Goal: Task Accomplishment & Management: Use online tool/utility

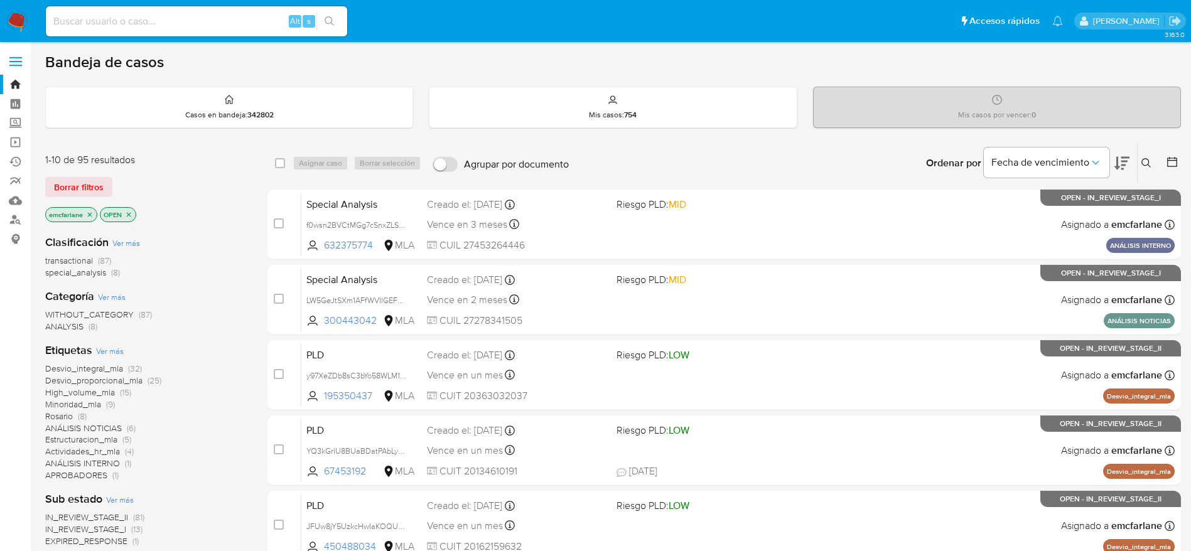
click at [216, 19] on input at bounding box center [196, 21] width 301 height 16
paste input "a2qToUpb4xhKt34TpYltOwU6"
type input "a2qToUpb4xhKt34TpYltOwU6"
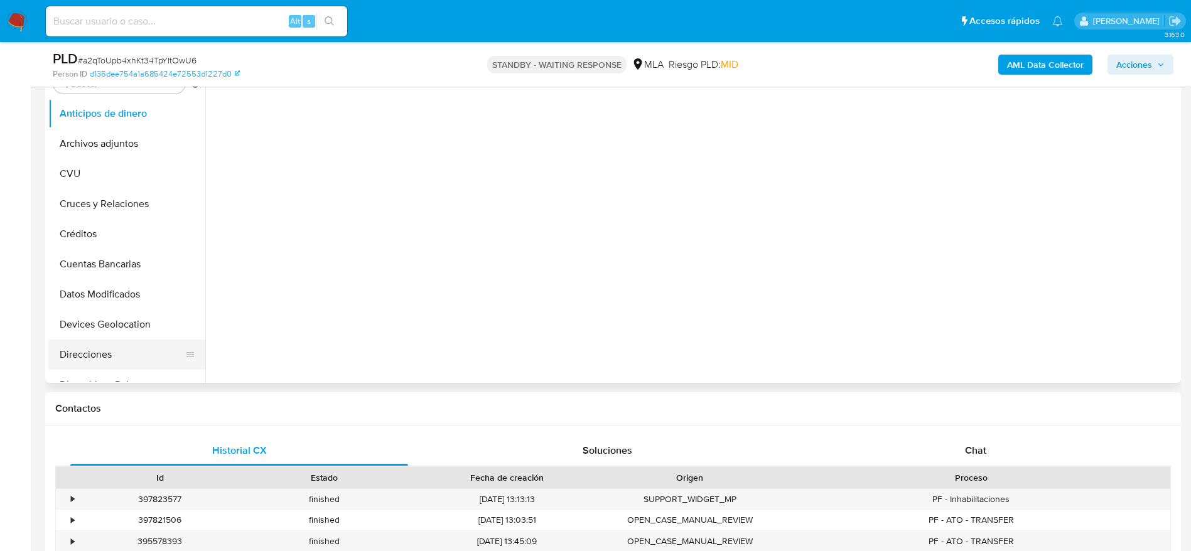
scroll to position [282, 0]
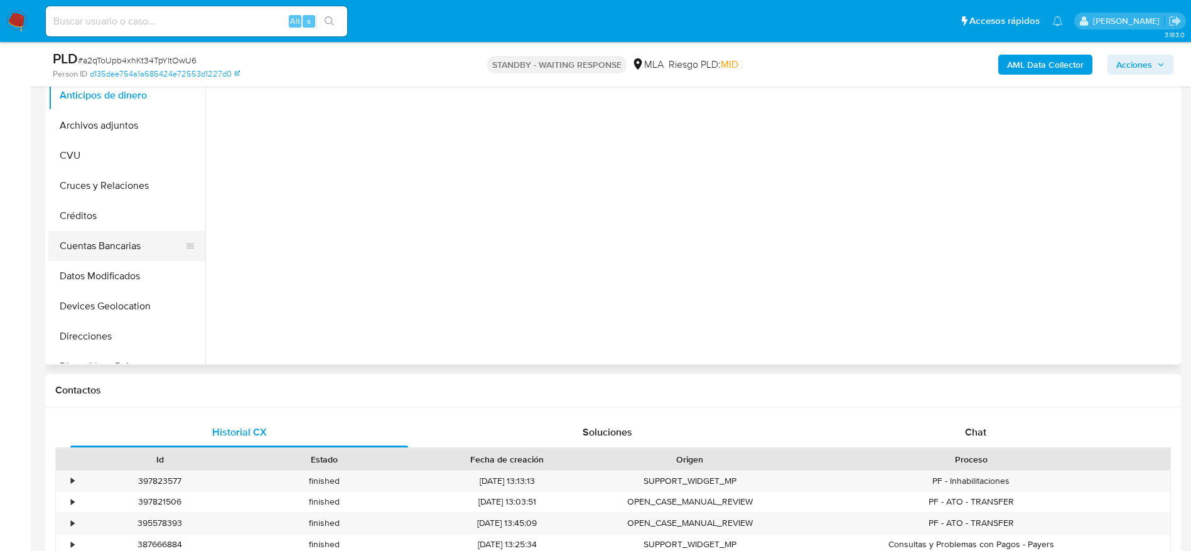
select select "10"
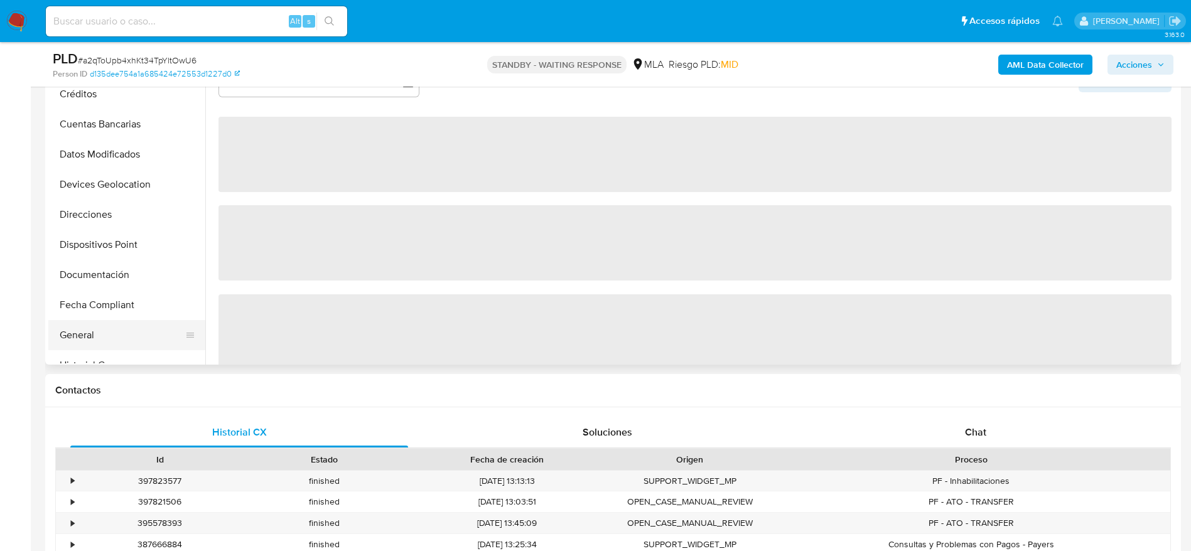
scroll to position [188, 0]
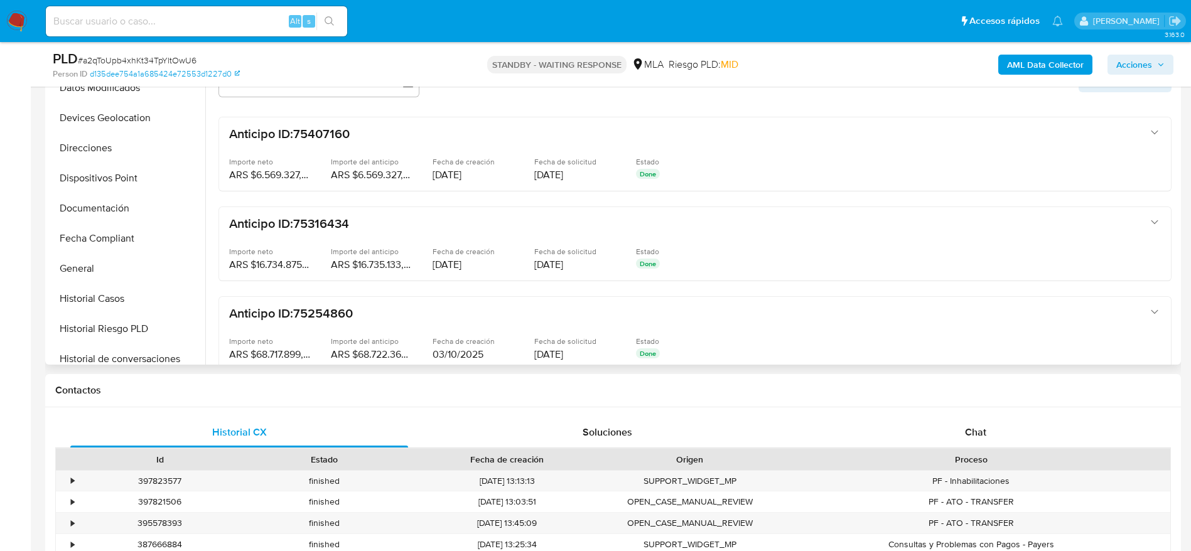
drag, startPoint x: 110, startPoint y: 298, endPoint x: 235, endPoint y: 284, distance: 125.7
click at [110, 298] on button "Historial Casos" at bounding box center [126, 299] width 157 height 30
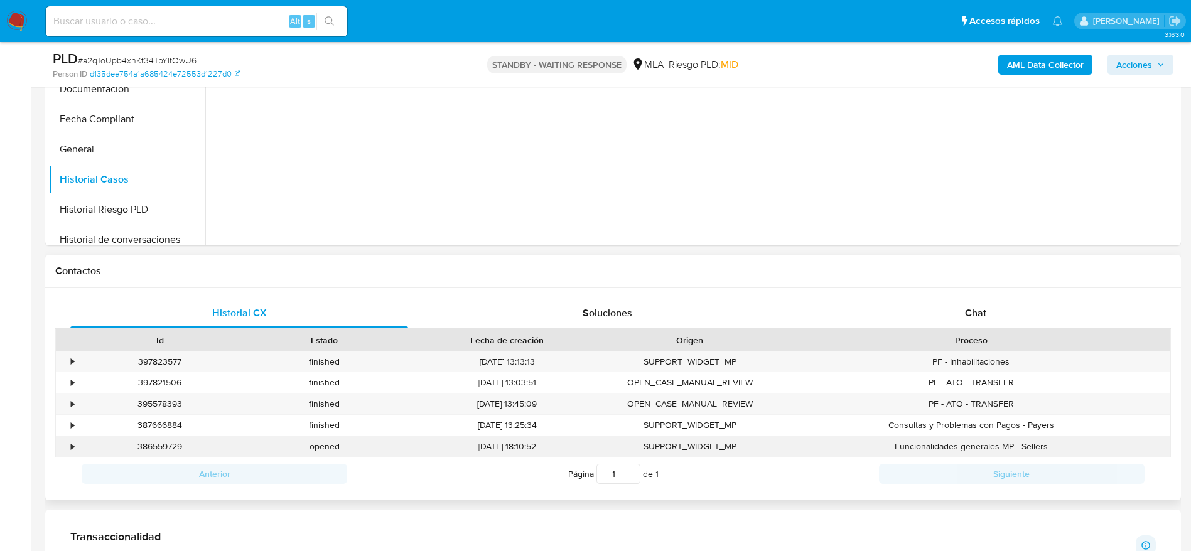
scroll to position [471, 0]
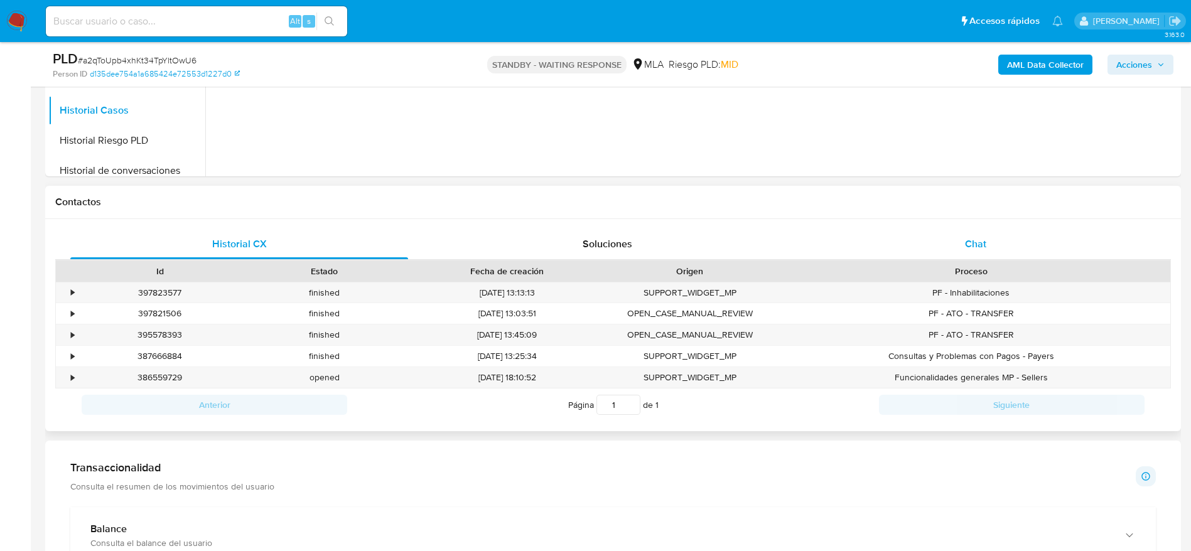
click at [993, 237] on div "Chat" at bounding box center [976, 244] width 338 height 30
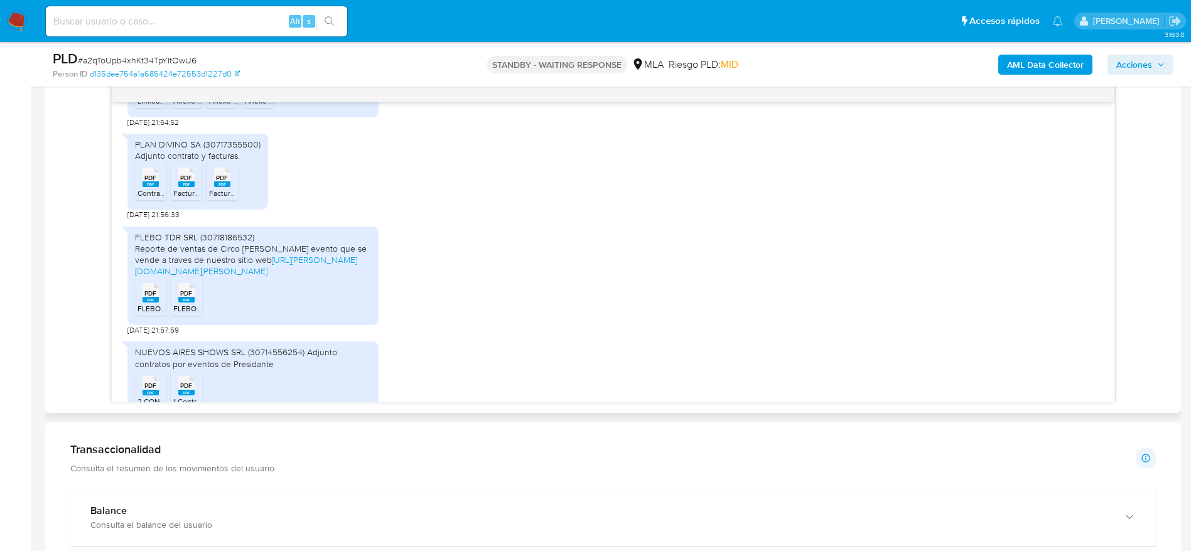
scroll to position [1036, 0]
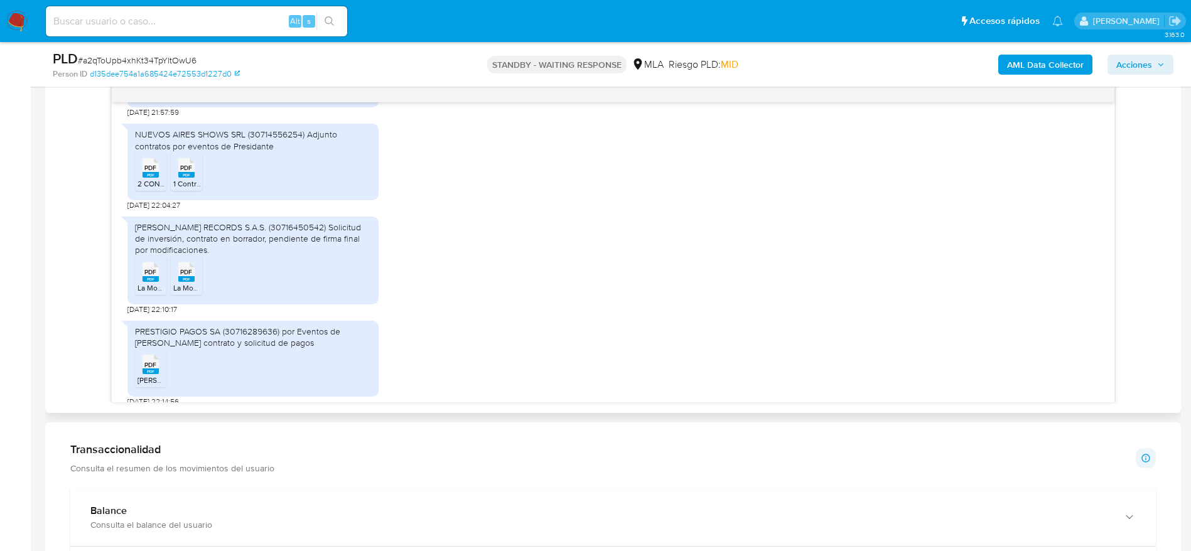
click at [147, 276] on rect at bounding box center [150, 279] width 16 height 6
click at [188, 268] on span "PDF" at bounding box center [186, 272] width 12 height 8
click at [154, 166] on icon "PDF" at bounding box center [150, 168] width 16 height 22
click at [184, 164] on span "PDF" at bounding box center [186, 168] width 12 height 8
click at [193, 276] on rect at bounding box center [186, 279] width 16 height 6
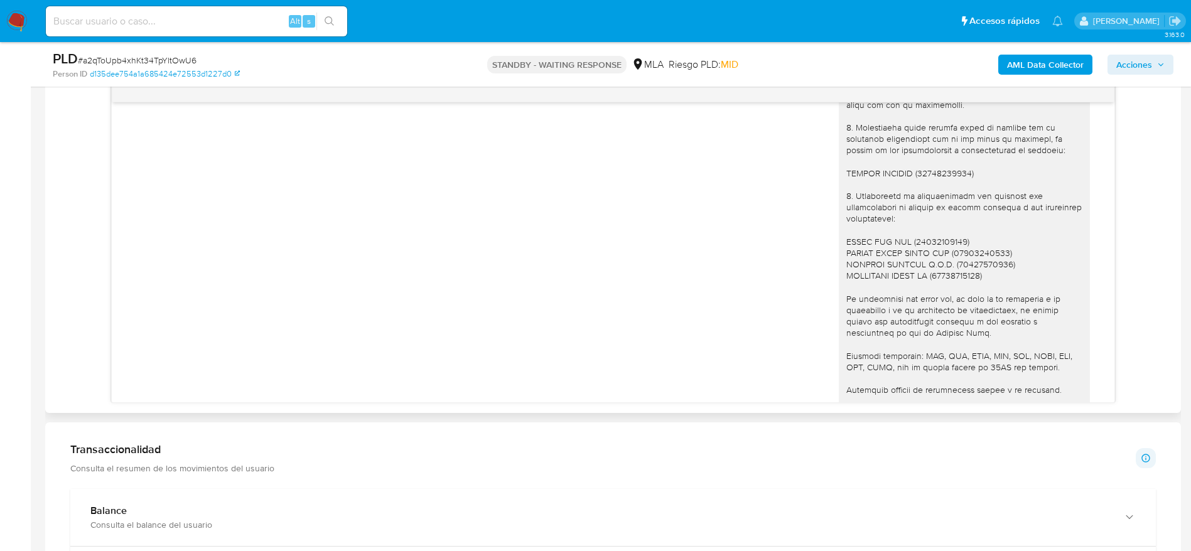
scroll to position [2618, 0]
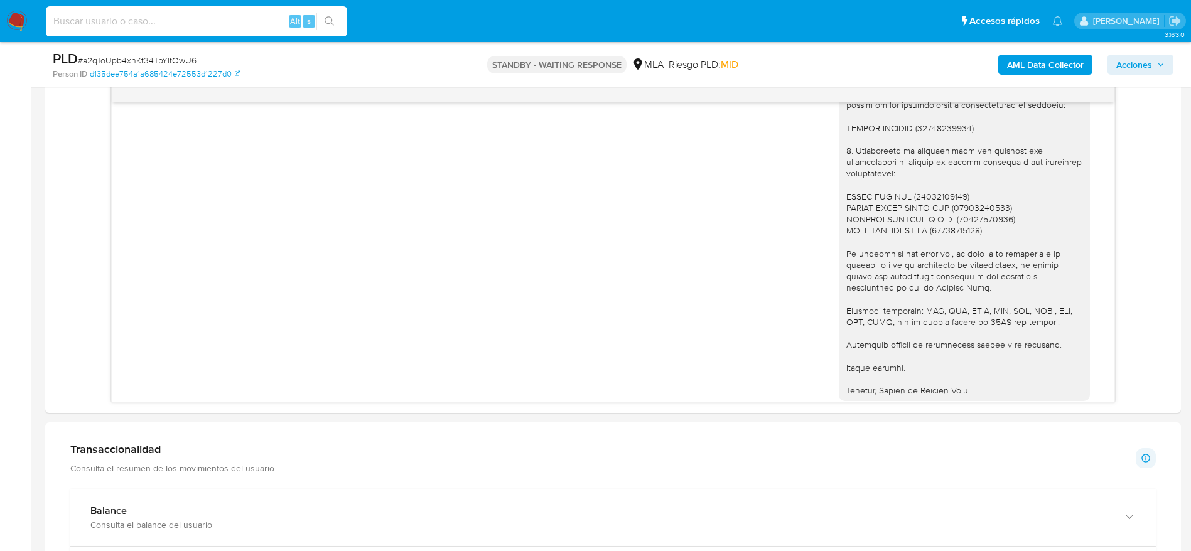
click at [175, 18] on input at bounding box center [196, 21] width 301 height 16
paste input "8ksZzIy06vbSpfkbdvYDTNFt"
type input "8ksZzIy06vbSpfkbdvYDTNFt"
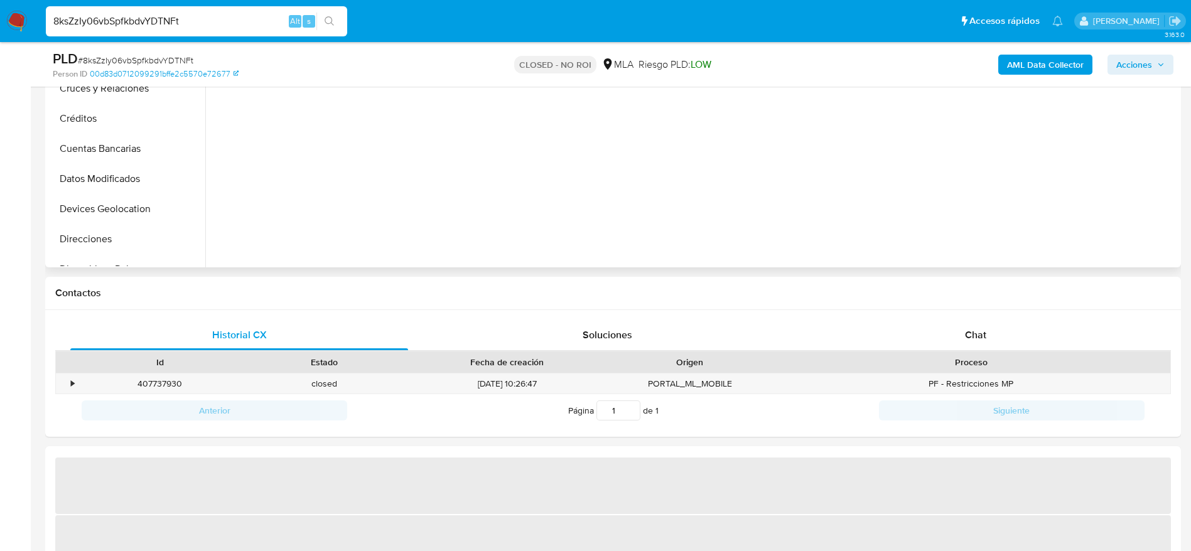
select select "10"
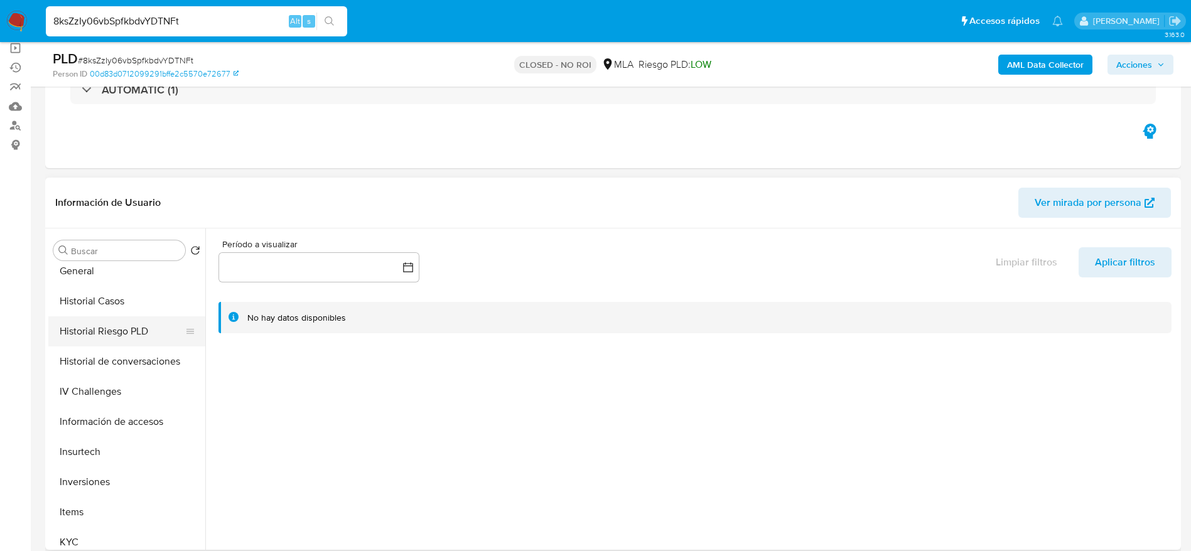
scroll to position [377, 0]
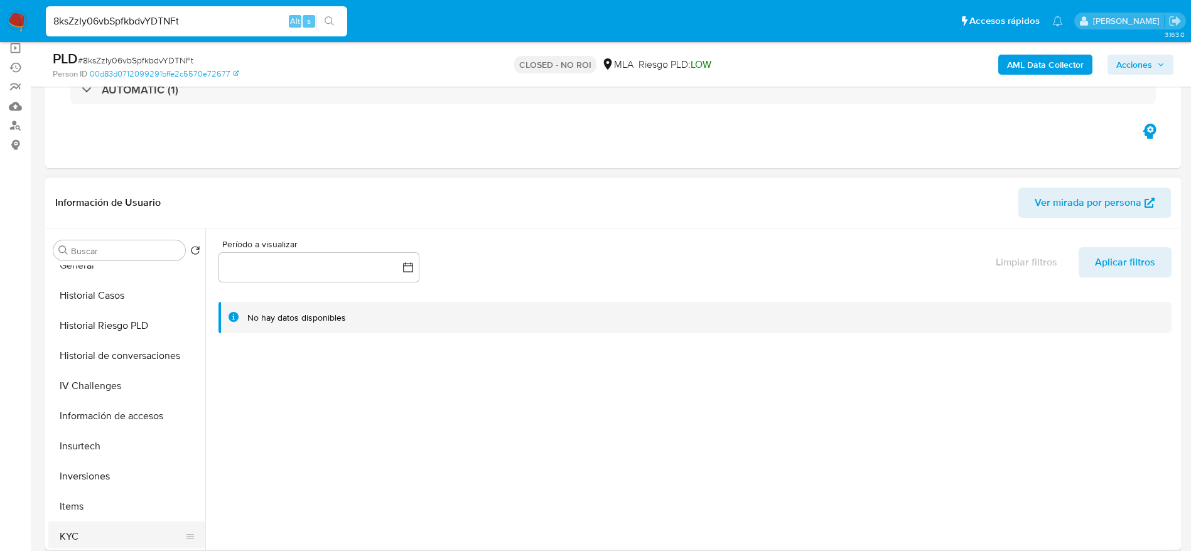
click at [78, 522] on button "KYC" at bounding box center [121, 537] width 147 height 30
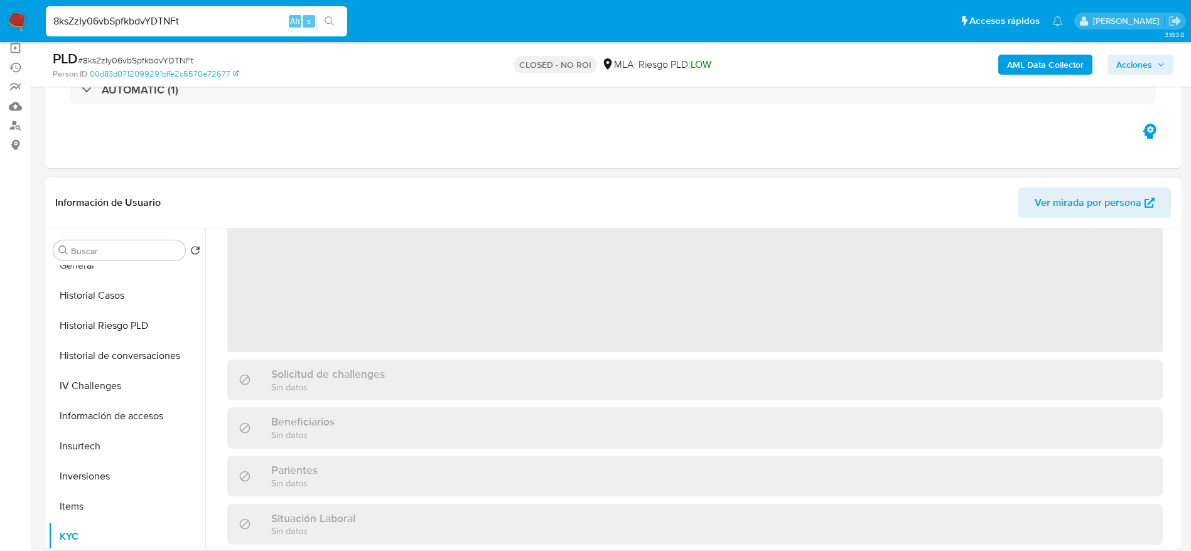
scroll to position [0, 0]
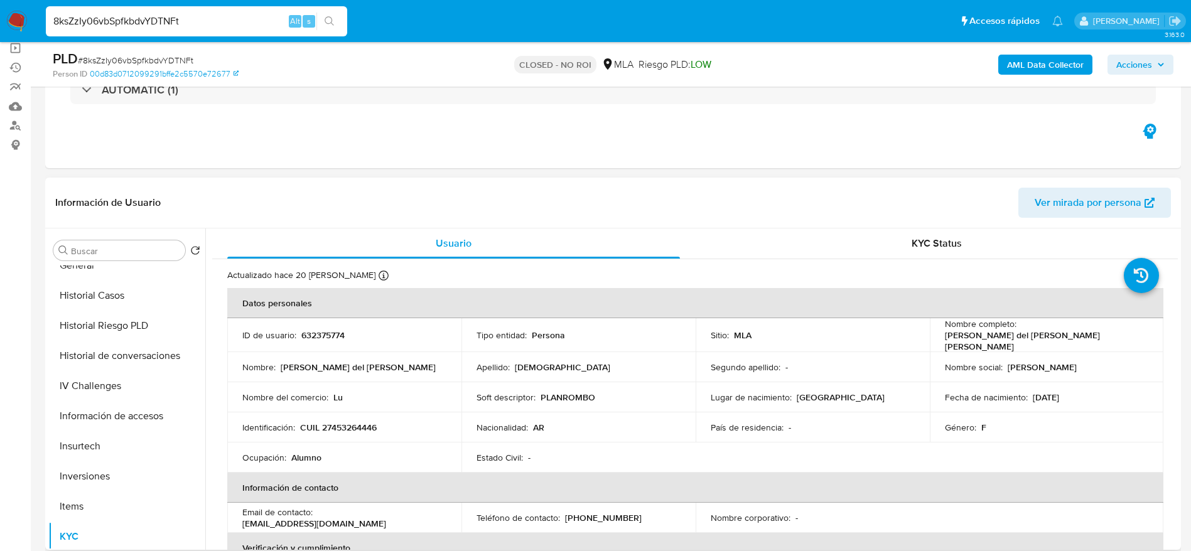
click at [559, 394] on p "PLANROMBO" at bounding box center [567, 397] width 55 height 11
click at [655, 412] on td "Nacionalidad : AR" at bounding box center [578, 427] width 234 height 30
click at [318, 398] on p "Nombre del comercio :" at bounding box center [285, 397] width 86 height 11
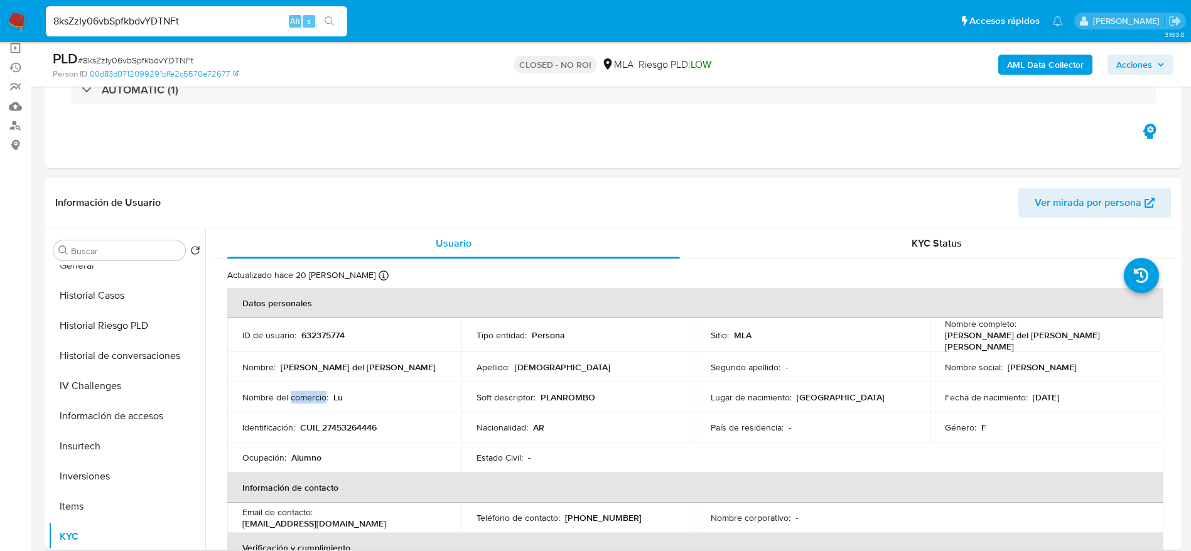
click at [318, 398] on p "Nombre del comercio :" at bounding box center [285, 397] width 86 height 11
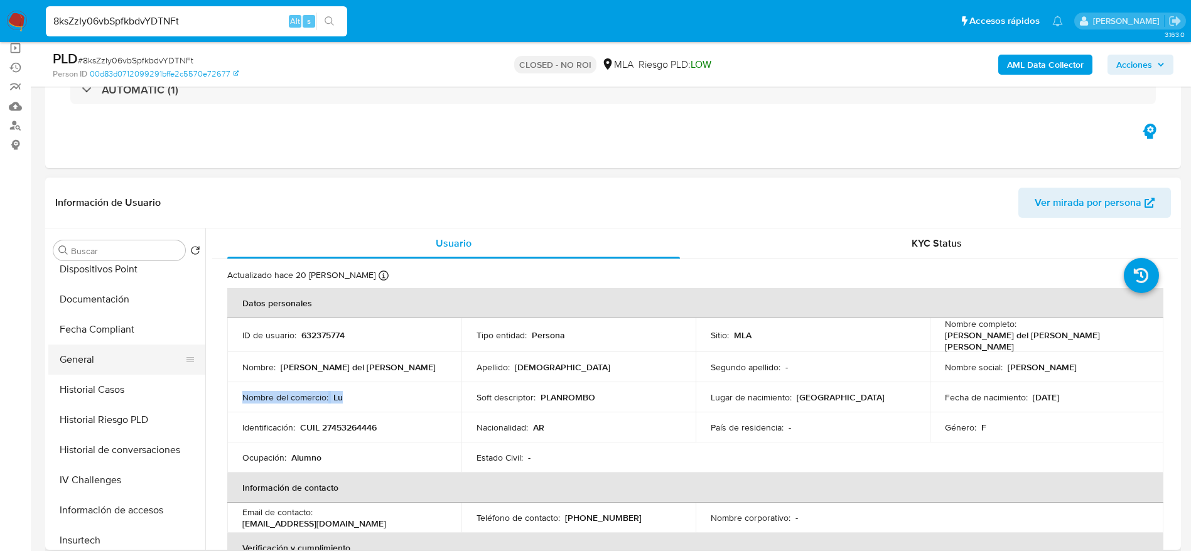
click at [93, 357] on button "General" at bounding box center [121, 360] width 147 height 30
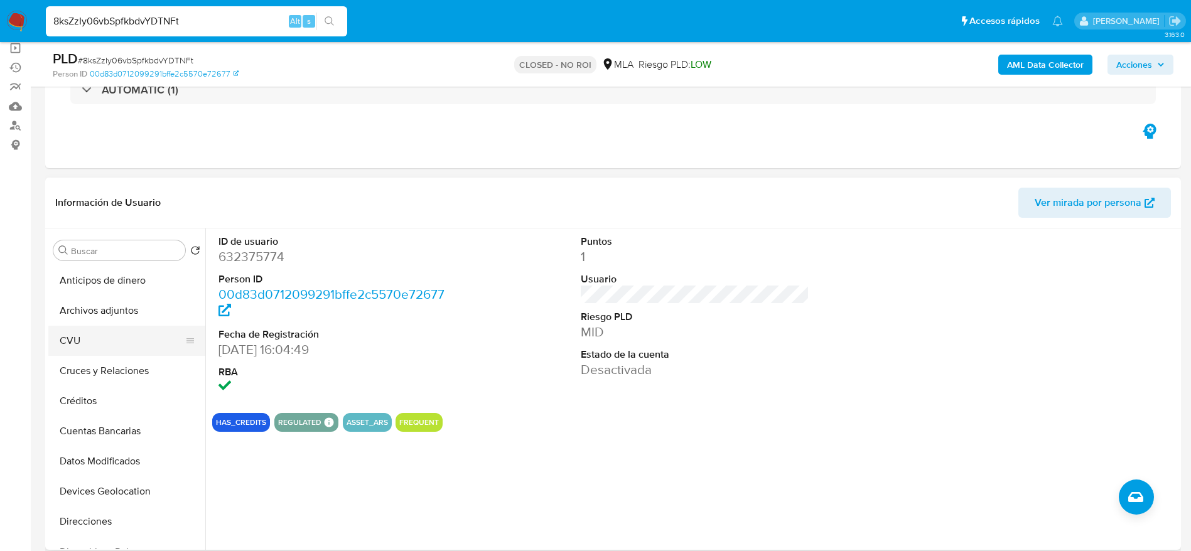
click at [99, 340] on button "CVU" at bounding box center [121, 341] width 147 height 30
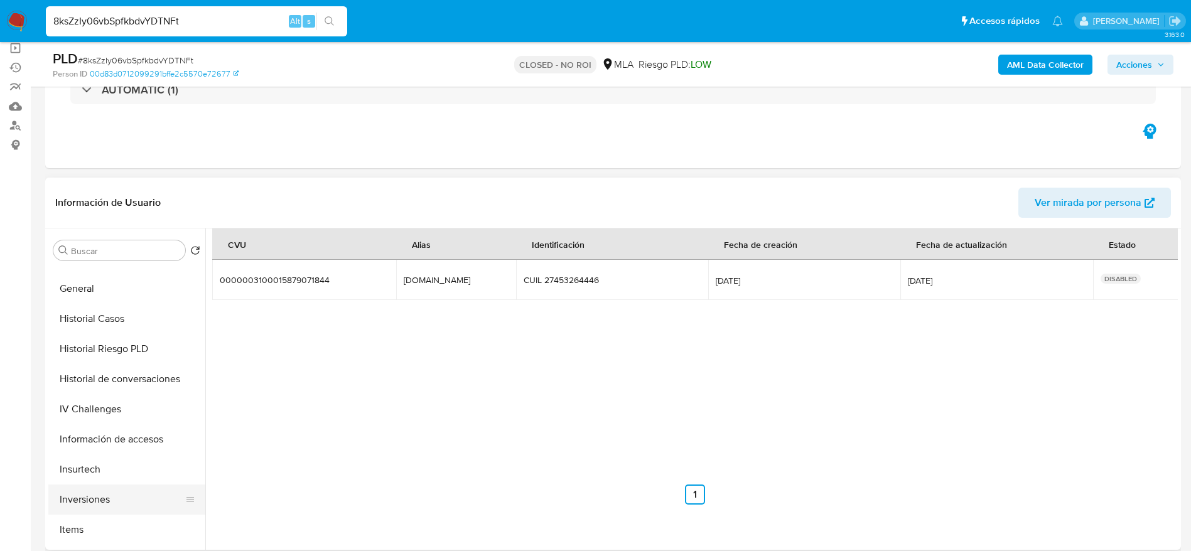
scroll to position [377, 0]
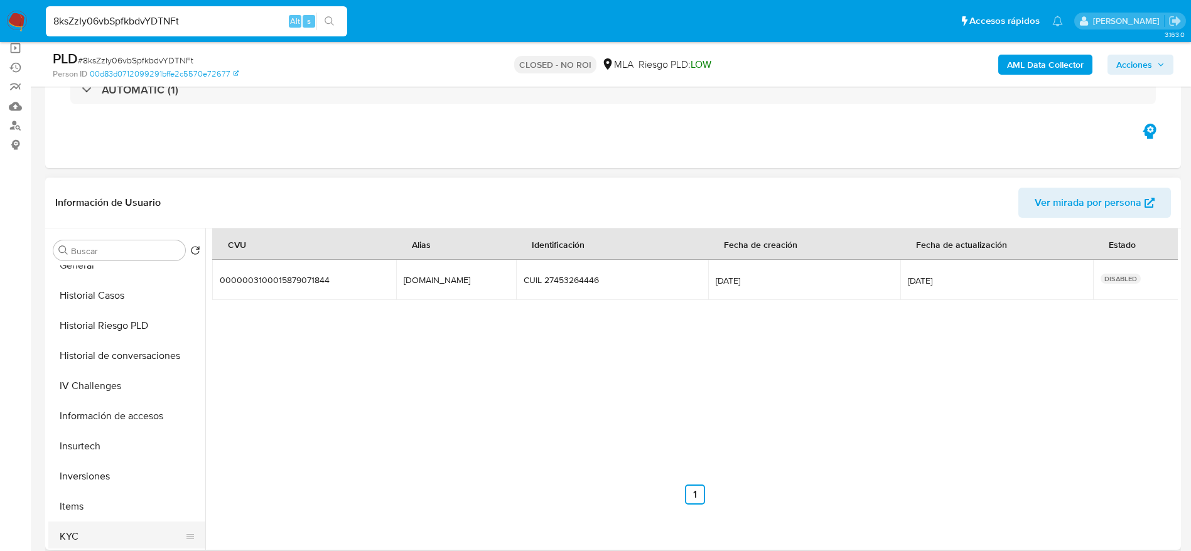
click at [100, 530] on button "KYC" at bounding box center [121, 537] width 147 height 30
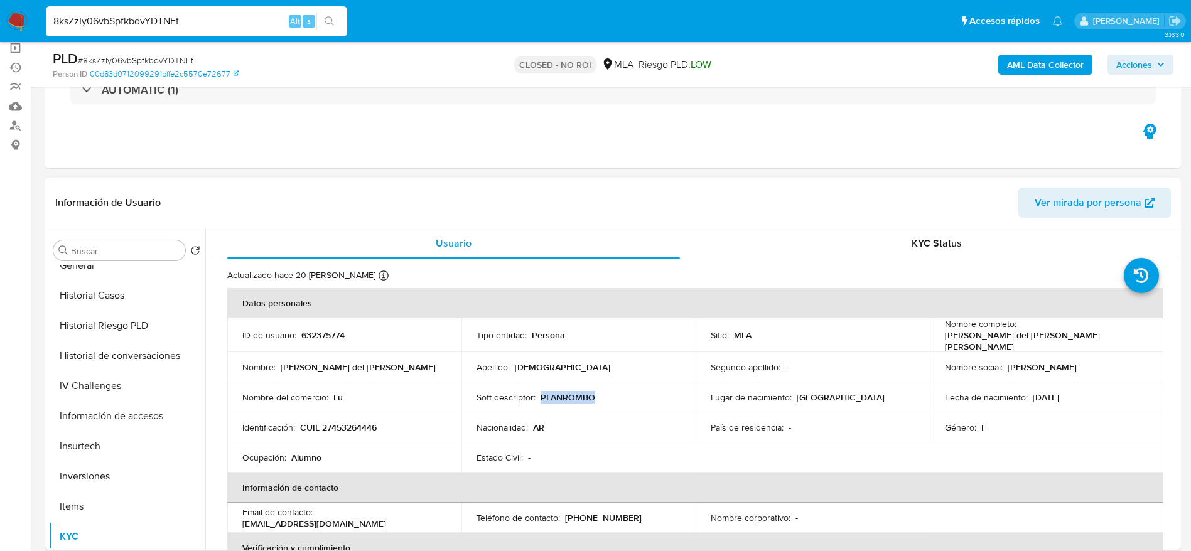
drag, startPoint x: 539, startPoint y: 393, endPoint x: 602, endPoint y: 395, distance: 62.8
click at [602, 395] on div "Soft descriptor : PLANROMBO" at bounding box center [578, 397] width 204 height 11
copy p "PLANROMBO"
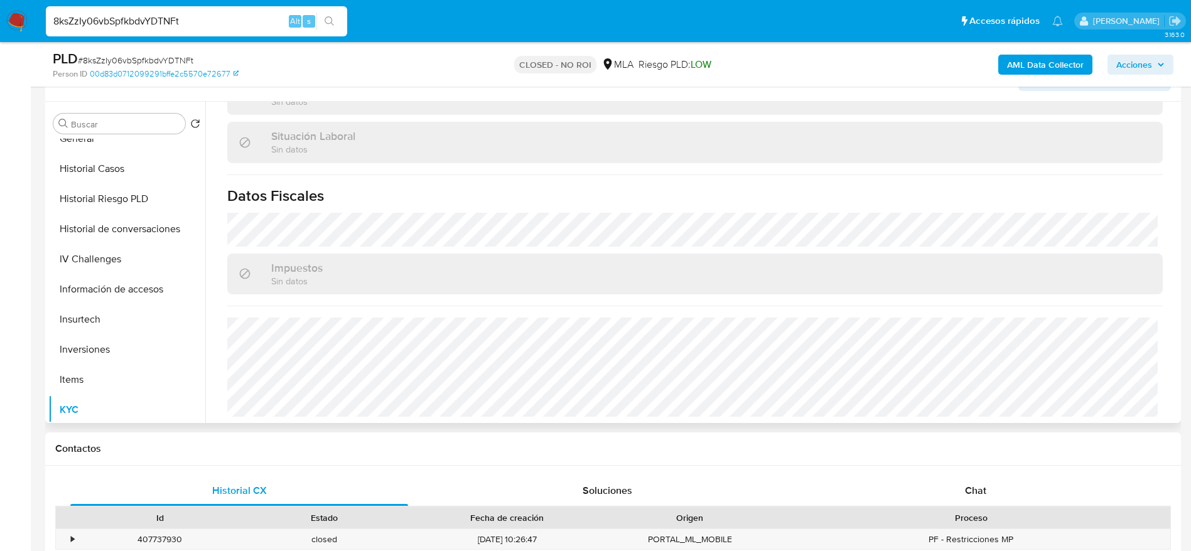
scroll to position [565, 0]
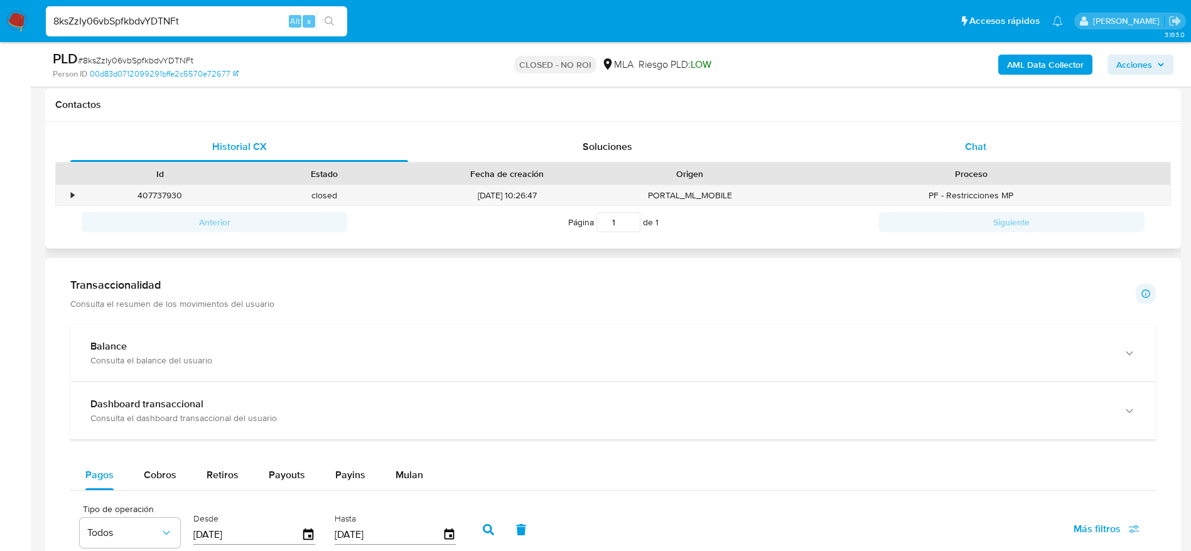
click at [980, 142] on span "Chat" at bounding box center [975, 146] width 21 height 14
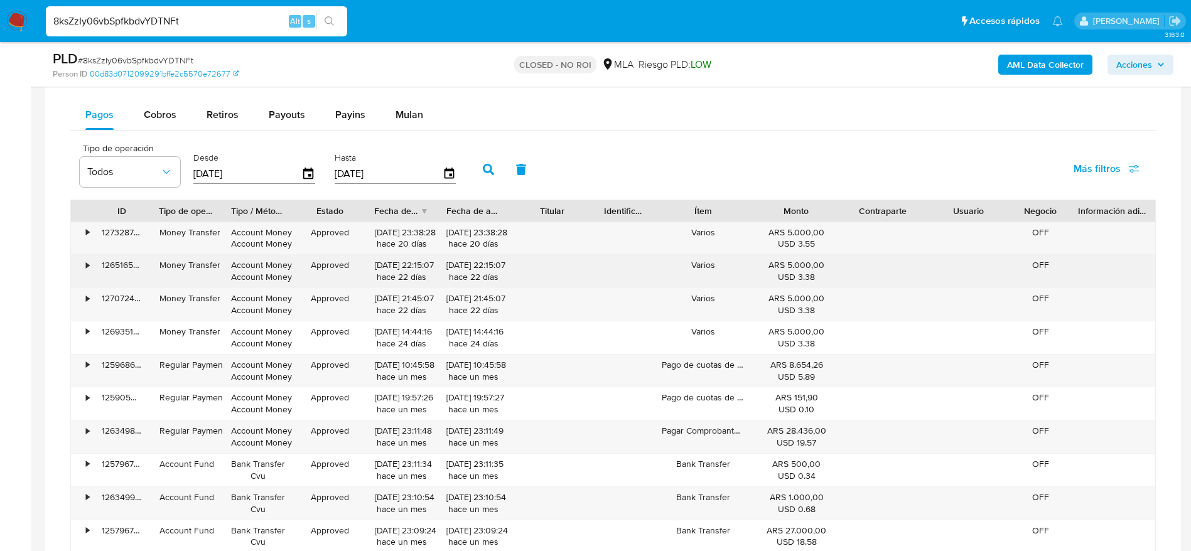
scroll to position [1224, 0]
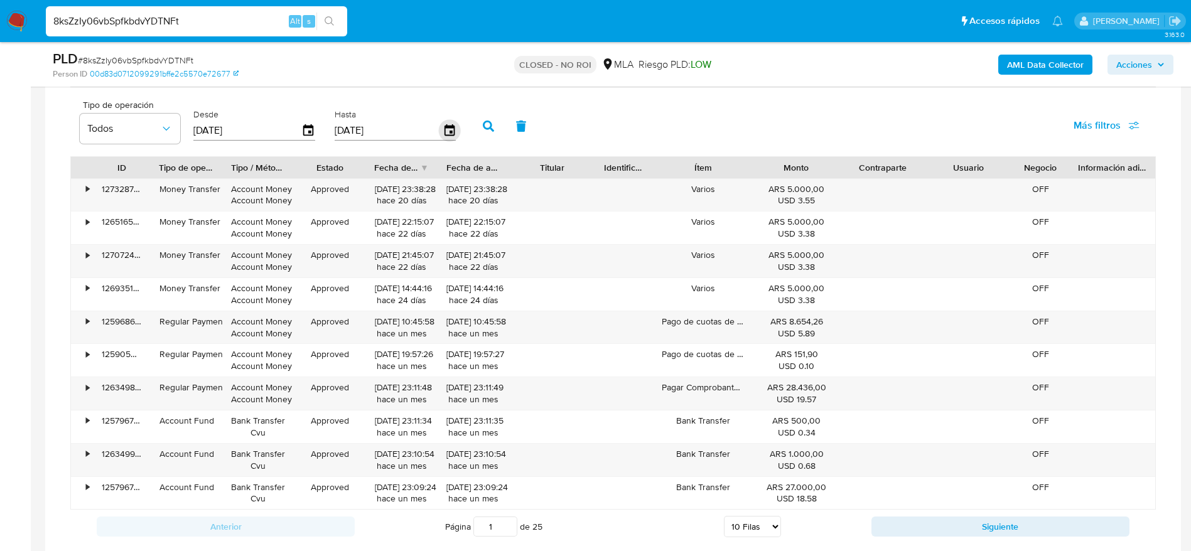
click at [449, 133] on icon "button" at bounding box center [449, 131] width 22 height 22
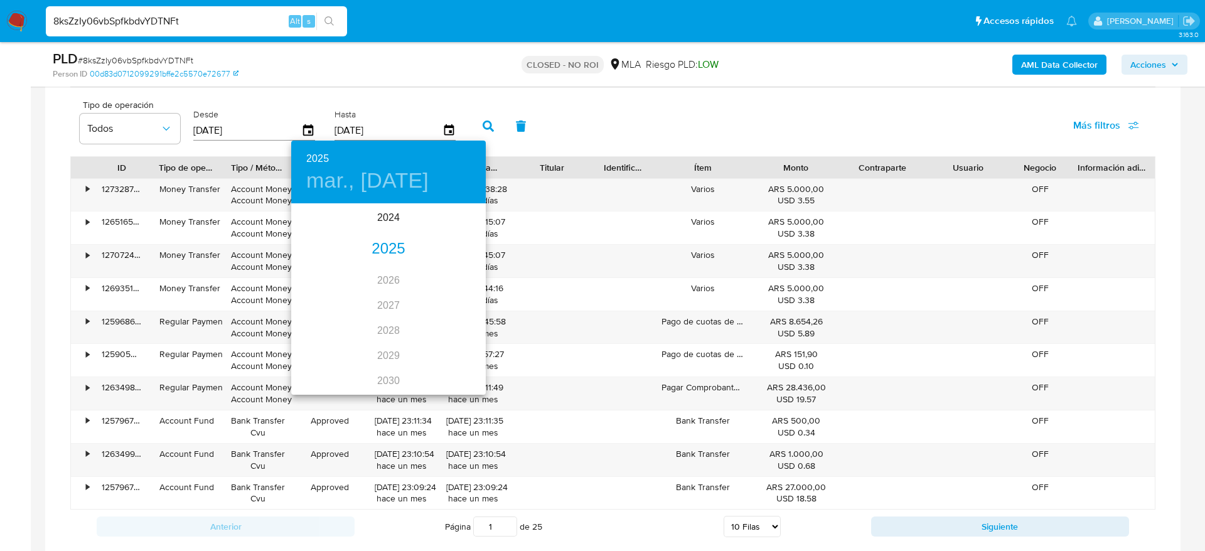
click at [392, 240] on div "2025" at bounding box center [388, 249] width 195 height 25
click at [322, 321] on div "jul." at bounding box center [323, 322] width 65 height 47
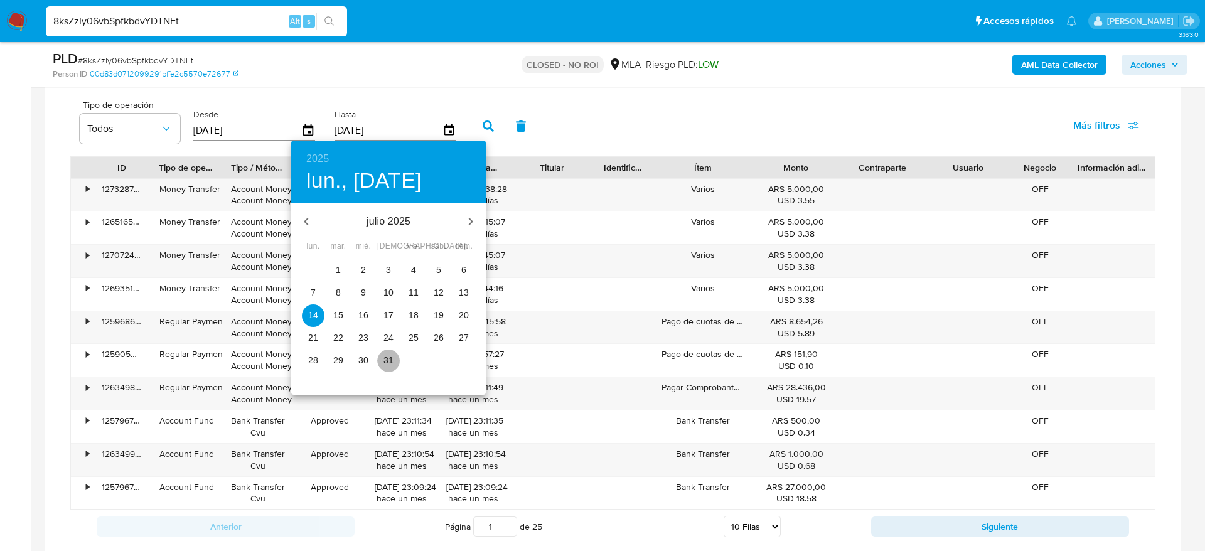
click at [387, 361] on p "31" at bounding box center [389, 360] width 10 height 13
type input "31/07/2025"
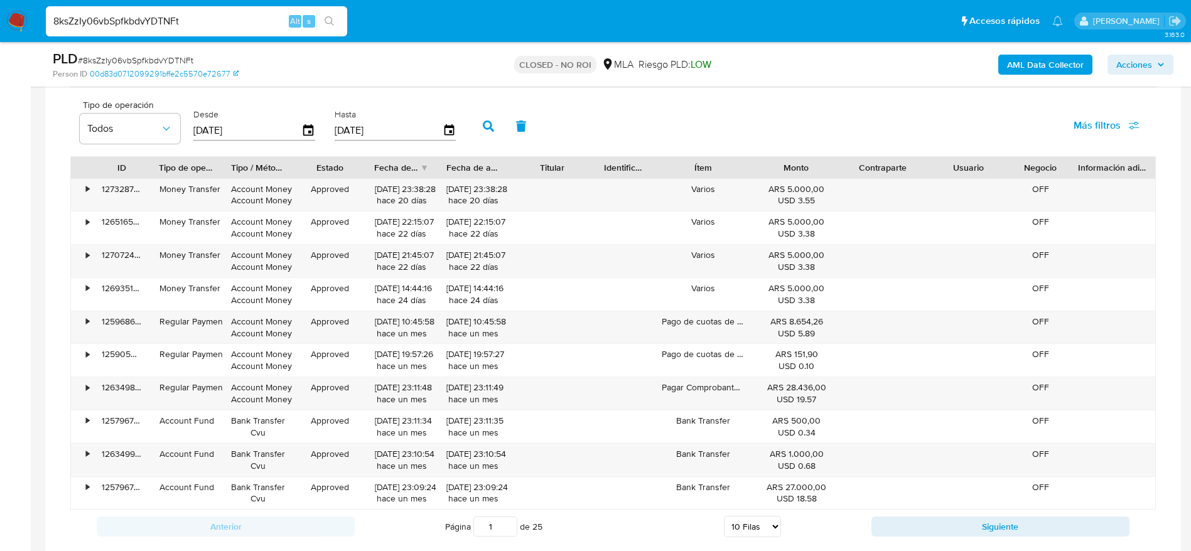
click at [485, 127] on icon "button" at bounding box center [488, 126] width 11 height 11
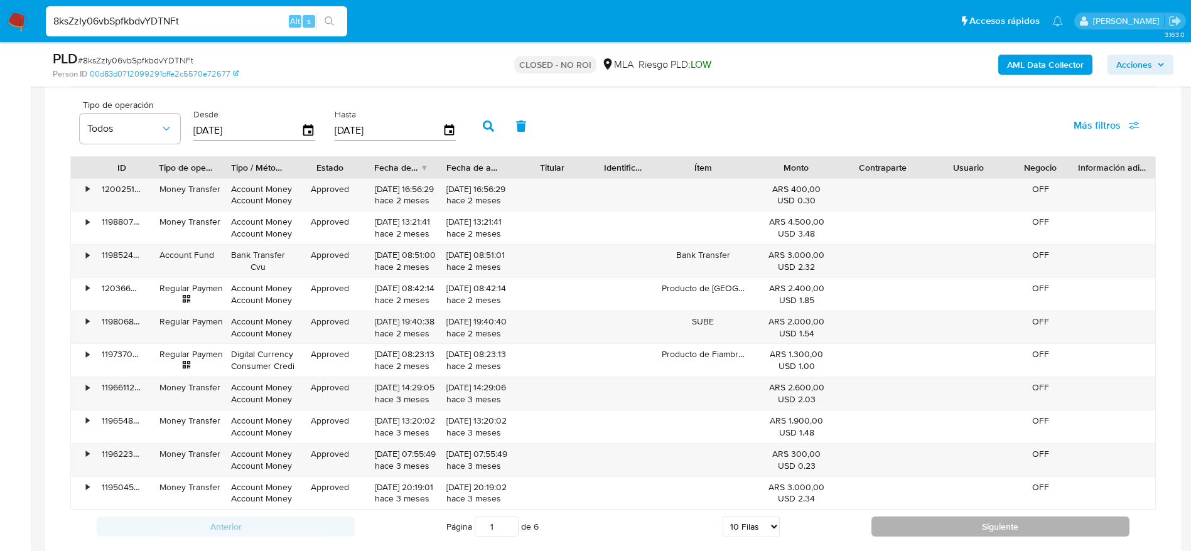
click at [916, 527] on button "Siguiente" at bounding box center [1000, 527] width 258 height 20
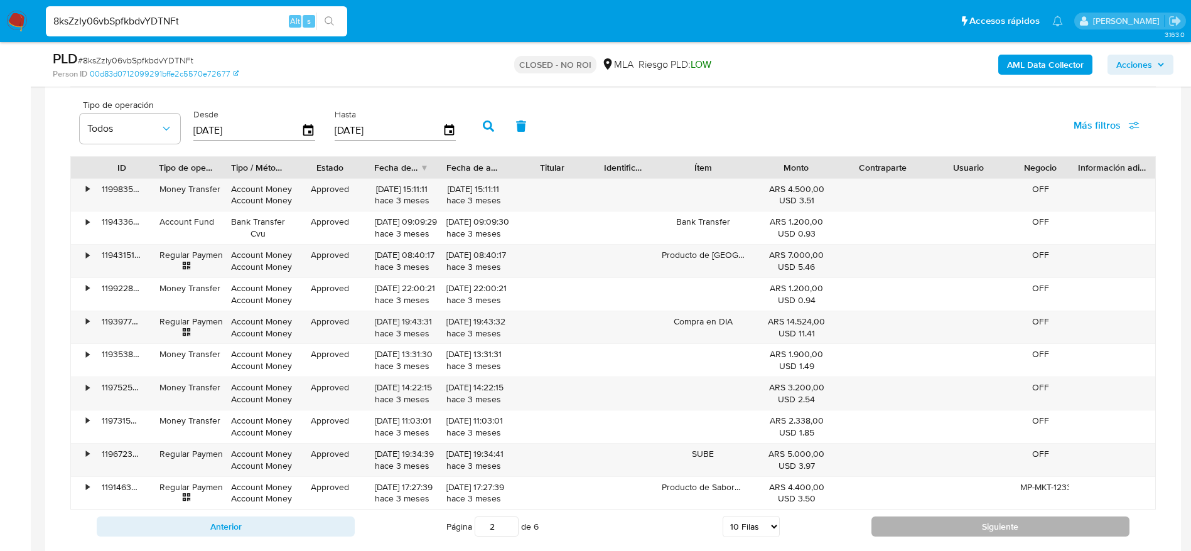
click at [916, 527] on button "Siguiente" at bounding box center [1000, 527] width 258 height 20
click at [916, 526] on button "Siguiente" at bounding box center [1000, 527] width 258 height 20
type input "4"
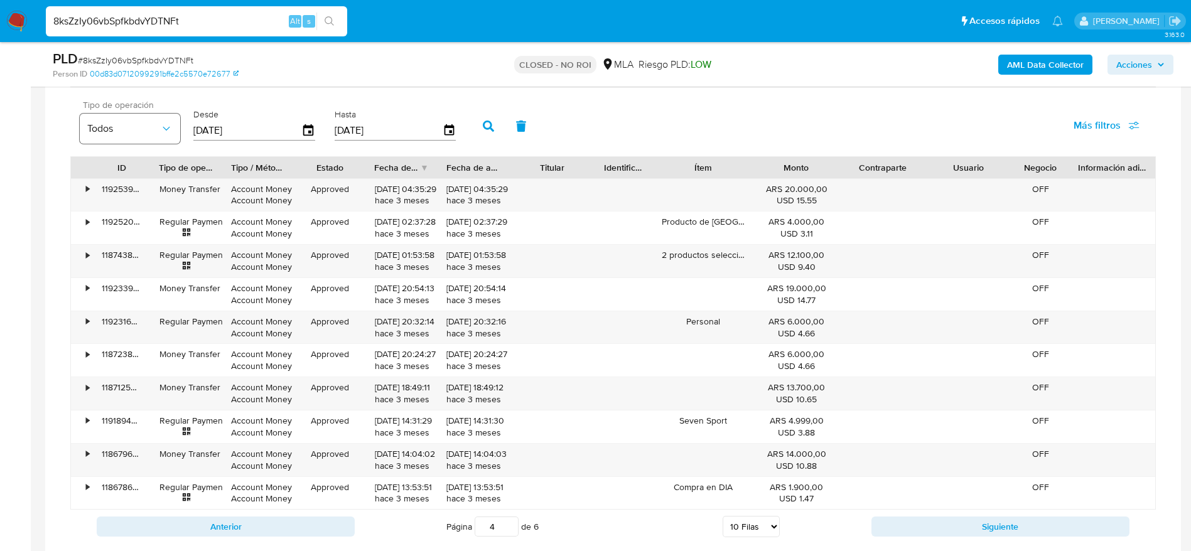
click at [171, 129] on icon "button" at bounding box center [166, 128] width 13 height 13
click at [327, 99] on div "Tipo de operación Todos Desde 17/07/2025 Hasta 31/07/2025 Más filtros" at bounding box center [612, 125] width 1085 height 63
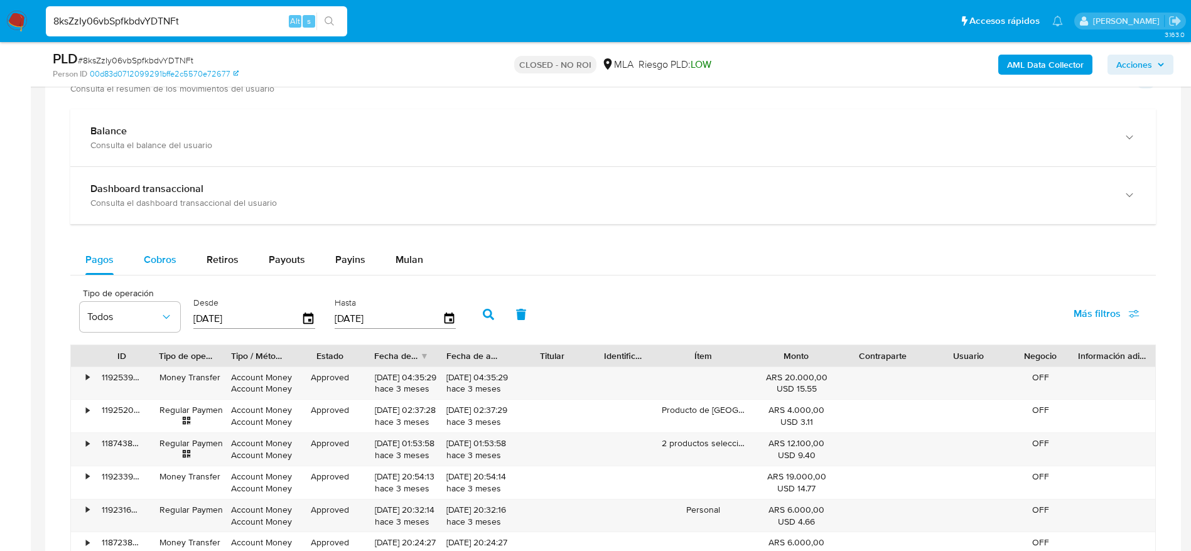
click at [158, 266] on span "Cobros" at bounding box center [160, 259] width 33 height 14
select select "10"
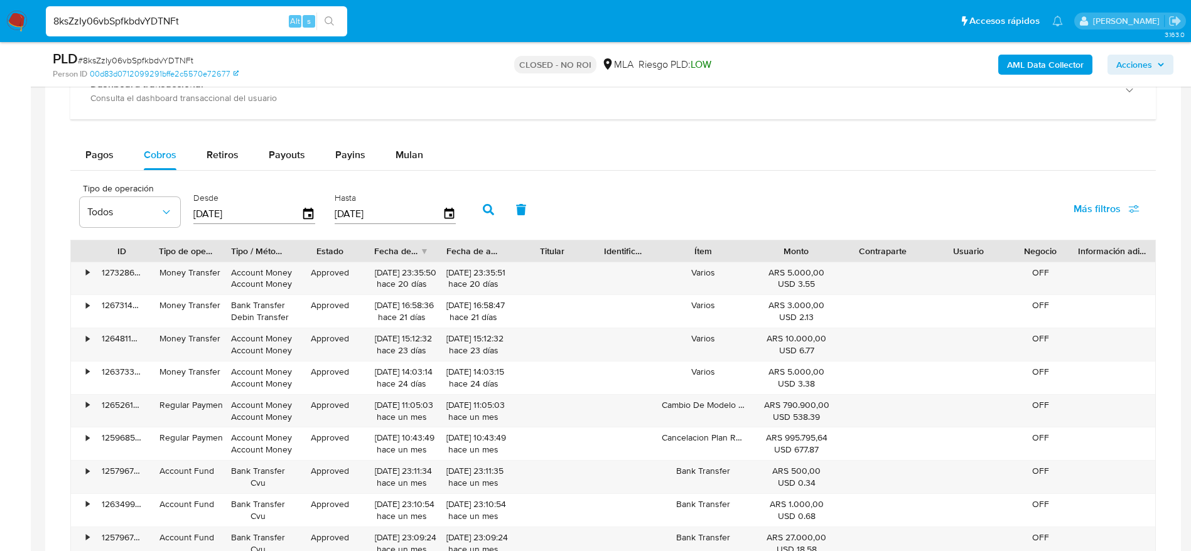
scroll to position [1130, 0]
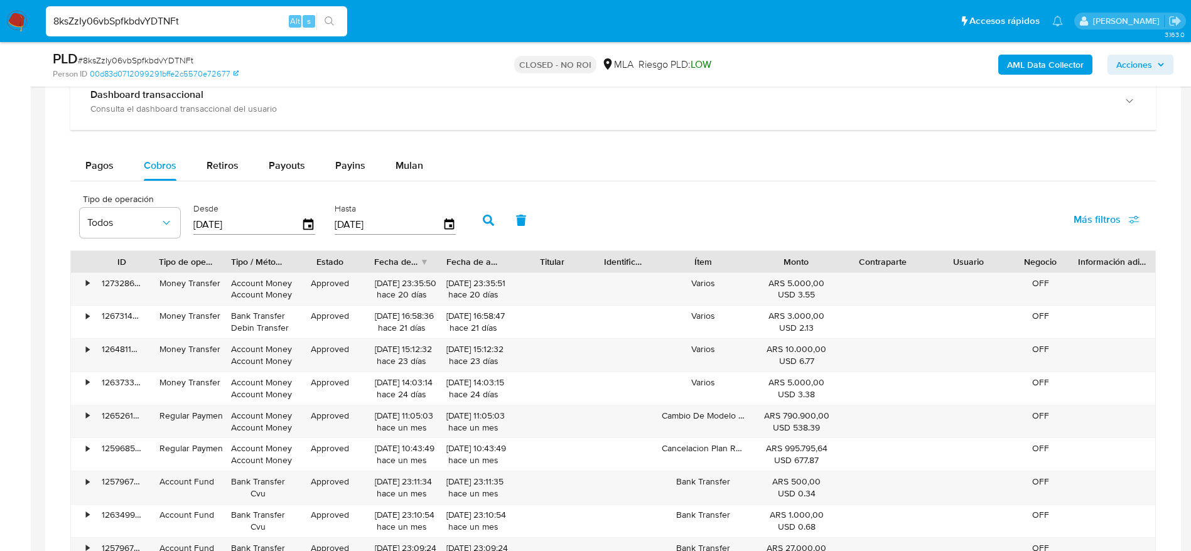
click at [402, 230] on input "[DATE]" at bounding box center [389, 225] width 108 height 20
click at [454, 223] on icon "button" at bounding box center [449, 223] width 10 height 11
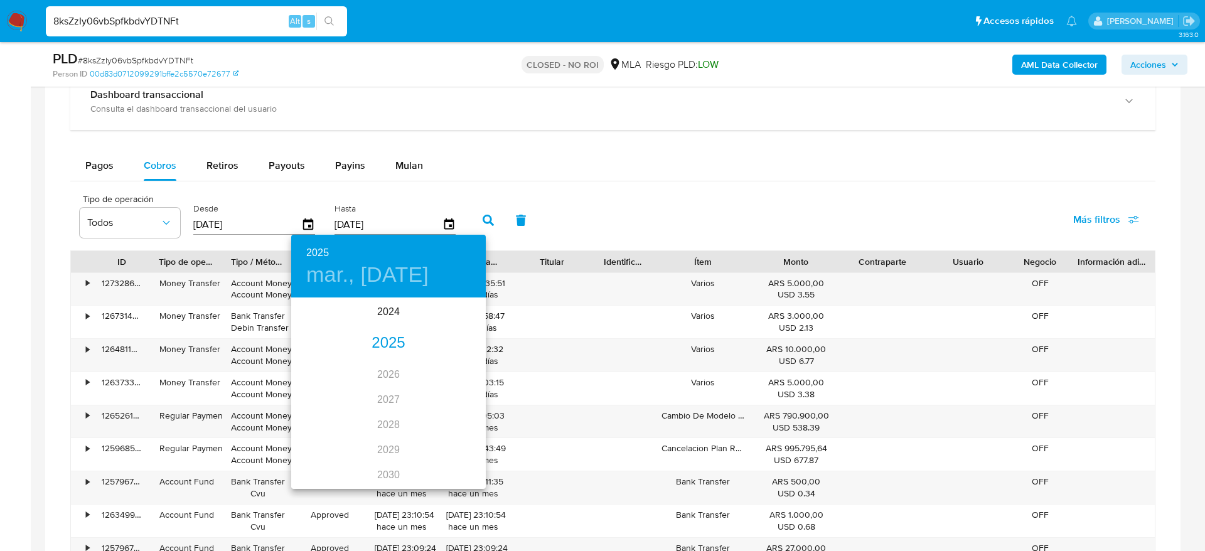
click at [384, 343] on div "2025" at bounding box center [388, 343] width 195 height 25
click at [325, 422] on div "jul." at bounding box center [323, 417] width 65 height 47
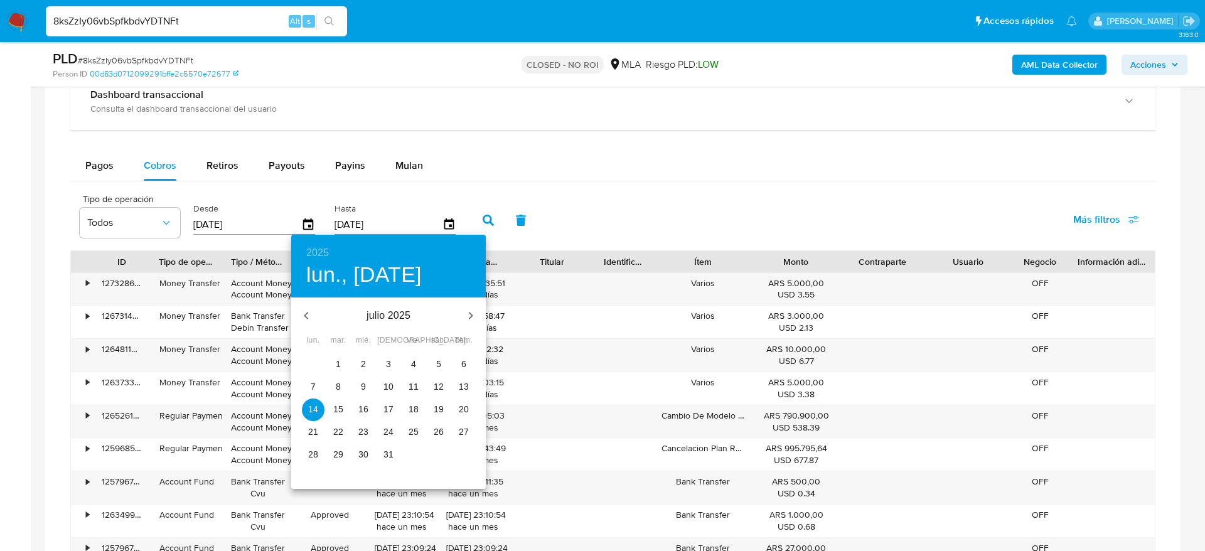
click at [385, 449] on p "31" at bounding box center [389, 454] width 10 height 13
type input "31/07/2025"
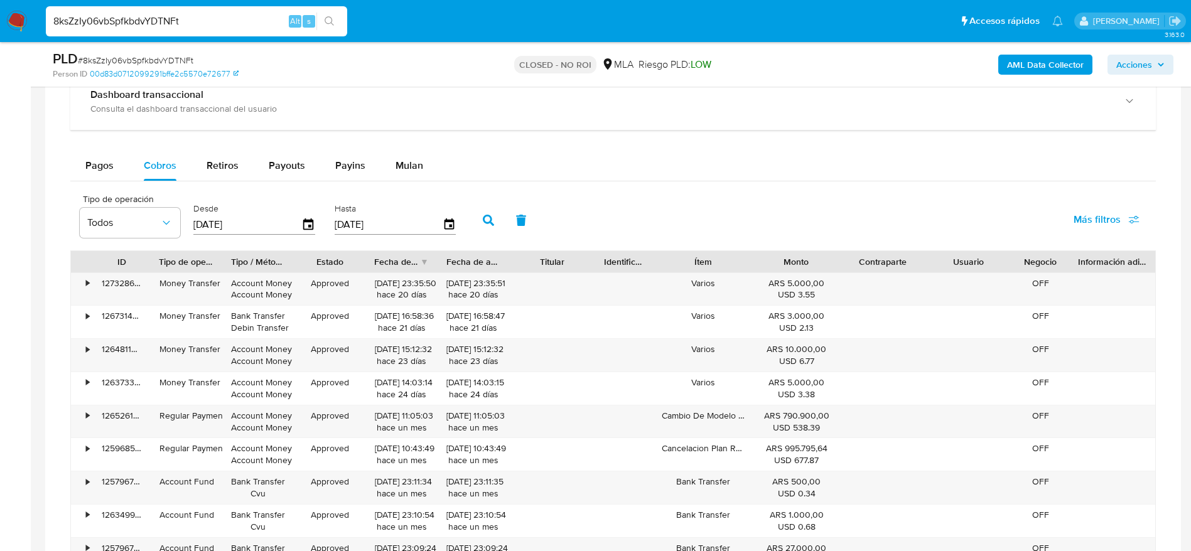
click at [495, 228] on button "button" at bounding box center [488, 220] width 33 height 30
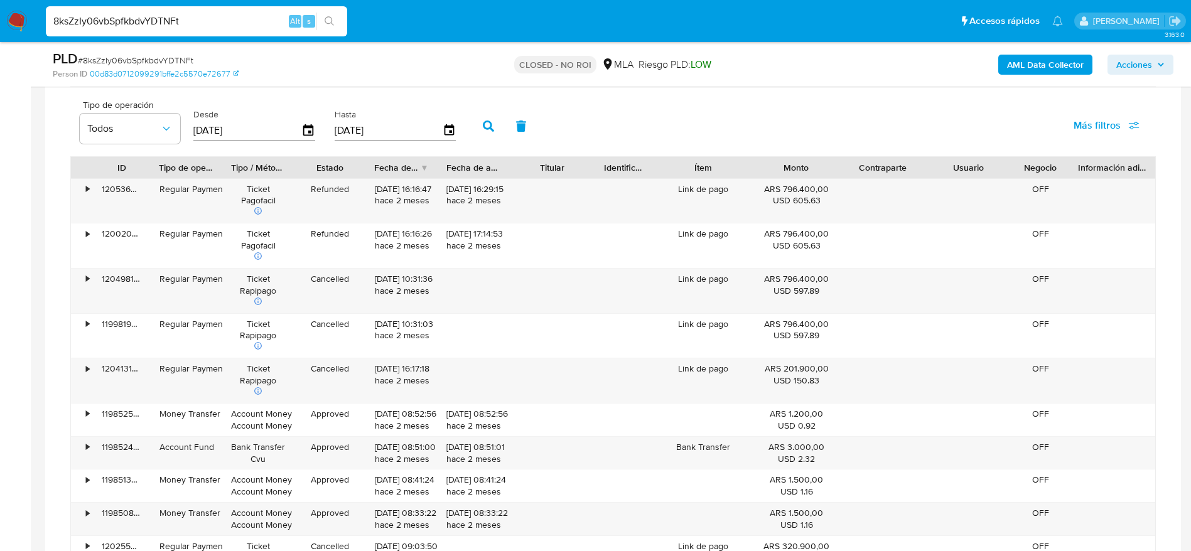
scroll to position [1318, 0]
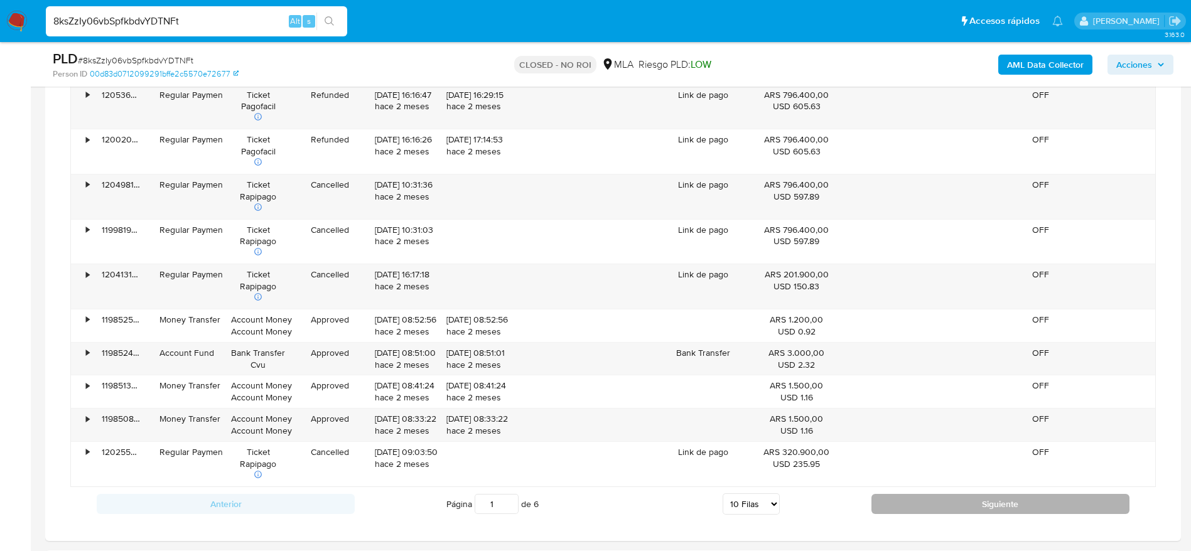
click at [953, 506] on button "Siguiente" at bounding box center [1000, 504] width 258 height 20
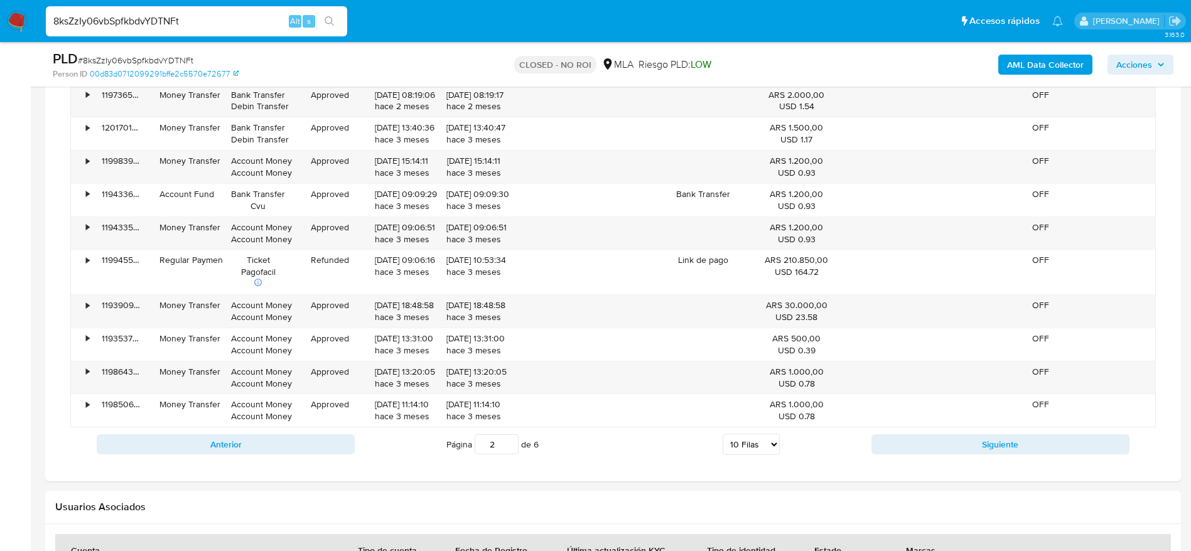
click at [950, 450] on button "Siguiente" at bounding box center [1000, 444] width 258 height 20
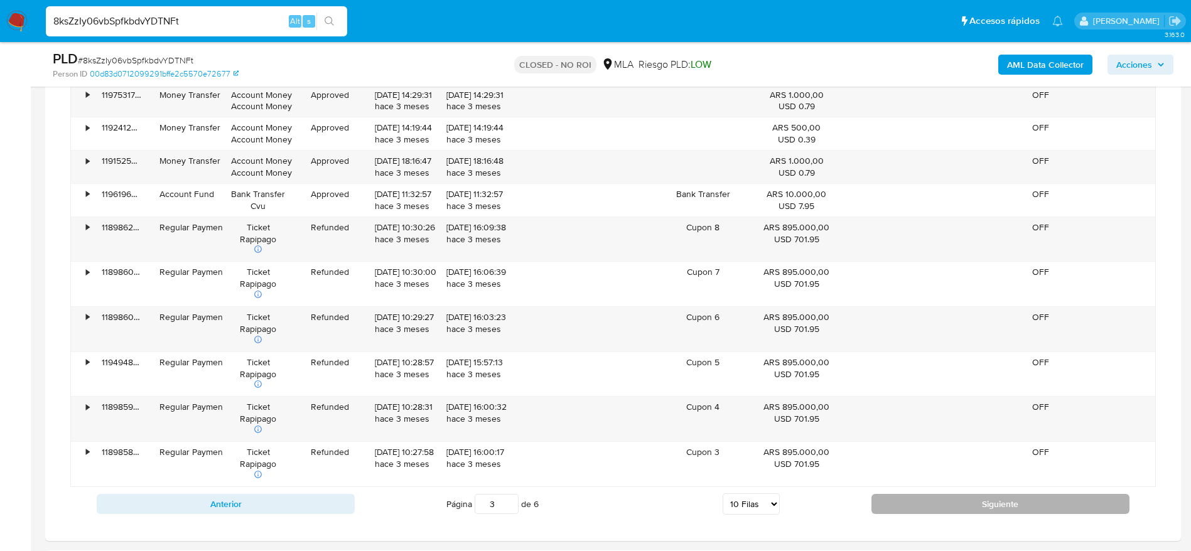
click at [971, 502] on button "Siguiente" at bounding box center [1000, 504] width 258 height 20
type input "4"
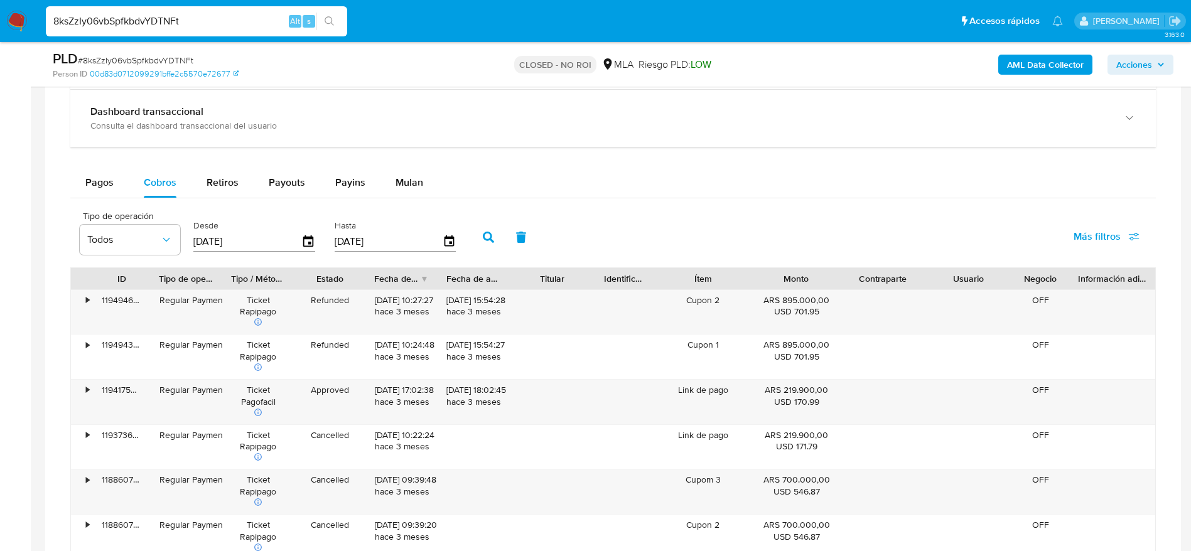
scroll to position [1130, 0]
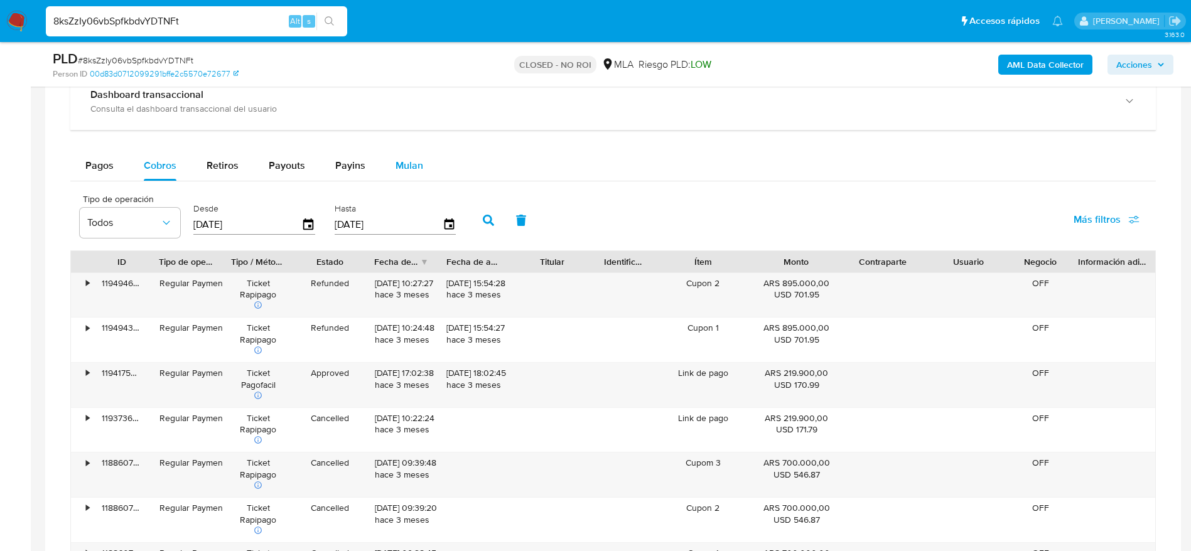
click at [407, 170] on span "Mulan" at bounding box center [409, 165] width 28 height 14
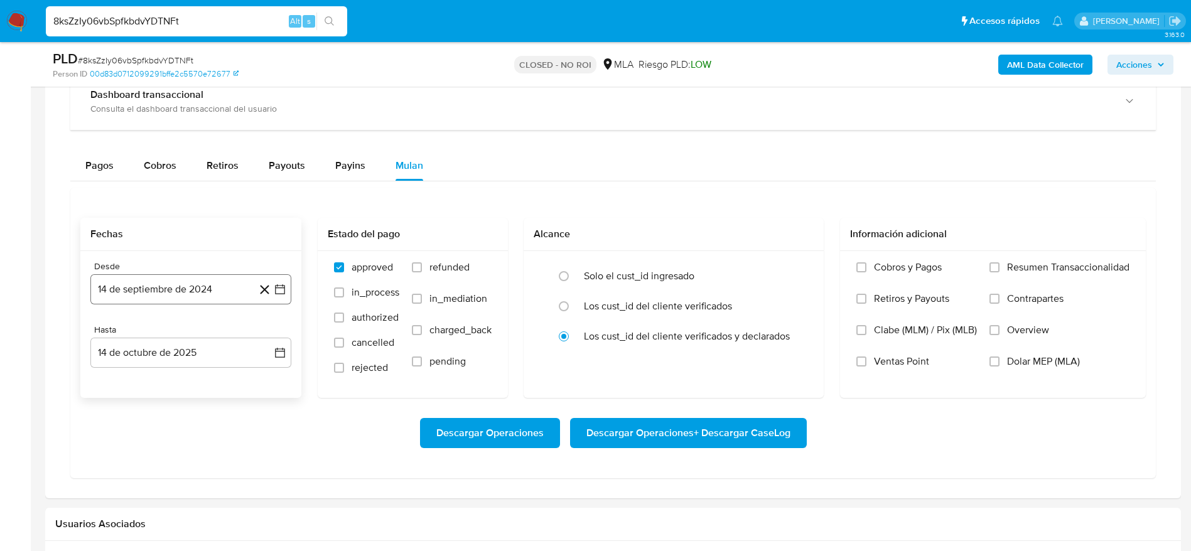
click at [158, 297] on button "14 de septiembre de 2024" at bounding box center [190, 289] width 201 height 30
click at [183, 336] on span "septiembre 2024" at bounding box center [184, 334] width 77 height 13
click at [261, 330] on icon "Año siguiente" at bounding box center [266, 334] width 15 height 15
click at [133, 417] on span "abr" at bounding box center [136, 416] width 14 height 10
click at [138, 381] on button "1" at bounding box center [141, 381] width 20 height 20
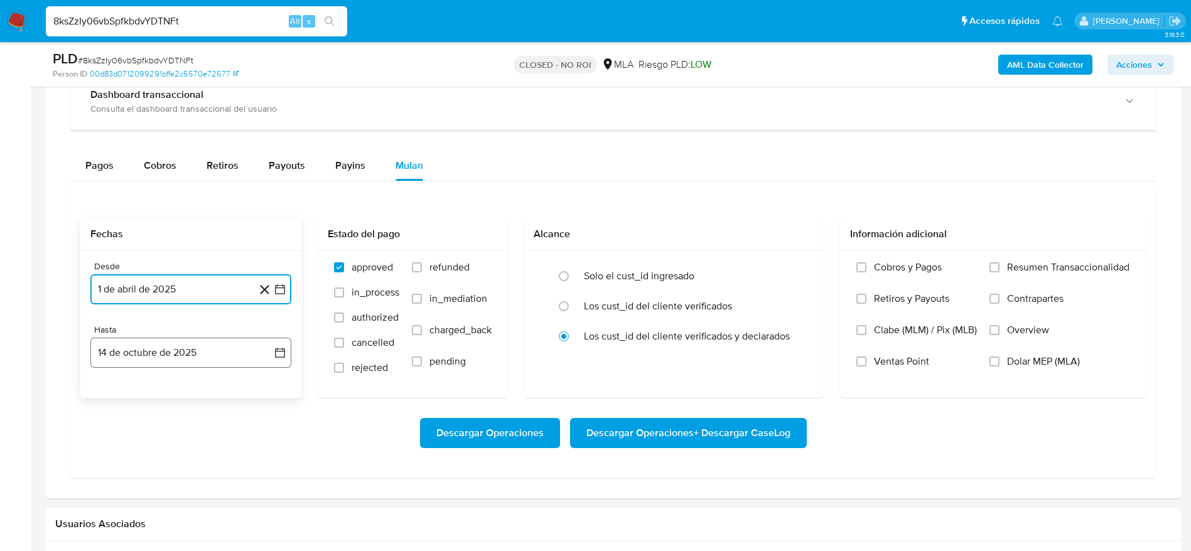
click at [131, 353] on button "14 de octubre de 2025" at bounding box center [190, 353] width 201 height 30
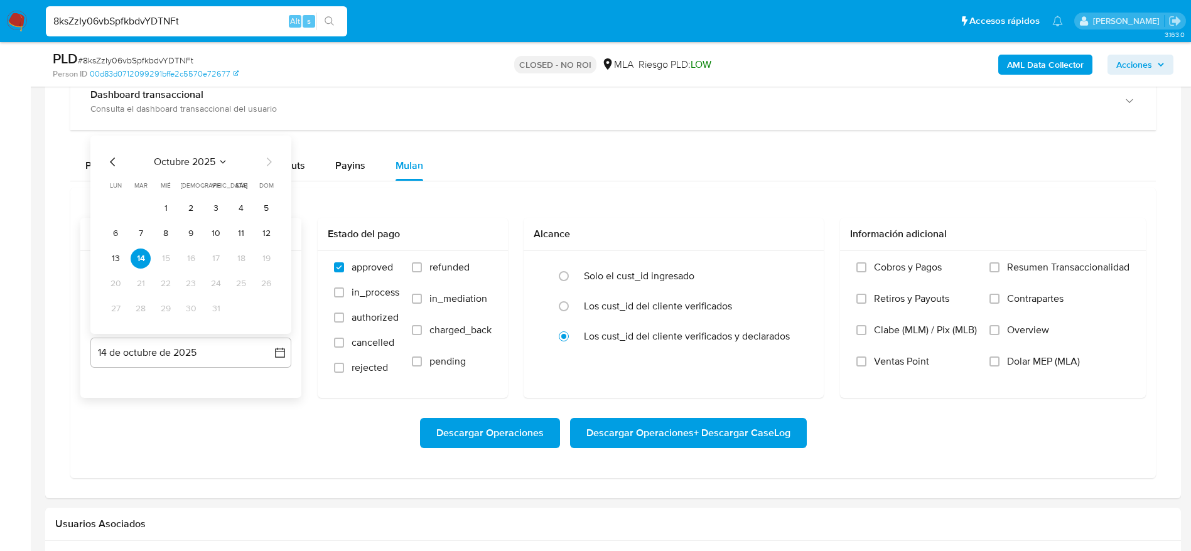
click at [111, 163] on icon "Mes anterior" at bounding box center [112, 161] width 15 height 15
drag, startPoint x: 133, startPoint y: 313, endPoint x: 136, endPoint y: 318, distance: 6.5
click at [133, 313] on button "30" at bounding box center [141, 309] width 20 height 20
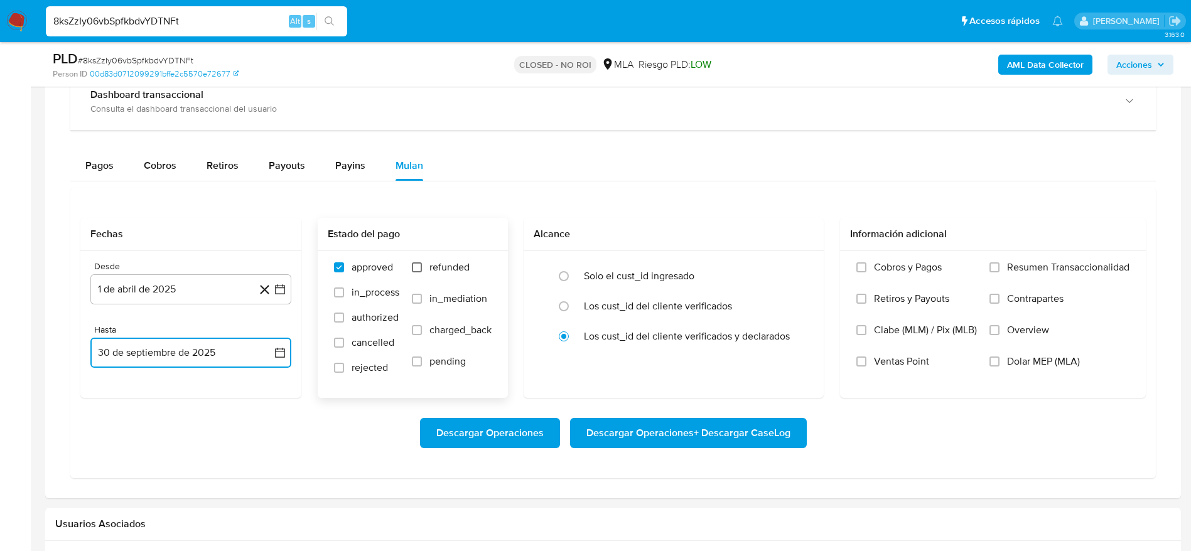
click at [420, 267] on input "refunded" at bounding box center [417, 267] width 10 height 10
checkbox input "true"
click at [989, 363] on input "Dolar MEP (MLA)" at bounding box center [994, 362] width 10 height 10
click at [640, 434] on span "Descargar Operaciones + Descargar CaseLog" at bounding box center [688, 433] width 204 height 28
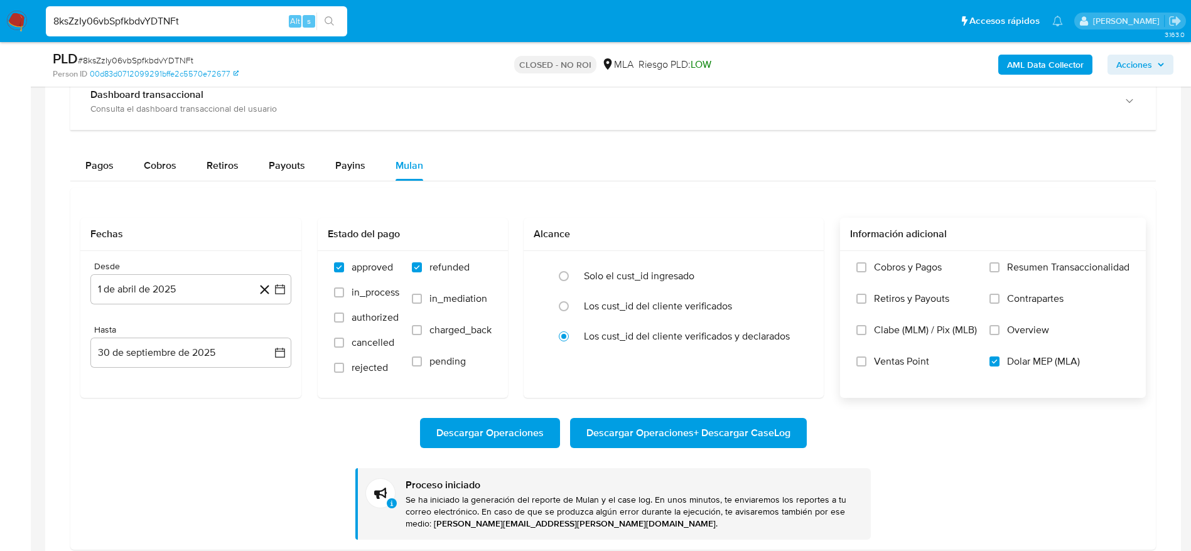
click at [205, 17] on input "8ksZzIy06vbSpfkbdvYDTNFt" at bounding box center [196, 21] width 301 height 16
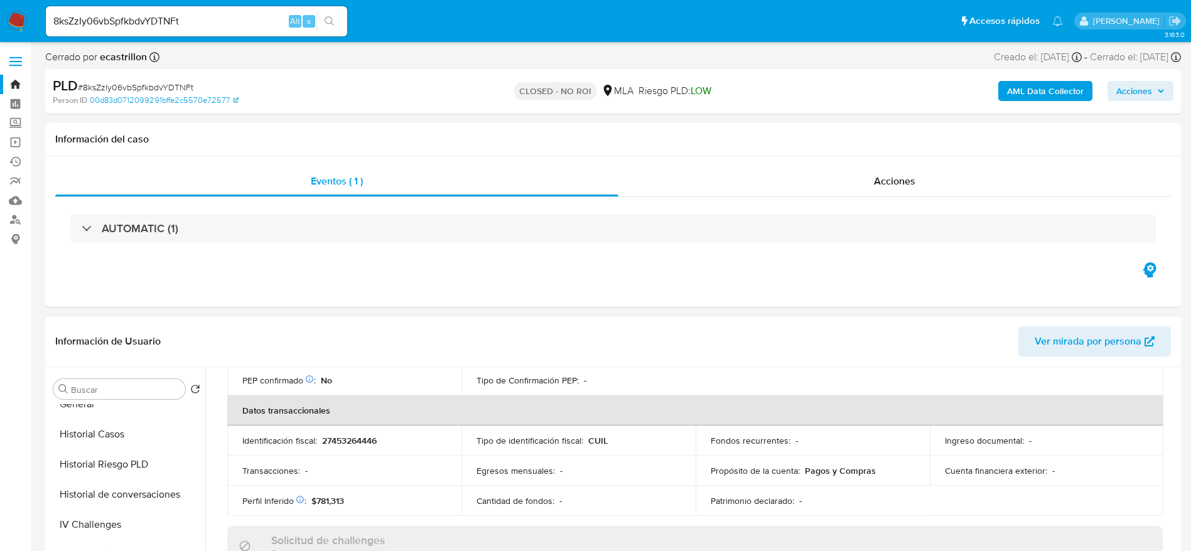
scroll to position [94, 0]
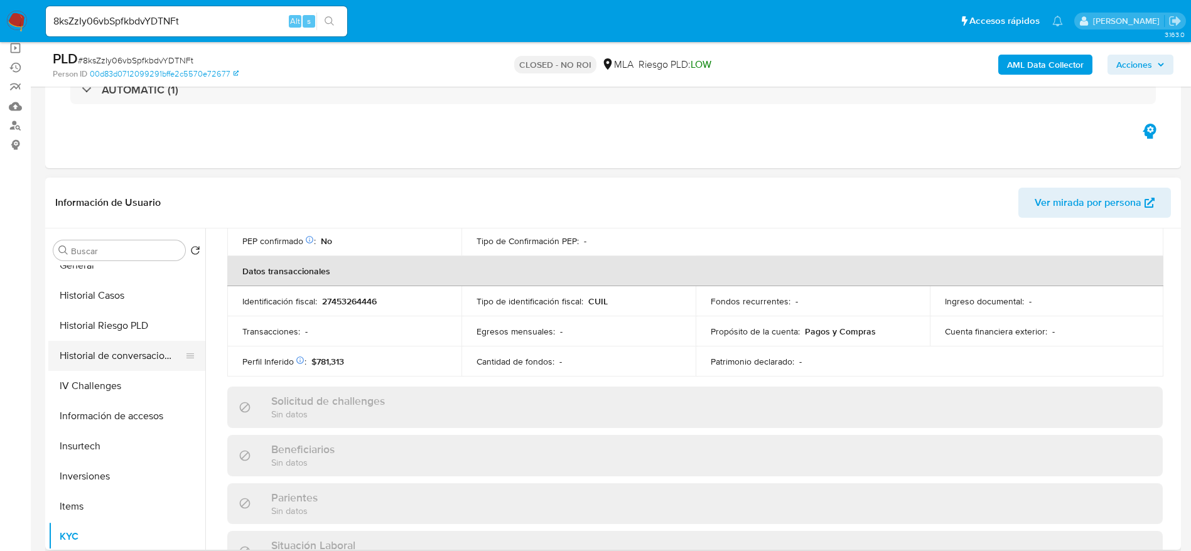
click at [87, 298] on button "Historial Casos" at bounding box center [126, 296] width 157 height 30
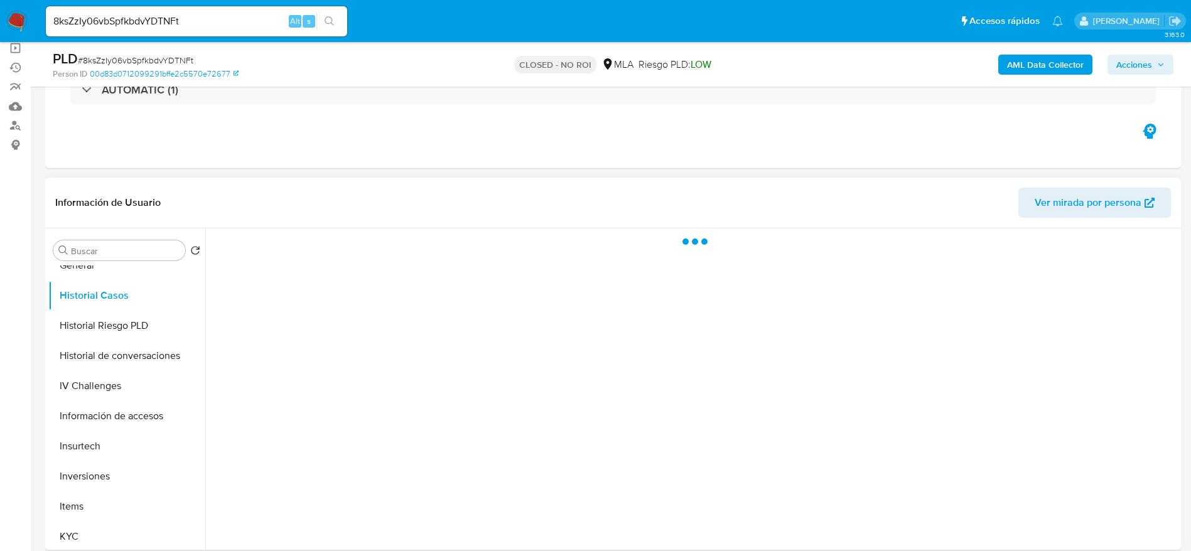
scroll to position [0, 0]
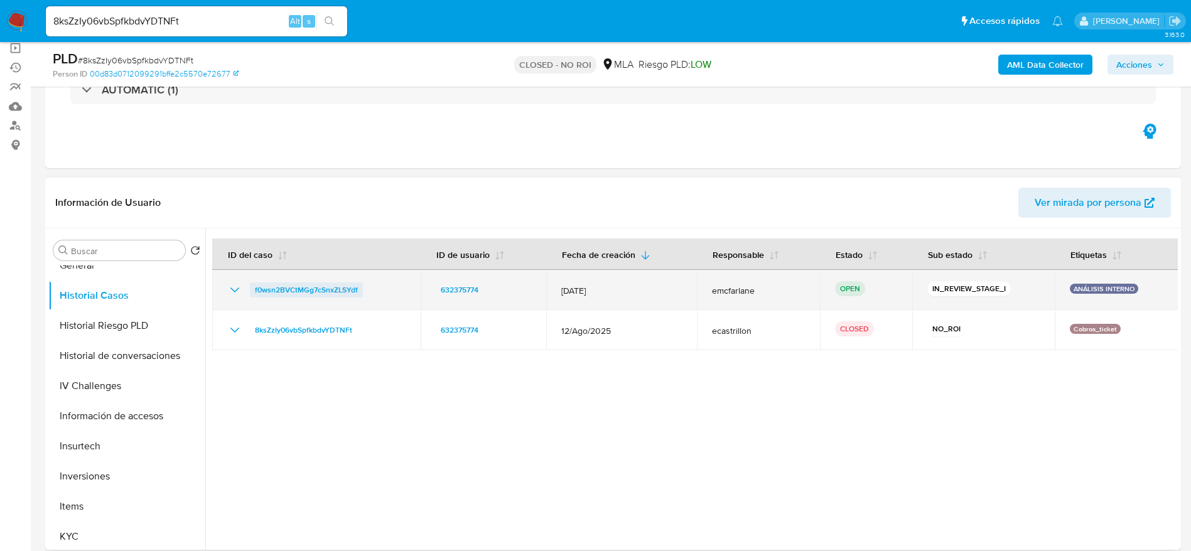
click at [308, 286] on span "f0wsn2BVCtMGg7cSnxZLSYdf" at bounding box center [306, 289] width 103 height 15
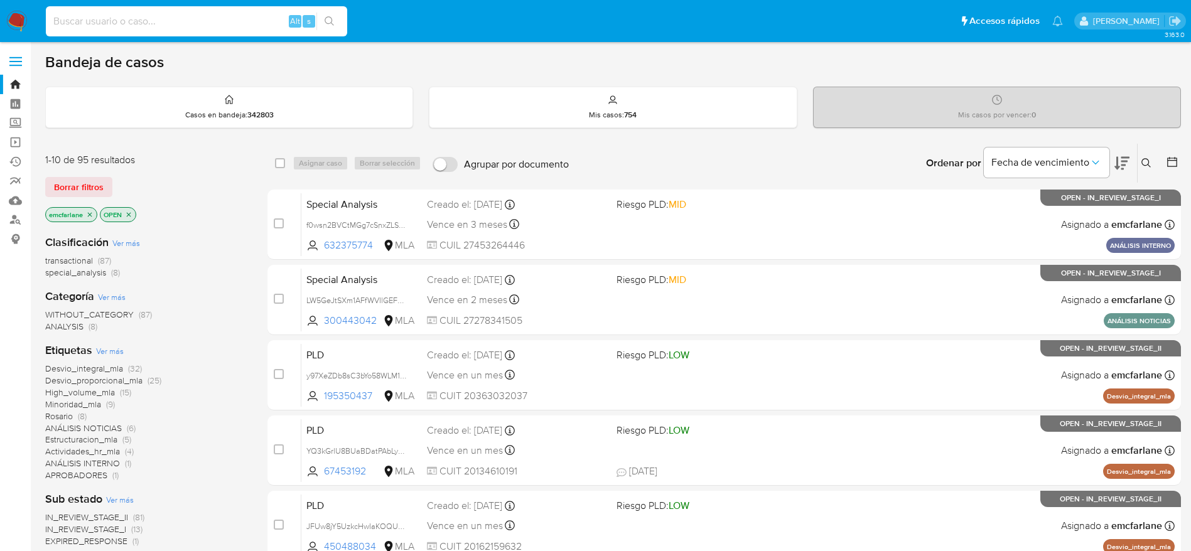
click at [128, 16] on input at bounding box center [196, 21] width 301 height 16
paste input "ZapjsO63DT58YKWhqBFZaJHP"
type input "ZapjsO63DT58YKWhqBFZaJHP"
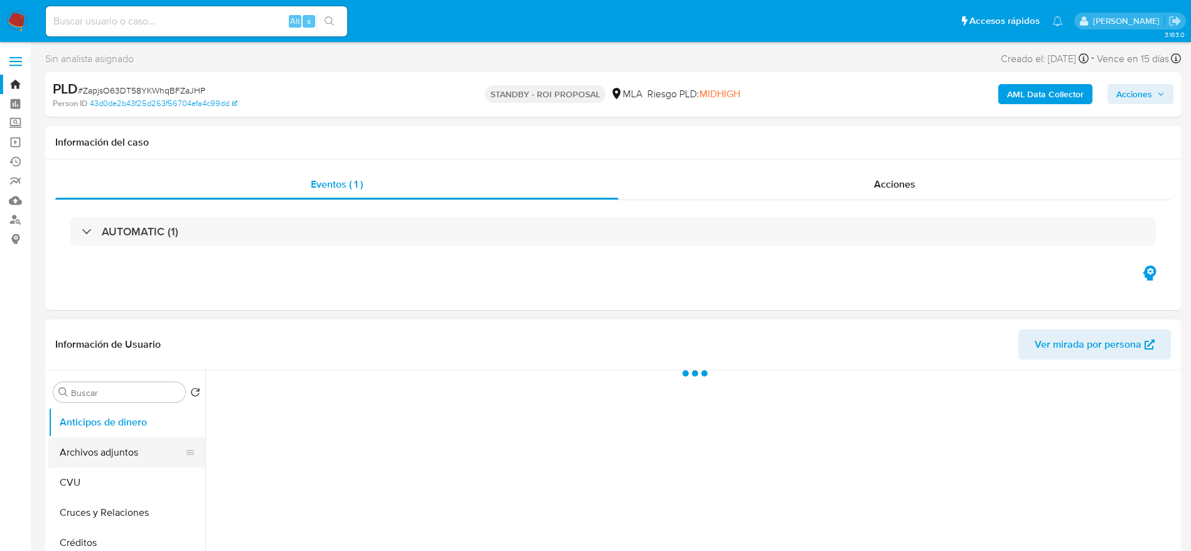
click at [97, 449] on button "Archivos adjuntos" at bounding box center [121, 452] width 147 height 30
select select "10"
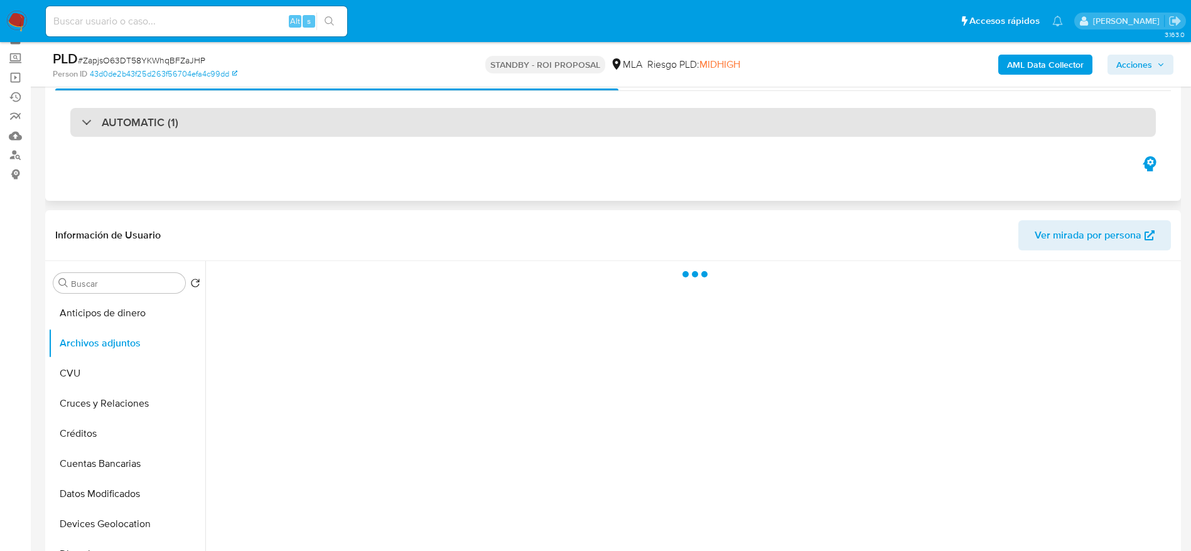
scroll to position [94, 0]
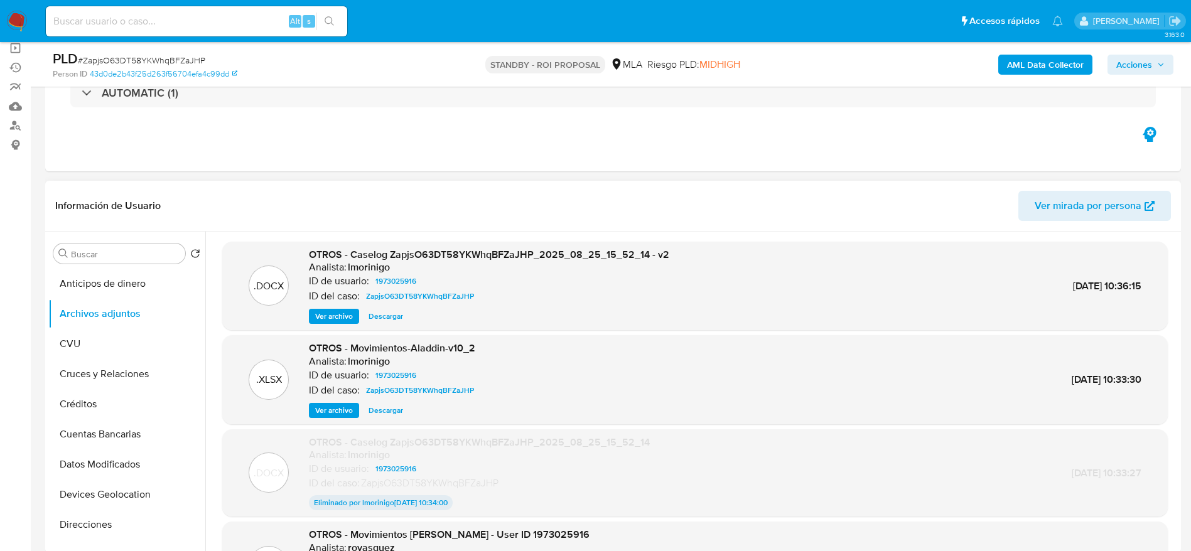
click at [398, 316] on span "Descargar" at bounding box center [385, 316] width 35 height 13
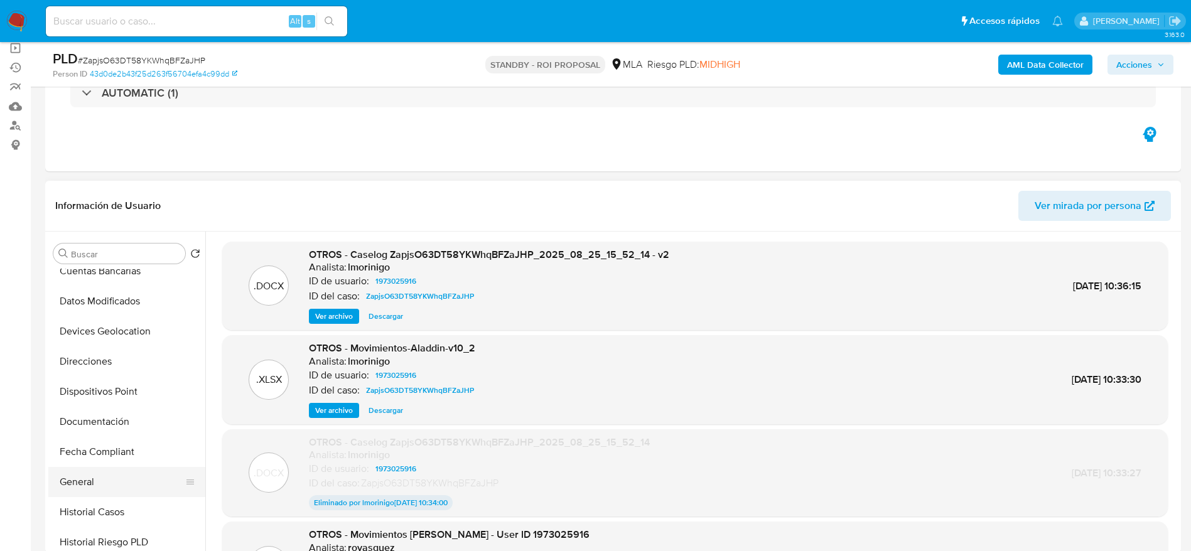
scroll to position [188, 0]
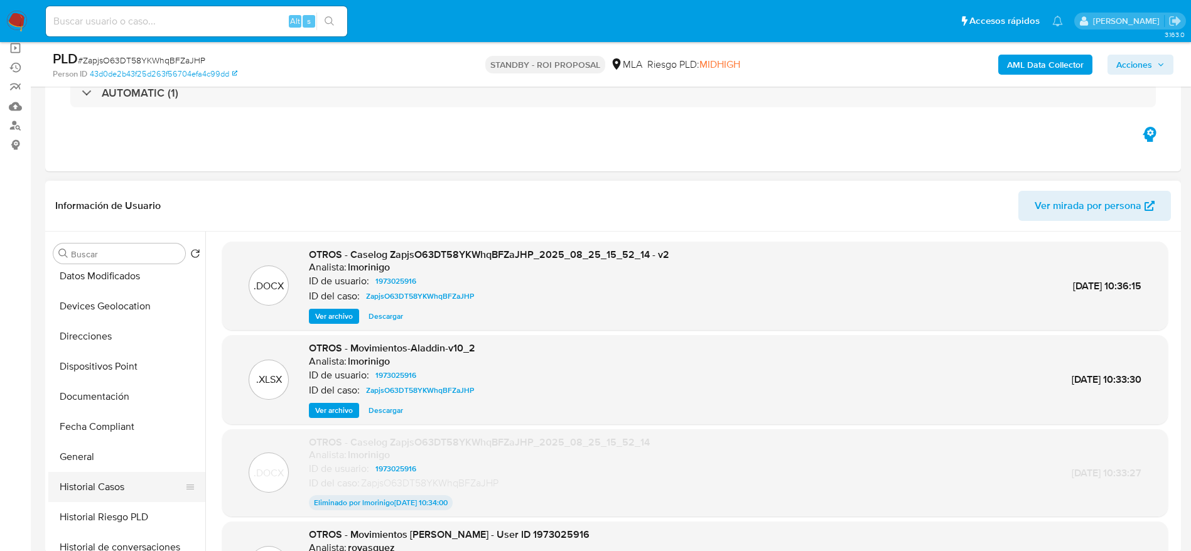
click at [110, 493] on button "Historial Casos" at bounding box center [121, 487] width 147 height 30
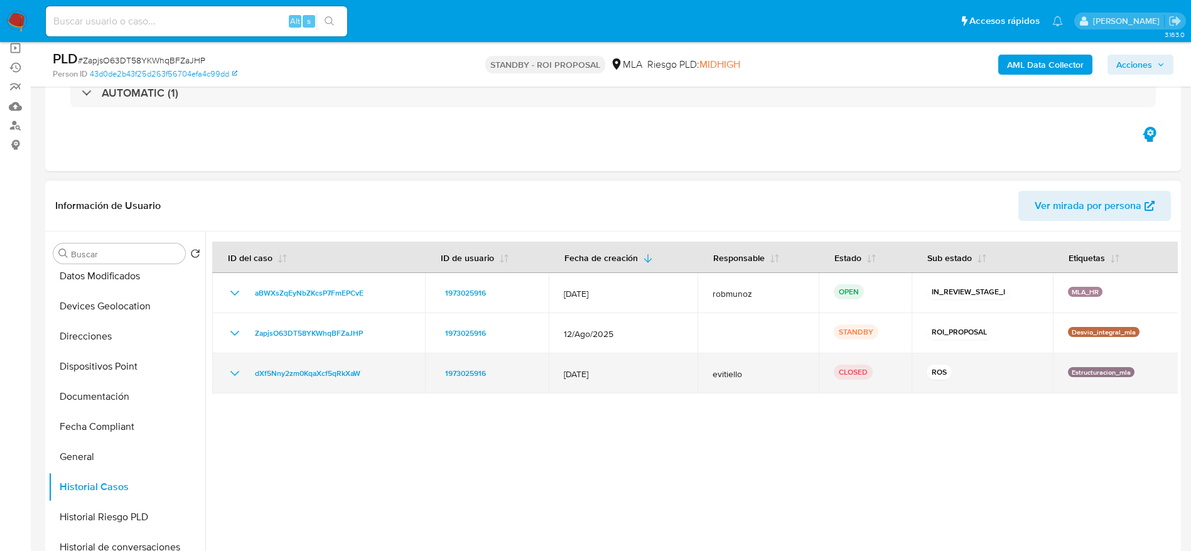
click at [233, 376] on icon "Mostrar/Ocultar" at bounding box center [234, 373] width 15 height 15
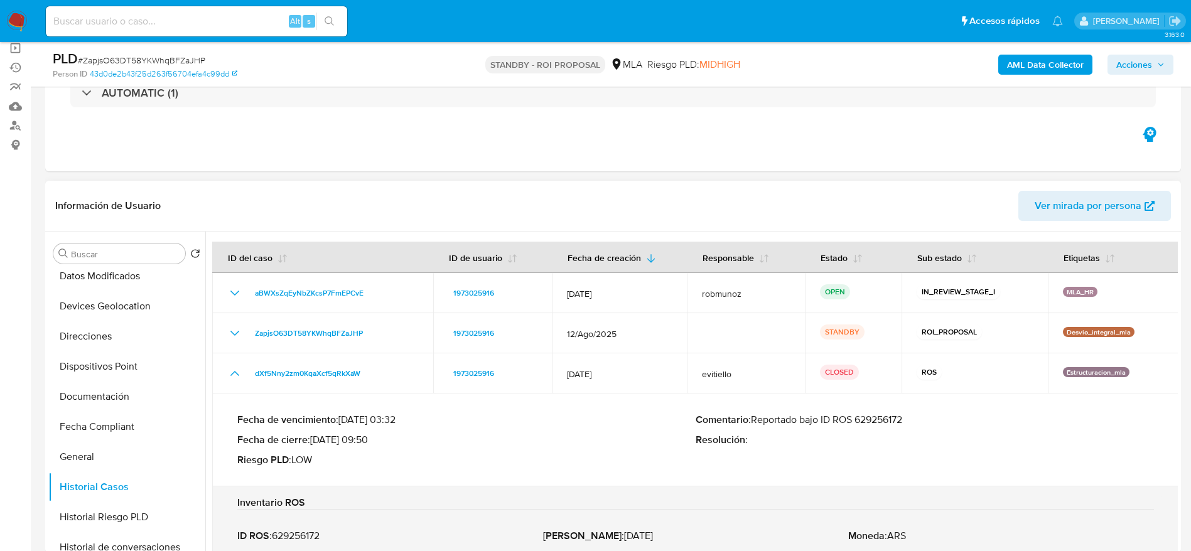
click at [872, 420] on p "Comentario : Reportado bajo ID ROS 629256172" at bounding box center [924, 420] width 458 height 13
click at [262, 14] on input at bounding box center [196, 21] width 301 height 16
paste input "iW81GBgDEwP8XpL3J4Hu3V3d"
type input "iW81GBgDEwP8XpL3J4Hu3V3d"
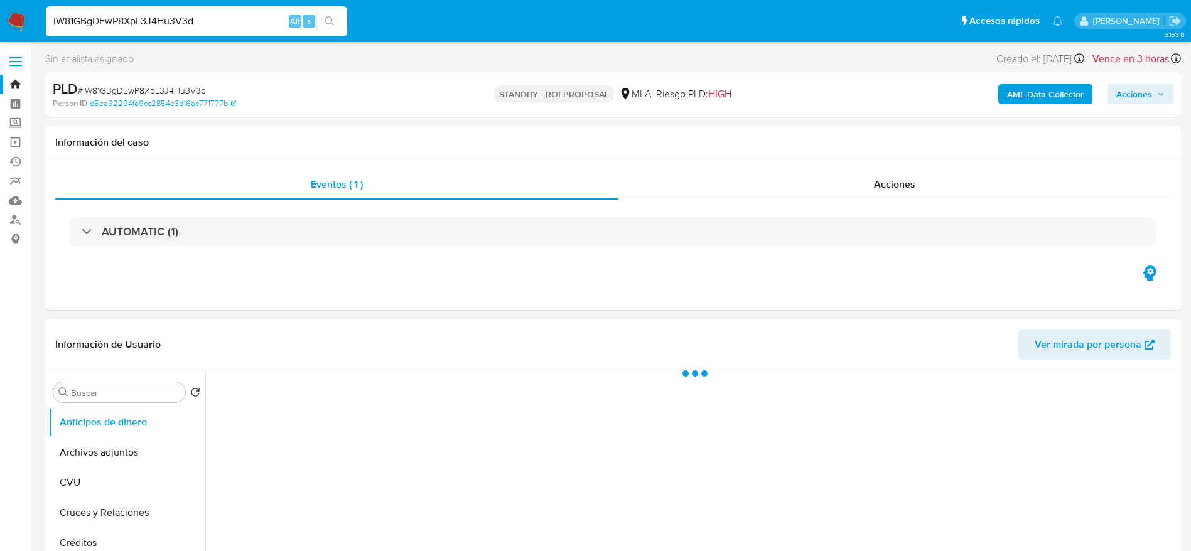
select select "10"
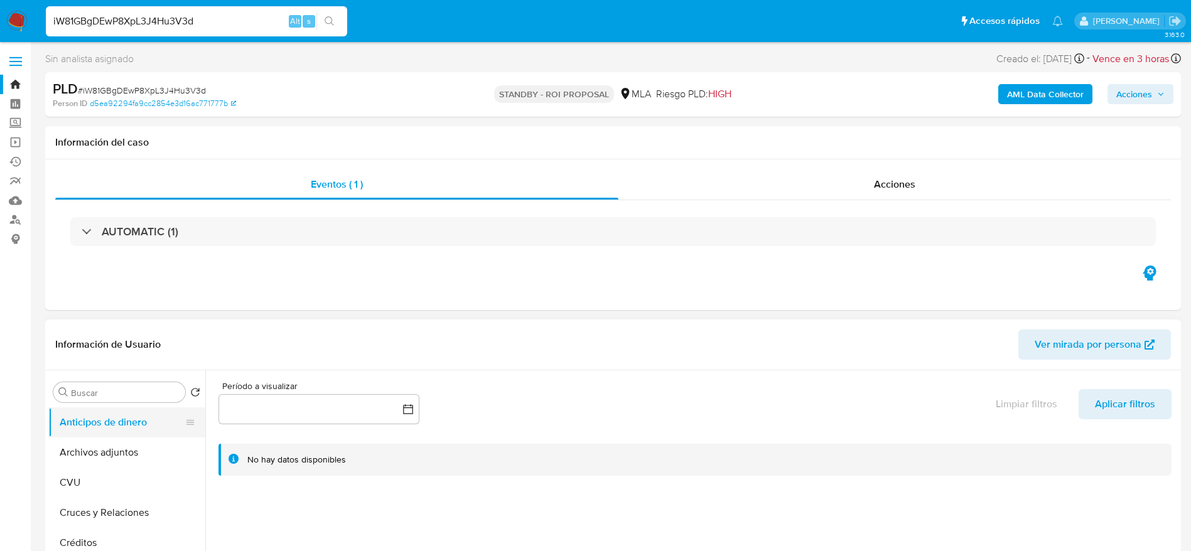
click at [123, 432] on button "Anticipos de dinero" at bounding box center [121, 422] width 147 height 30
click at [110, 452] on button "Archivos adjuntos" at bounding box center [121, 452] width 147 height 30
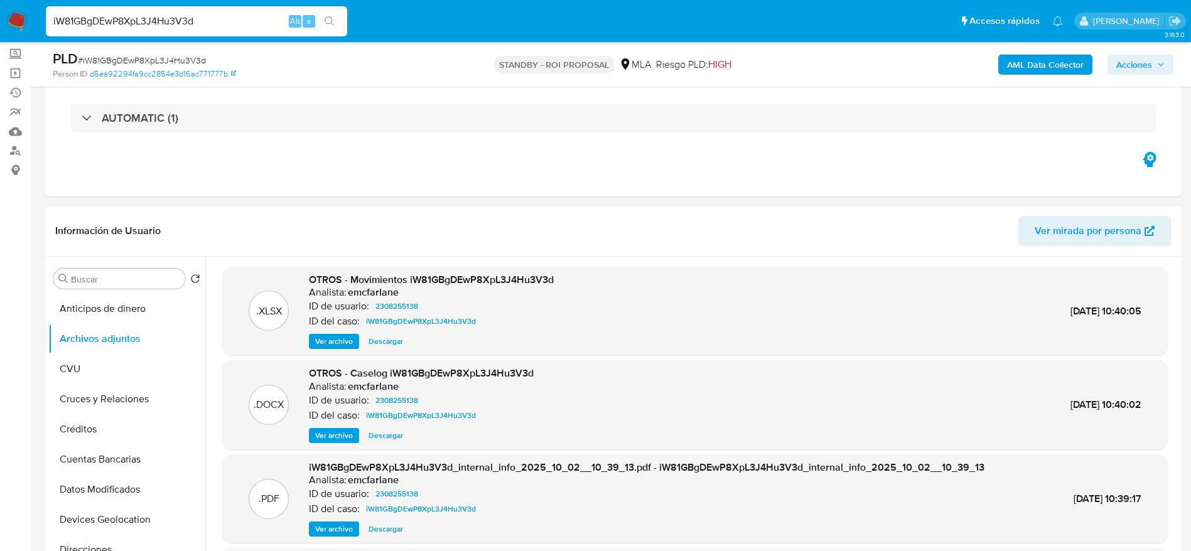
scroll to position [94, 0]
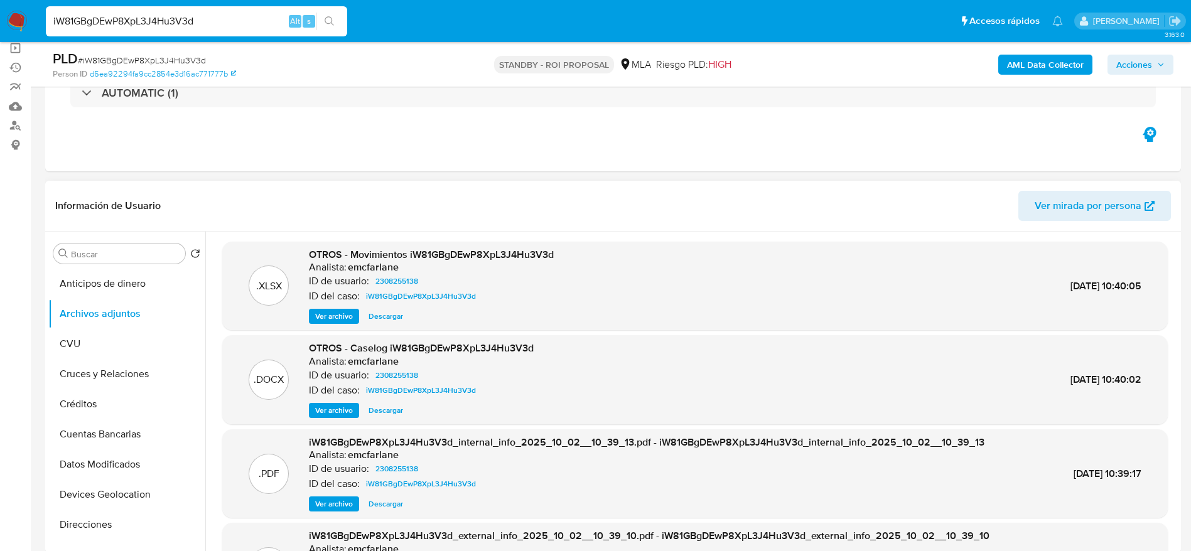
click at [399, 404] on span "Descargar" at bounding box center [385, 410] width 35 height 13
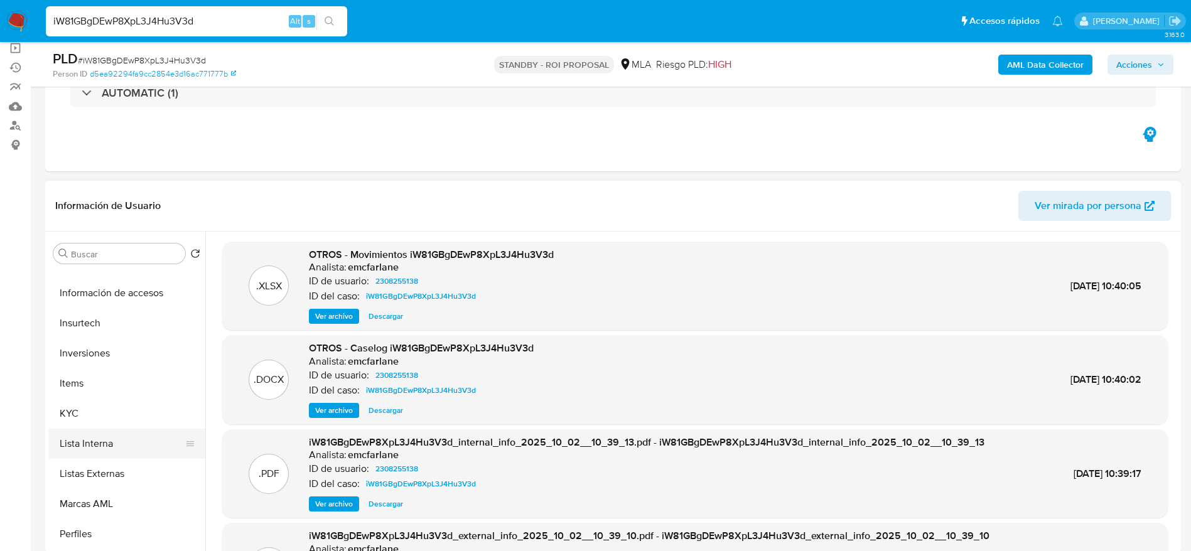
scroll to position [377, 0]
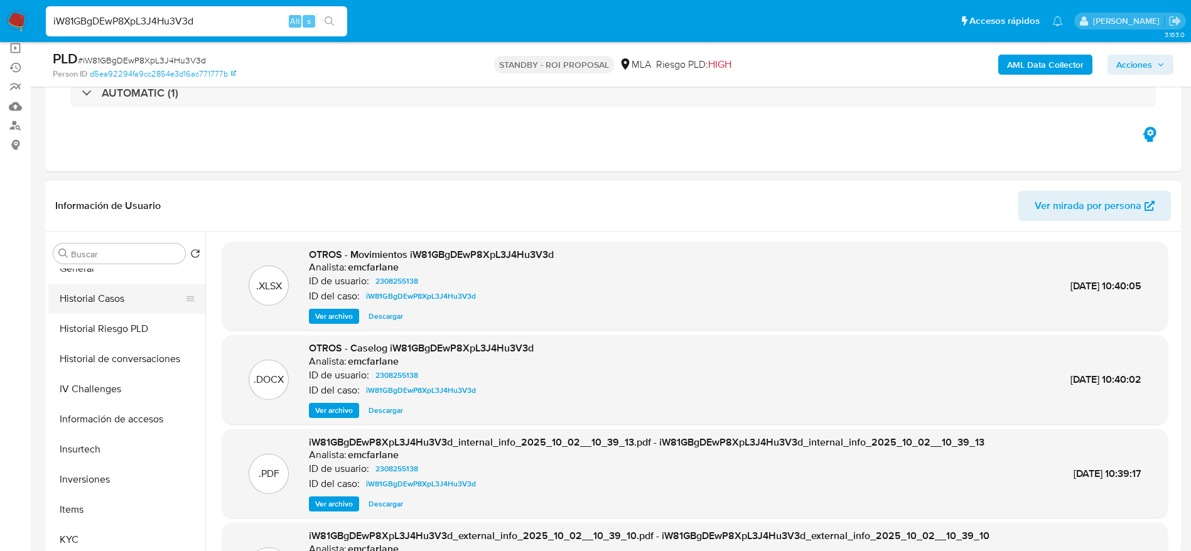
click at [90, 303] on button "Historial Casos" at bounding box center [121, 299] width 147 height 30
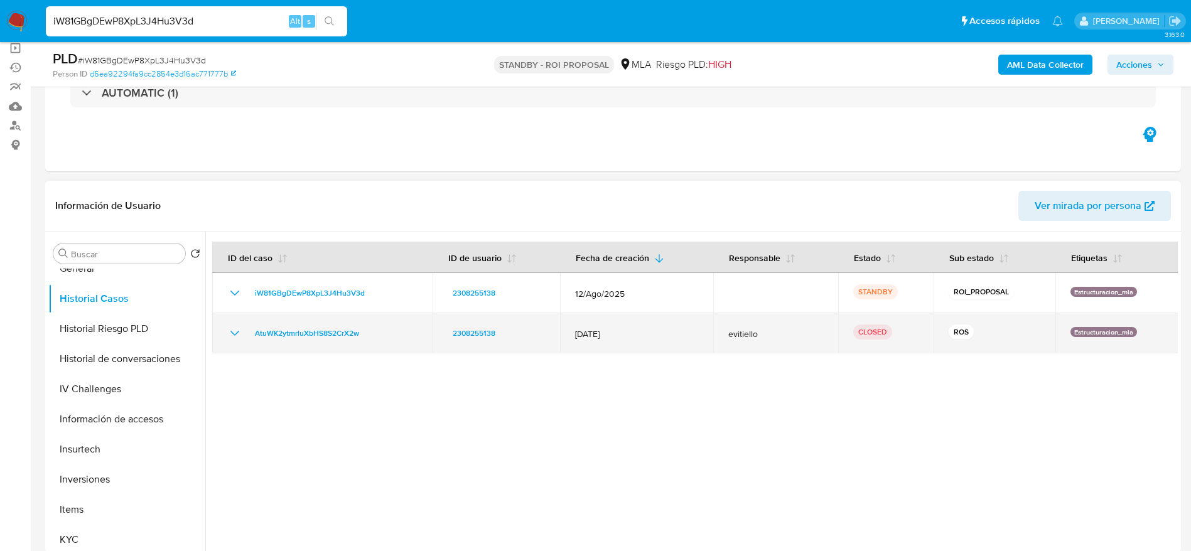
click at [233, 330] on icon "Mostrar/Ocultar" at bounding box center [234, 333] width 15 height 15
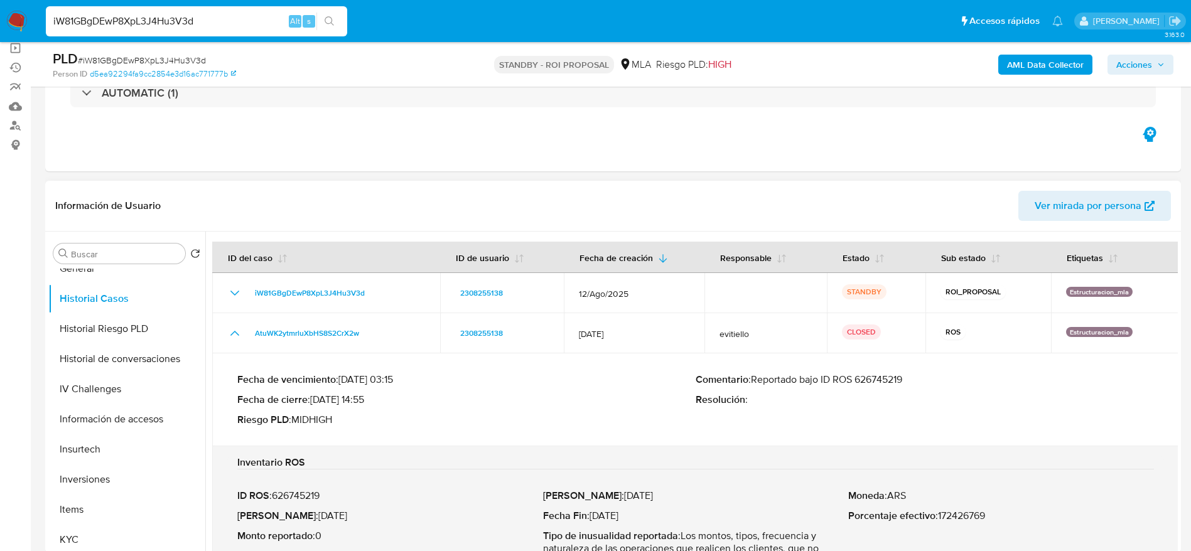
click at [886, 380] on p "Comentario : Reportado bajo ID ROS 626745219" at bounding box center [924, 379] width 458 height 13
click at [240, 17] on input "iW81GBgDEwP8XpL3J4Hu3V3d" at bounding box center [196, 21] width 301 height 16
paste input "9SZh53k3MRIDW2gULyrcLnrw"
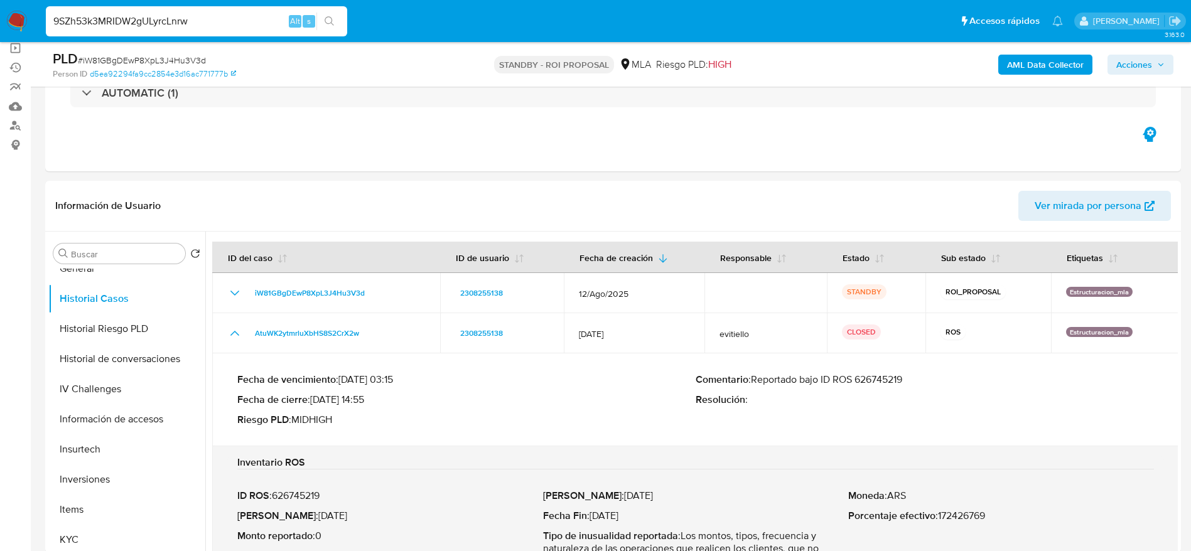
type input "9SZh53k3MRIDW2gULyrcLnrw"
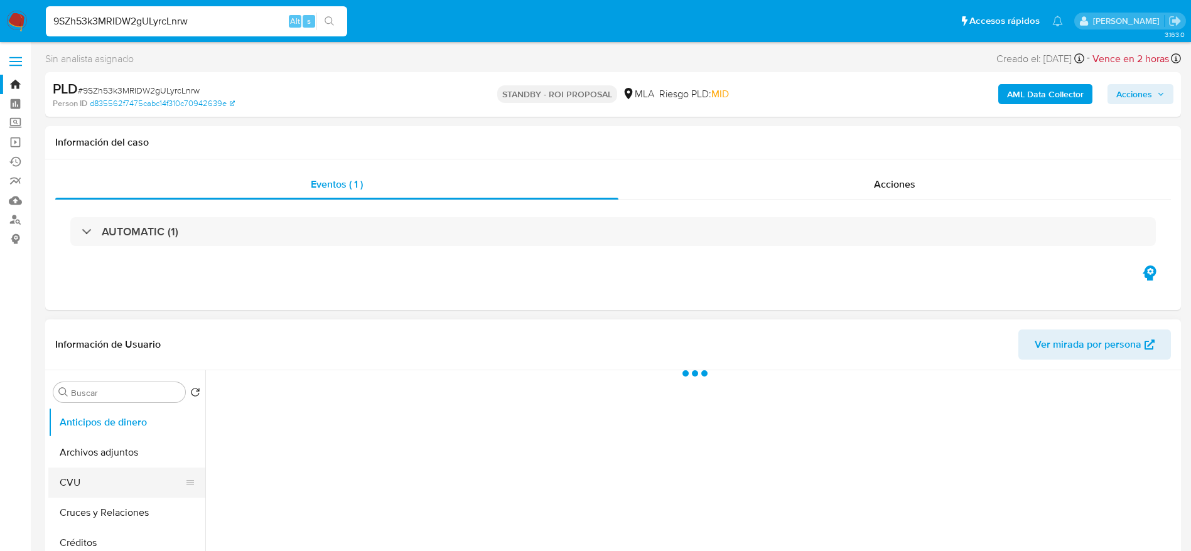
click at [109, 494] on button "CVU" at bounding box center [121, 483] width 147 height 30
click at [113, 454] on button "Archivos adjuntos" at bounding box center [121, 452] width 147 height 30
select select "10"
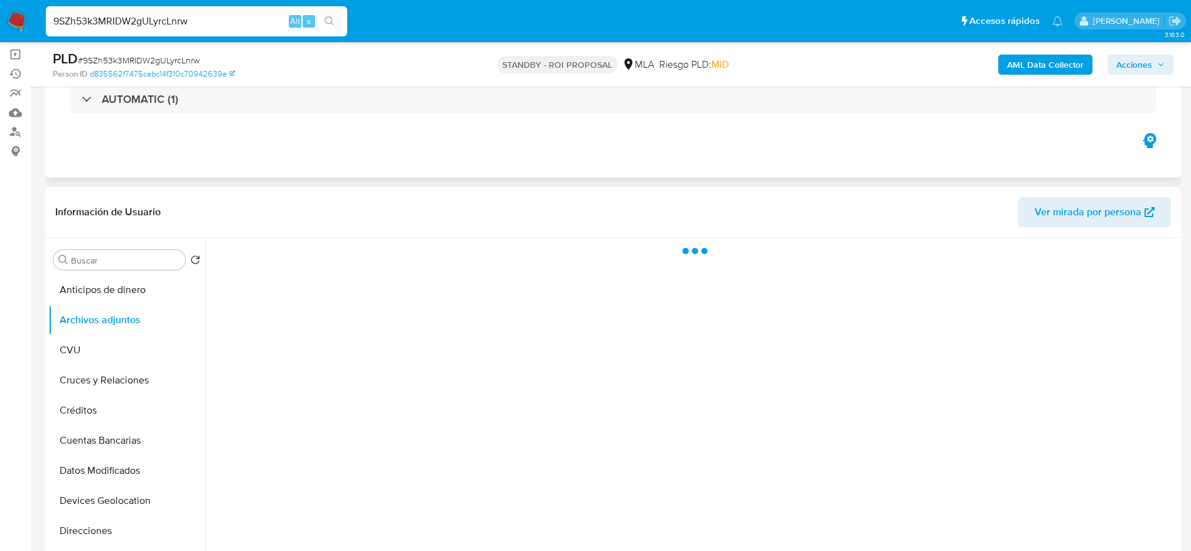
scroll to position [188, 0]
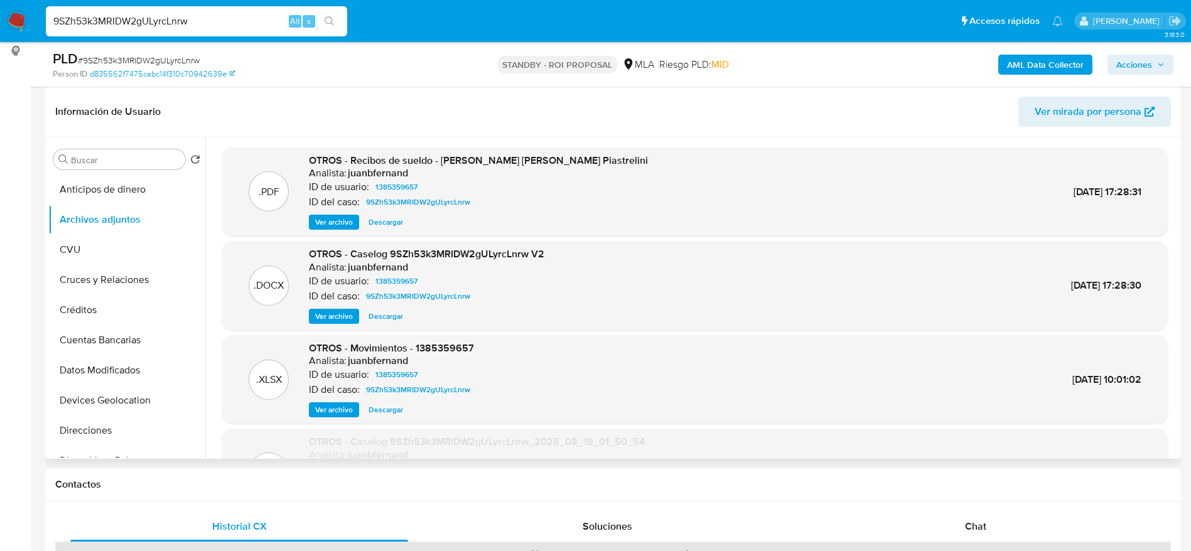
click at [375, 321] on span "Descargar" at bounding box center [385, 316] width 35 height 13
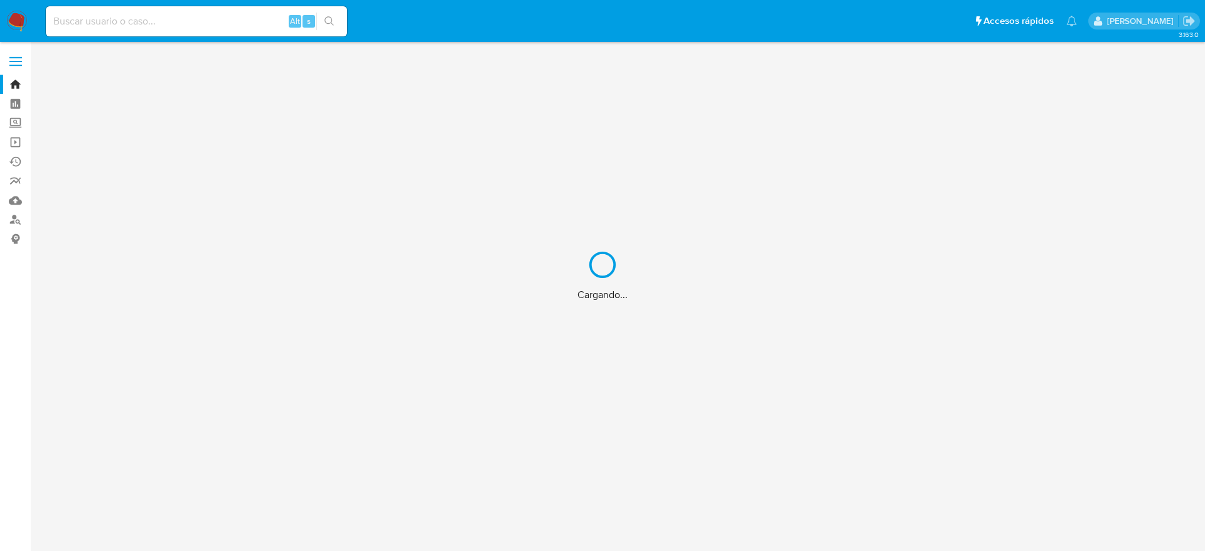
click at [185, 18] on div "Cargando..." at bounding box center [602, 275] width 1205 height 551
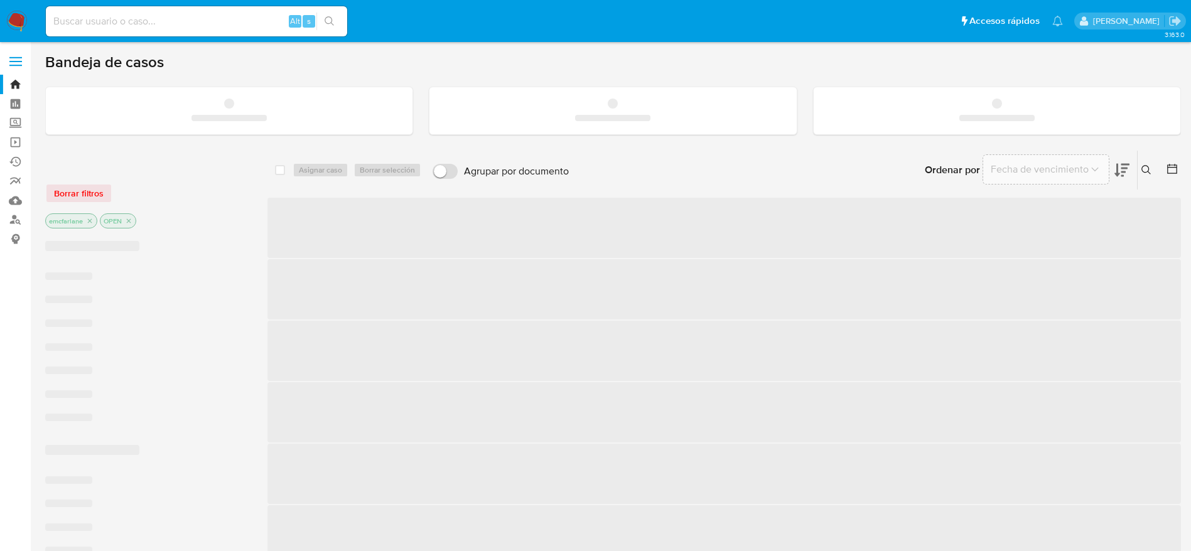
click at [185, 18] on input at bounding box center [196, 21] width 301 height 16
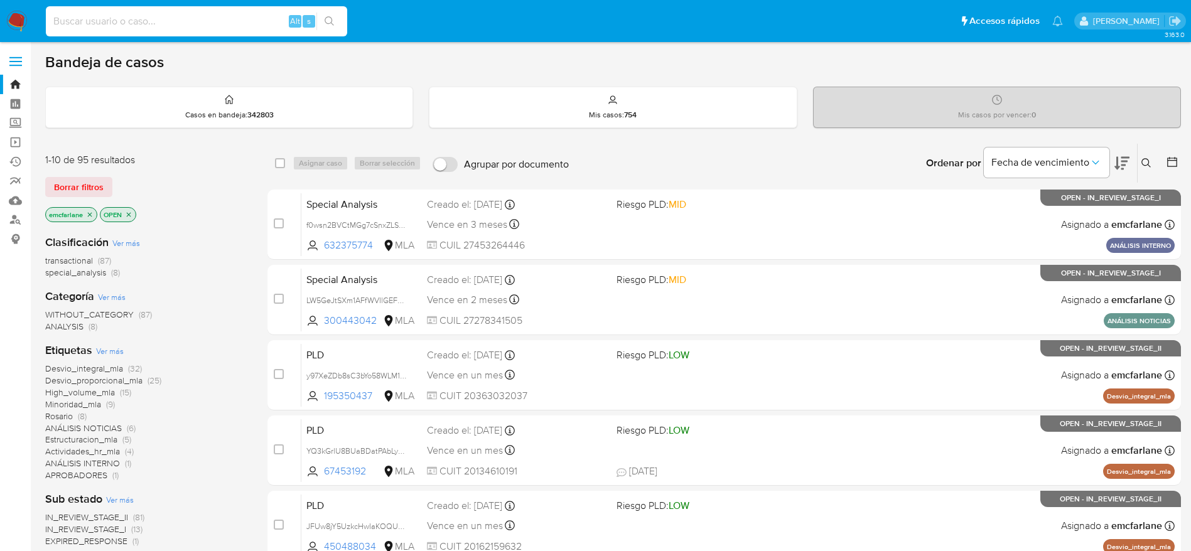
paste input "SYfvOUcV1Uzh8tjcTmJusFXt"
type input "SYfvOUcV1Uzh8tjcTmJusFXt"
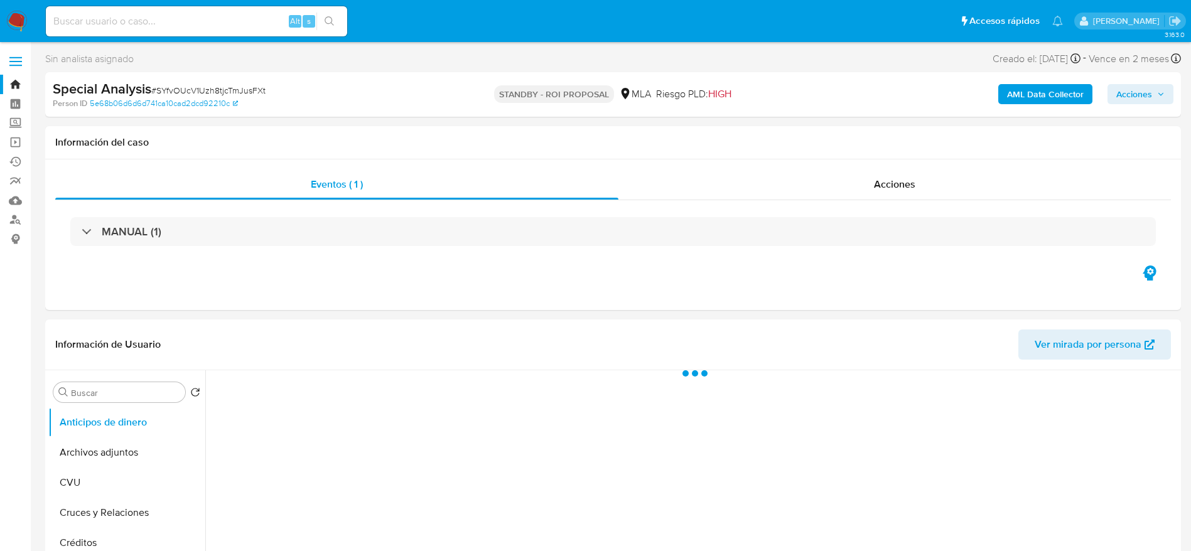
select select "10"
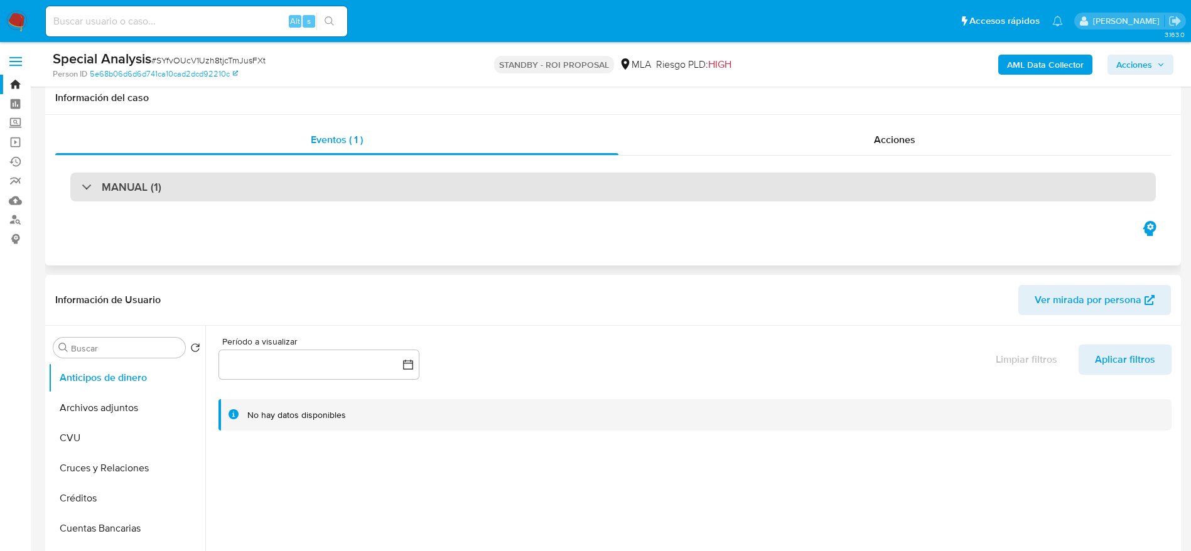
scroll to position [565, 0]
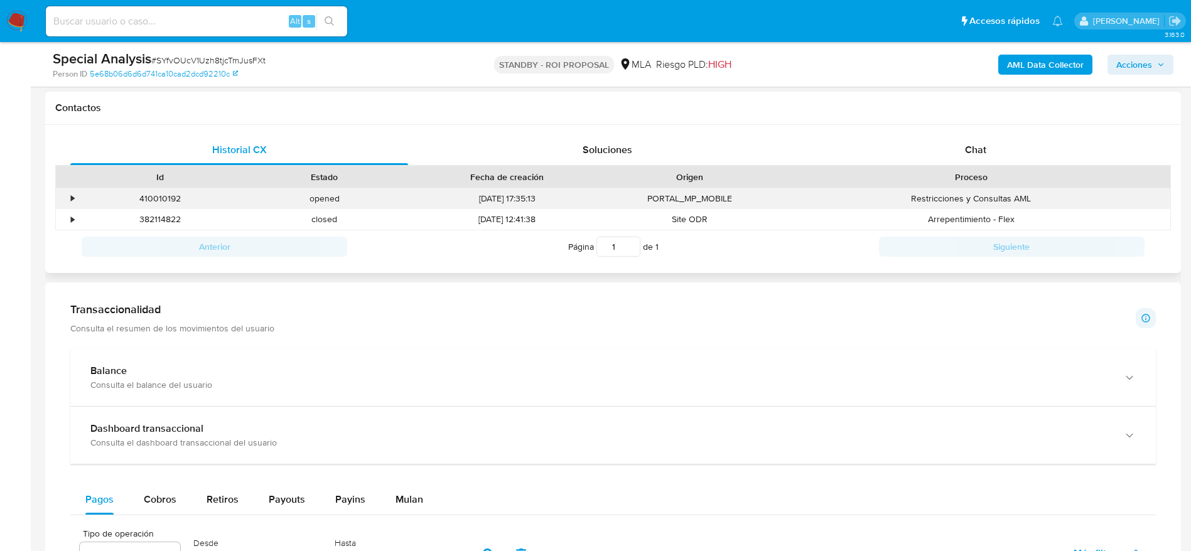
click at [158, 201] on div "410010192" at bounding box center [160, 198] width 164 height 21
click at [158, 200] on div "410010192" at bounding box center [160, 198] width 164 height 21
copy div "410010192"
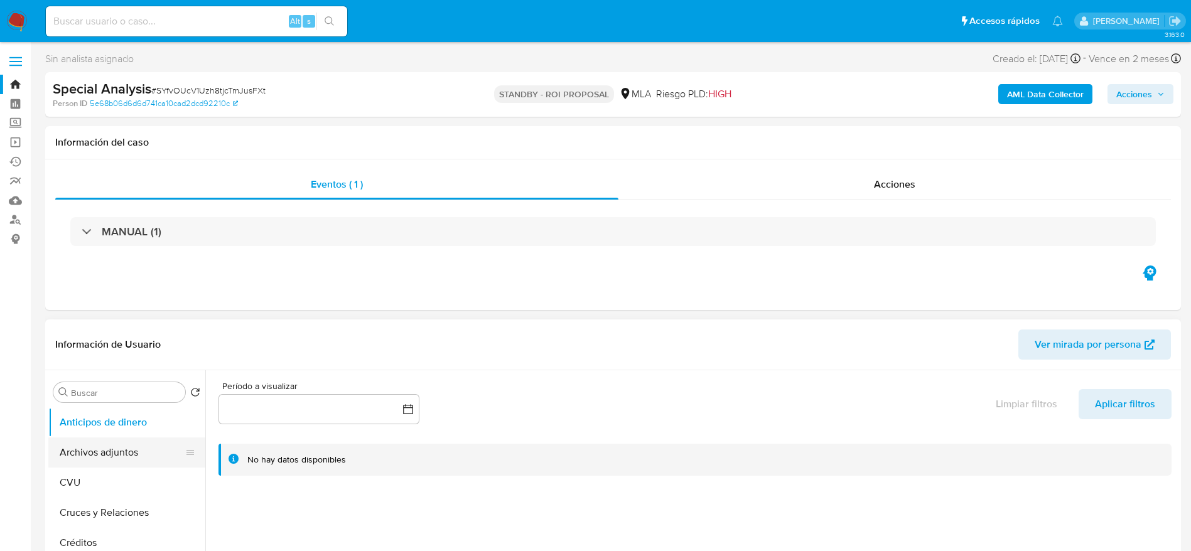
drag, startPoint x: 123, startPoint y: 455, endPoint x: 137, endPoint y: 443, distance: 18.7
click at [123, 455] on button "Archivos adjuntos" at bounding box center [121, 452] width 147 height 30
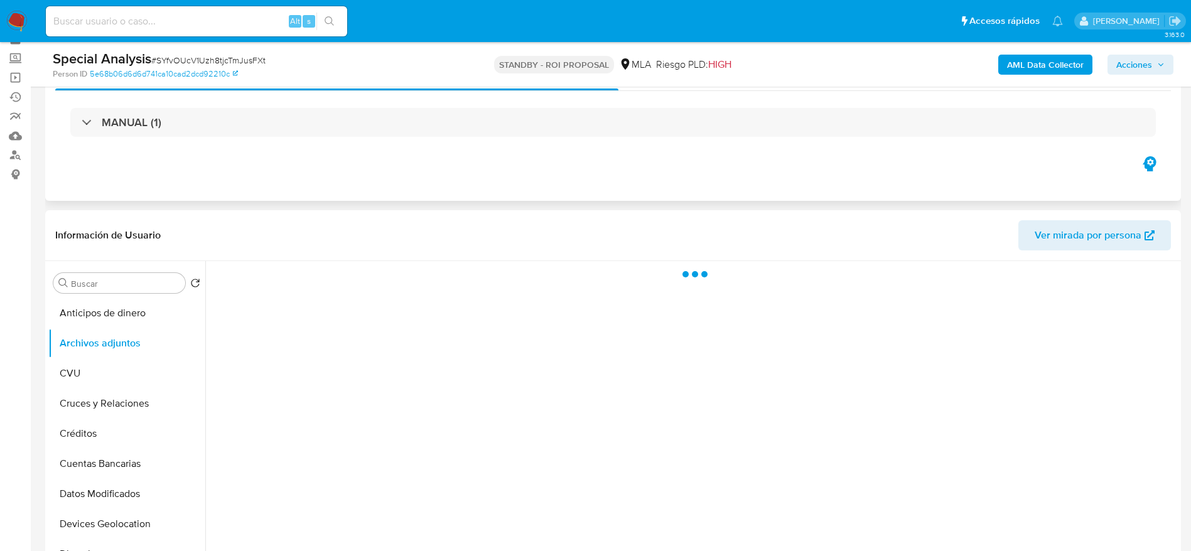
scroll to position [188, 0]
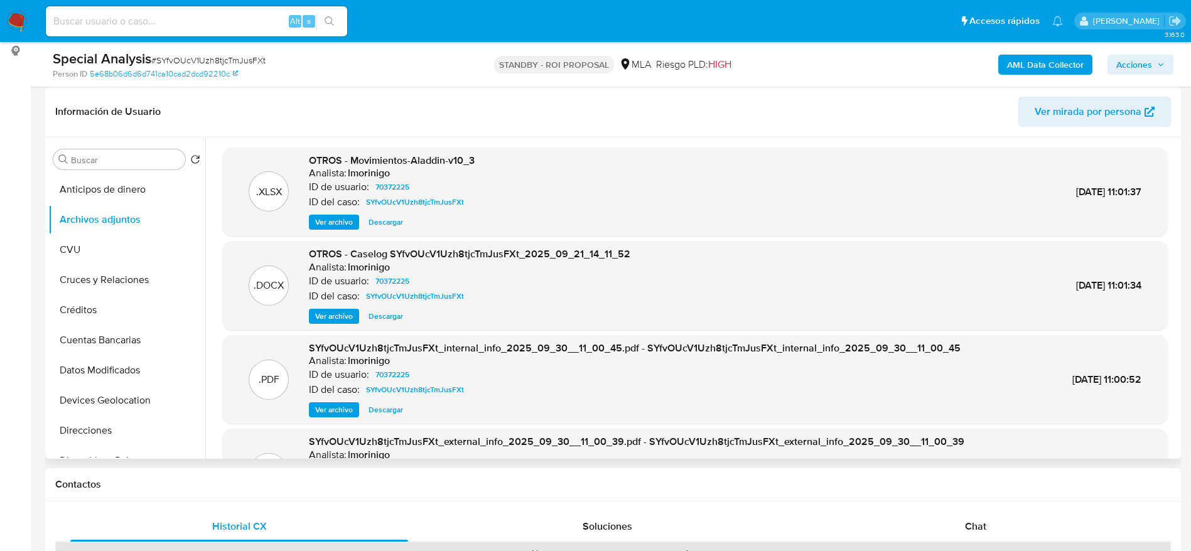
click at [376, 310] on span "Descargar" at bounding box center [385, 316] width 35 height 13
click at [153, 20] on input at bounding box center [196, 21] width 301 height 16
paste input "9NGPZelTu6oaUTGlJccf3i2d"
type input "9NGPZelTu6oaUTGlJccf3i2d"
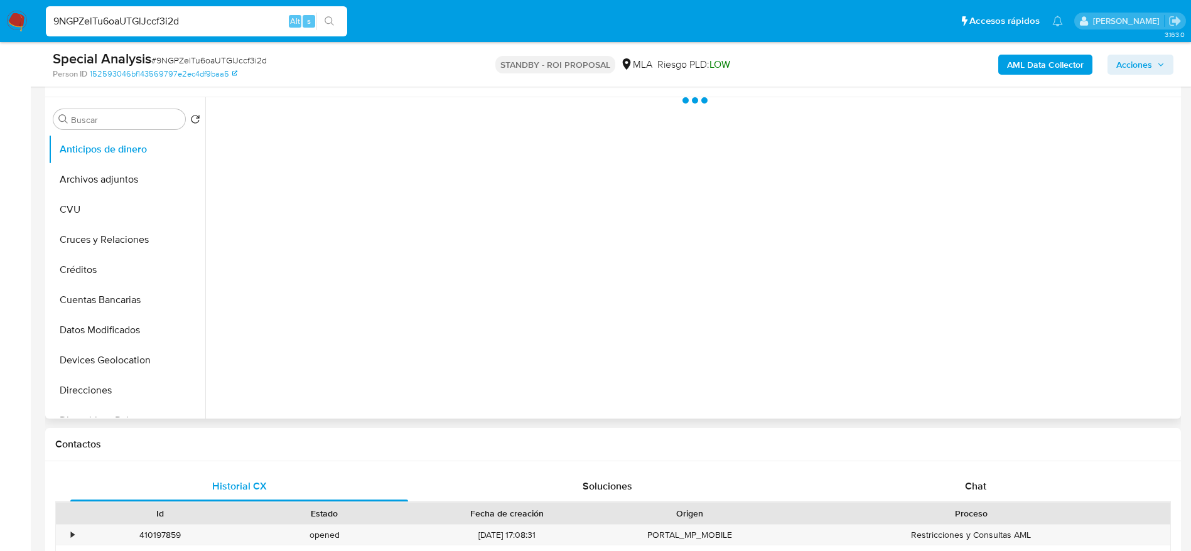
scroll to position [377, 0]
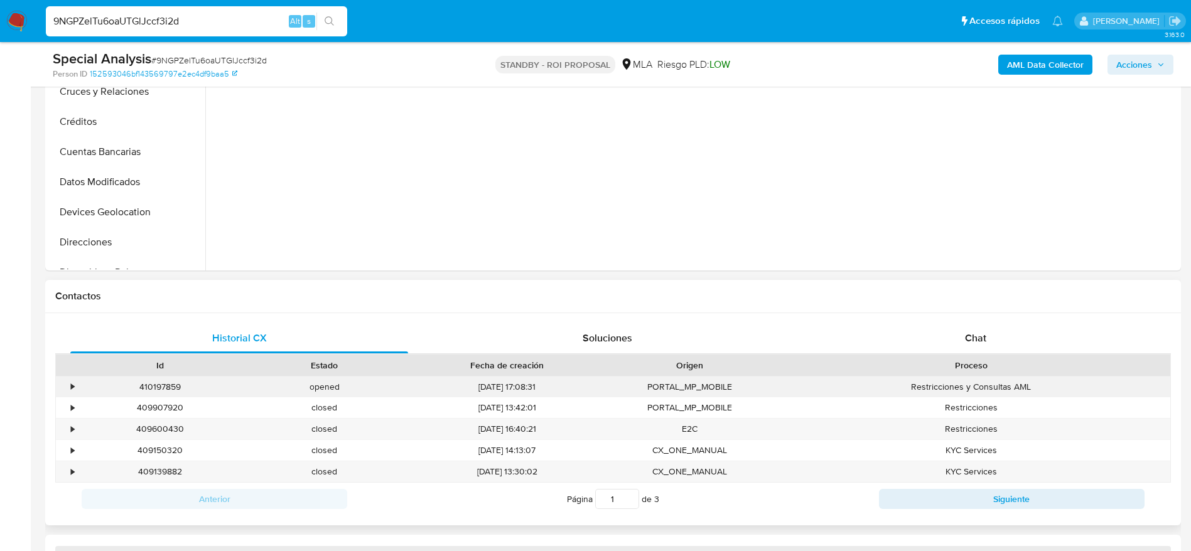
select select "10"
click at [154, 381] on div "410197859" at bounding box center [160, 387] width 164 height 21
copy div "410197859"
click at [210, 21] on input "9NGPZelTu6oaUTGlJccf3i2d" at bounding box center [196, 21] width 301 height 16
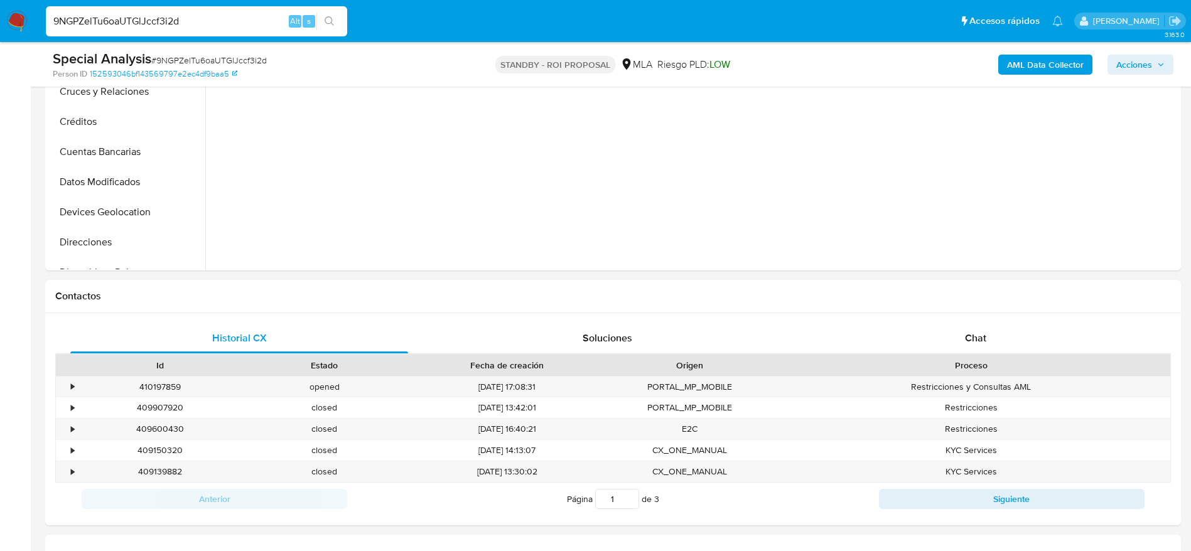
click at [210, 20] on input "9NGPZelTu6oaUTGlJccf3i2d" at bounding box center [196, 21] width 301 height 16
paste input "118789846"
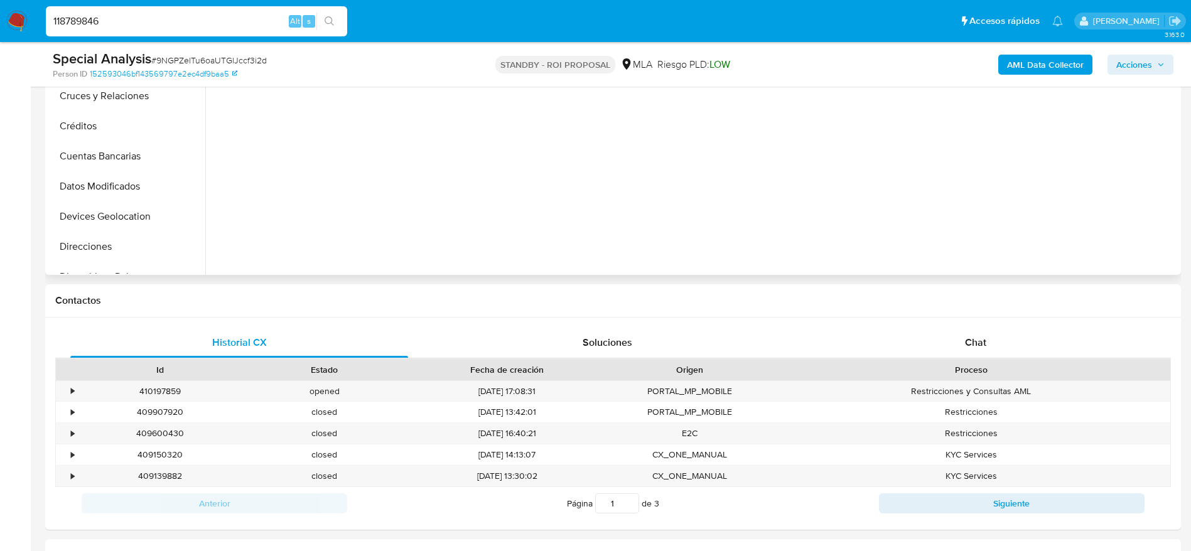
scroll to position [0, 0]
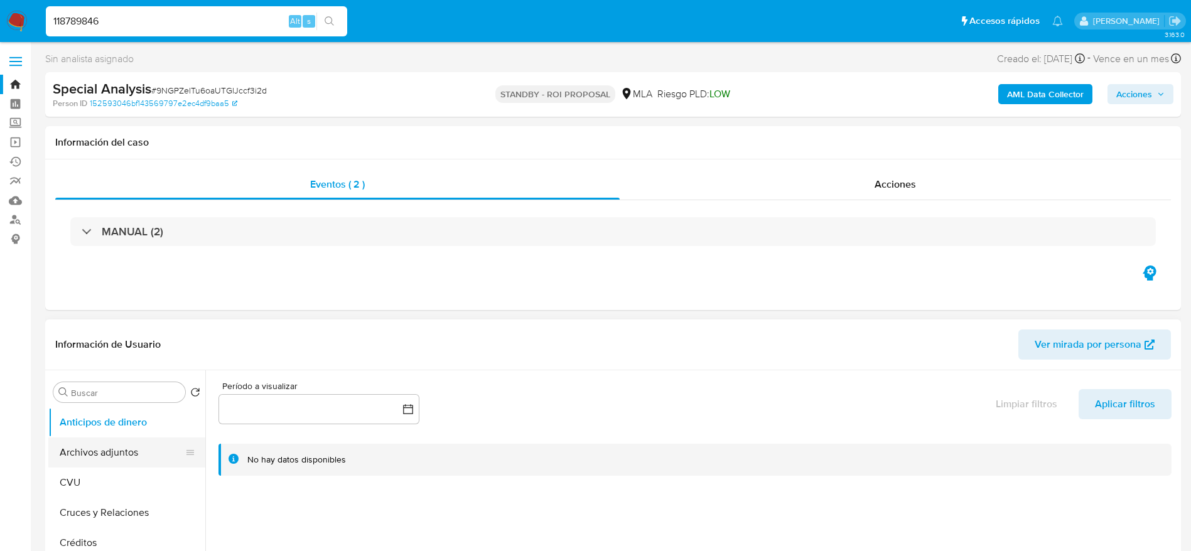
click at [111, 444] on button "Archivos adjuntos" at bounding box center [121, 452] width 147 height 30
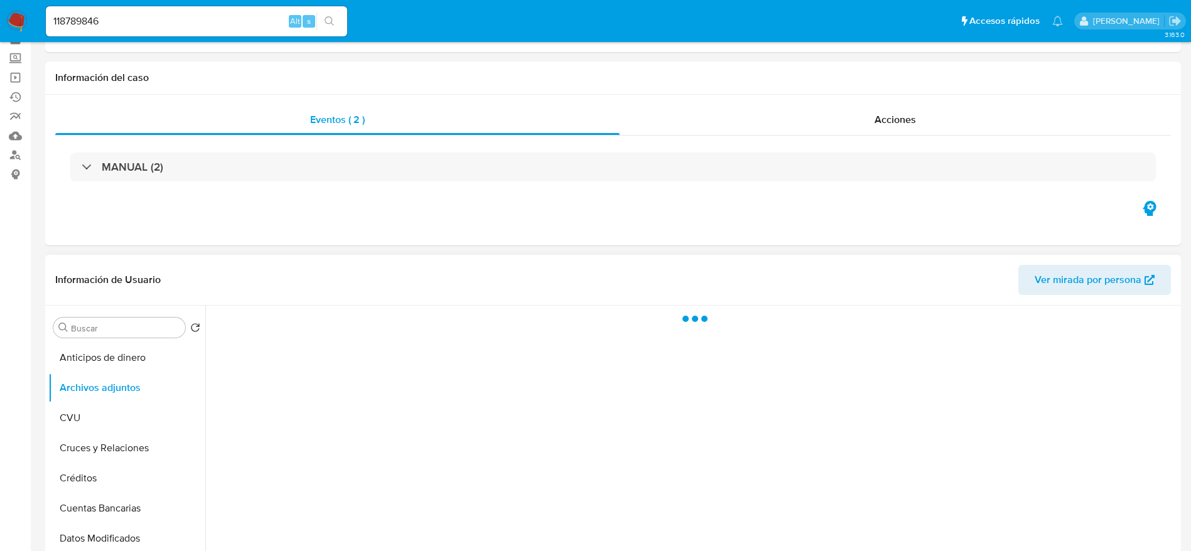
scroll to position [94, 0]
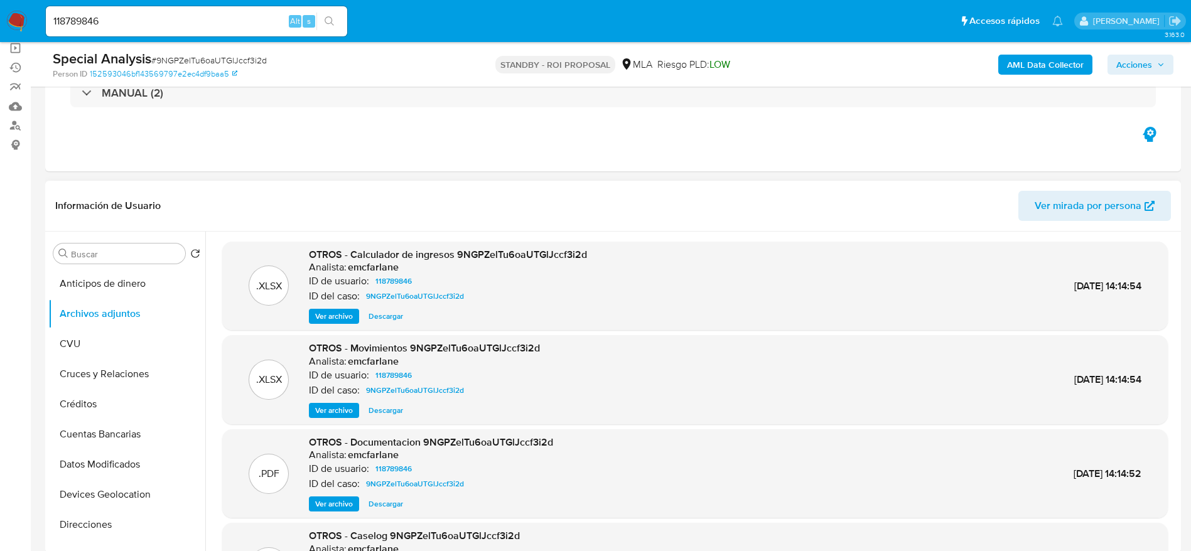
click at [385, 311] on span "Descargar" at bounding box center [385, 316] width 35 height 13
click at [195, 21] on input "118789846" at bounding box center [196, 21] width 301 height 16
paste input "2xBHuLvO4jM104InBYX4cnaO"
type input "2xBHuLvO4jM104InBYX4cnaO"
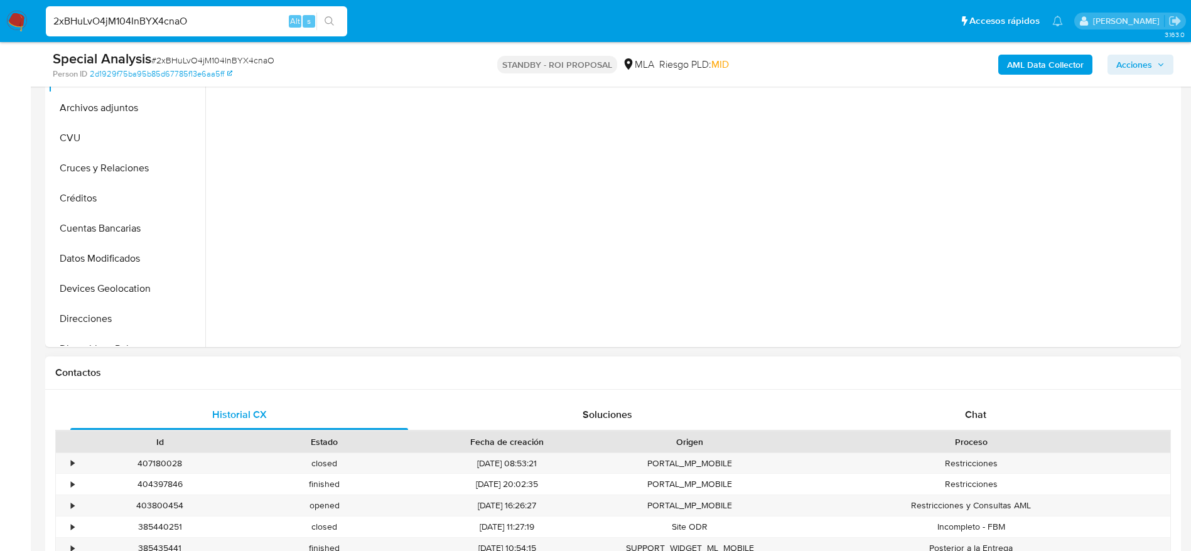
scroll to position [377, 0]
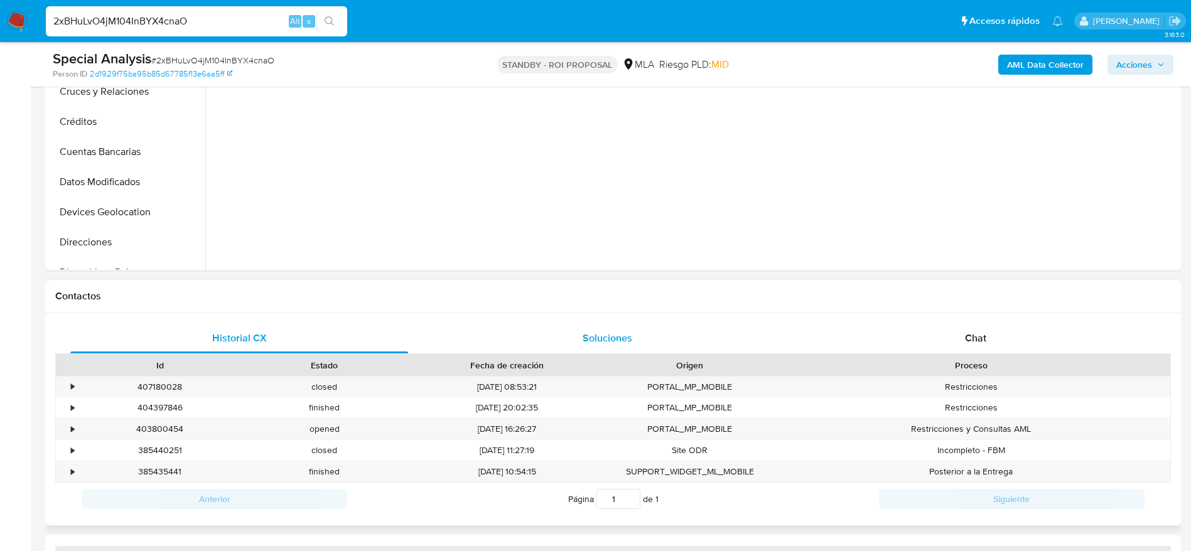
select select "10"
click at [153, 428] on div "403800454" at bounding box center [160, 429] width 164 height 21
copy div "403800454"
click at [193, 29] on input "2xBHuLvO4jM104InBYX4cnaO" at bounding box center [196, 21] width 301 height 16
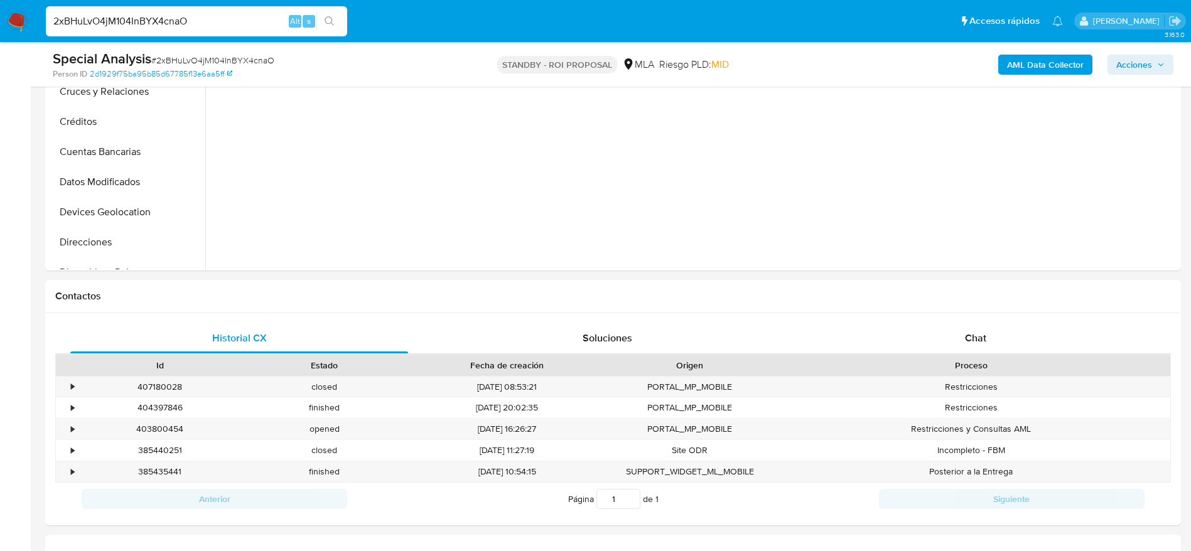
click at [193, 28] on input "2xBHuLvO4jM104InBYX4cnaO" at bounding box center [196, 21] width 301 height 16
paste input "OforjNLb6xI1Jonhu4AFu1rf"
type input "OforjNLb6xI1Jonhu4AFu1rf"
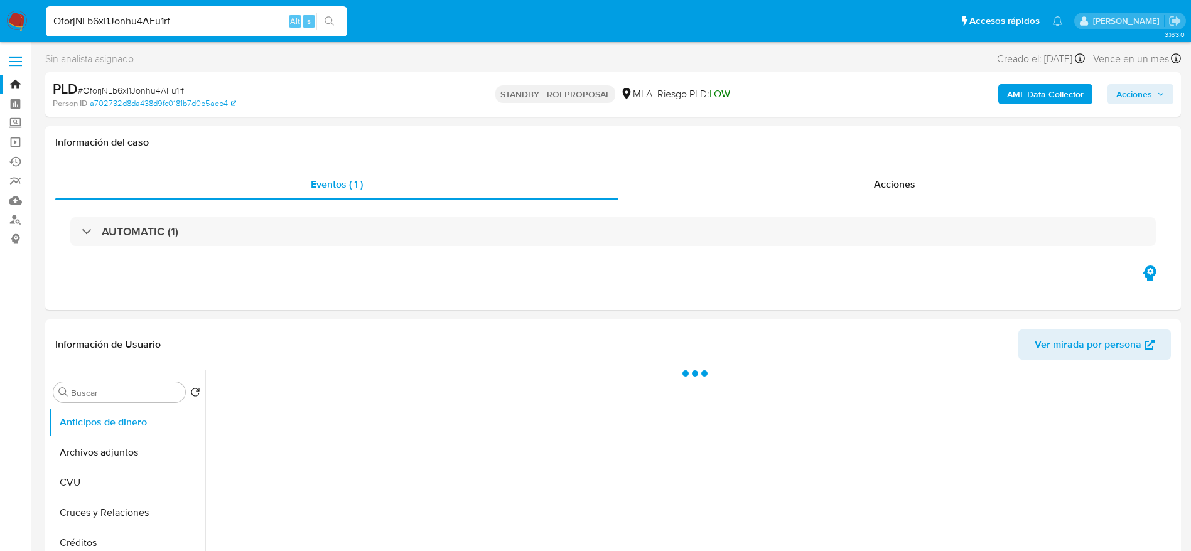
select select "10"
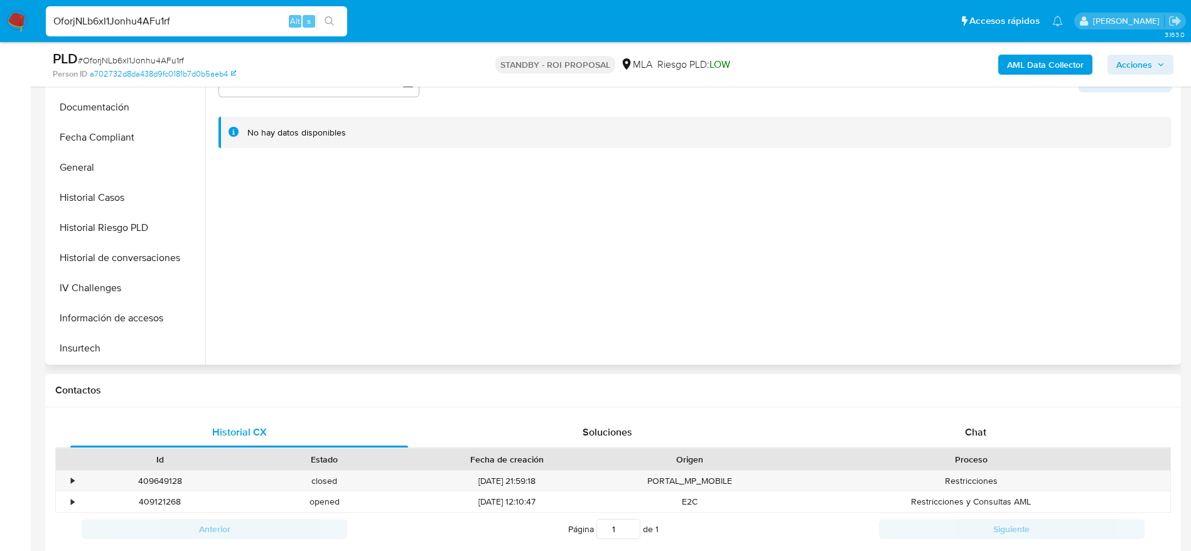
scroll to position [377, 0]
click at [95, 343] on button "KYC" at bounding box center [121, 351] width 147 height 30
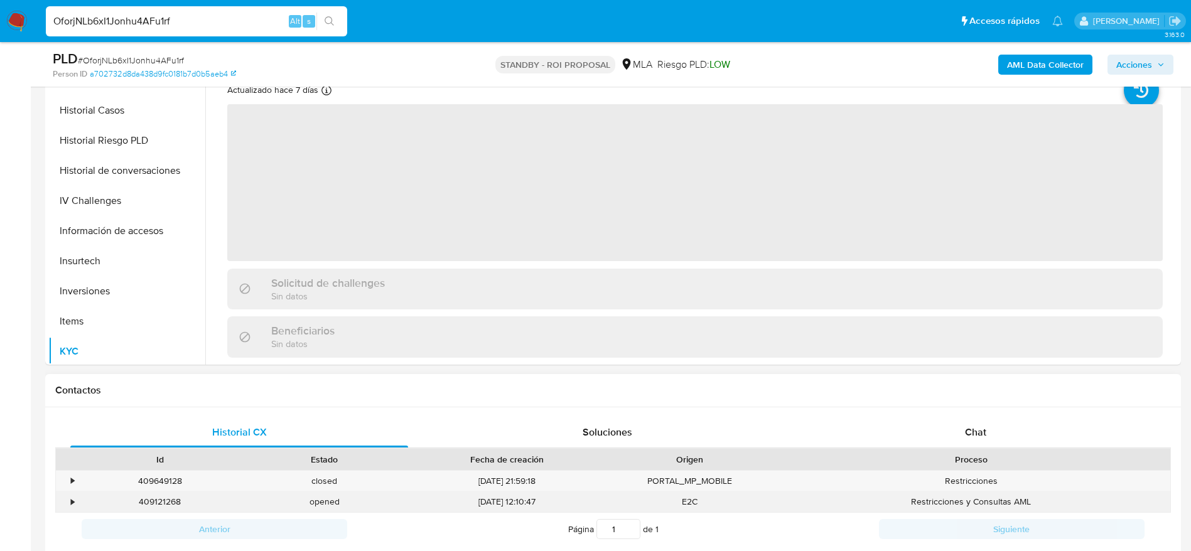
click at [158, 501] on div "409121268" at bounding box center [160, 501] width 164 height 21
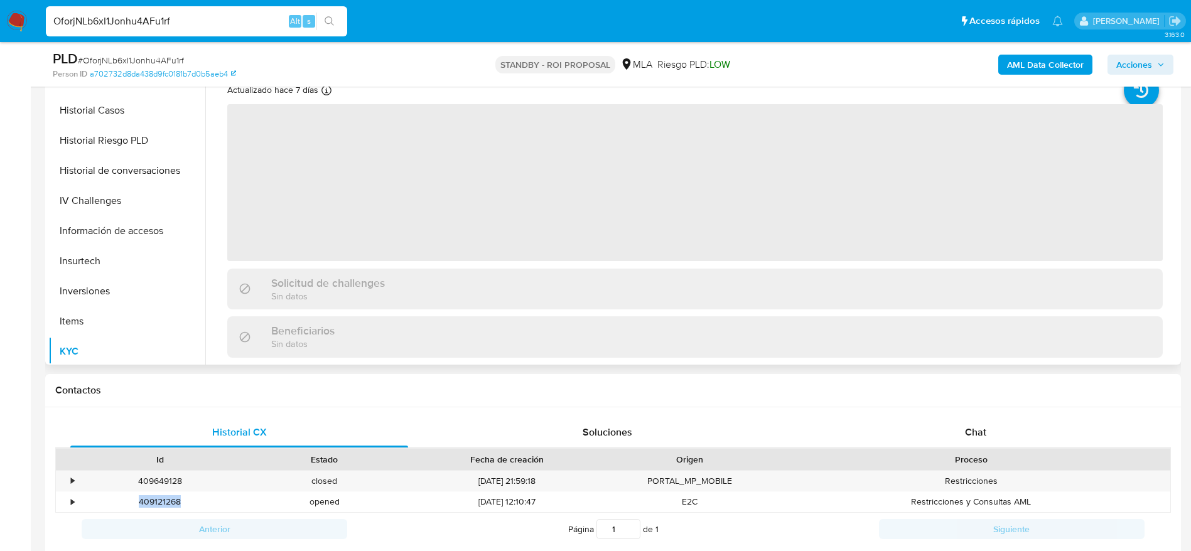
copy div "409121268"
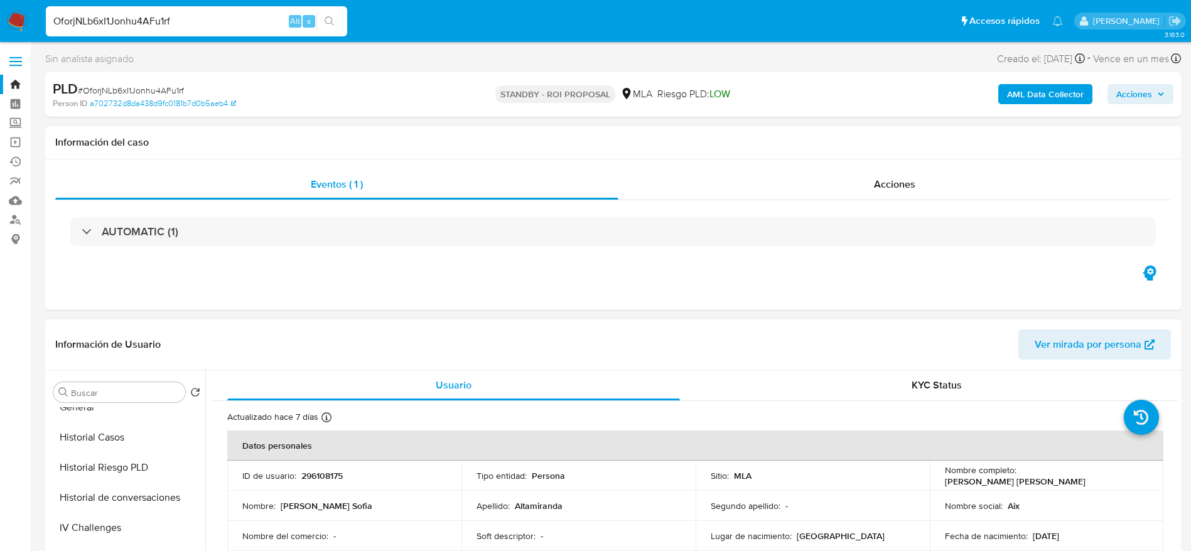
scroll to position [0, 0]
click at [111, 439] on button "Archivos adjuntos" at bounding box center [121, 452] width 147 height 30
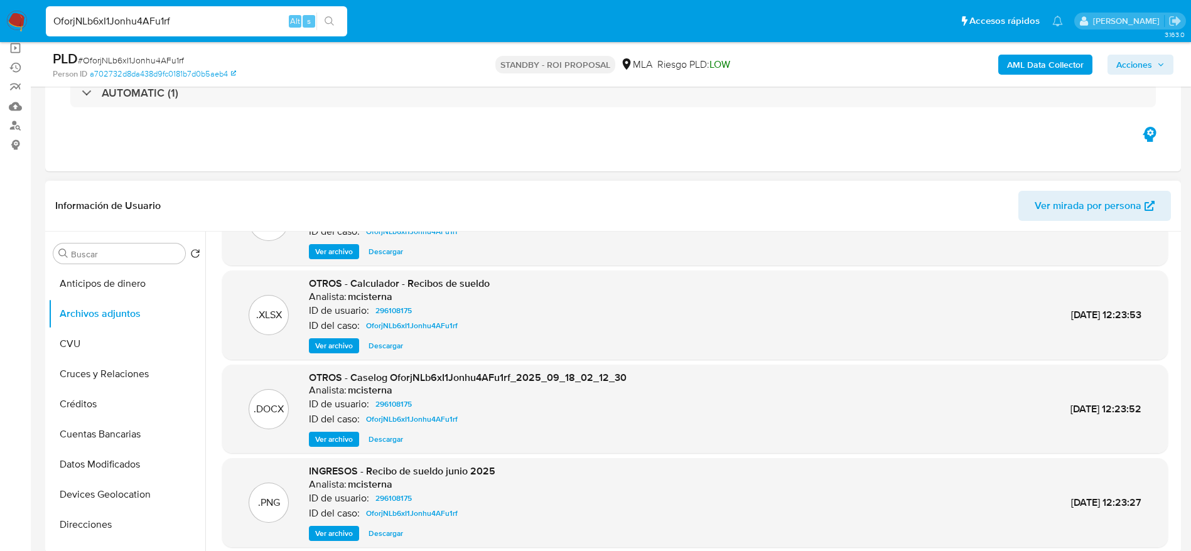
scroll to position [94, 0]
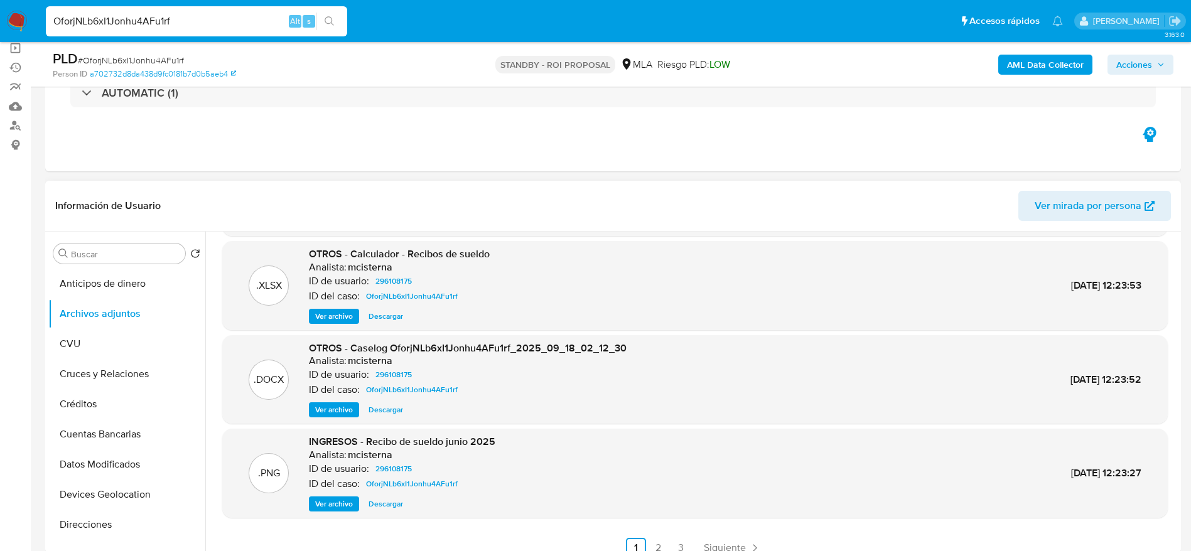
click at [385, 405] on span "Descargar" at bounding box center [385, 410] width 35 height 13
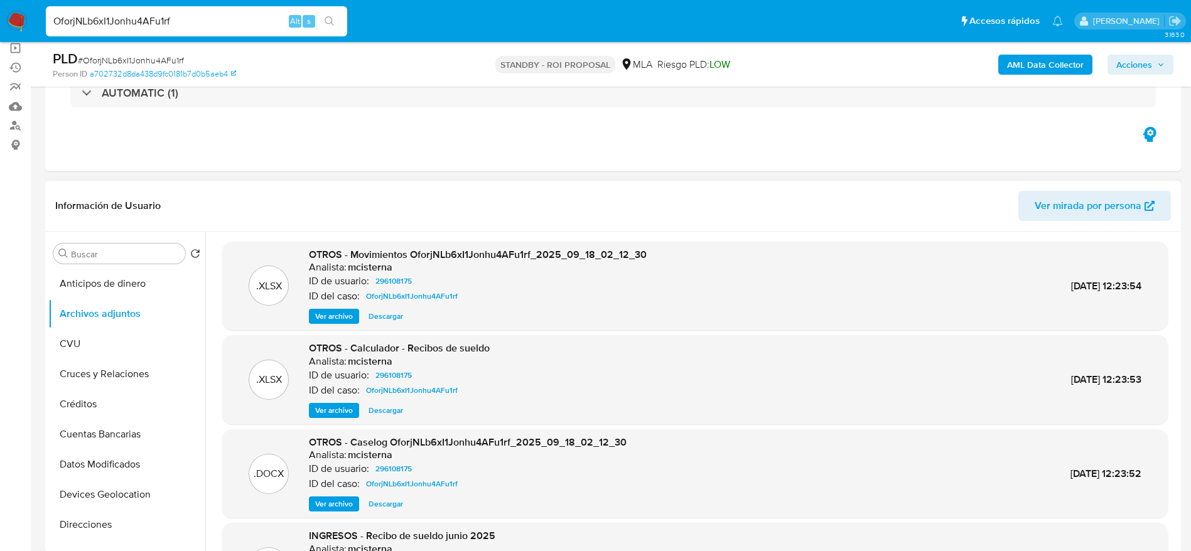
click at [384, 310] on span "Descargar" at bounding box center [385, 316] width 35 height 13
click at [208, 13] on input "OforjNLb6xI1Jonhu4AFu1rf" at bounding box center [196, 21] width 301 height 16
paste input "5LAZnjD2MMZFZRCWTtZ9uqgo"
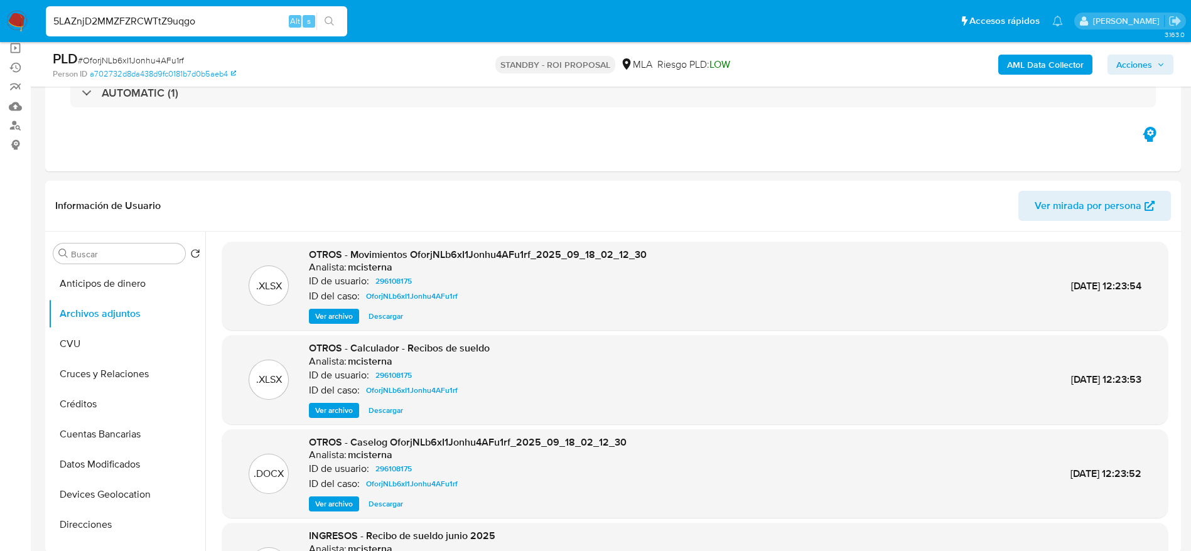
type input "5LAZnjD2MMZFZRCWTtZ9uqgo"
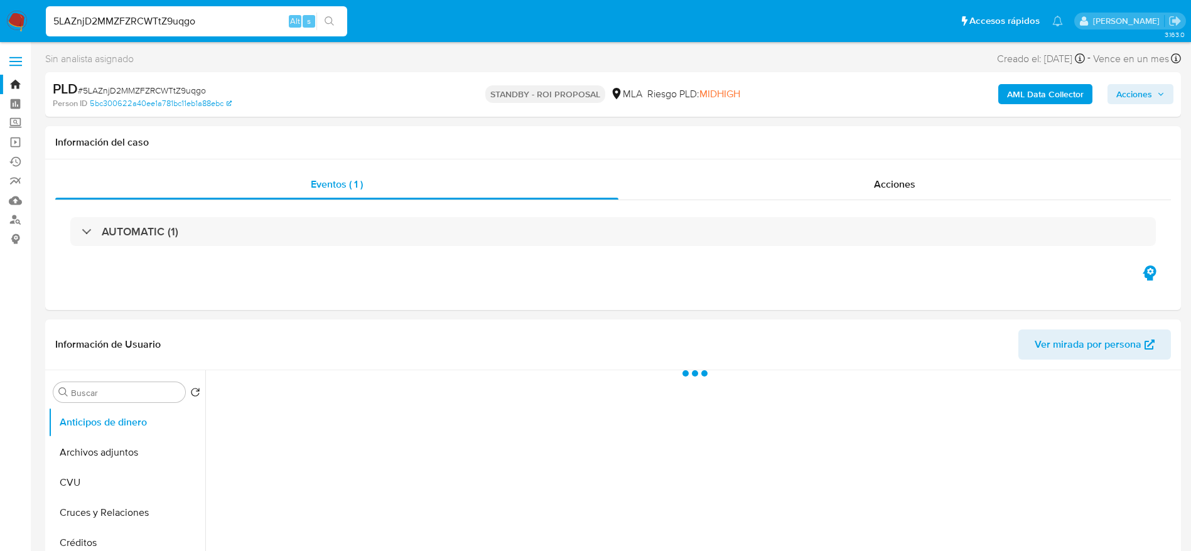
select select "10"
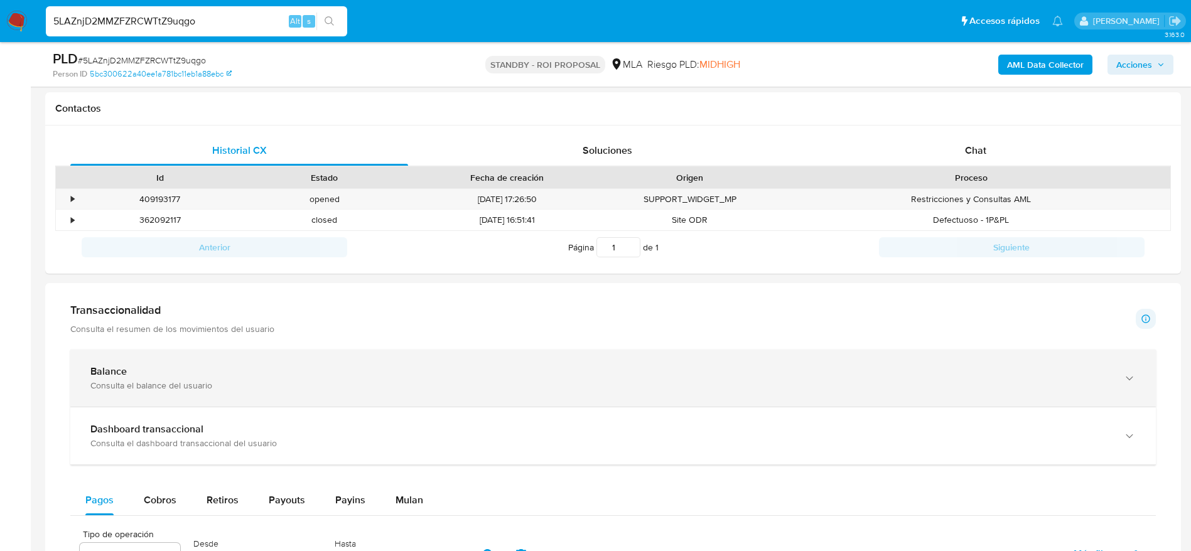
scroll to position [565, 0]
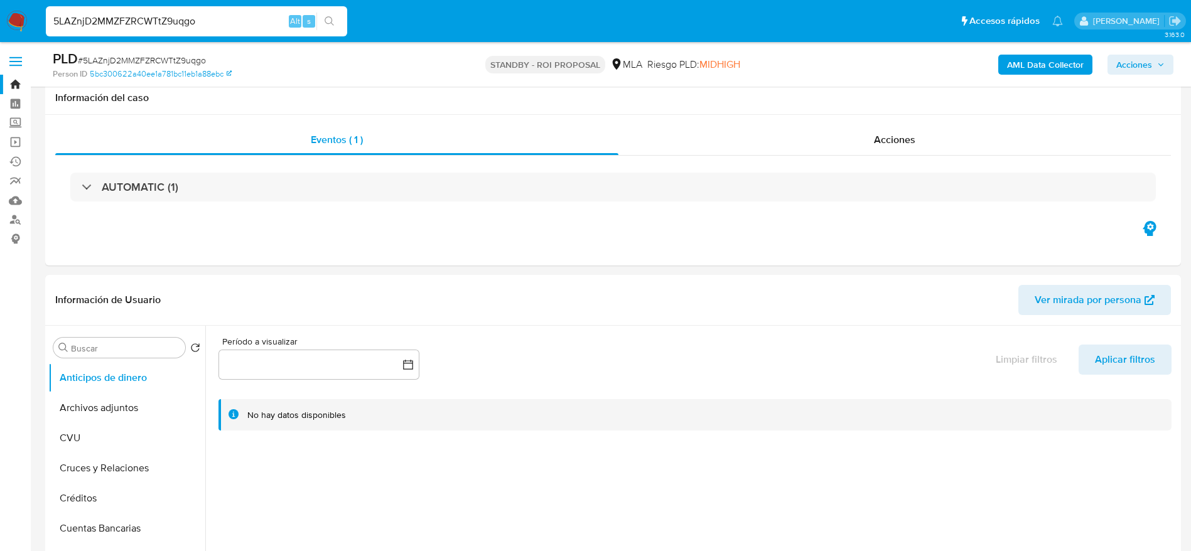
select select "10"
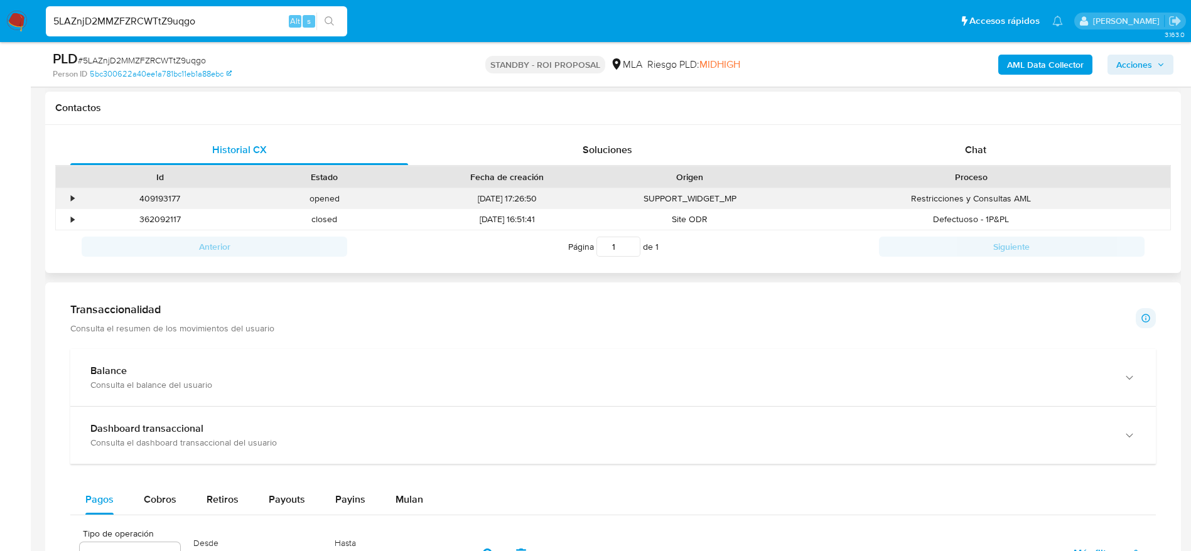
click at [167, 198] on div "409193177" at bounding box center [160, 198] width 164 height 21
copy div "409193177"
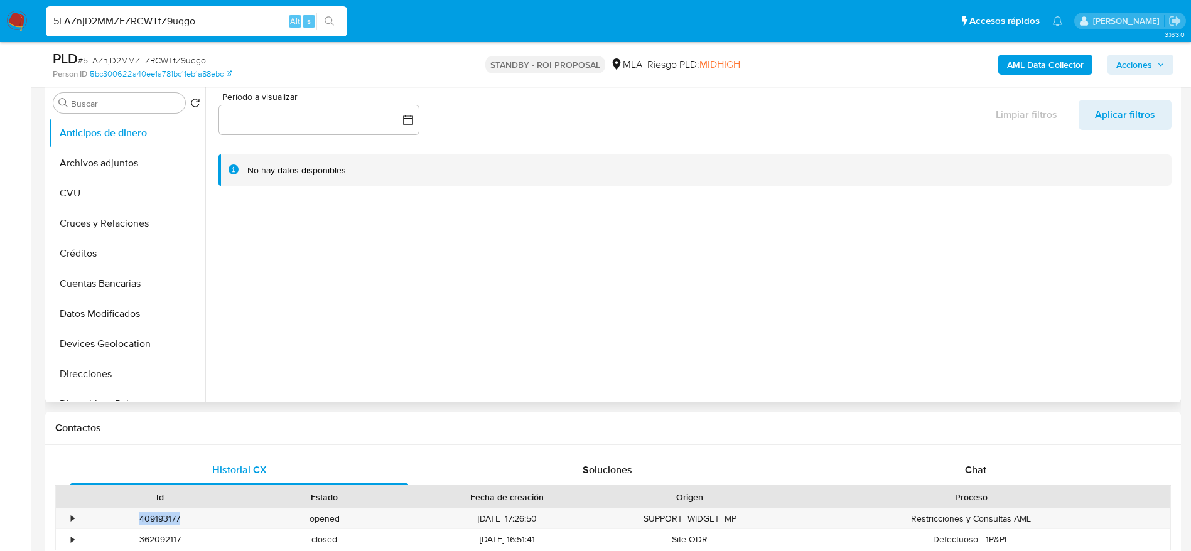
scroll to position [0, 0]
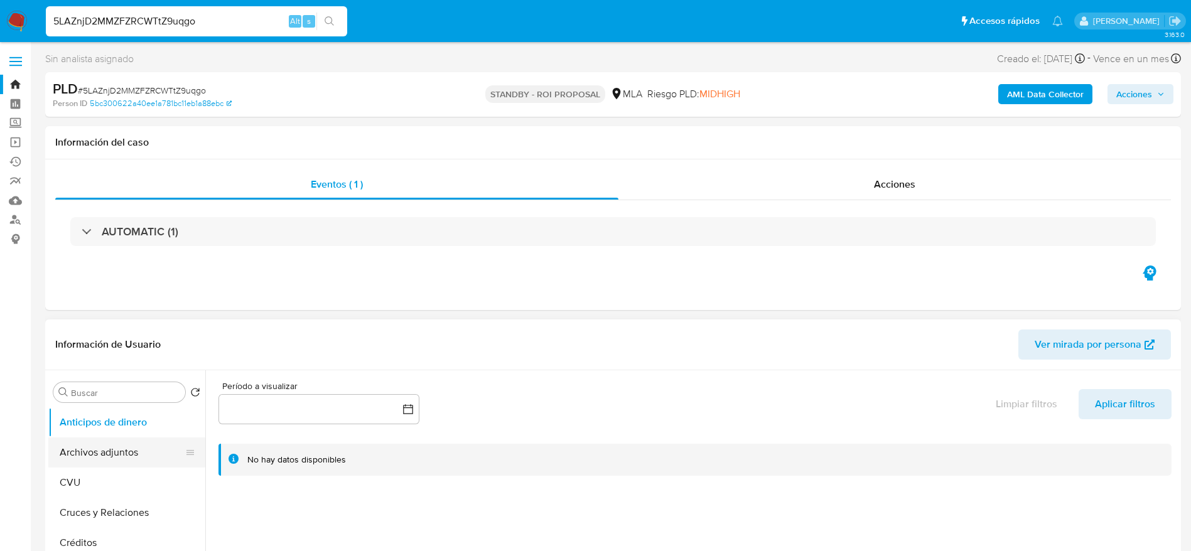
click at [127, 448] on button "Archivos adjuntos" at bounding box center [121, 452] width 147 height 30
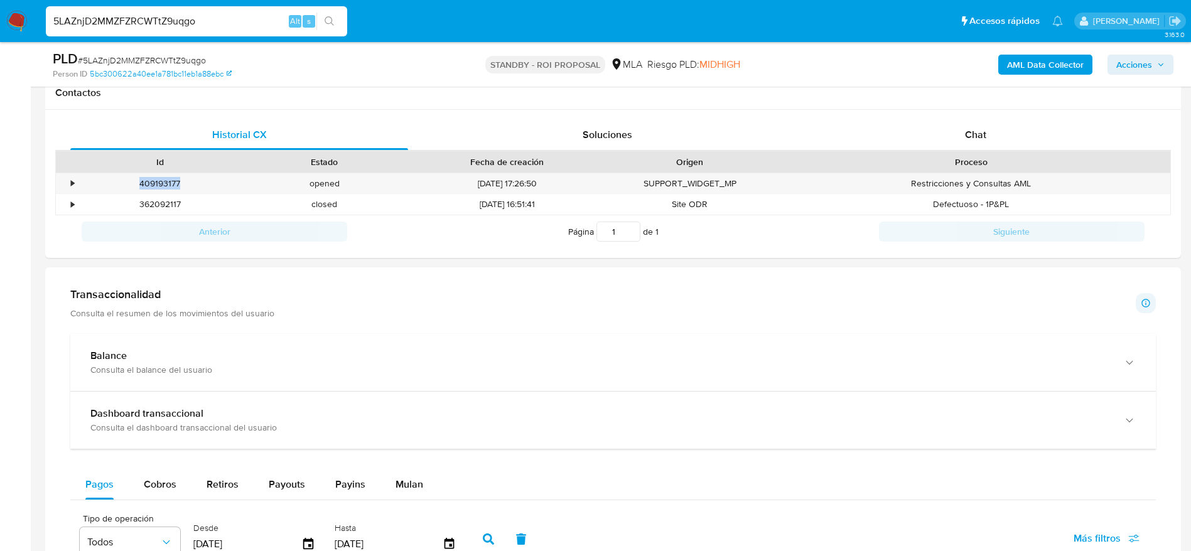
scroll to position [377, 0]
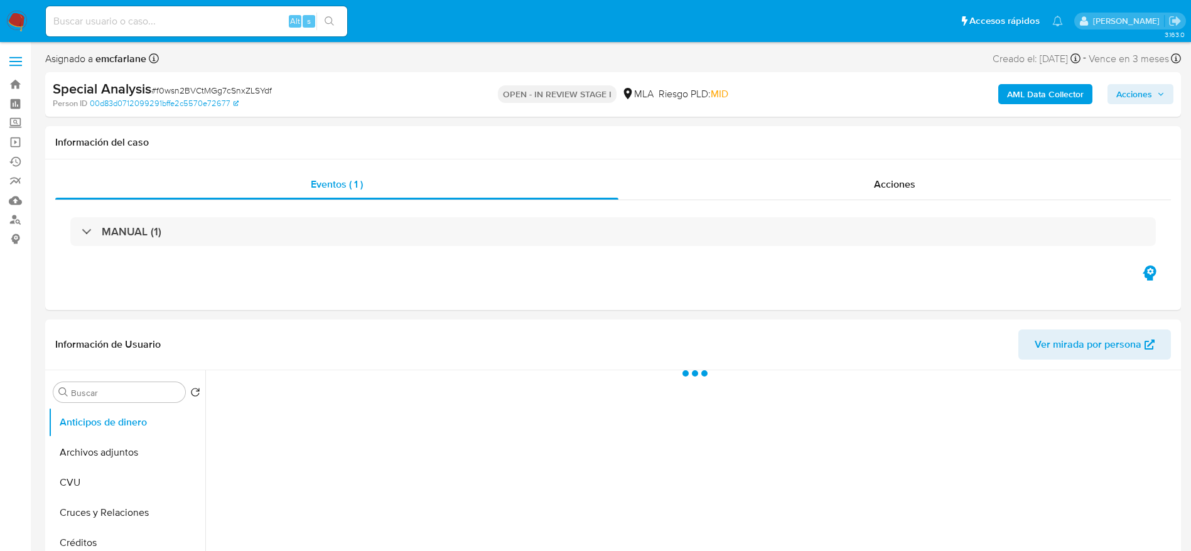
select select "10"
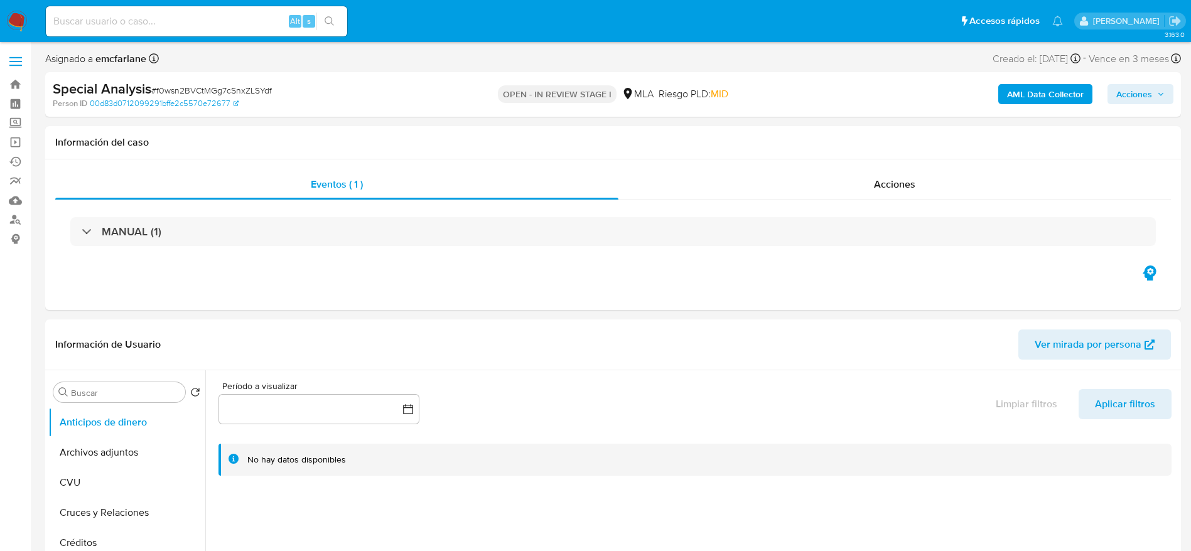
click at [260, 92] on span "# f0wsn2BVCtMGg7cSnxZLSYdf" at bounding box center [211, 90] width 121 height 13
copy span "f0wsn2BVCtMGg7cSnxZLSYdf"
click at [188, 20] on input at bounding box center [196, 21] width 301 height 16
paste input "r9dG6ePEjErz0JYvN65AClE1"
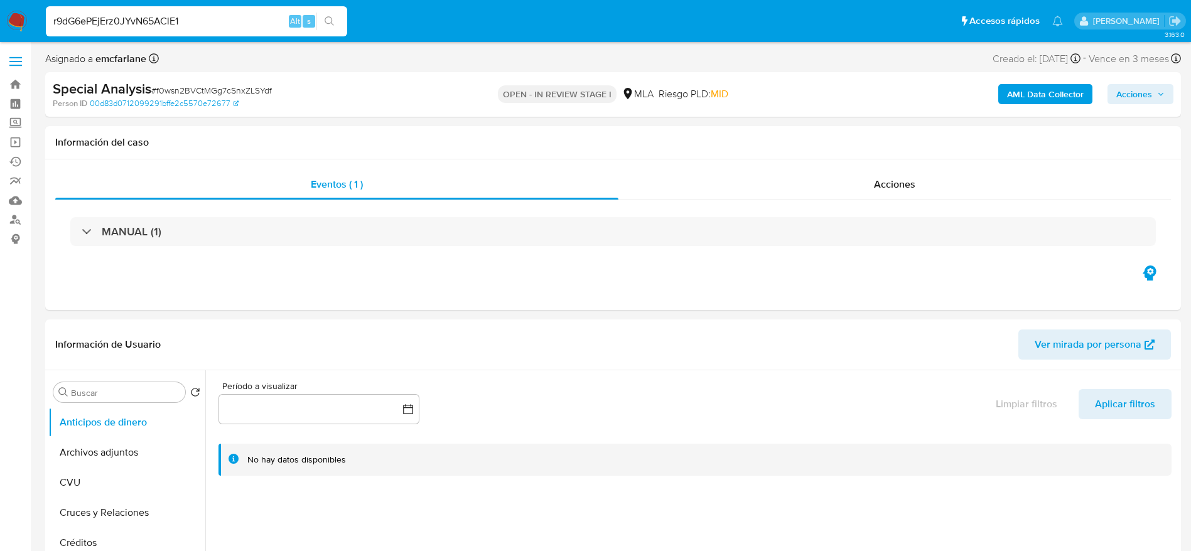
type input "r9dG6ePEjErz0JYvN65AClE1"
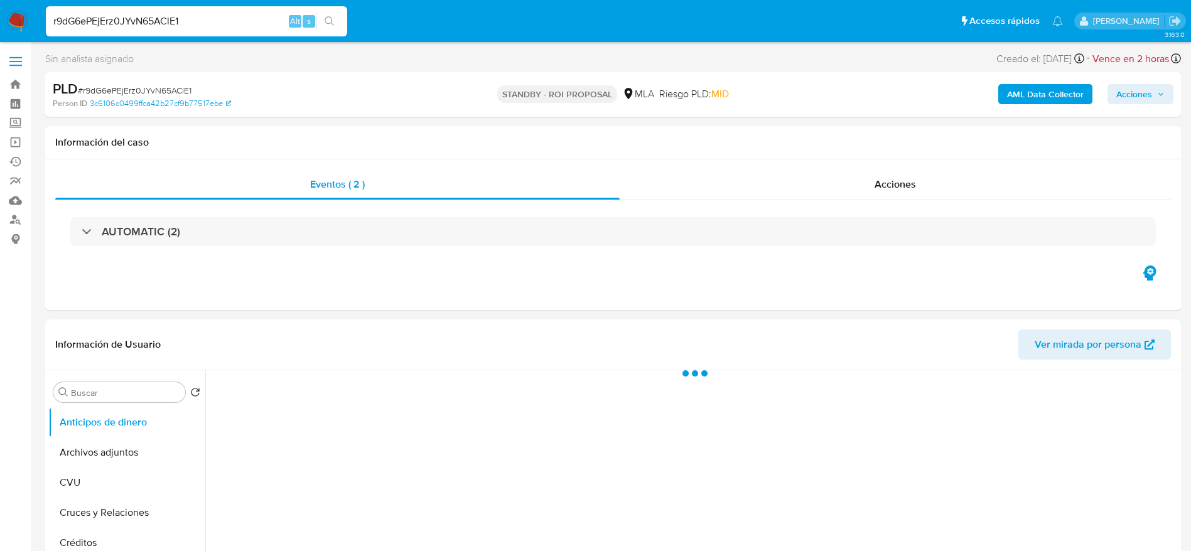
select select "10"
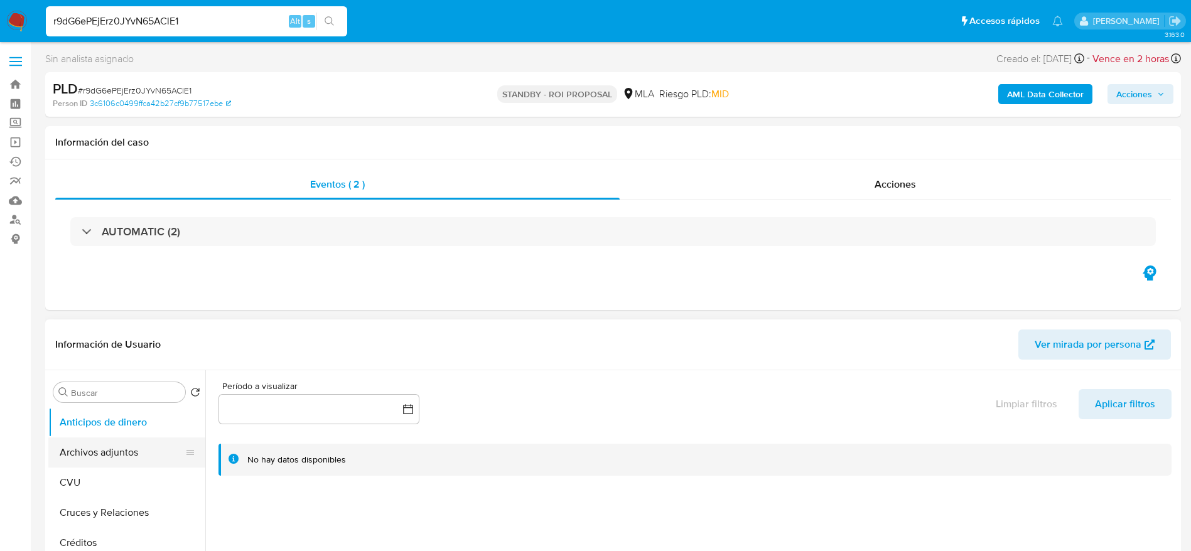
drag, startPoint x: 104, startPoint y: 461, endPoint x: 440, endPoint y: 377, distance: 346.2
click at [104, 461] on button "Archivos adjuntos" at bounding box center [126, 452] width 157 height 30
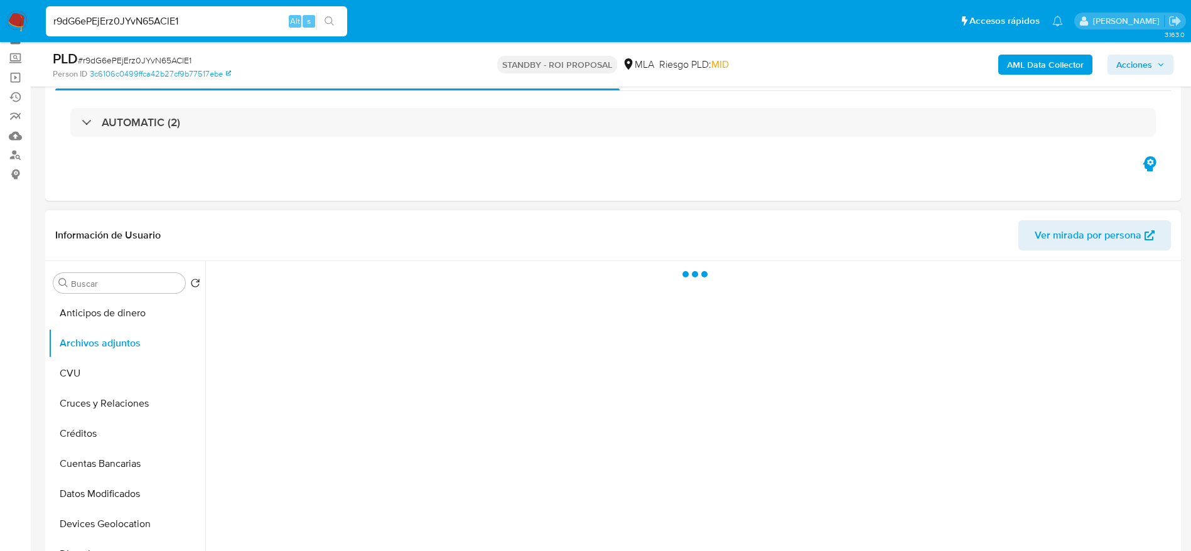
scroll to position [94, 0]
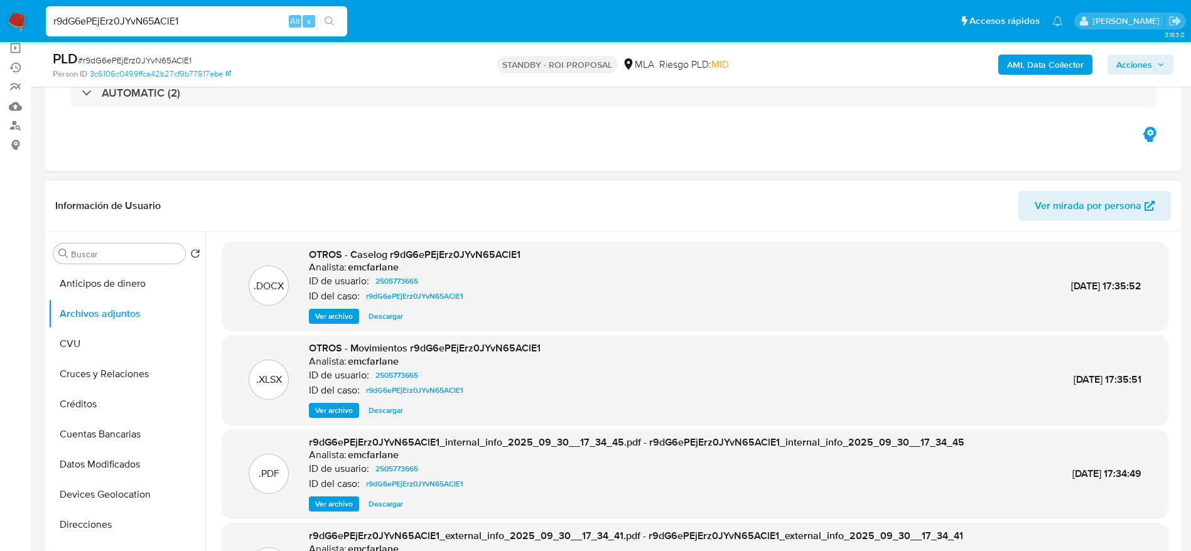
click at [380, 313] on span "Descargar" at bounding box center [385, 316] width 35 height 13
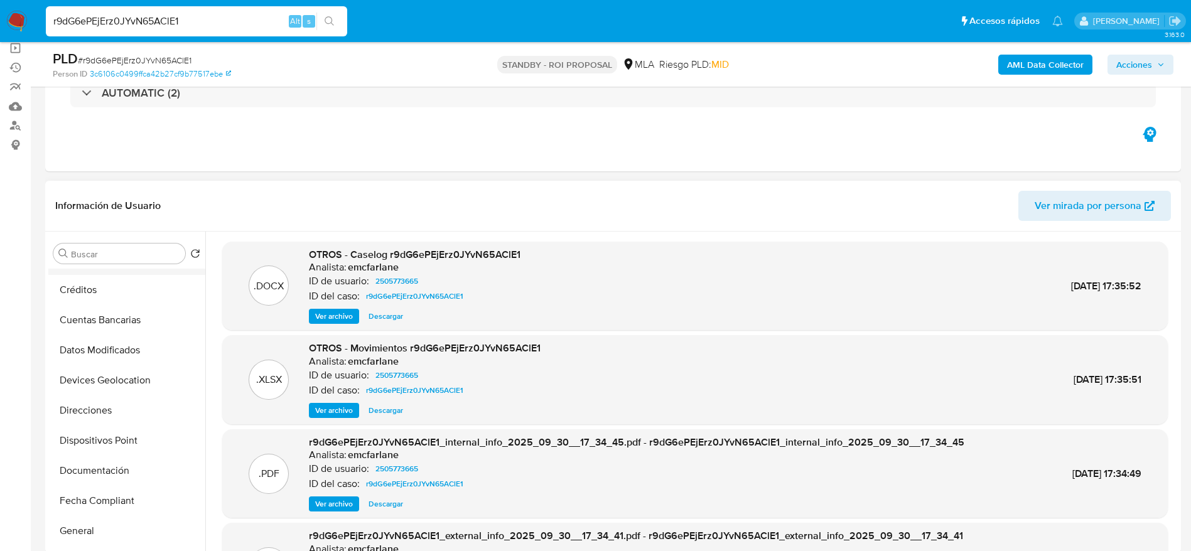
scroll to position [377, 0]
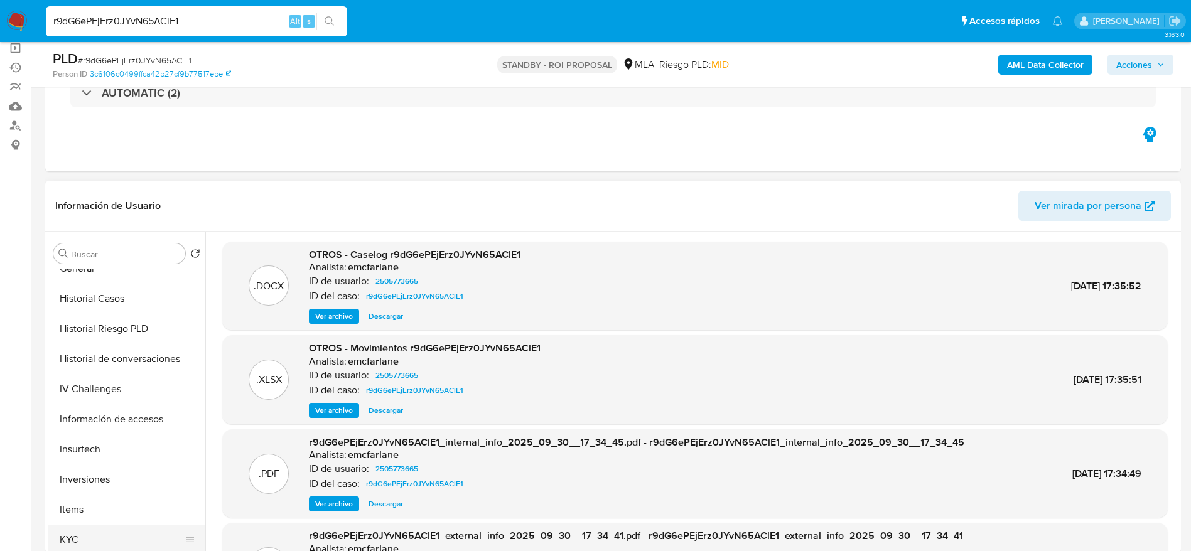
click at [76, 536] on button "KYC" at bounding box center [121, 540] width 147 height 30
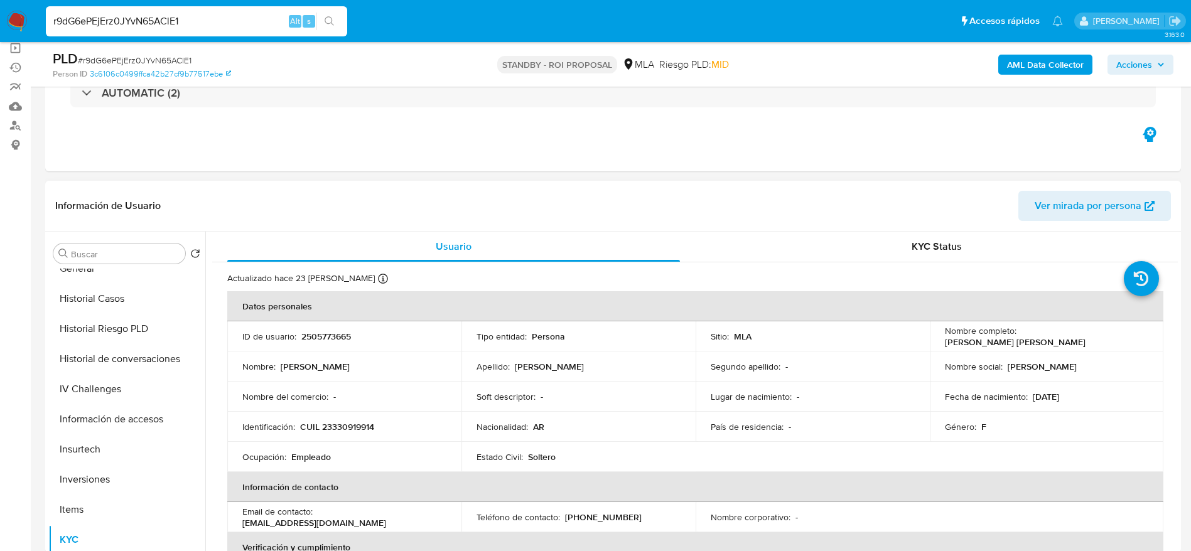
click at [658, 195] on header "Información de Usuario Ver mirada por persona" at bounding box center [612, 206] width 1115 height 30
click at [117, 277] on button "General" at bounding box center [121, 269] width 147 height 30
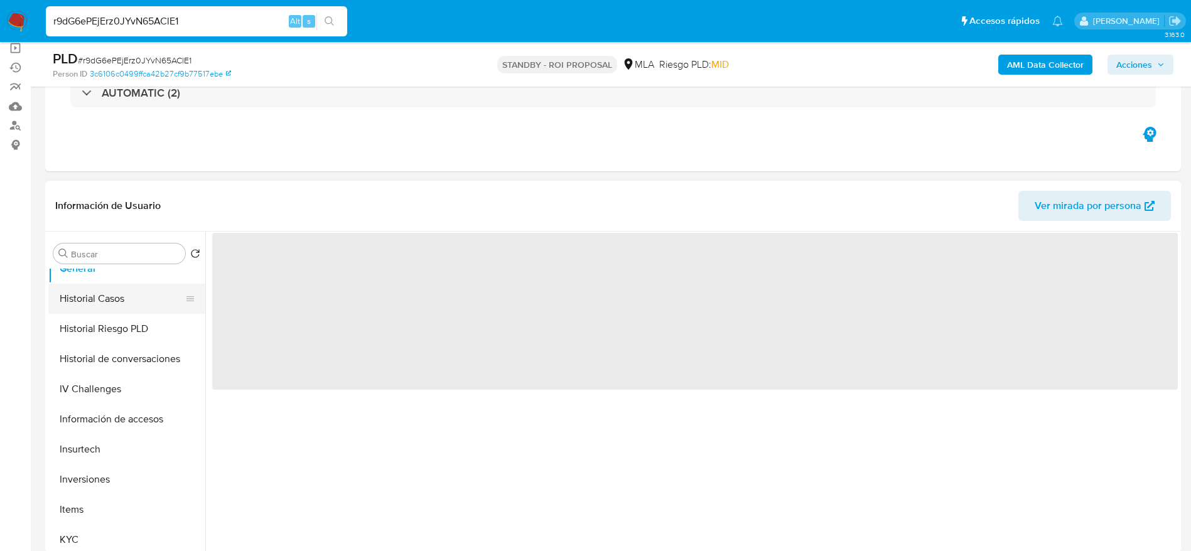
click at [119, 307] on button "Historial Casos" at bounding box center [121, 299] width 147 height 30
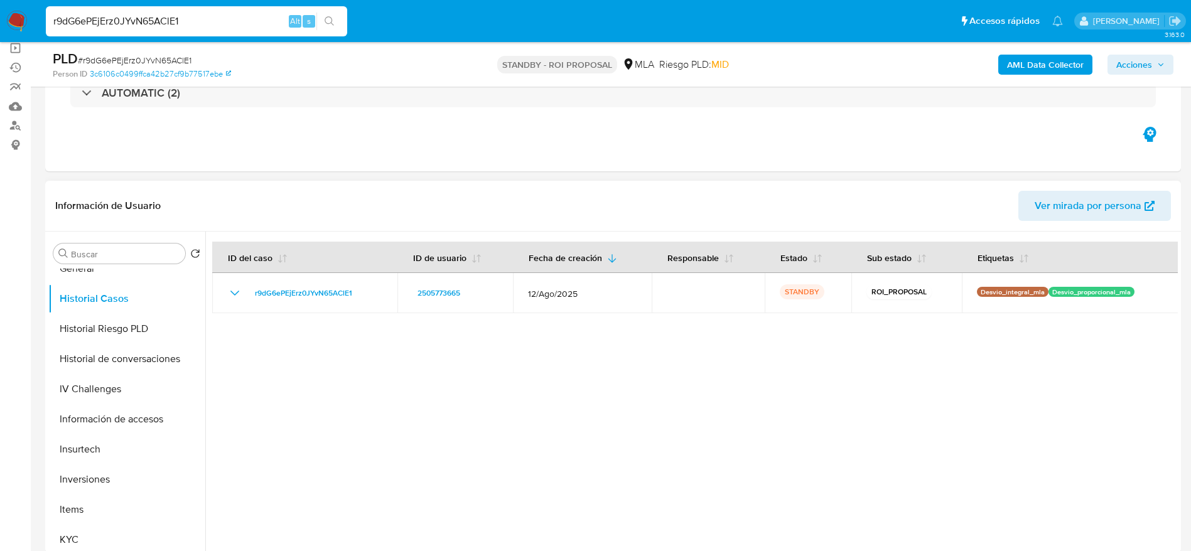
scroll to position [0, 0]
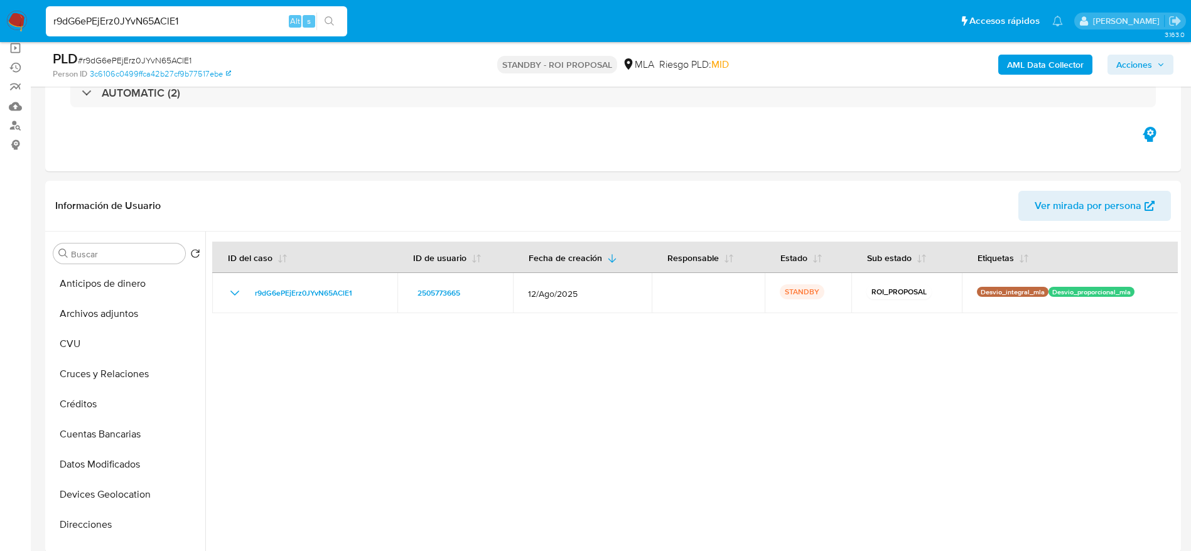
click at [215, 21] on input "r9dG6ePEjErz0JYvN65AClE1" at bounding box center [196, 21] width 301 height 16
click at [215, 20] on input "r9dG6ePEjErz0JYvN65AClE1" at bounding box center [196, 21] width 301 height 16
paste input "tpN10CPmCPogzr8HuqlngsX5"
type input "tpN10CPmCPogzr8HuqlngsX5"
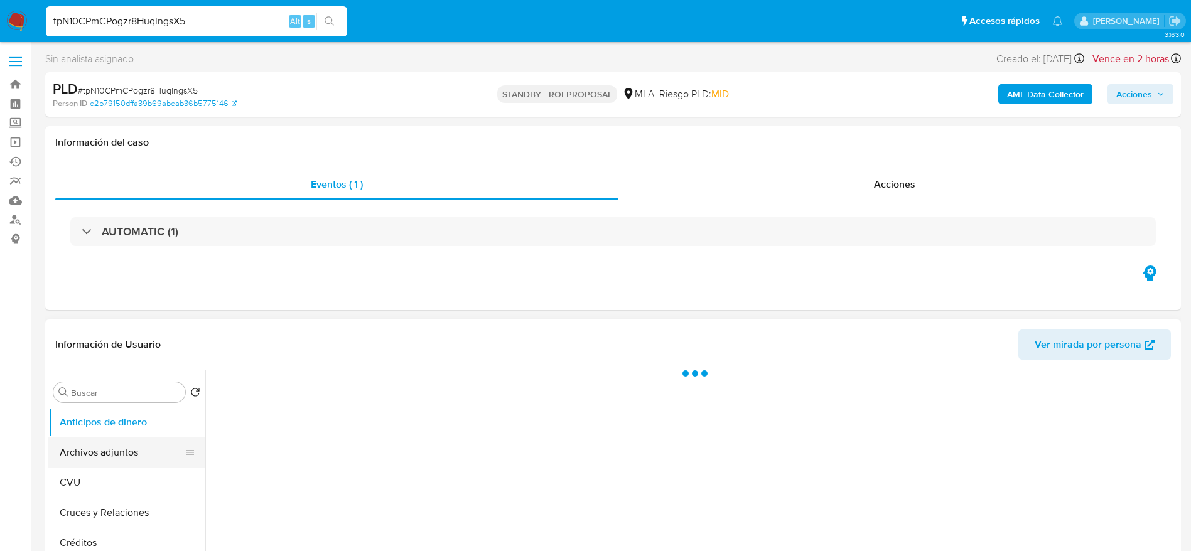
click at [115, 449] on button "Archivos adjuntos" at bounding box center [121, 452] width 147 height 30
select select "10"
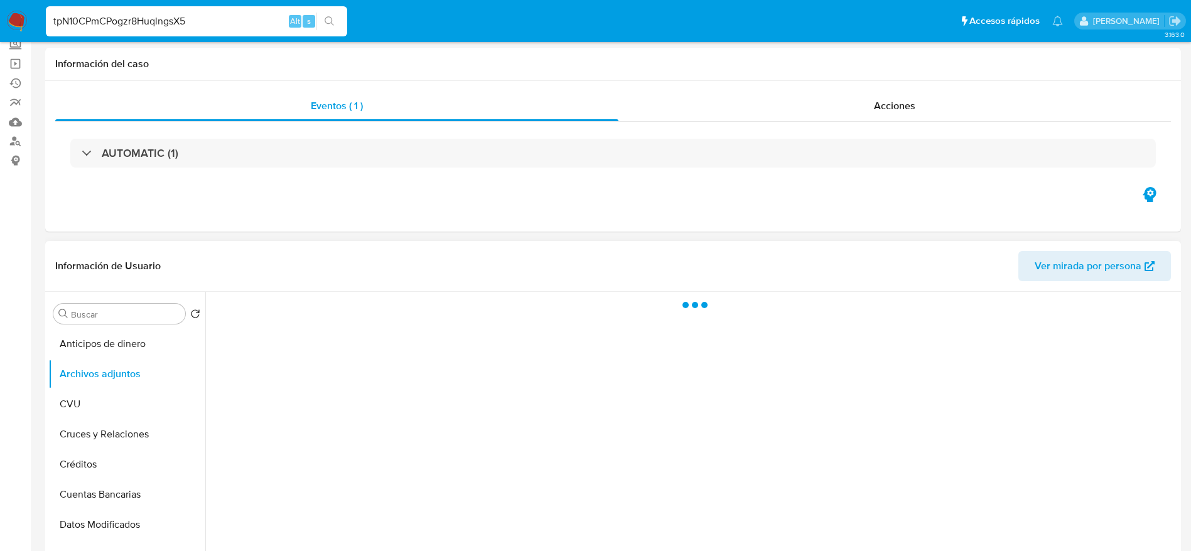
scroll to position [188, 0]
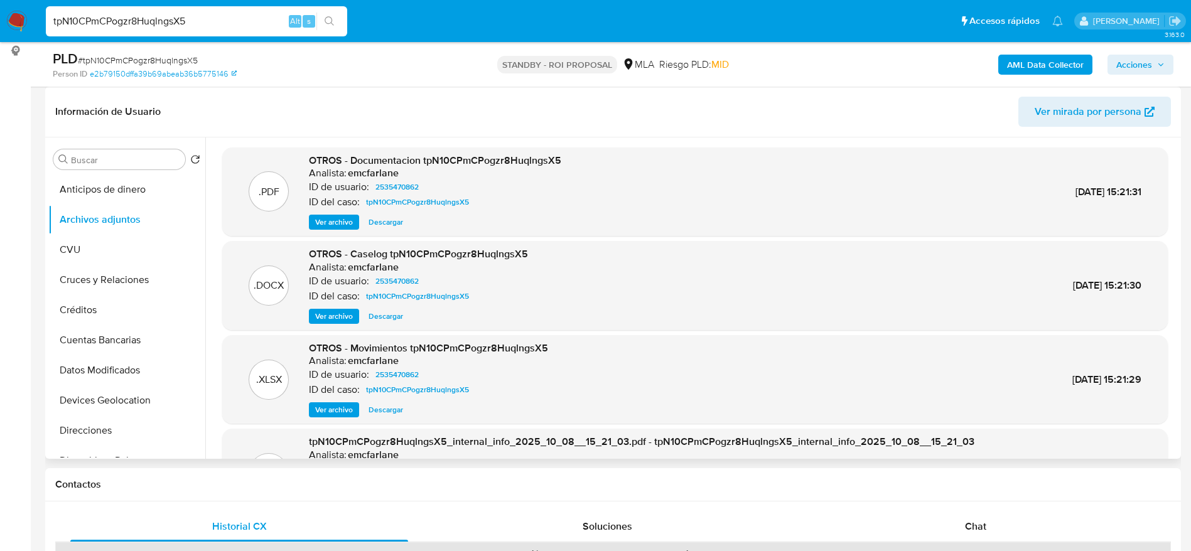
click at [382, 307] on div "OTROS - Caselog tpN10CPmCPogzr8HuqlngsX5 Analista: emcfarlane ID de usuario: 25…" at bounding box center [418, 285] width 219 height 77
click at [382, 317] on span "Descargar" at bounding box center [385, 316] width 35 height 13
click at [148, 23] on input "tpN10CPmCPogzr8HuqlngsX5" at bounding box center [196, 21] width 301 height 16
click at [148, 22] on input "tpN10CPmCPogzr8HuqlngsX5" at bounding box center [196, 21] width 301 height 16
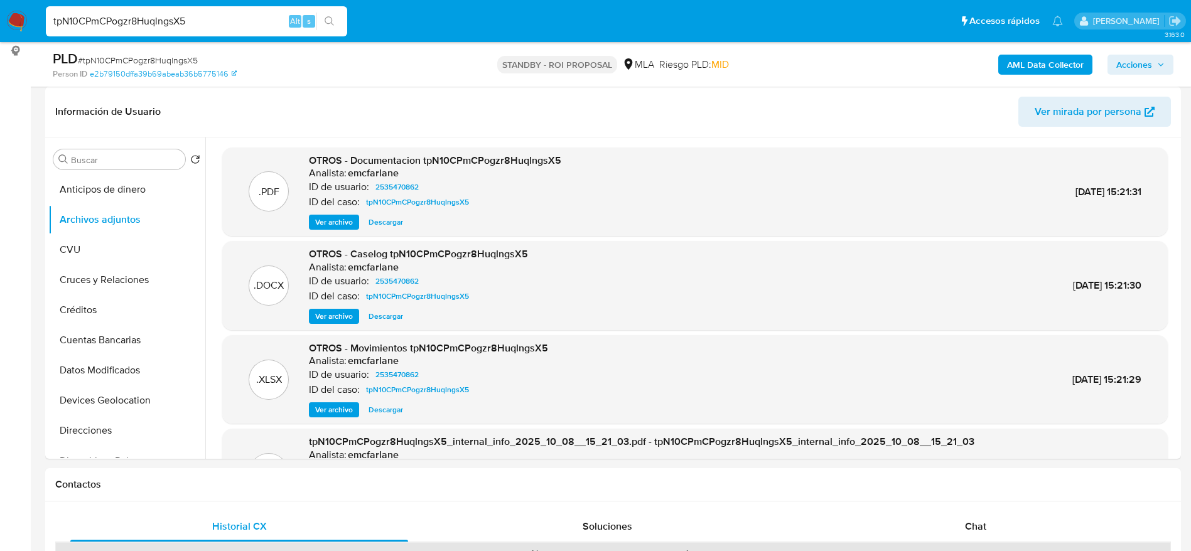
paste input "GNC8aR77bTD22K68GXU1N5ZO"
type input "GNC8aR77bTD22K68GXU1N5ZO"
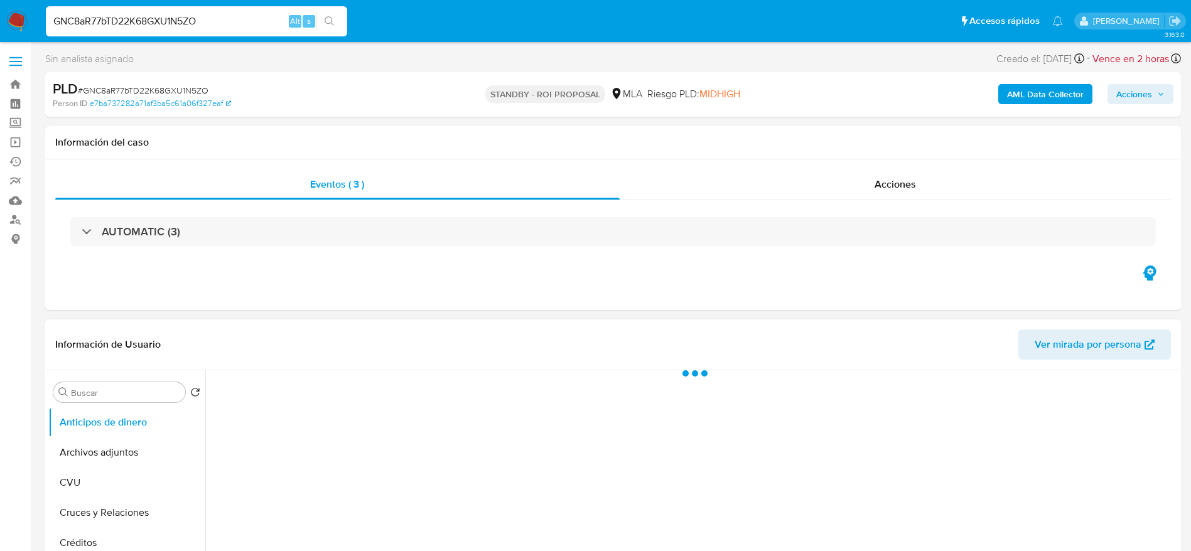
select select "10"
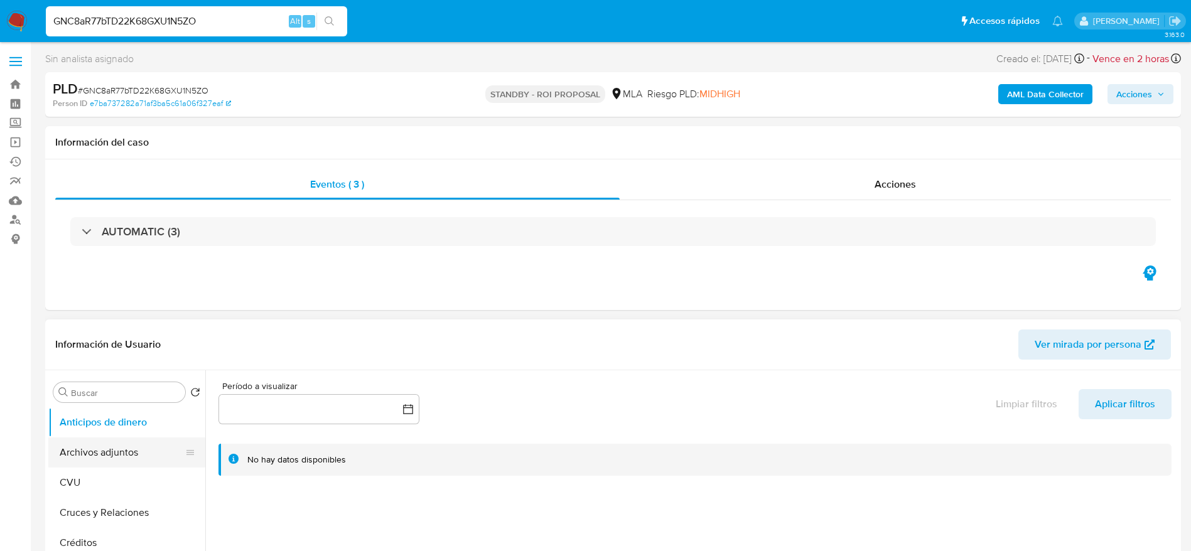
click at [99, 455] on button "Archivos adjuntos" at bounding box center [121, 452] width 147 height 30
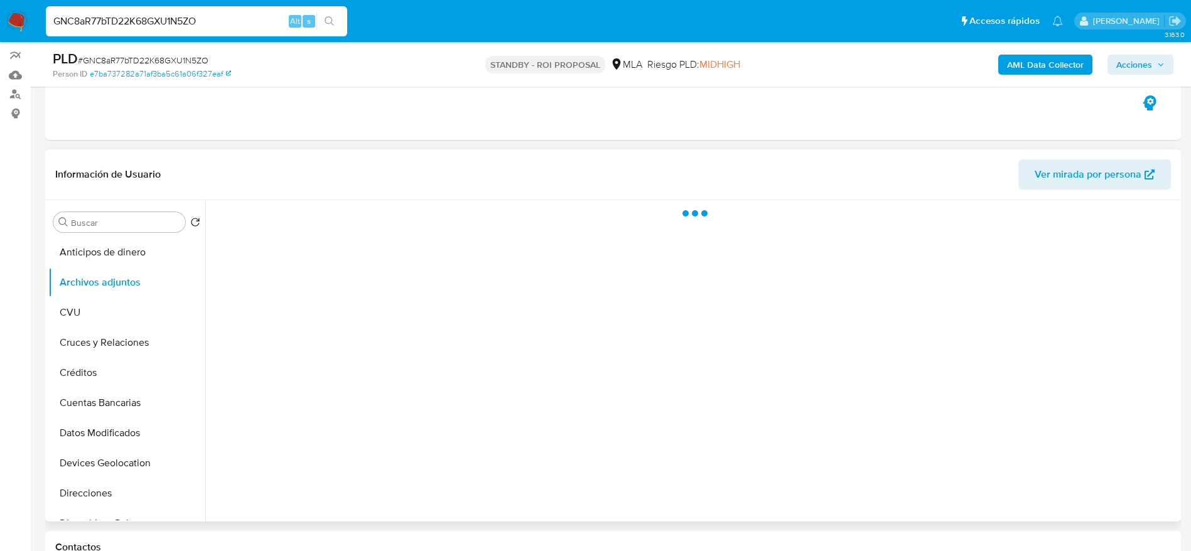
scroll to position [188, 0]
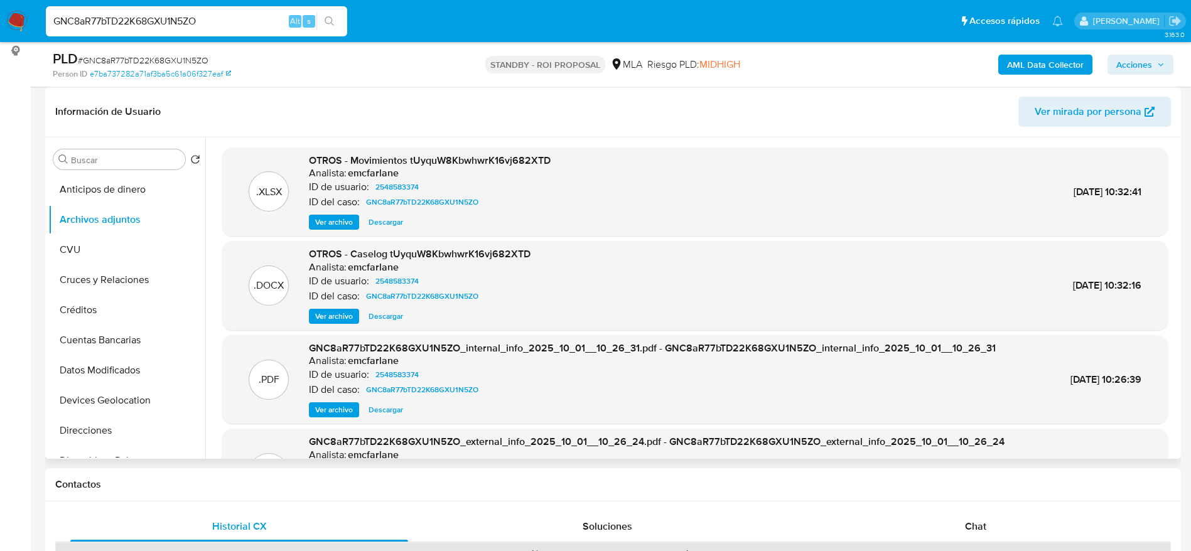
click at [382, 311] on span "Descargar" at bounding box center [385, 316] width 35 height 13
click at [230, 28] on input "GNC8aR77bTD22K68GXU1N5ZO" at bounding box center [196, 21] width 301 height 16
paste input "f0wsn2BVCtMGg7cSnxZLSYdf"
type input "f0wsn2BVCtMGg7cSnxZLSYdf"
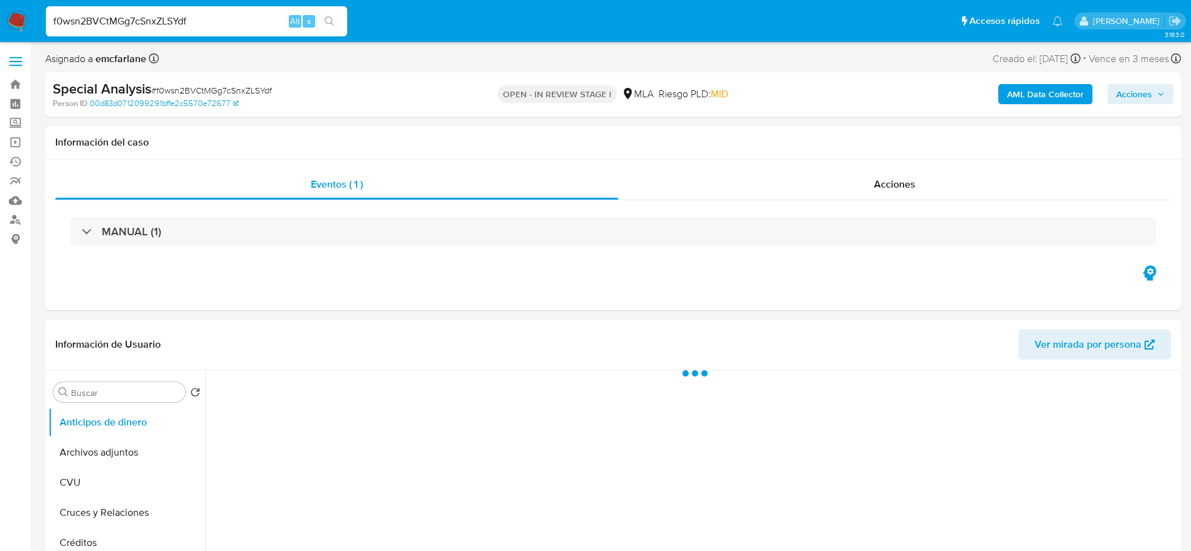
select select "10"
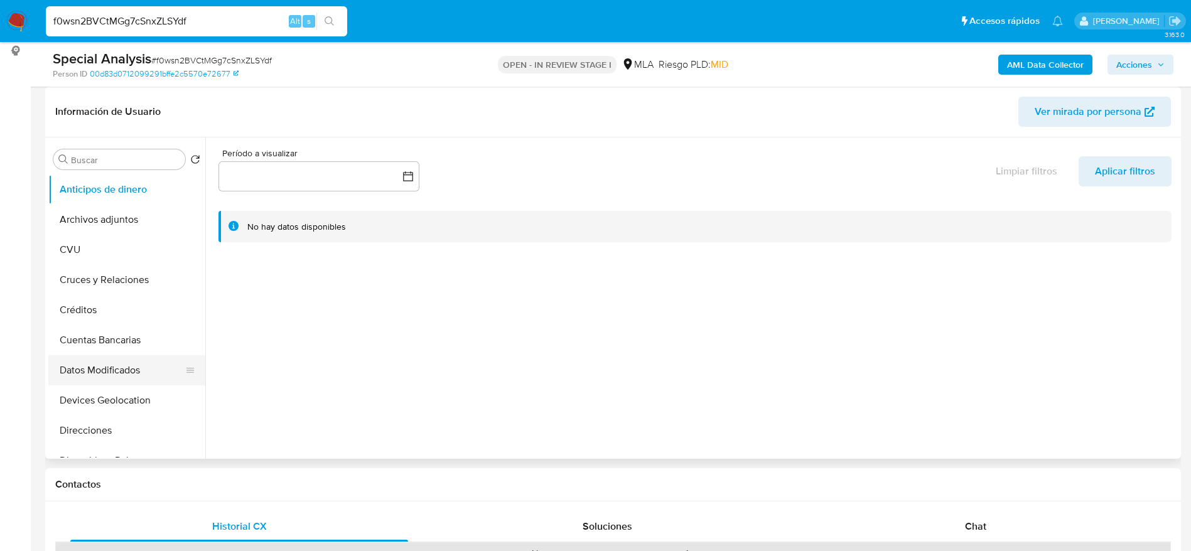
scroll to position [188, 0]
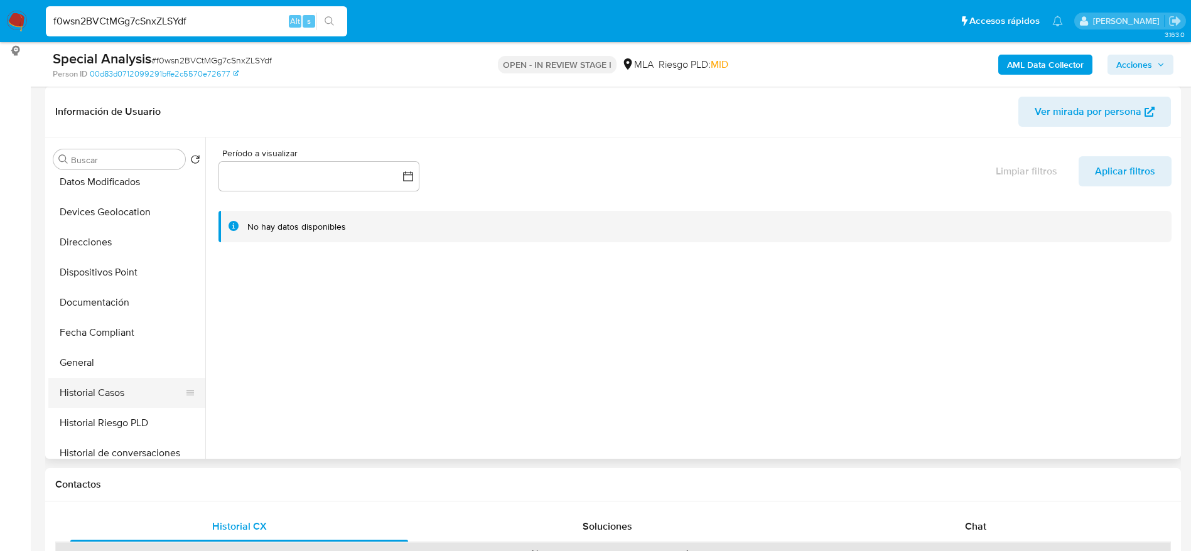
click at [120, 382] on button "Historial Casos" at bounding box center [121, 393] width 147 height 30
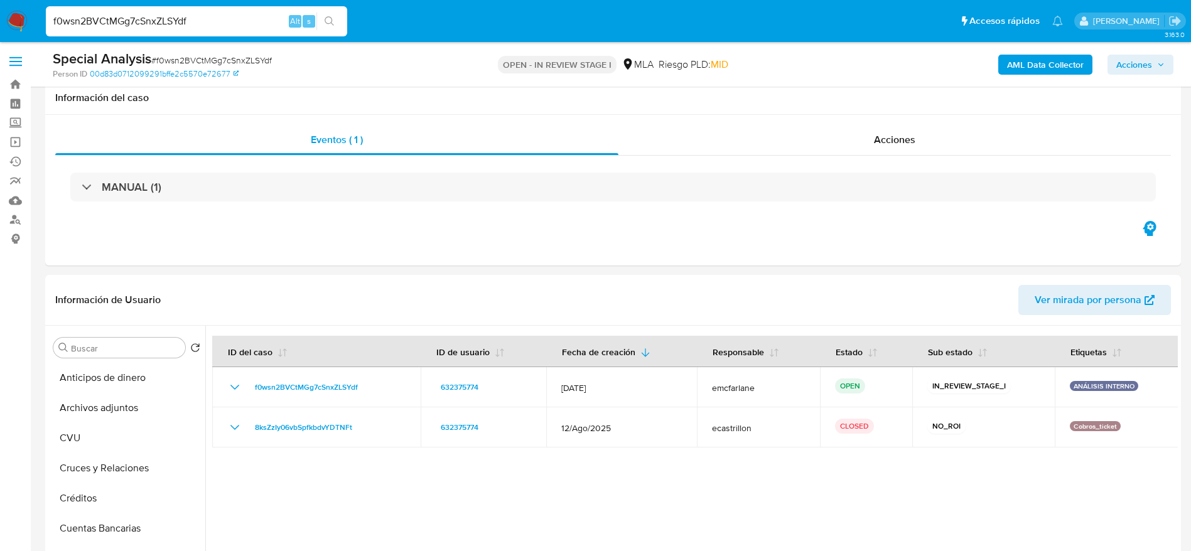
select select "10"
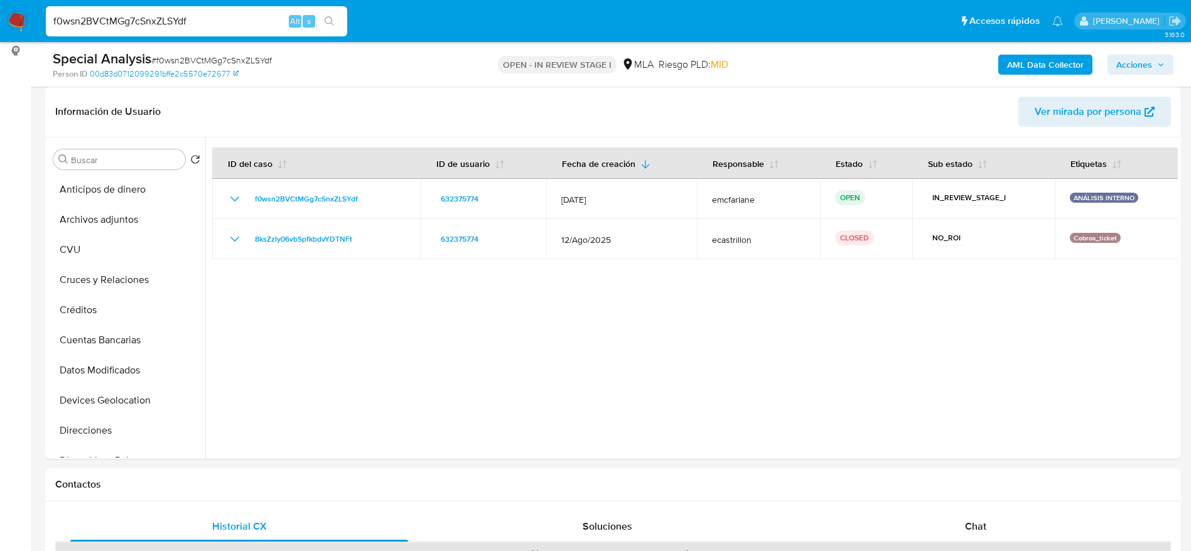
scroll to position [188, 0]
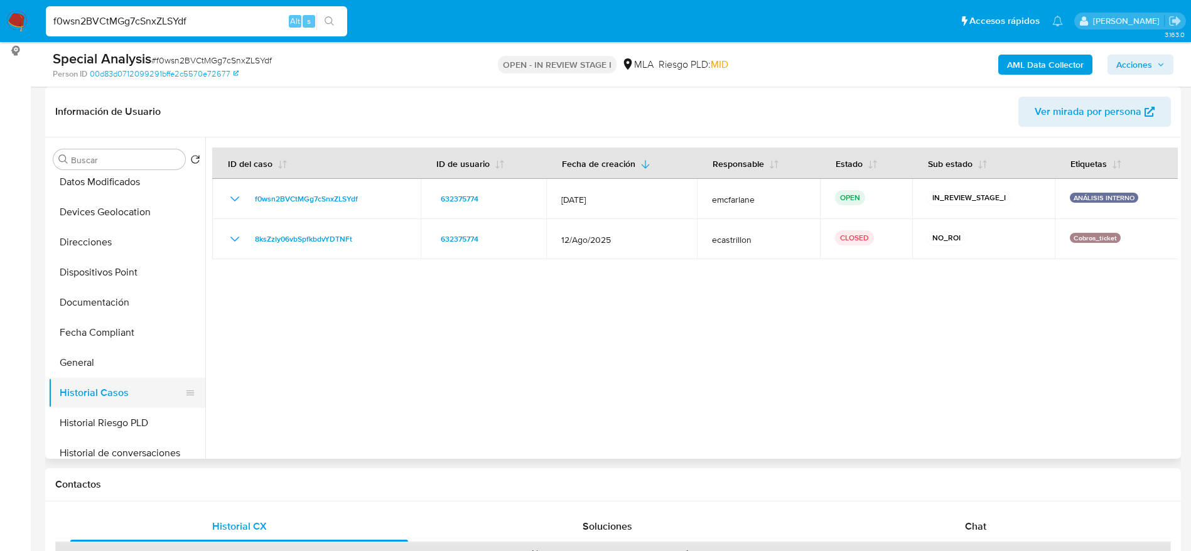
click at [127, 388] on button "Historial Casos" at bounding box center [121, 393] width 147 height 30
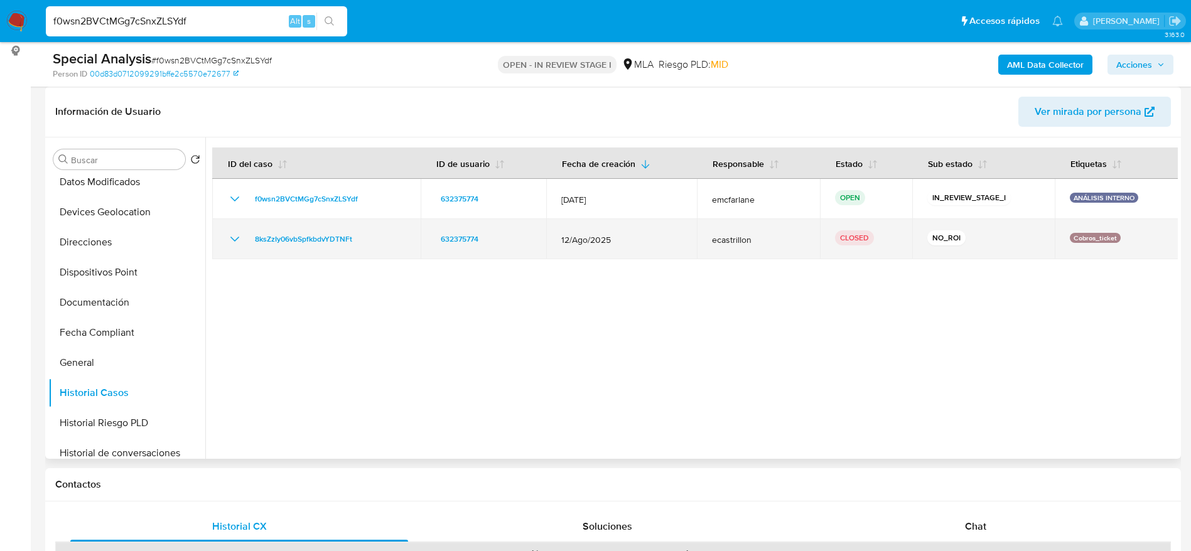
drag, startPoint x: 345, startPoint y: 237, endPoint x: 244, endPoint y: 243, distance: 101.8
click at [244, 243] on div "8ksZzIy06vbSpfkbdvYDTNFt" at bounding box center [316, 239] width 178 height 15
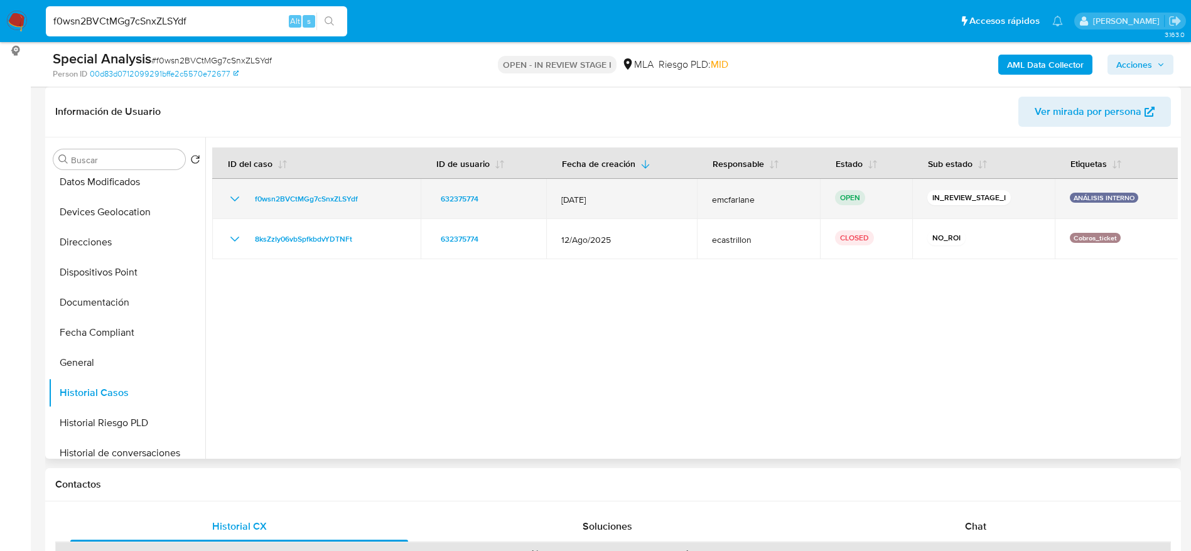
click at [391, 204] on div "f0wsn2BVCtMGg7cSnxZLSYdf" at bounding box center [316, 198] width 178 height 15
click at [384, 198] on div "f0wsn2BVCtMGg7cSnxZLSYdf" at bounding box center [316, 198] width 178 height 15
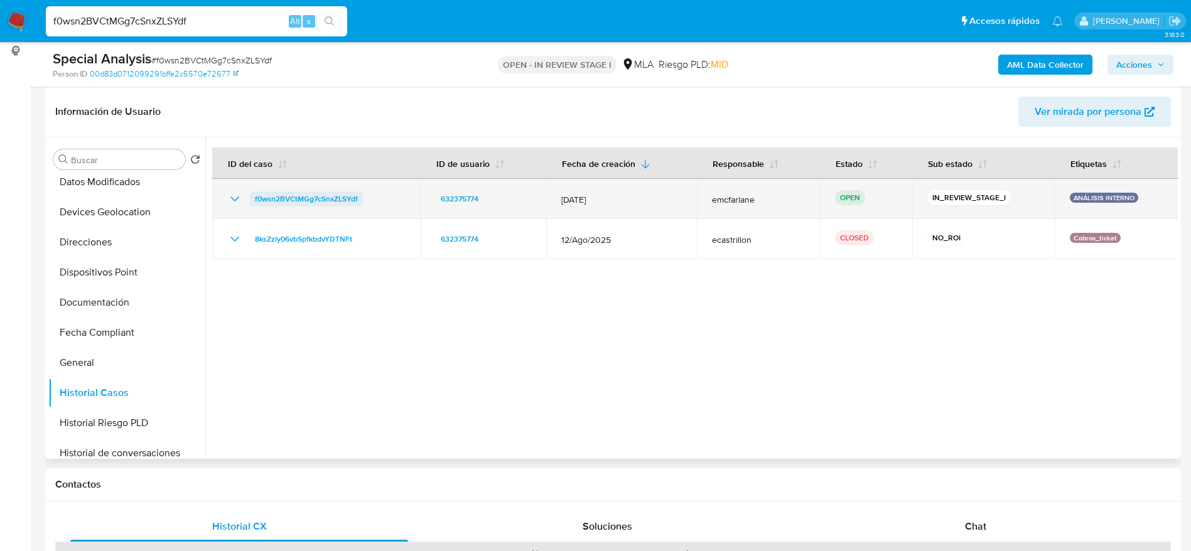
click at [274, 193] on span "f0wsn2BVCtMGg7cSnxZLSYdf" at bounding box center [306, 198] width 103 height 15
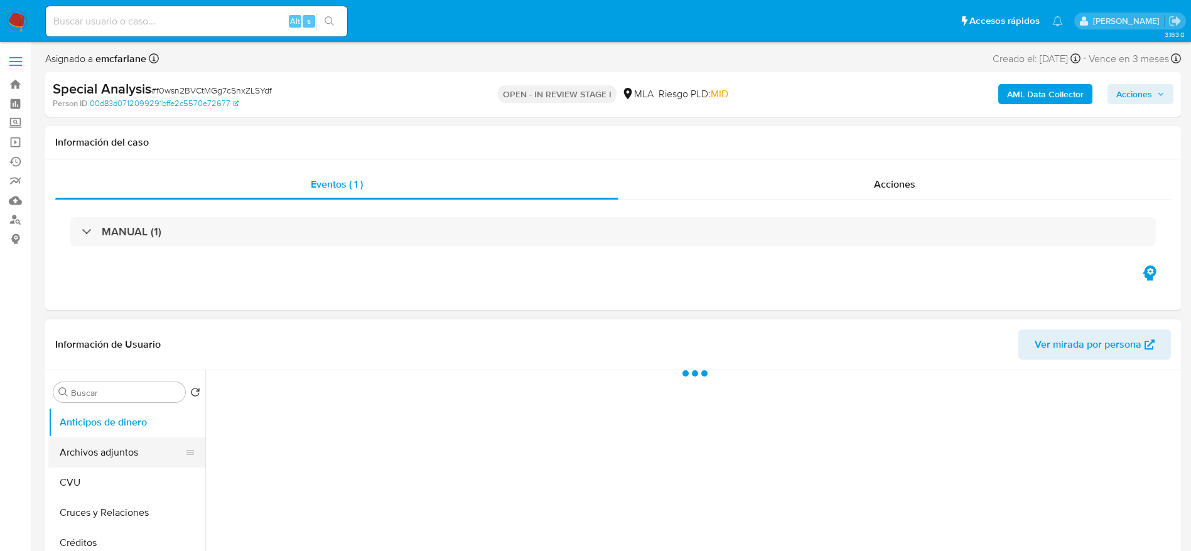
select select "10"
click at [104, 453] on button "Archivos adjuntos" at bounding box center [121, 452] width 147 height 30
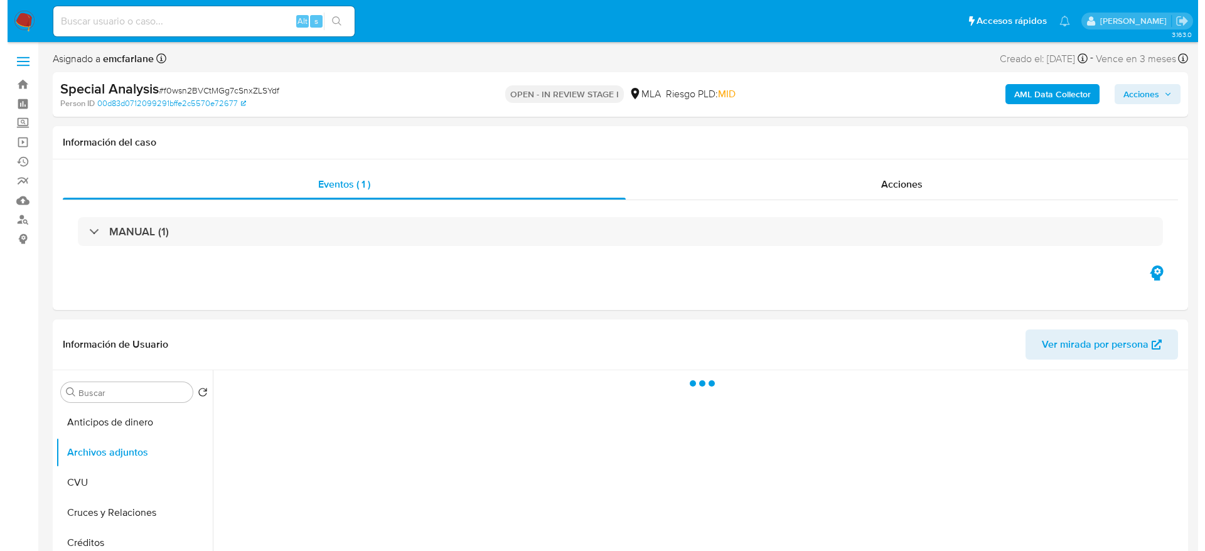
scroll to position [94, 0]
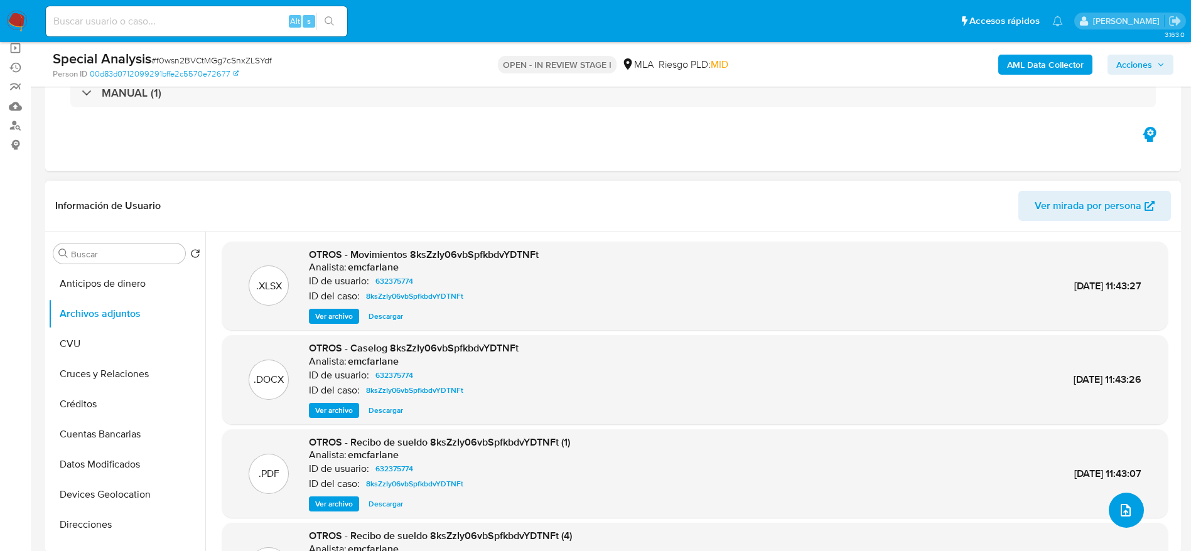
click at [1122, 520] on button "upload-file" at bounding box center [1125, 510] width 35 height 35
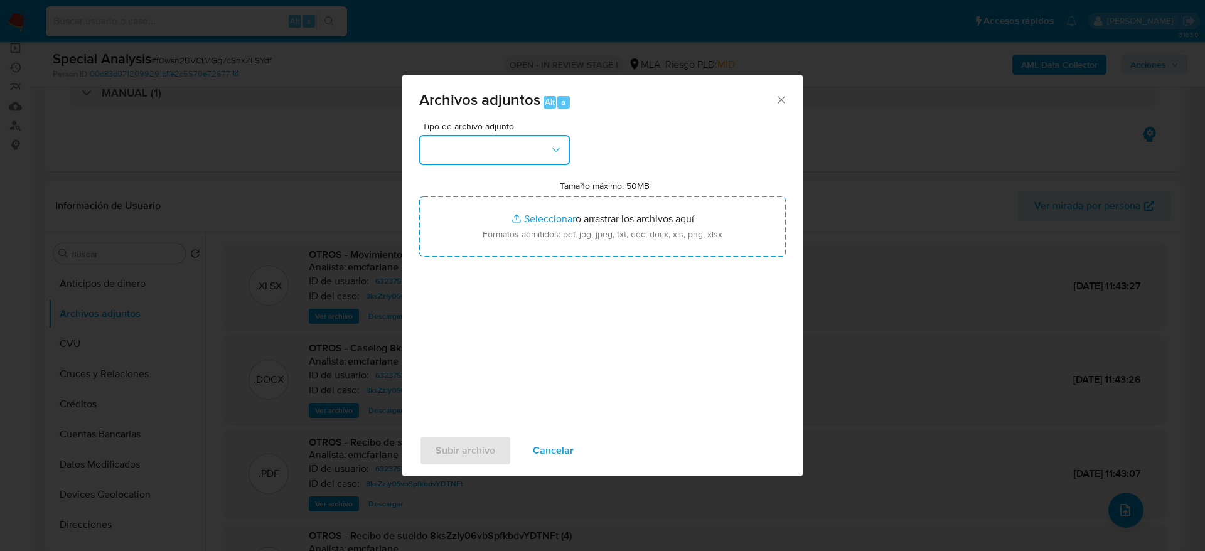
click at [522, 141] on button "button" at bounding box center [494, 150] width 151 height 30
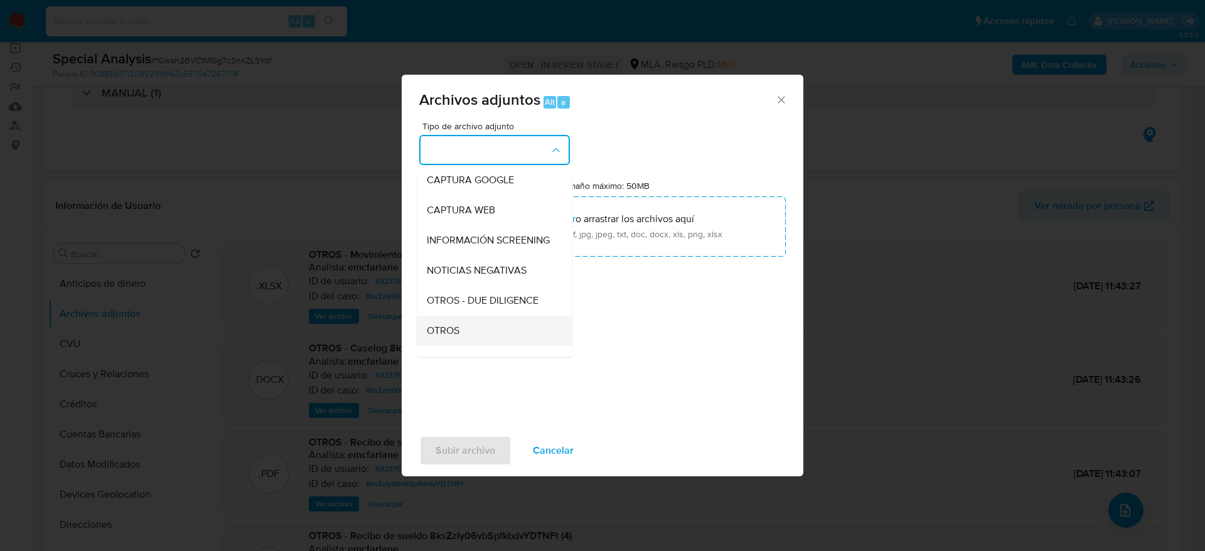
click at [456, 337] on span "OTROS" at bounding box center [443, 331] width 33 height 13
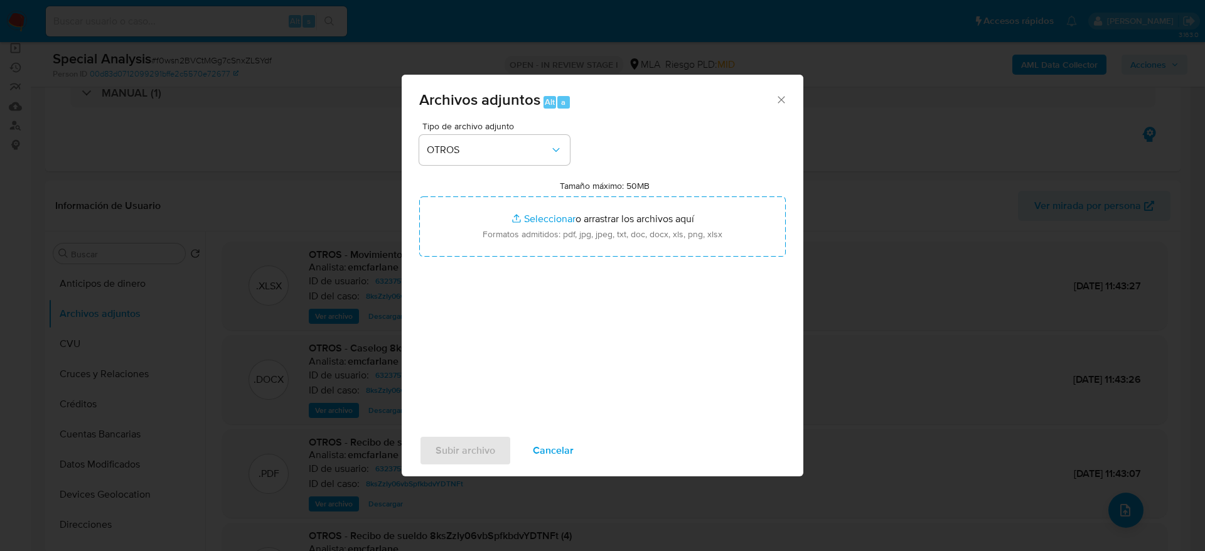
click at [559, 448] on span "Cancelar" at bounding box center [553, 451] width 41 height 28
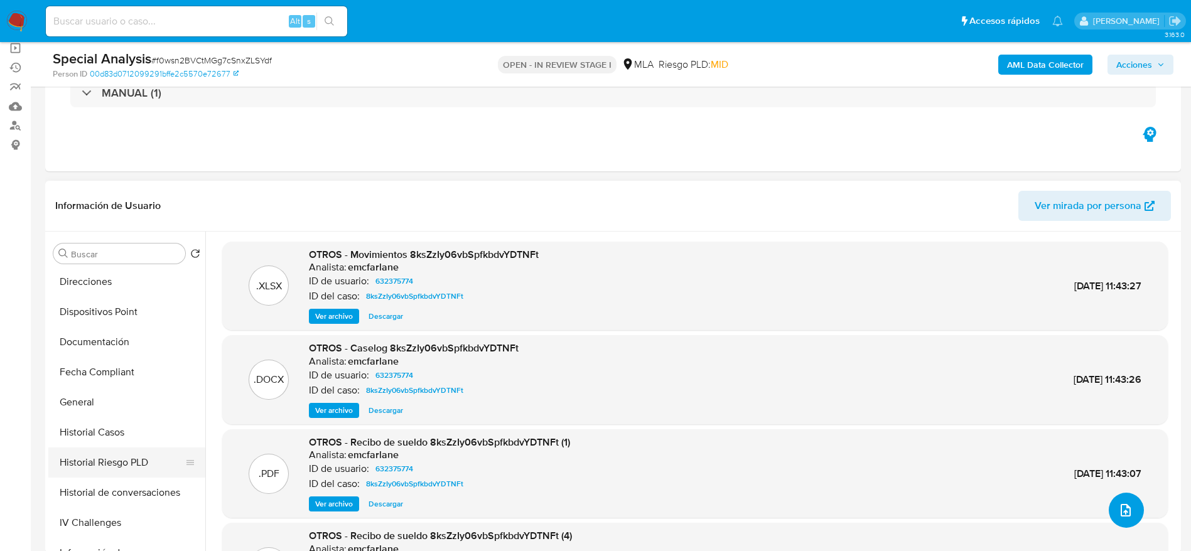
scroll to position [282, 0]
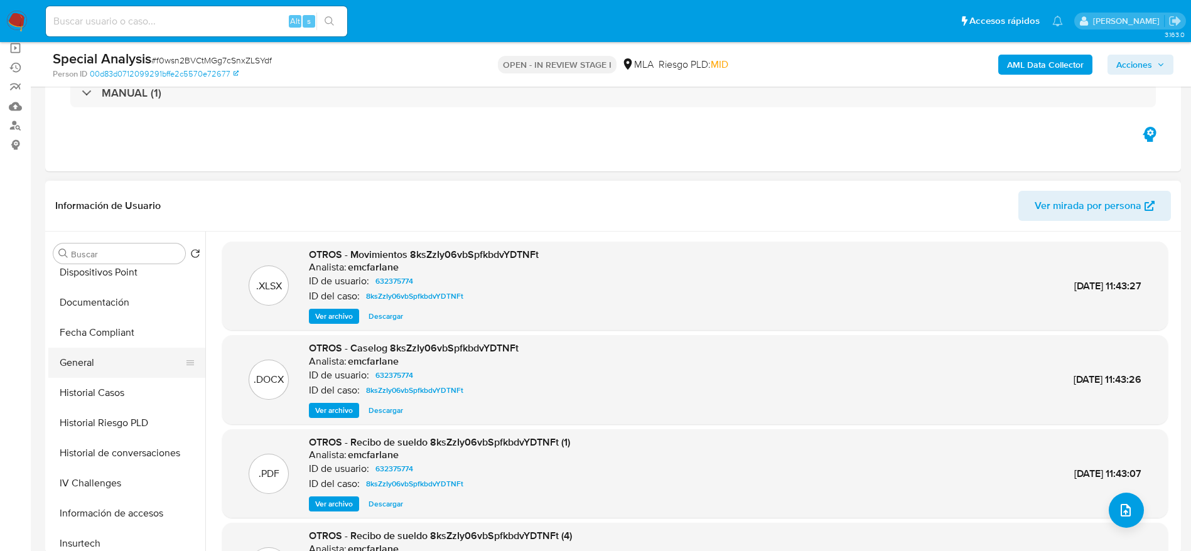
click at [90, 363] on button "General" at bounding box center [121, 363] width 147 height 30
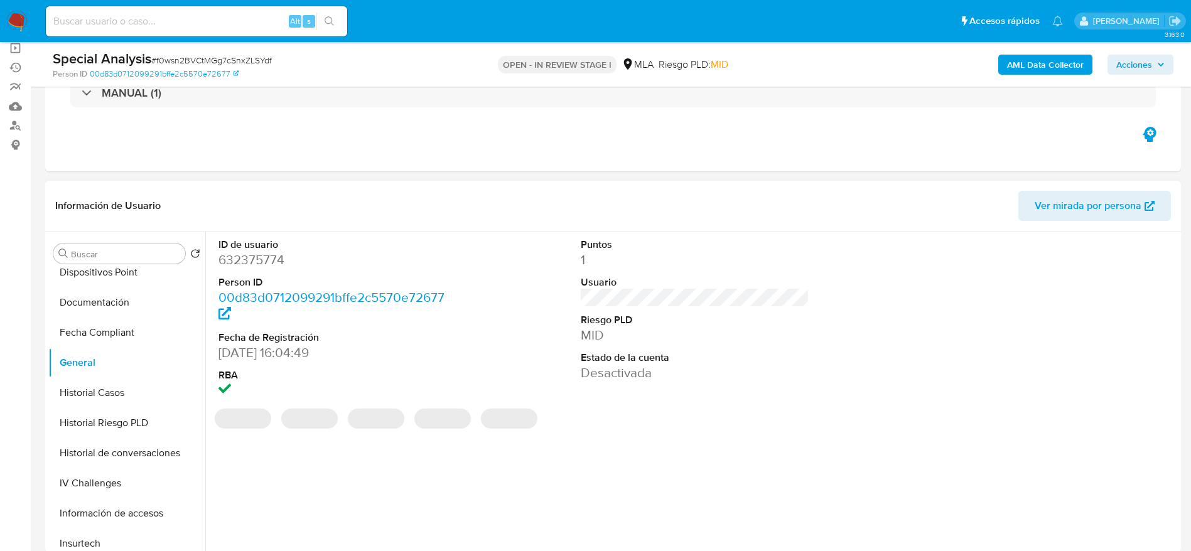
click at [242, 262] on dd "632375774" at bounding box center [332, 260] width 229 height 18
click at [242, 261] on dd "632375774" at bounding box center [332, 260] width 229 height 18
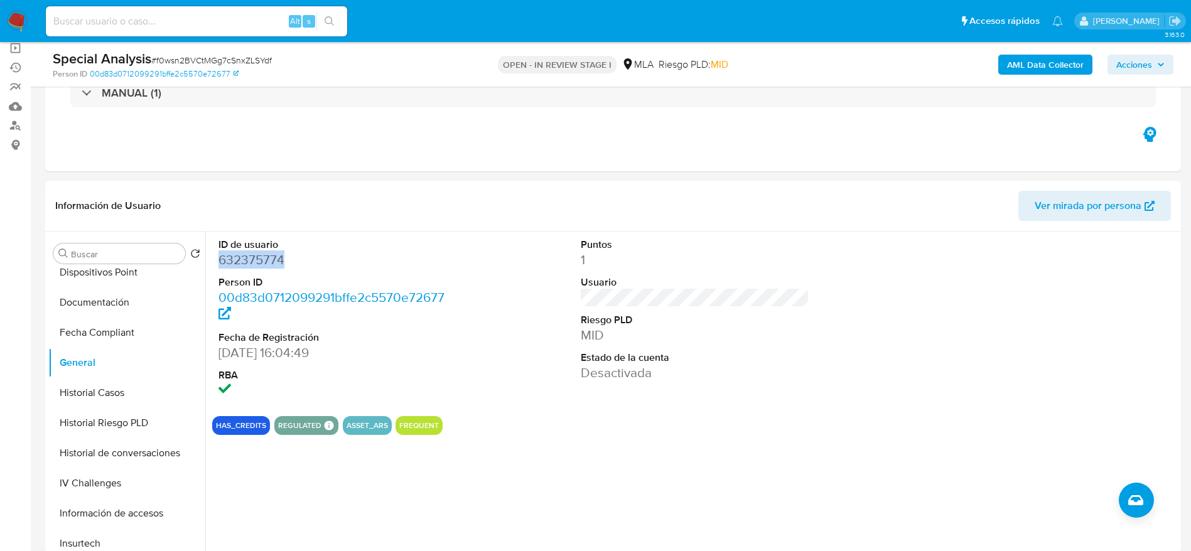
copy dd "632375774"
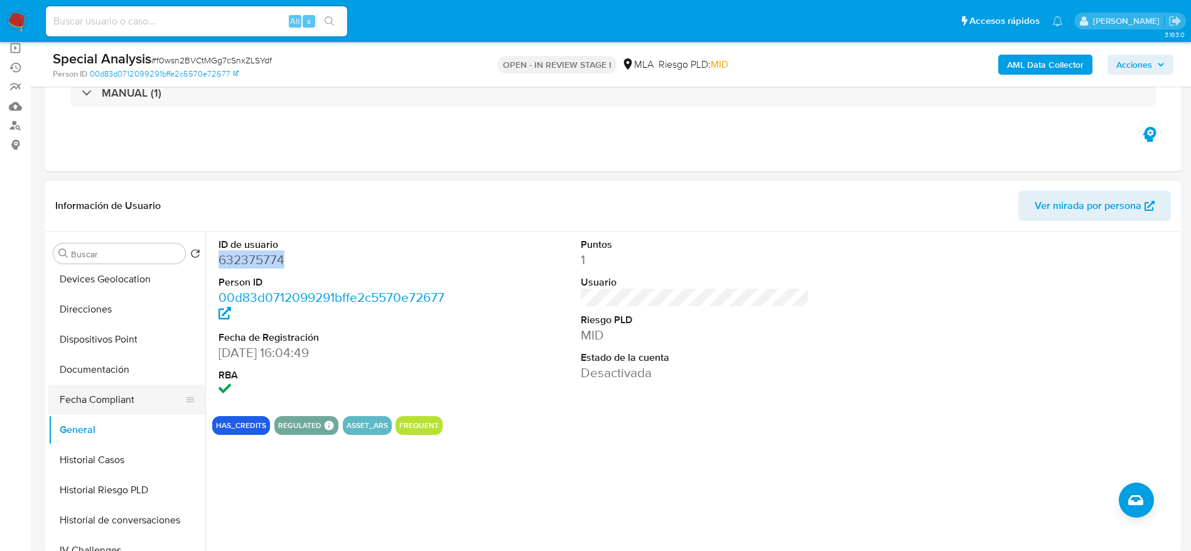
scroll to position [188, 0]
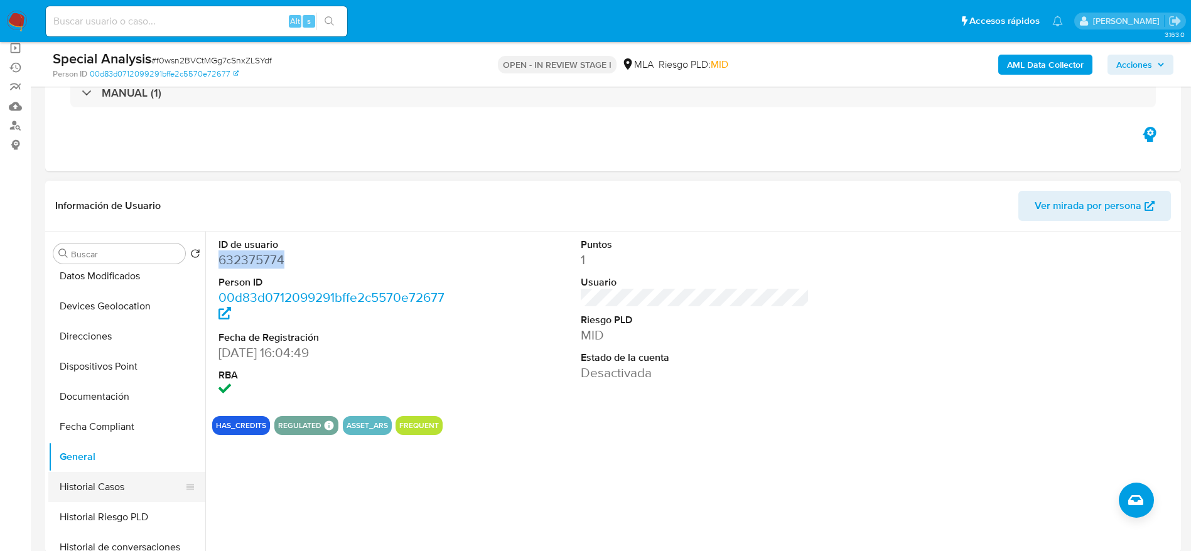
click at [94, 477] on button "Historial Casos" at bounding box center [121, 487] width 147 height 30
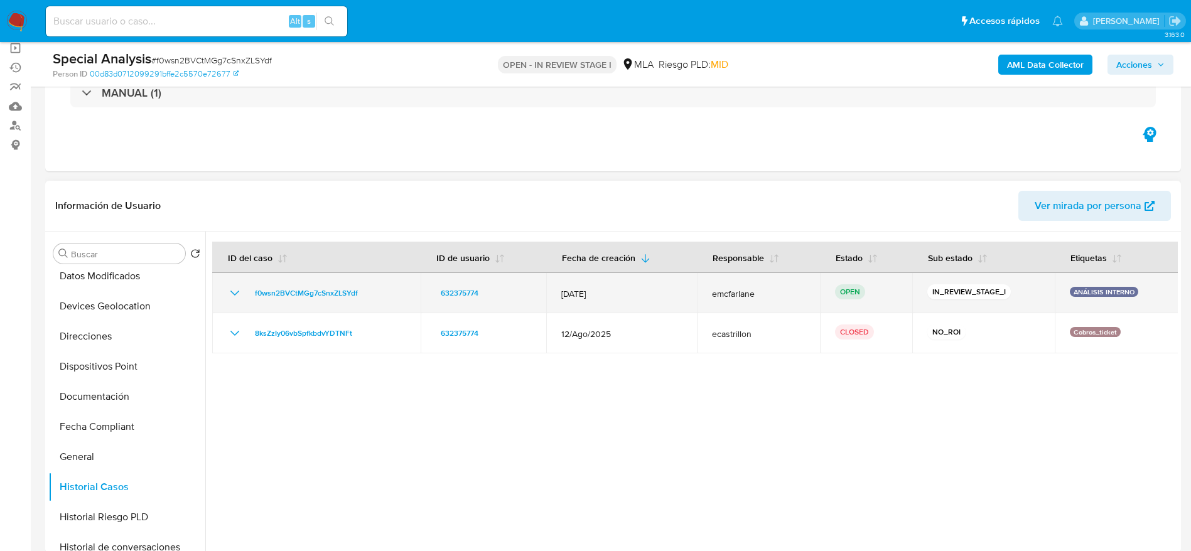
click at [369, 295] on div "f0wsn2BVCtMGg7cSnxZLSYdf" at bounding box center [316, 293] width 178 height 15
click at [369, 294] on div "f0wsn2BVCtMGg7cSnxZLSYdf" at bounding box center [316, 293] width 178 height 15
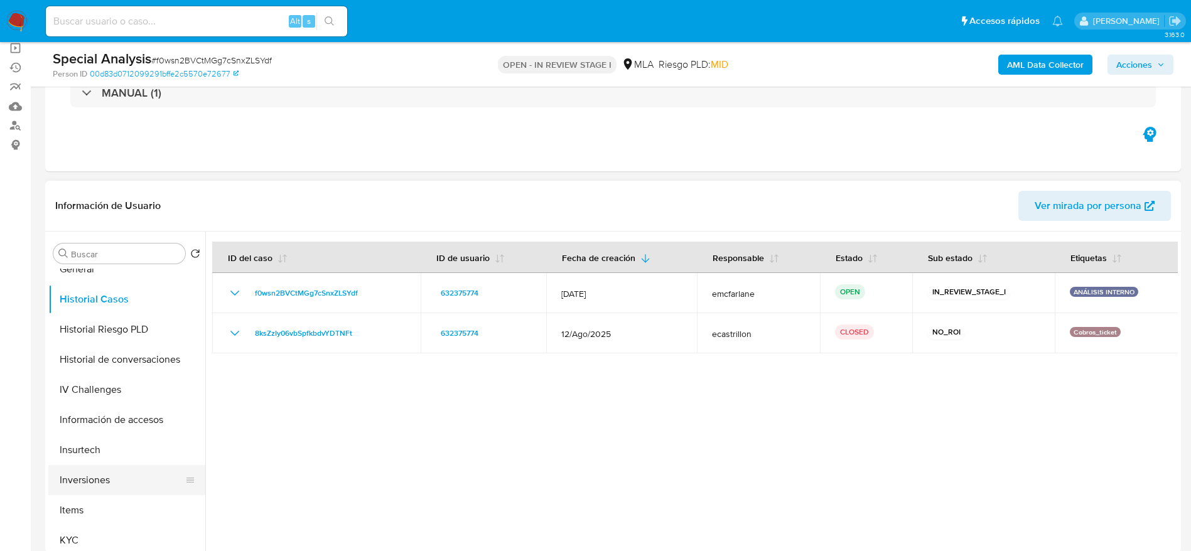
scroll to position [377, 0]
click at [68, 526] on button "KYC" at bounding box center [121, 540] width 147 height 30
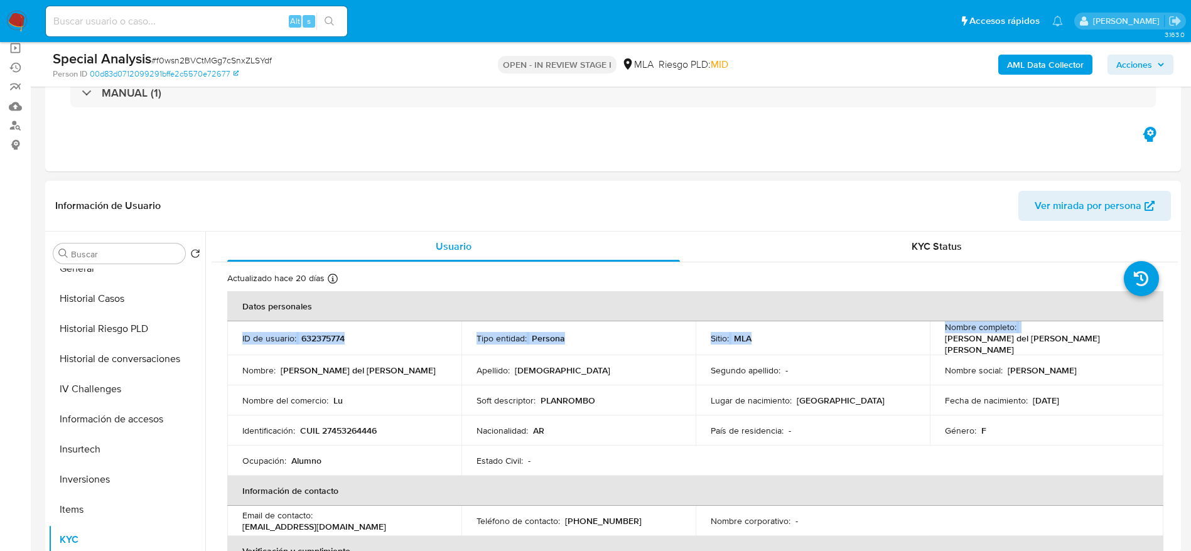
drag, startPoint x: 1041, startPoint y: 333, endPoint x: 1132, endPoint y: 323, distance: 90.9
click at [1131, 318] on table "Datos personales ID de usuario : 632375774 Tipo entidad : Persona Sitio : MLA N…" at bounding box center [695, 519] width 936 height 456
drag, startPoint x: 1129, startPoint y: 332, endPoint x: 1107, endPoint y: 335, distance: 22.8
click at [1107, 334] on div "Nombre completo : [PERSON_NAME] del [PERSON_NAME] [PERSON_NAME]" at bounding box center [1047, 338] width 204 height 34
click at [1105, 335] on p "[PERSON_NAME] del [PERSON_NAME] [PERSON_NAME]" at bounding box center [1044, 344] width 199 height 23
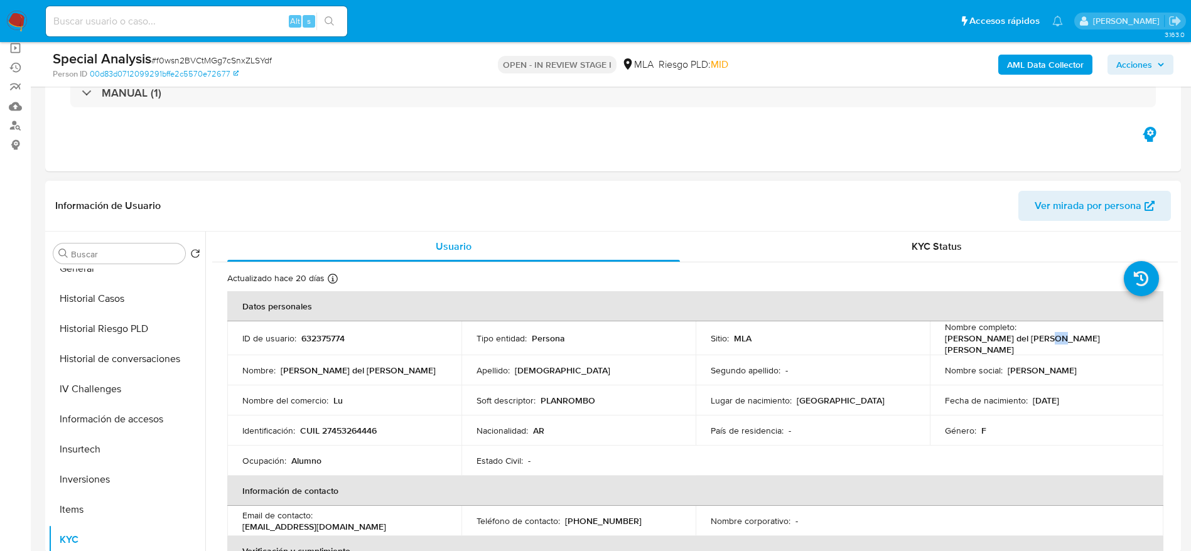
click at [1105, 335] on p "[PERSON_NAME] del [PERSON_NAME] [PERSON_NAME]" at bounding box center [1044, 344] width 199 height 23
click at [1036, 365] on div "Nombre social : [PERSON_NAME]" at bounding box center [1047, 370] width 204 height 11
drag, startPoint x: 1022, startPoint y: 336, endPoint x: 1117, endPoint y: 332, distance: 94.3
click at [1117, 332] on div "Nombre completo : [PERSON_NAME] del [PERSON_NAME] [PERSON_NAME]" at bounding box center [1047, 338] width 204 height 34
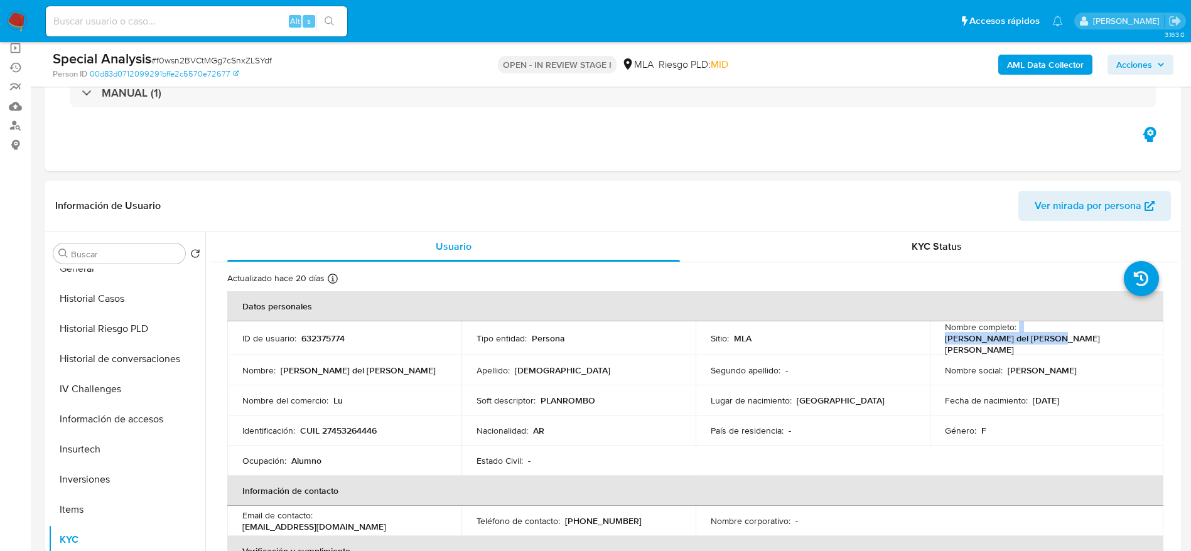
copy div "[PERSON_NAME] del [PERSON_NAME] [PERSON_NAME]"
click at [337, 429] on p "CUIL 27453264446" at bounding box center [338, 430] width 77 height 11
copy p "27453264446"
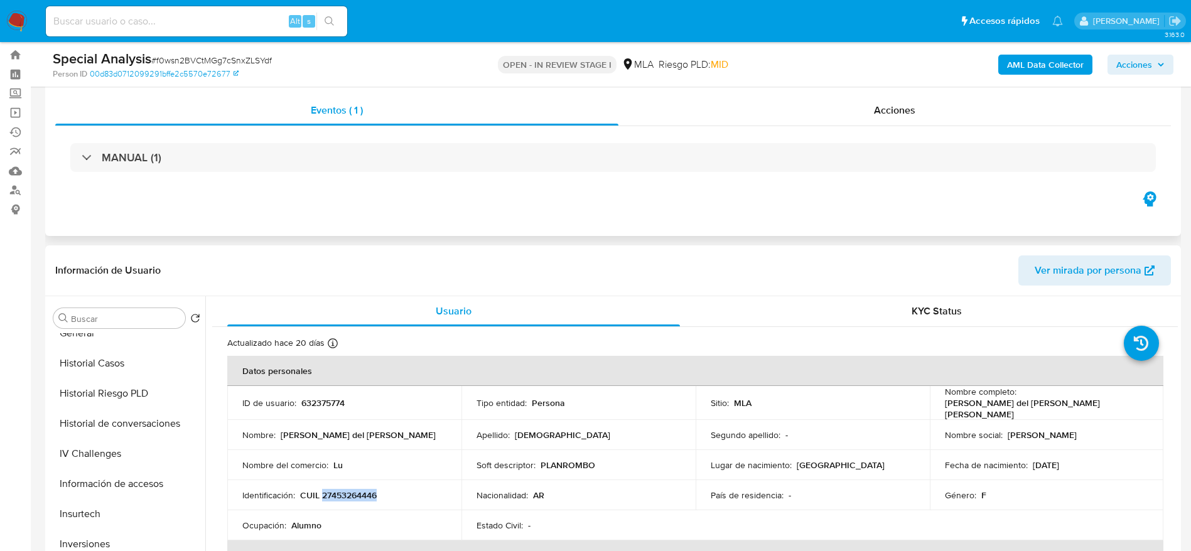
scroll to position [0, 0]
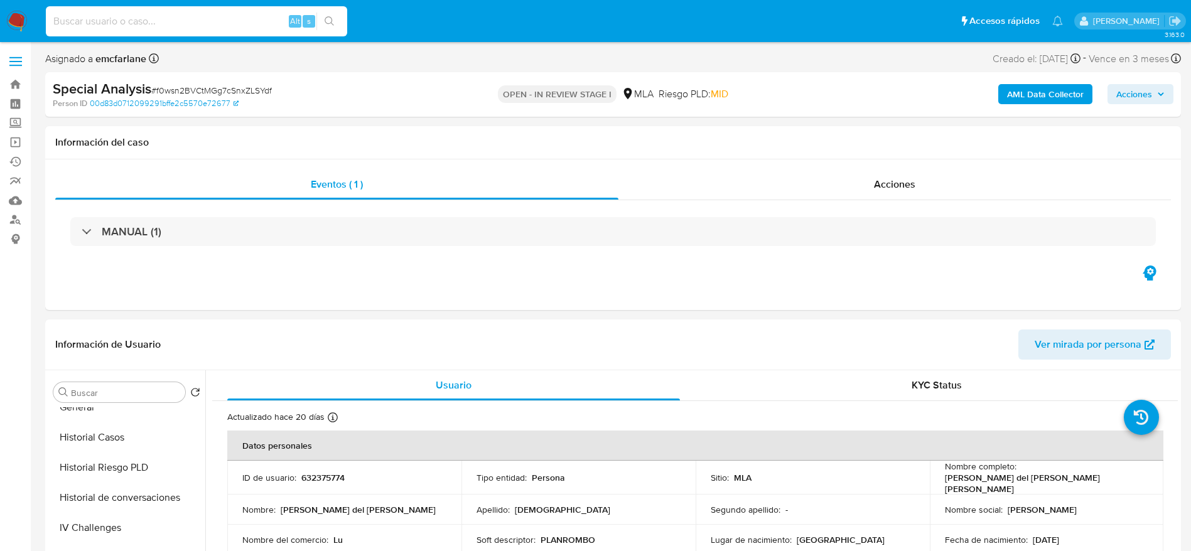
click at [190, 20] on input at bounding box center [196, 21] width 301 height 16
paste input "27261864"
type input "27261864"
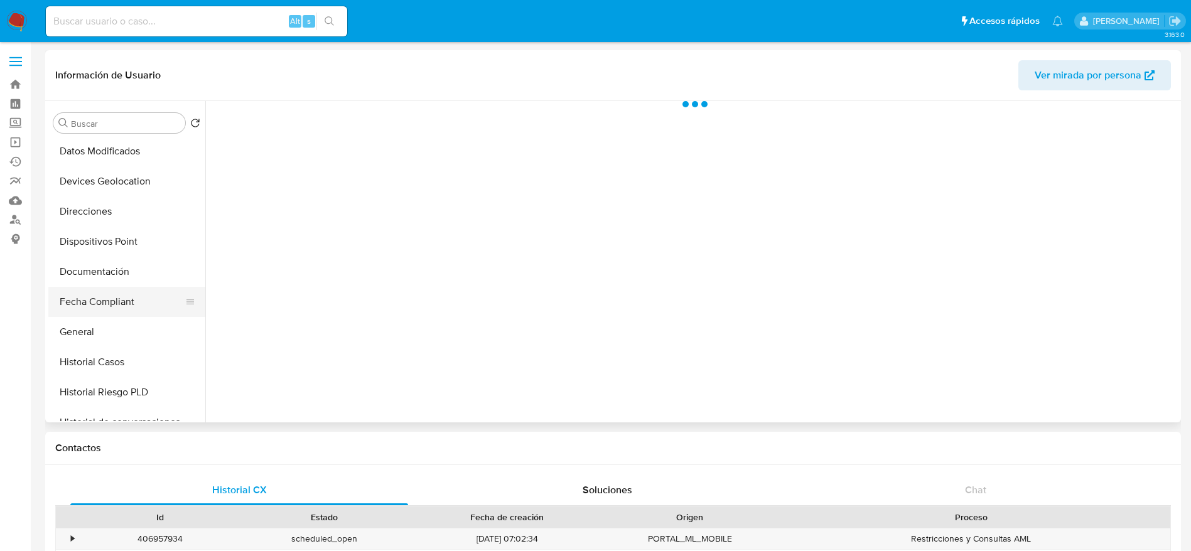
scroll to position [188, 0]
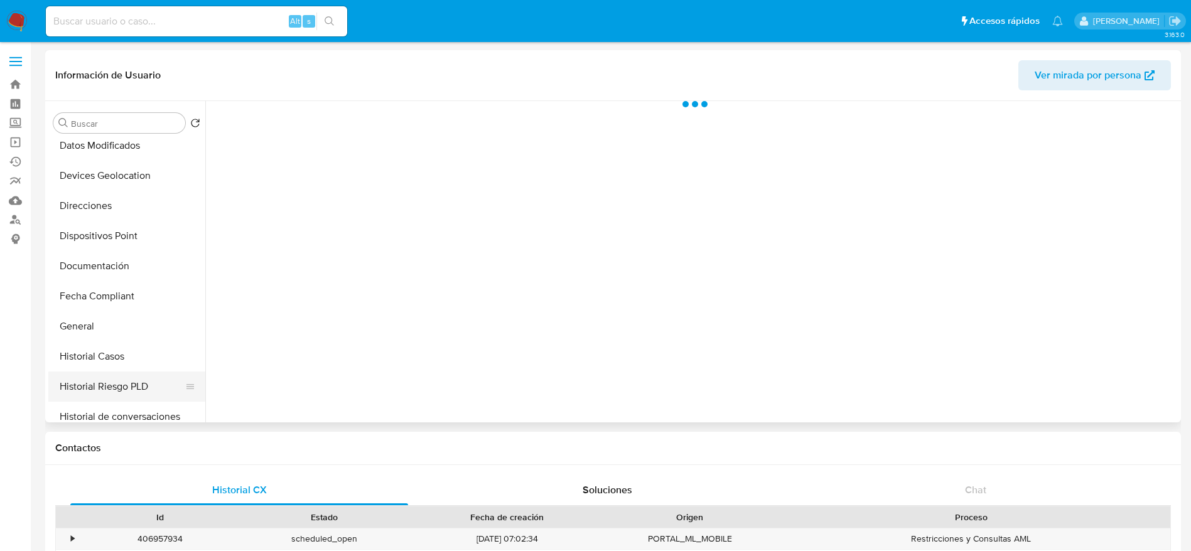
select select "10"
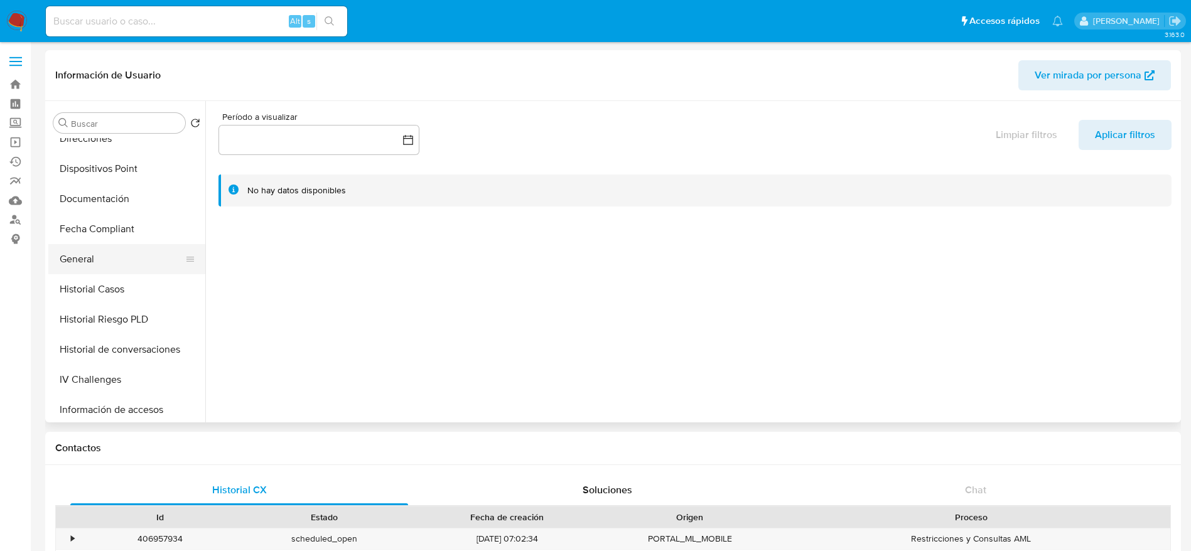
scroll to position [282, 0]
click at [99, 321] on button "Historial de conversaciones" at bounding box center [126, 323] width 157 height 30
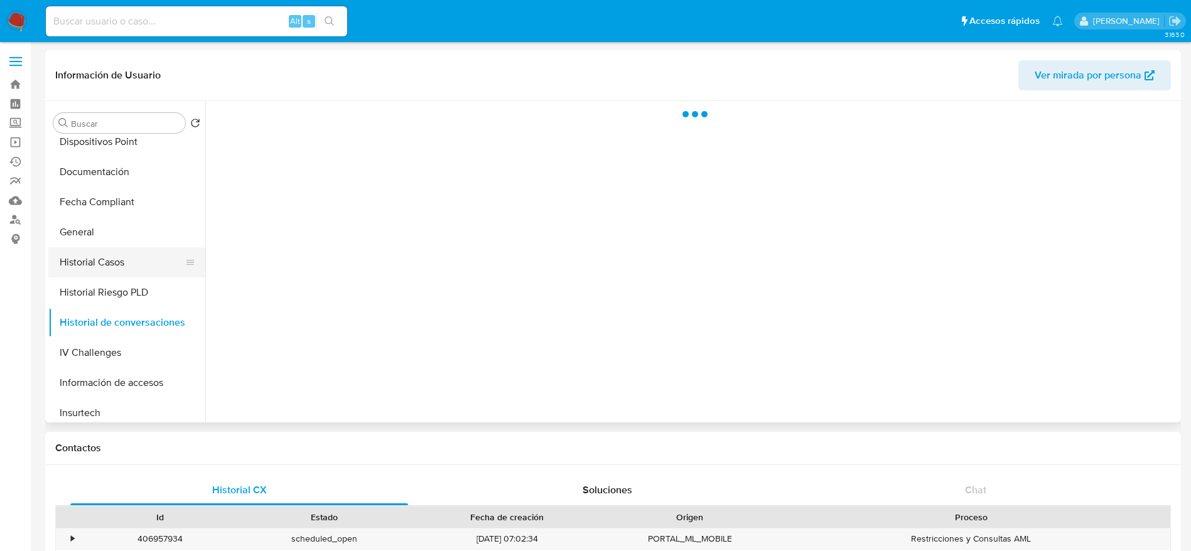
click at [102, 263] on button "Historial Casos" at bounding box center [121, 262] width 147 height 30
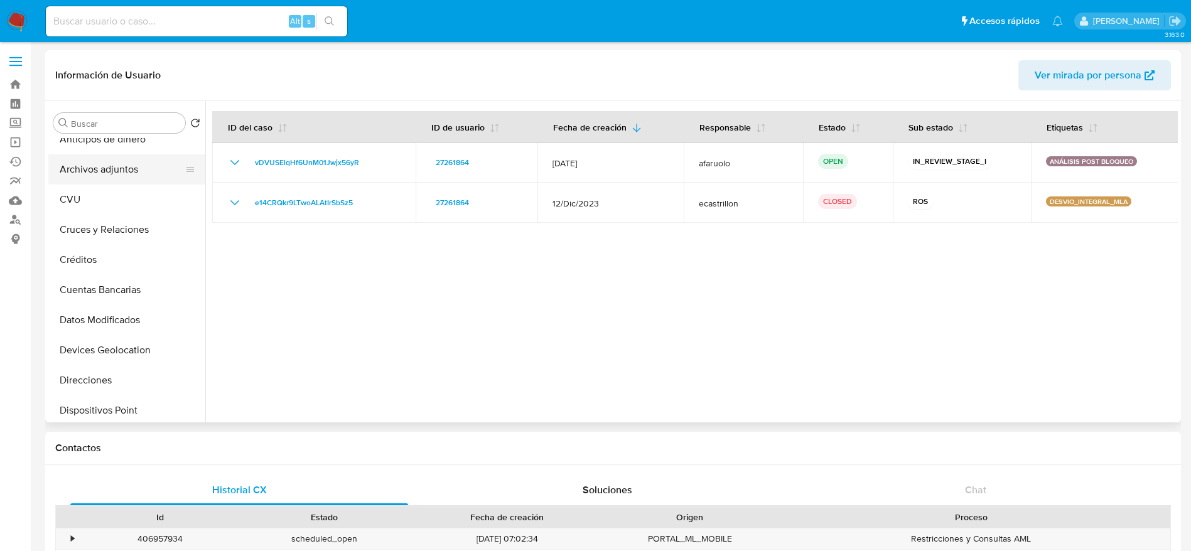
scroll to position [0, 0]
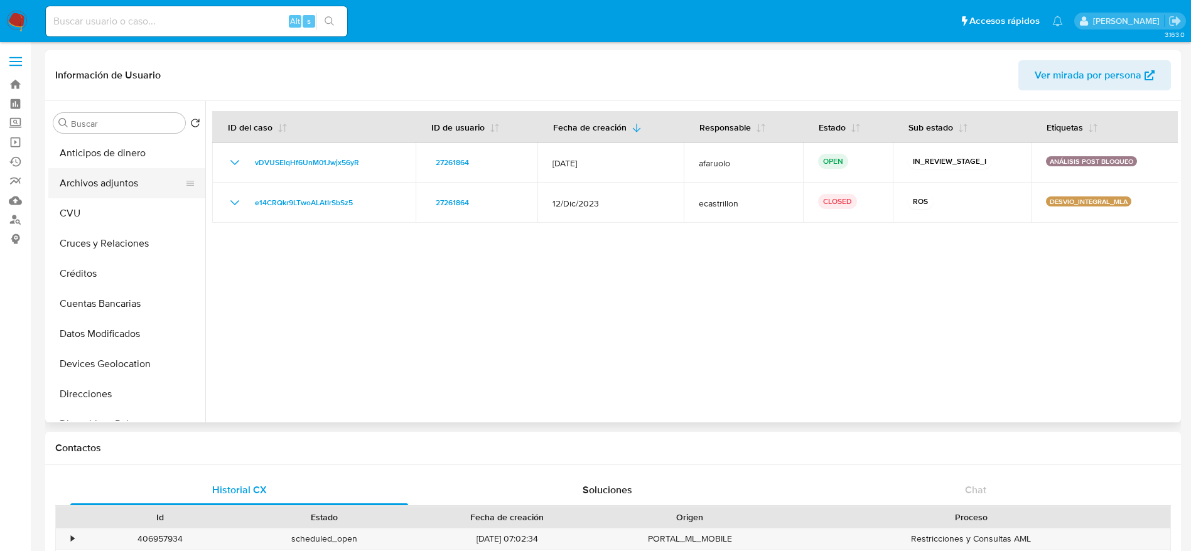
click at [142, 186] on button "Archivos adjuntos" at bounding box center [121, 183] width 147 height 30
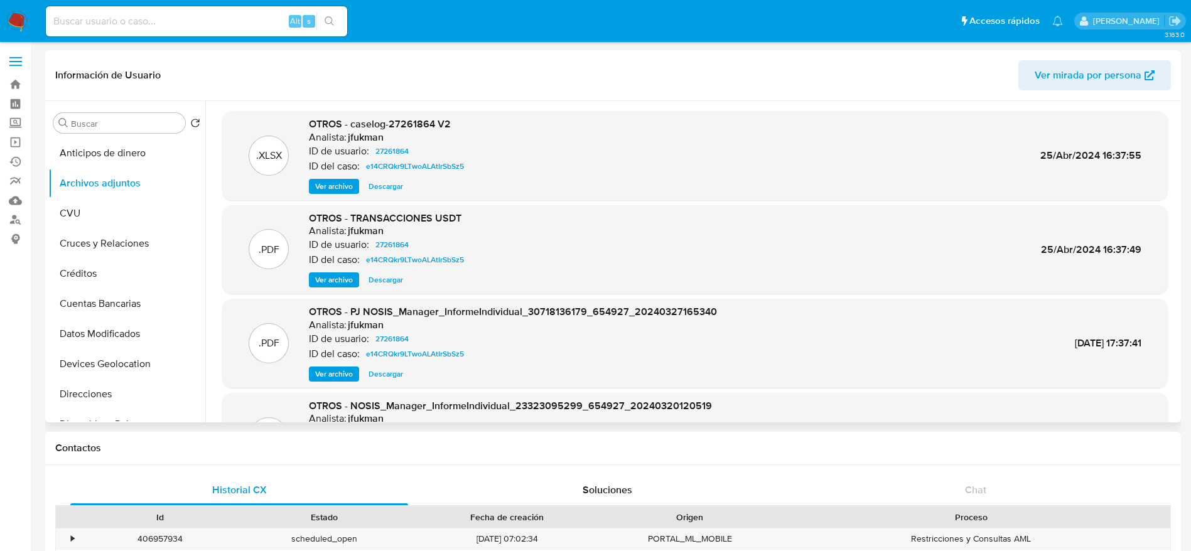
click at [381, 180] on span "Descargar" at bounding box center [385, 186] width 35 height 13
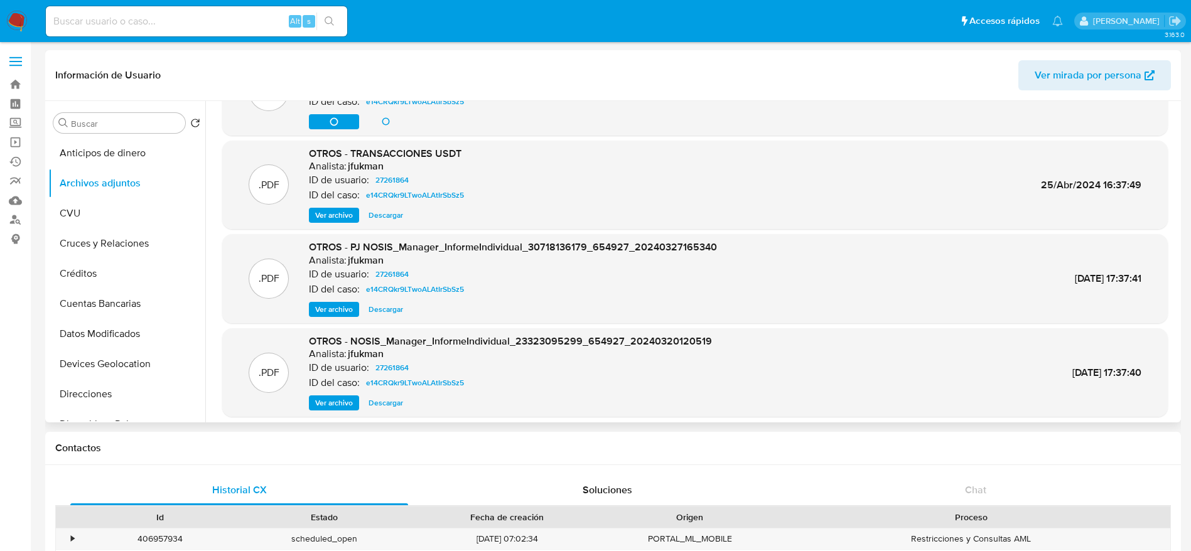
scroll to position [105, 0]
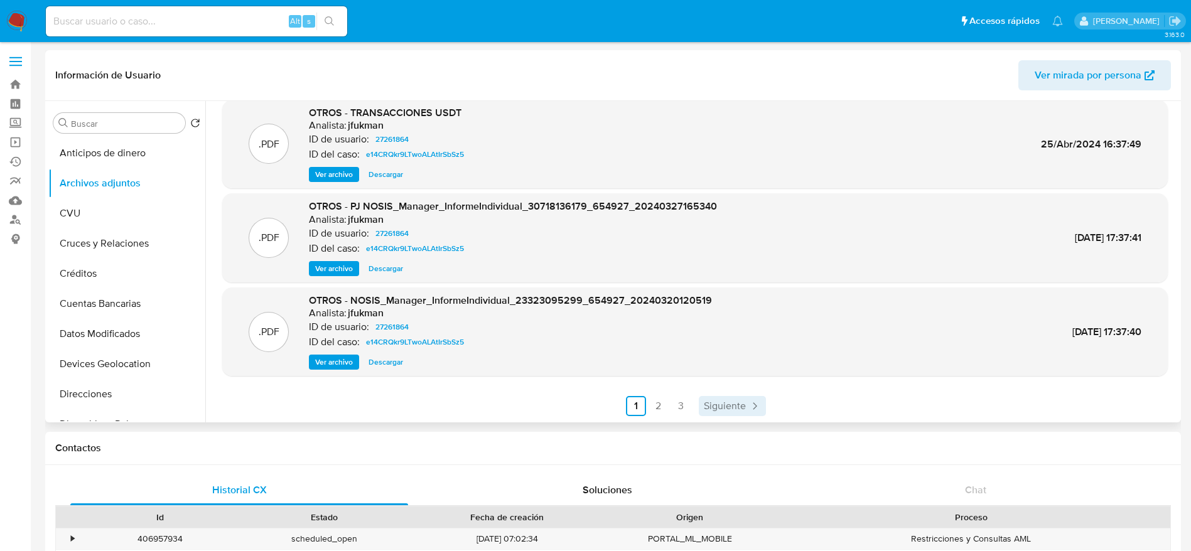
click at [740, 411] on span "Siguiente" at bounding box center [725, 406] width 42 height 10
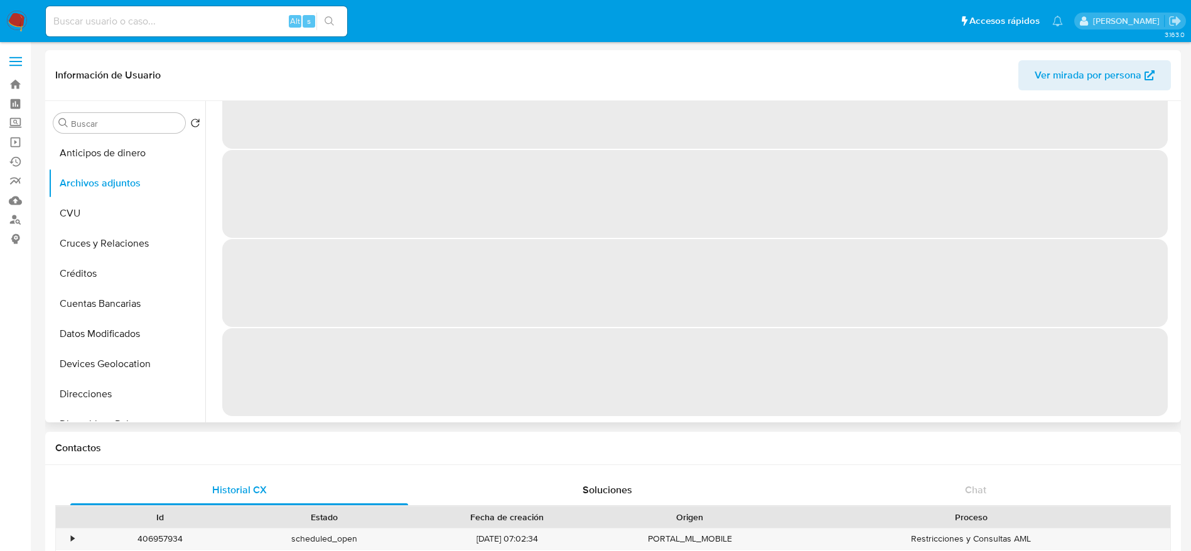
scroll to position [0, 0]
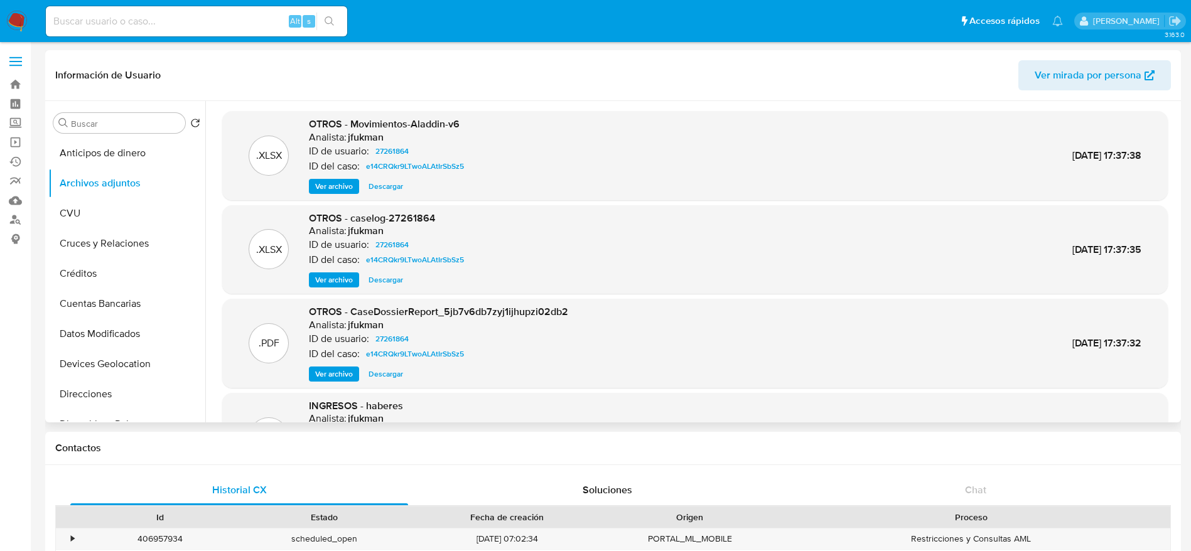
click at [390, 182] on span "Descargar" at bounding box center [385, 186] width 35 height 13
click at [158, 540] on div "406957934" at bounding box center [160, 539] width 164 height 21
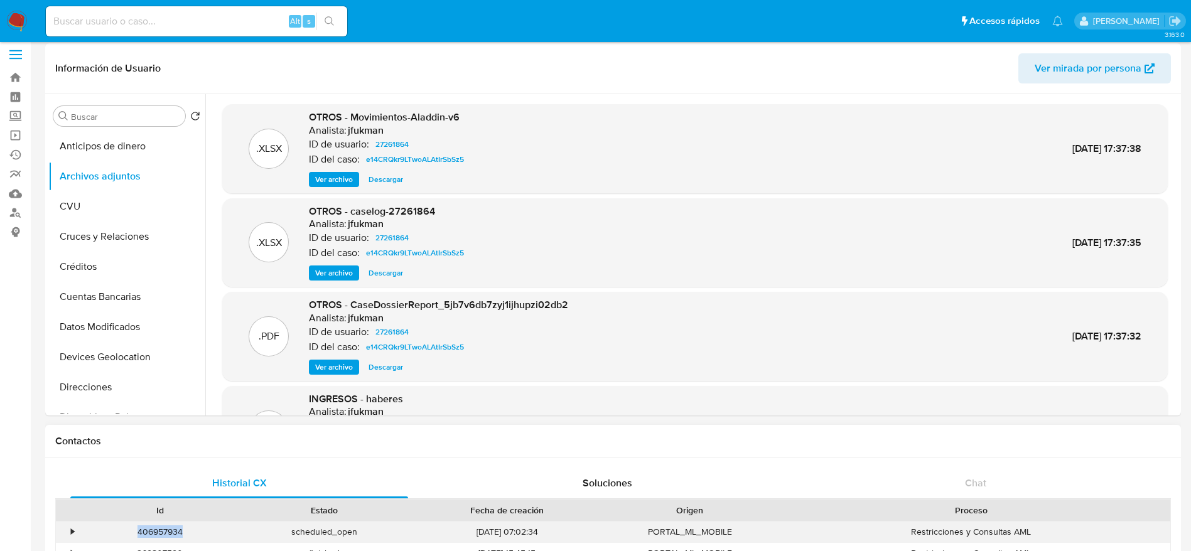
click at [159, 540] on div "• 406957934 scheduled_open [DATE] 07:02:34 PORTAL_ML_MOBILE Restricciones y Con…" at bounding box center [612, 542] width 1115 height 43
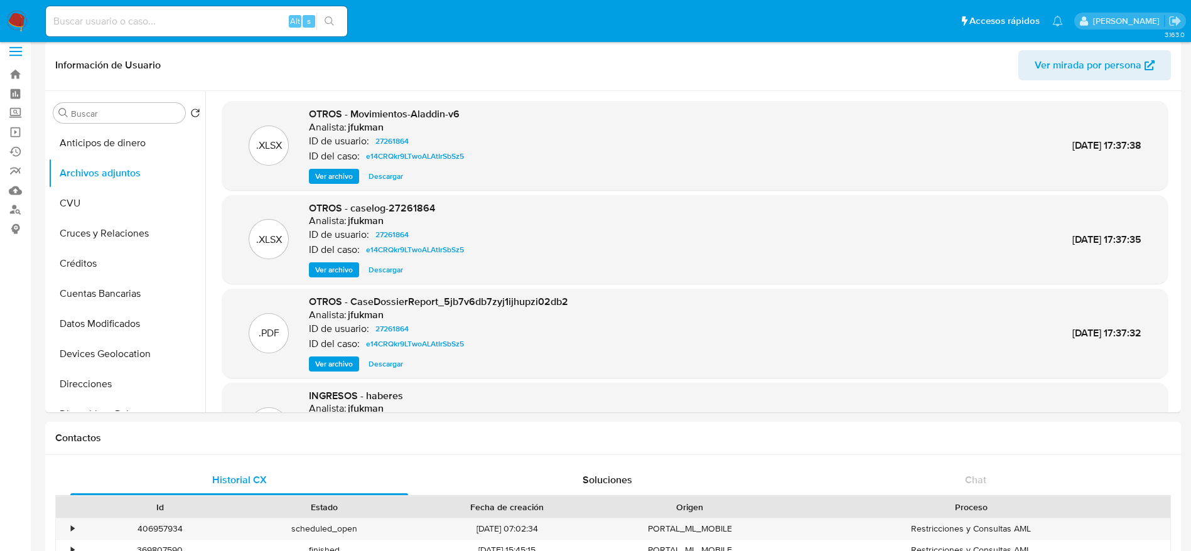
click at [143, 24] on input at bounding box center [196, 21] width 301 height 16
paste input "254553429"
type input "254553429"
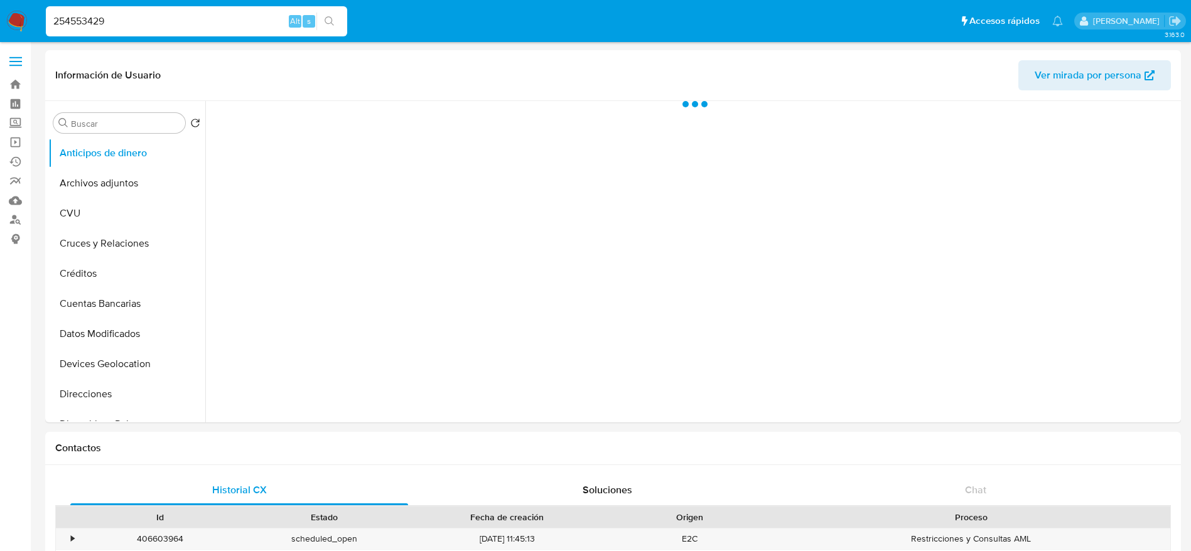
select select "10"
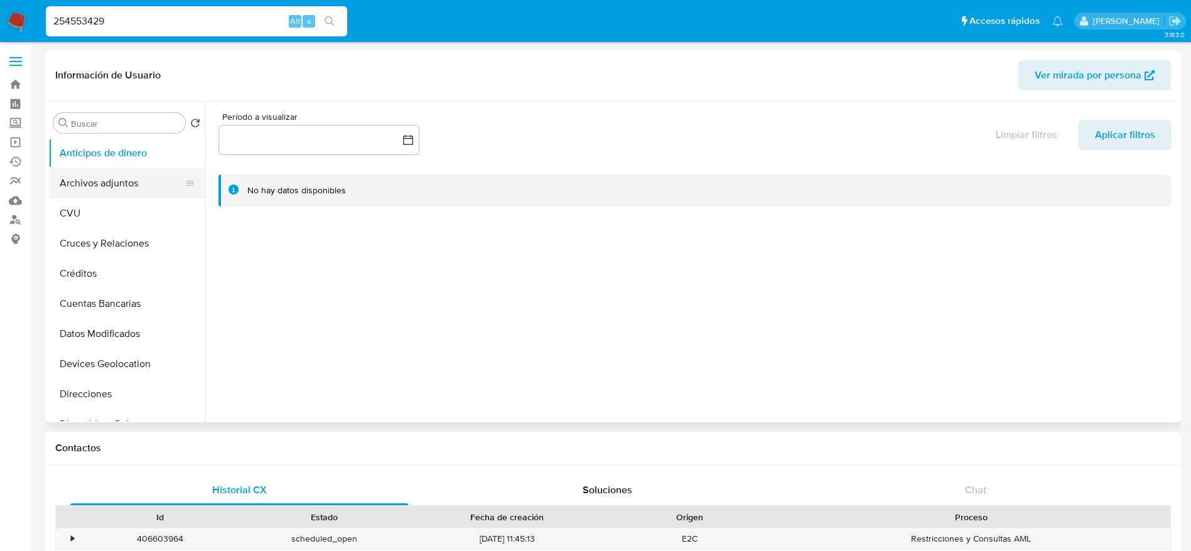
click at [120, 190] on button "Archivos adjuntos" at bounding box center [121, 183] width 147 height 30
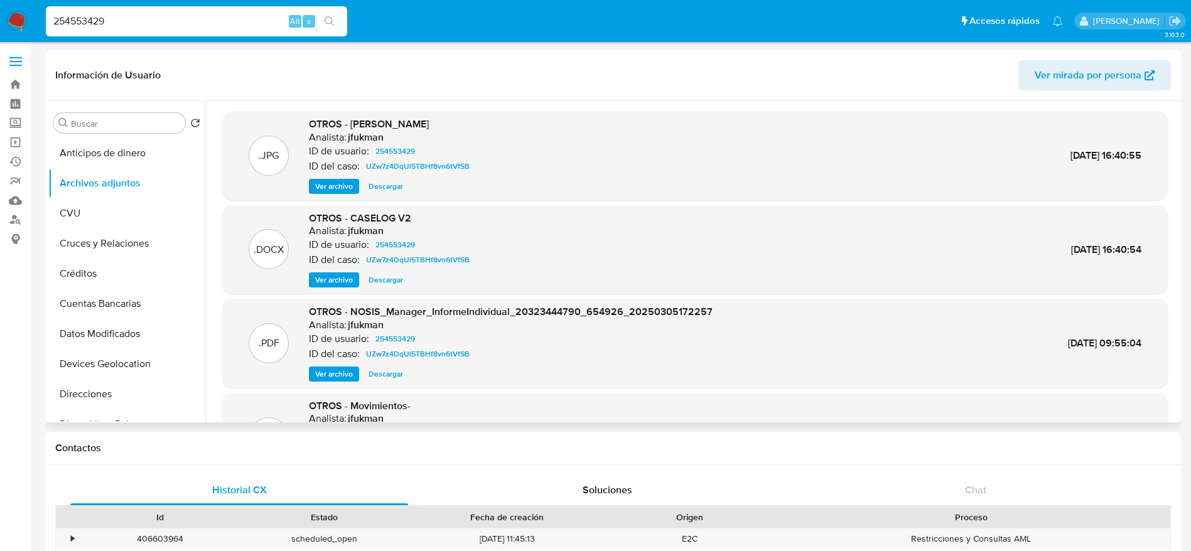
click at [397, 277] on span "Descargar" at bounding box center [385, 280] width 35 height 13
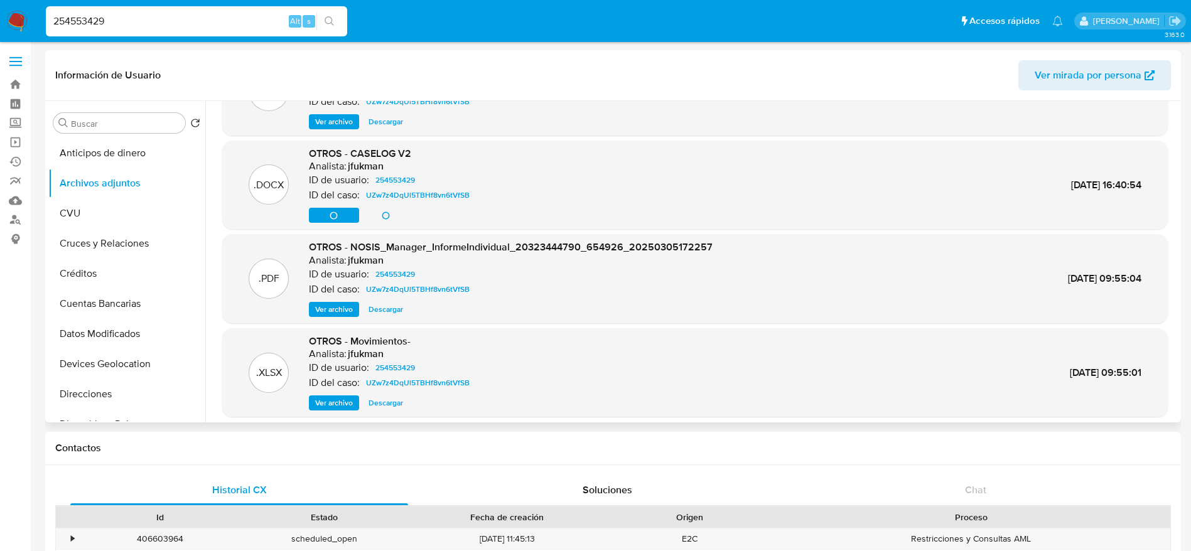
scroll to position [105, 0]
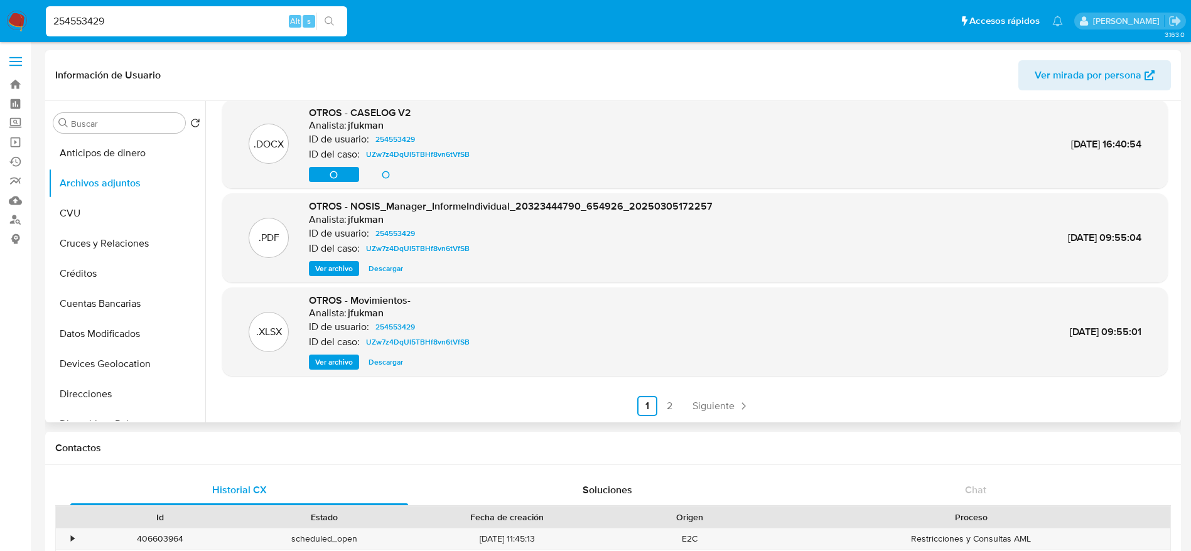
click at [398, 363] on span "Descargar" at bounding box center [385, 362] width 35 height 13
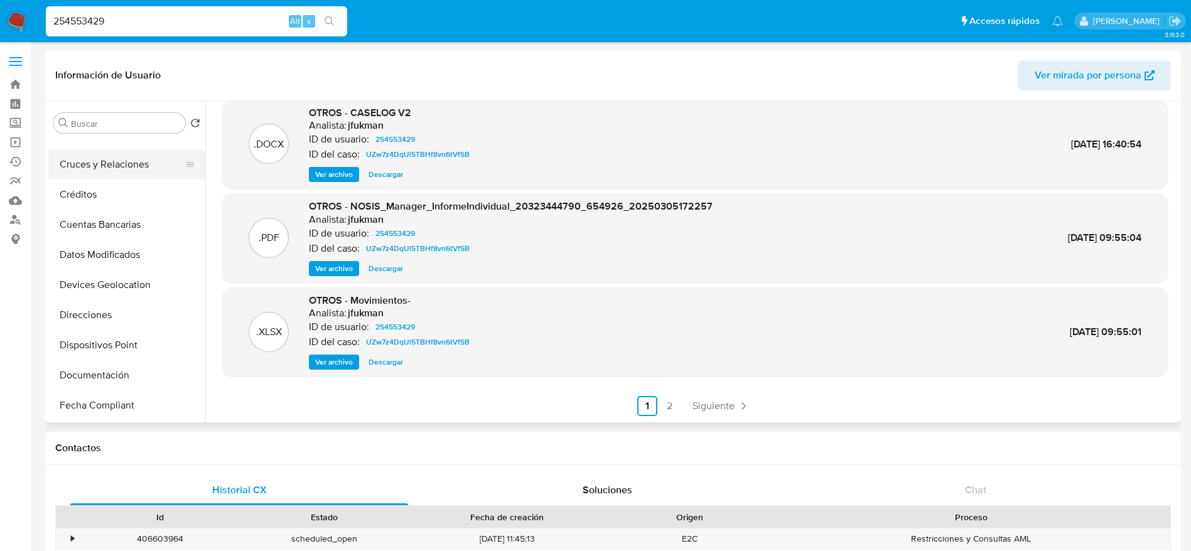
scroll to position [377, 0]
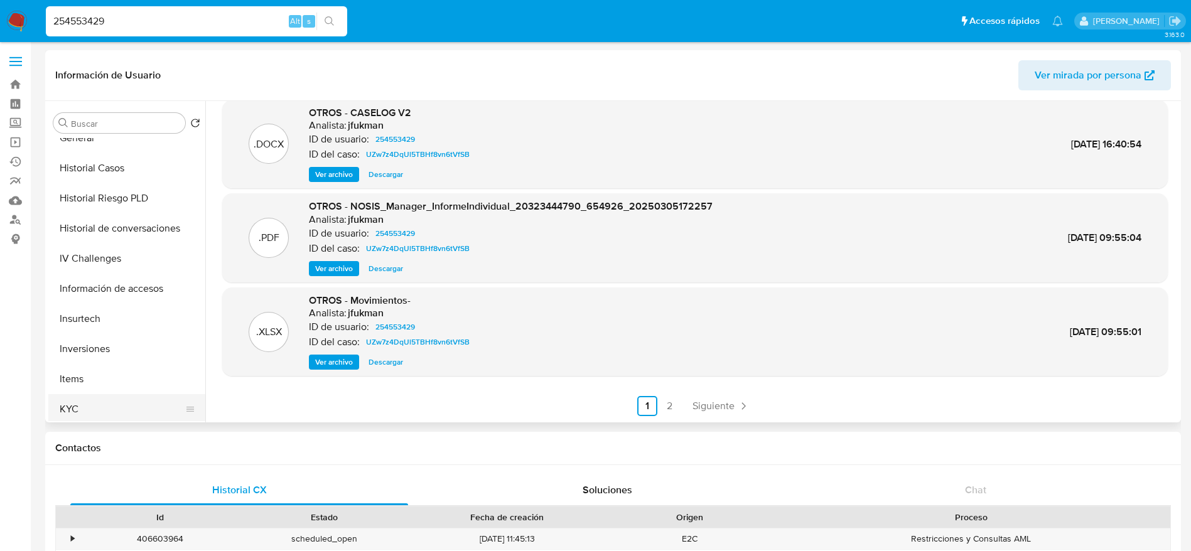
click at [58, 400] on button "KYC" at bounding box center [121, 409] width 147 height 30
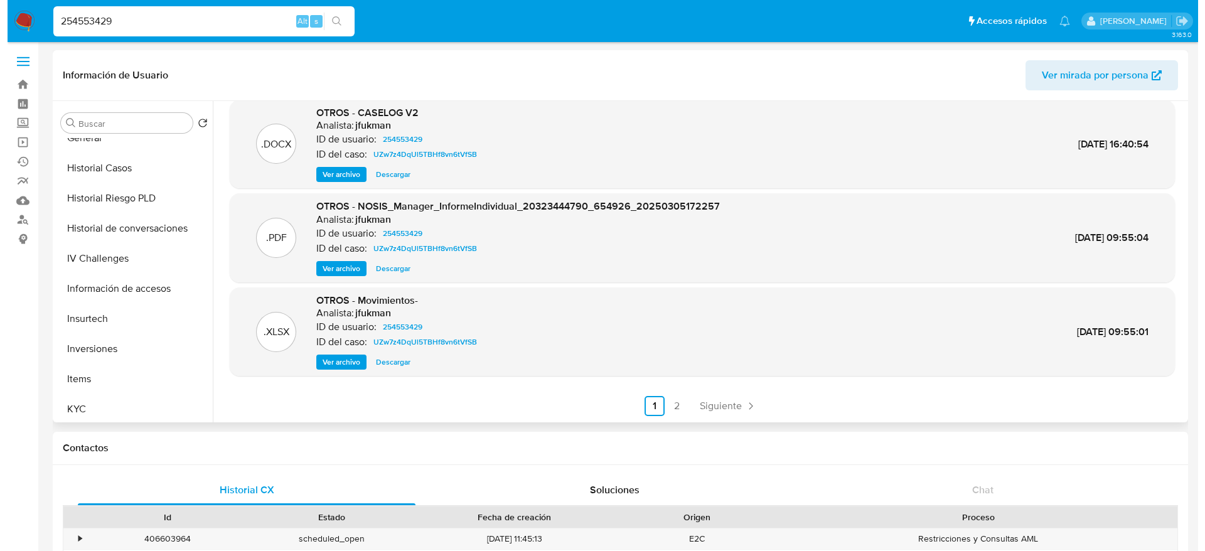
scroll to position [0, 0]
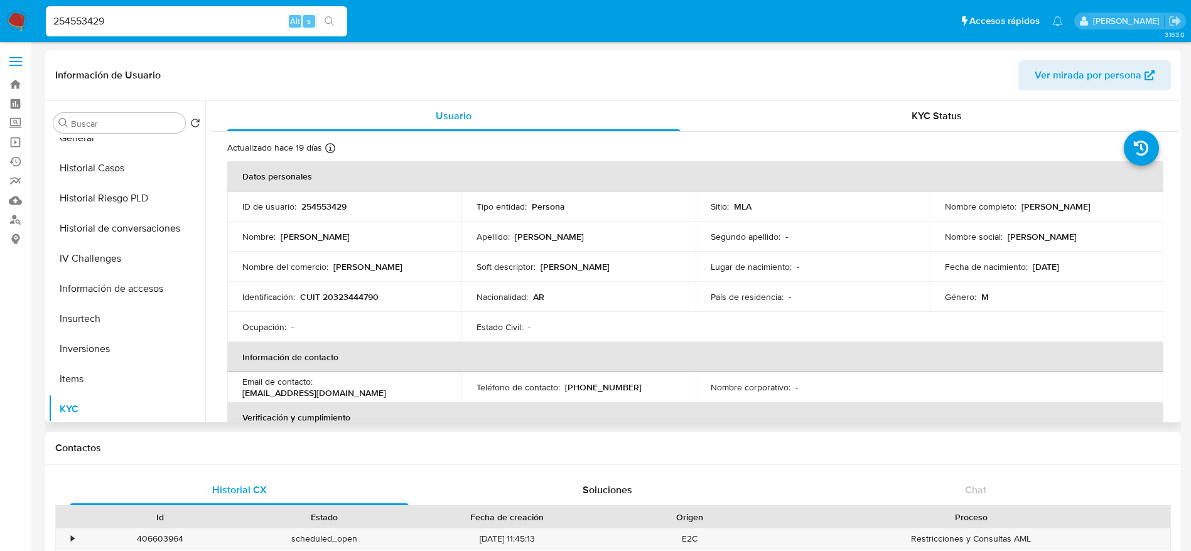
click at [367, 296] on p "CUIT 20323444790" at bounding box center [339, 296] width 78 height 11
copy p "20323444790"
click at [140, 212] on button "Historial Riesgo PLD" at bounding box center [121, 198] width 147 height 30
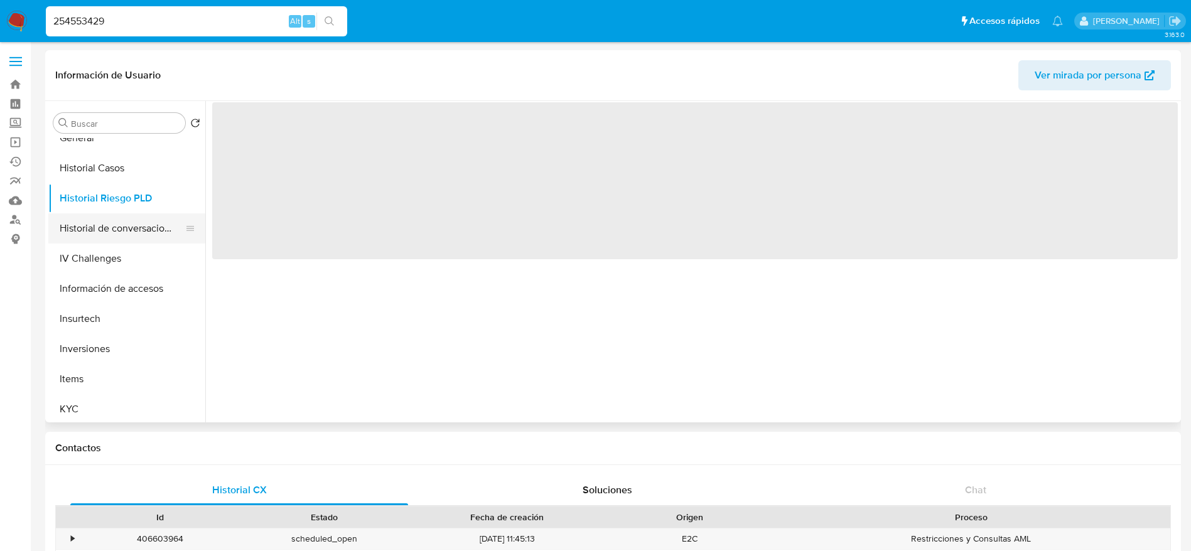
click at [88, 230] on button "Historial de conversaciones" at bounding box center [121, 228] width 147 height 30
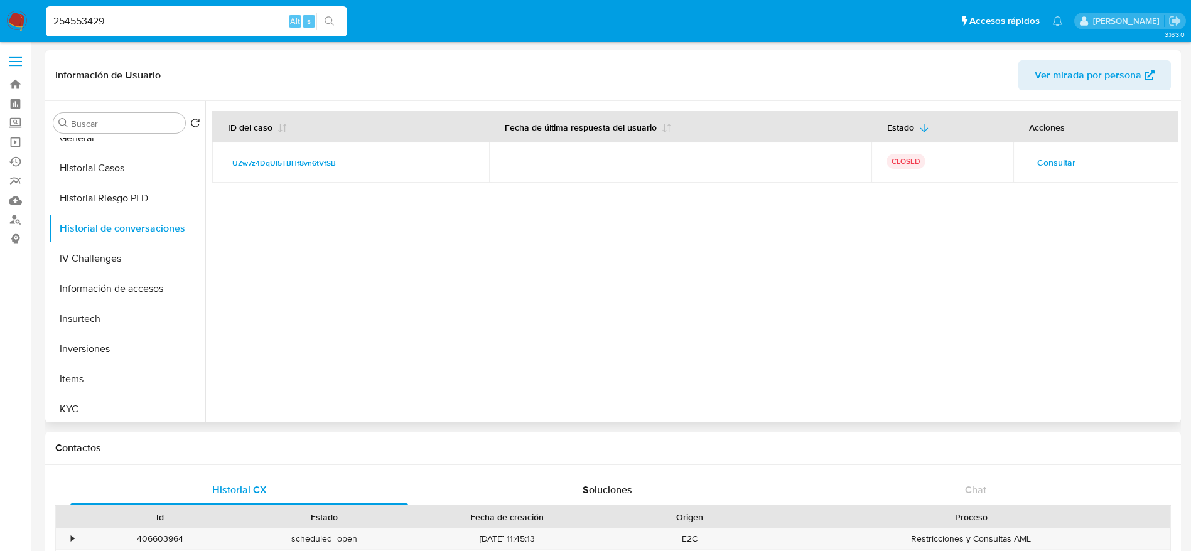
click at [1037, 167] on span "Consultar" at bounding box center [1056, 163] width 38 height 18
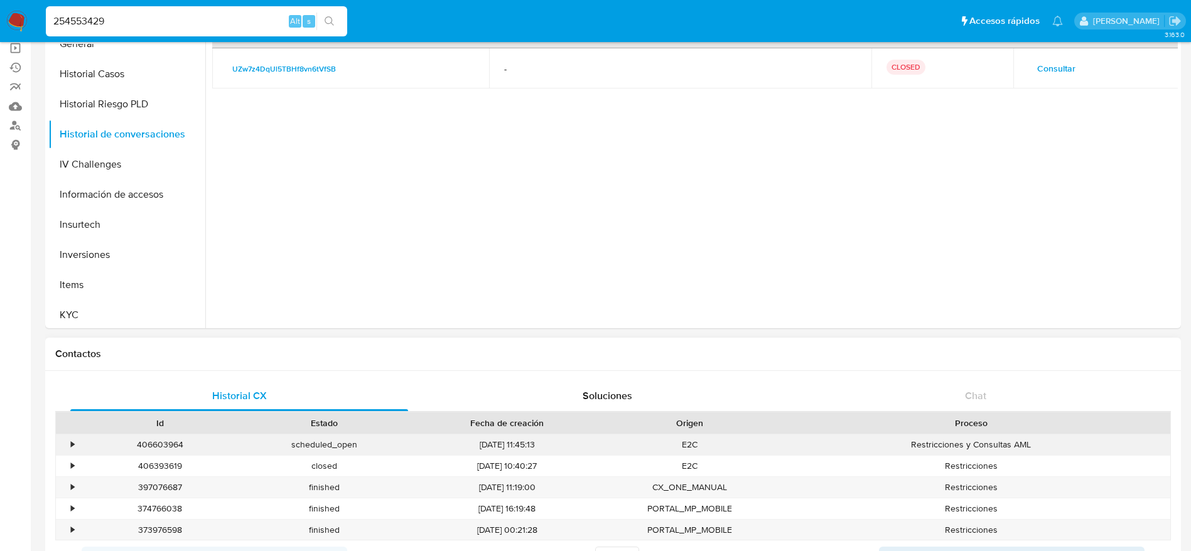
click at [148, 443] on div "406603964" at bounding box center [160, 444] width 164 height 21
copy div "406603964"
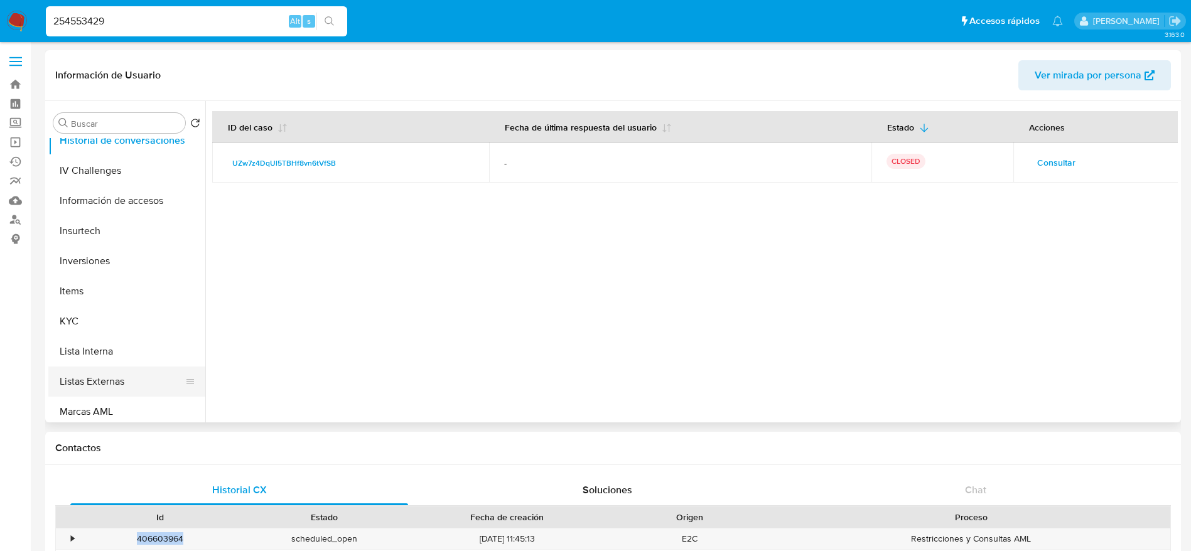
scroll to position [565, 0]
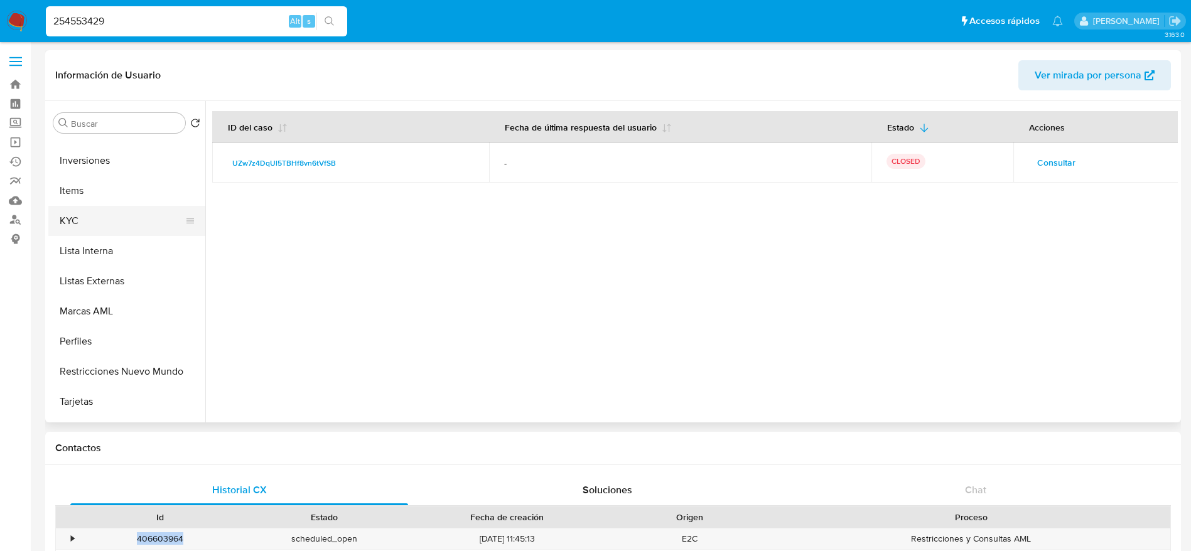
click at [98, 213] on button "KYC" at bounding box center [121, 221] width 147 height 30
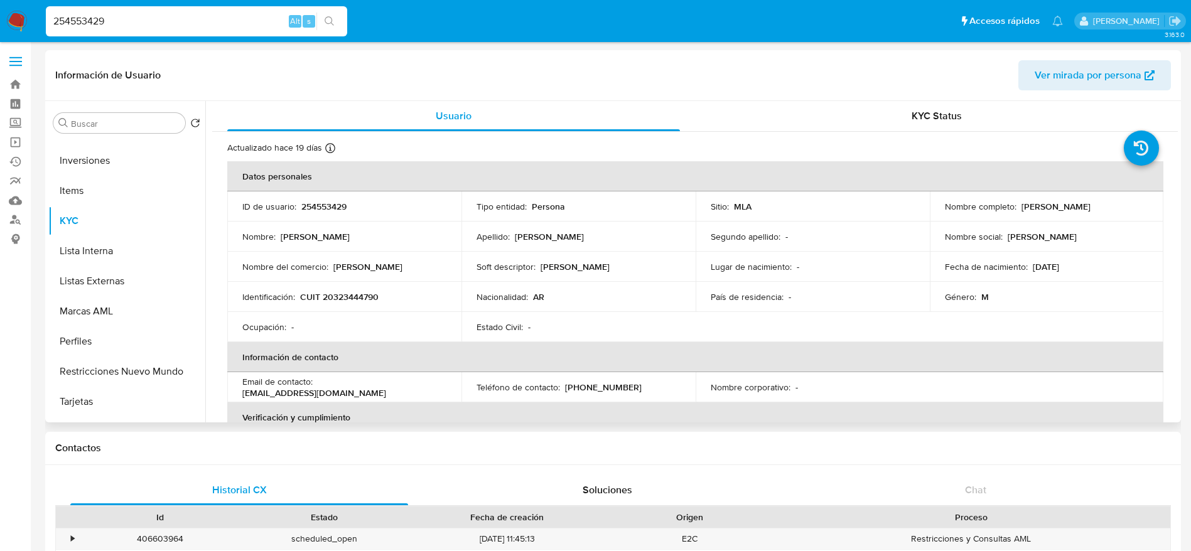
click at [1090, 209] on p "[PERSON_NAME]" at bounding box center [1055, 206] width 69 height 11
copy p "[PERSON_NAME]"
drag, startPoint x: 1030, startPoint y: 178, endPoint x: 1016, endPoint y: 205, distance: 31.2
click at [1030, 179] on th "Datos personales" at bounding box center [695, 176] width 936 height 30
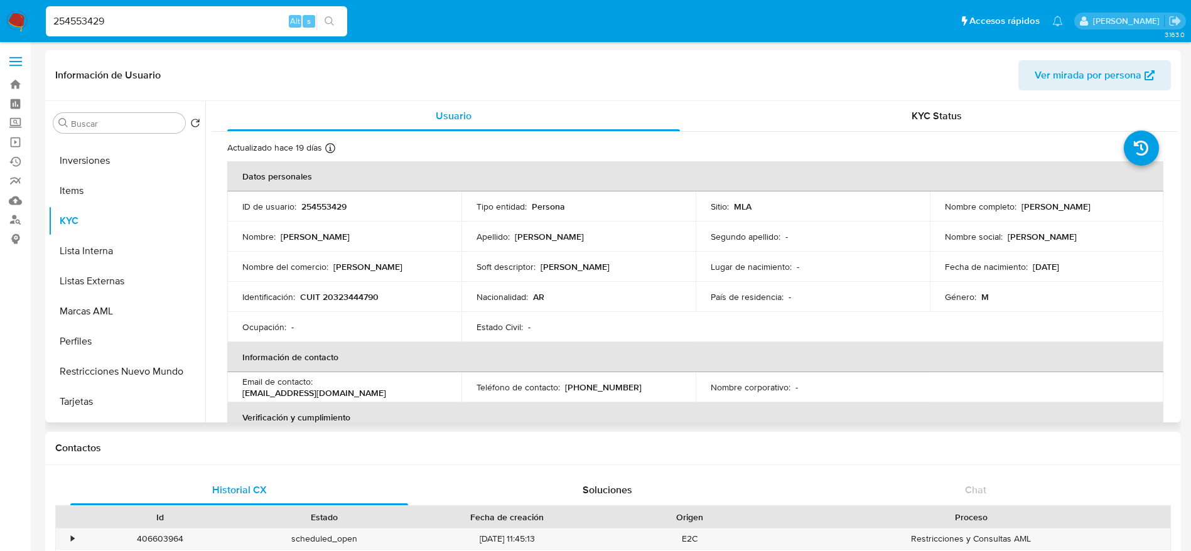
click at [1022, 207] on p "[PERSON_NAME]" at bounding box center [1055, 206] width 69 height 11
drag, startPoint x: 1016, startPoint y: 207, endPoint x: 1114, endPoint y: 206, distance: 97.9
click at [1114, 206] on div "Nombre completo : [PERSON_NAME]" at bounding box center [1047, 206] width 204 height 11
copy p "[PERSON_NAME]"
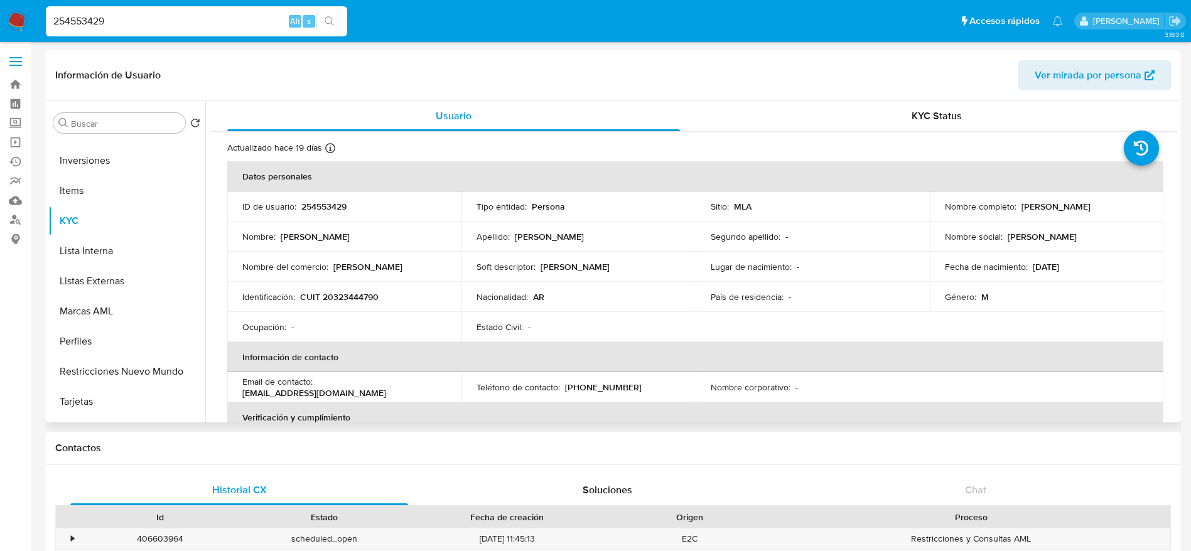
click at [336, 291] on p "CUIT 20323444790" at bounding box center [339, 296] width 78 height 11
click at [337, 291] on p "CUIT 20323444790" at bounding box center [339, 296] width 78 height 11
click at [426, 311] on td "Identificación : CUIT 20323444790" at bounding box center [344, 297] width 234 height 30
click at [340, 295] on p "CUIT 20323444790" at bounding box center [339, 296] width 78 height 11
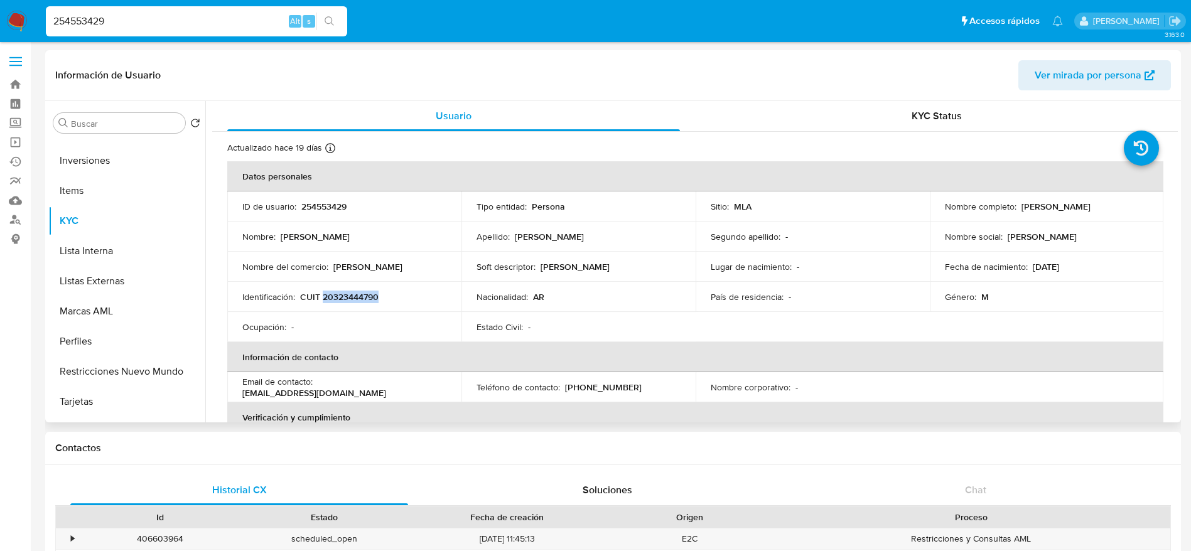
click at [340, 294] on p "CUIT 20323444790" at bounding box center [339, 296] width 78 height 11
copy p "20323444790"
click at [439, 264] on div "Nombre del comercio : [PERSON_NAME]" at bounding box center [344, 266] width 204 height 11
click at [355, 293] on p "CUIT 20323444790" at bounding box center [339, 296] width 78 height 11
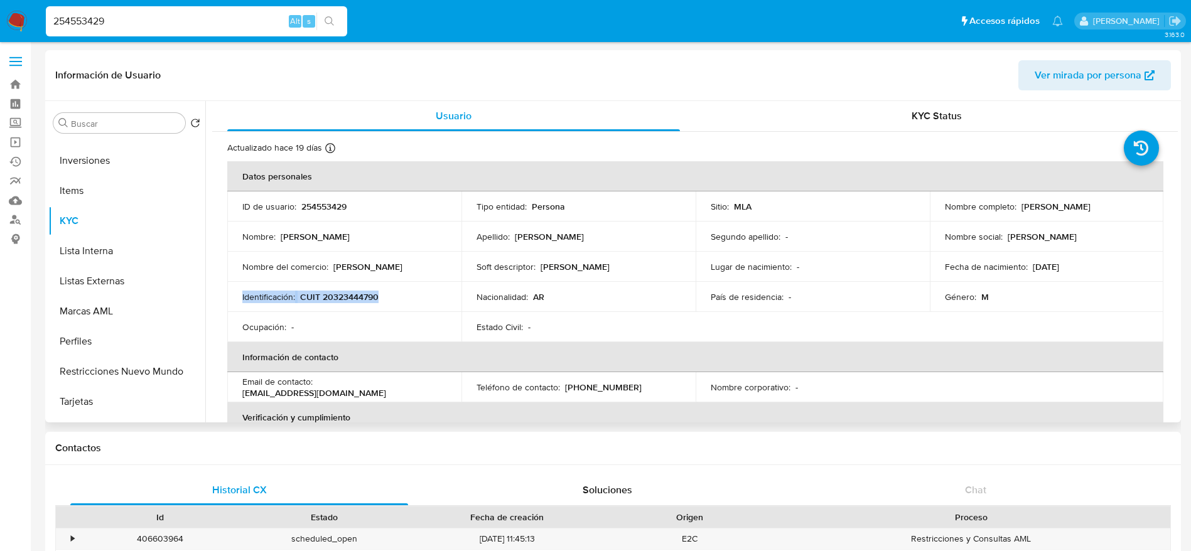
click at [355, 293] on p "CUIT 20323444790" at bounding box center [339, 296] width 78 height 11
click at [414, 237] on div "Nombre : [PERSON_NAME]" at bounding box center [344, 236] width 204 height 11
click at [355, 295] on p "CUIT 20323444790" at bounding box center [339, 296] width 78 height 11
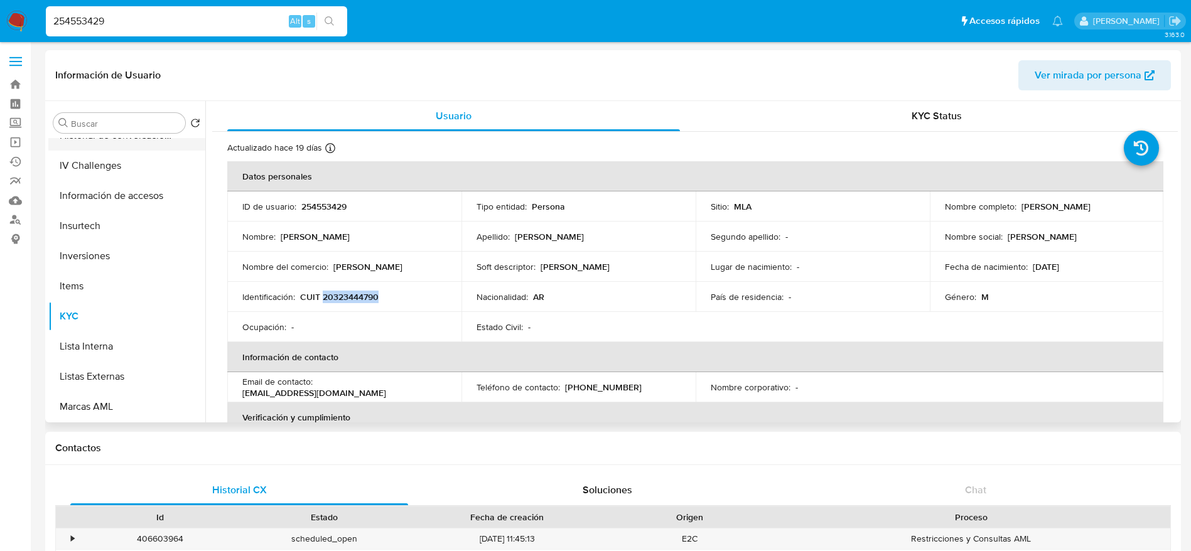
scroll to position [377, 0]
click at [90, 174] on button "Historial Casos" at bounding box center [121, 168] width 147 height 30
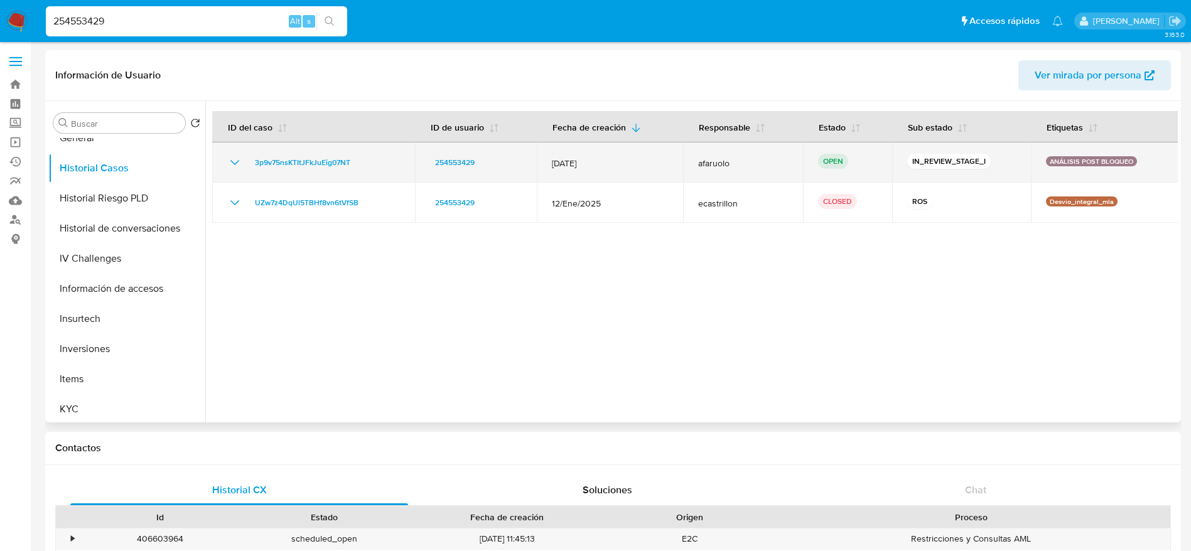
click at [373, 164] on div "3p9v75nsKTItJFkJuEig07NT" at bounding box center [313, 162] width 173 height 15
click at [373, 163] on div "3p9v75nsKTItJFkJuEig07NT" at bounding box center [313, 162] width 173 height 15
click at [367, 164] on div "3p9v75nsKTItJFkJuEig07NT" at bounding box center [313, 162] width 173 height 15
click at [367, 162] on div "3p9v75nsKTItJFkJuEig07NT" at bounding box center [313, 162] width 173 height 15
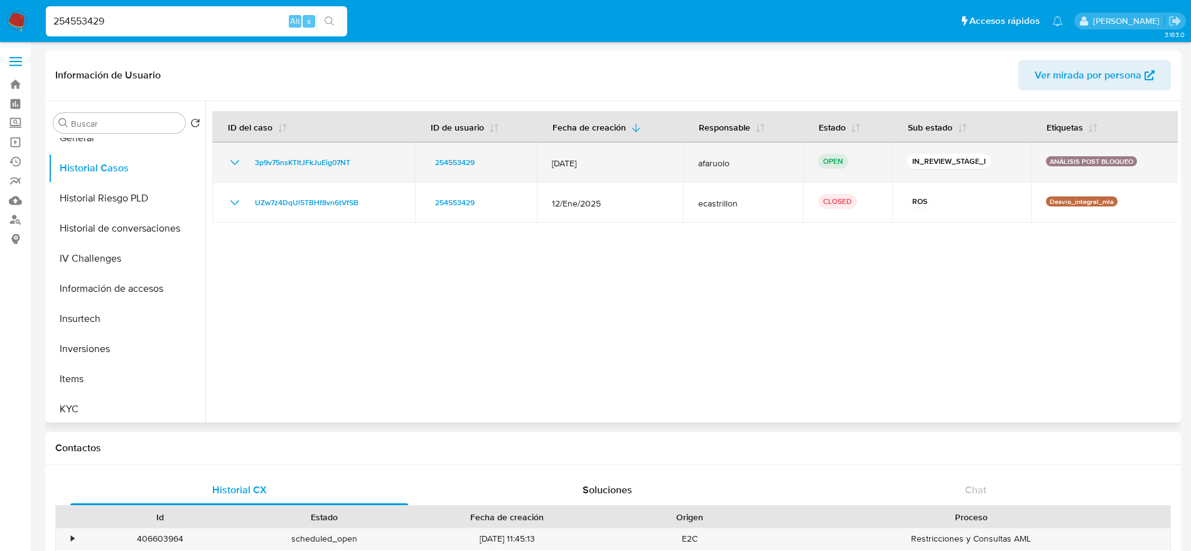
click at [367, 162] on div "3p9v75nsKTItJFkJuEig07NT" at bounding box center [313, 162] width 173 height 15
drag, startPoint x: 360, startPoint y: 161, endPoint x: 265, endPoint y: 176, distance: 96.0
click at [265, 176] on td "3p9v75nsKTItJFkJuEig07NT" at bounding box center [313, 162] width 203 height 40
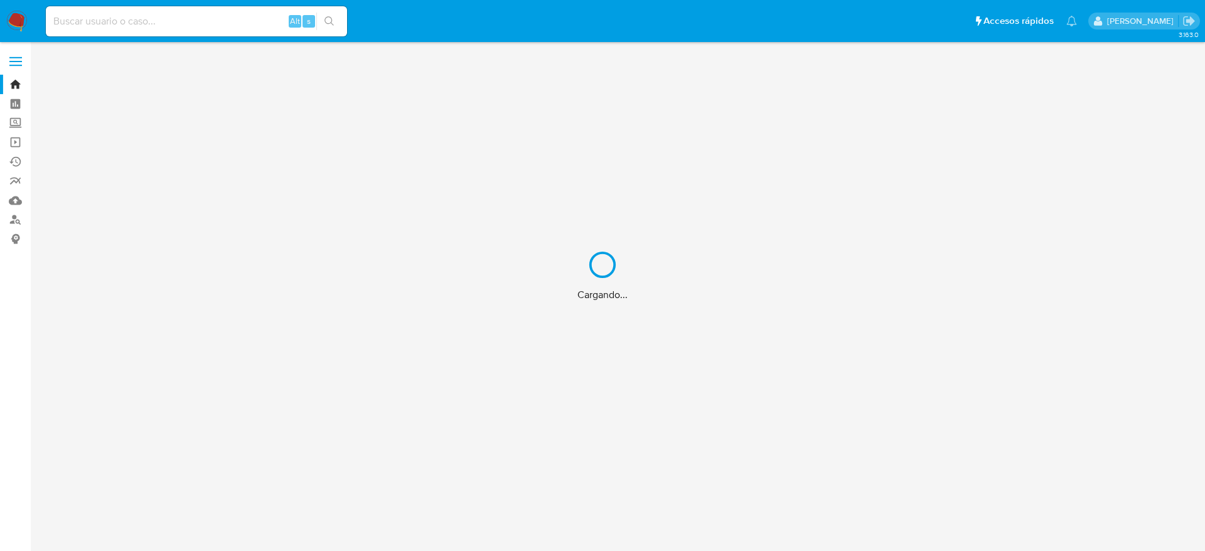
click at [105, 21] on div "Cargando..." at bounding box center [602, 275] width 1205 height 551
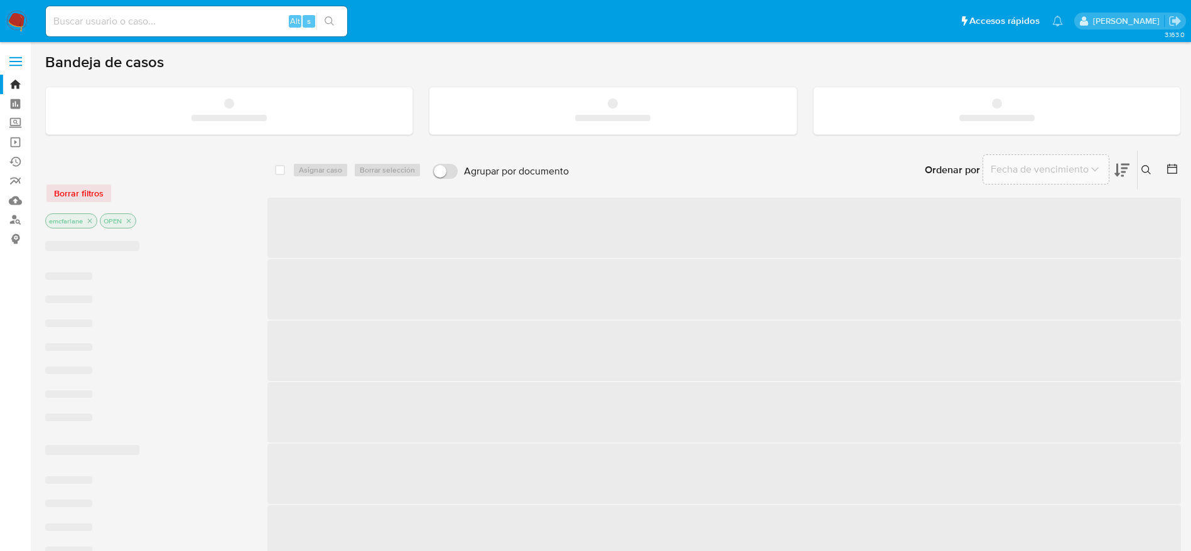
click at [105, 20] on input at bounding box center [196, 21] width 301 height 16
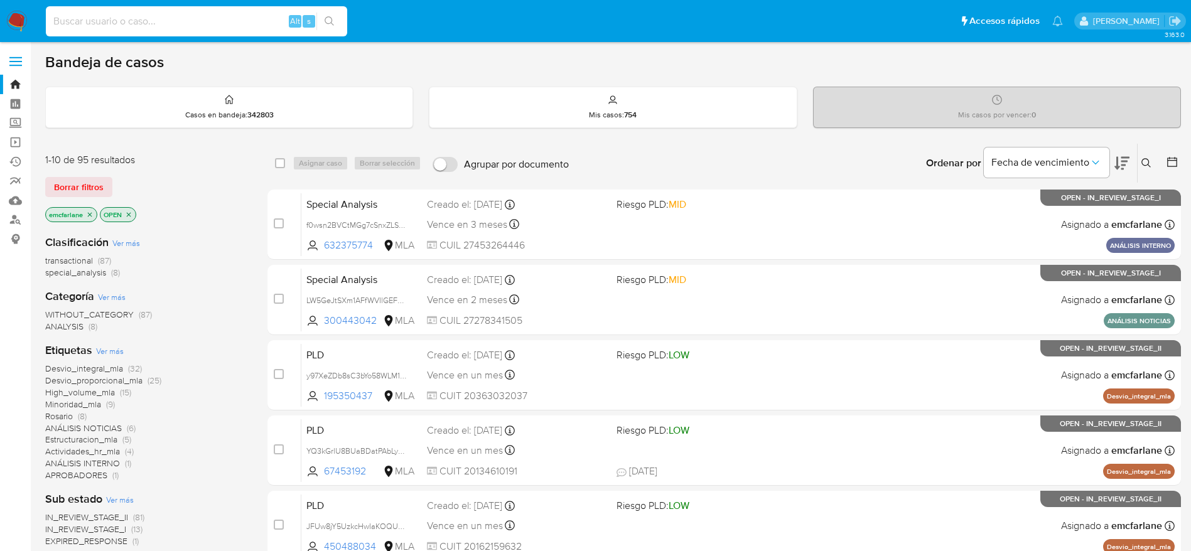
paste input "6r9weRYtPrP84M0Wx6eYqfdB"
type input "6r9weRYtPrP84M0Wx6eYqfdB"
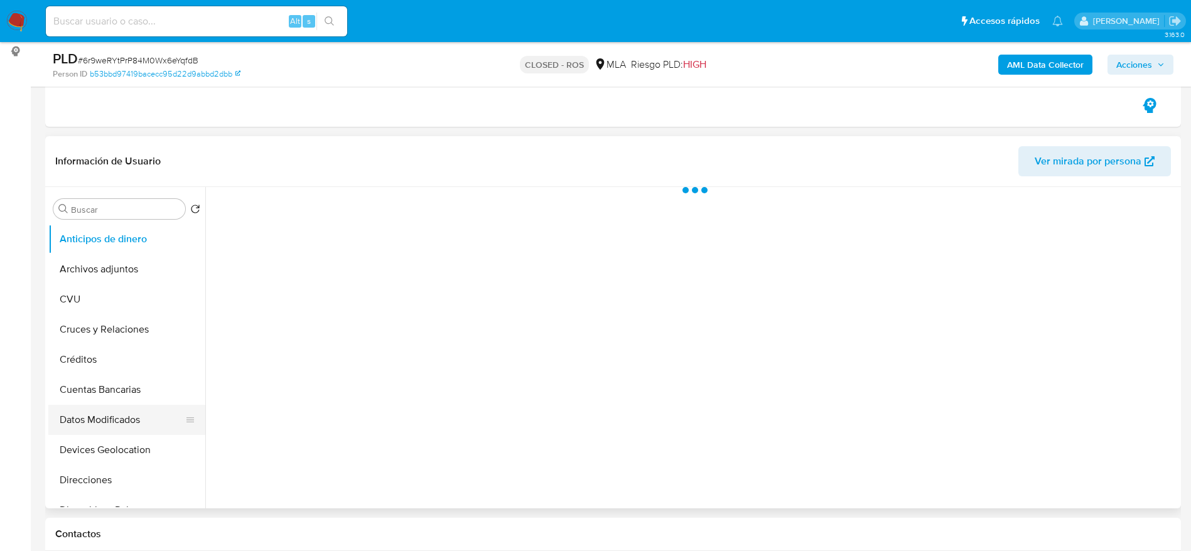
scroll to position [188, 0]
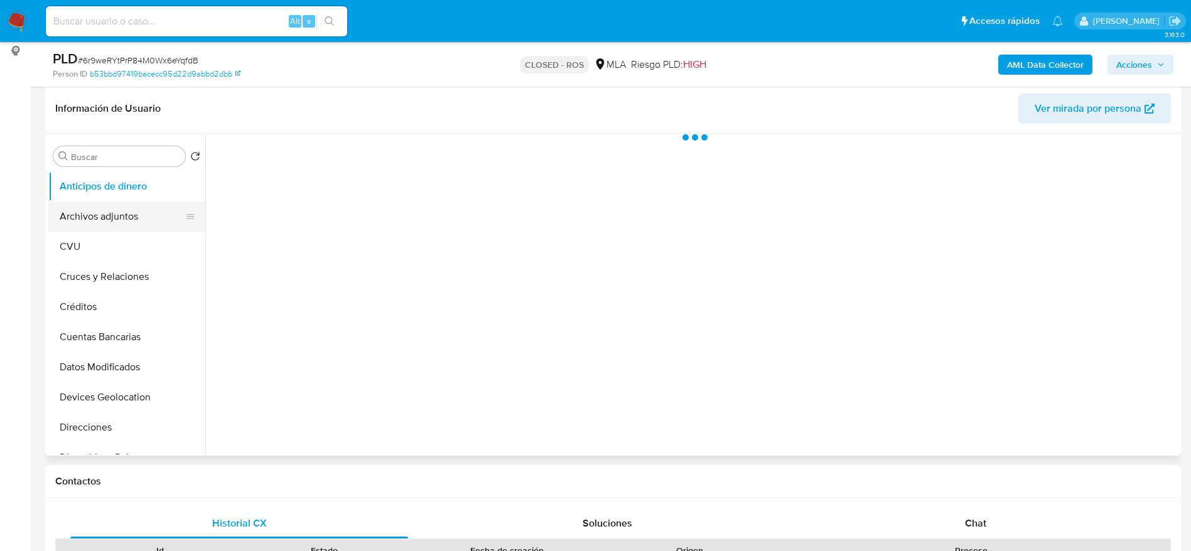
select select "10"
click at [99, 203] on button "Archivos adjuntos" at bounding box center [121, 216] width 147 height 30
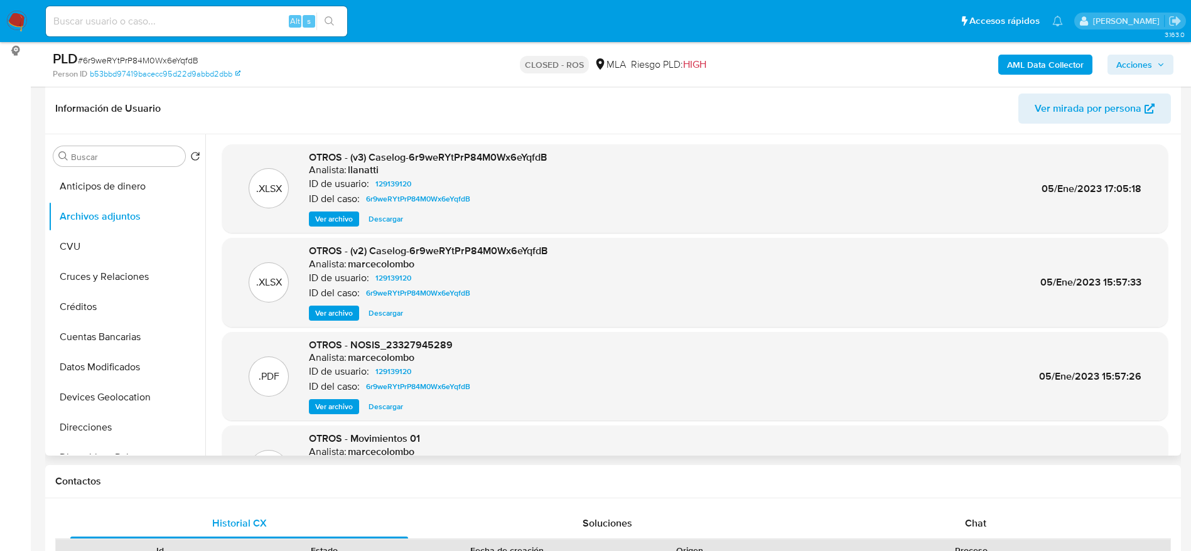
click at [397, 218] on span "Descargar" at bounding box center [385, 219] width 35 height 13
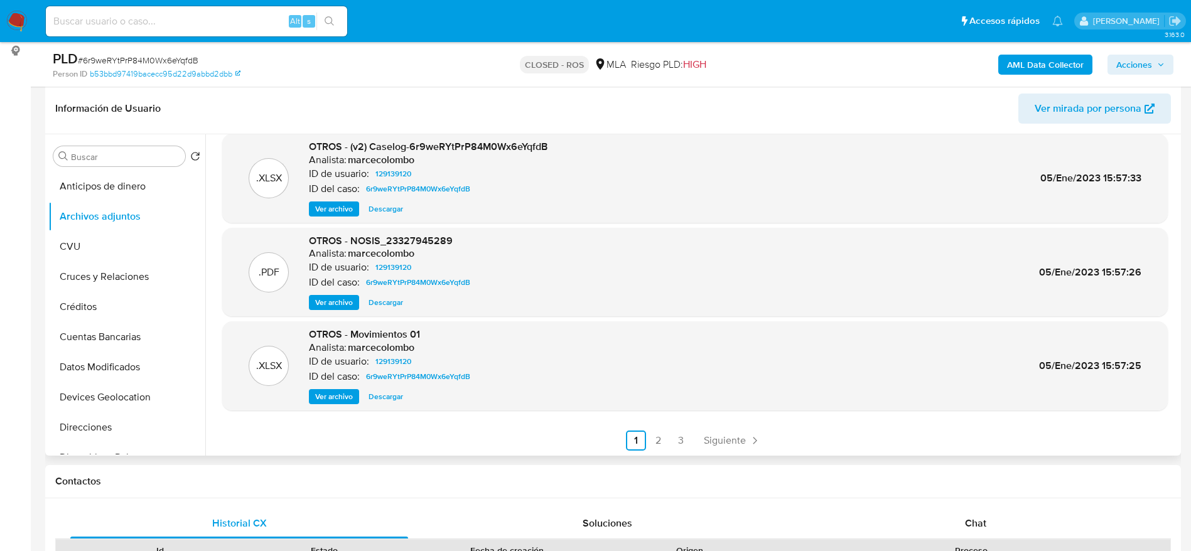
scroll to position [105, 0]
click at [375, 389] on span "Descargar" at bounding box center [385, 395] width 35 height 13
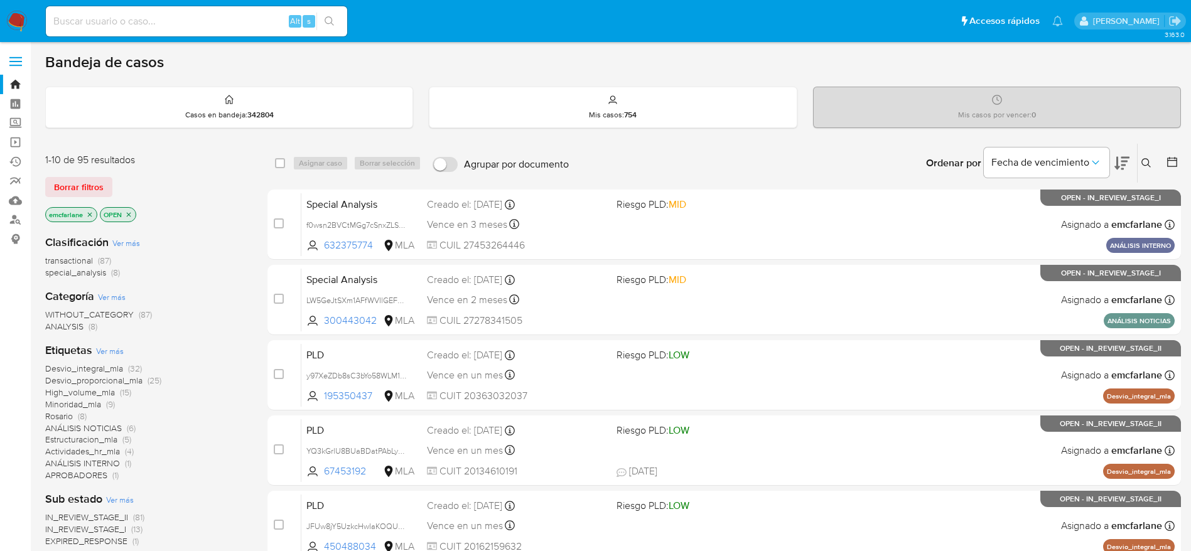
drag, startPoint x: 81, startPoint y: 183, endPoint x: 95, endPoint y: 180, distance: 14.0
click at [81, 184] on span "Borrar filtros" at bounding box center [79, 187] width 50 height 18
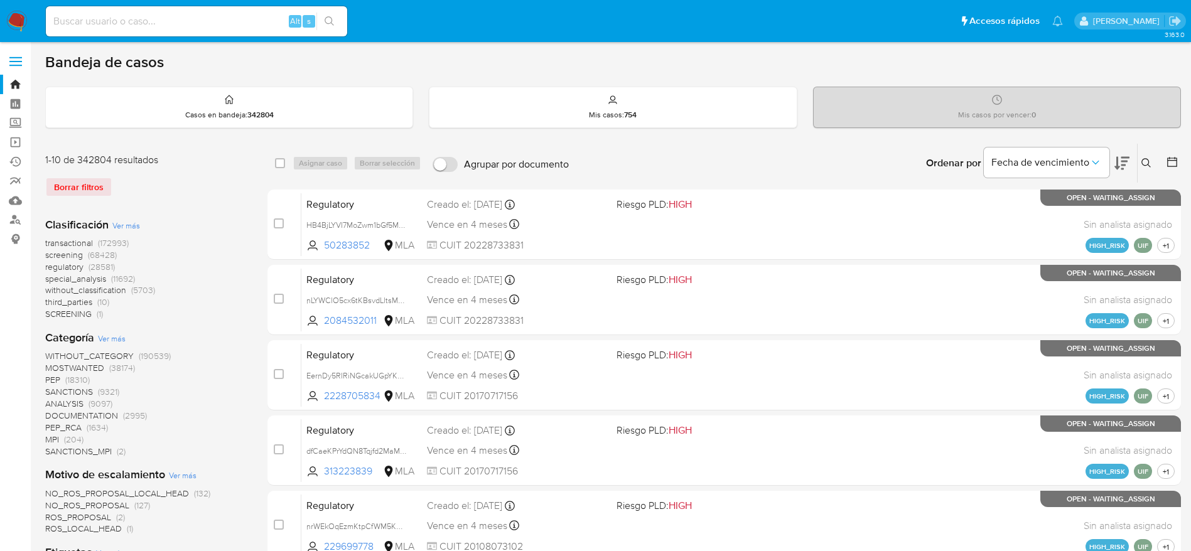
click at [1147, 159] on icon at bounding box center [1146, 163] width 10 height 10
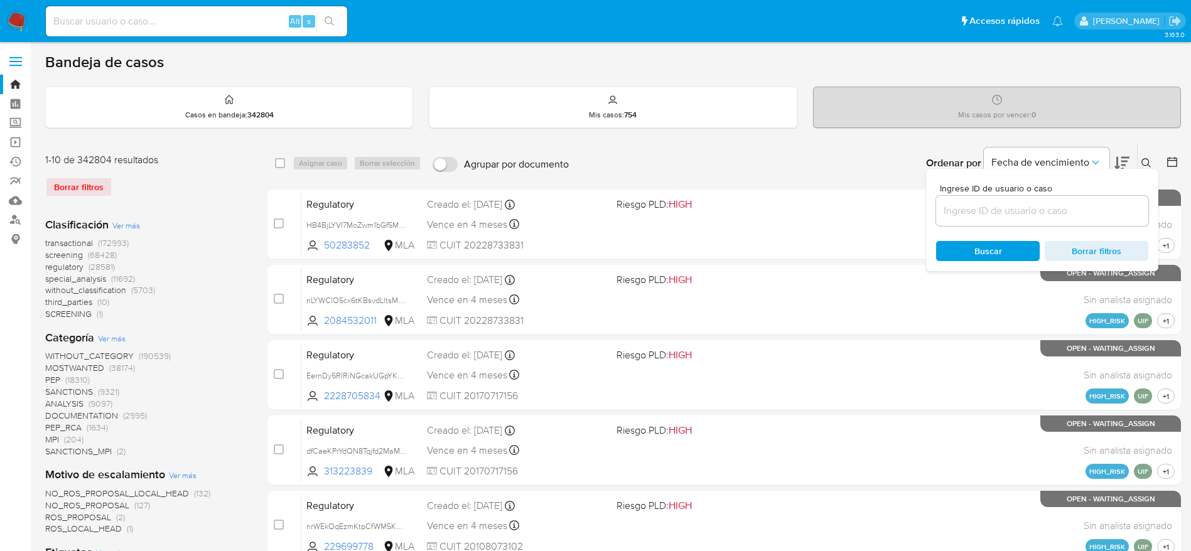
click at [1020, 210] on input at bounding box center [1042, 211] width 212 height 16
type input "JzbIZyLrSkDv06ZSesdp7lDl"
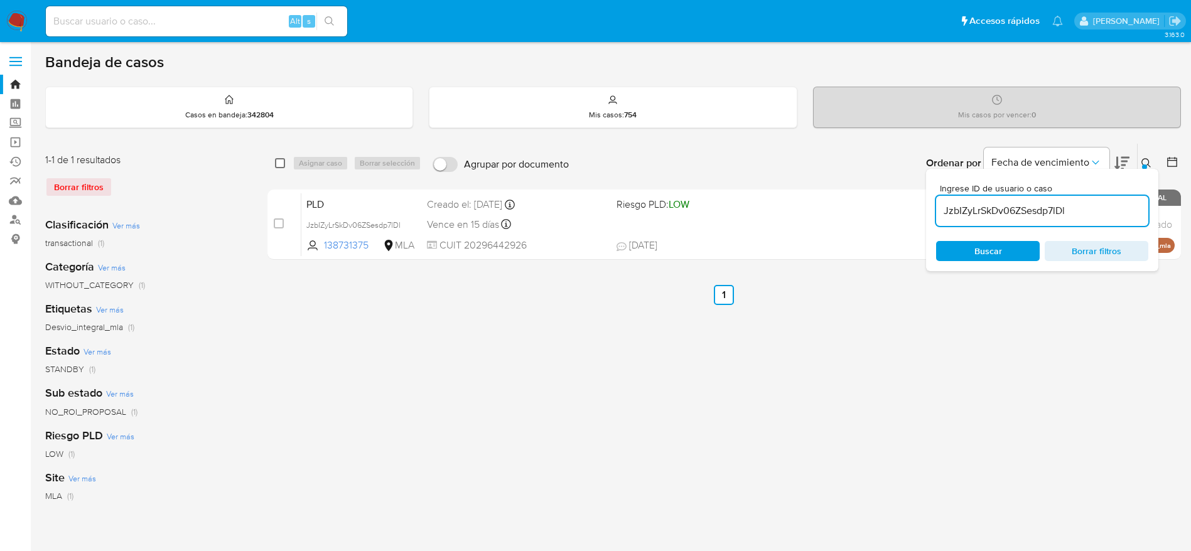
click at [279, 162] on input "checkbox" at bounding box center [280, 163] width 10 height 10
checkbox input "true"
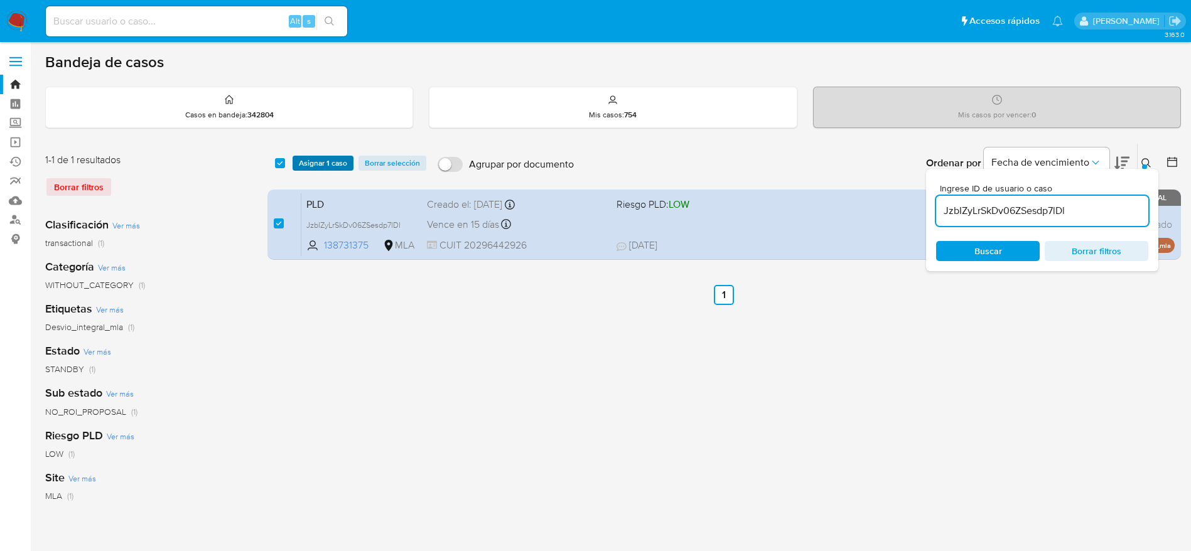
click at [309, 158] on span "Asignar 1 caso" at bounding box center [323, 163] width 48 height 13
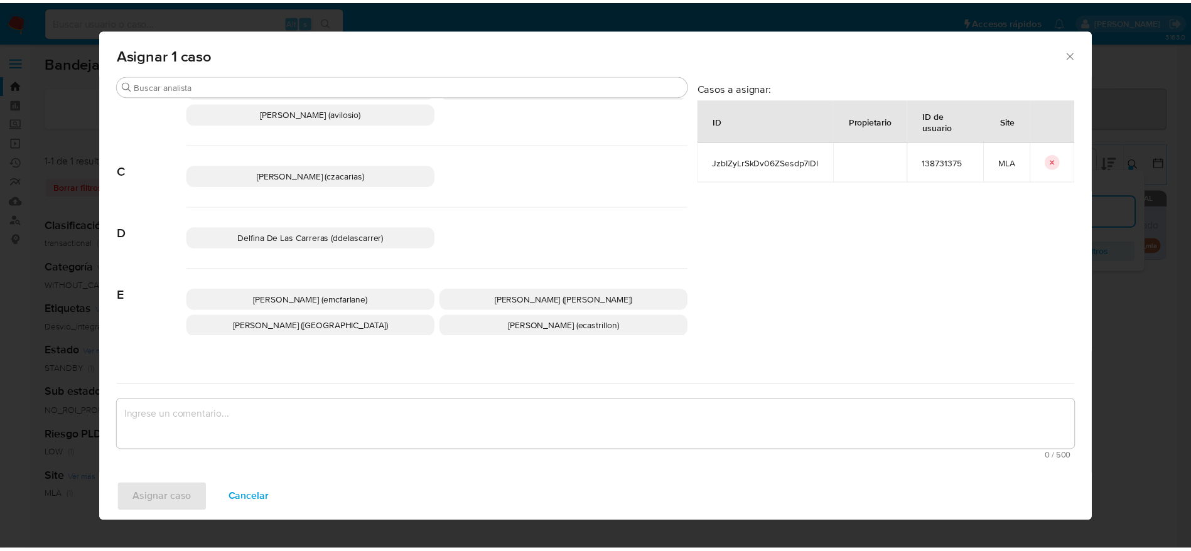
scroll to position [94, 0]
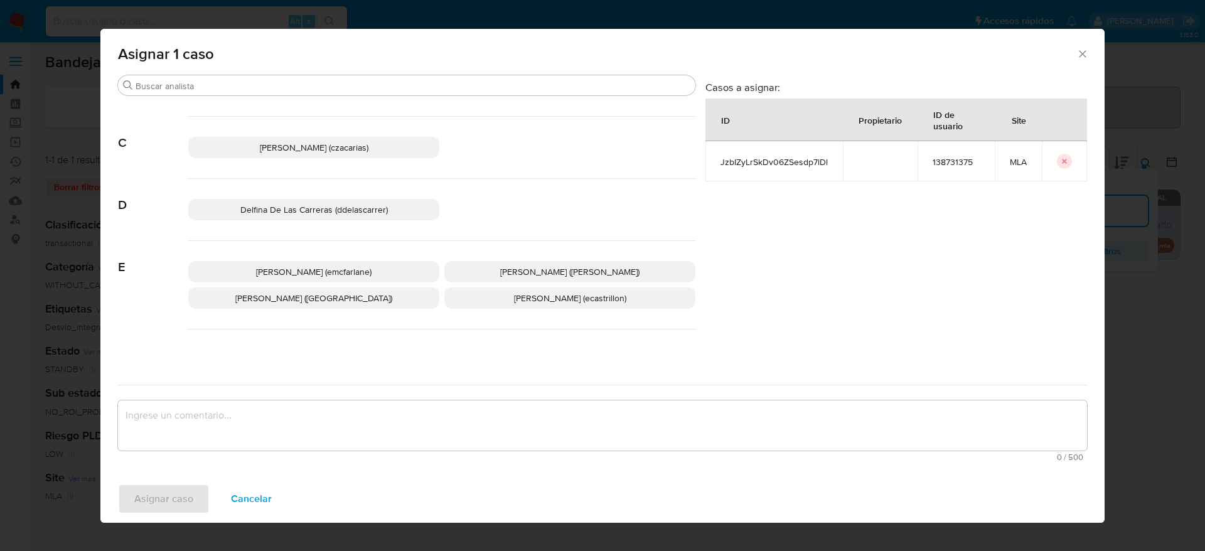
click at [343, 271] on span "Elaine Mc Farlane (emcfarlane)" at bounding box center [313, 272] width 115 height 13
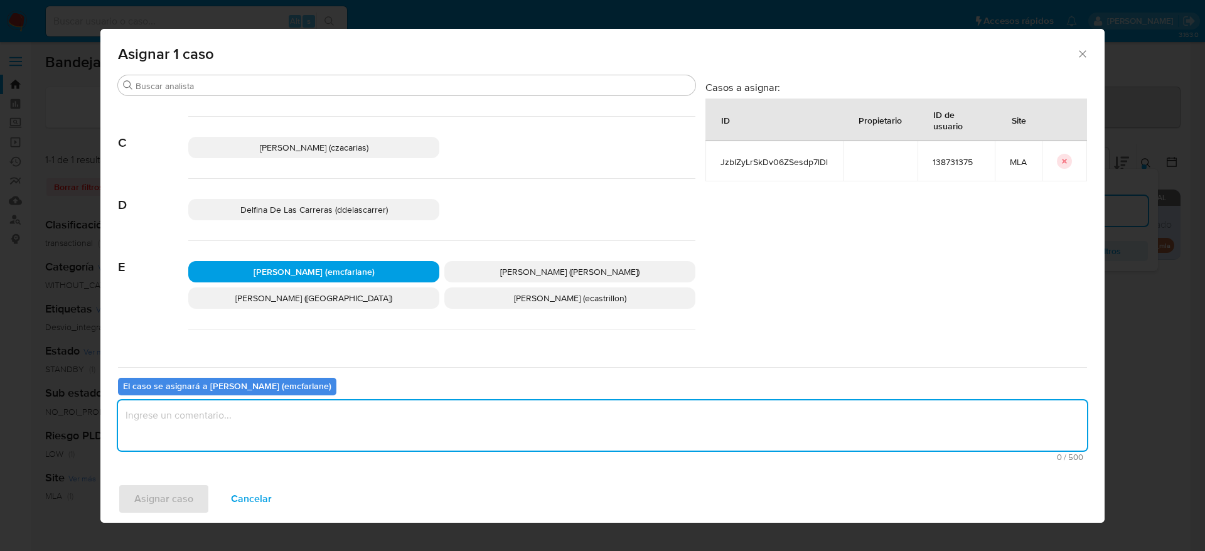
click at [281, 418] on textarea "assign-modal" at bounding box center [602, 425] width 969 height 50
click at [168, 483] on div "Asignar caso Cancelar" at bounding box center [602, 499] width 1004 height 48
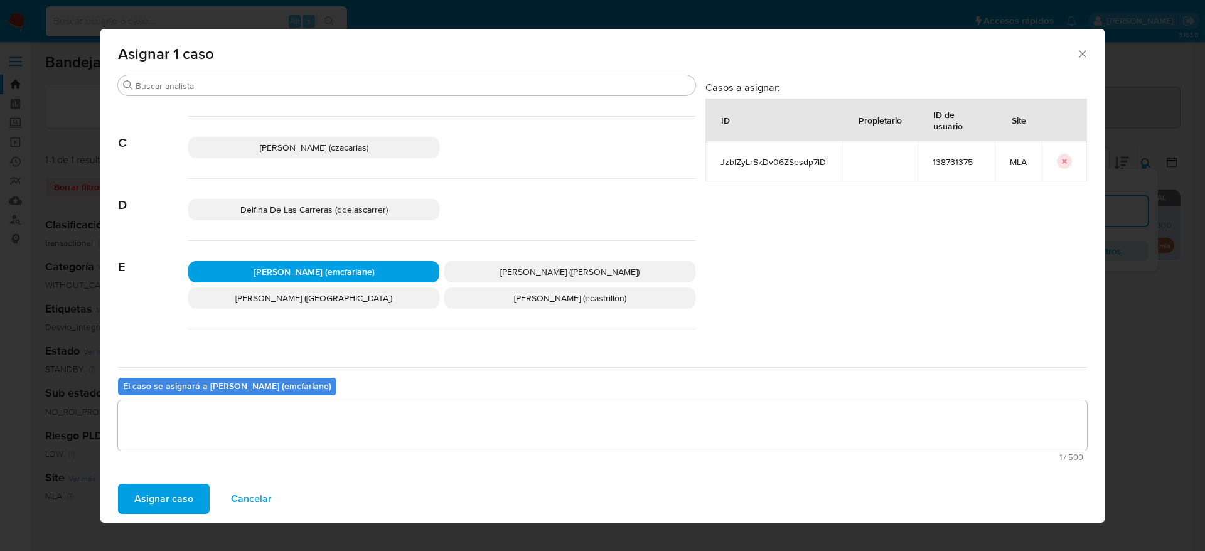
click at [169, 496] on span "Asignar caso" at bounding box center [163, 499] width 59 height 28
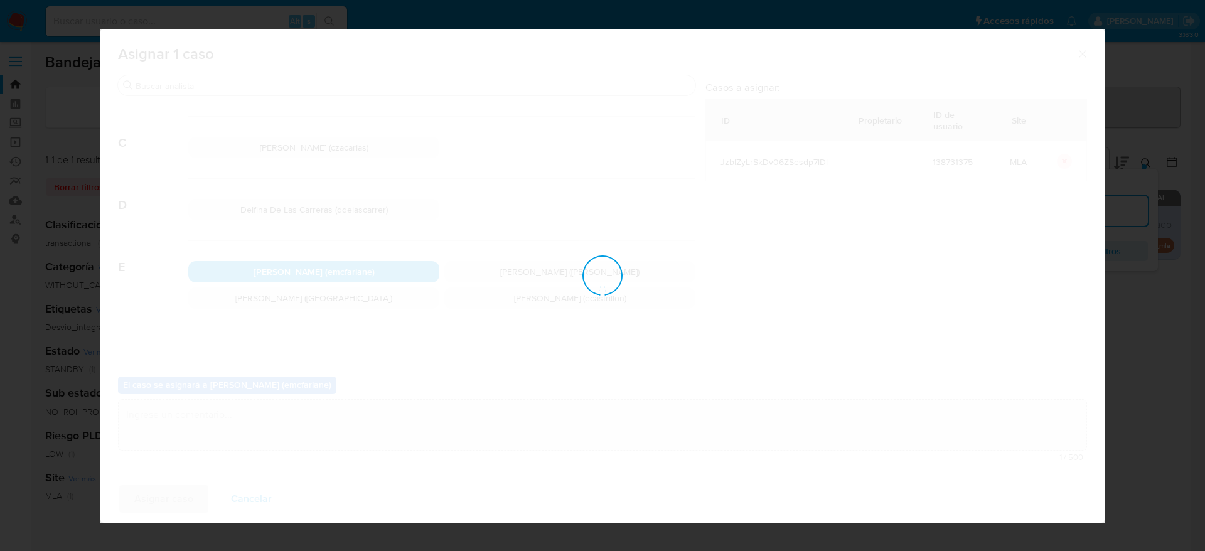
checkbox input "false"
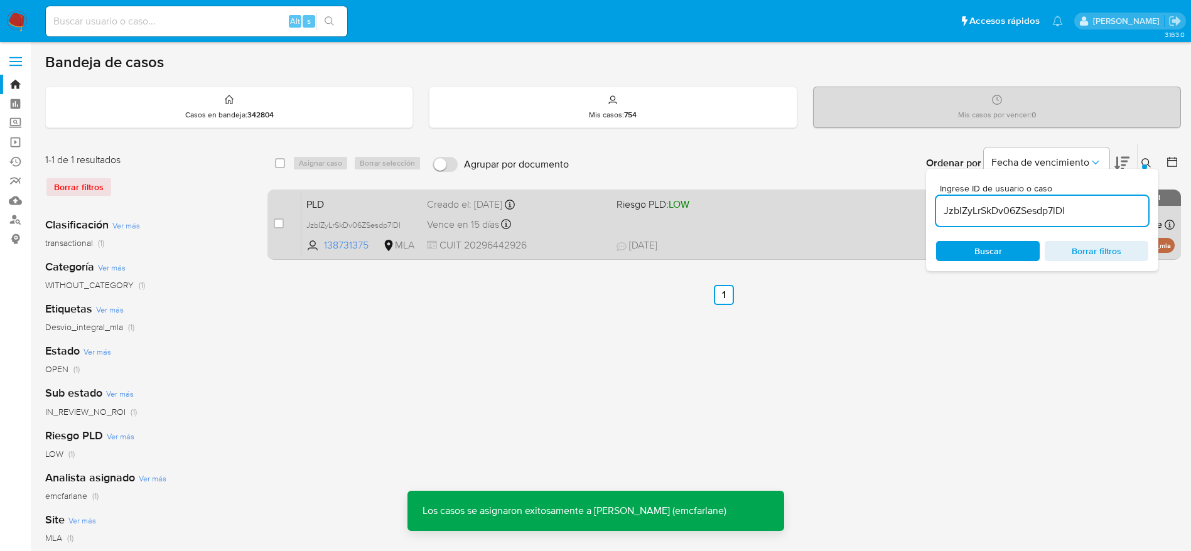
click at [567, 222] on div "Vence en 15 días Vence el 29/10/2025 12:26:44" at bounding box center [517, 224] width 180 height 17
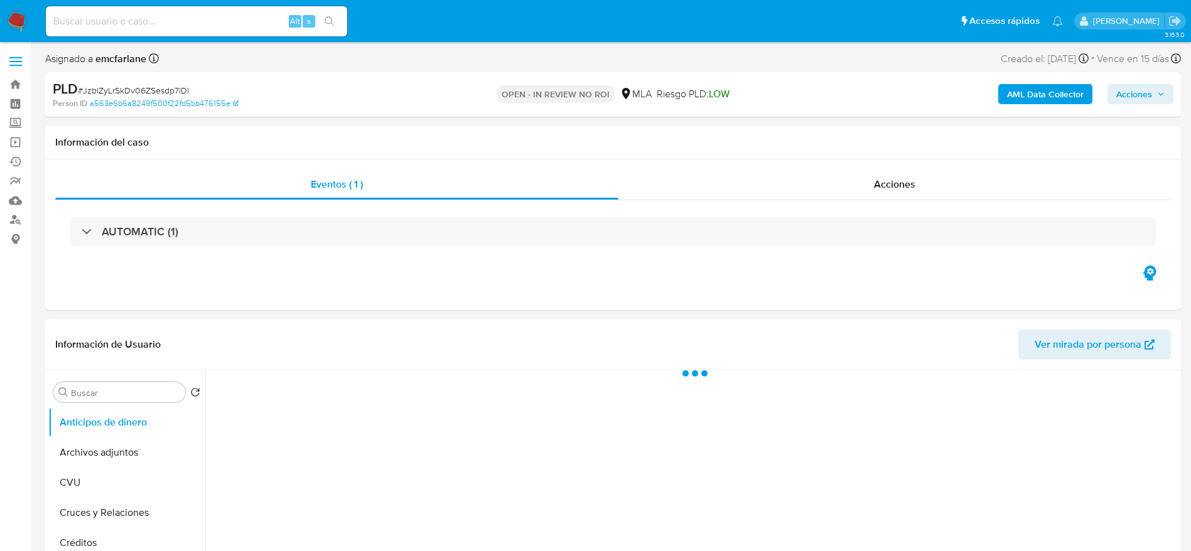
select select "10"
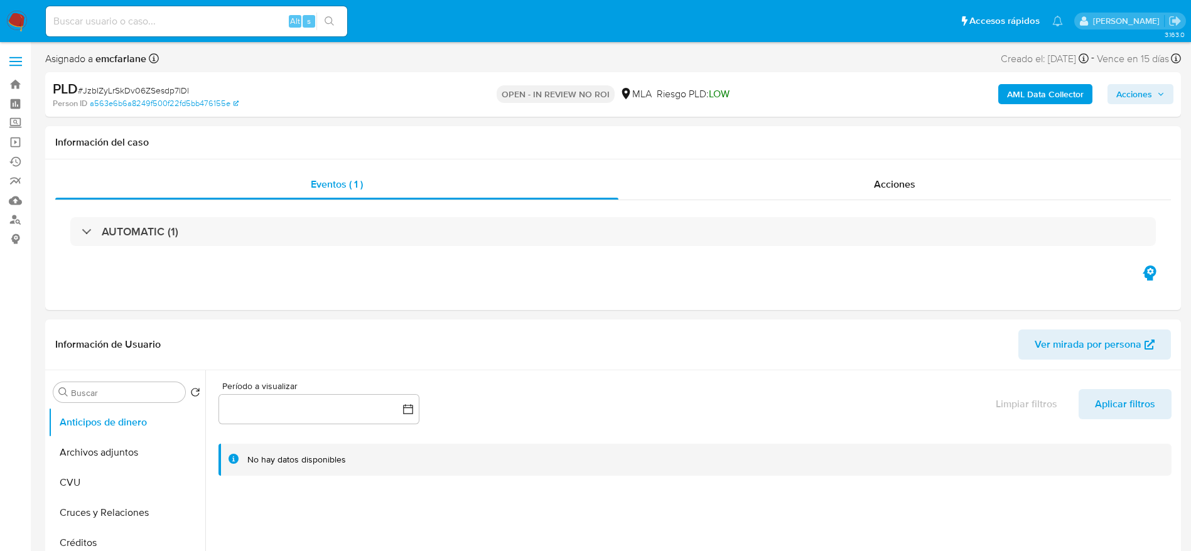
drag, startPoint x: 1143, startPoint y: 94, endPoint x: 1122, endPoint y: 103, distance: 23.3
click at [1143, 94] on span "Acciones" at bounding box center [1134, 94] width 36 height 20
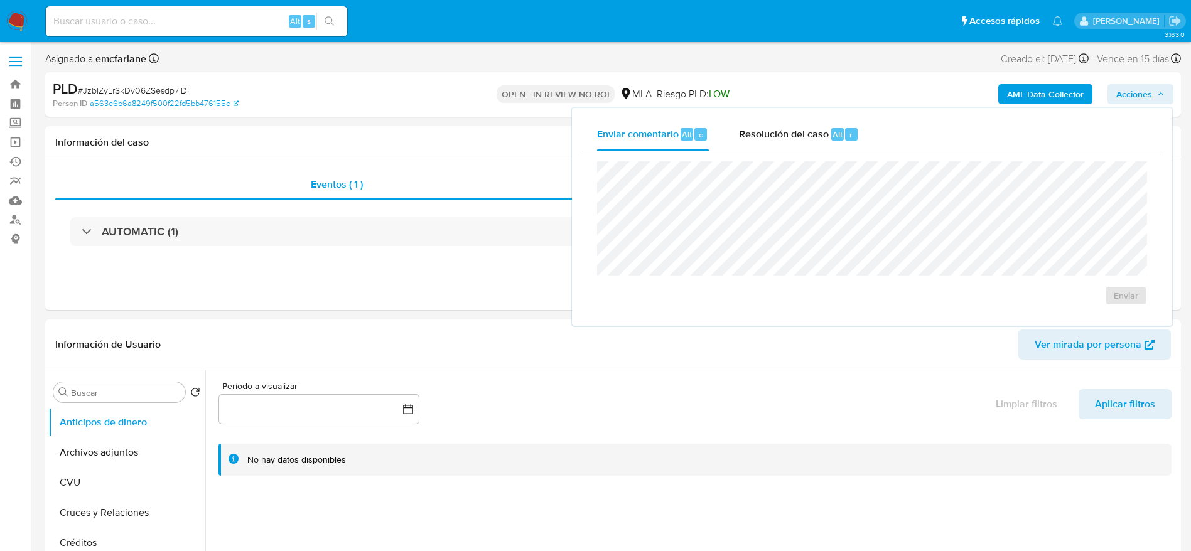
click at [754, 133] on span "Resolución del caso" at bounding box center [784, 134] width 90 height 14
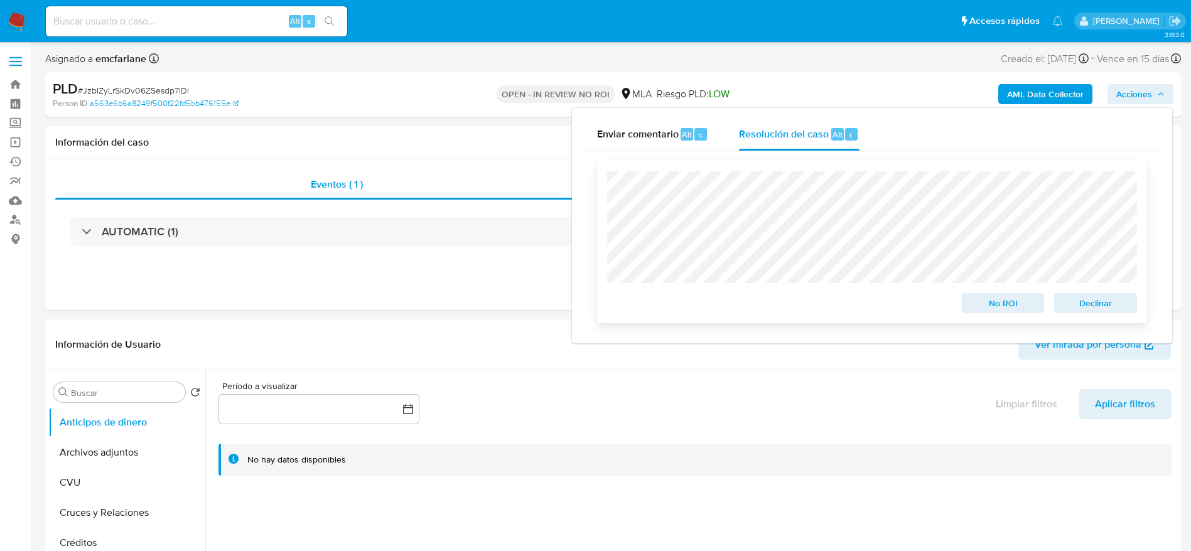
click at [1101, 312] on span "Declinar" at bounding box center [1095, 303] width 65 height 18
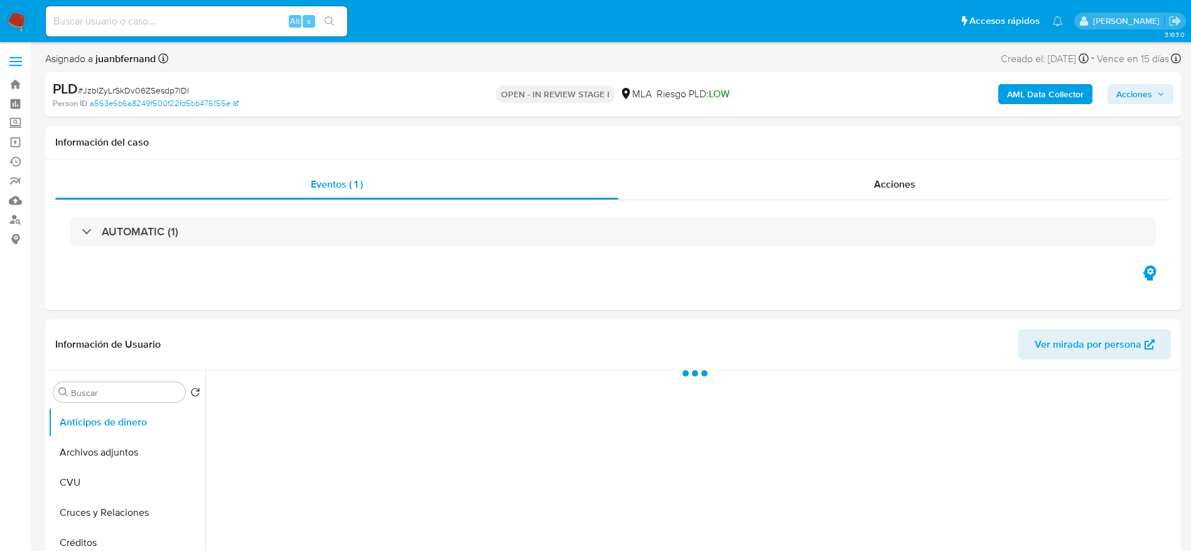
select select "10"
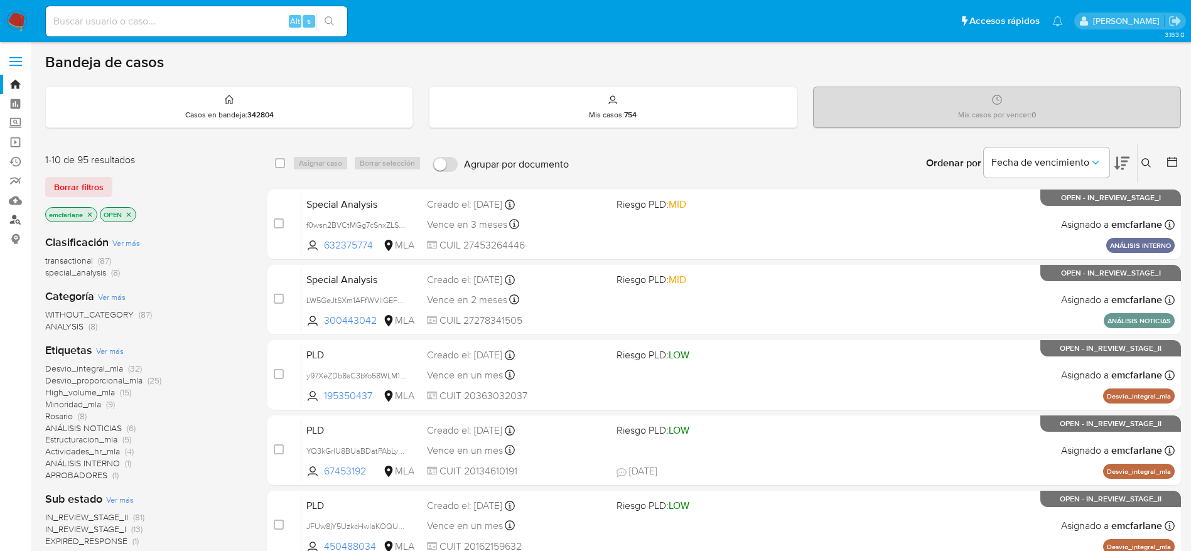
click at [14, 223] on link "Buscador de personas" at bounding box center [74, 219] width 149 height 19
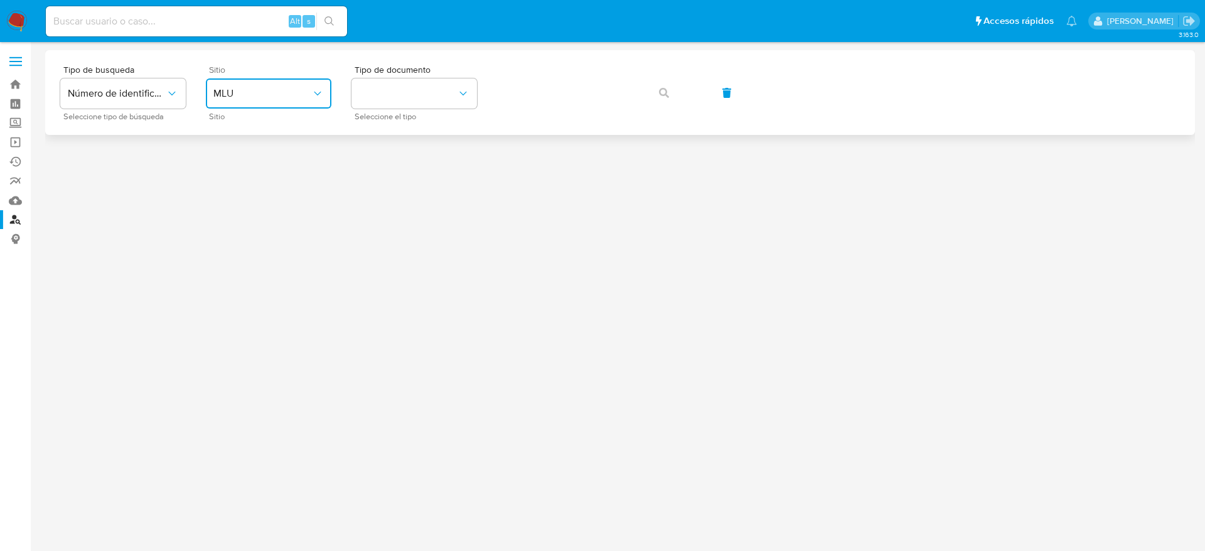
click at [281, 97] on span "MLU" at bounding box center [262, 93] width 98 height 13
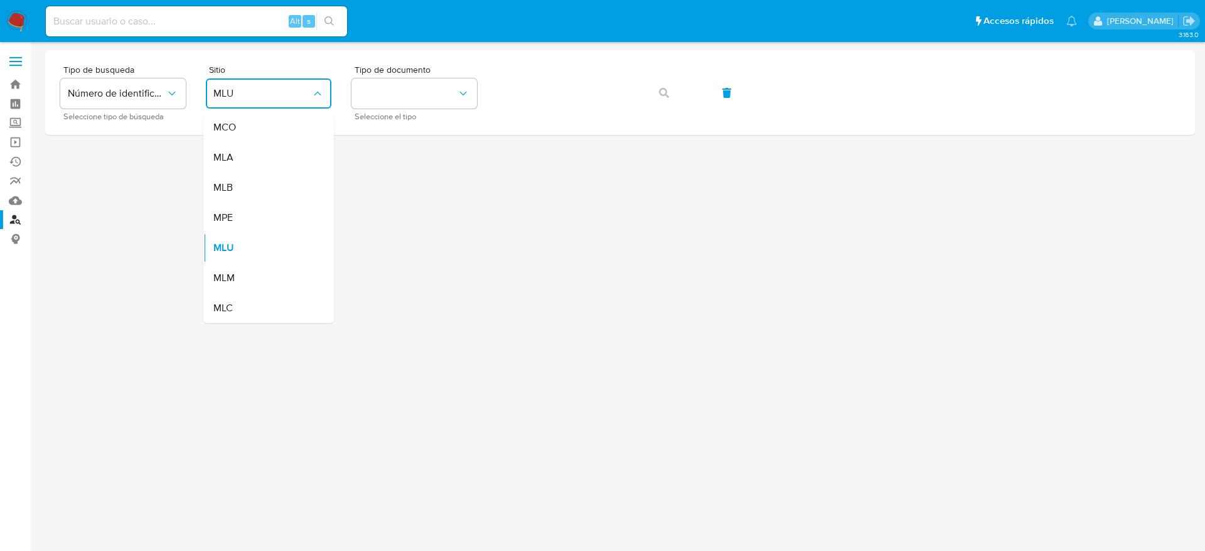
drag, startPoint x: 230, startPoint y: 160, endPoint x: 323, endPoint y: 141, distance: 94.8
click at [230, 161] on span "MLA" at bounding box center [223, 157] width 20 height 13
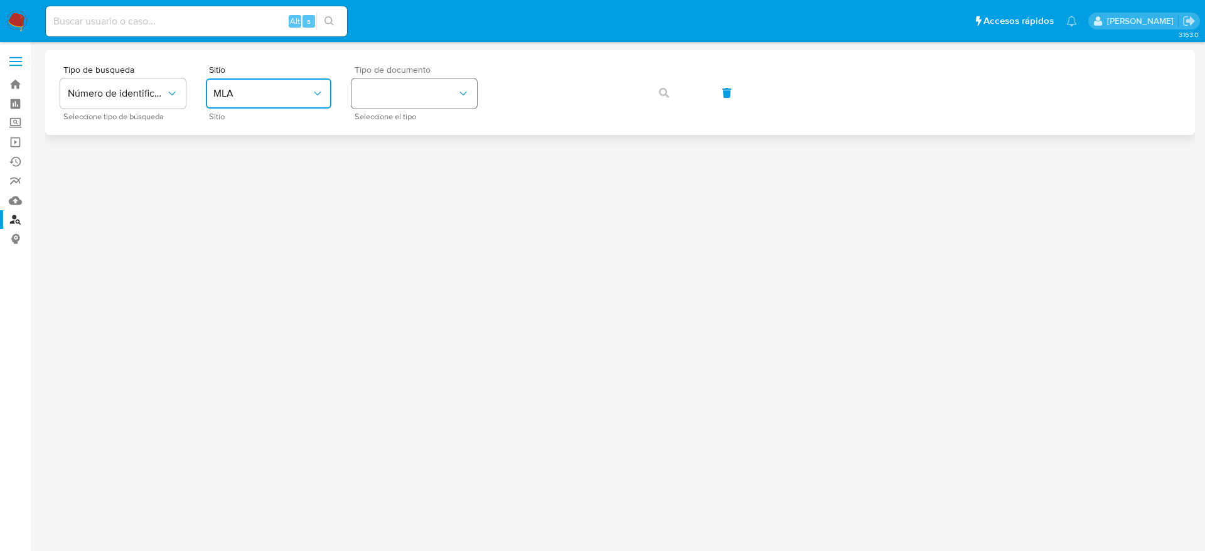
click at [455, 91] on button "identificationType" at bounding box center [414, 93] width 126 height 30
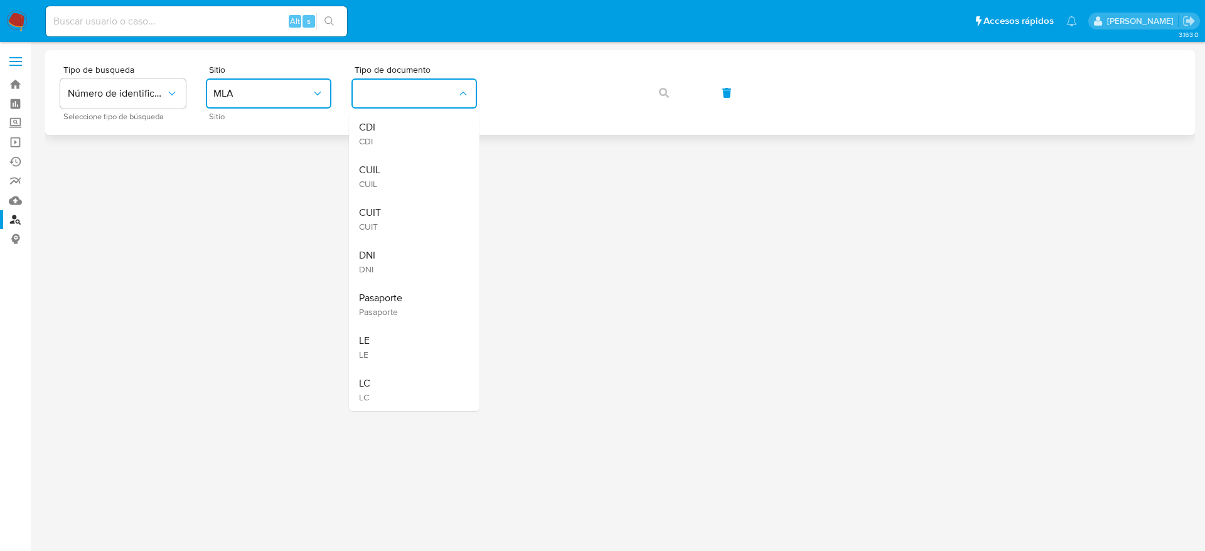
drag, startPoint x: 395, startPoint y: 215, endPoint x: 533, endPoint y: 126, distance: 163.8
click at [395, 214] on div "CUIT CUIT" at bounding box center [410, 219] width 103 height 43
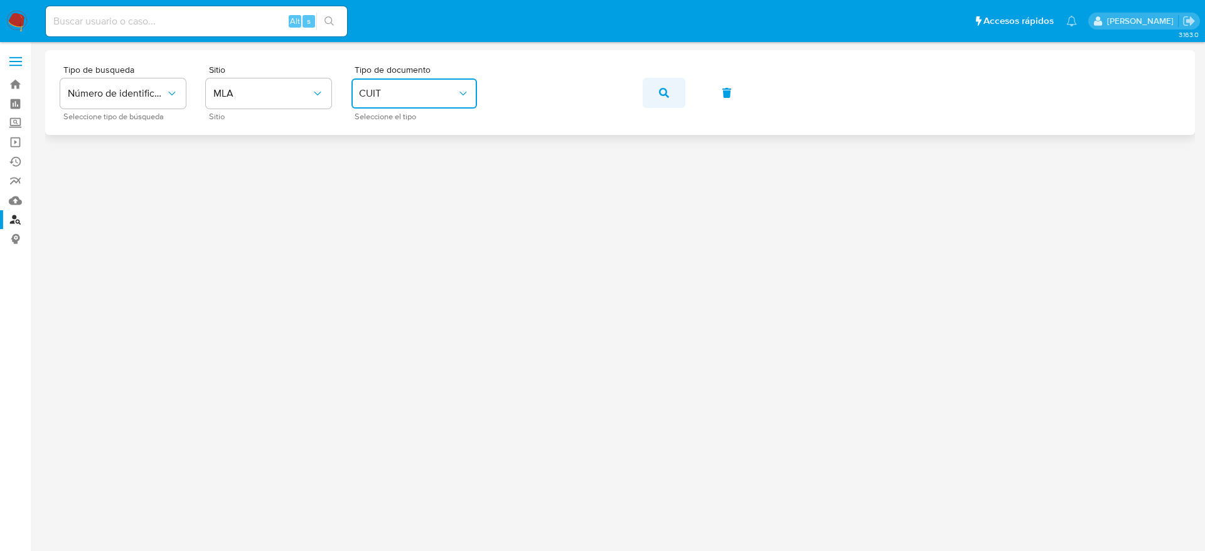
click at [670, 102] on button "button" at bounding box center [664, 93] width 43 height 30
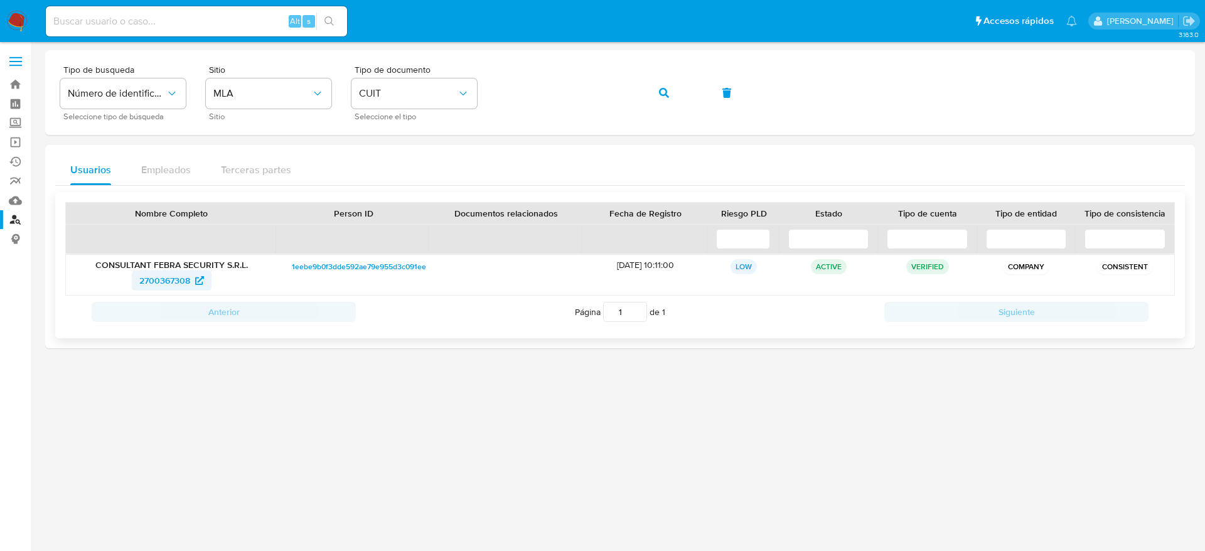
click at [164, 274] on span "2700367308" at bounding box center [164, 281] width 51 height 20
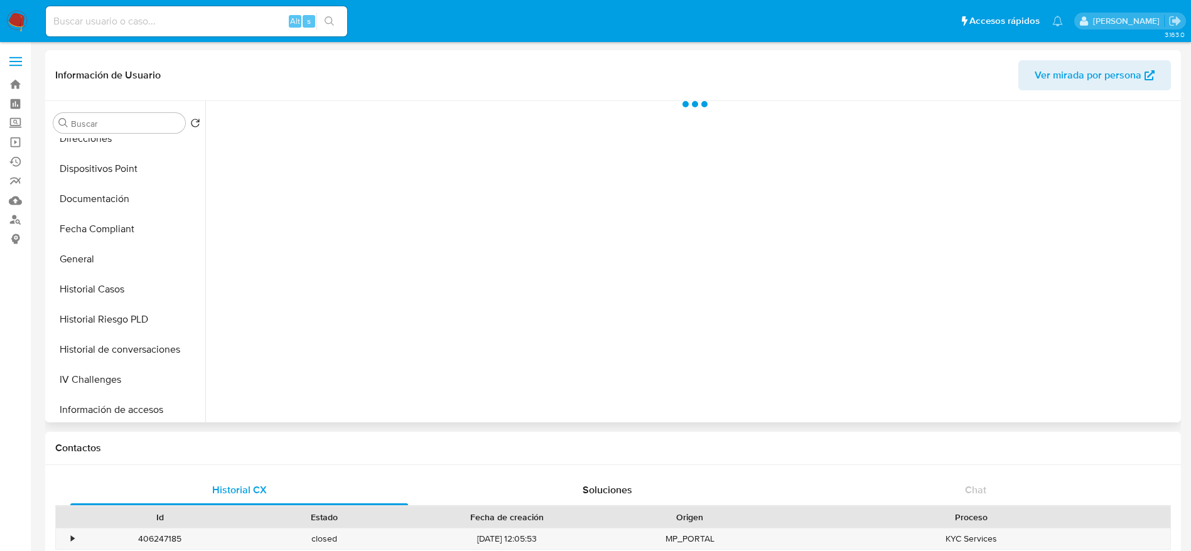
scroll to position [377, 0]
select select "10"
click at [114, 168] on button "Historial Casos" at bounding box center [121, 168] width 147 height 30
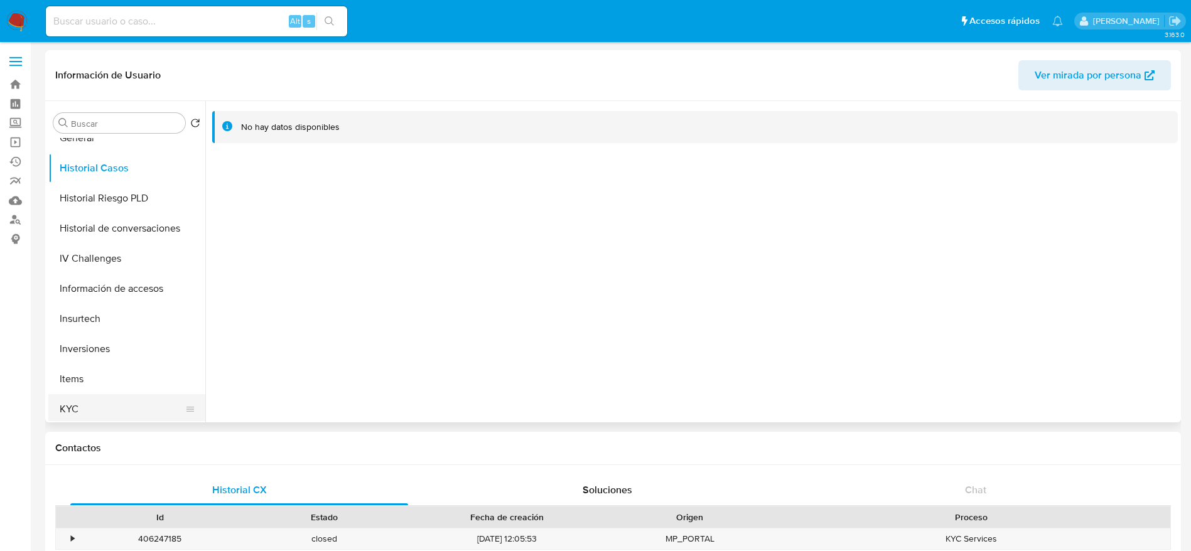
click at [76, 417] on button "KYC" at bounding box center [121, 409] width 147 height 30
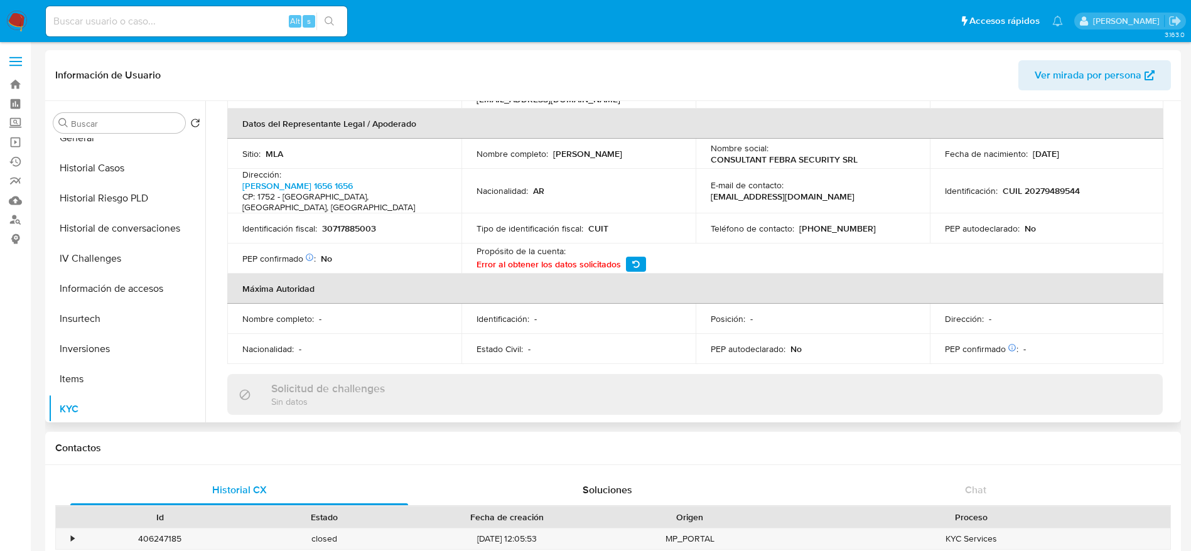
scroll to position [339, 0]
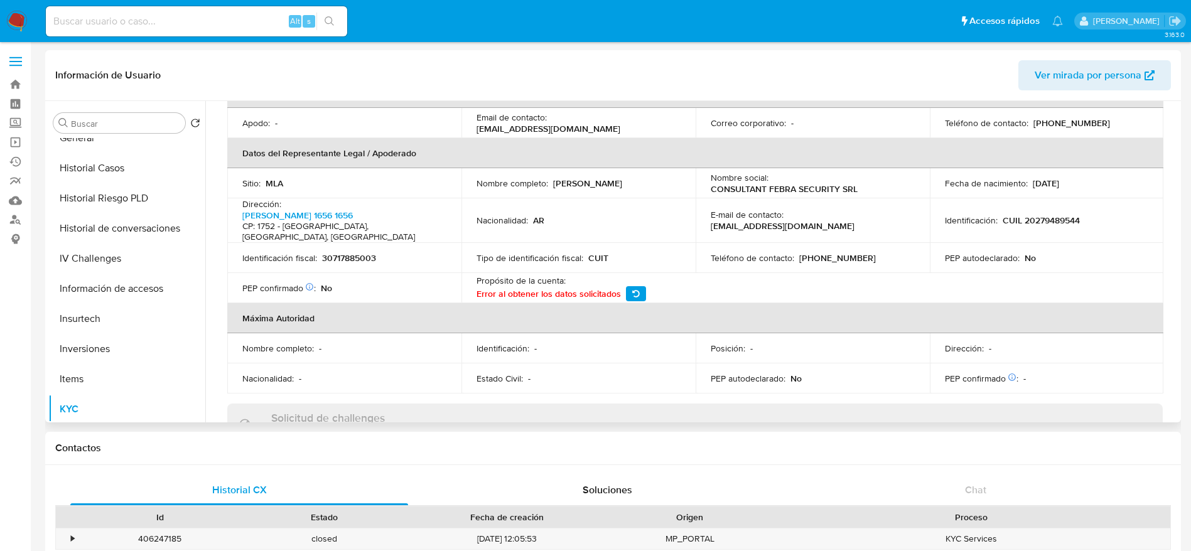
click at [622, 184] on p "Fernando Carlos Lopez Romay" at bounding box center [587, 183] width 69 height 11
copy p "Romay"
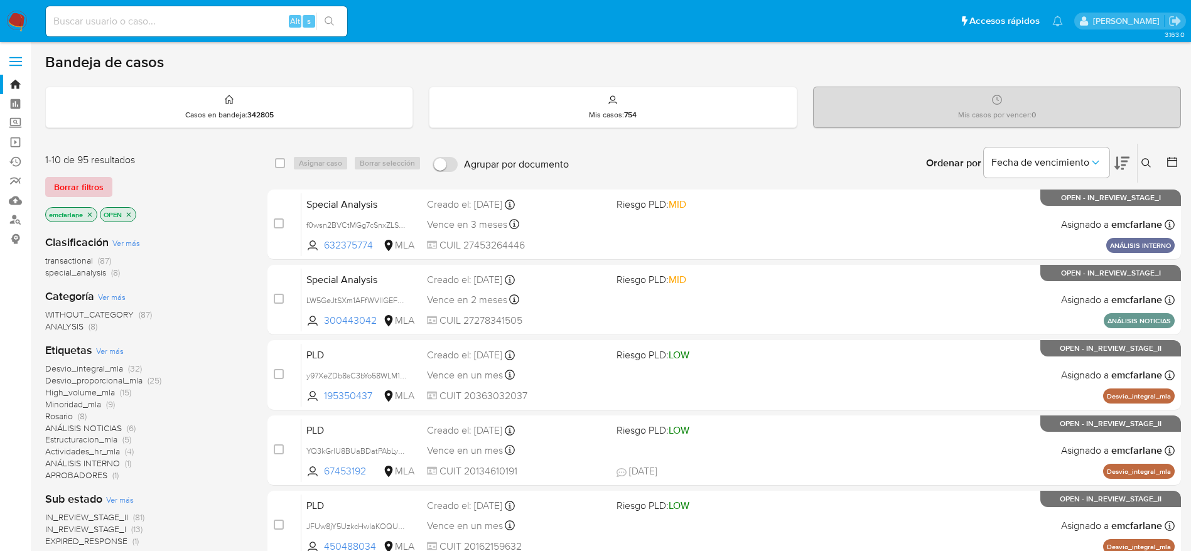
click at [101, 185] on span "Borrar filtros" at bounding box center [79, 187] width 50 height 18
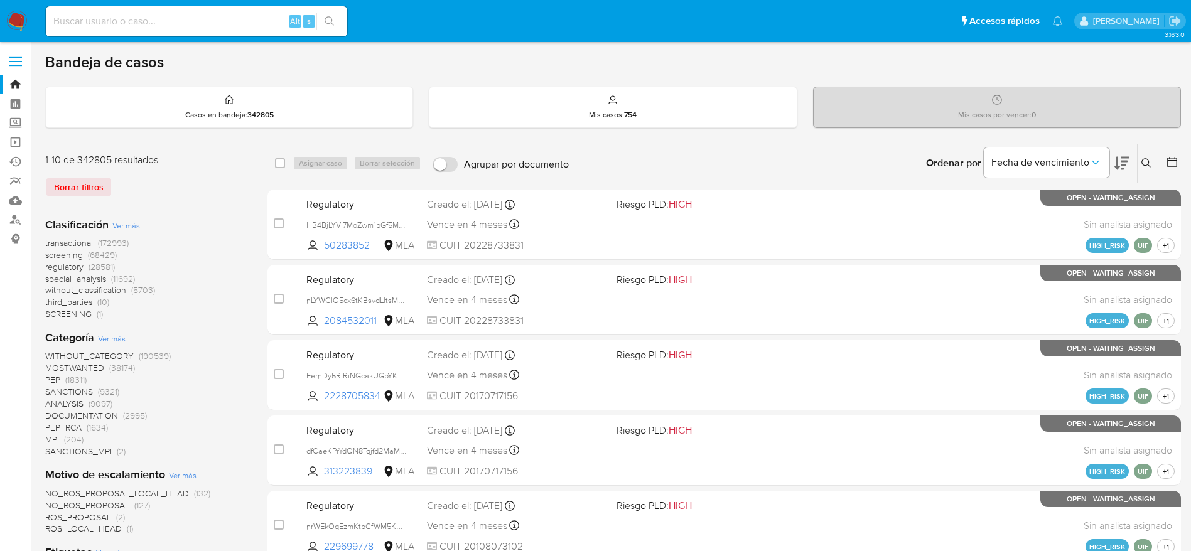
click at [1144, 161] on icon at bounding box center [1146, 163] width 10 height 10
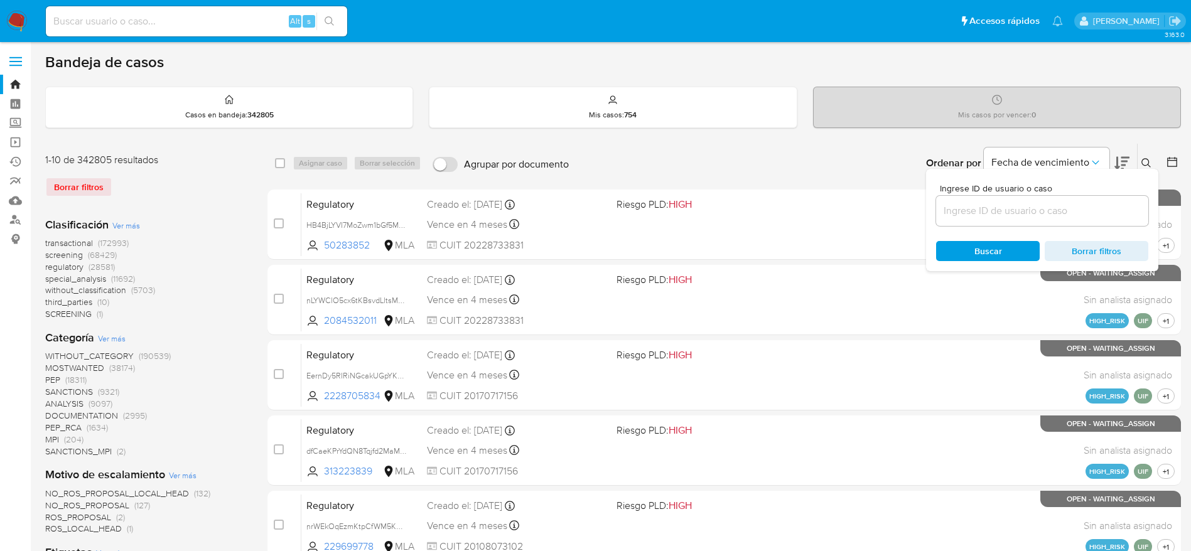
click at [1001, 220] on div at bounding box center [1042, 211] width 212 height 30
click at [999, 215] on input at bounding box center [1042, 211] width 212 height 16
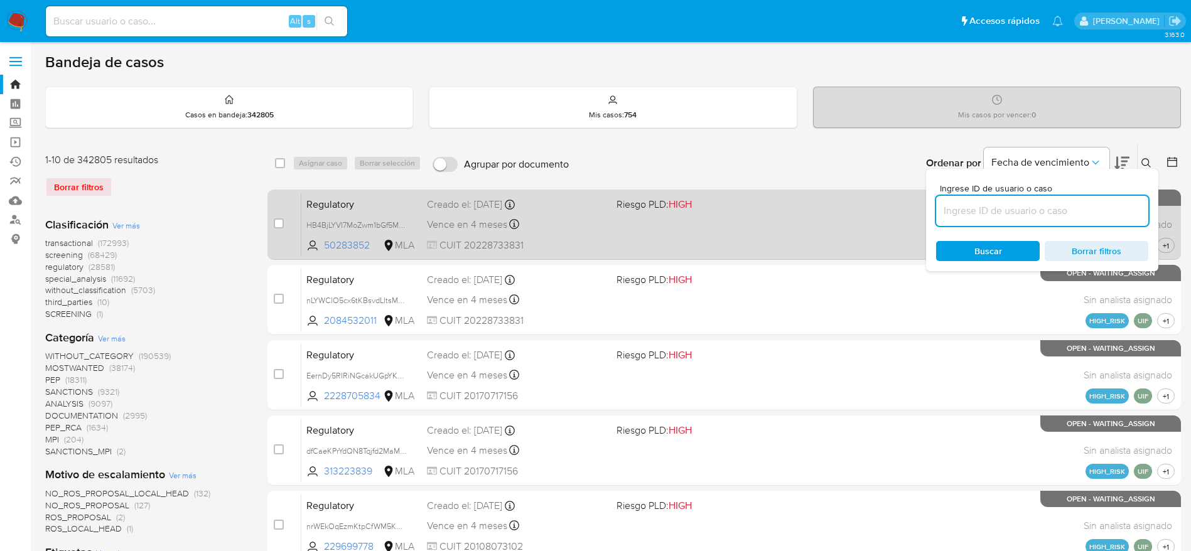
paste input "3p9v75nsKTItJFkJuEig07NT"
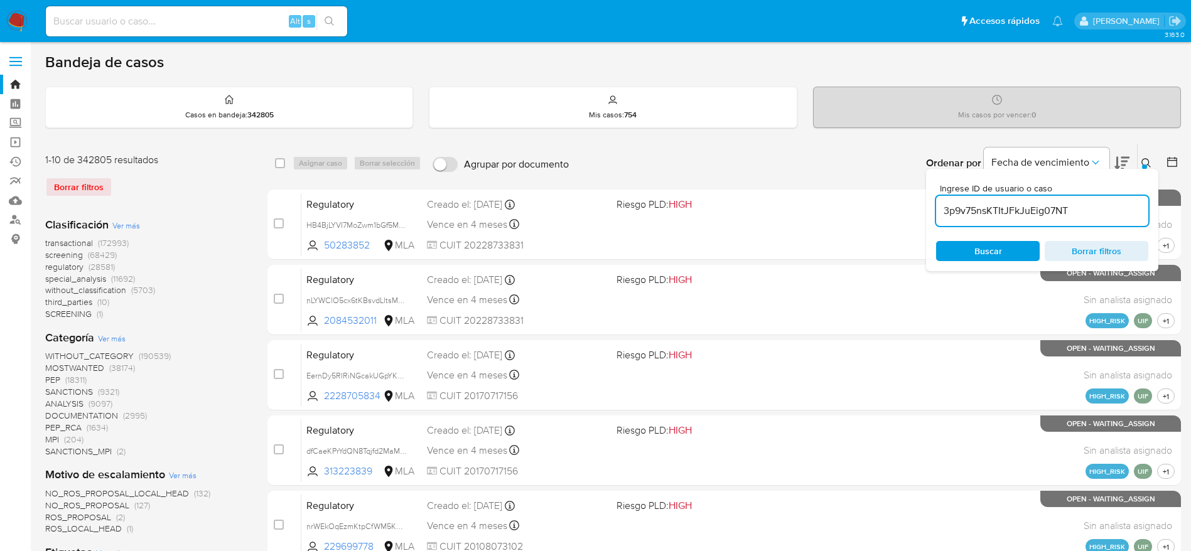
type input "3p9v75nsKTItJFkJuEig07NT"
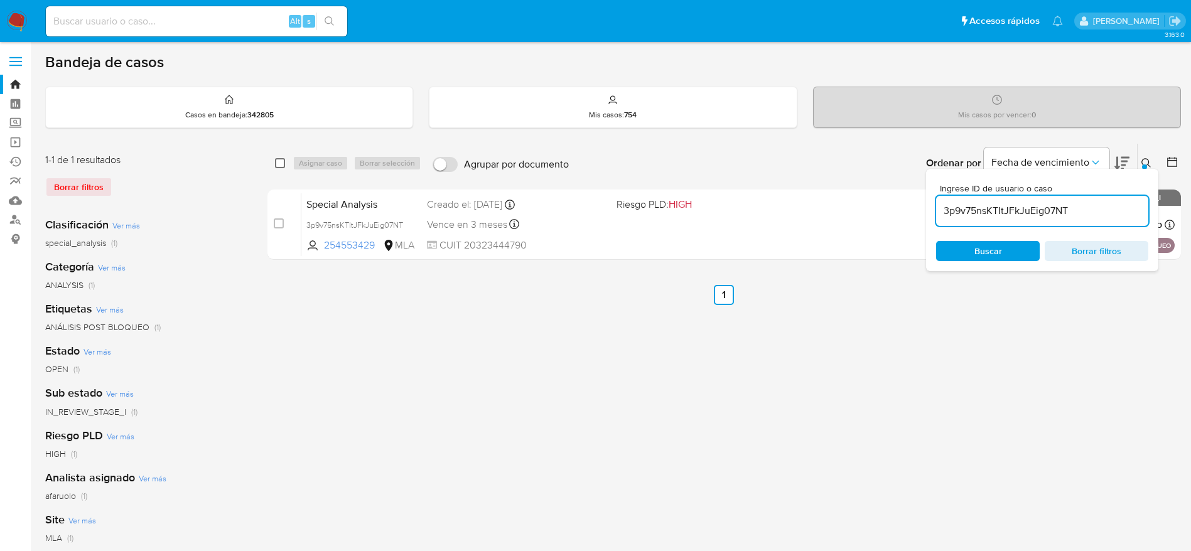
click at [281, 162] on input "checkbox" at bounding box center [280, 163] width 10 height 10
checkbox input "true"
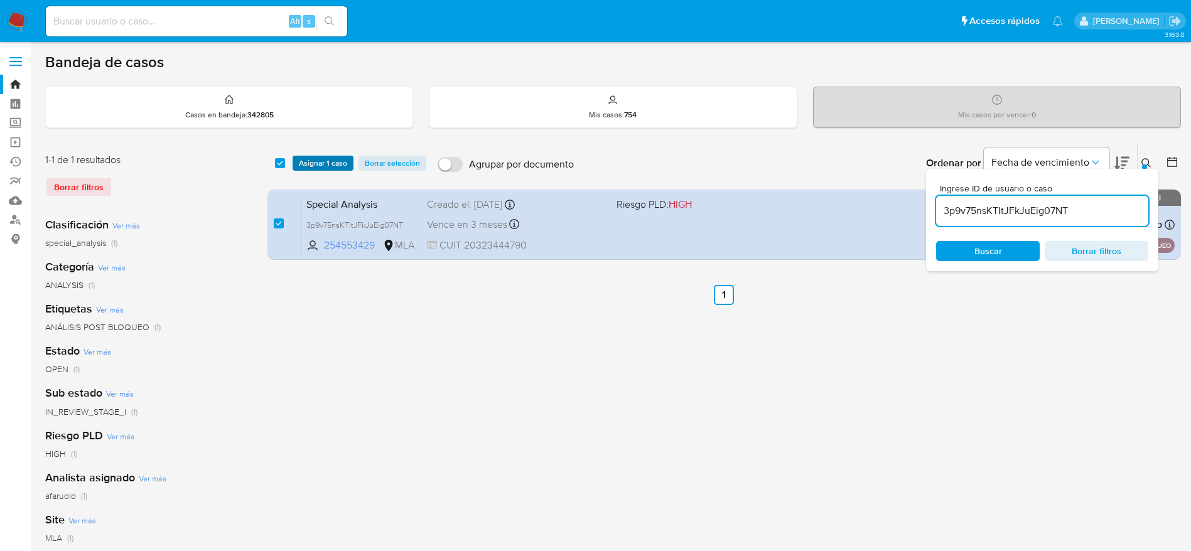
click at [306, 159] on span "Asignar 1 caso" at bounding box center [323, 163] width 48 height 13
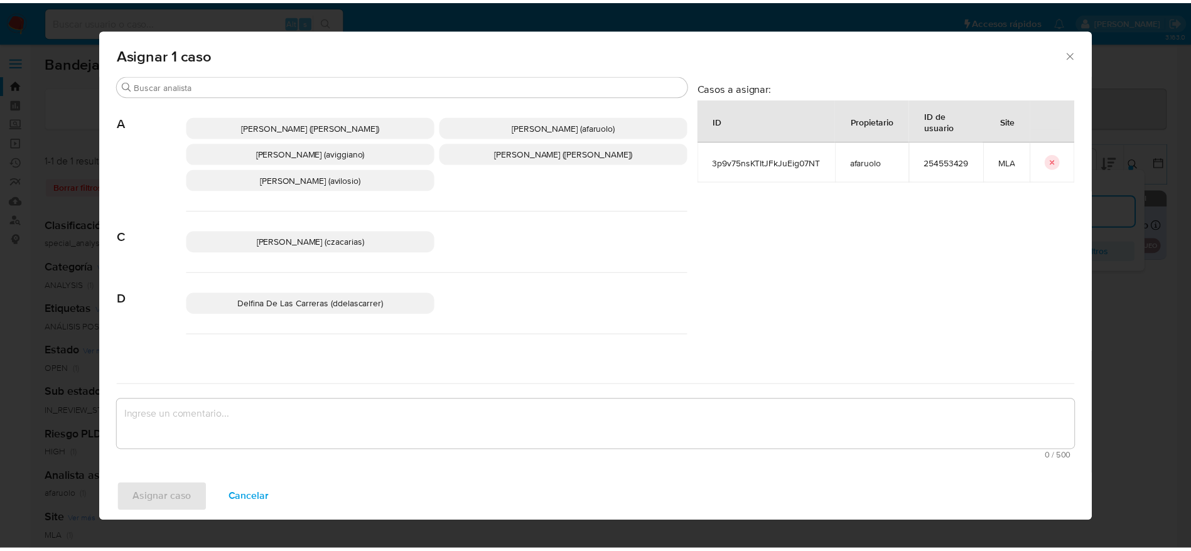
scroll to position [94, 0]
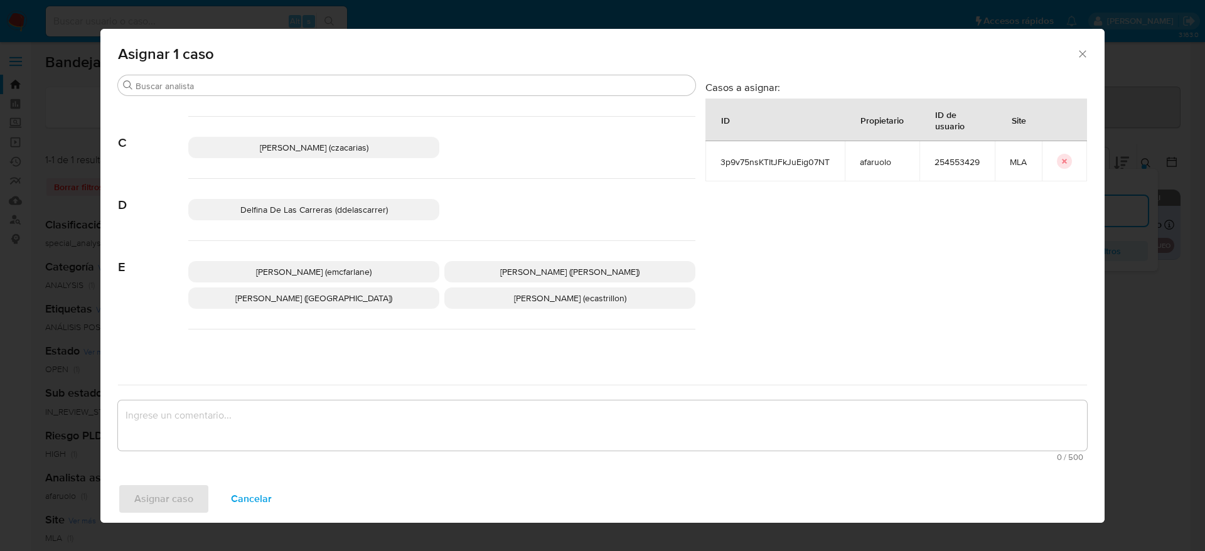
click at [277, 274] on span "Elaine Mc Farlane (emcfarlane)" at bounding box center [313, 272] width 115 height 13
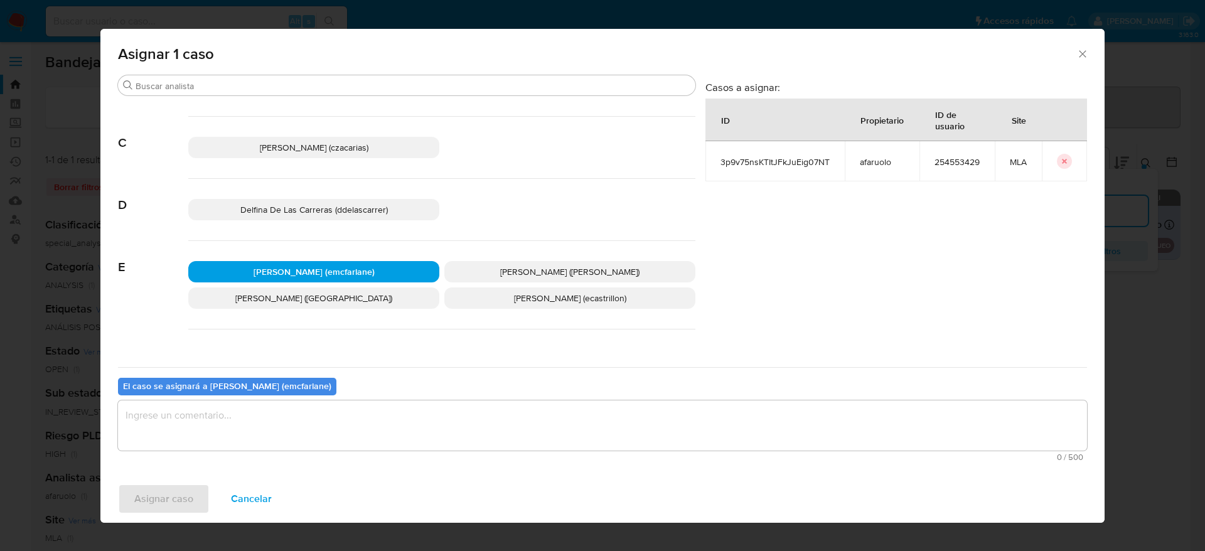
click at [233, 434] on textarea "assign-modal" at bounding box center [602, 425] width 969 height 50
click at [181, 495] on span "Asignar caso" at bounding box center [163, 499] width 59 height 28
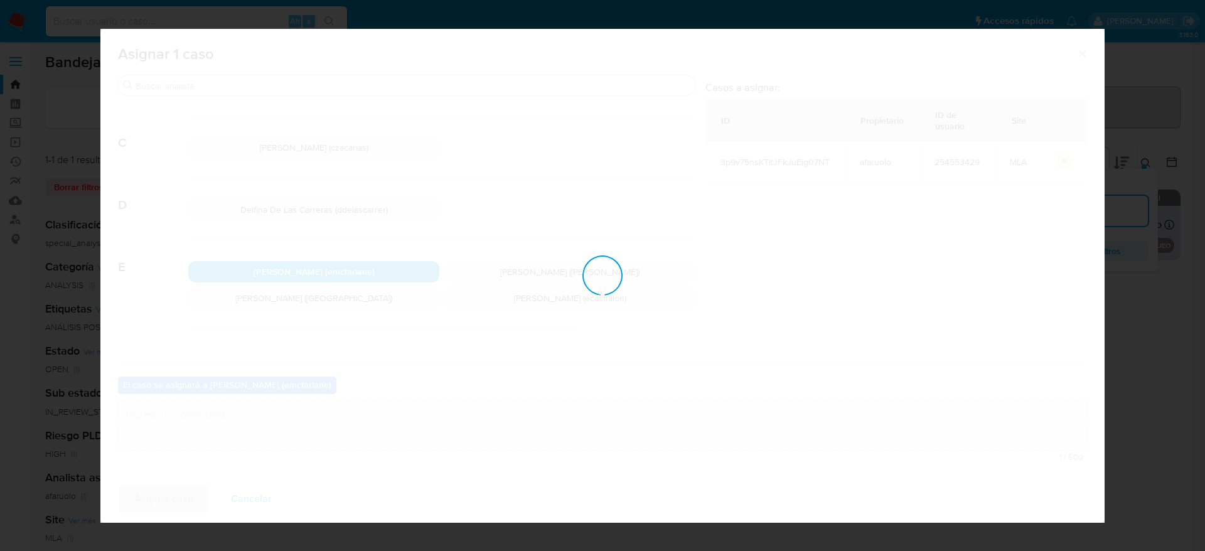
checkbox input "false"
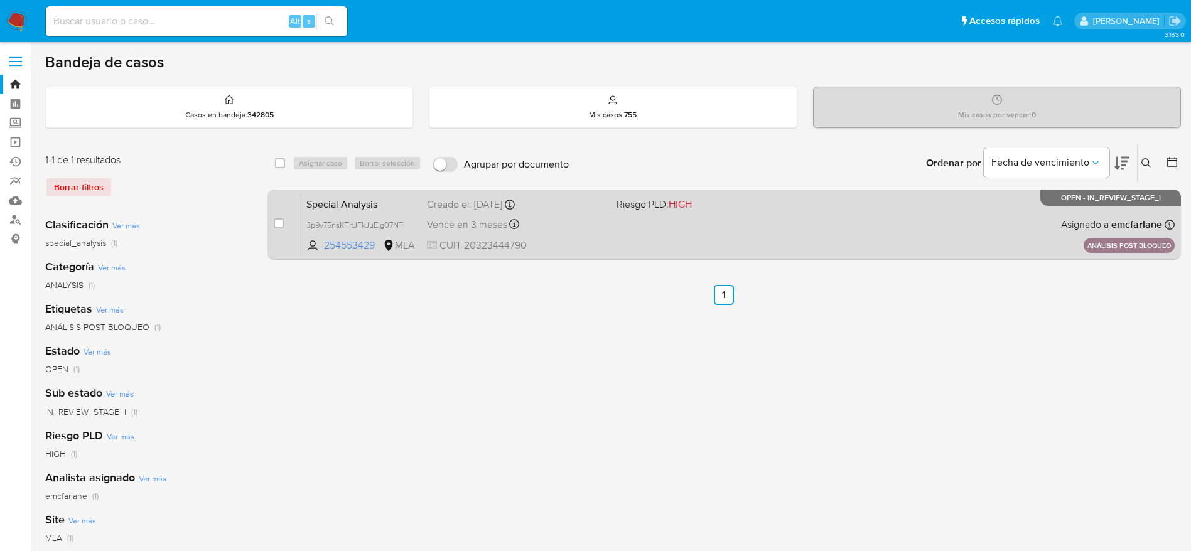
click at [822, 249] on div "Special Analysis 3p9v75nsKTItJFkJuEig07NT 254553429 MLA Riesgo PLD: HIGH Creado…" at bounding box center [737, 224] width 873 height 63
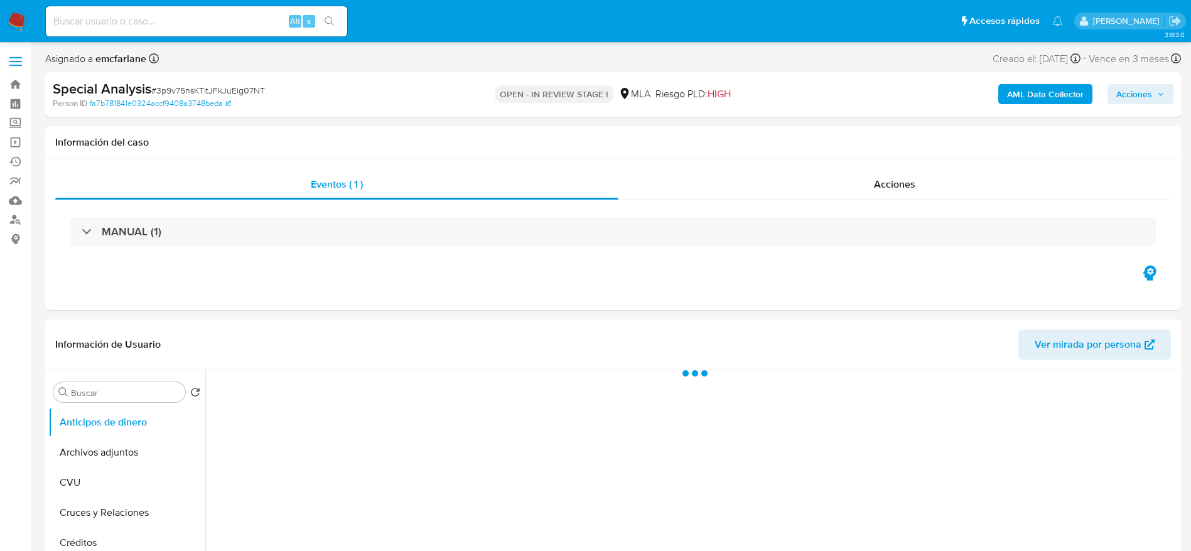
select select "10"
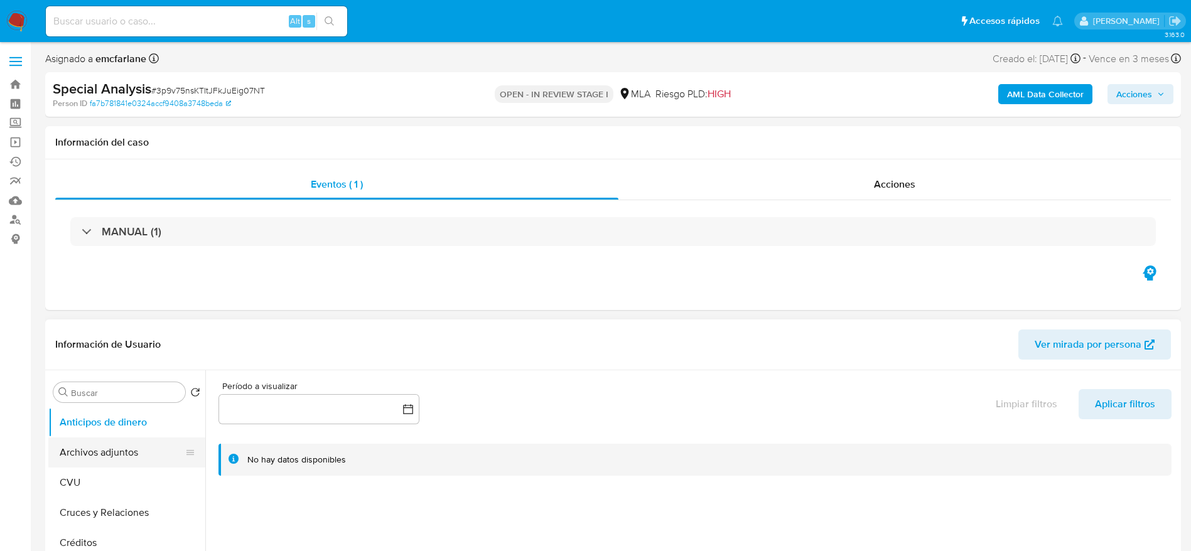
click at [127, 447] on button "Archivos adjuntos" at bounding box center [121, 452] width 147 height 30
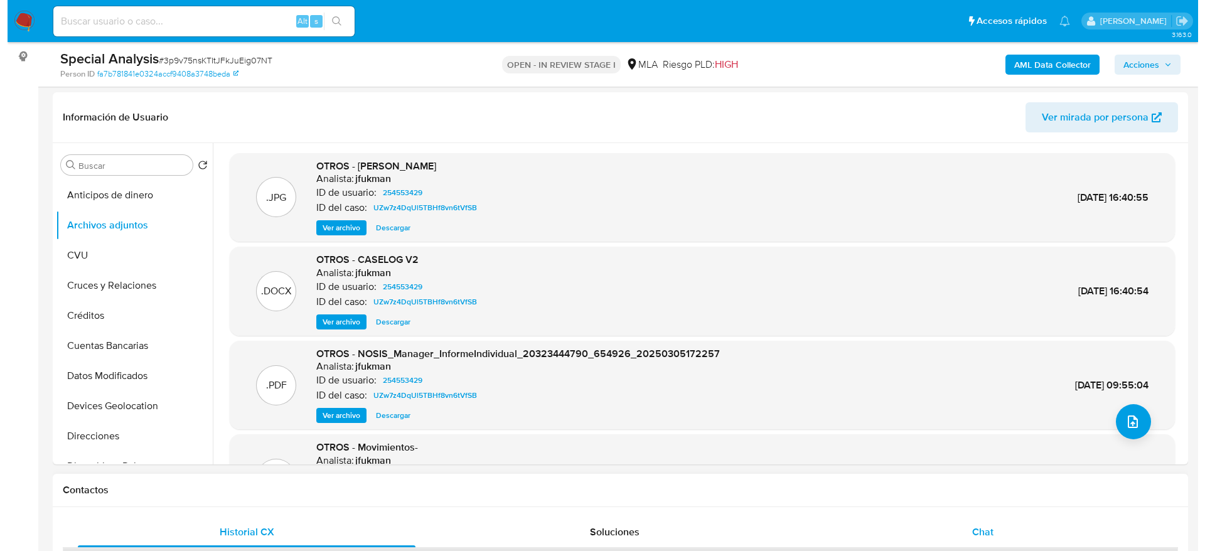
scroll to position [188, 0]
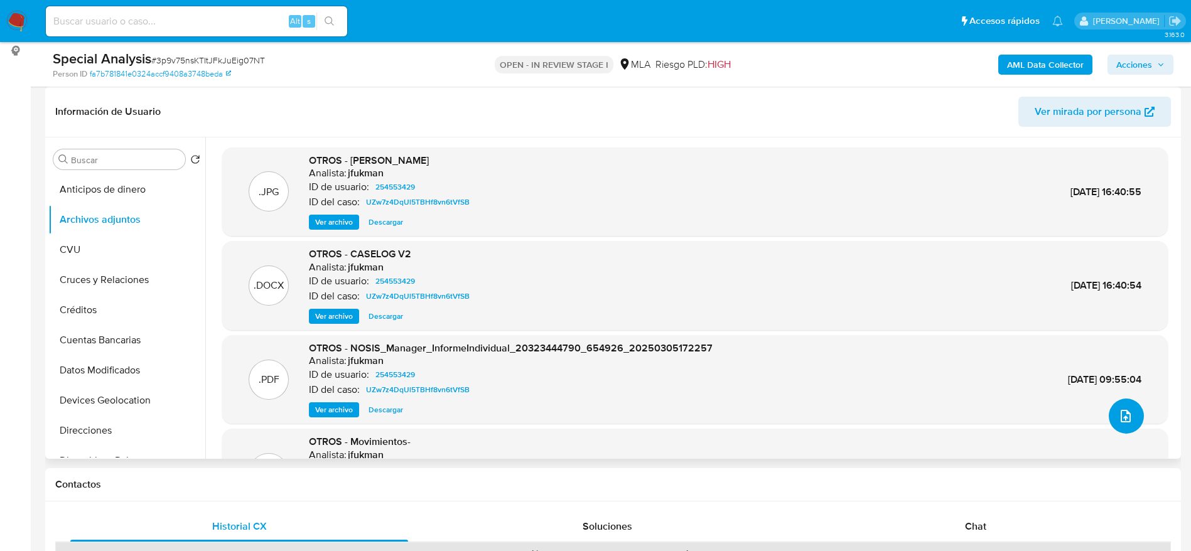
click at [1118, 409] on icon "upload-file" at bounding box center [1125, 416] width 15 height 15
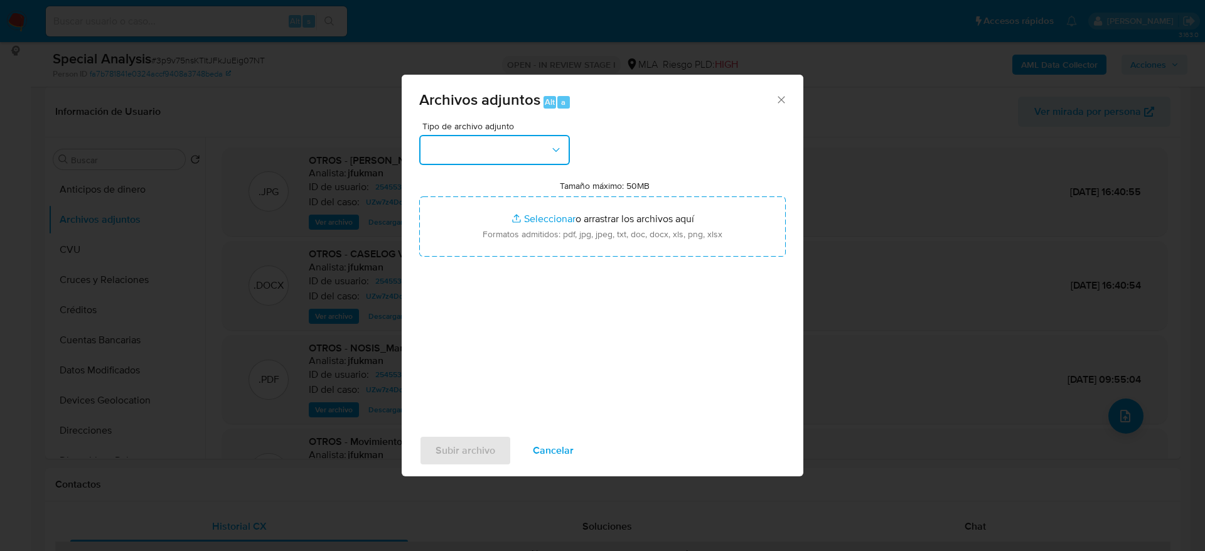
click at [537, 148] on button "button" at bounding box center [494, 150] width 151 height 30
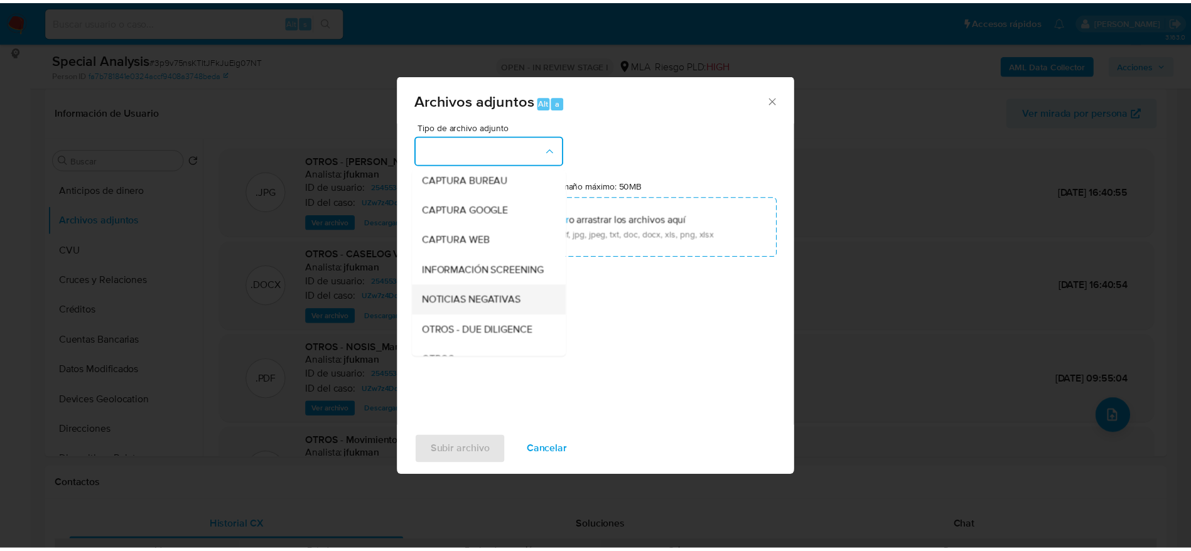
scroll to position [94, 0]
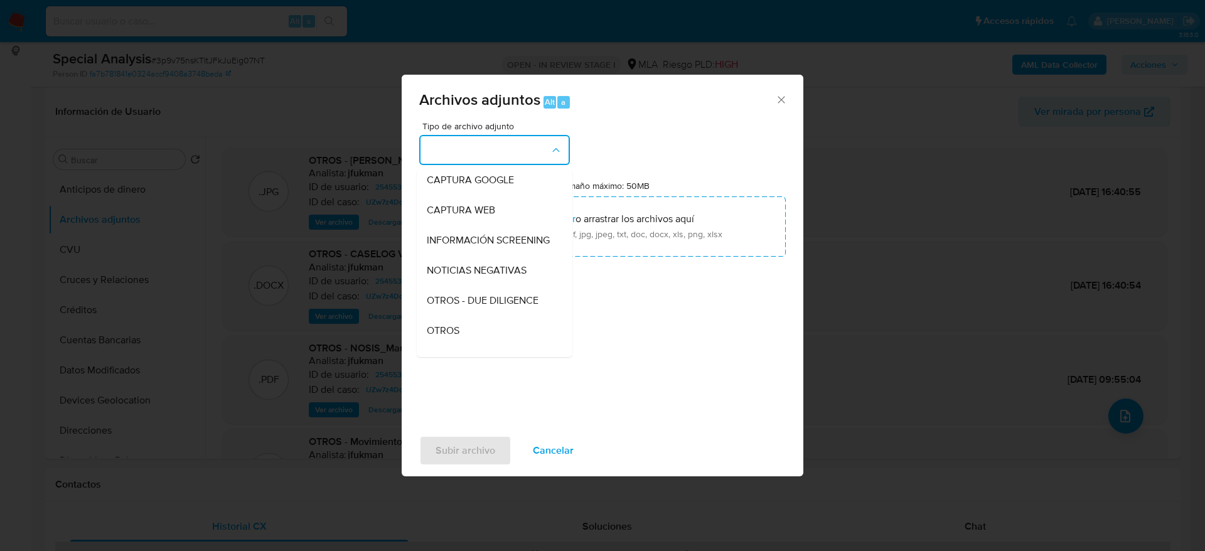
click at [446, 346] on div "OTROS" at bounding box center [491, 331] width 128 height 30
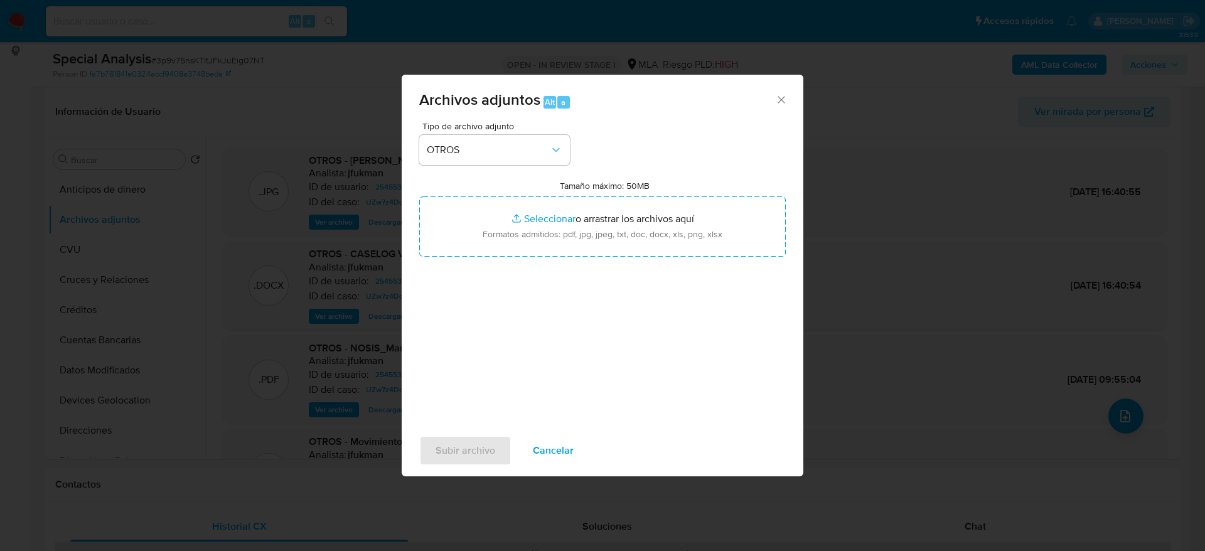
click at [444, 344] on div "Tipo de archivo adjunto OTROS Tamaño máximo: 50MB Seleccionar archivos Seleccio…" at bounding box center [602, 270] width 367 height 296
drag, startPoint x: 554, startPoint y: 446, endPoint x: 544, endPoint y: 441, distance: 11.2
click at [554, 446] on span "Cancelar" at bounding box center [553, 451] width 41 height 28
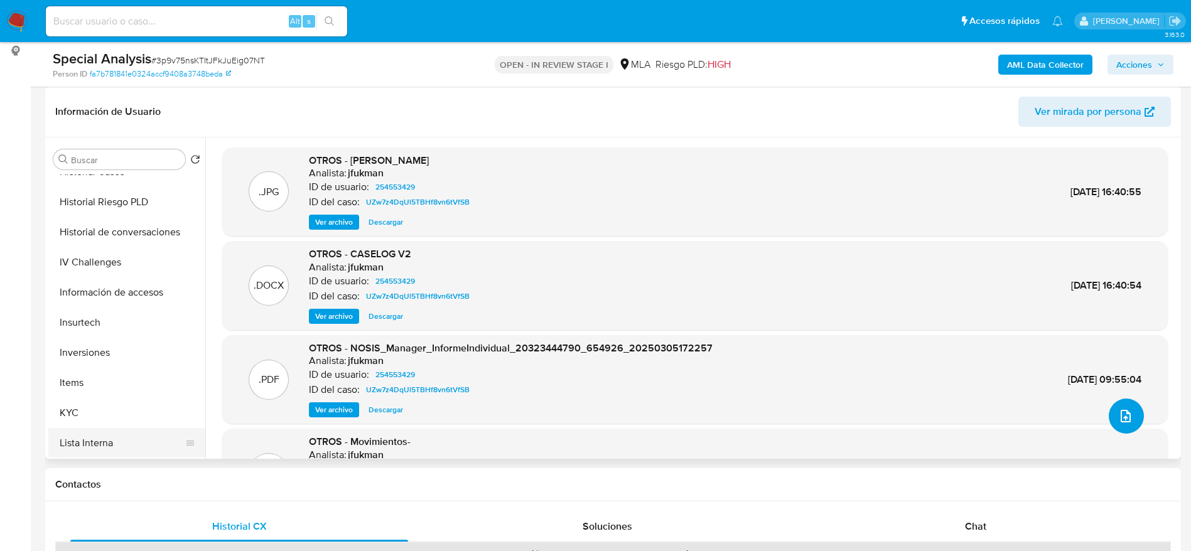
scroll to position [471, 0]
click at [94, 328] on button "Items" at bounding box center [121, 321] width 147 height 30
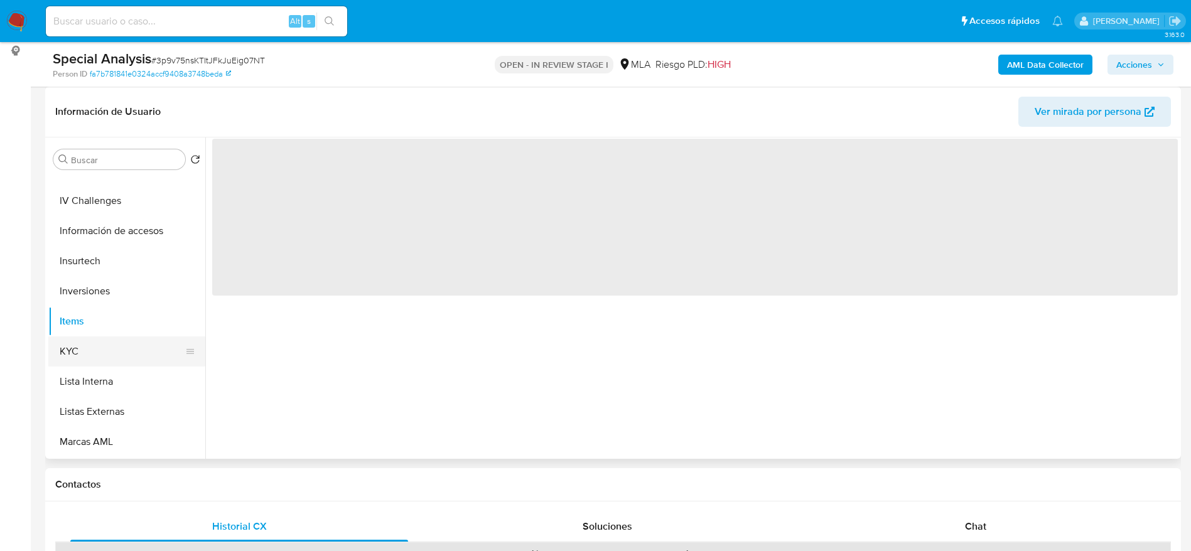
click at [92, 343] on button "KYC" at bounding box center [121, 351] width 147 height 30
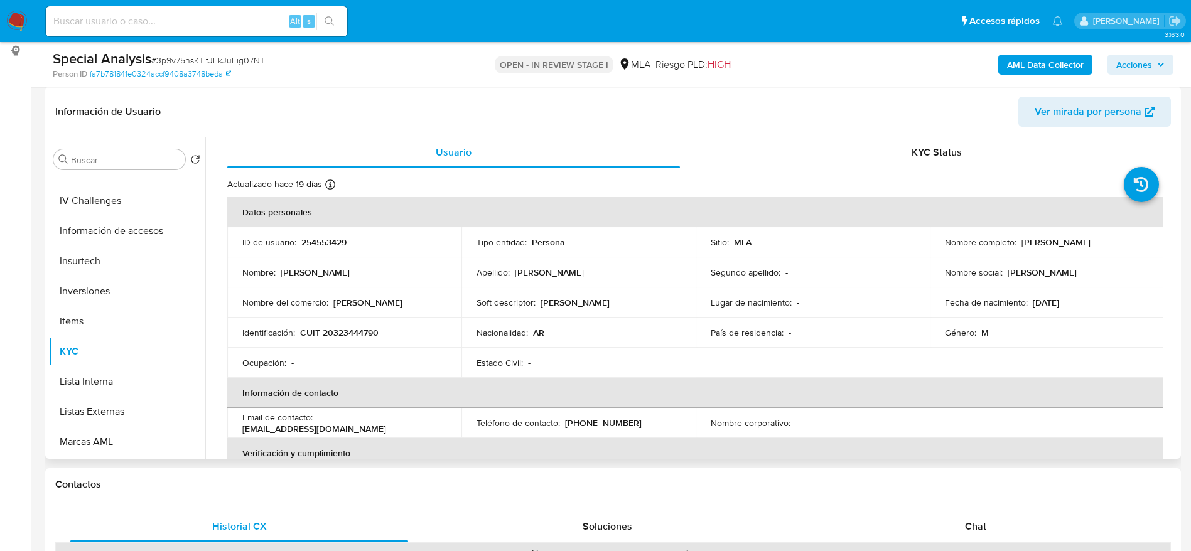
click at [341, 330] on p "CUIT 20323444790" at bounding box center [339, 332] width 78 height 11
copy p "20323444790"
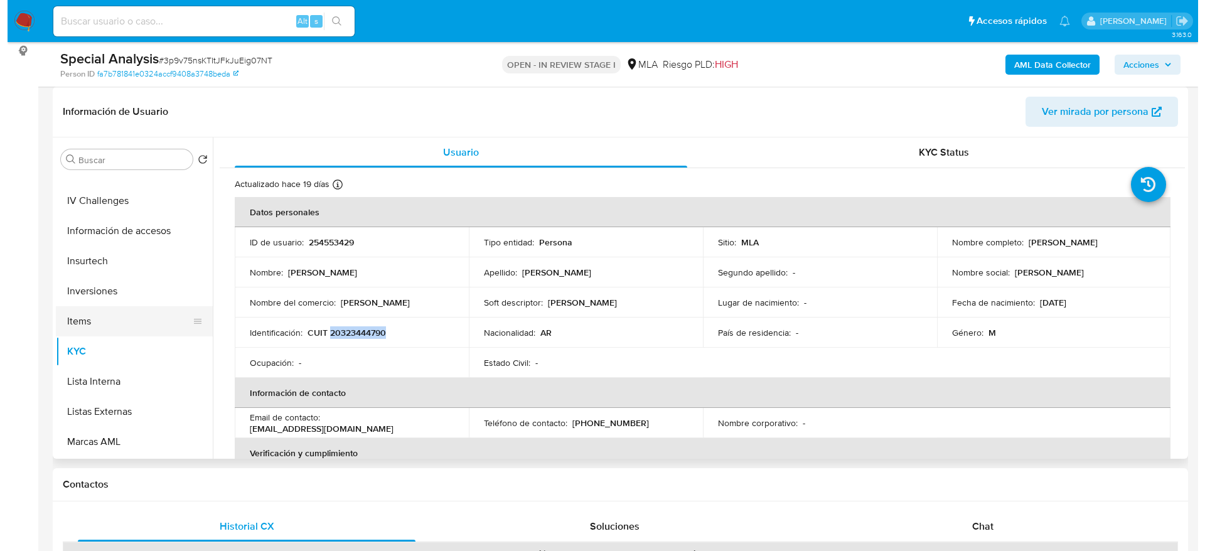
scroll to position [0, 0]
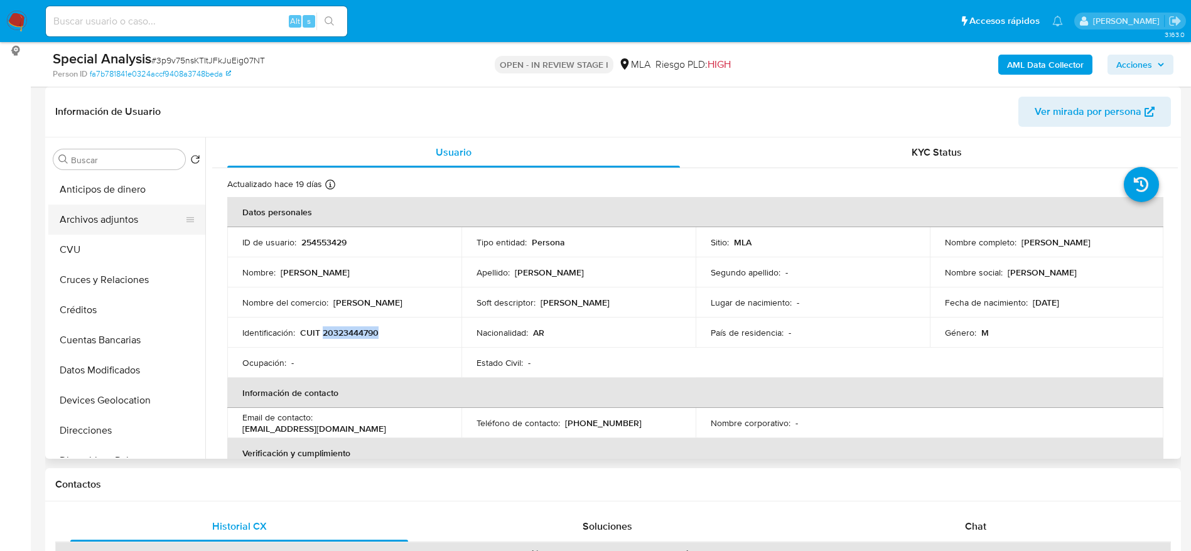
drag, startPoint x: 87, startPoint y: 217, endPoint x: 95, endPoint y: 223, distance: 10.3
click at [87, 218] on button "Archivos adjuntos" at bounding box center [121, 220] width 147 height 30
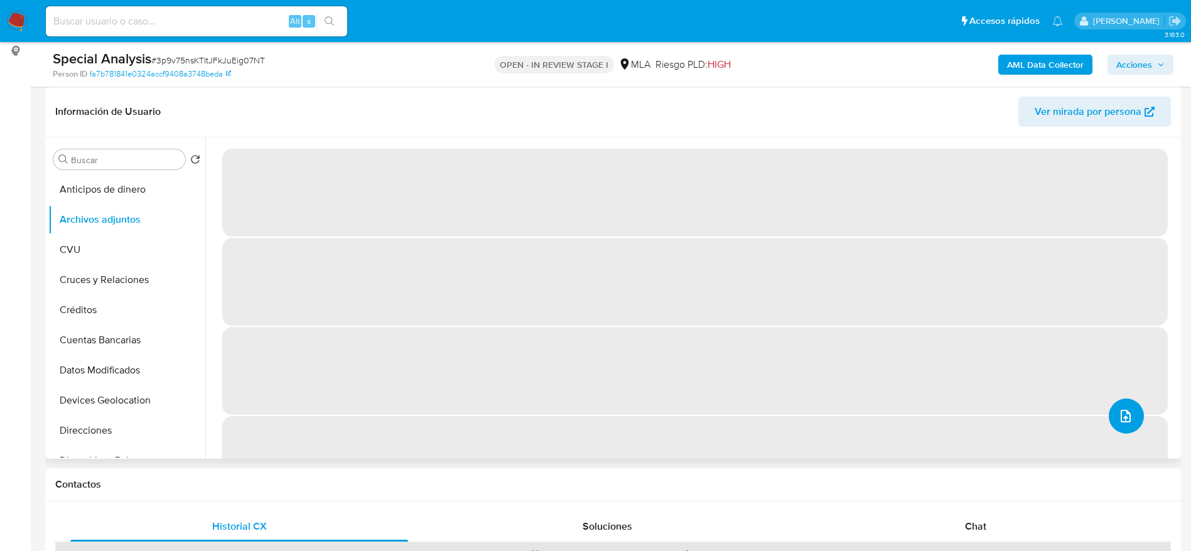
click at [1118, 418] on icon "upload-file" at bounding box center [1125, 416] width 15 height 15
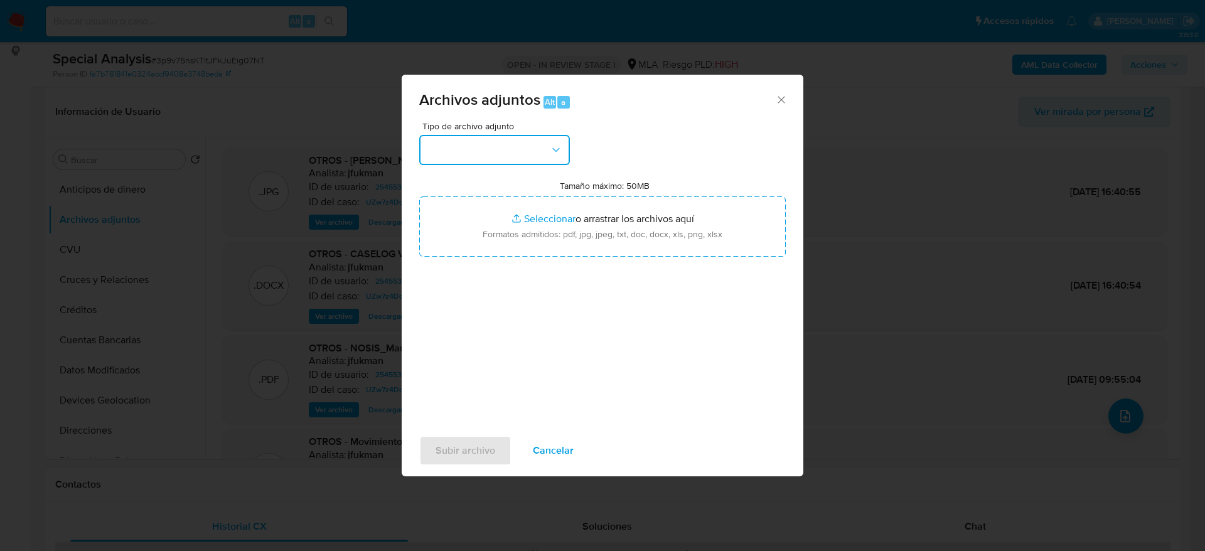
click at [516, 153] on button "button" at bounding box center [494, 150] width 151 height 30
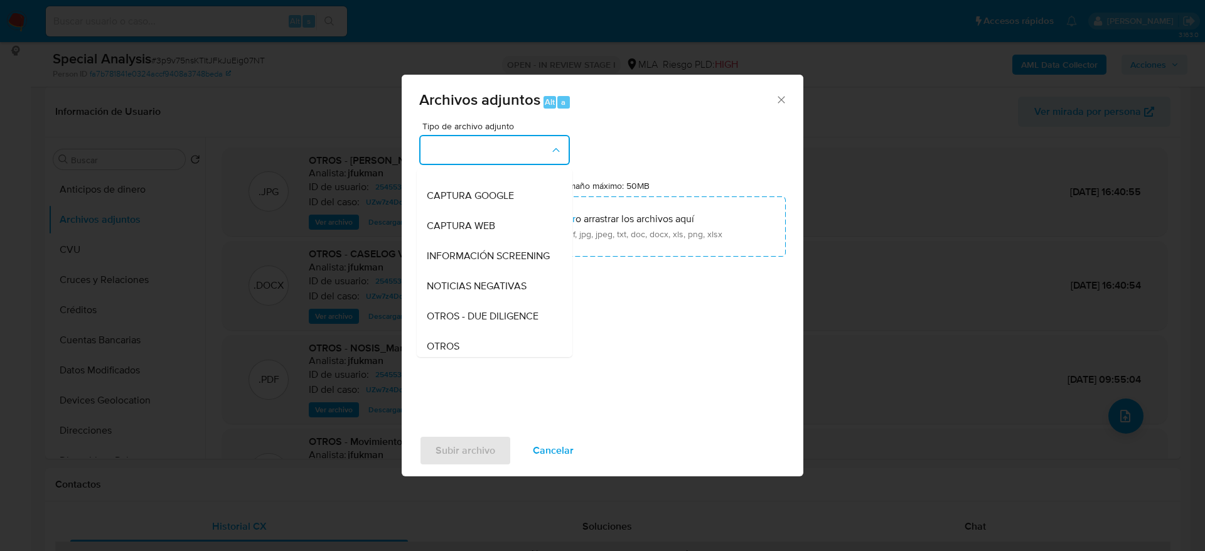
scroll to position [188, 0]
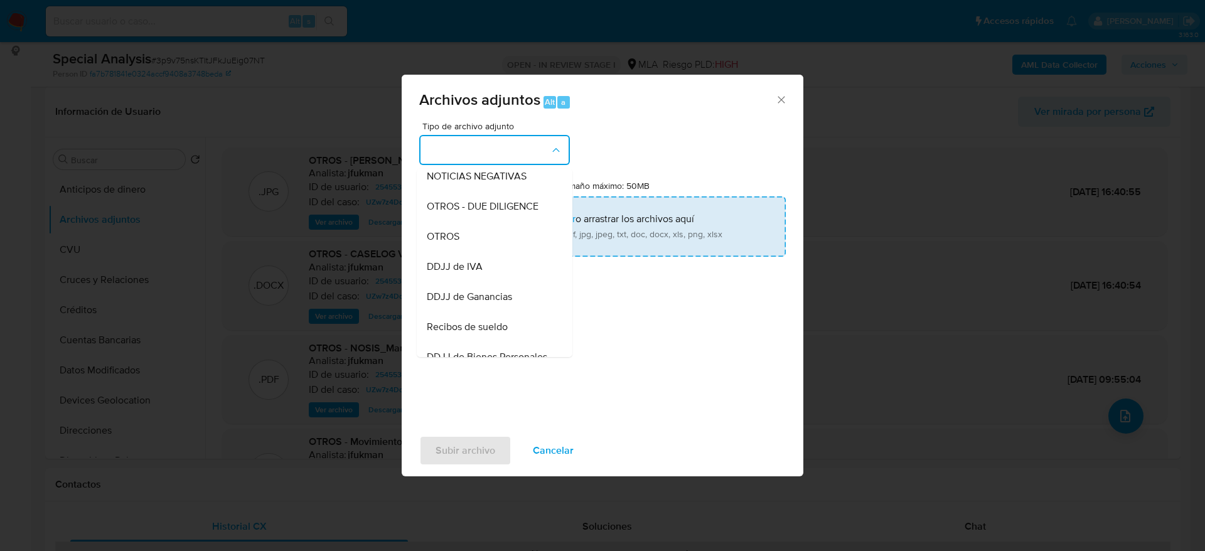
click at [457, 243] on span "OTROS" at bounding box center [443, 236] width 33 height 13
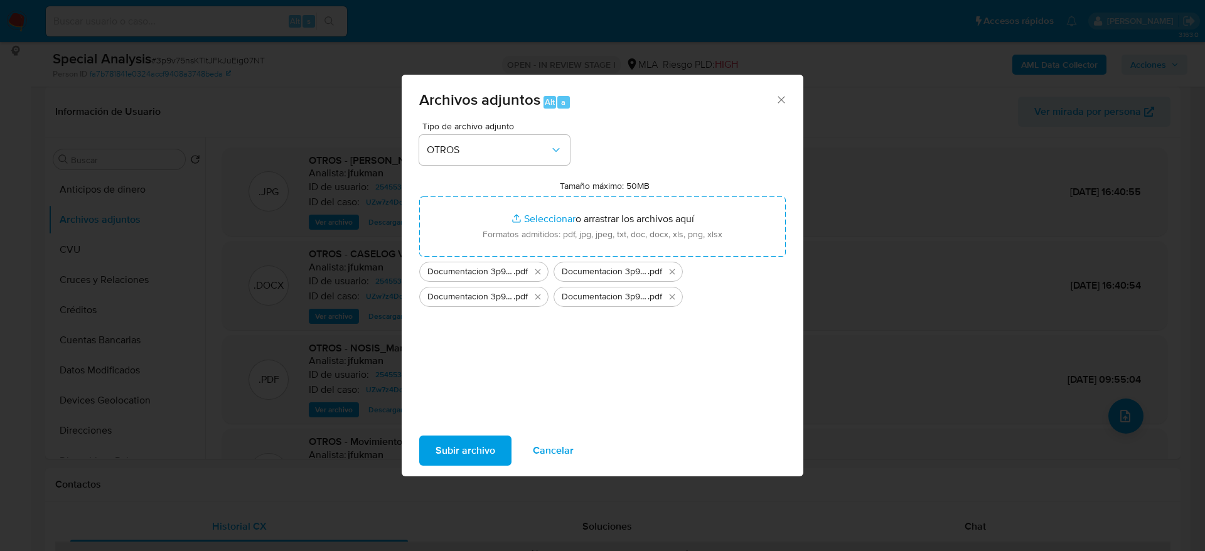
click at [469, 441] on span "Subir archivo" at bounding box center [466, 451] width 60 height 28
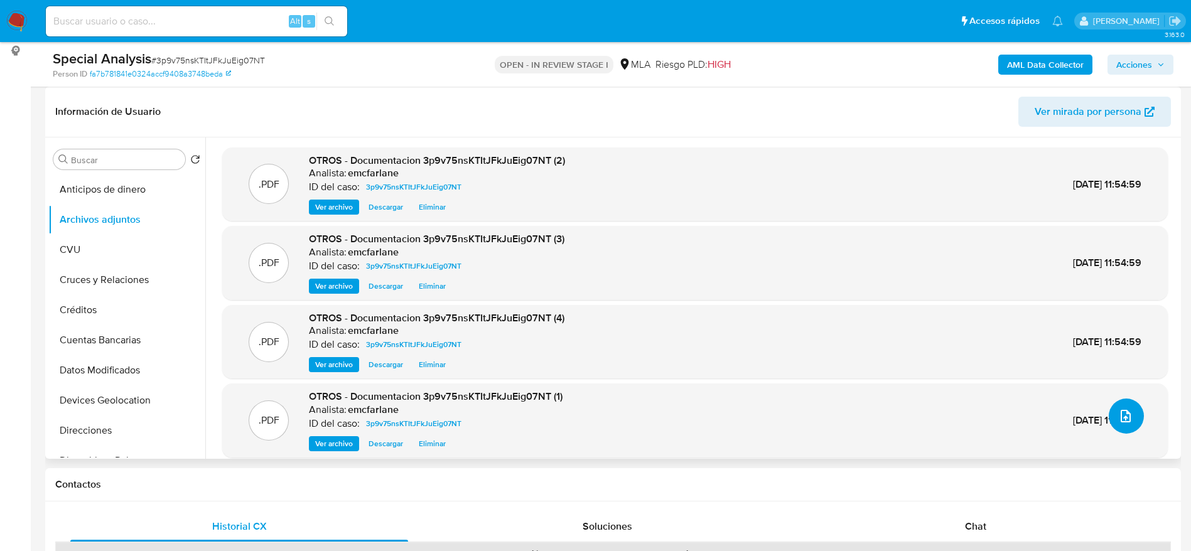
click at [1127, 414] on icon "upload-file" at bounding box center [1125, 416] width 15 height 15
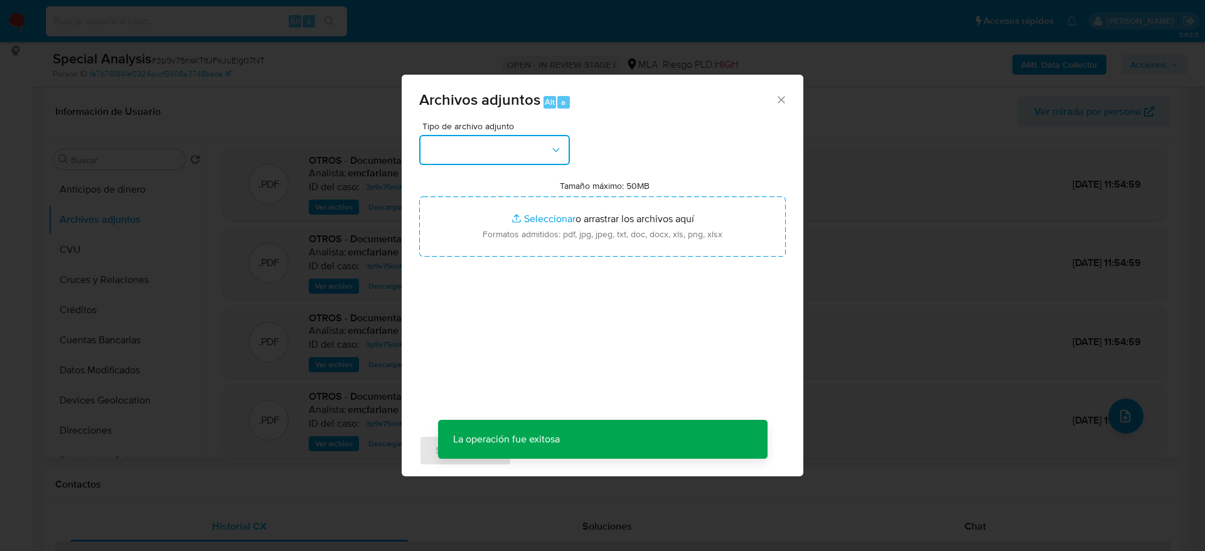
click at [543, 156] on button "button" at bounding box center [494, 150] width 151 height 30
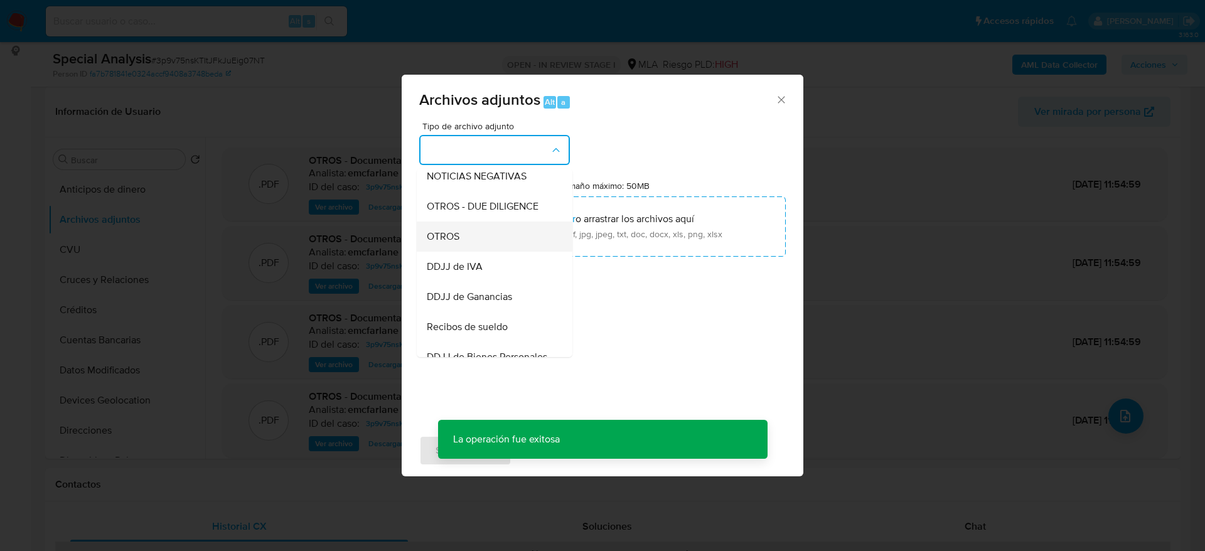
click at [468, 235] on div "OTROS" at bounding box center [491, 237] width 128 height 30
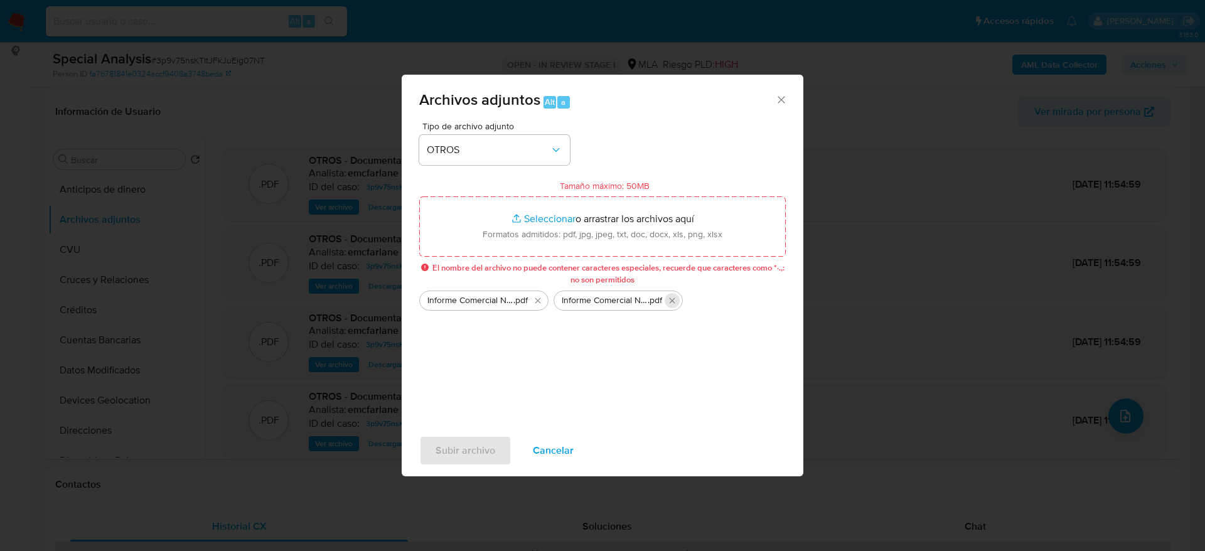
click at [673, 303] on icon "Eliminar Informe Comercial Nosis - CONSULTANT FEBRA SECURITY SRL.pdf" at bounding box center [672, 301] width 10 height 10
drag, startPoint x: 538, startPoint y: 303, endPoint x: 539, endPoint y: 311, distance: 8.9
click at [538, 304] on icon "Eliminar Informe Comercial Nosis - Carlos Ernesto D´Onofrio.pdf" at bounding box center [538, 301] width 10 height 10
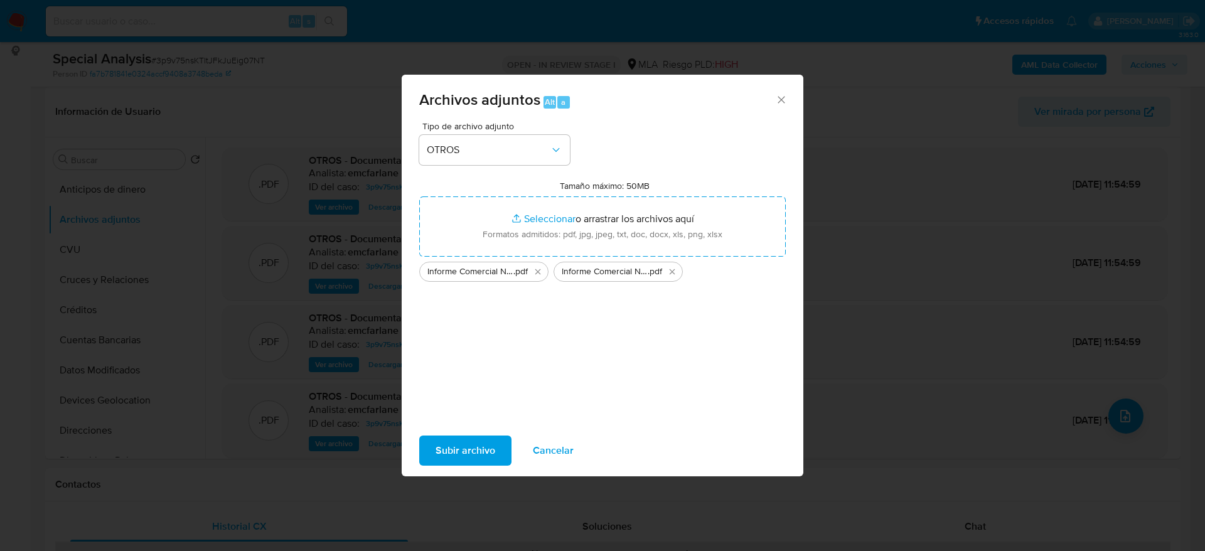
click at [483, 454] on span "Subir archivo" at bounding box center [466, 451] width 60 height 28
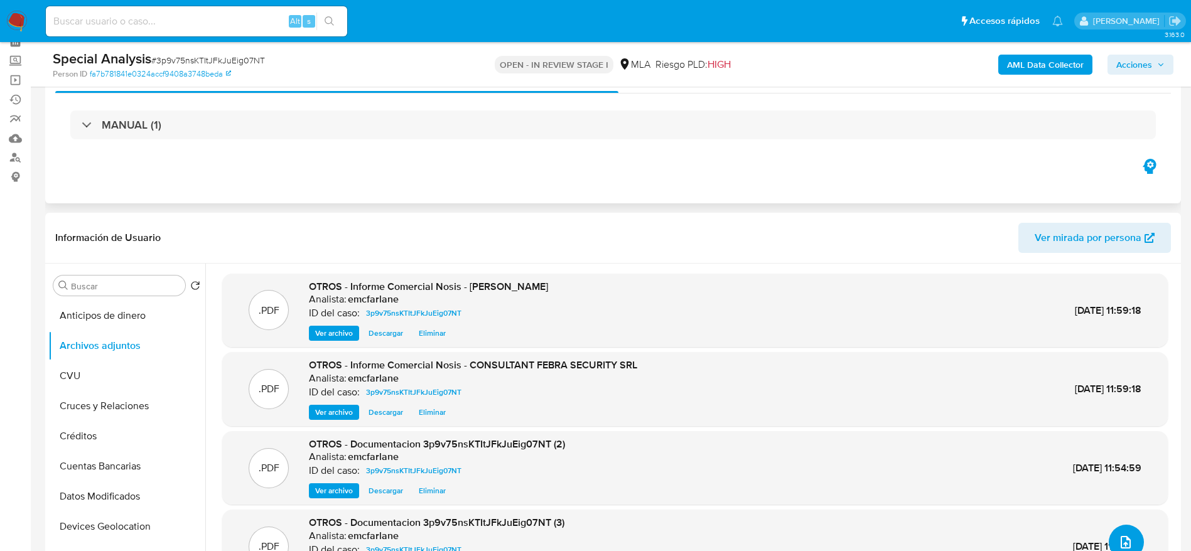
scroll to position [0, 0]
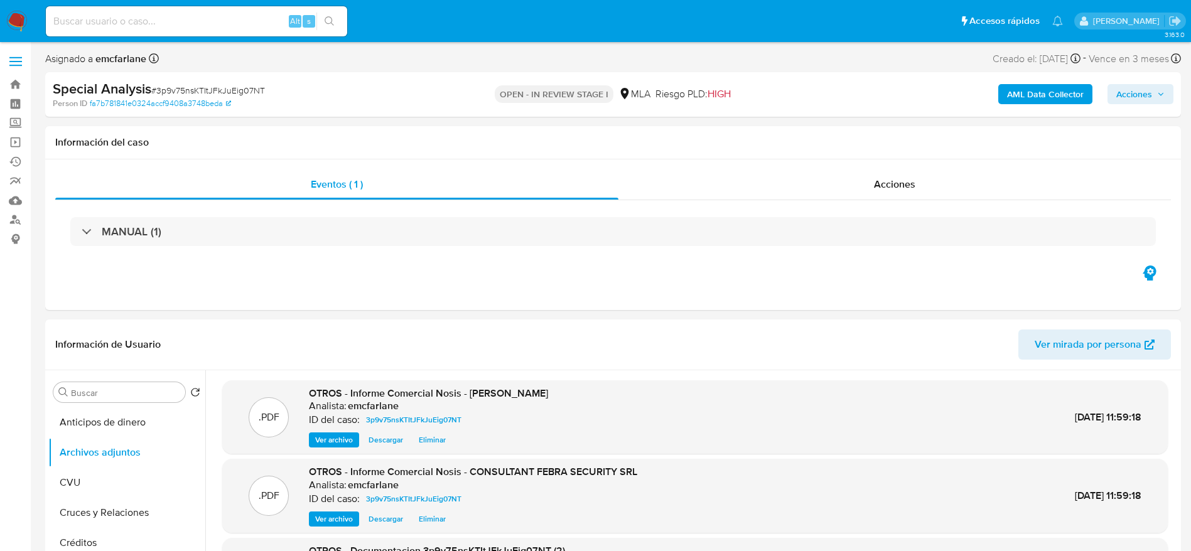
click at [1139, 100] on span "Acciones" at bounding box center [1134, 94] width 36 height 20
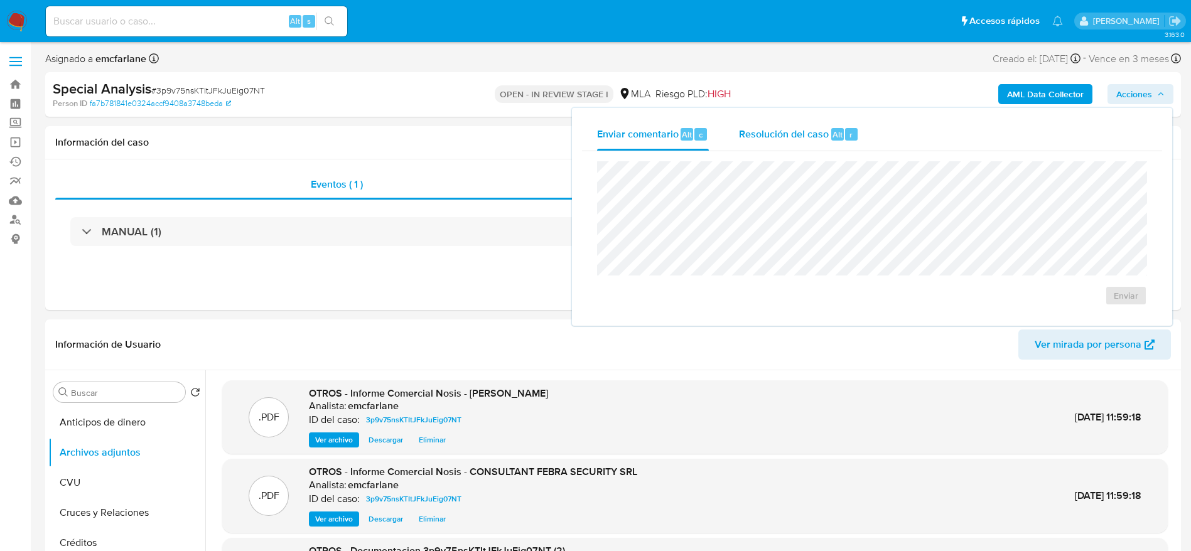
drag, startPoint x: 809, startPoint y: 137, endPoint x: 809, endPoint y: 144, distance: 6.9
click at [809, 137] on span "Resolución del caso" at bounding box center [784, 134] width 90 height 14
paste textarea "El cliente Carlos Ernesto D'Onofrio - CUIT 20323444790 se encuentra registrado …"
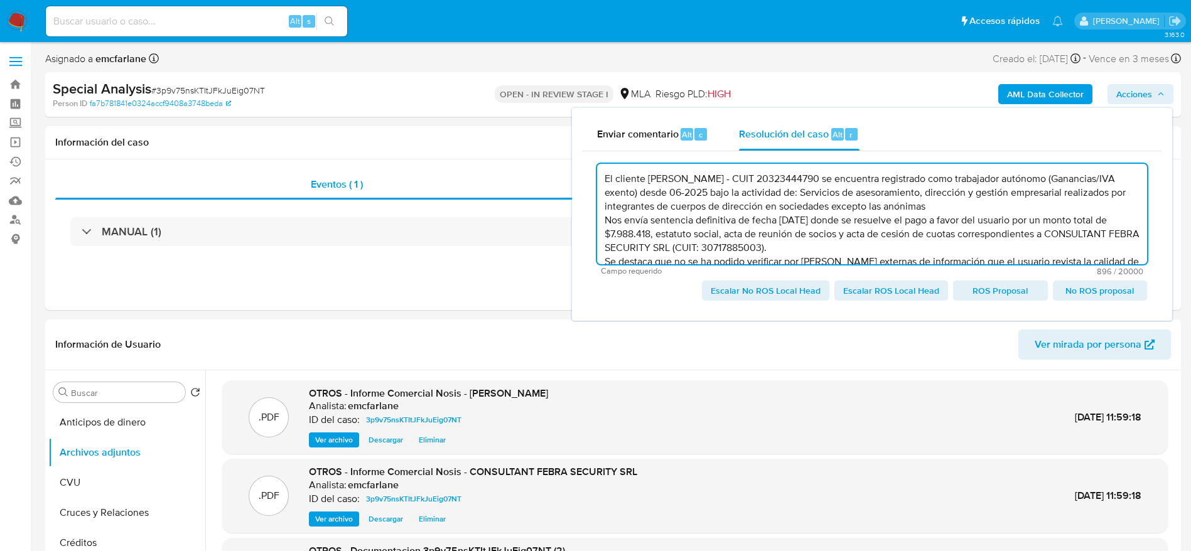
click at [1022, 233] on textarea "El cliente Carlos Ernesto D'Onofrio - CUIT 20323444790 se encuentra registrado …" at bounding box center [872, 214] width 550 height 100
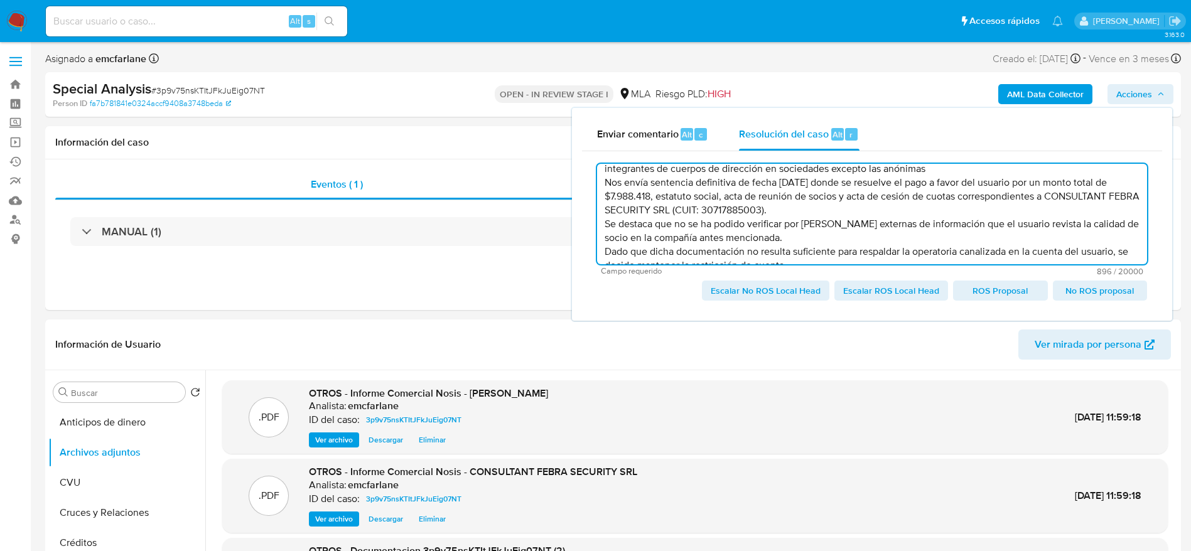
scroll to position [54, 0]
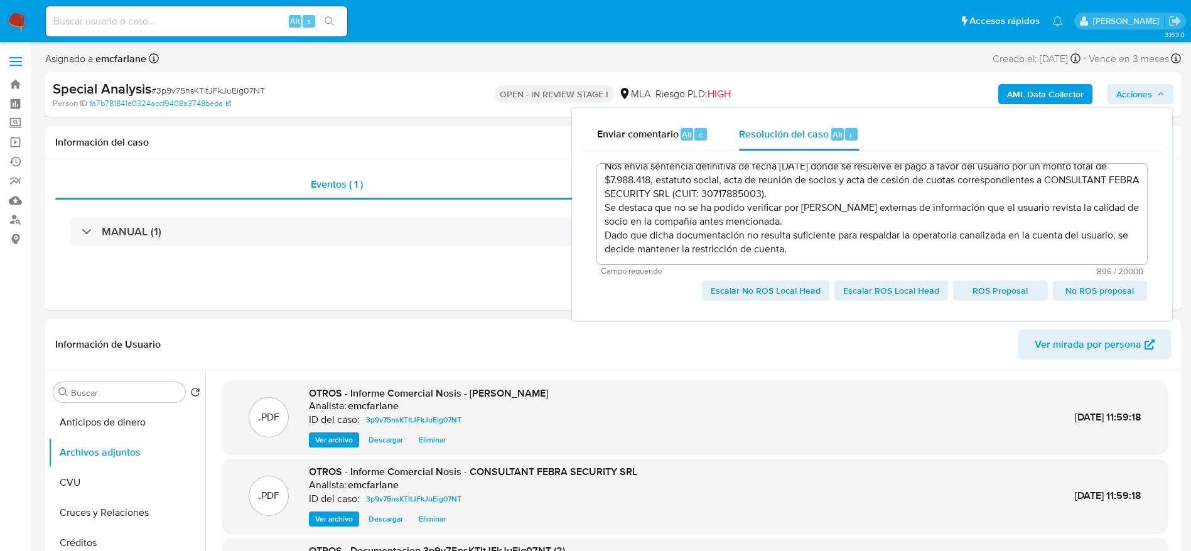
click at [748, 286] on span "Escalar No ROS Local Head" at bounding box center [766, 291] width 110 height 18
type textarea "El cliente Carlos Ernesto D'Onofrio - CUIT 20323444790 se encuentra registrado …"
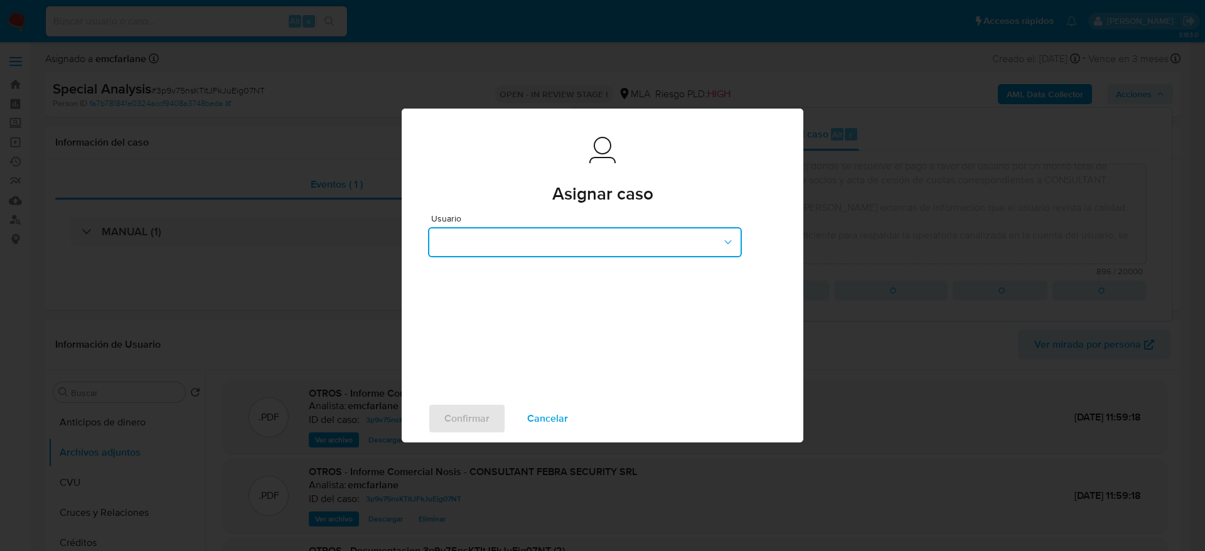
click at [520, 241] on button "button" at bounding box center [585, 242] width 314 height 30
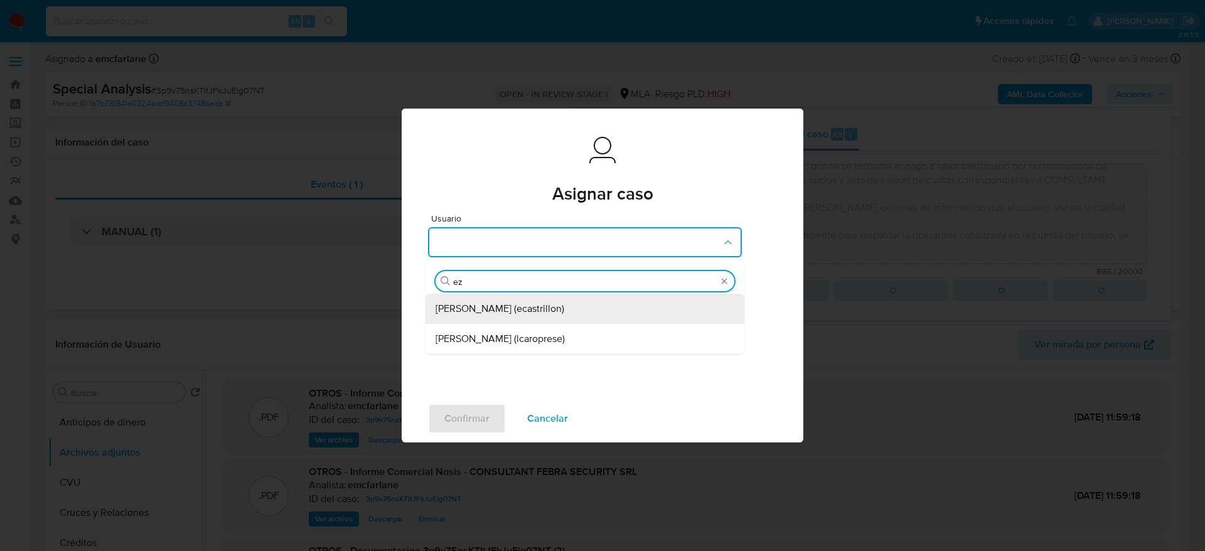
type input "eze"
click at [501, 300] on div "Ezequiel Gonzalo Castrillon (ecastrillon)" at bounding box center [581, 309] width 291 height 30
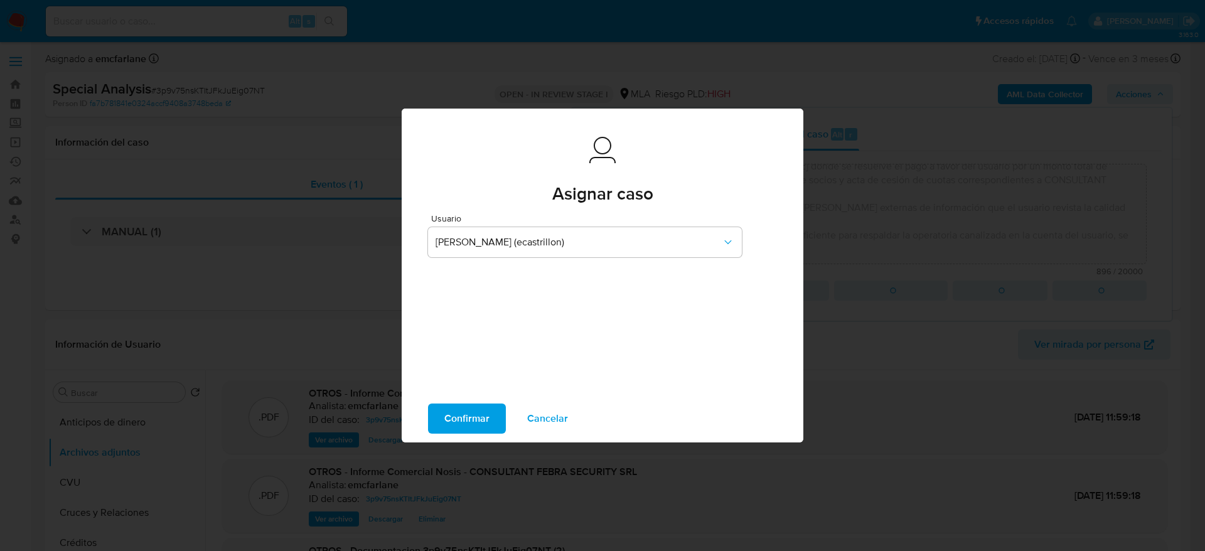
click at [446, 422] on span "Confirmar" at bounding box center [466, 419] width 45 height 28
type textarea "El cliente Carlos Ernesto D'Onofrio - CUIT 20323444790 se encuentra registrado …"
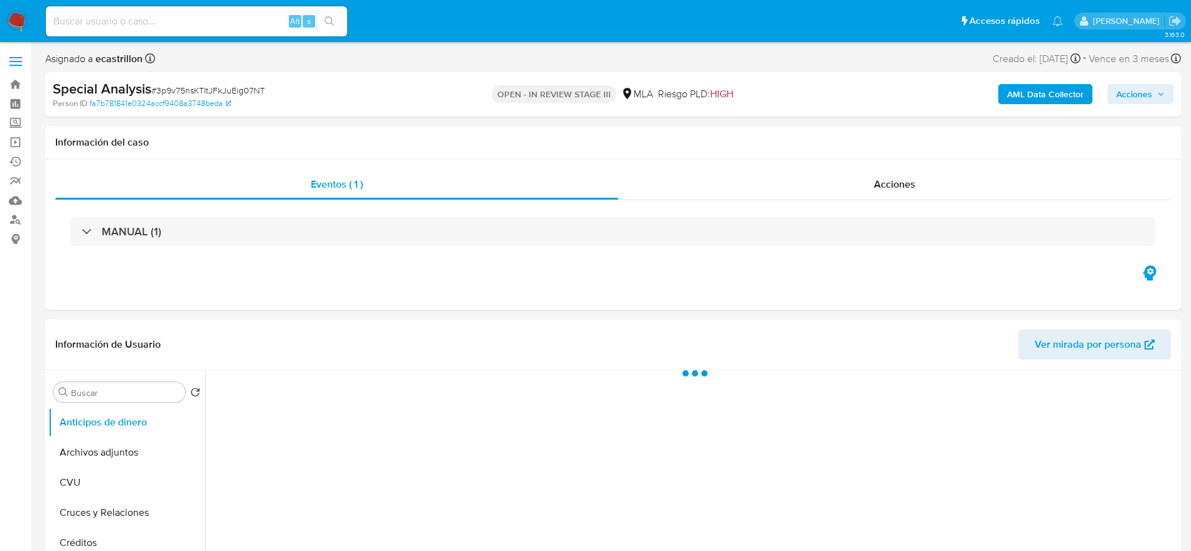
click at [230, 14] on input at bounding box center [196, 21] width 301 height 16
select select "10"
paste input "37344316"
type input "37344316"
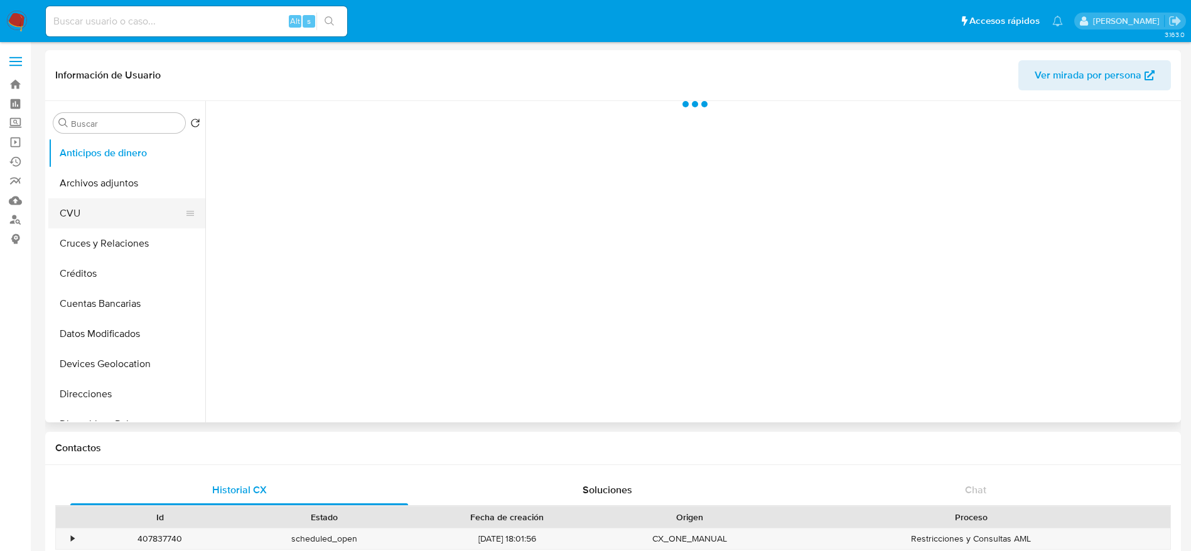
click at [97, 203] on button "CVU" at bounding box center [121, 213] width 147 height 30
click at [98, 190] on button "Archivos adjuntos" at bounding box center [121, 183] width 147 height 30
select select "10"
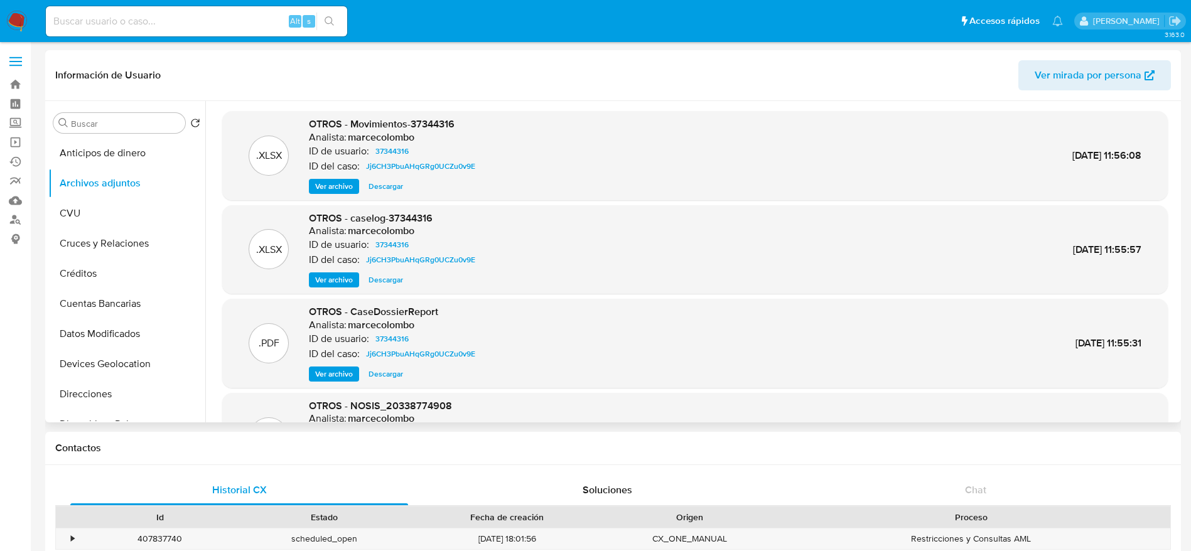
click at [381, 277] on span "Descargar" at bounding box center [385, 280] width 35 height 13
click at [384, 189] on span "Descargar" at bounding box center [385, 186] width 35 height 13
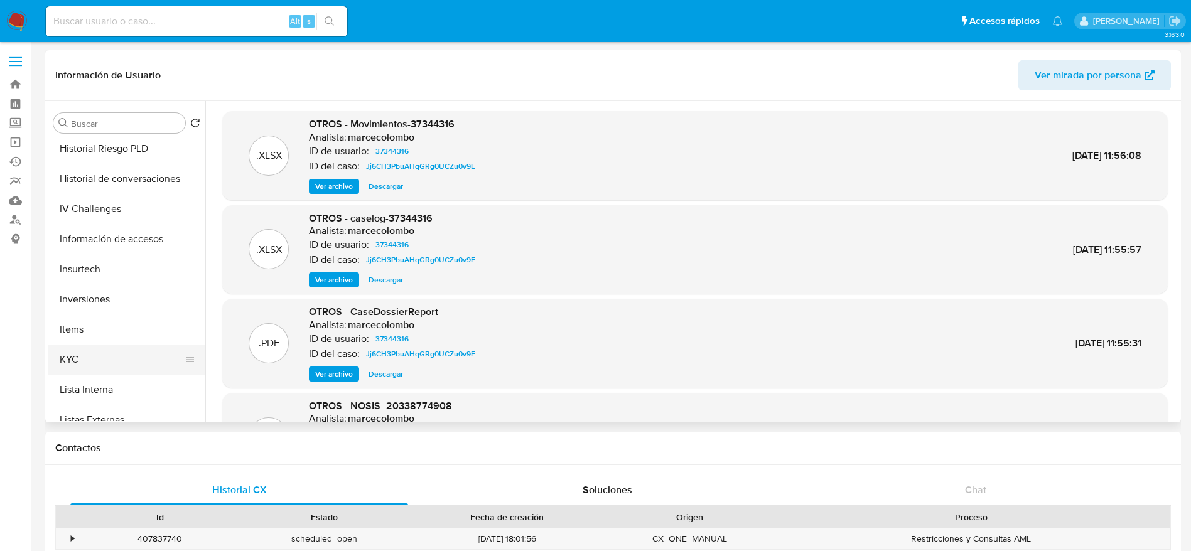
scroll to position [471, 0]
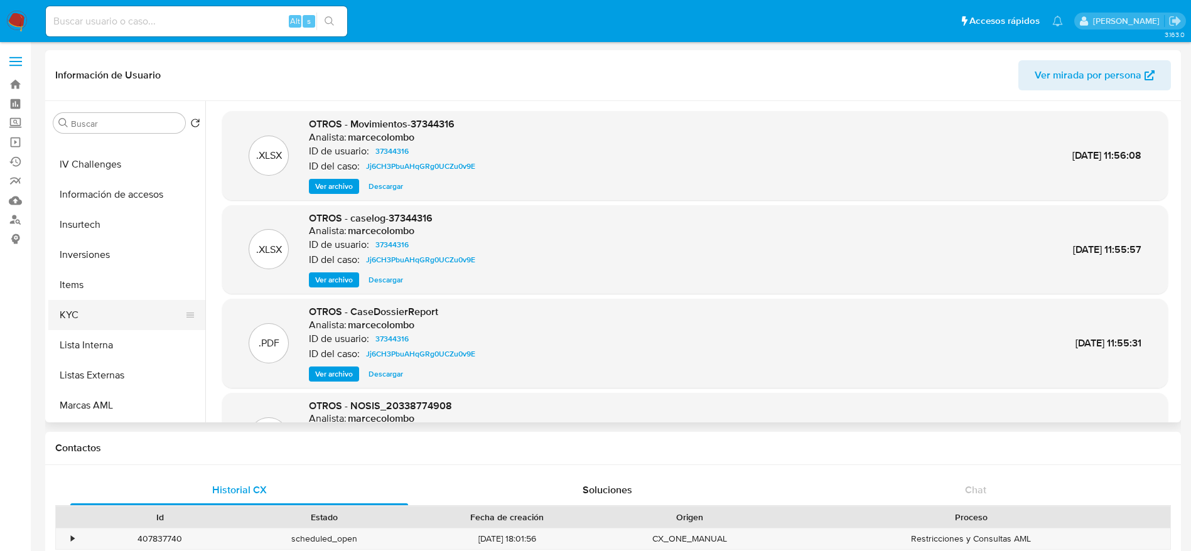
click at [83, 315] on button "KYC" at bounding box center [121, 315] width 147 height 30
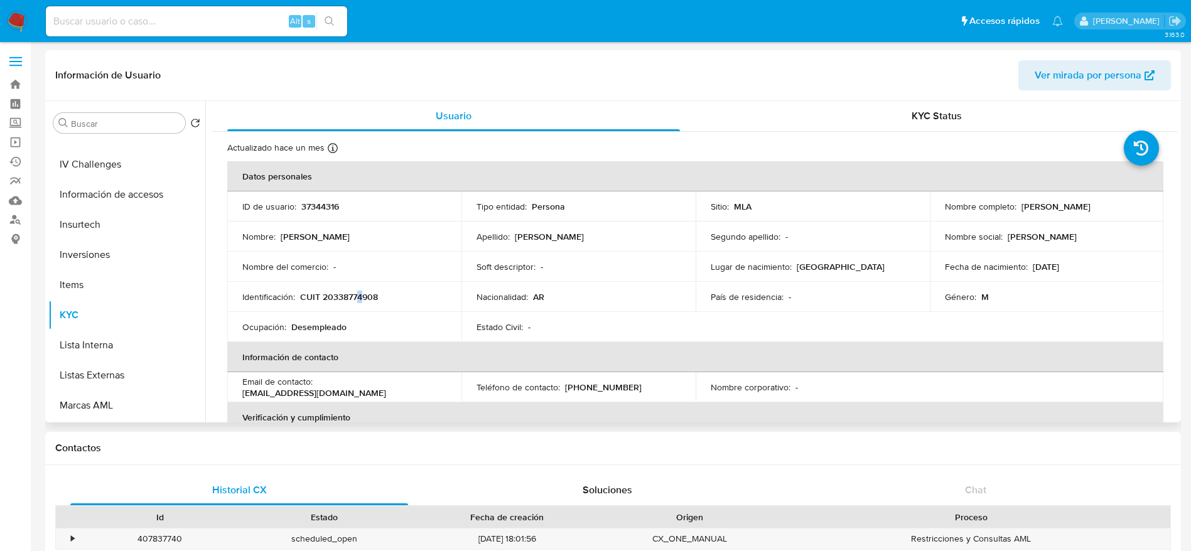
click at [360, 292] on p "CUIT 20338774908" at bounding box center [339, 296] width 78 height 11
click at [359, 297] on p "CUIT 20338774908" at bounding box center [339, 296] width 78 height 11
copy p "20338774908"
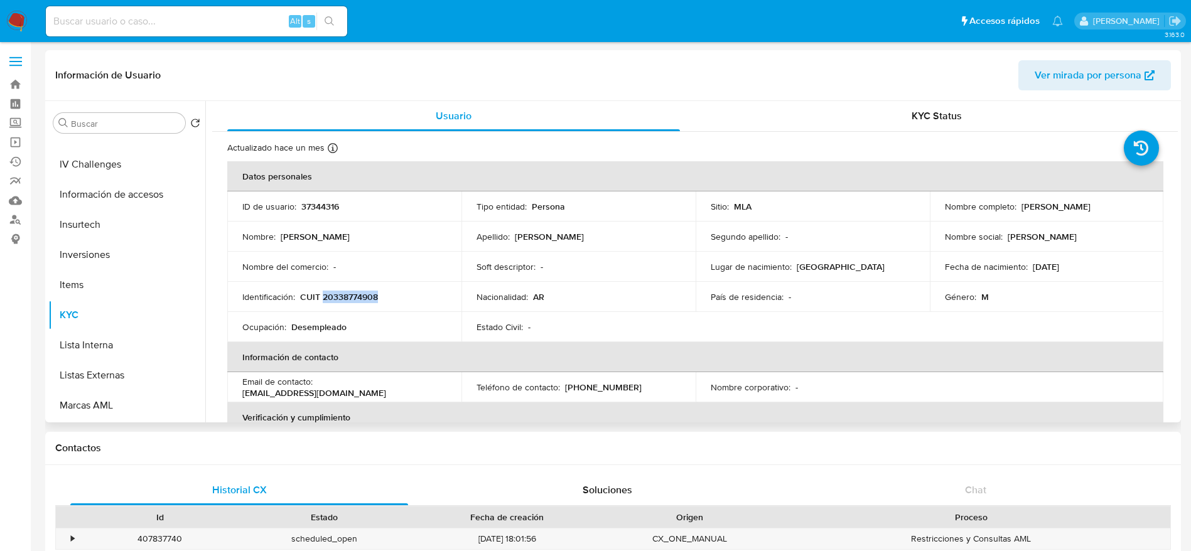
drag, startPoint x: 1024, startPoint y: 205, endPoint x: 1122, endPoint y: 210, distance: 98.0
click at [1122, 210] on div "Nombre completo : Walter Alejandro Molina" at bounding box center [1047, 206] width 204 height 11
copy p "Walter Alejandro Molina"
click at [347, 301] on p "CUIT 20338774908" at bounding box center [339, 296] width 78 height 11
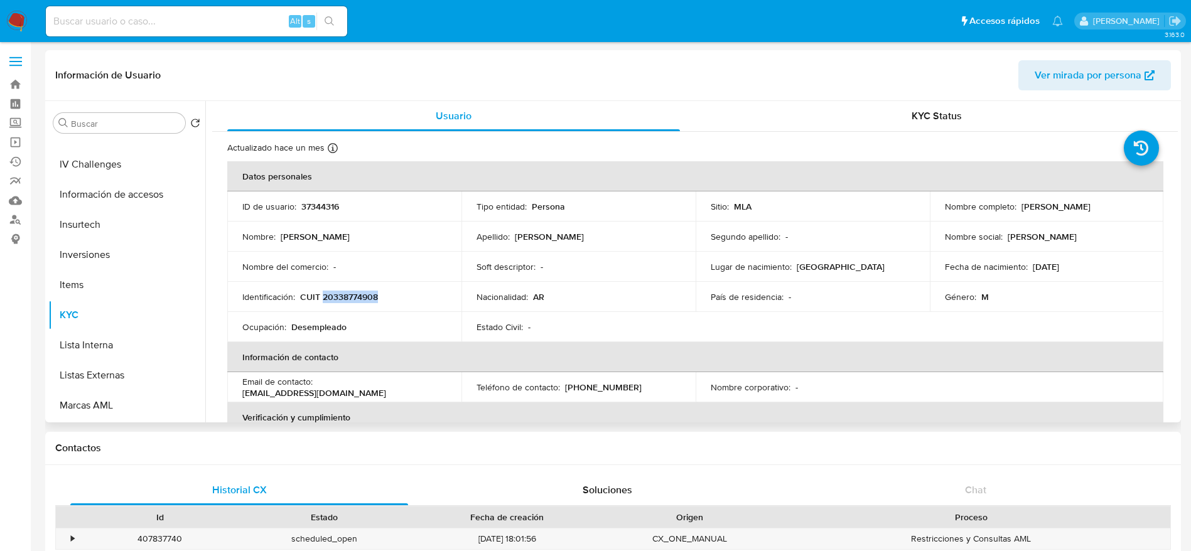
click at [347, 300] on p "CUIT 20338774908" at bounding box center [339, 296] width 78 height 11
copy p "20338774908"
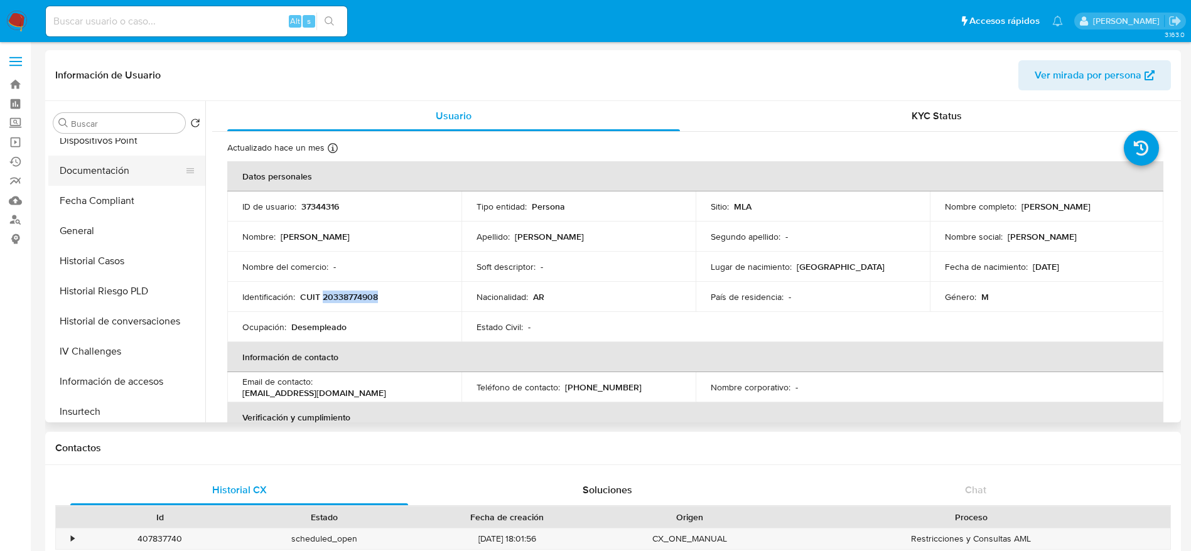
scroll to position [282, 0]
click at [109, 269] on button "Historial Casos" at bounding box center [121, 262] width 147 height 30
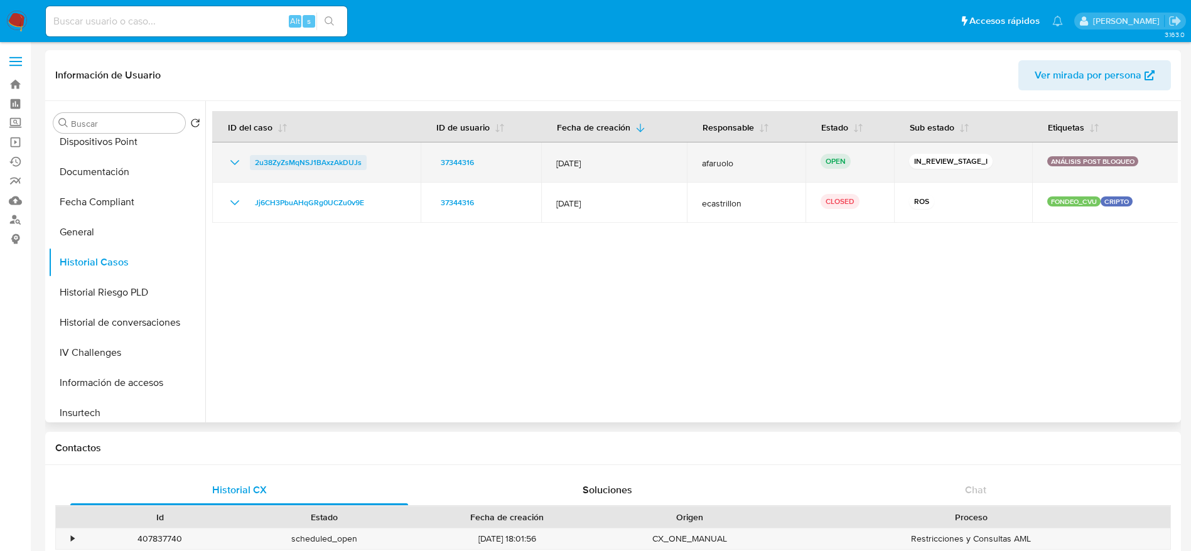
click at [352, 163] on span "2u38ZyZsMqNSJ1BAxzAkDUJs" at bounding box center [308, 162] width 107 height 15
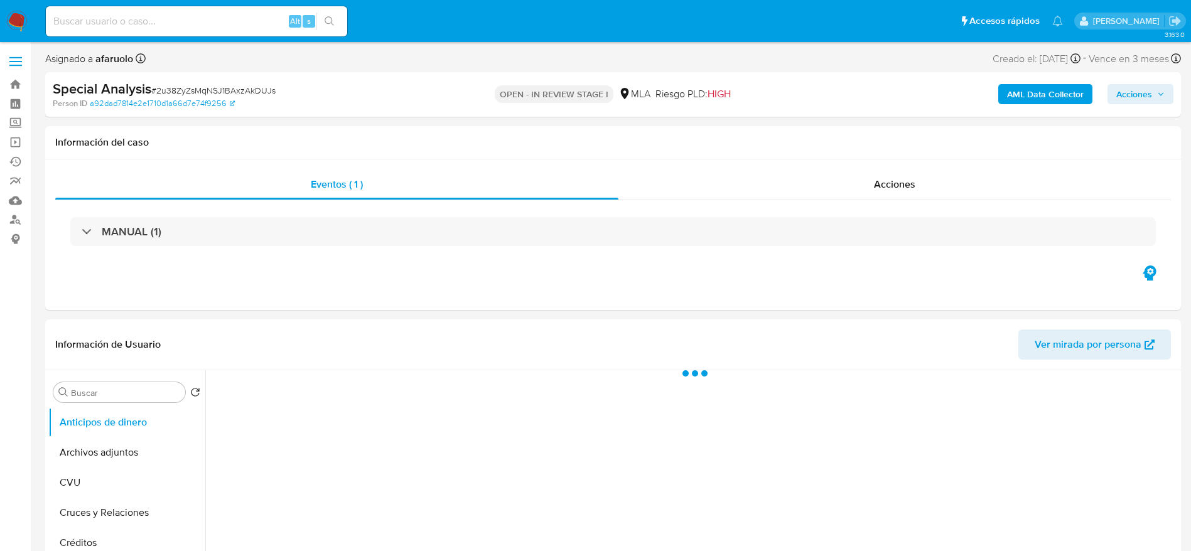
click at [220, 92] on span "# 2u38ZyZsMqNSJ1BAxzAkDUJs" at bounding box center [213, 90] width 124 height 13
copy span "2u38ZyZsMqNSJ1BAxzAkDUJs"
select select "10"
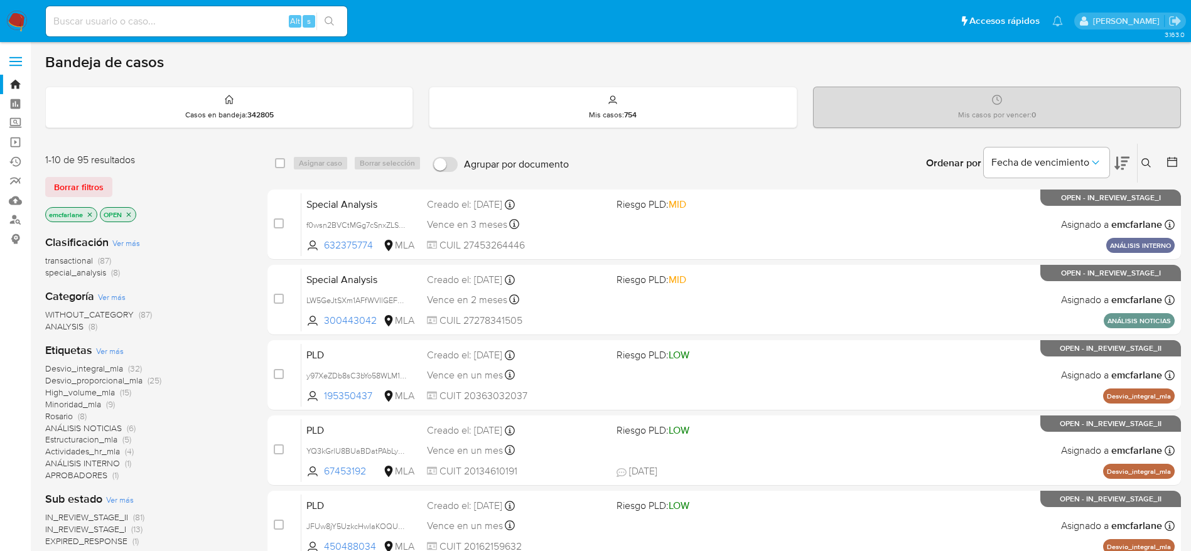
click at [74, 178] on span "Borrar filtros" at bounding box center [79, 187] width 50 height 18
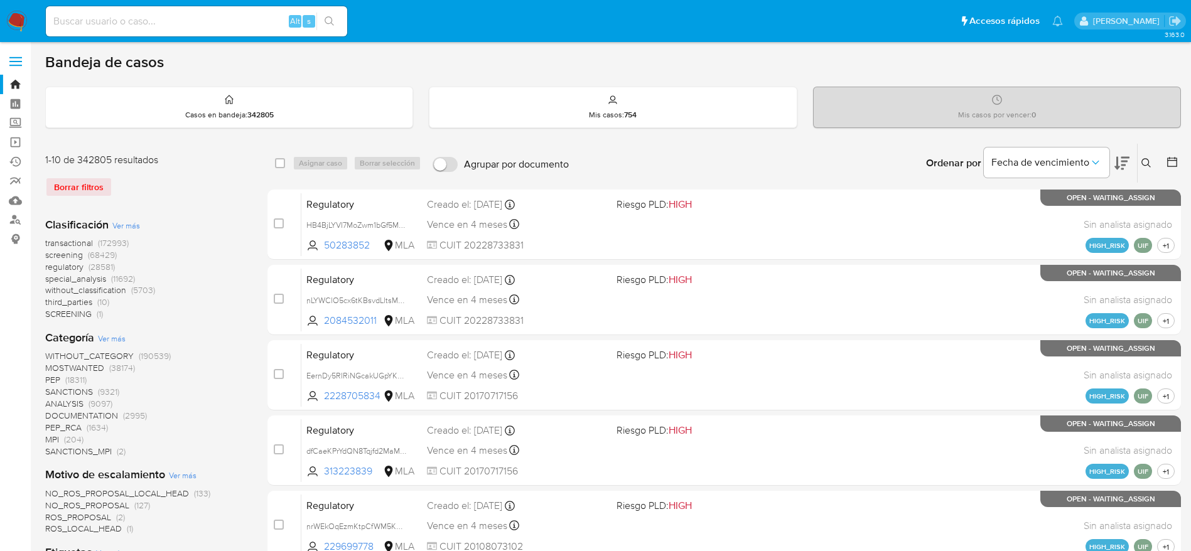
click at [1146, 161] on icon at bounding box center [1146, 163] width 10 height 10
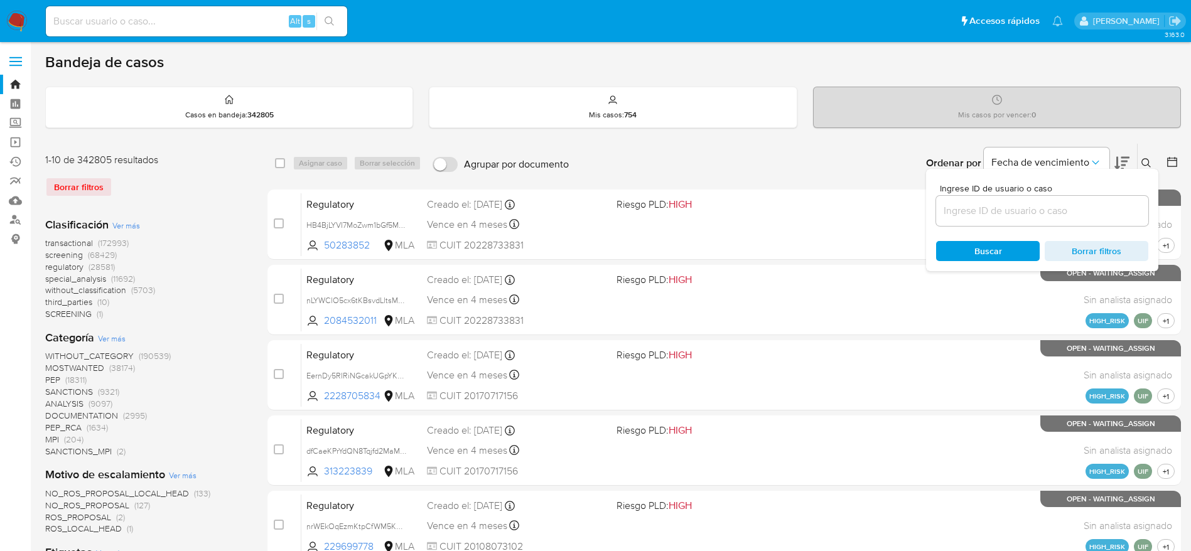
click at [1033, 200] on div at bounding box center [1042, 211] width 212 height 30
click at [1021, 211] on input at bounding box center [1042, 211] width 212 height 16
paste input "2u38ZyZsMqNSJ1BAxzAkDUJs"
type input "2u38ZyZsMqNSJ1BAxzAkDUJs"
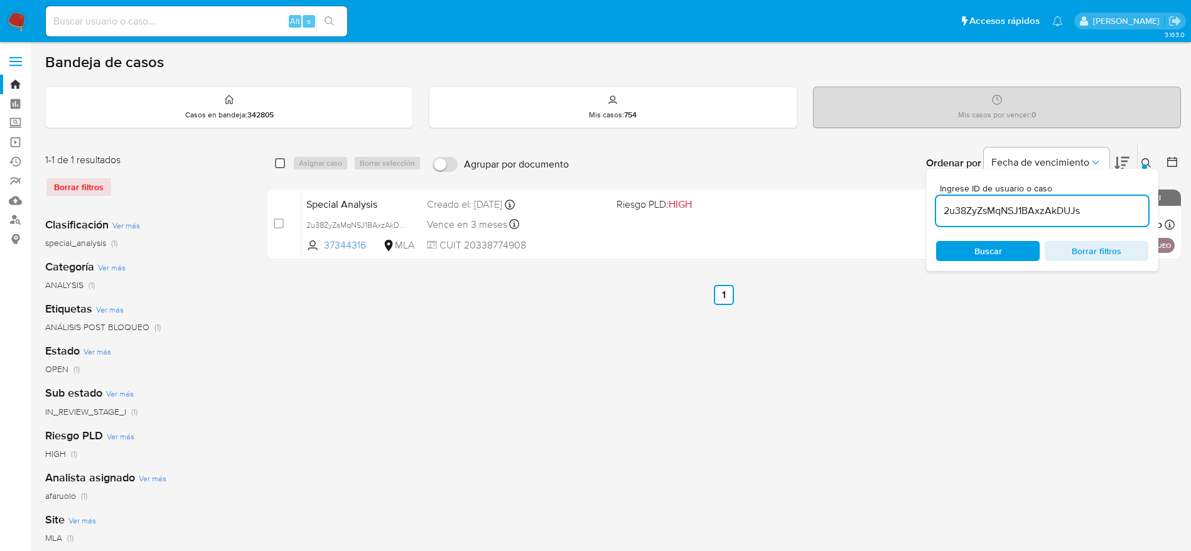
click at [281, 163] on input "checkbox" at bounding box center [280, 163] width 10 height 10
checkbox input "true"
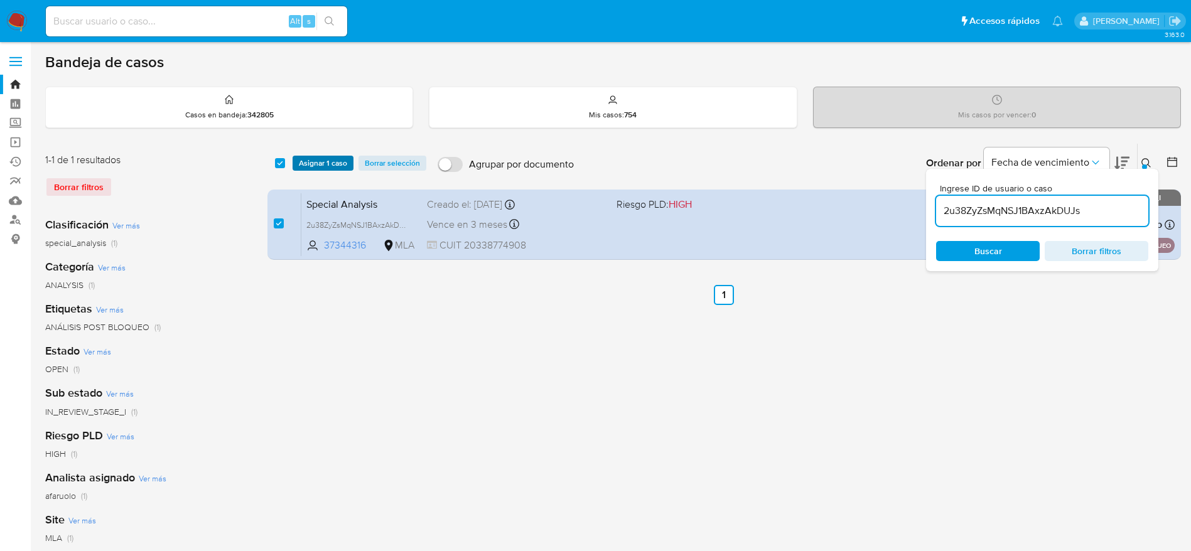
click at [301, 160] on span "Asignar 1 caso" at bounding box center [323, 163] width 48 height 13
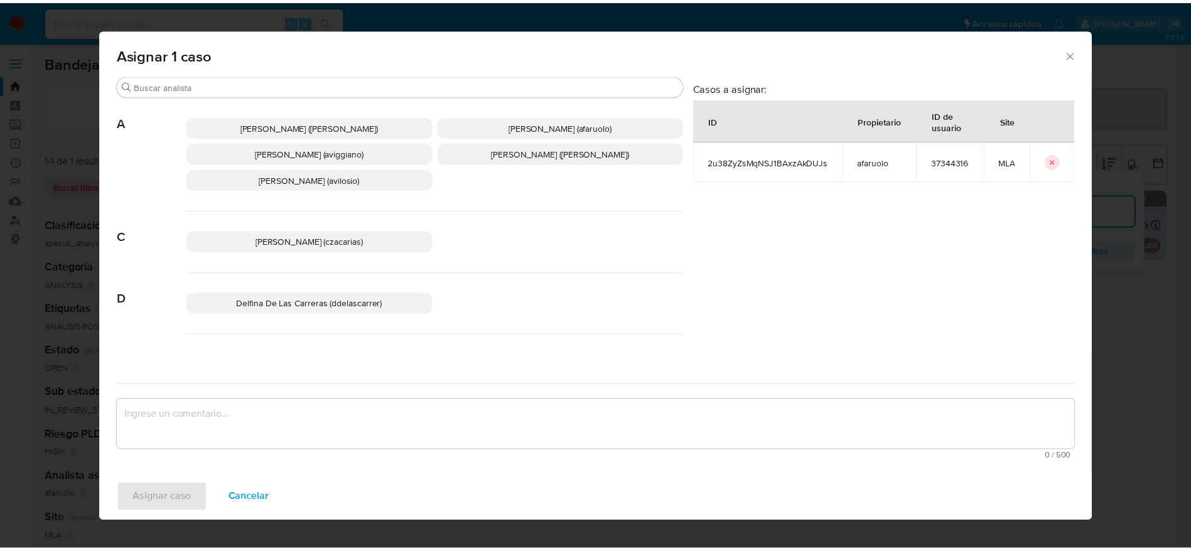
scroll to position [94, 0]
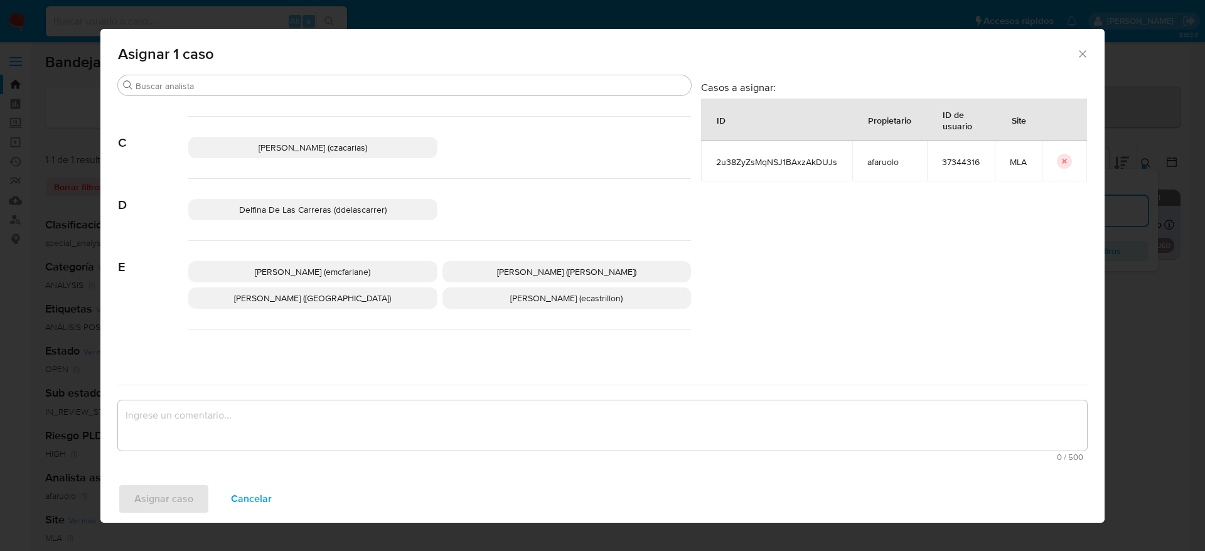
click at [326, 269] on span "Elaine Mc Farlane (emcfarlane)" at bounding box center [312, 272] width 115 height 13
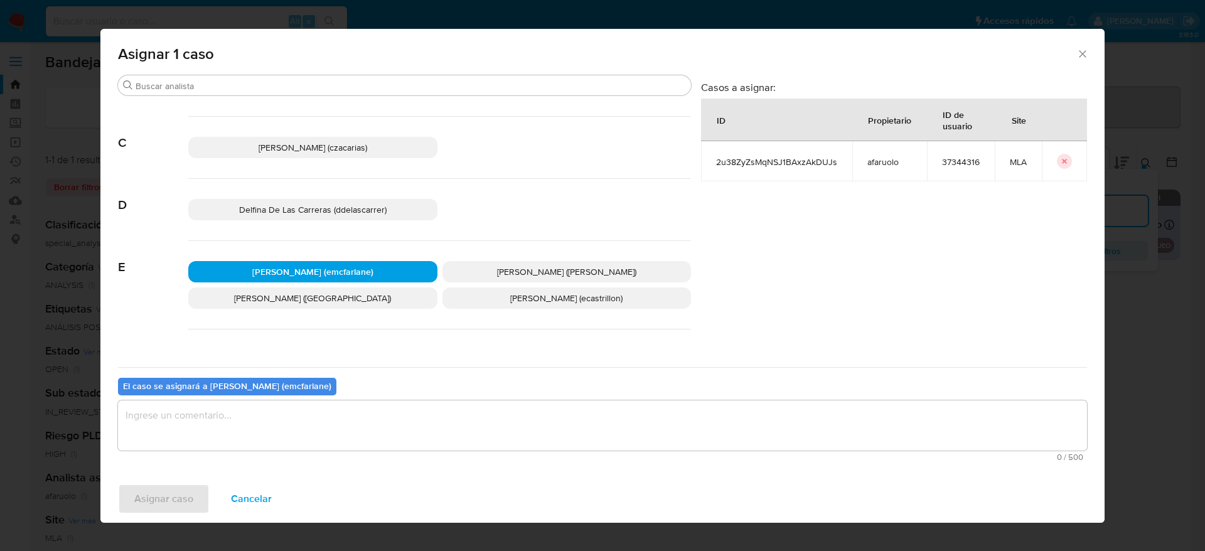
click at [269, 427] on textarea "assign-modal" at bounding box center [602, 425] width 969 height 50
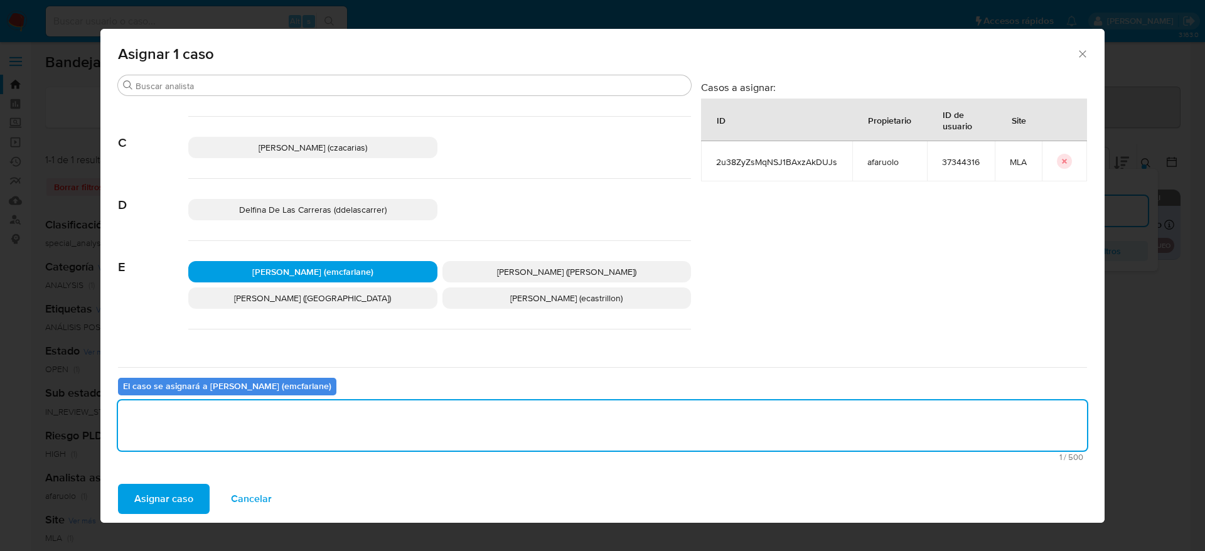
click at [171, 500] on span "Asignar caso" at bounding box center [163, 499] width 59 height 28
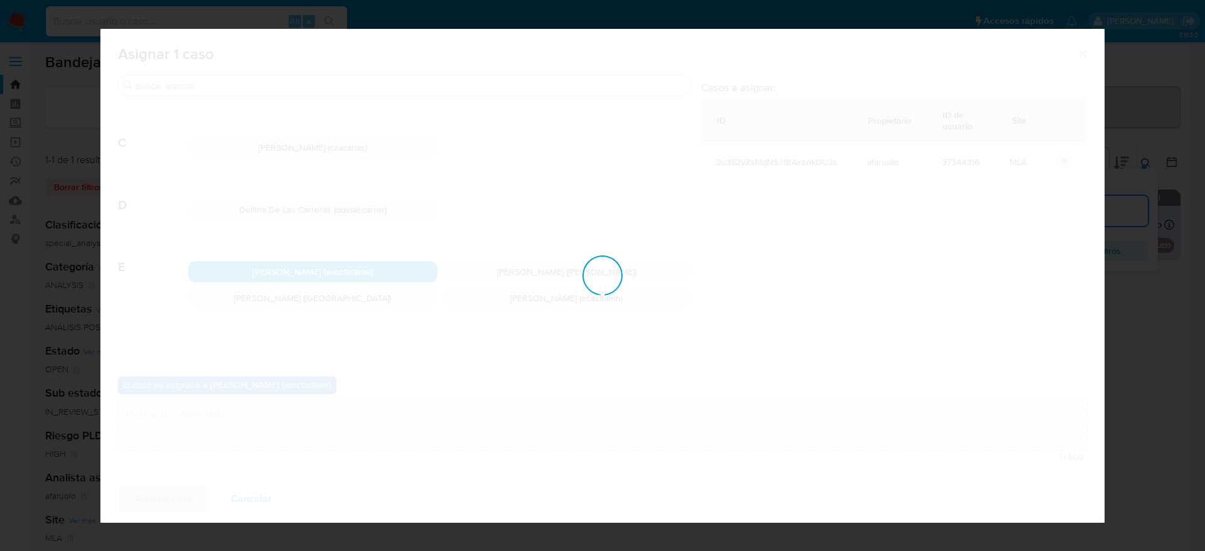
checkbox input "false"
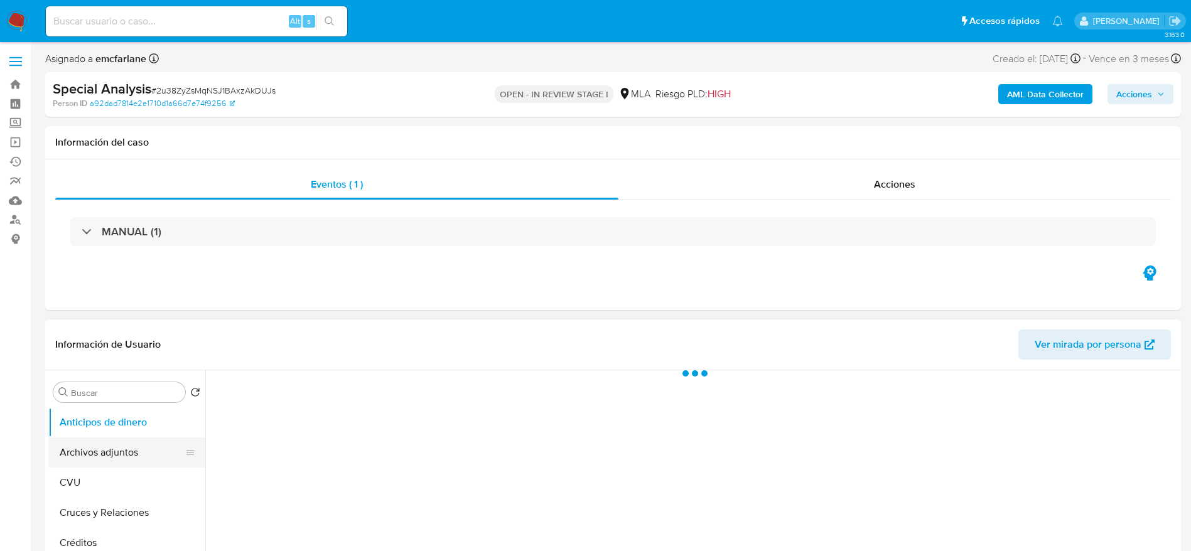
click at [139, 452] on button "Archivos adjuntos" at bounding box center [121, 452] width 147 height 30
select select "10"
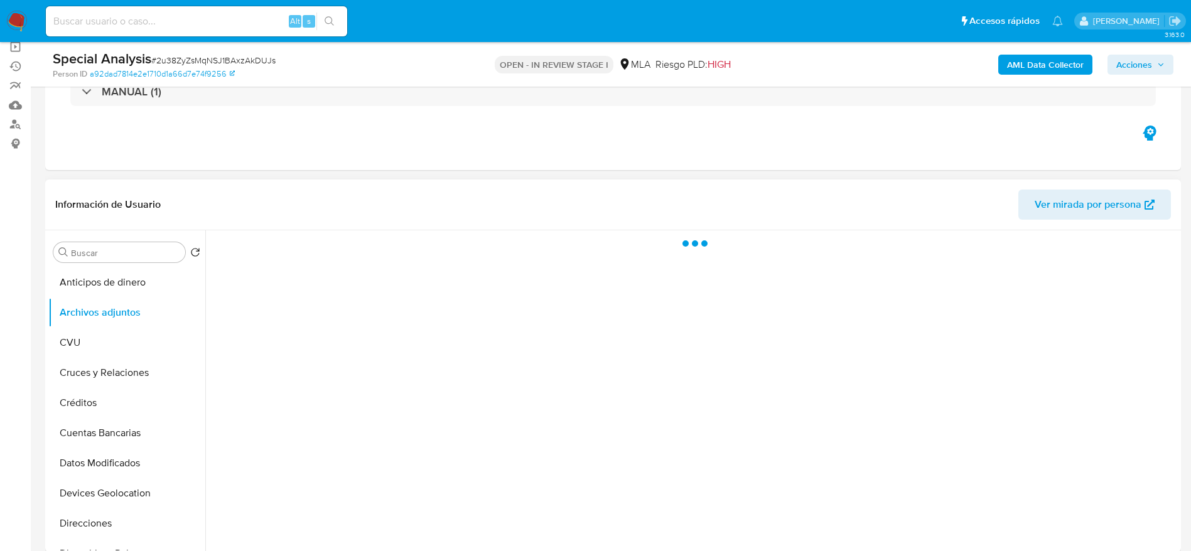
scroll to position [188, 0]
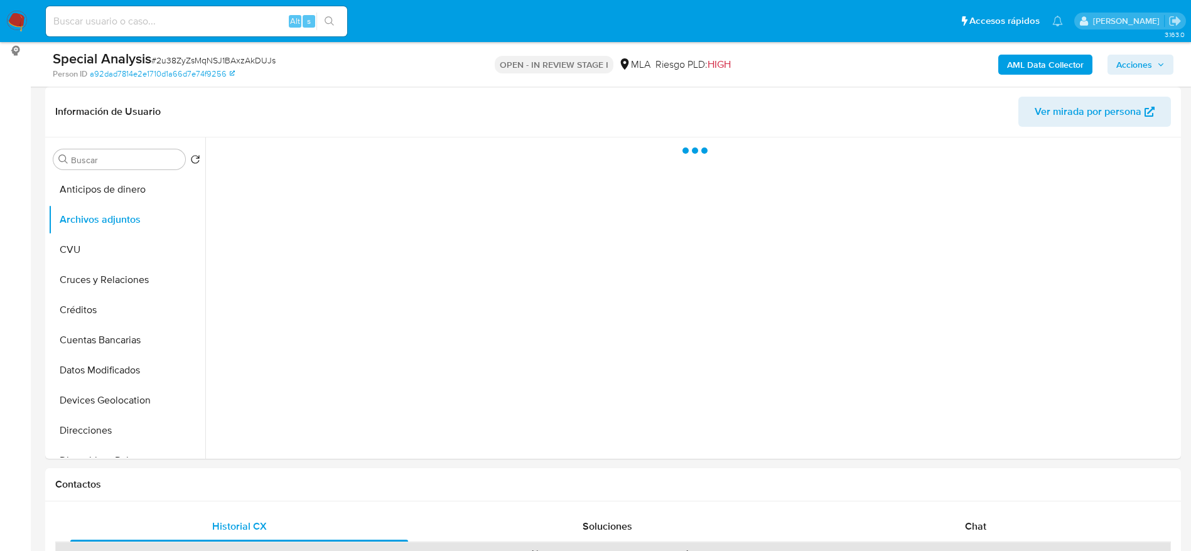
click at [253, 60] on span "# 2u38ZyZsMqNSJ1BAxzAkDUJs" at bounding box center [213, 60] width 124 height 13
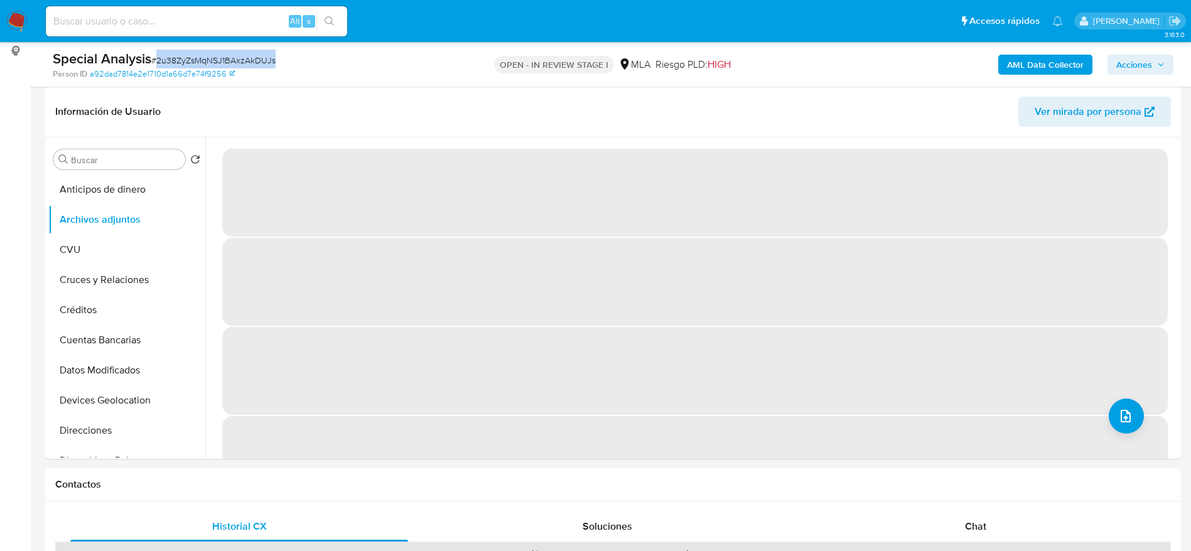
click at [253, 60] on span "# 2u38ZyZsMqNSJ1BAxzAkDUJs" at bounding box center [213, 60] width 124 height 13
copy span "2u38ZyZsMqNSJ1BAxzAkDUJs"
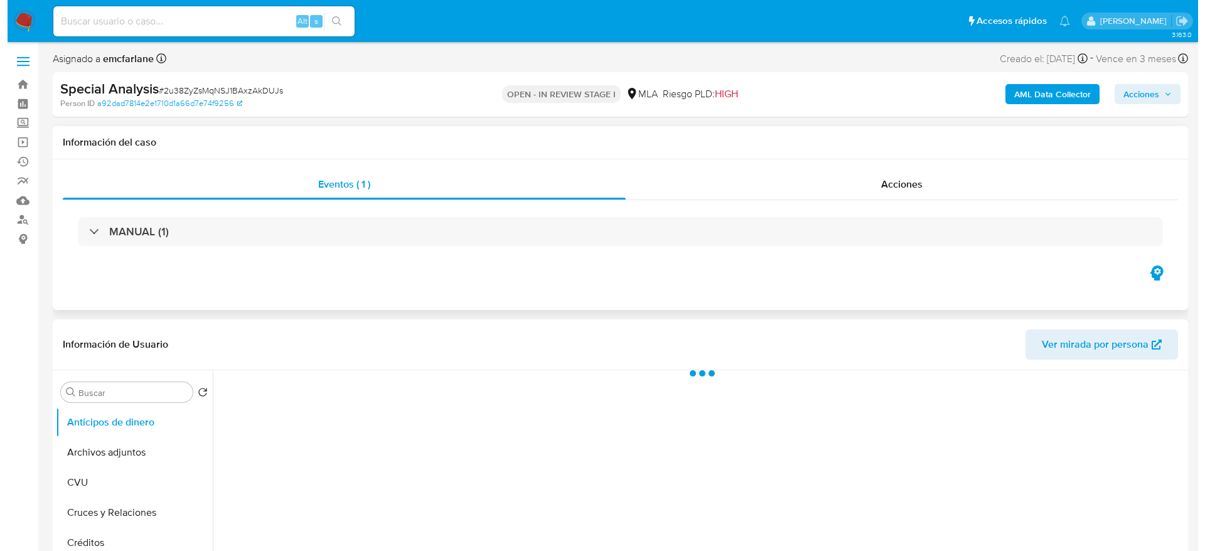
scroll to position [94, 0]
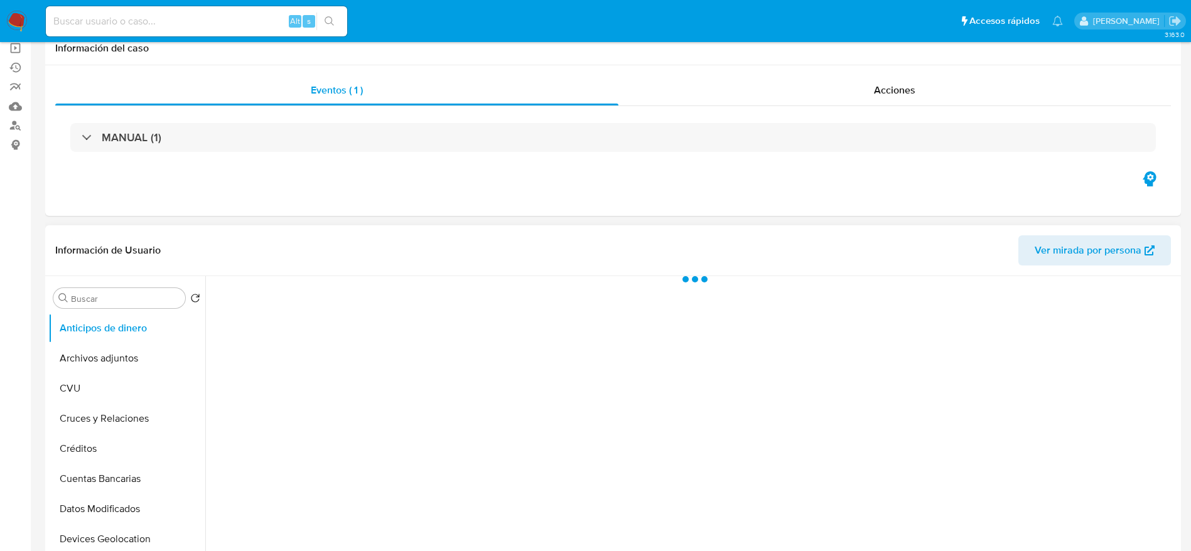
select select "10"
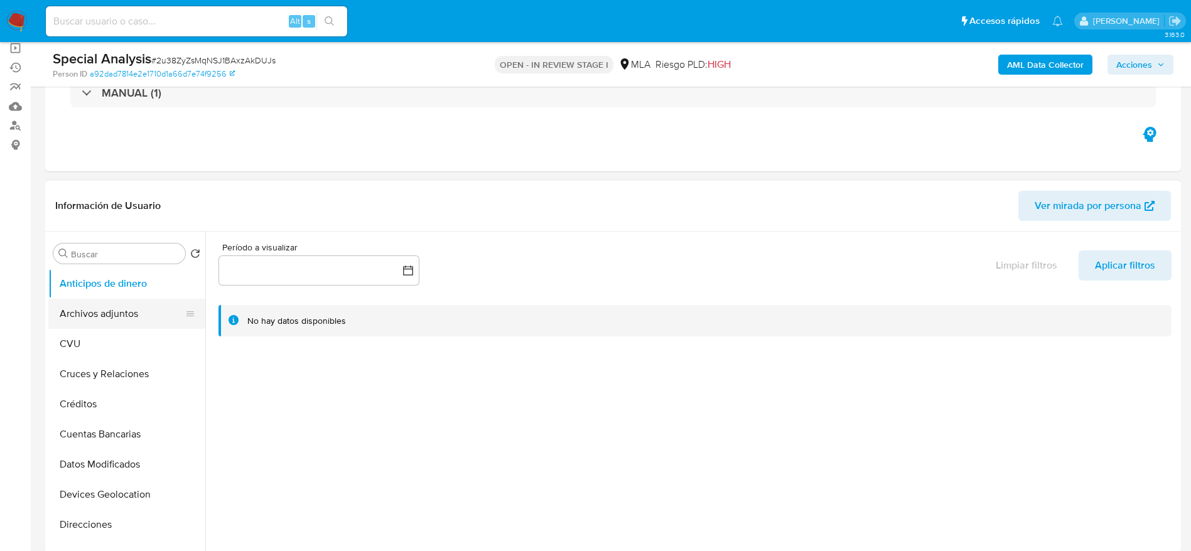
click at [65, 312] on button "Archivos adjuntos" at bounding box center [121, 314] width 147 height 30
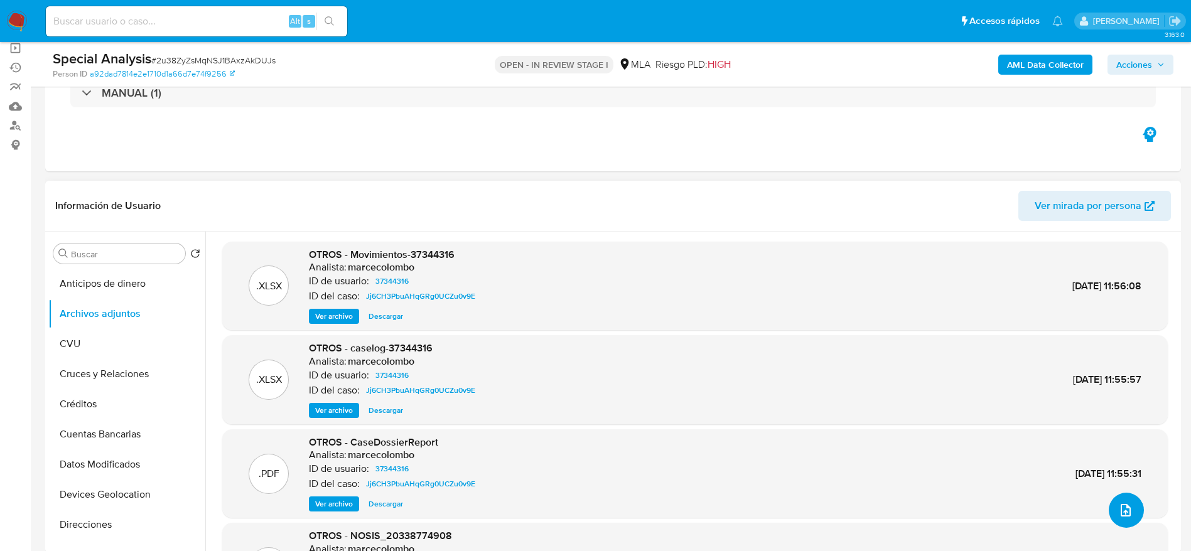
click at [1121, 508] on icon "upload-file" at bounding box center [1125, 510] width 15 height 15
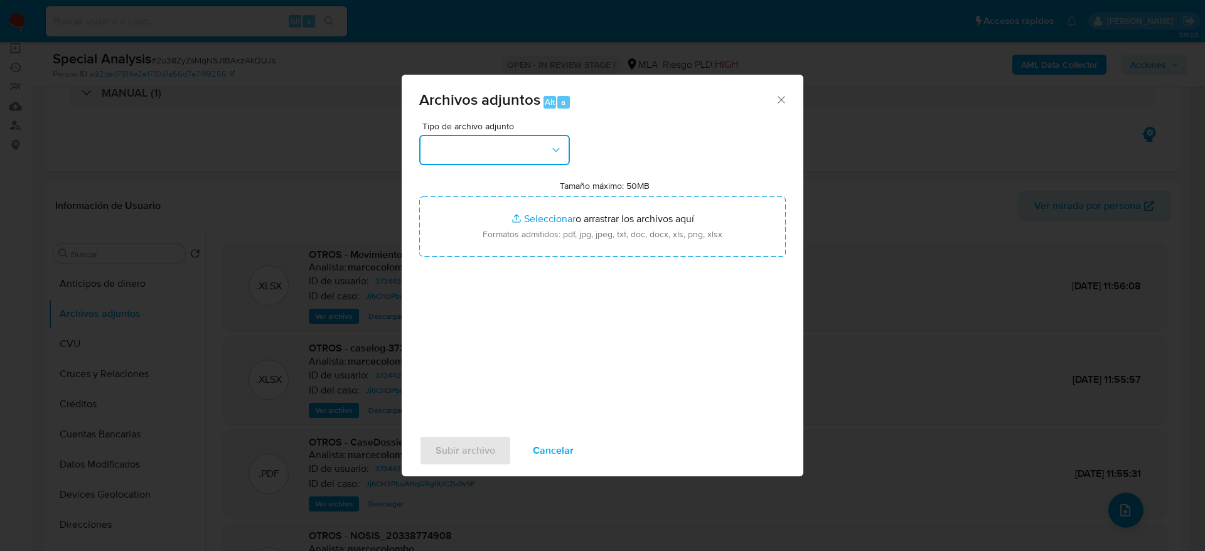
click at [496, 149] on button "button" at bounding box center [494, 150] width 151 height 30
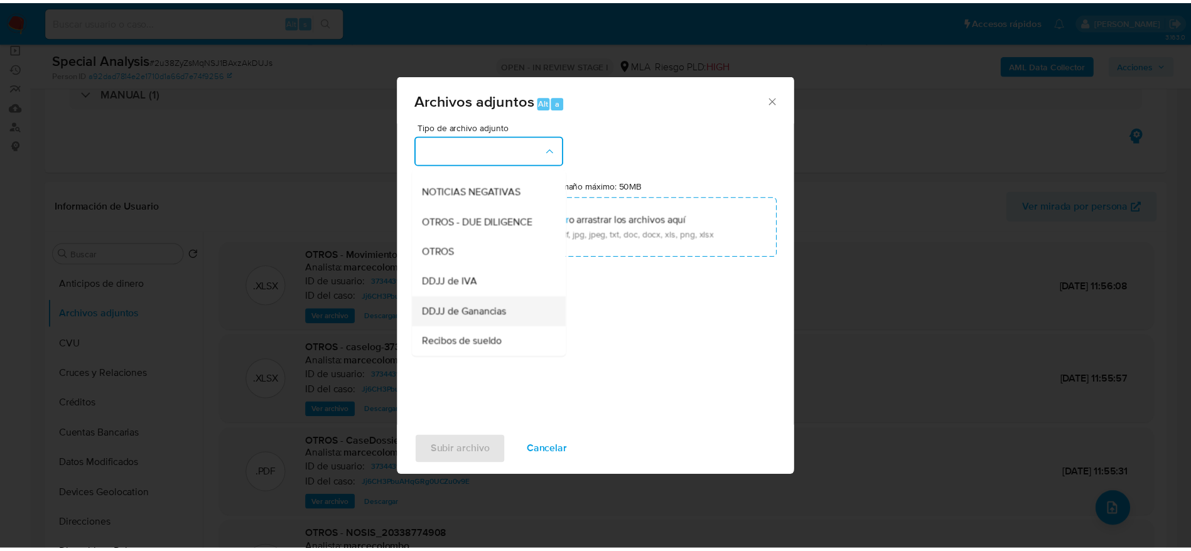
scroll to position [188, 0]
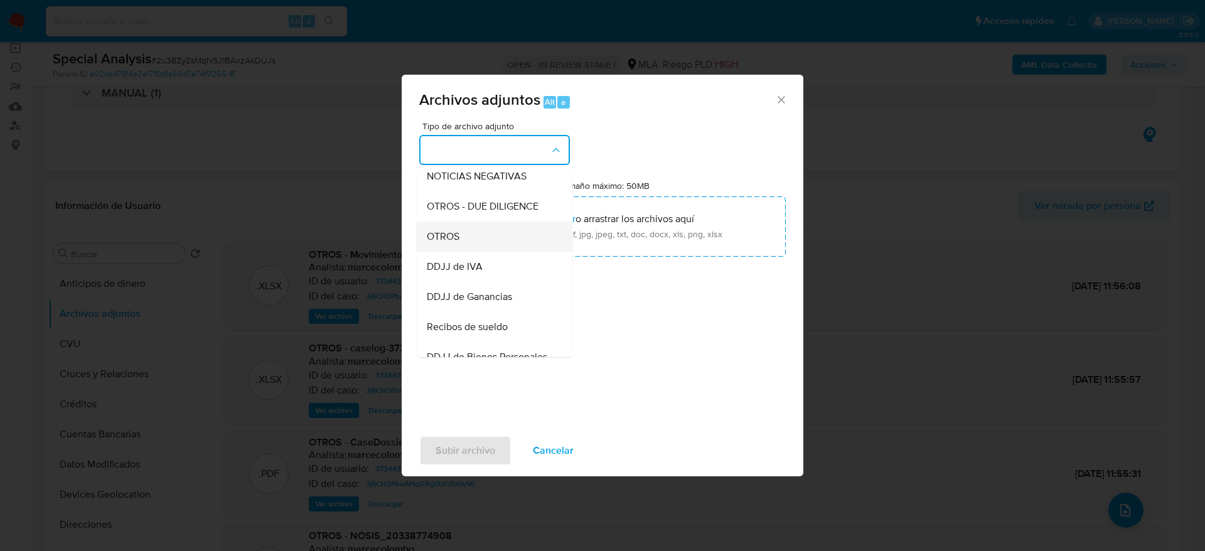
click at [453, 243] on span "OTROS" at bounding box center [443, 236] width 33 height 13
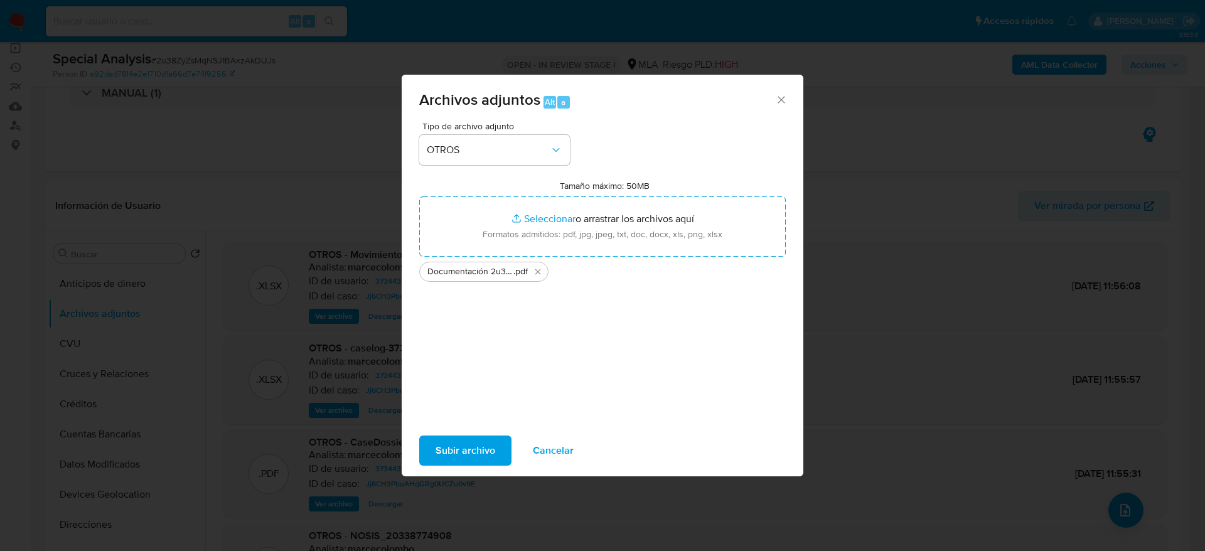
click at [478, 446] on span "Subir archivo" at bounding box center [466, 451] width 60 height 28
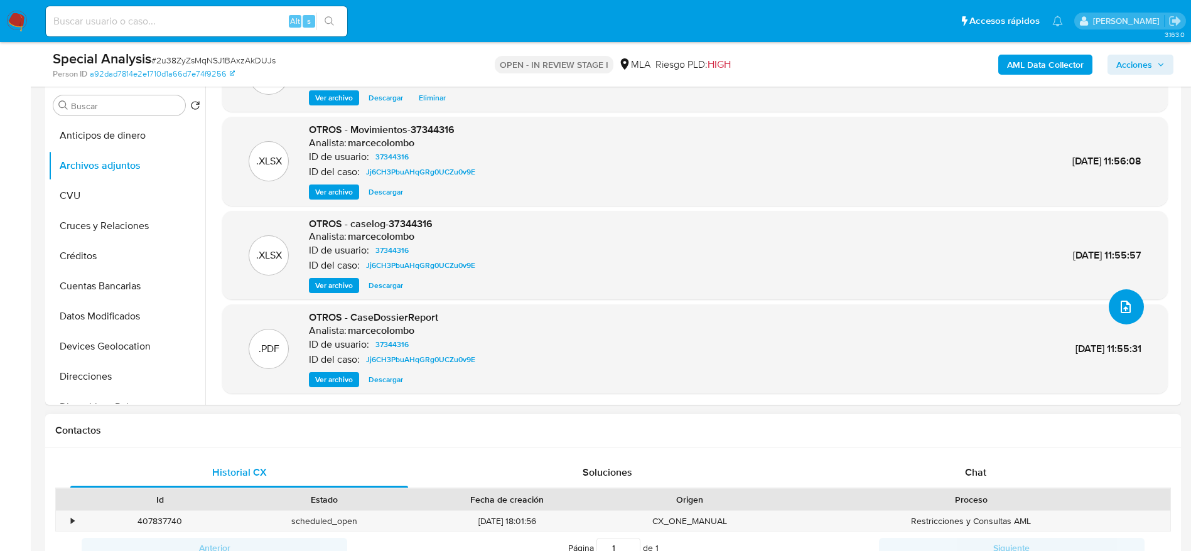
scroll to position [471, 0]
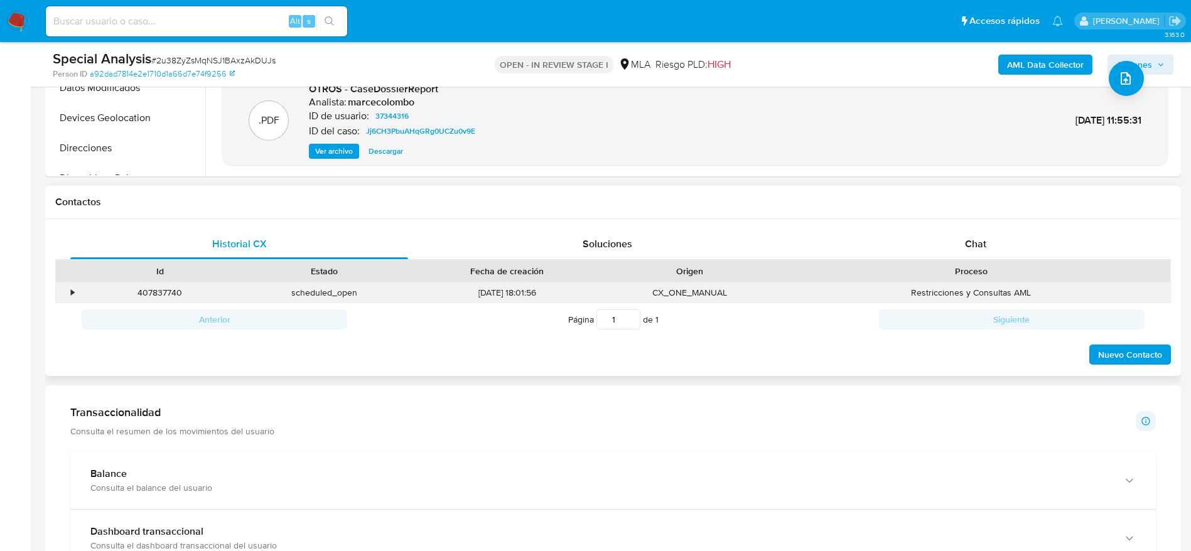
click at [163, 284] on div "407837740" at bounding box center [160, 292] width 164 height 21
copy div "407837740"
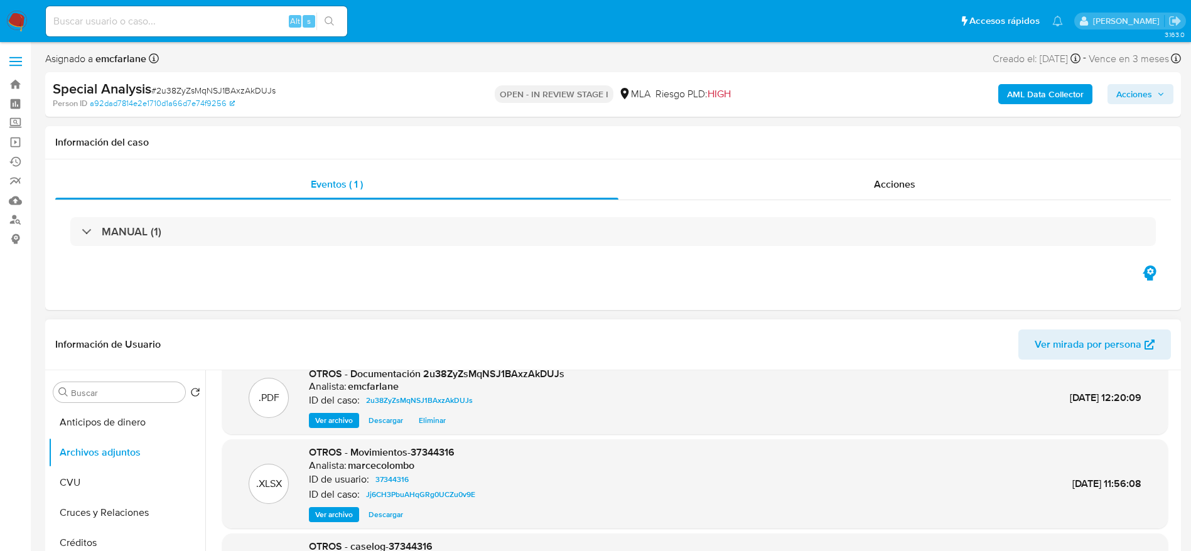
scroll to position [0, 0]
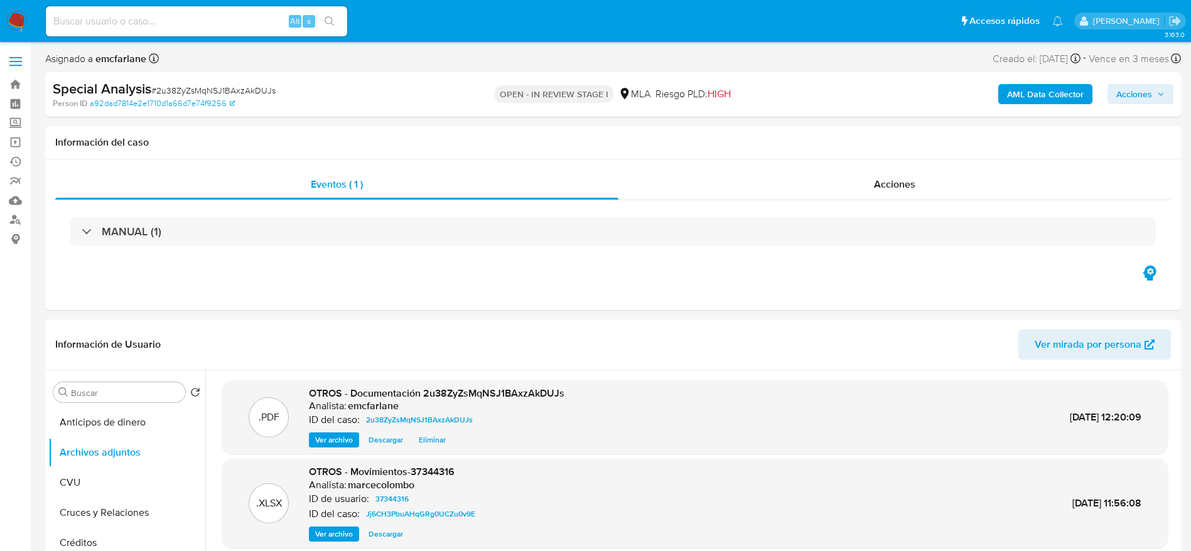
drag, startPoint x: 1155, startPoint y: 95, endPoint x: 1147, endPoint y: 100, distance: 9.3
click at [1155, 96] on span "Acciones" at bounding box center [1140, 94] width 48 height 18
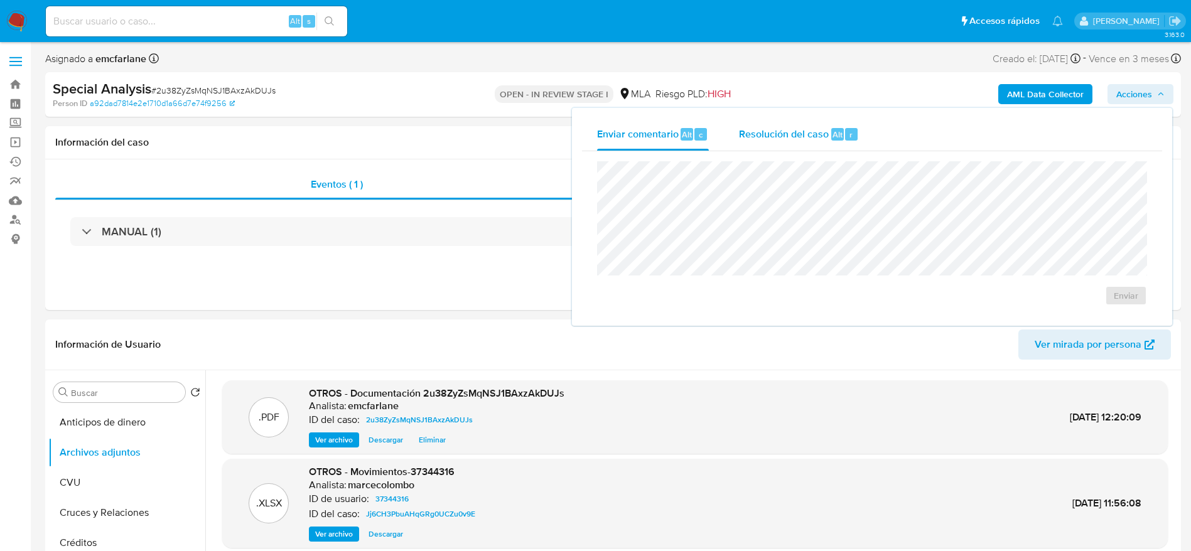
click at [788, 144] on div "Resolución del caso Alt r" at bounding box center [799, 134] width 120 height 33
click at [776, 230] on textarea at bounding box center [872, 214] width 549 height 100
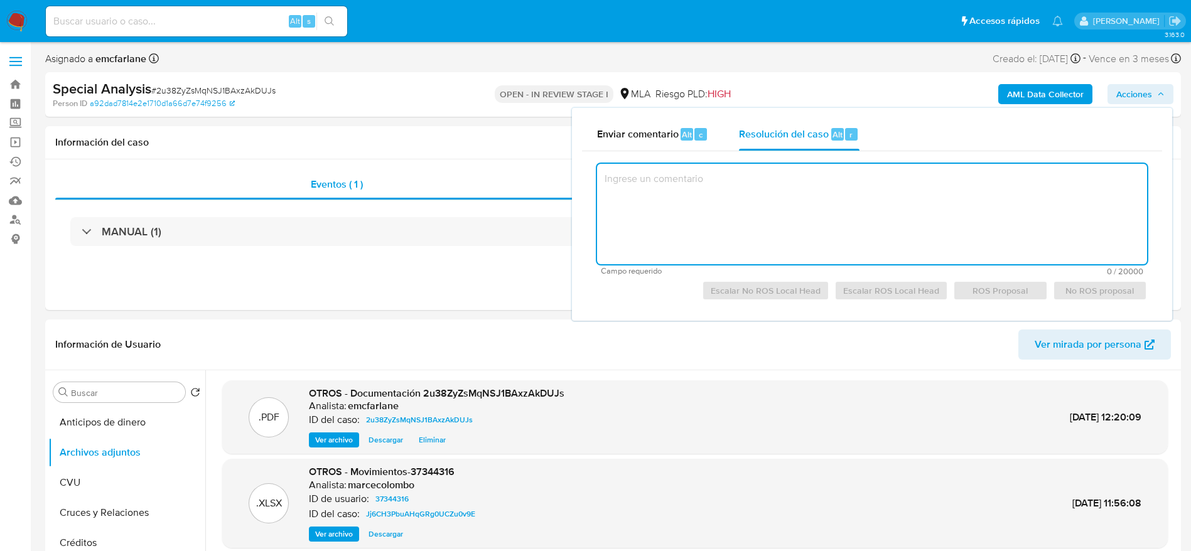
paste textarea "El cliente Walter Alejandro Molina - CUIT 20338774908 se encuentra registrado c…"
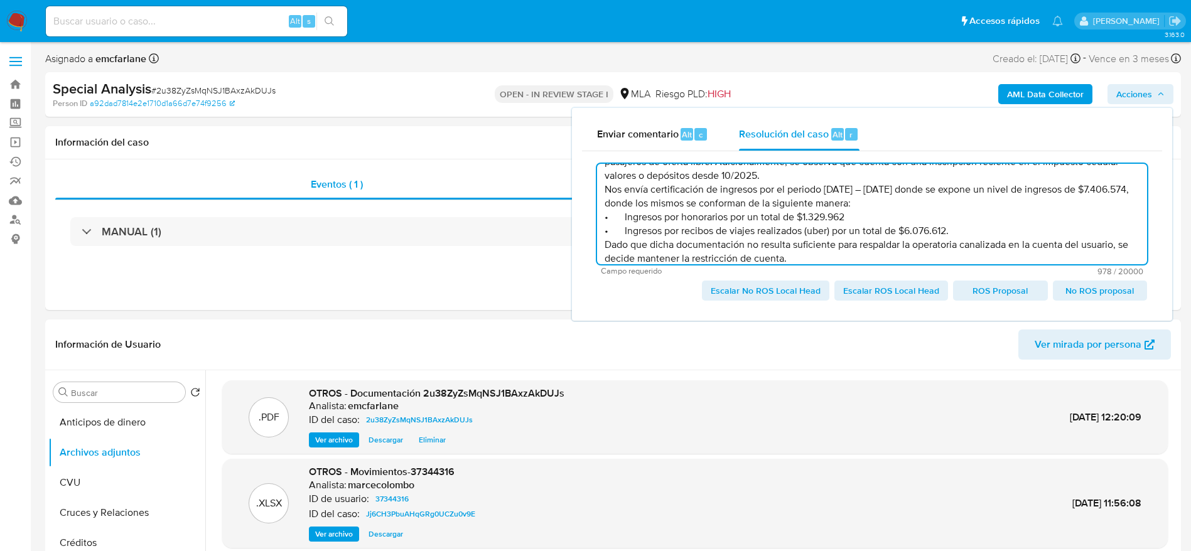
scroll to position [68, 0]
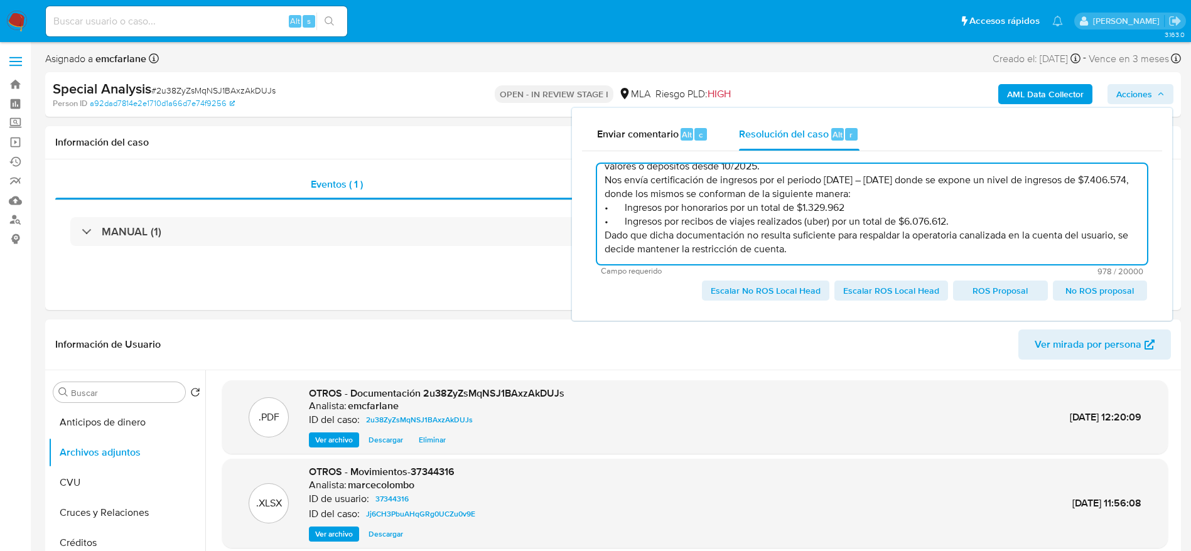
click at [743, 301] on div "El cliente Walter Alejandro Molina - CUIT 20338774908 se encuentra registrado c…" at bounding box center [872, 230] width 580 height 159
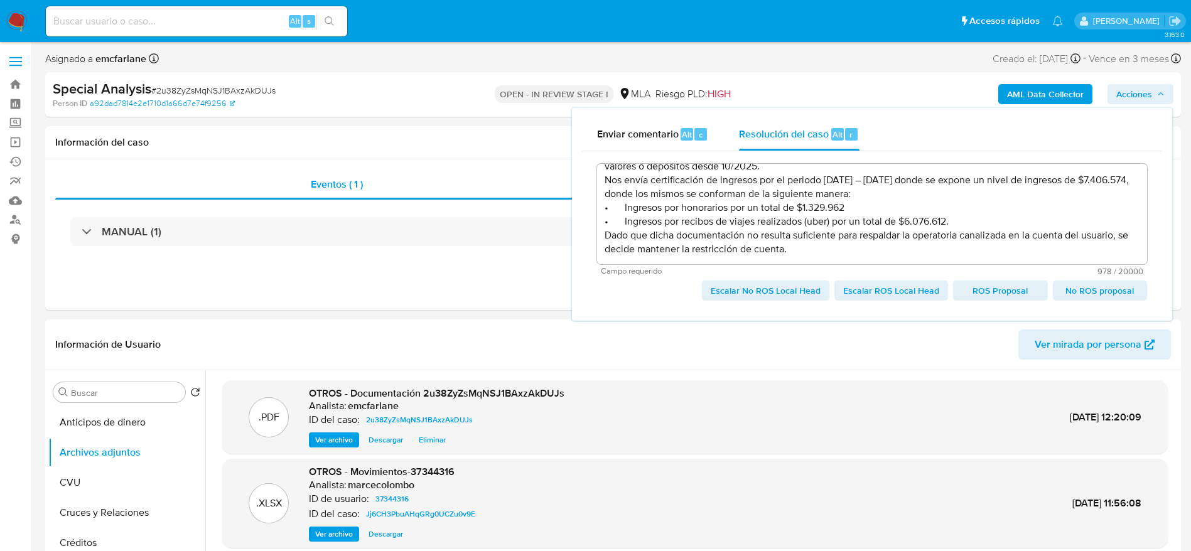
click at [744, 295] on span "Escalar No ROS Local Head" at bounding box center [766, 291] width 110 height 18
type textarea "El cliente Walter Alejandro Molina - CUIT 20338774908 se encuentra registrado c…"
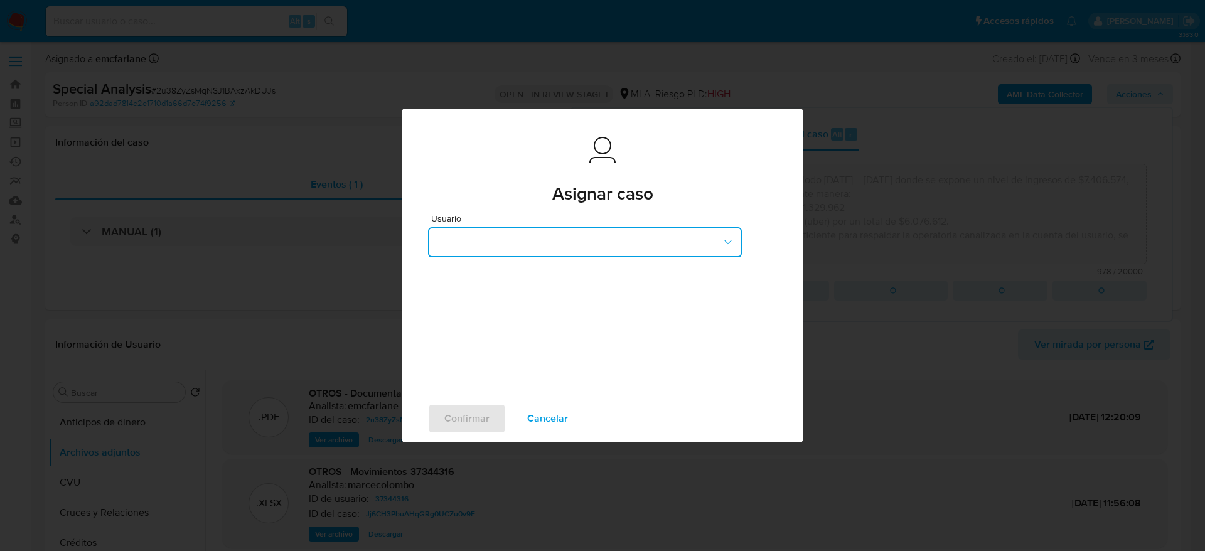
click at [536, 235] on button "button" at bounding box center [585, 242] width 314 height 30
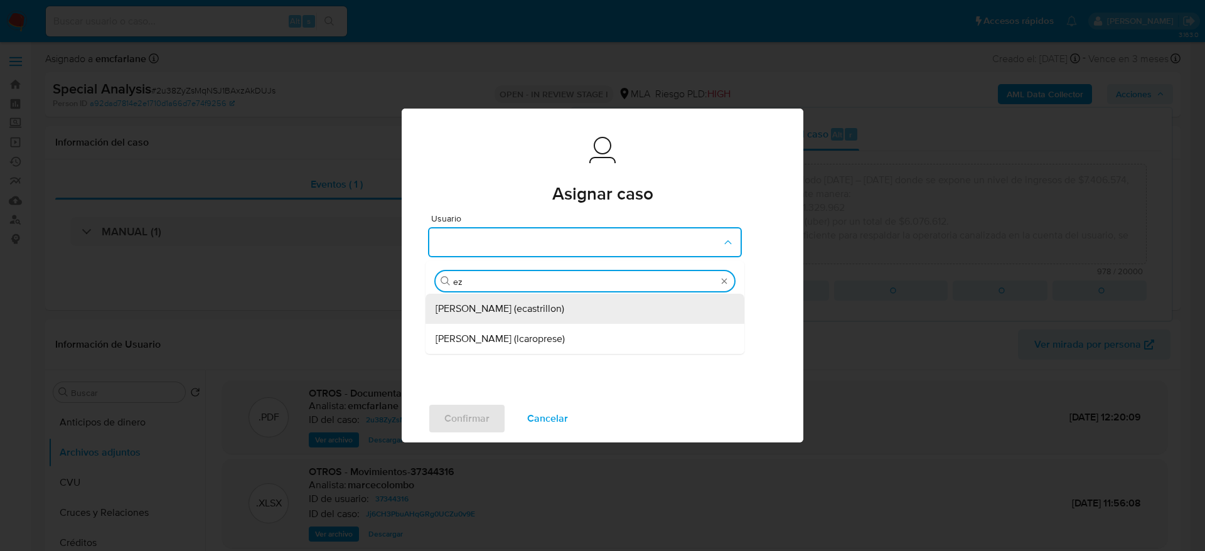
type input "eze"
click at [547, 303] on span "Ezequiel Gonzalo Castrillon (ecastrillon)" at bounding box center [500, 309] width 129 height 13
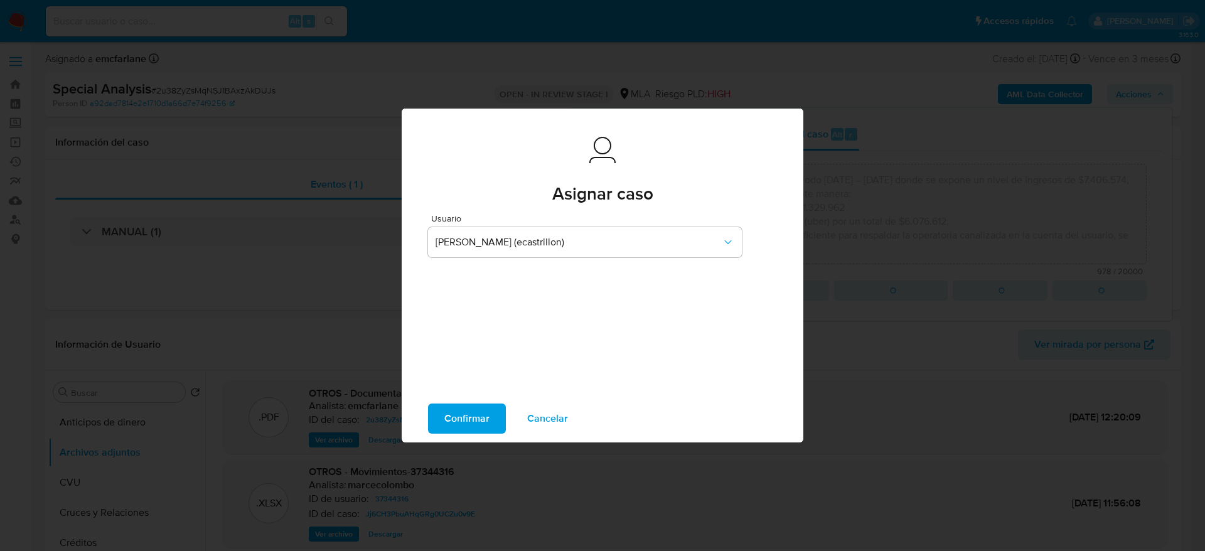
click at [455, 416] on span "Confirmar" at bounding box center [466, 419] width 45 height 28
type textarea "El cliente Walter Alejandro Molina - CUIT 20338774908 se encuentra registrado c…"
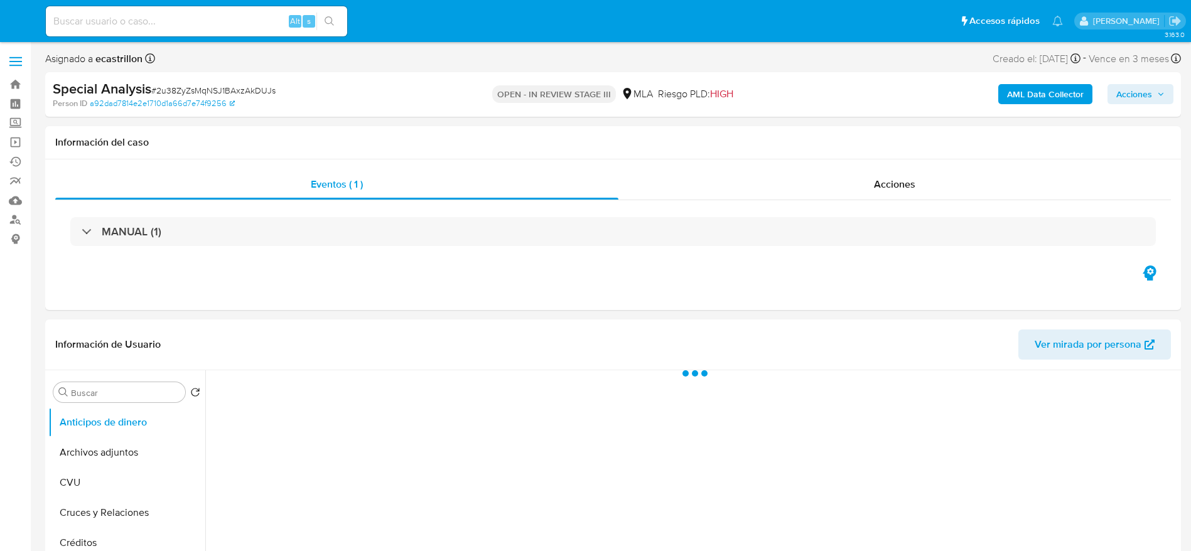
select select "10"
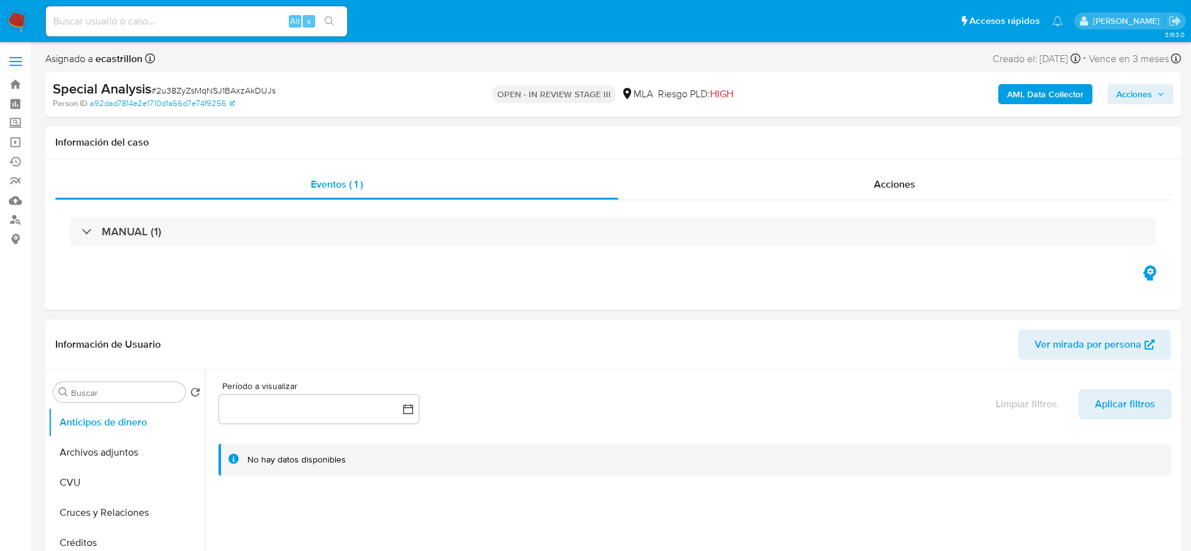
click at [215, 14] on input at bounding box center [196, 21] width 301 height 16
paste input "2664706953"
type input "2664706953"
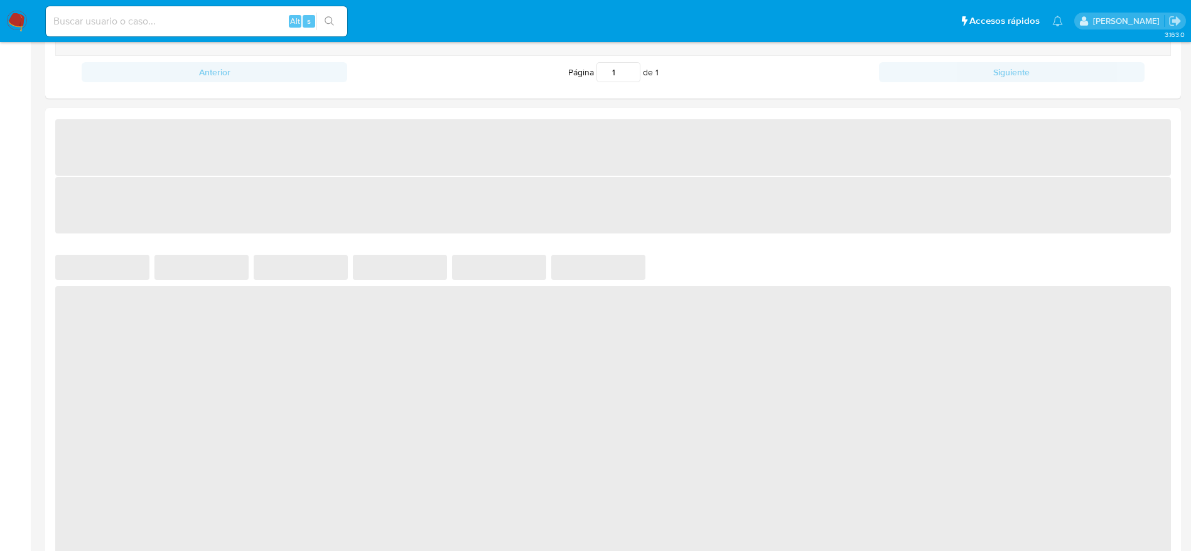
scroll to position [942, 0]
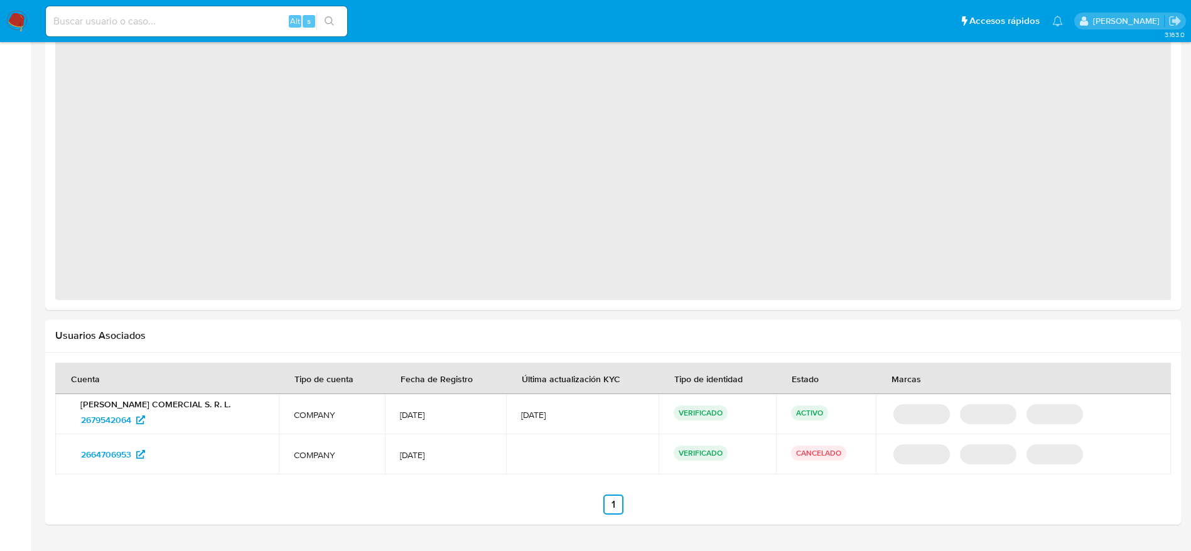
select select "10"
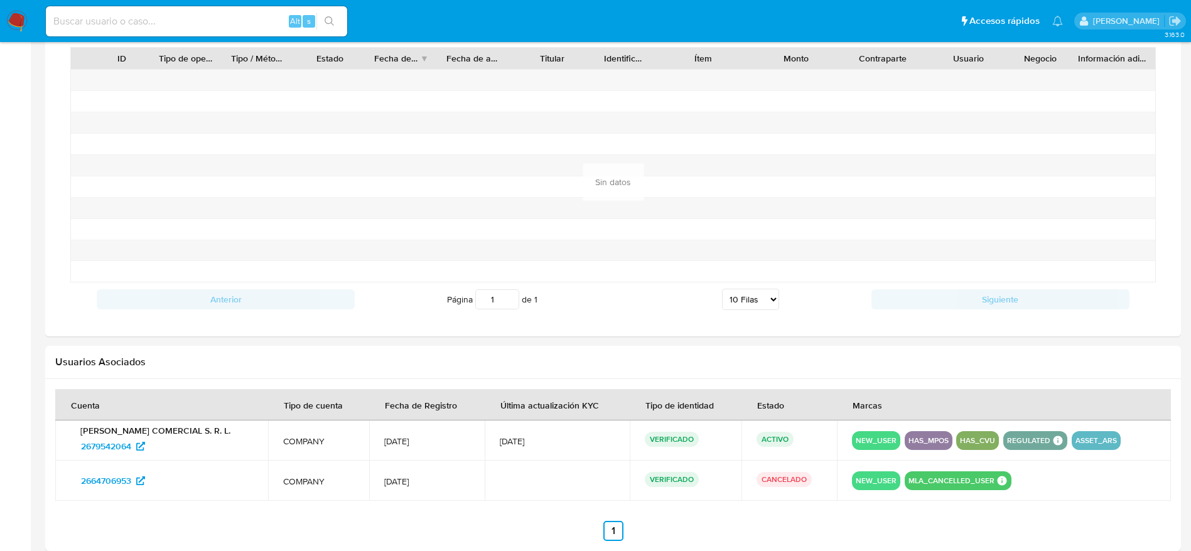
drag, startPoint x: 361, startPoint y: 488, endPoint x: 399, endPoint y: 488, distance: 38.3
click at [399, 487] on td "[DATE]" at bounding box center [426, 481] width 115 height 40
click at [232, 6] on nav "Pausado Ver notificaciones Alt s Accesos rápidos Presiona las siguientes teclas…" at bounding box center [595, 21] width 1191 height 42
click at [231, 23] on input at bounding box center [196, 21] width 301 height 16
paste input "134573525"
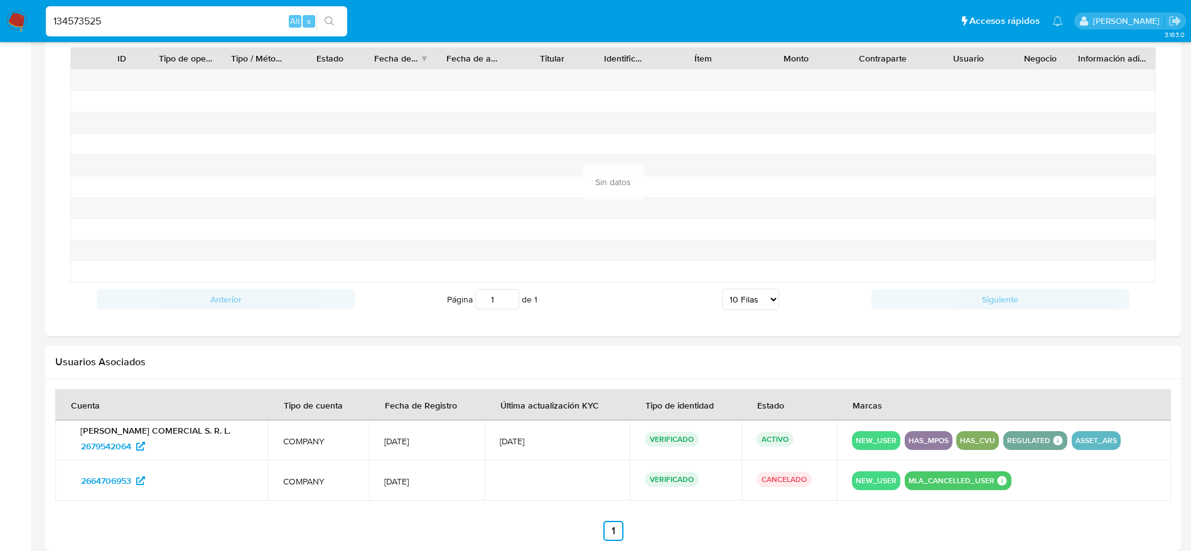
type input "134573525"
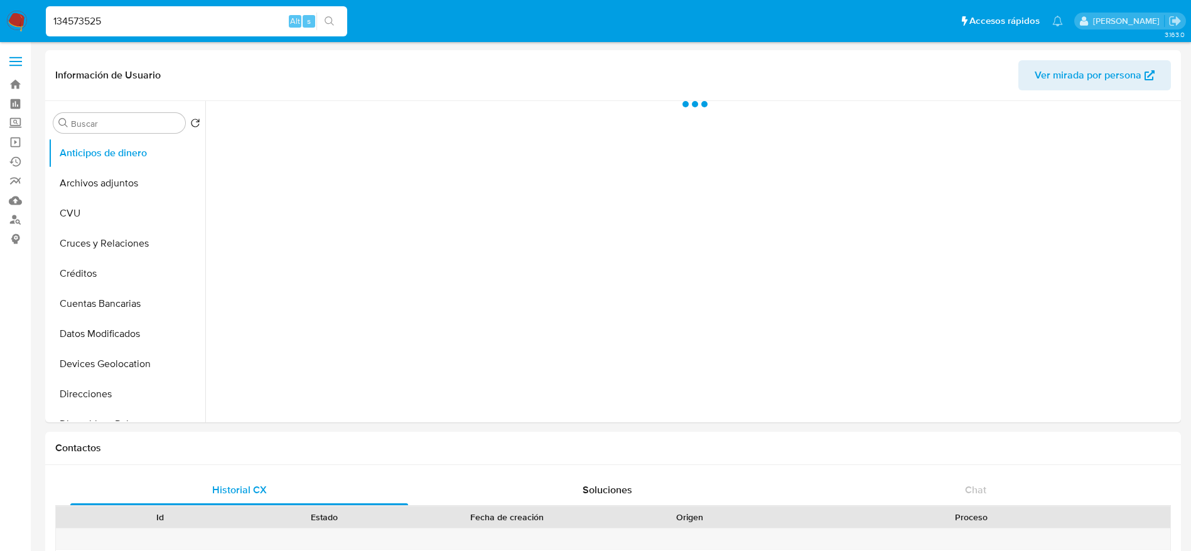
select select "10"
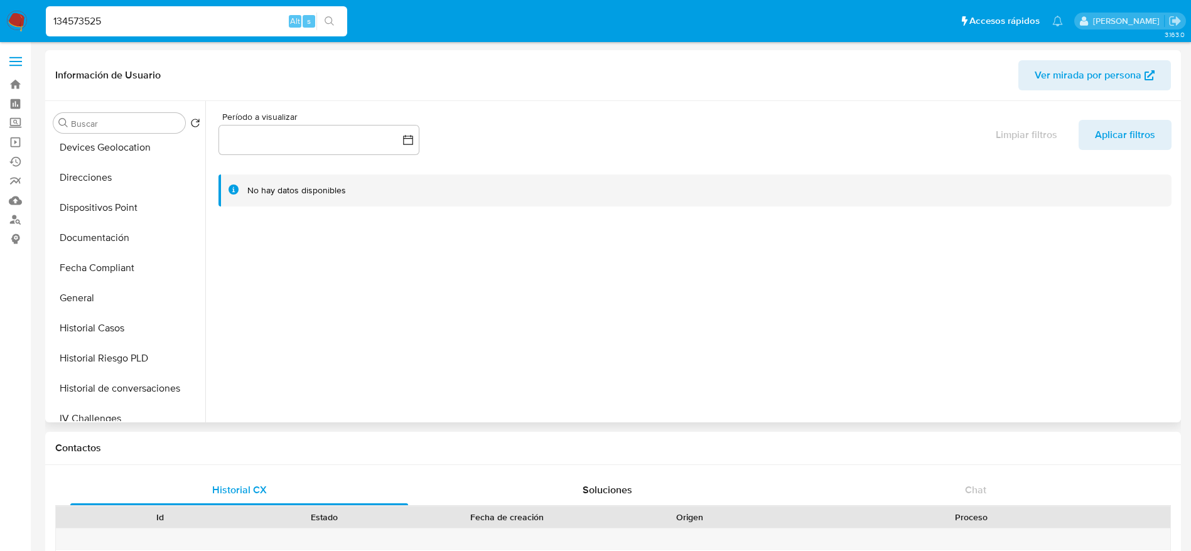
scroll to position [377, 0]
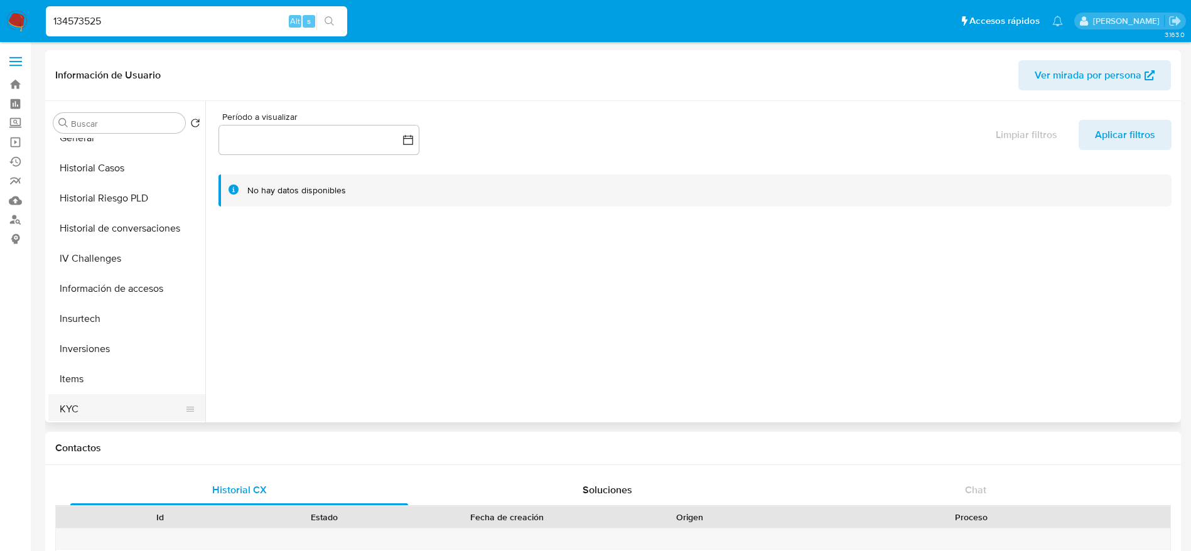
click at [89, 406] on button "KYC" at bounding box center [121, 409] width 147 height 30
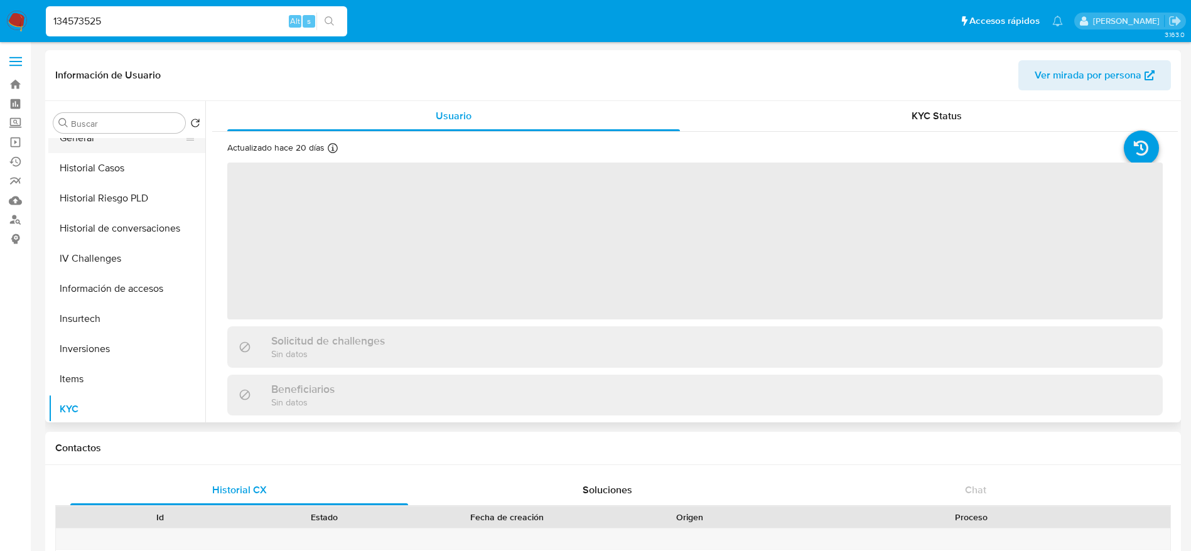
click at [102, 141] on button "General" at bounding box center [121, 138] width 147 height 30
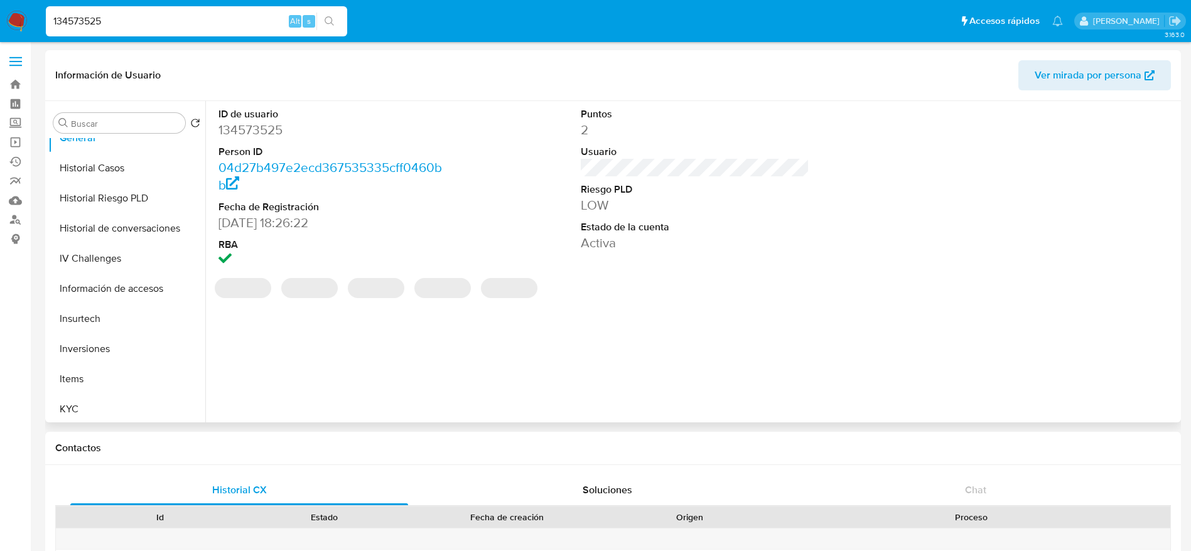
click at [259, 134] on dd "134573525" at bounding box center [332, 130] width 229 height 18
copy dd "134573525"
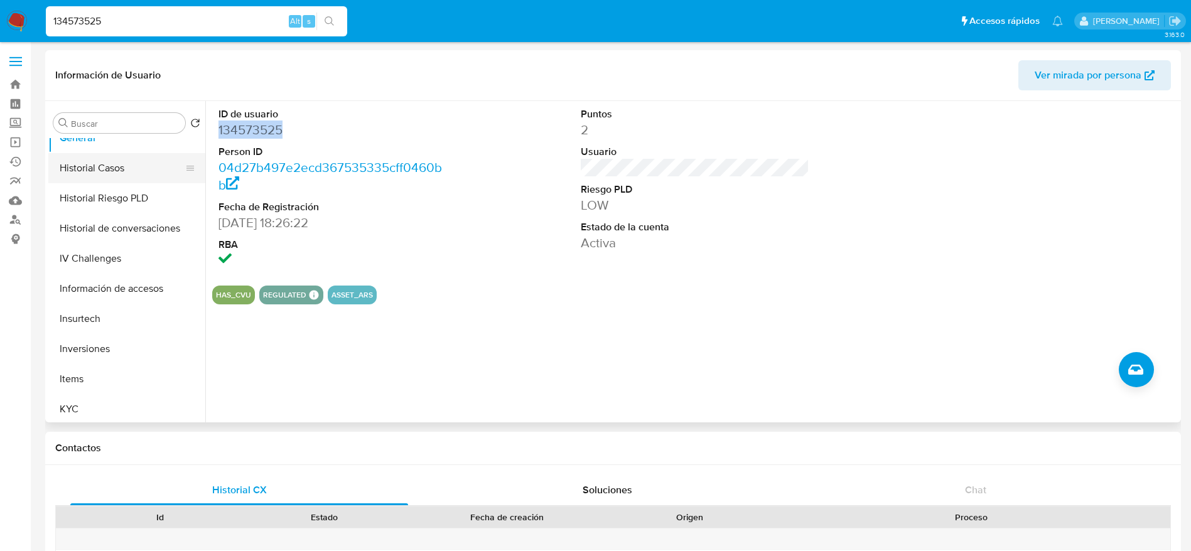
click at [90, 156] on button "Historial Casos" at bounding box center [121, 168] width 147 height 30
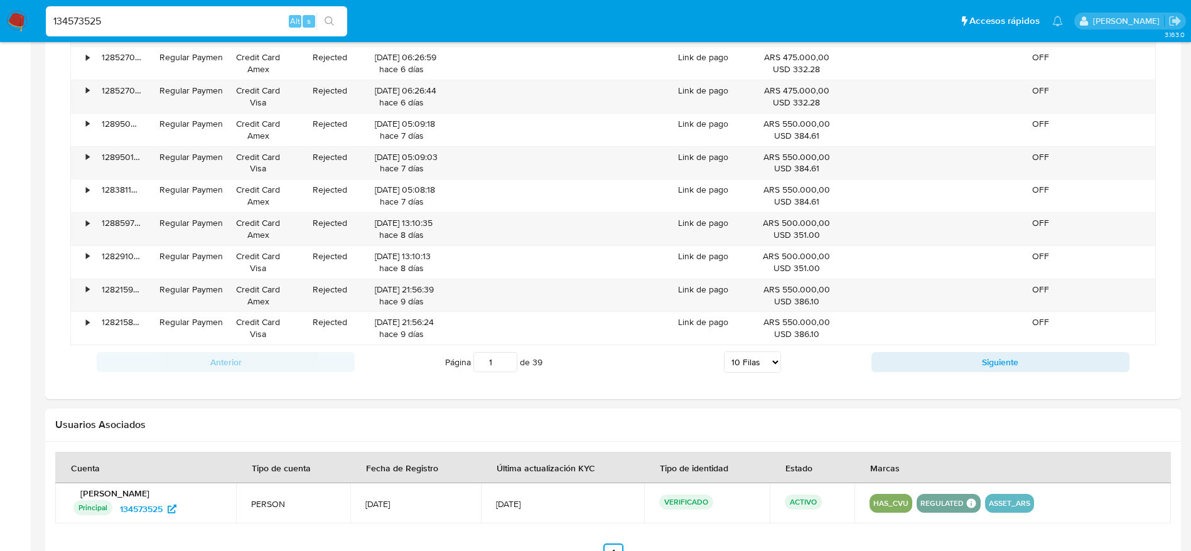
scroll to position [1083, 0]
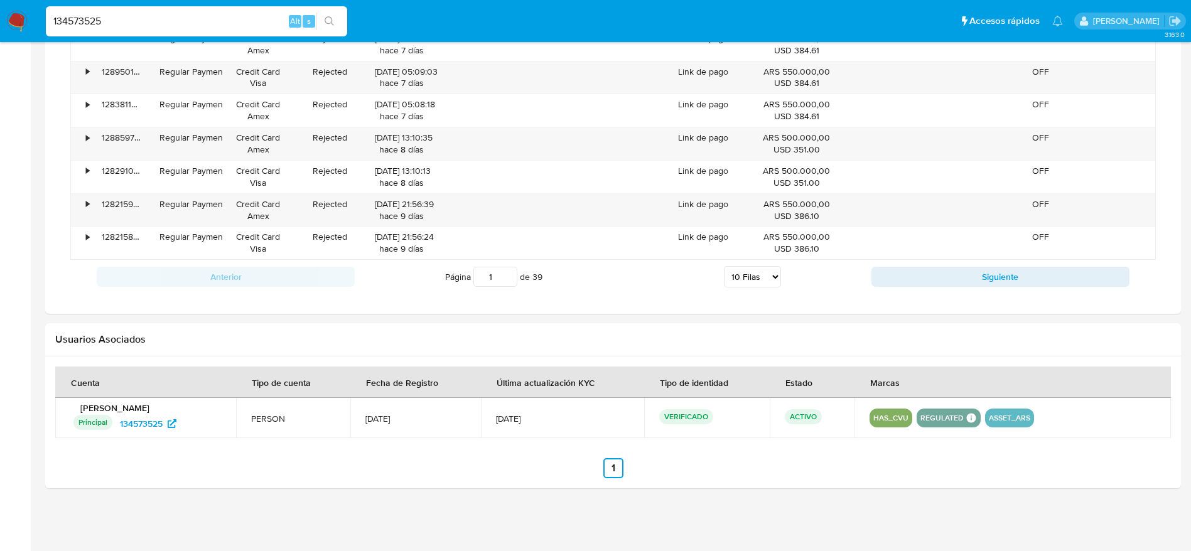
drag, startPoint x: 492, startPoint y: 422, endPoint x: 552, endPoint y: 422, distance: 59.6
click at [545, 422] on td "[DATE]" at bounding box center [563, 418] width 164 height 40
click at [555, 422] on span "[DATE]" at bounding box center [563, 418] width 134 height 11
click at [171, 16] on input "134573525" at bounding box center [196, 21] width 301 height 16
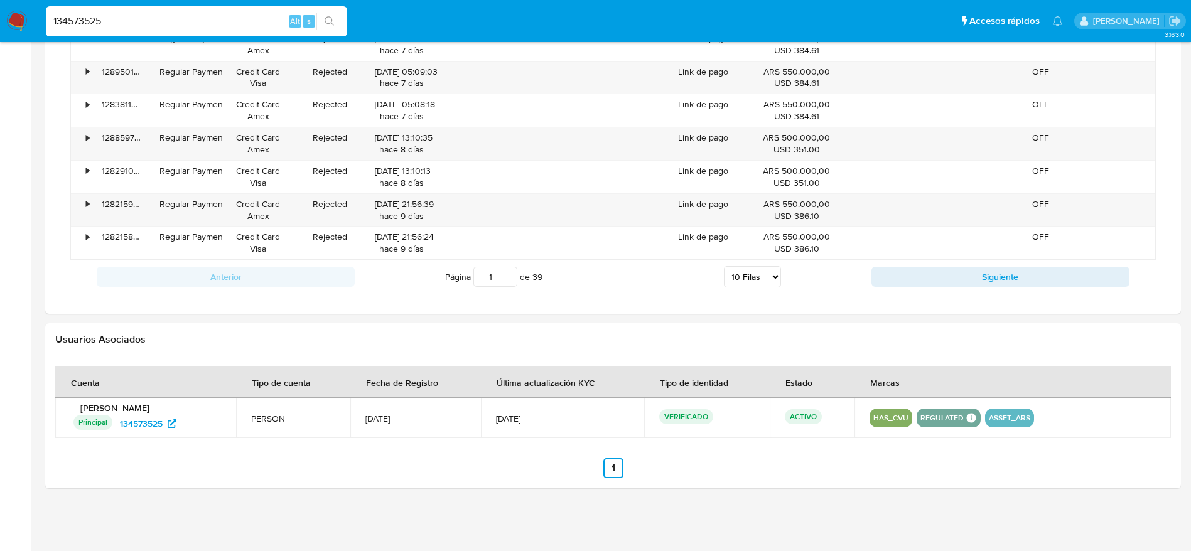
paste input "57918594"
type input "57918594"
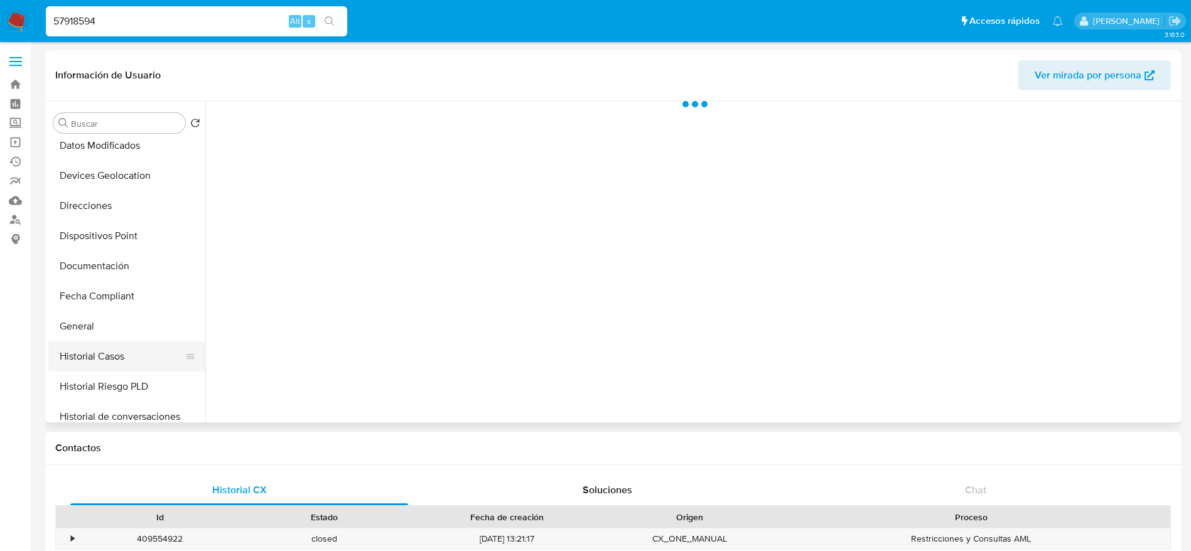
click at [93, 357] on button "Historial Casos" at bounding box center [121, 356] width 147 height 30
select select "10"
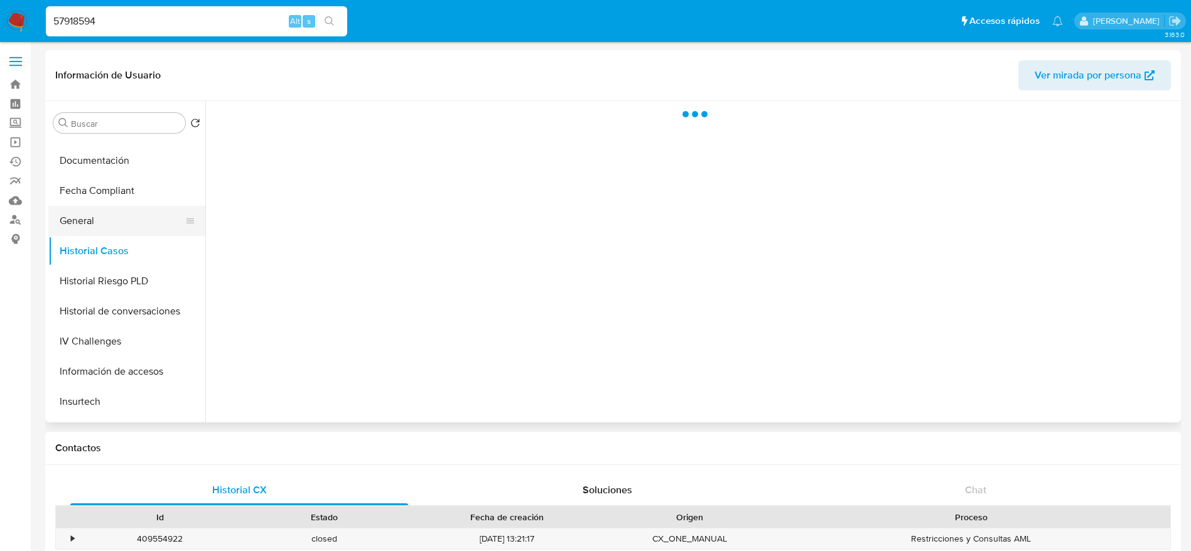
scroll to position [471, 0]
drag, startPoint x: 86, startPoint y: 319, endPoint x: 92, endPoint y: 313, distance: 9.3
click at [86, 321] on button "KYC" at bounding box center [121, 315] width 147 height 30
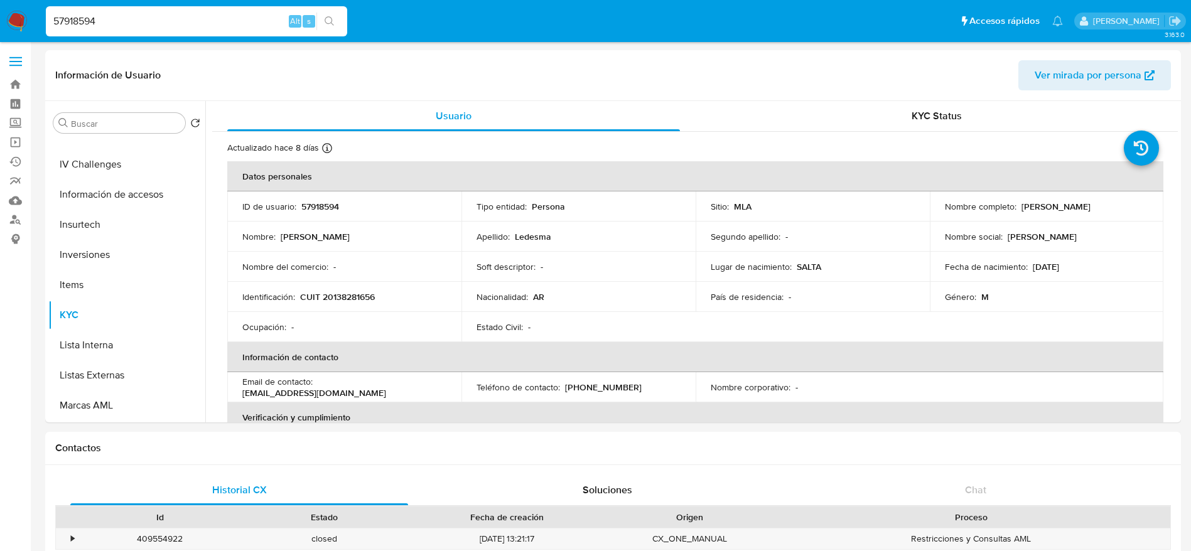
click at [224, 24] on input "57918594" at bounding box center [196, 21] width 301 height 16
paste input "356350887"
type input "356350887"
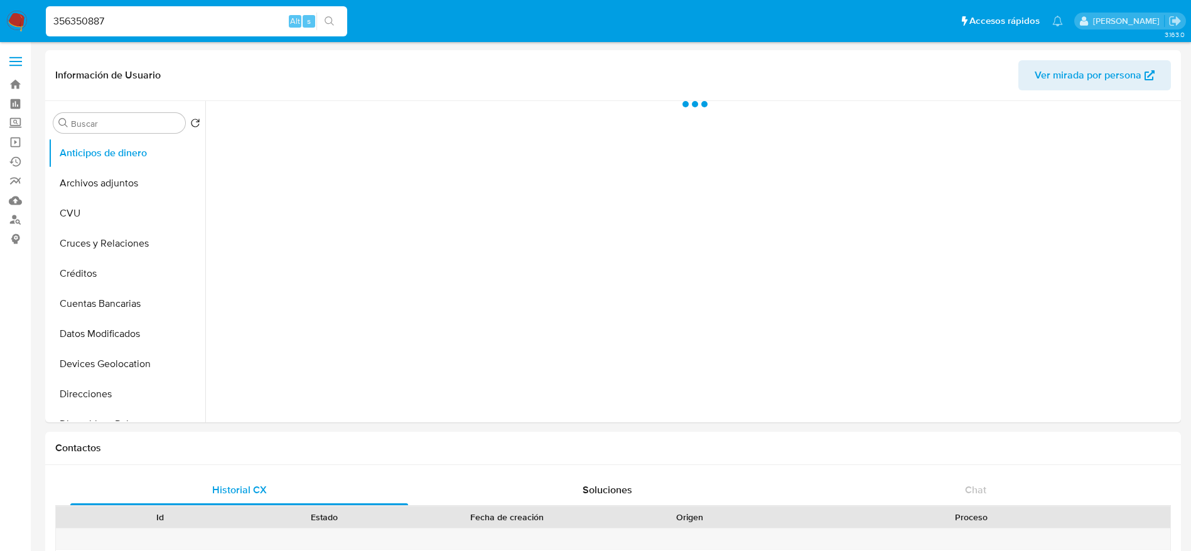
select select "10"
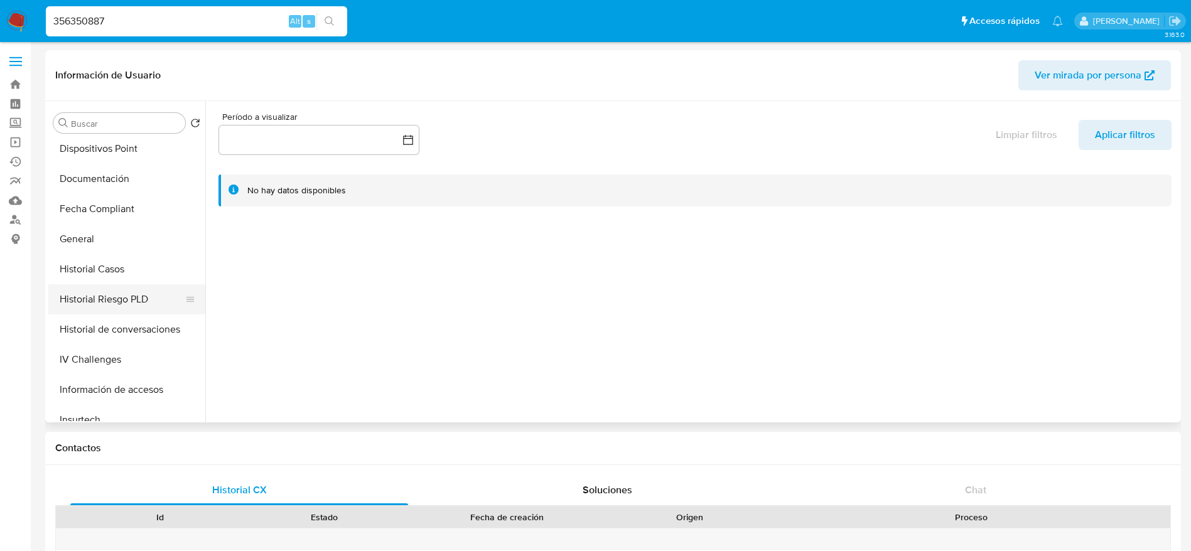
scroll to position [282, 0]
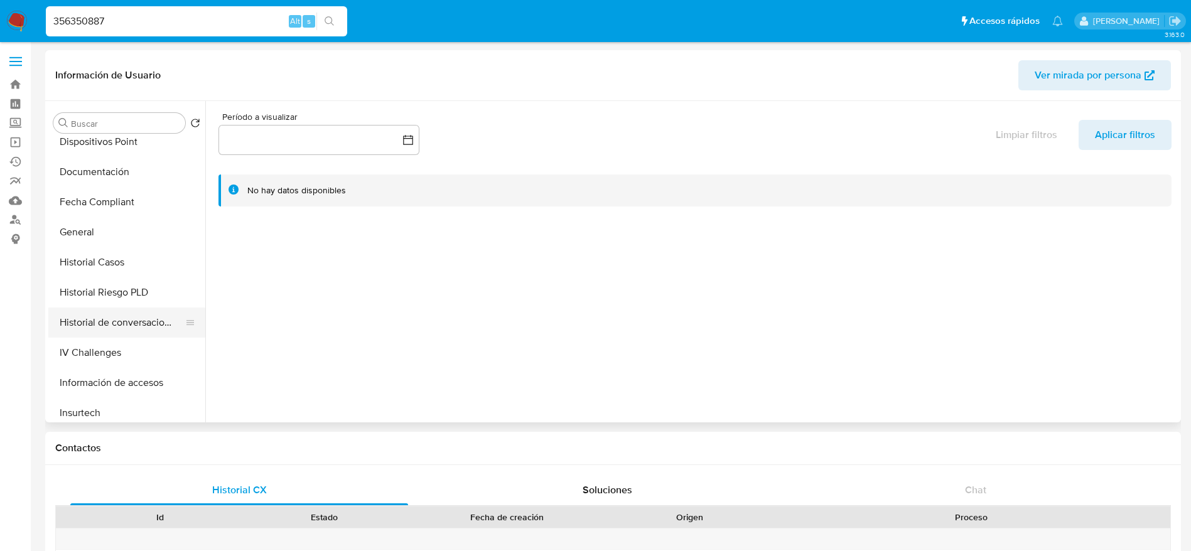
click at [114, 311] on button "Historial de conversaciones" at bounding box center [121, 323] width 147 height 30
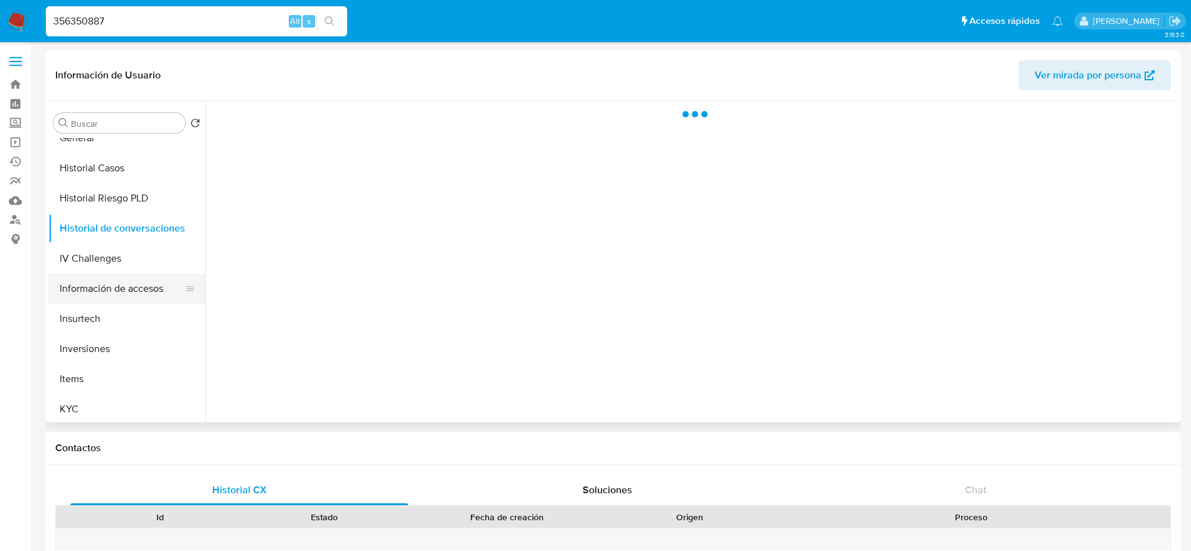
scroll to position [565, 0]
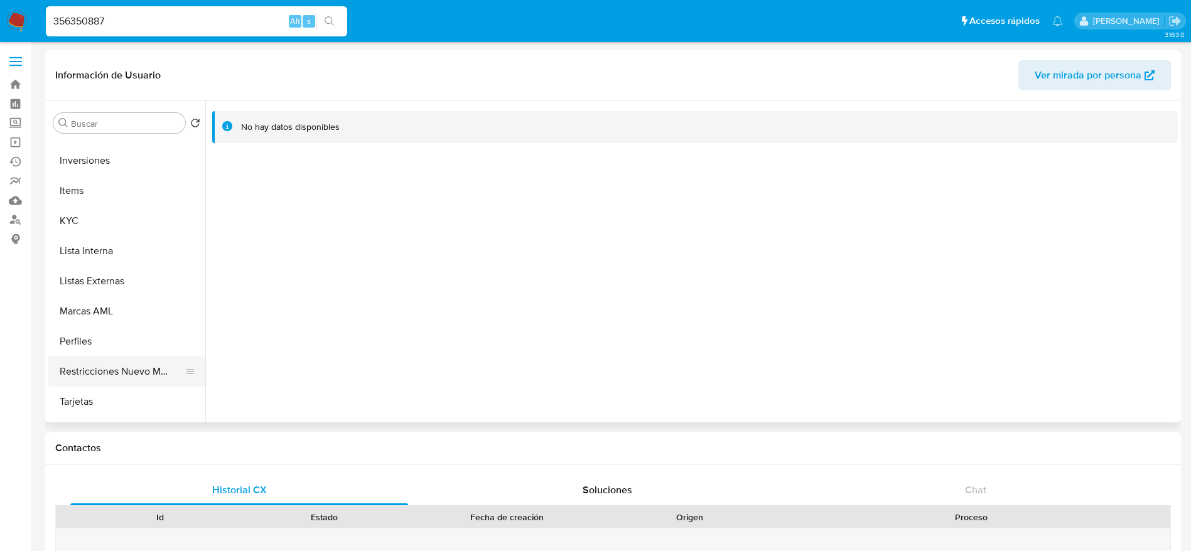
click at [115, 367] on button "Restricciones Nuevo Mundo" at bounding box center [121, 372] width 147 height 30
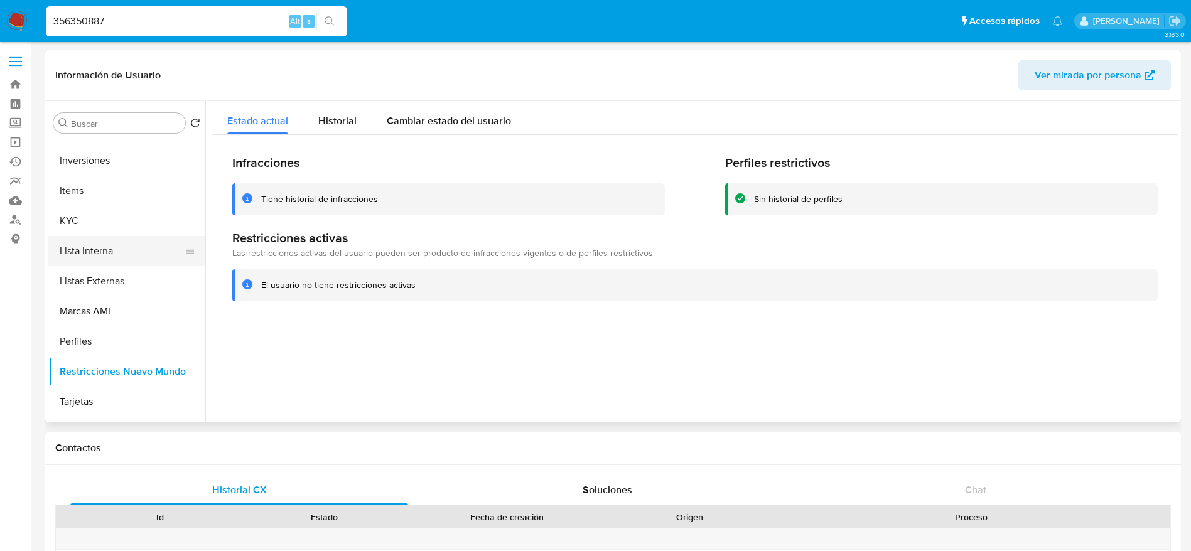
click at [81, 249] on button "Lista Interna" at bounding box center [121, 251] width 147 height 30
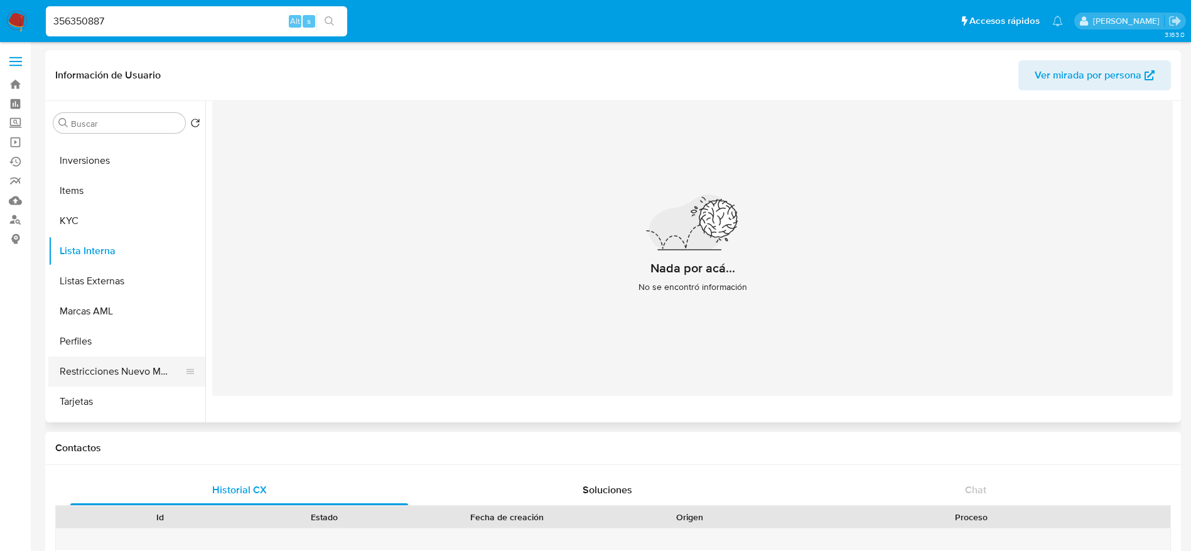
click at [105, 369] on button "Restricciones Nuevo Mundo" at bounding box center [121, 372] width 147 height 30
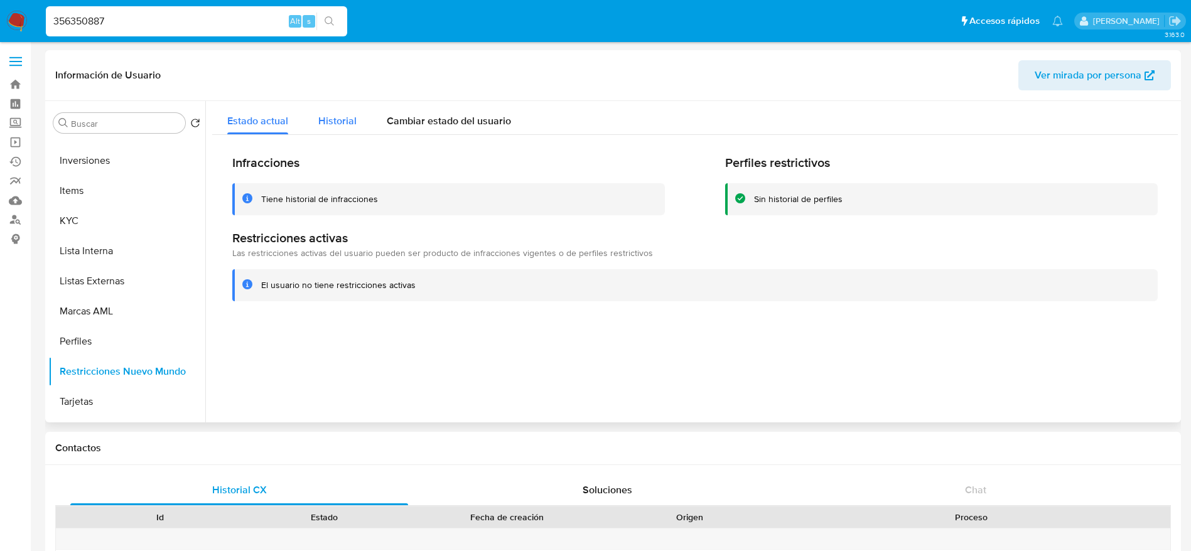
click at [342, 124] on span "Historial" at bounding box center [337, 121] width 38 height 14
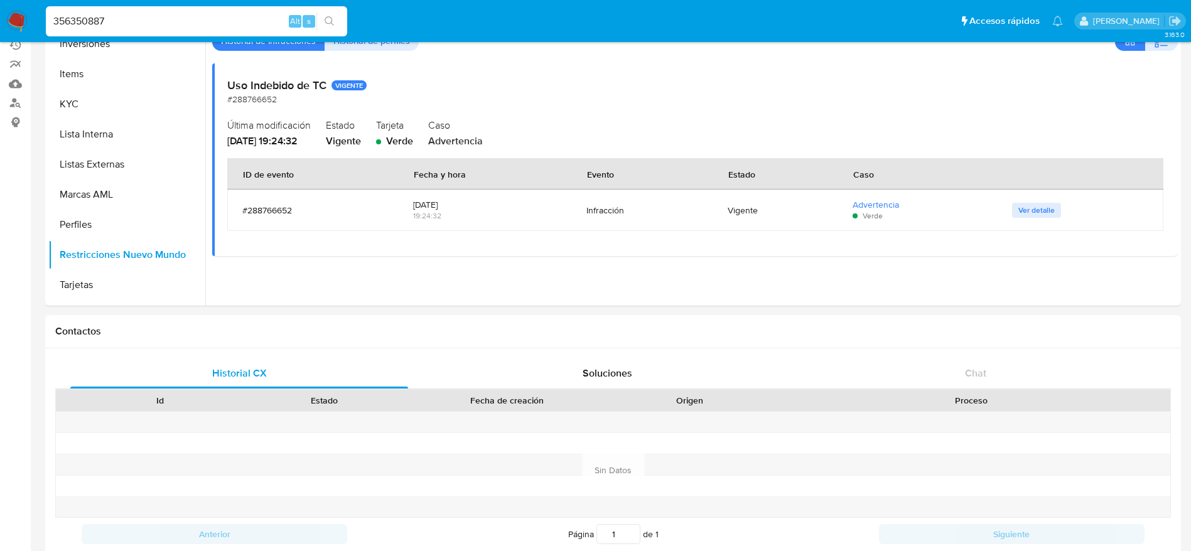
scroll to position [0, 0]
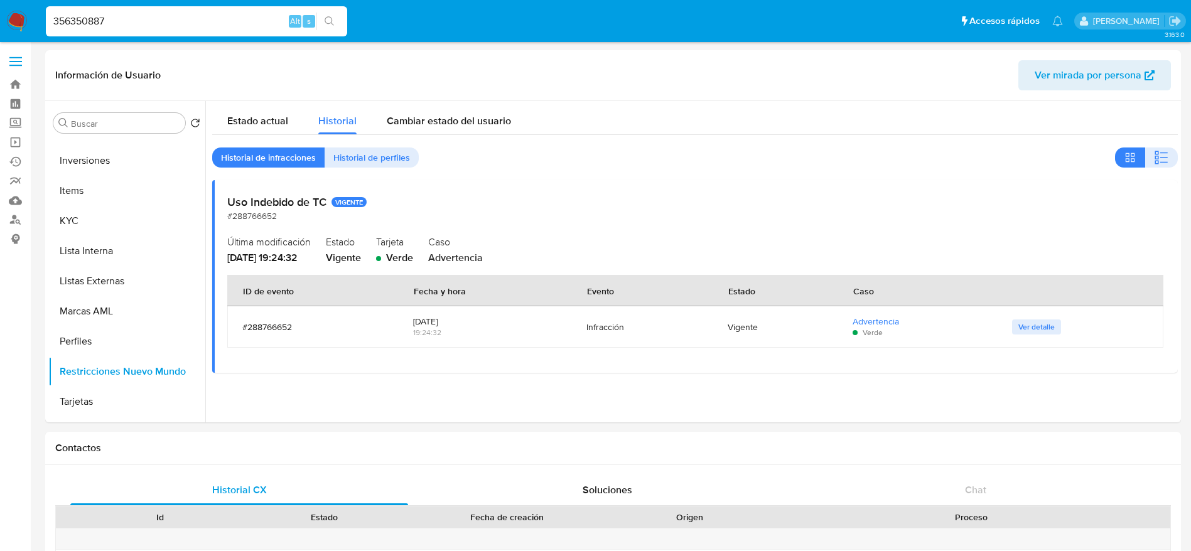
click at [19, 13] on img at bounding box center [16, 21] width 21 height 21
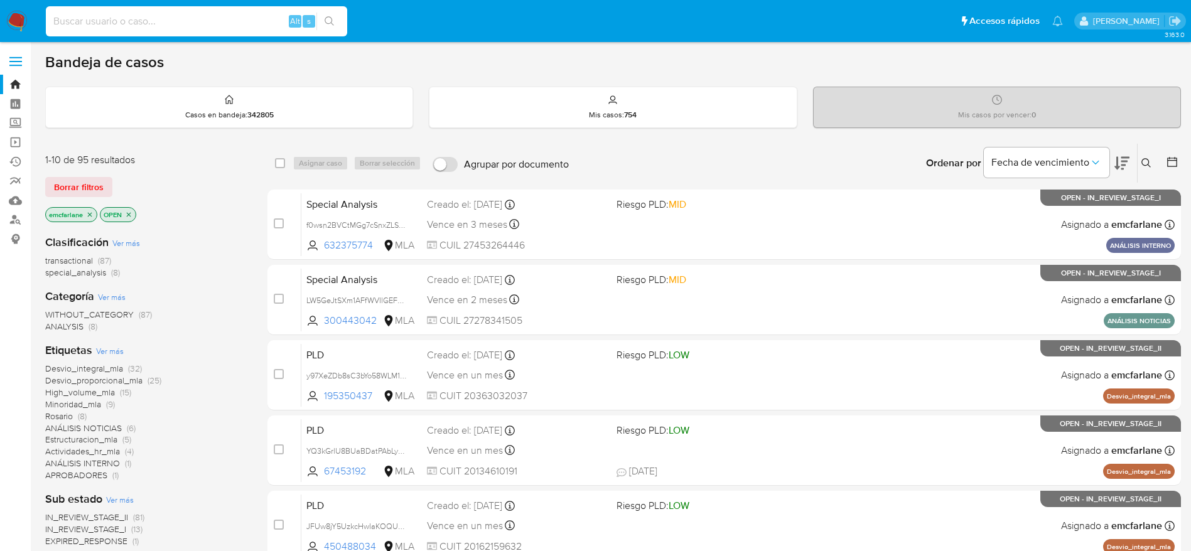
click at [215, 24] on input at bounding box center [196, 21] width 301 height 16
paste input "6L4sRQ0hORgHDhYqfJOmN0gf"
type input "6L4sRQ0hORgHDhYqfJOmN0gf"
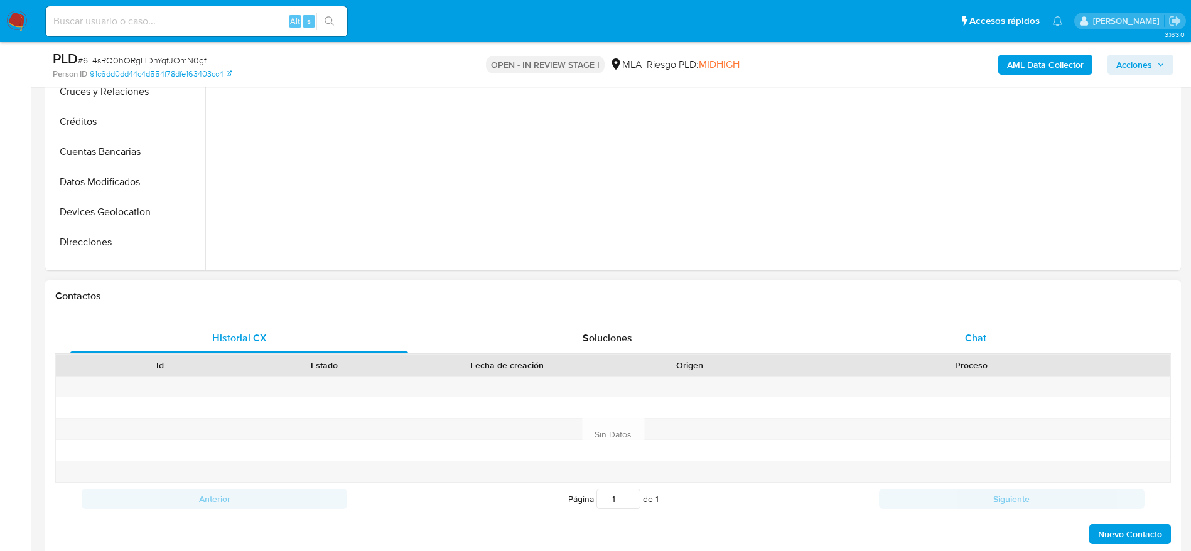
click at [990, 324] on div "Chat" at bounding box center [976, 338] width 338 height 30
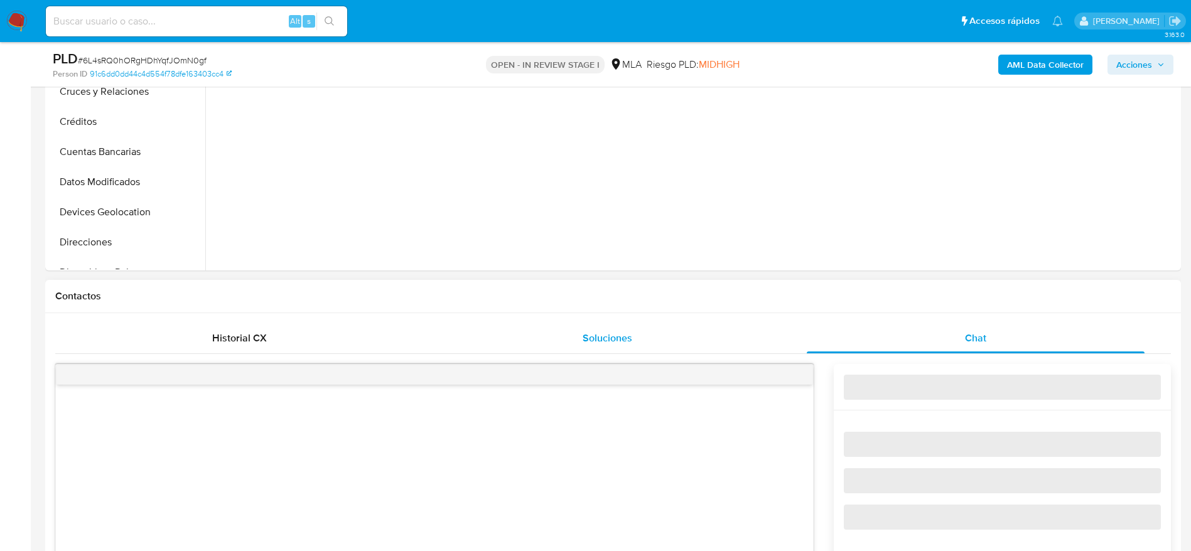
select select "10"
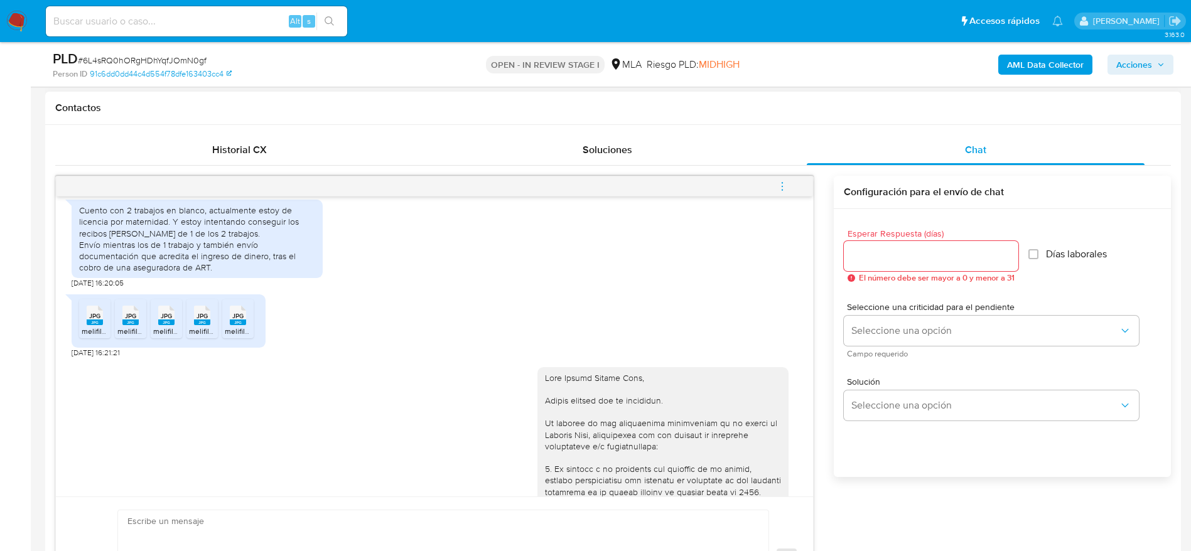
scroll to position [1567, 0]
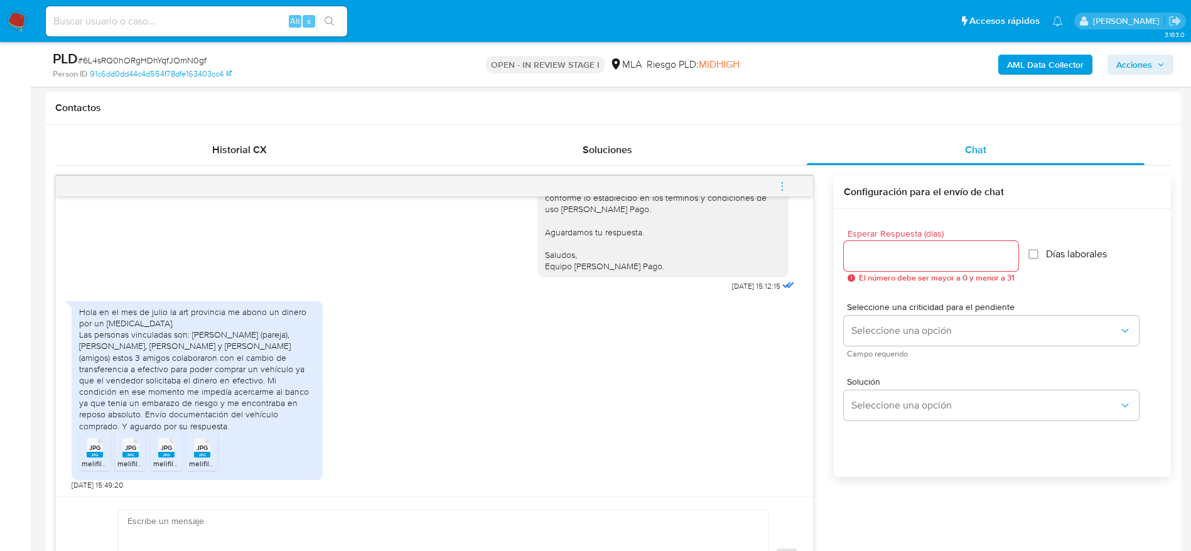
click at [108, 445] on li "JPG JPG melifile255701262874207962.jpg" at bounding box center [94, 451] width 31 height 39
click at [139, 443] on div "JPG JPG" at bounding box center [130, 446] width 26 height 24
click at [181, 454] on li "JPG JPG melifile3547140078126910754.jpg" at bounding box center [166, 451] width 31 height 39
drag, startPoint x: 229, startPoint y: 459, endPoint x: 202, endPoint y: 459, distance: 27.0
click at [228, 459] on ul "JPG JPG melifile255701262874207962.jpg JPG JPG melifile1562492332351386036.jpg …" at bounding box center [197, 453] width 236 height 43
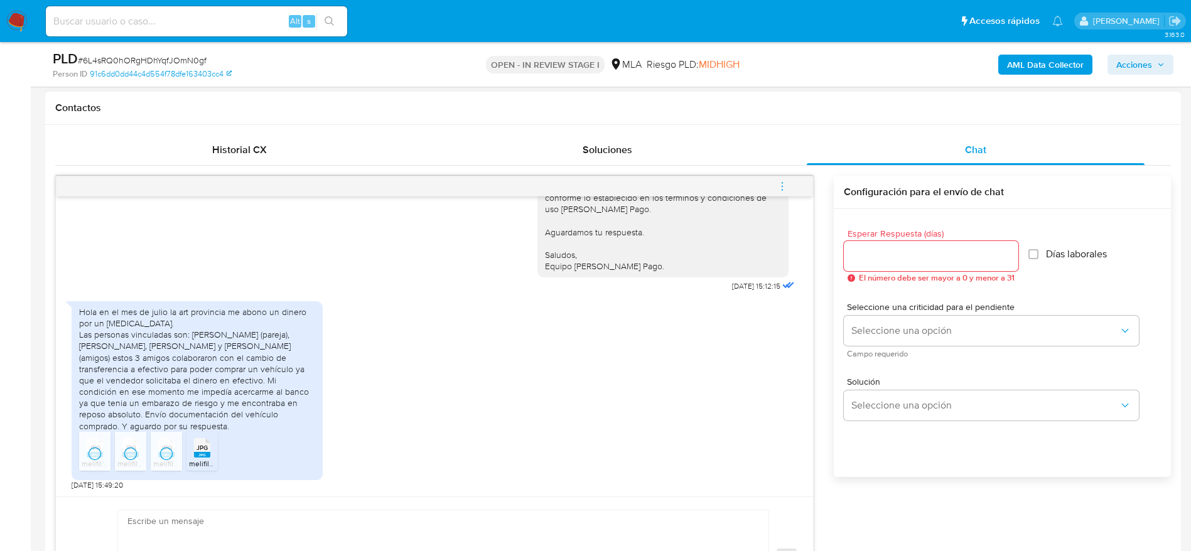
click at [201, 457] on rect at bounding box center [202, 455] width 16 height 6
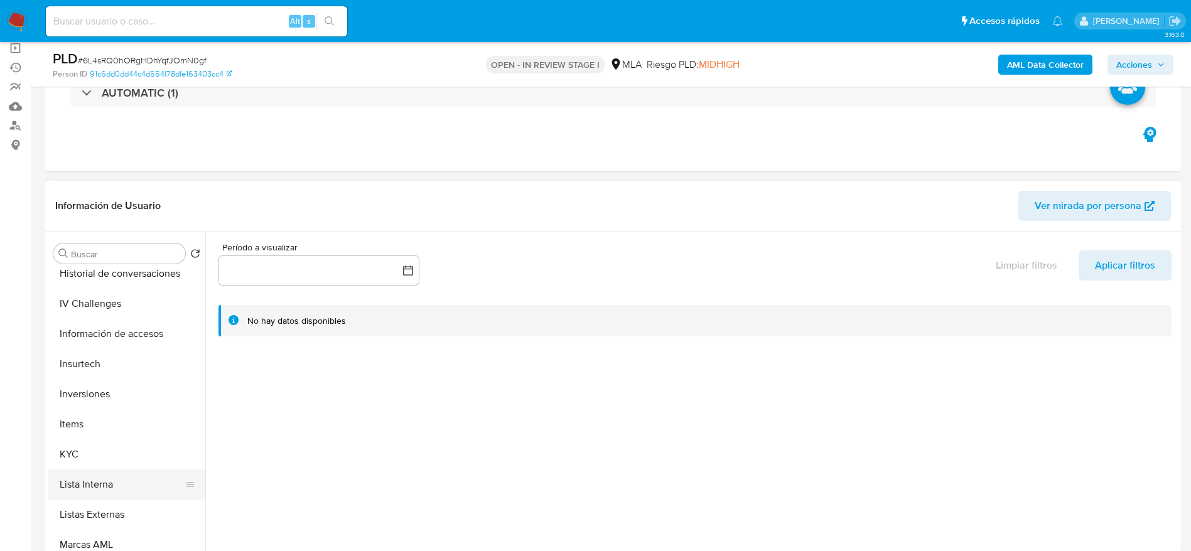
scroll to position [565, 0]
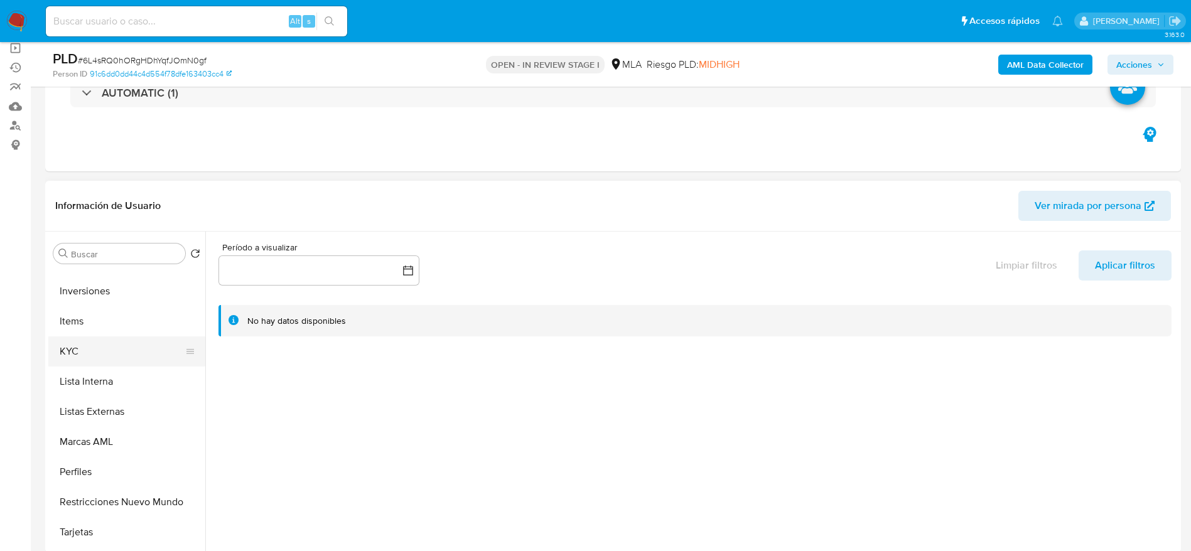
click at [92, 347] on button "KYC" at bounding box center [121, 351] width 147 height 30
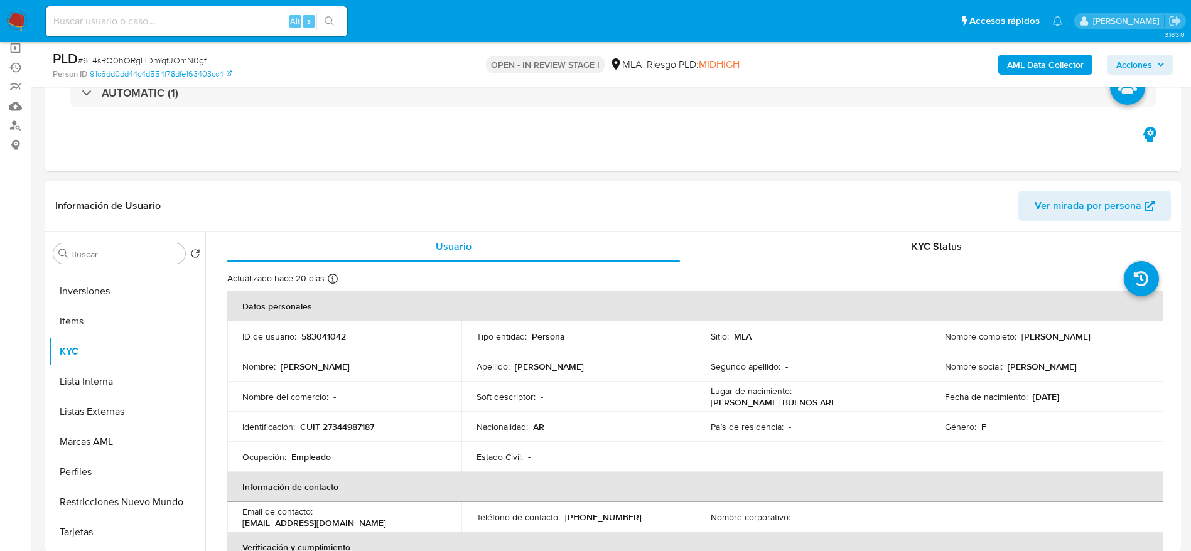
click at [355, 428] on p "CUIT 27344987187" at bounding box center [337, 426] width 74 height 11
copy p "27344987187"
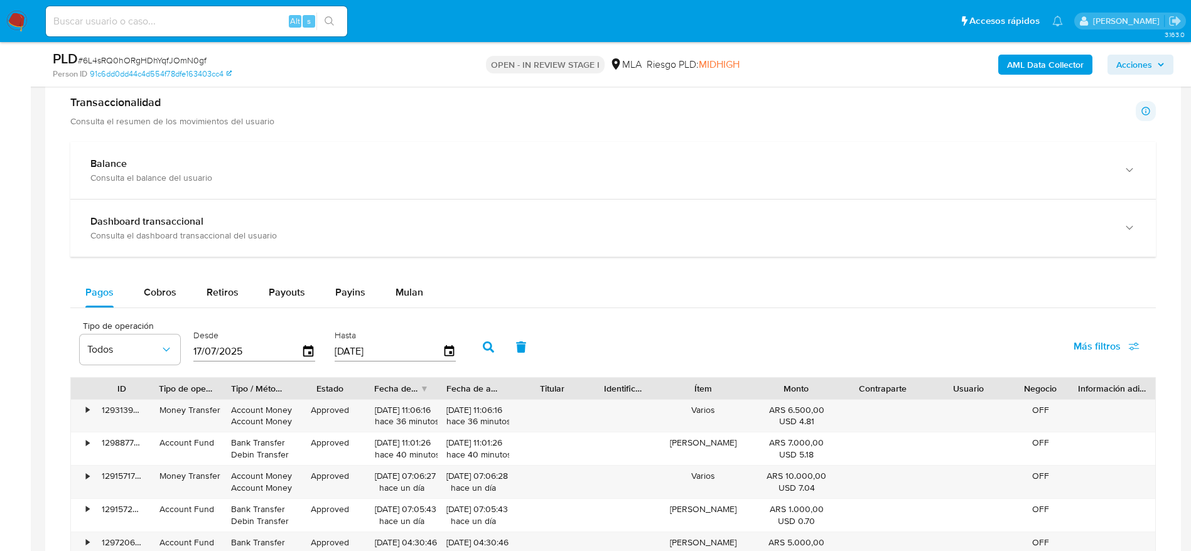
scroll to position [753, 0]
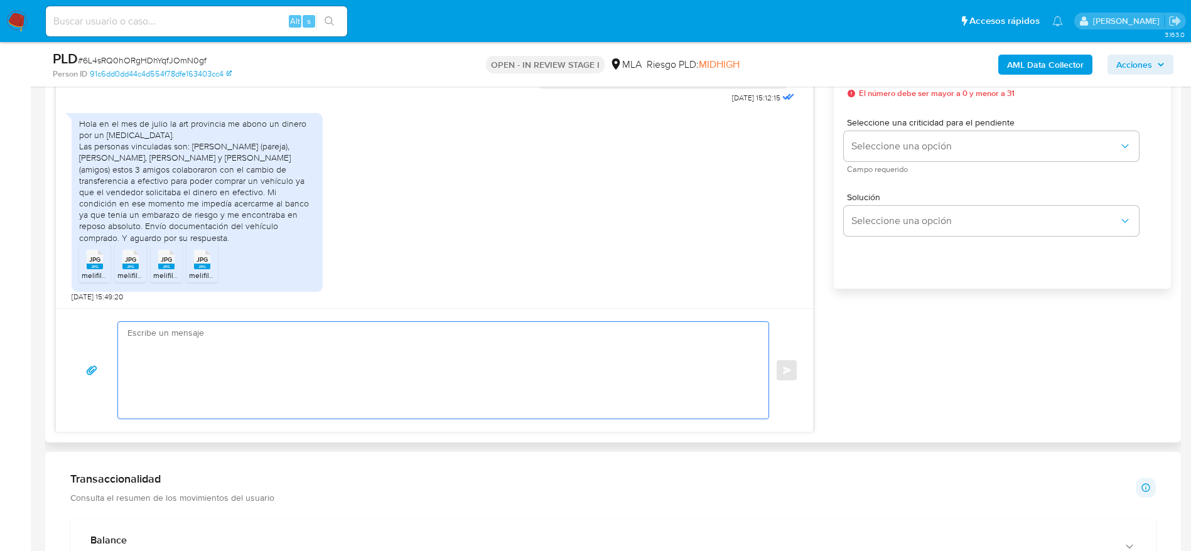
click at [284, 364] on textarea at bounding box center [439, 370] width 625 height 97
paste textarea "Hola Yamila Lucila Lara, Muchas gracias por tu respuesta. En funcion a tu respu…"
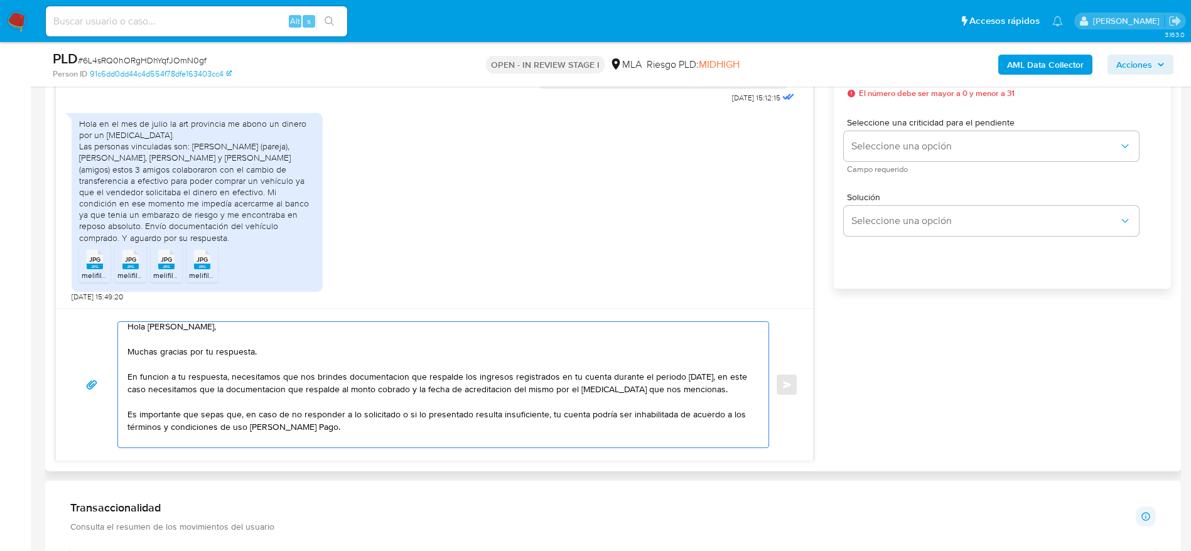
scroll to position [0, 0]
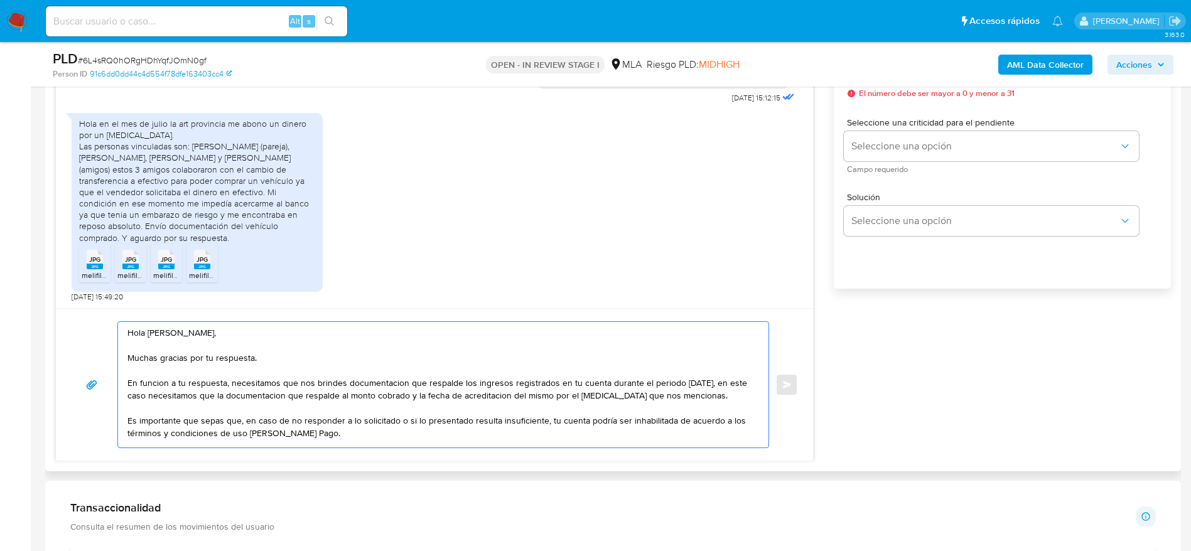
click at [333, 395] on textarea "Hola Yamila Lucila Lara, Muchas gracias por tu respuesta. En funcion a tu respu…" at bounding box center [439, 385] width 625 height 126
click at [360, 399] on textarea "Hola Yamila Lucila Lara, Muchas gracias por tu respuesta. En función a tu respu…" at bounding box center [439, 385] width 625 height 126
click at [454, 397] on textarea "Hola Yamila Lucila Lara, Muchas gracias por tu respuesta. En función a tu respu…" at bounding box center [439, 385] width 625 height 126
click at [562, 395] on textarea "Hola Yamila Lucila Lara, Muchas gracias por tu respuesta. En función a tu respu…" at bounding box center [439, 385] width 625 height 126
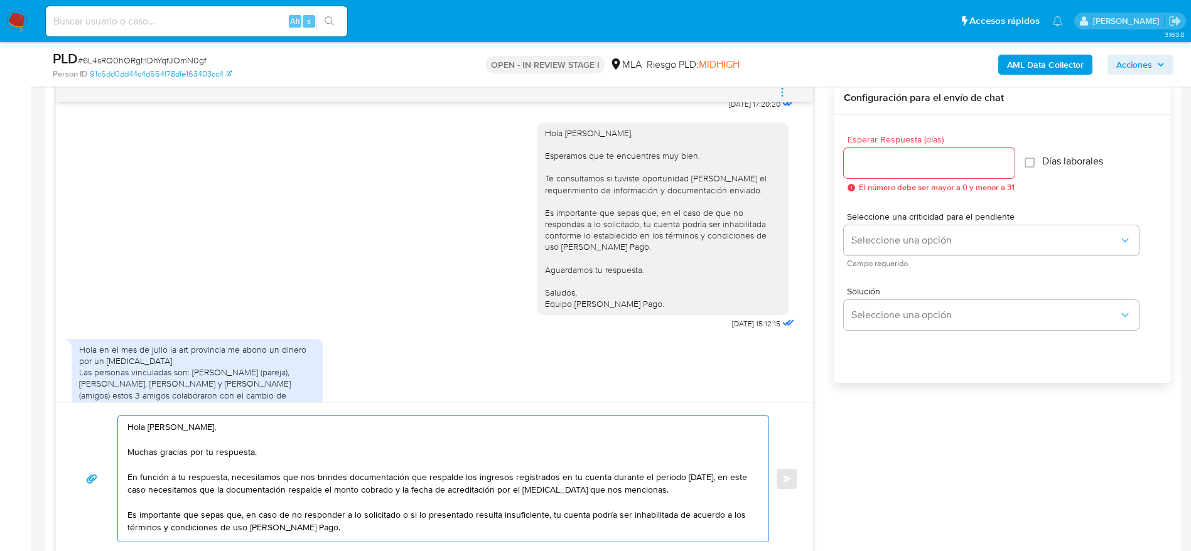
scroll to position [1002, 0]
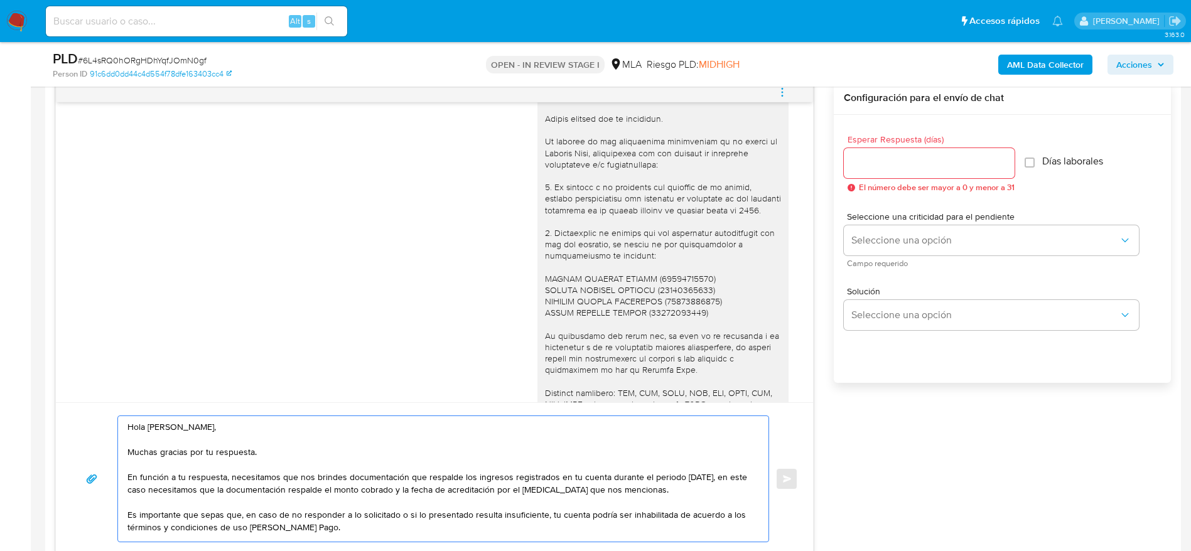
type textarea "Hola Yamila Lucila Lara, Muchas gracias por tu respuesta. En función a tu respu…"
click at [911, 163] on input "Esperar Respuesta (días)" at bounding box center [929, 163] width 171 height 16
type input "1"
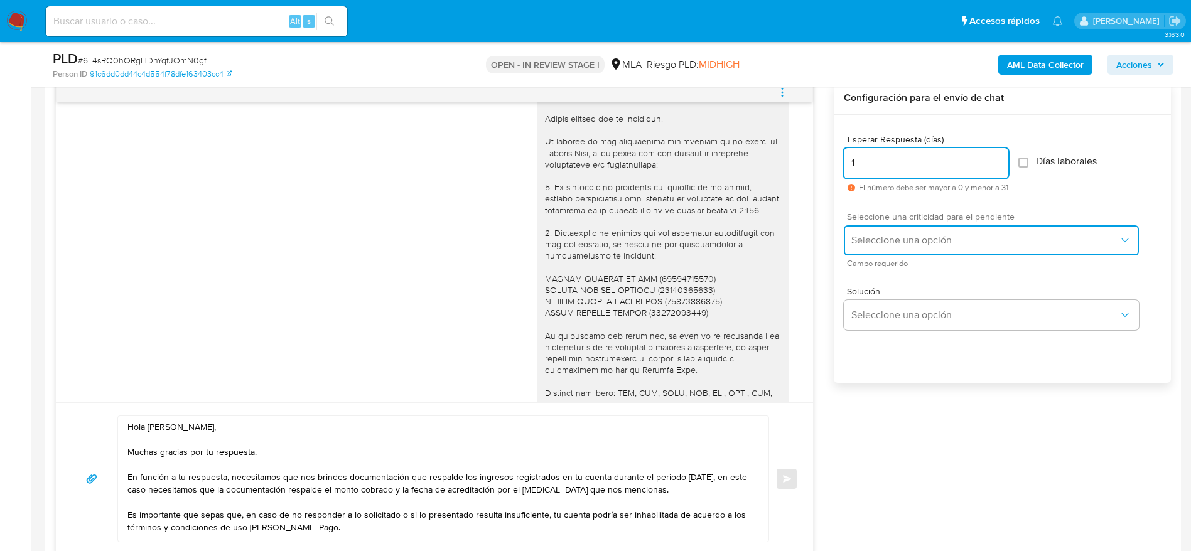
click at [876, 231] on button "Seleccione una opción" at bounding box center [991, 240] width 295 height 30
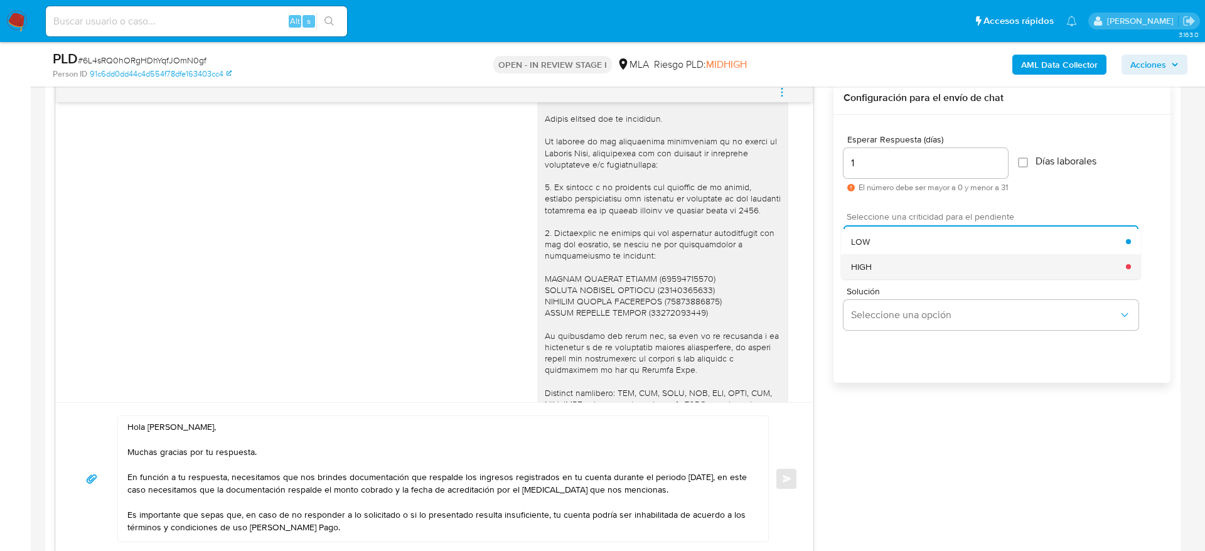
click at [864, 268] on span "HIGH" at bounding box center [861, 266] width 21 height 11
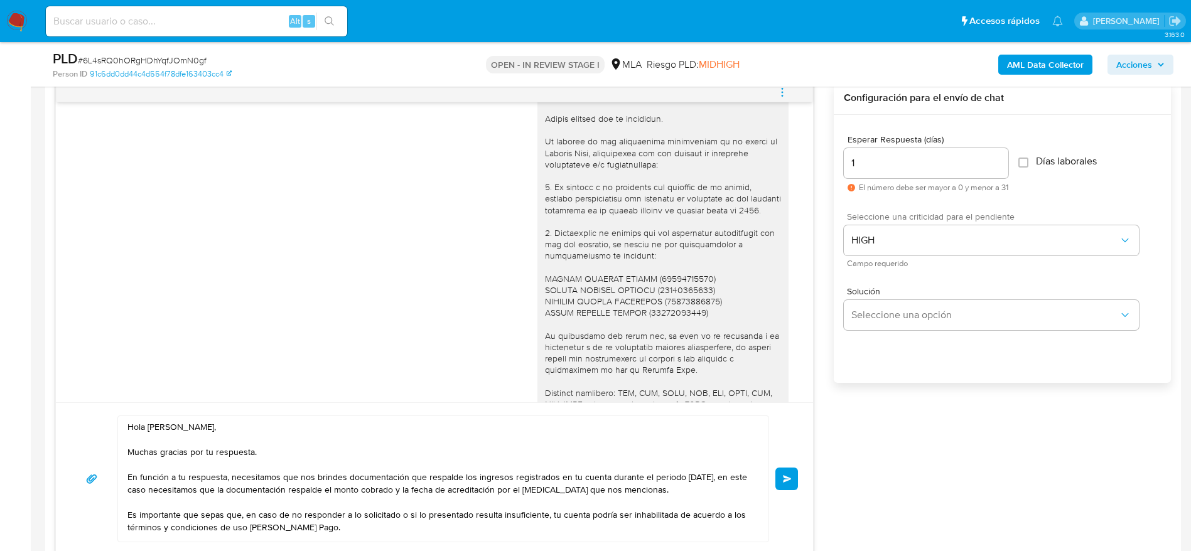
drag, startPoint x: 787, startPoint y: 483, endPoint x: 781, endPoint y: 476, distance: 8.9
click at [786, 483] on button "Enviar" at bounding box center [786, 479] width 23 height 23
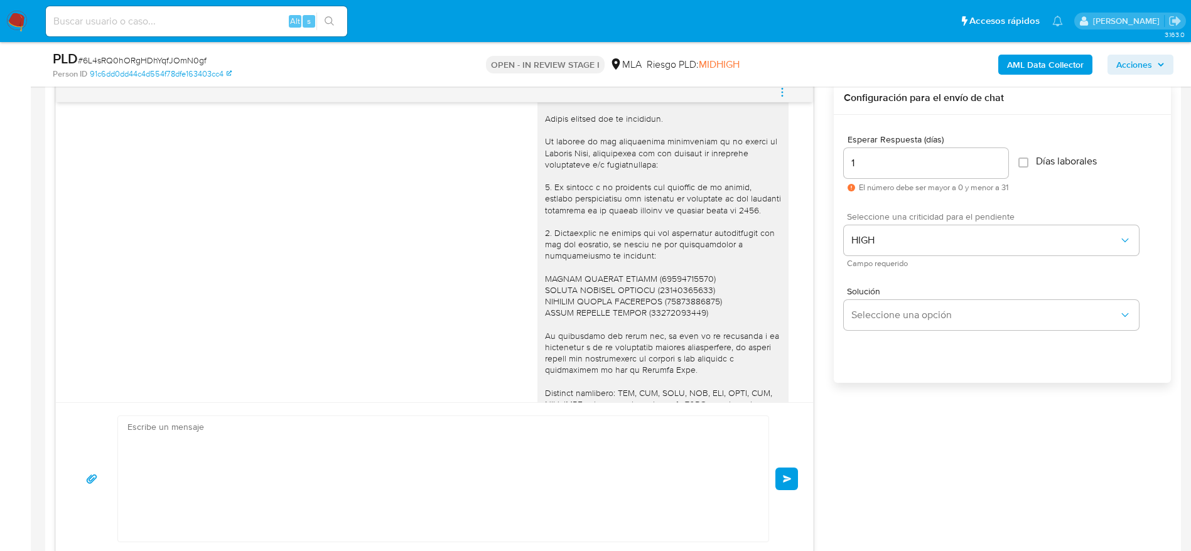
scroll to position [1901, 0]
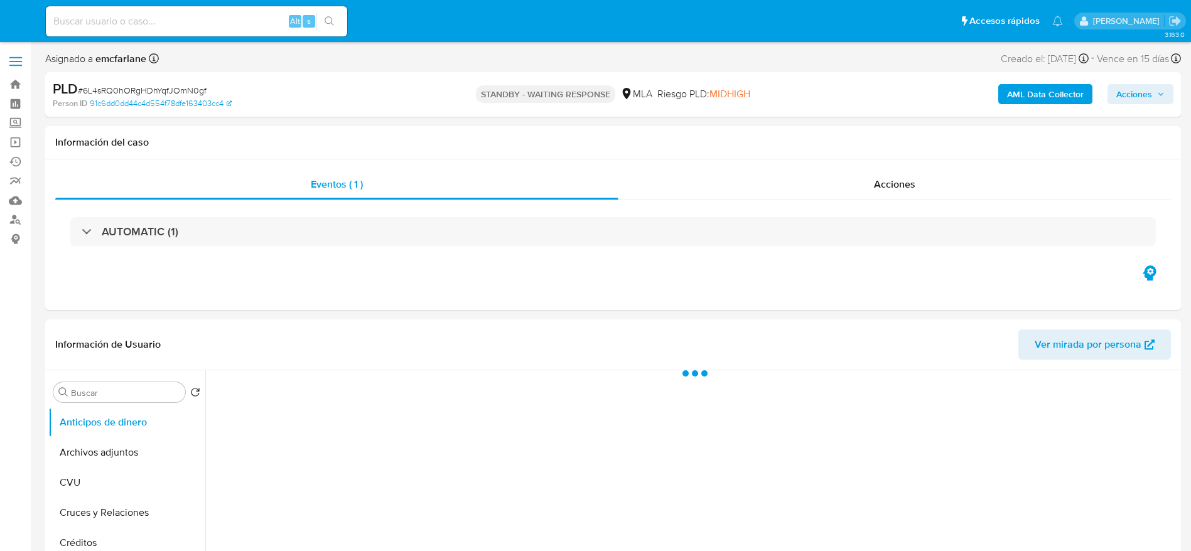
select select "10"
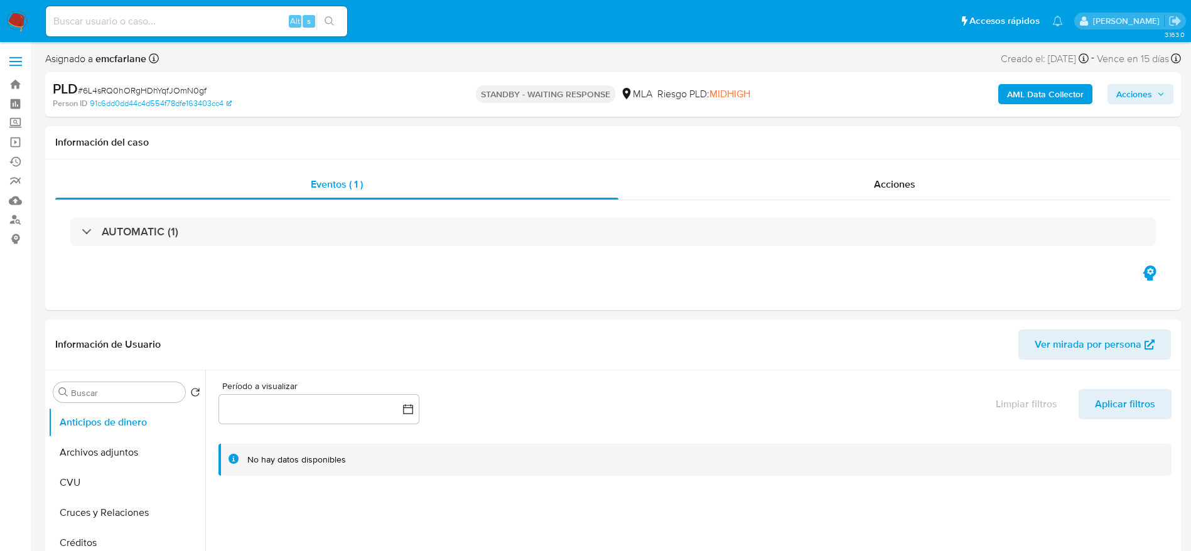
click at [11, 11] on img at bounding box center [16, 21] width 21 height 21
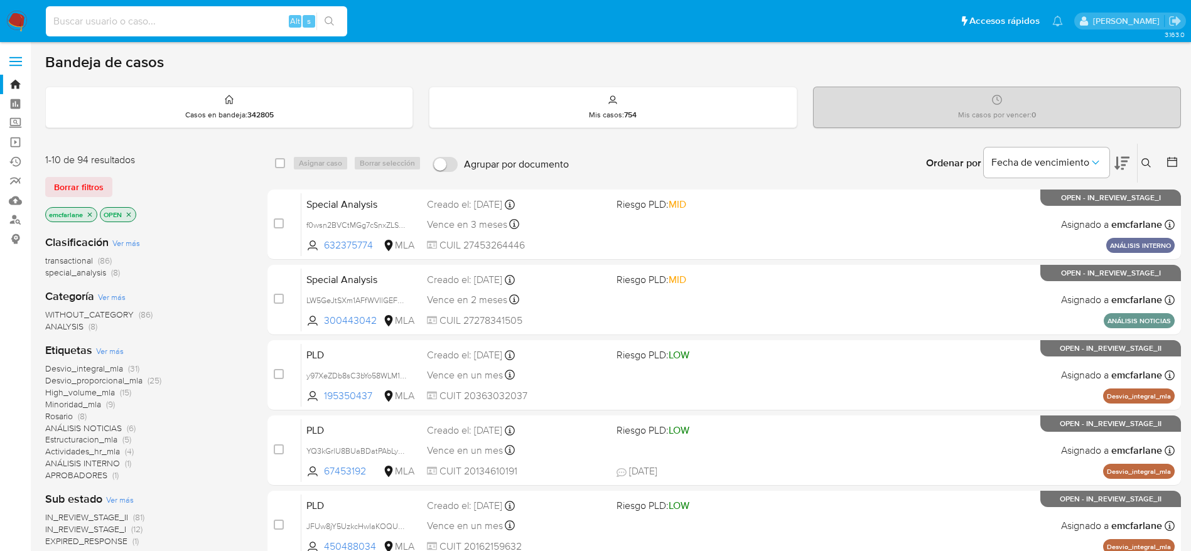
click at [187, 21] on input at bounding box center [196, 21] width 301 height 16
paste input "uDobUGhelkv0XKpl06VM0HNy"
type input "uDobUGhelkv0XKpl06VM0HNy"
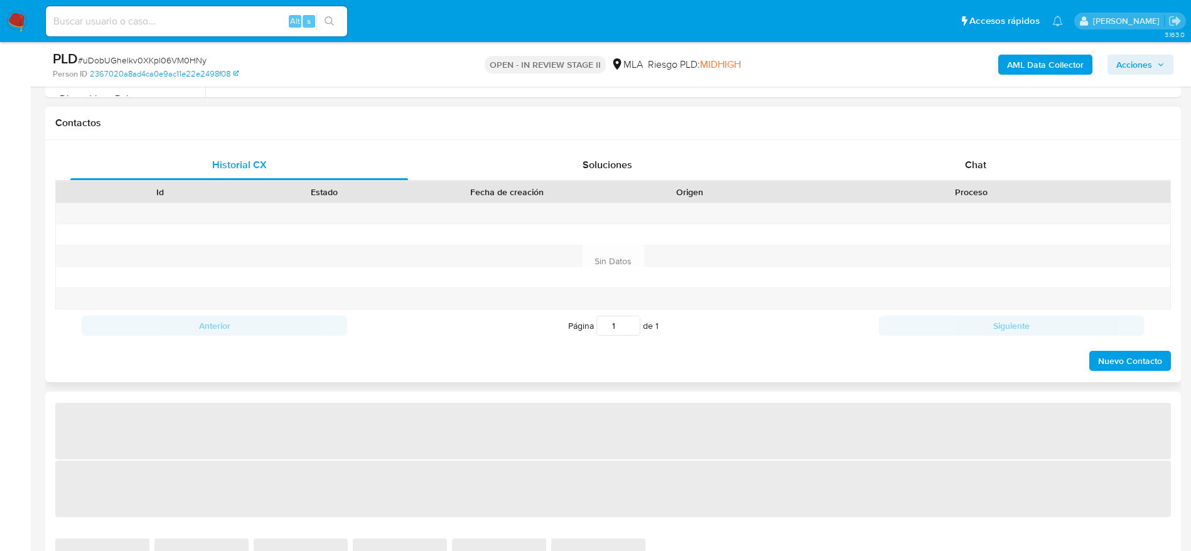
scroll to position [565, 0]
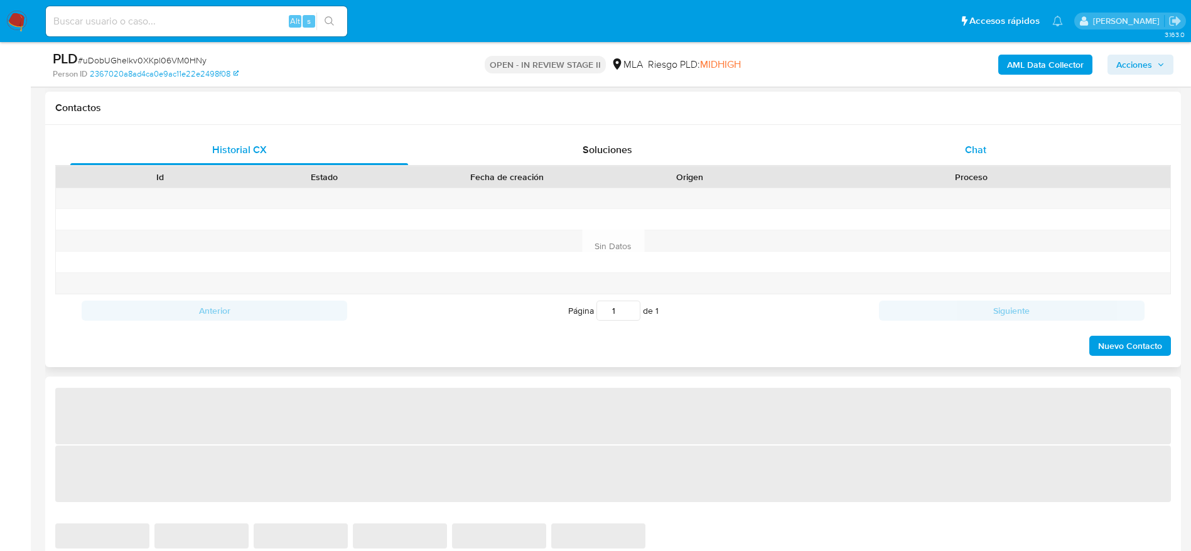
click at [974, 157] on div "Chat" at bounding box center [976, 150] width 338 height 30
select select "10"
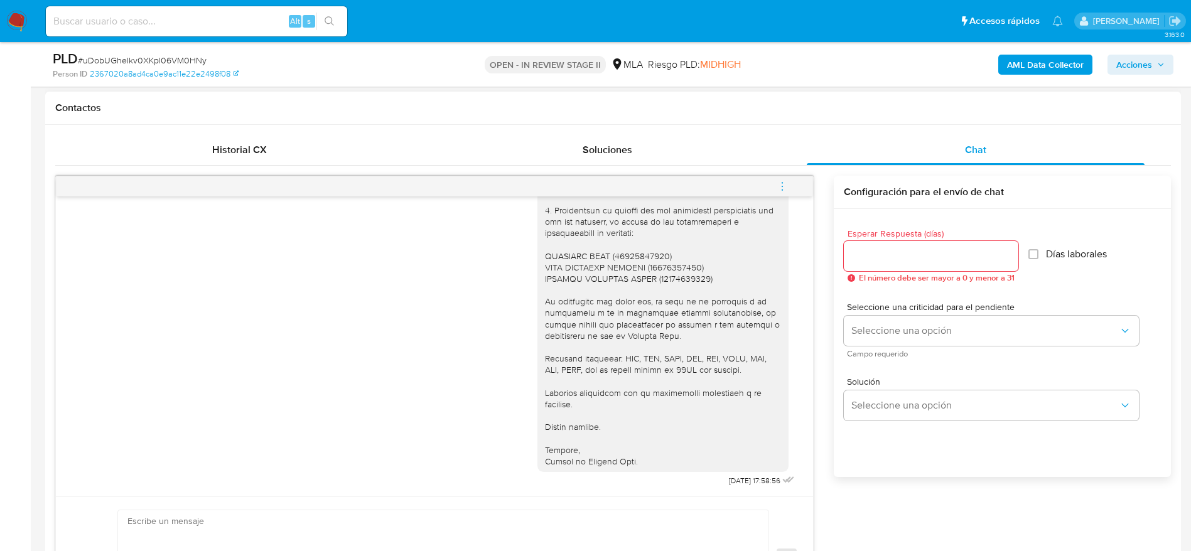
scroll to position [1401, 0]
click at [226, 21] on input at bounding box center [196, 21] width 301 height 16
paste input "WMaPZO4qCVDYQW2RLGsZ10gf"
type input "WMaPZO4qCVDYQW2RLGsZ10gf"
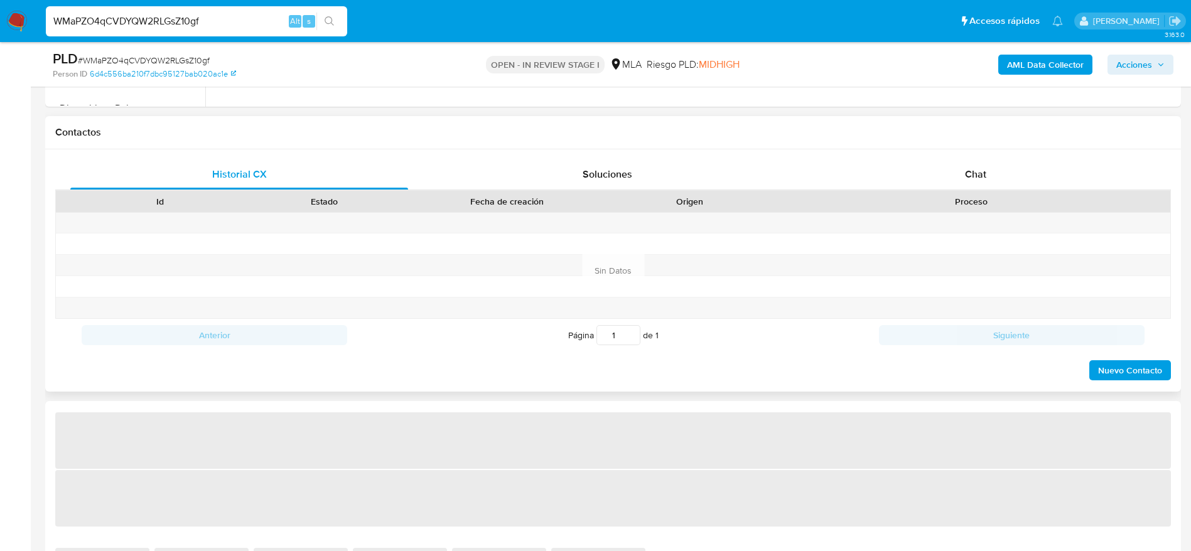
scroll to position [565, 0]
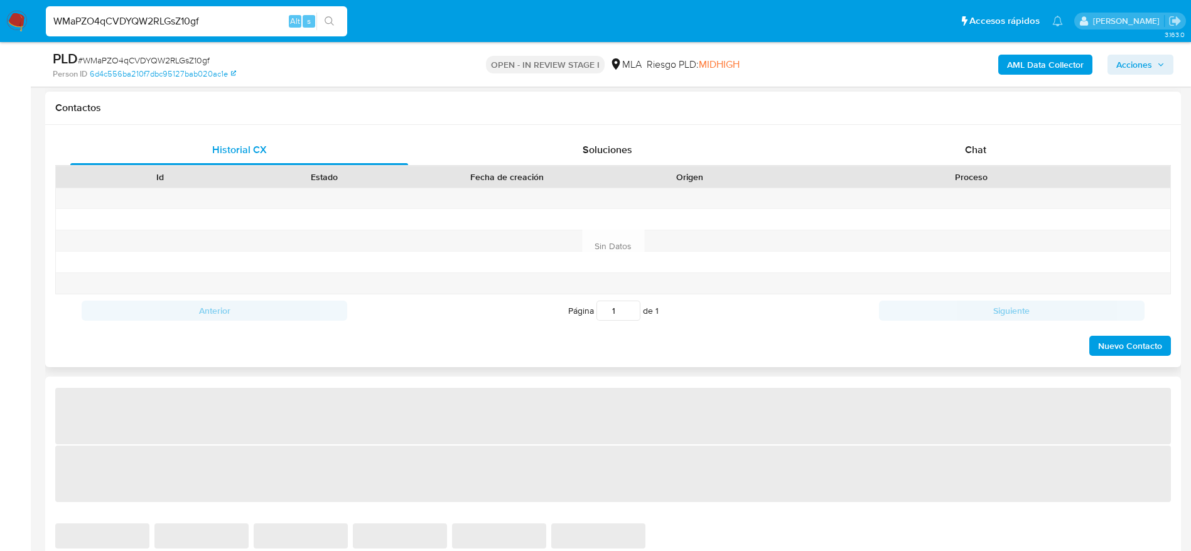
select select "10"
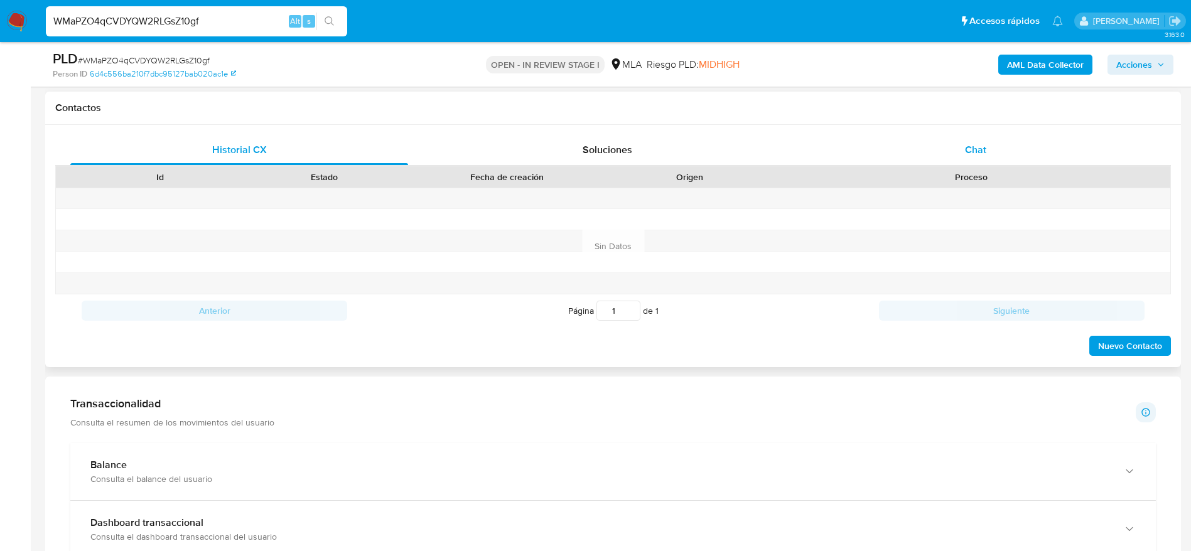
click at [958, 153] on div "Chat" at bounding box center [976, 150] width 338 height 30
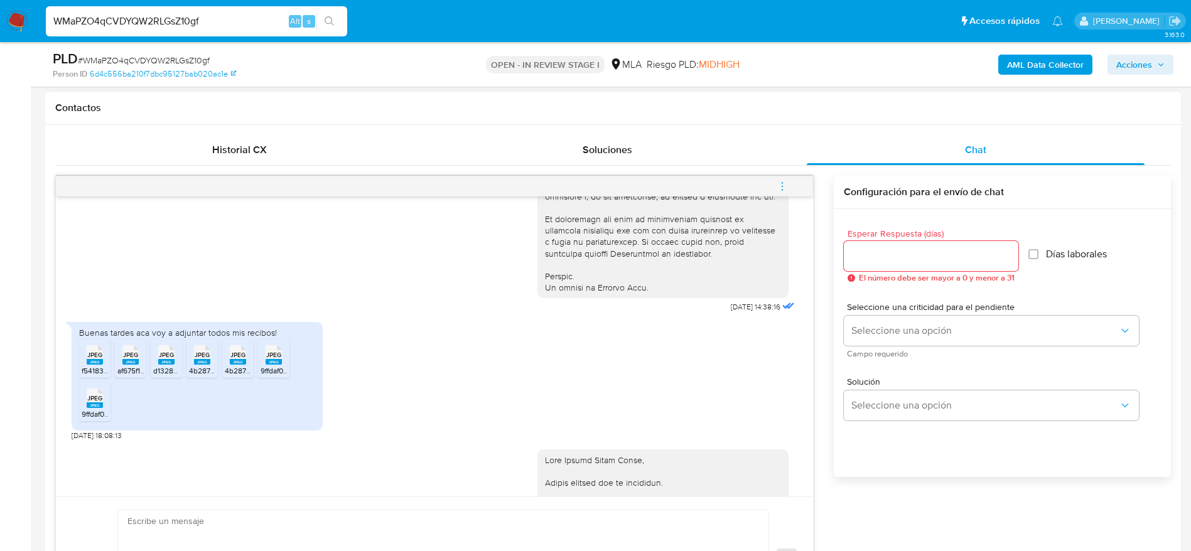
scroll to position [1139, 0]
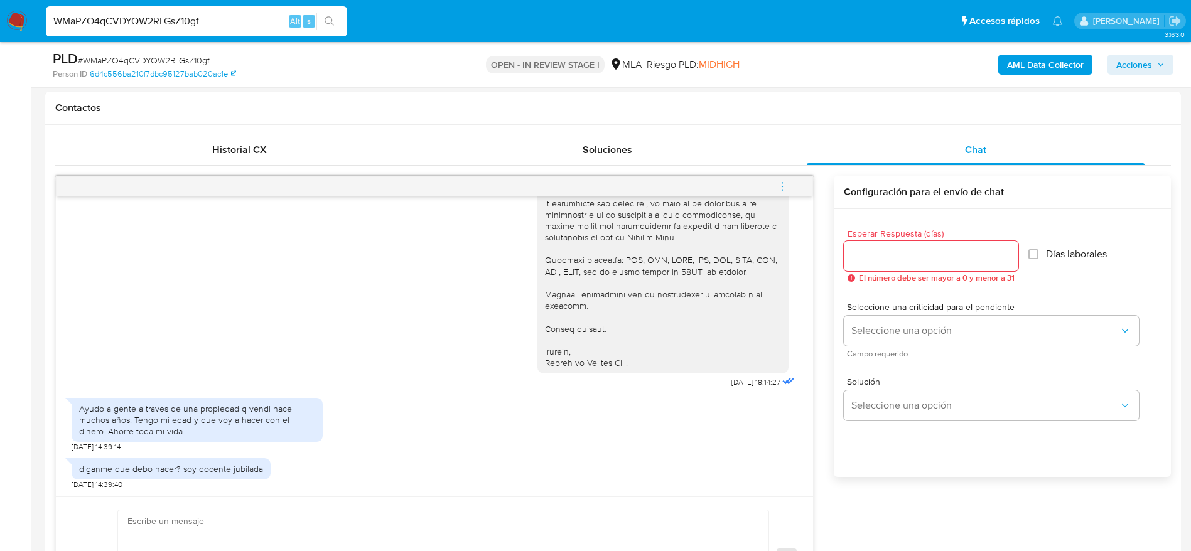
click at [250, 12] on div "WMaPZO4qCVDYQW2RLGsZ10gf Alt s" at bounding box center [196, 21] width 301 height 30
click at [249, 14] on input "WMaPZO4qCVDYQW2RLGsZ10gf" at bounding box center [196, 21] width 301 height 16
paste input "woSk3YC0h6cScoc4Ddx9KCsN"
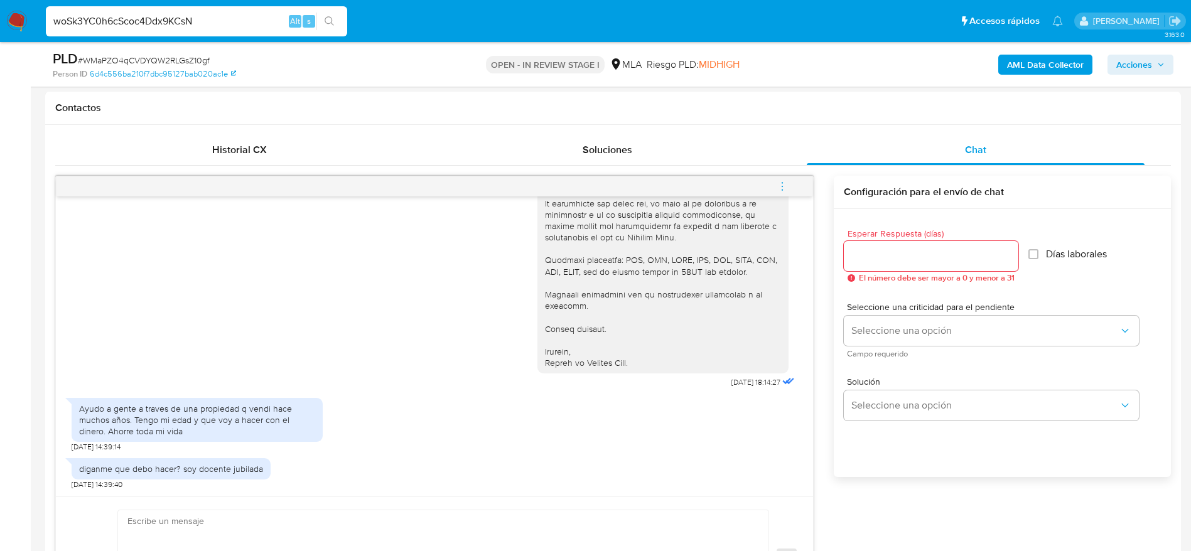
type input "woSk3YC0h6cScoc4Ddx9KCsN"
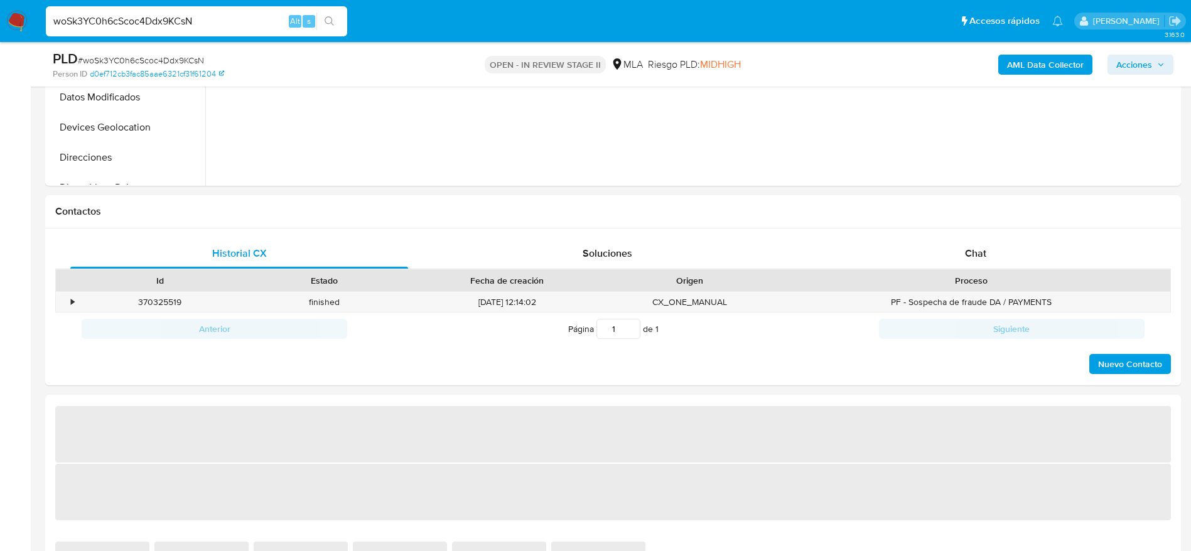
scroll to position [565, 0]
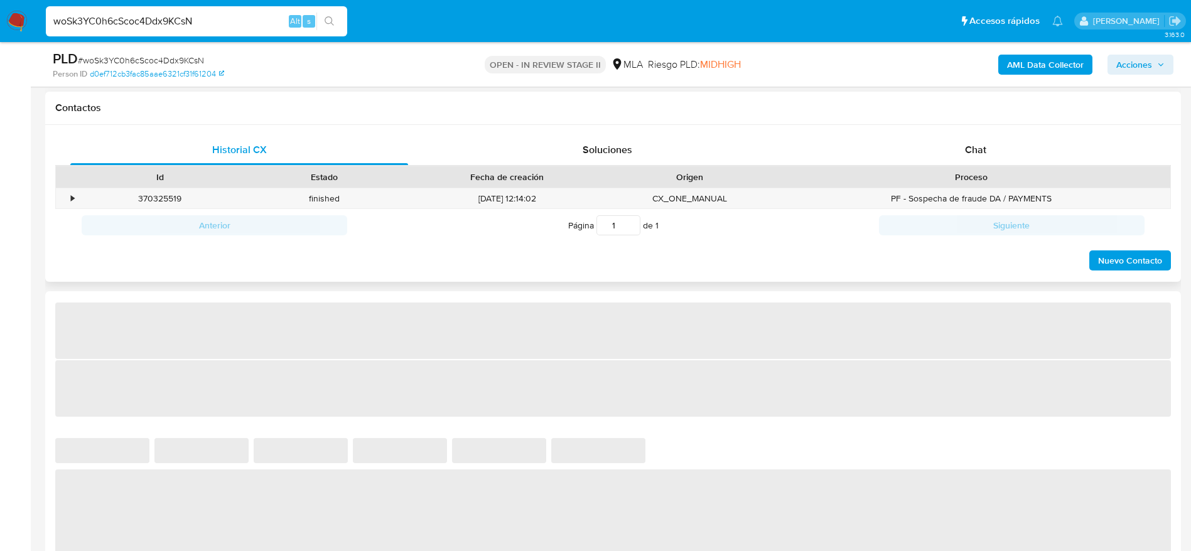
click at [982, 169] on div "Proceso" at bounding box center [971, 176] width 398 height 21
select select "10"
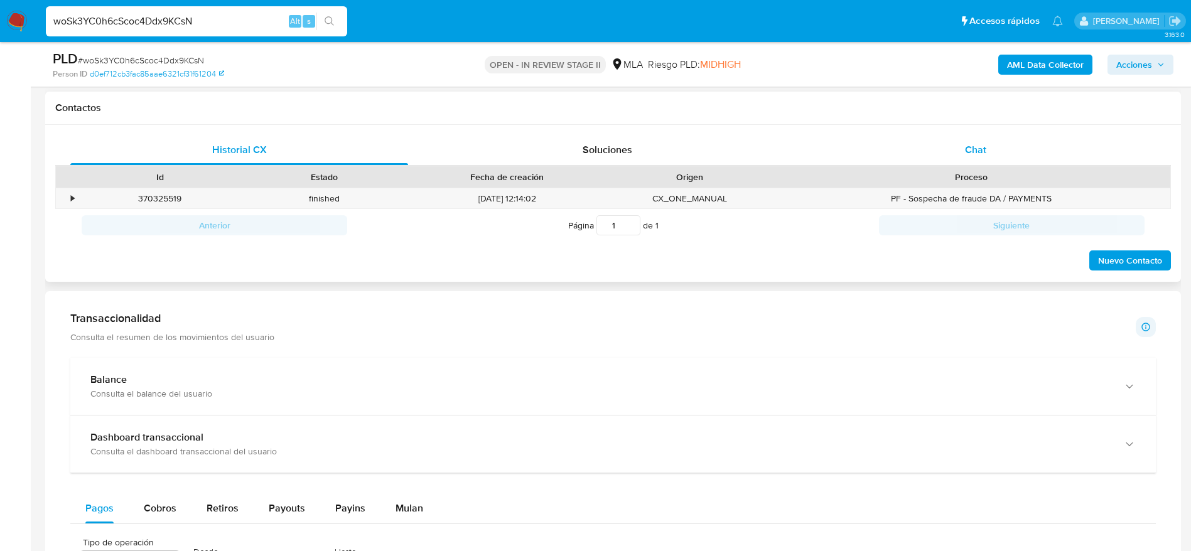
click at [970, 153] on span "Chat" at bounding box center [975, 149] width 21 height 14
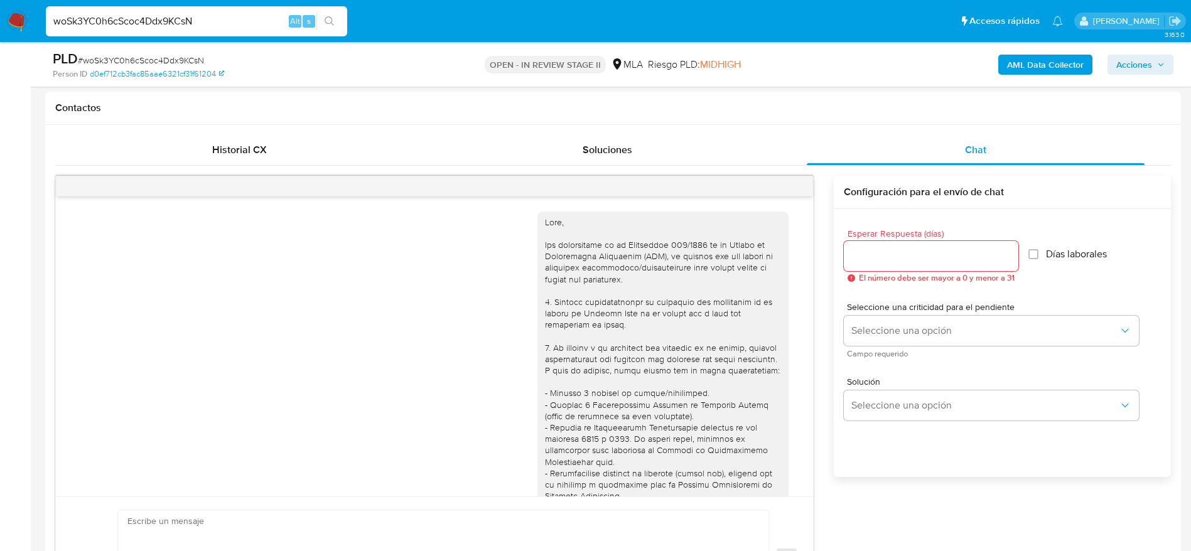
scroll to position [1457, 0]
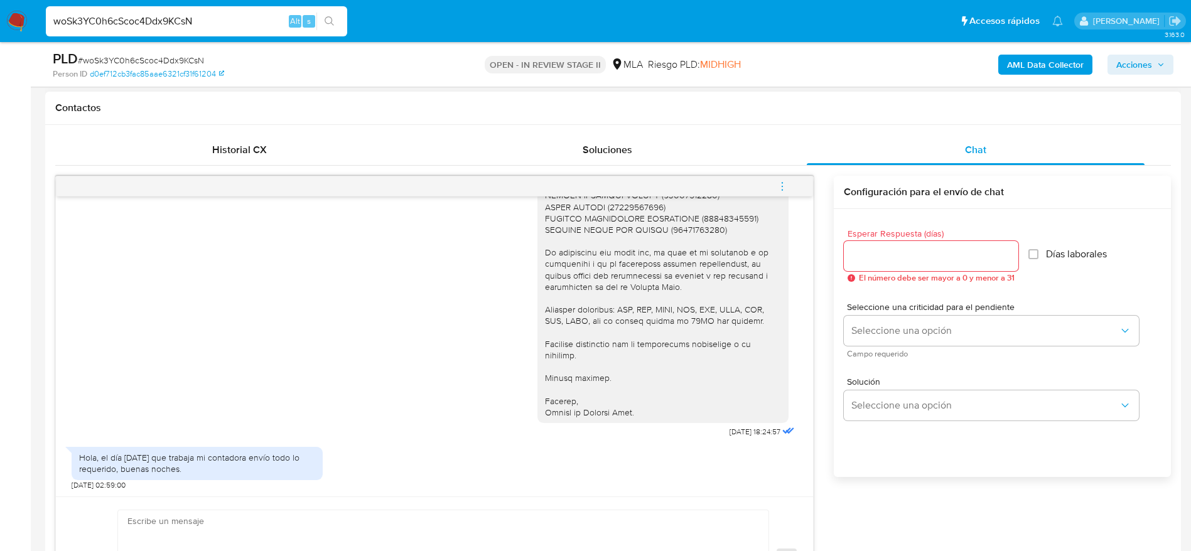
click at [474, 336] on div "09/10/2025 18:24:57" at bounding box center [435, 86] width 726 height 710
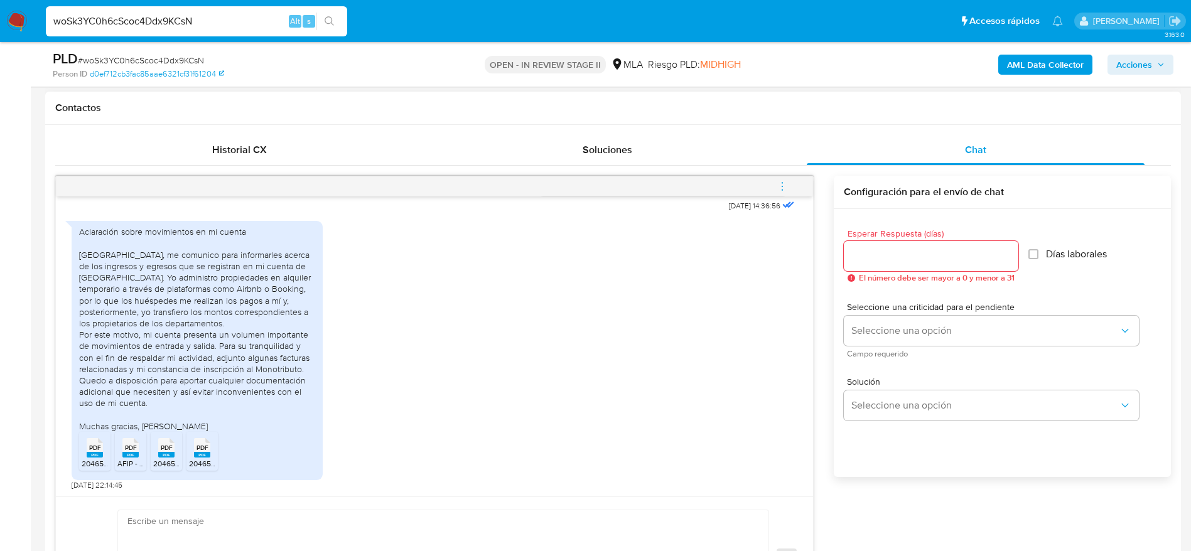
scroll to position [704, 0]
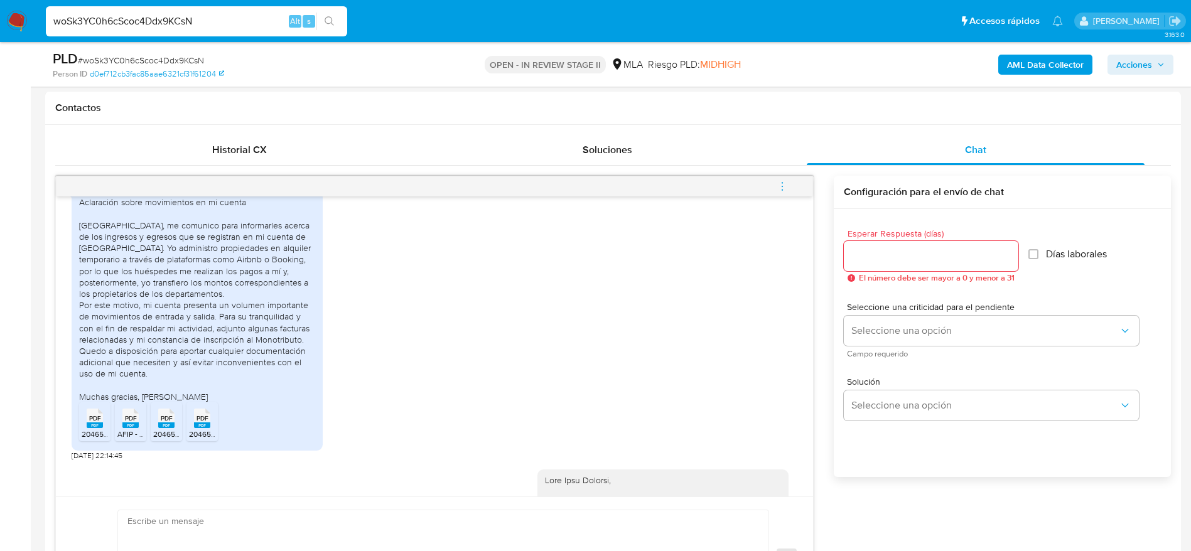
click at [227, 18] on input "woSk3YC0h6cScoc4Ddx9KCsN" at bounding box center [196, 21] width 301 height 16
paste input "hyleja1YgBPJc7RvkFBjgOHq"
type input "hyleja1YgBPJc7RvkFBjgOHq"
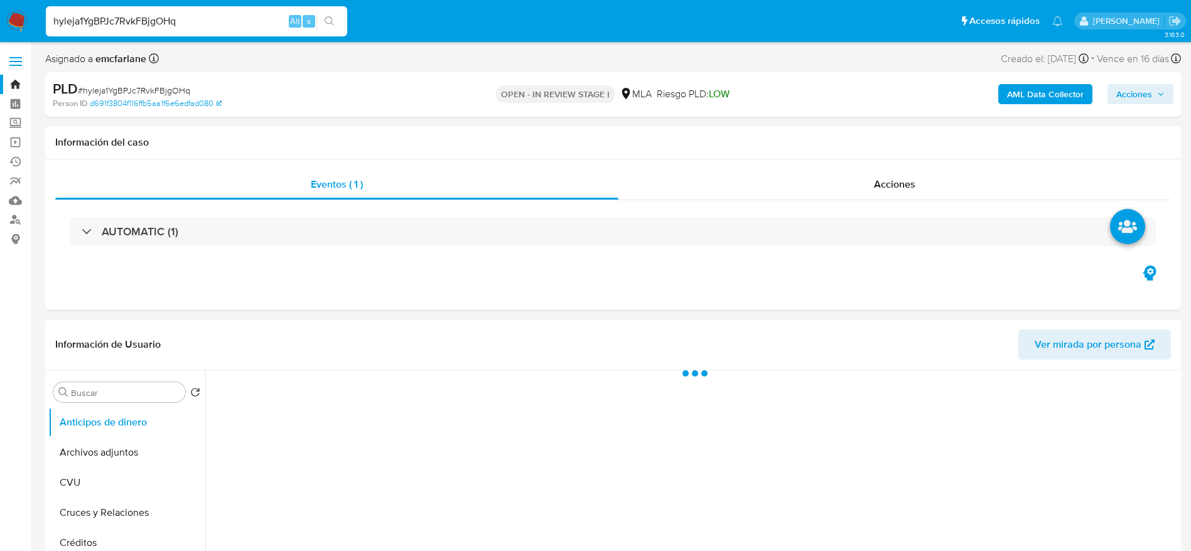
select select "10"
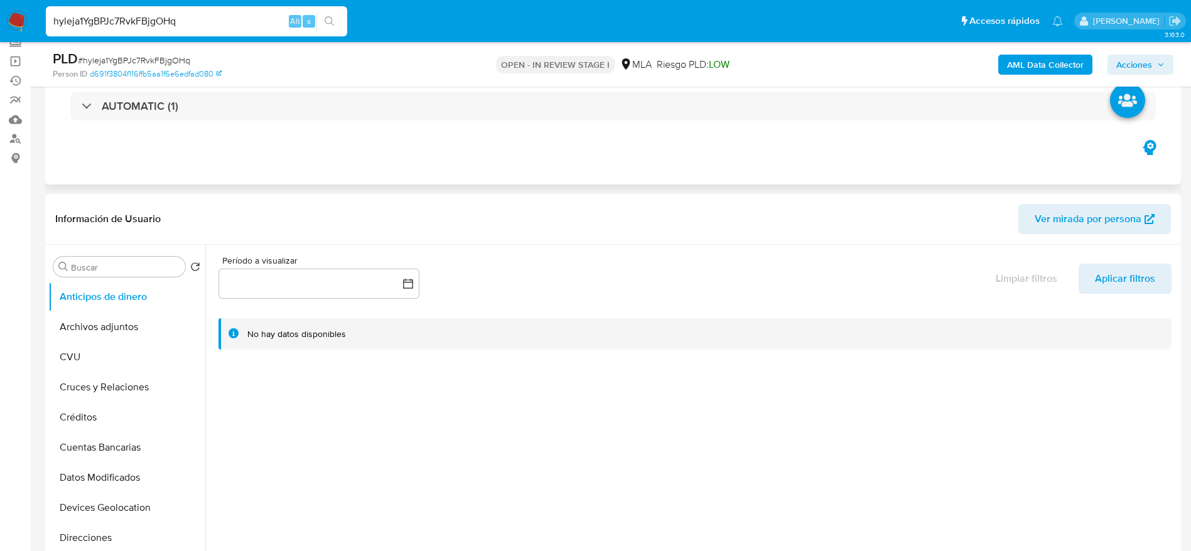
scroll to position [377, 0]
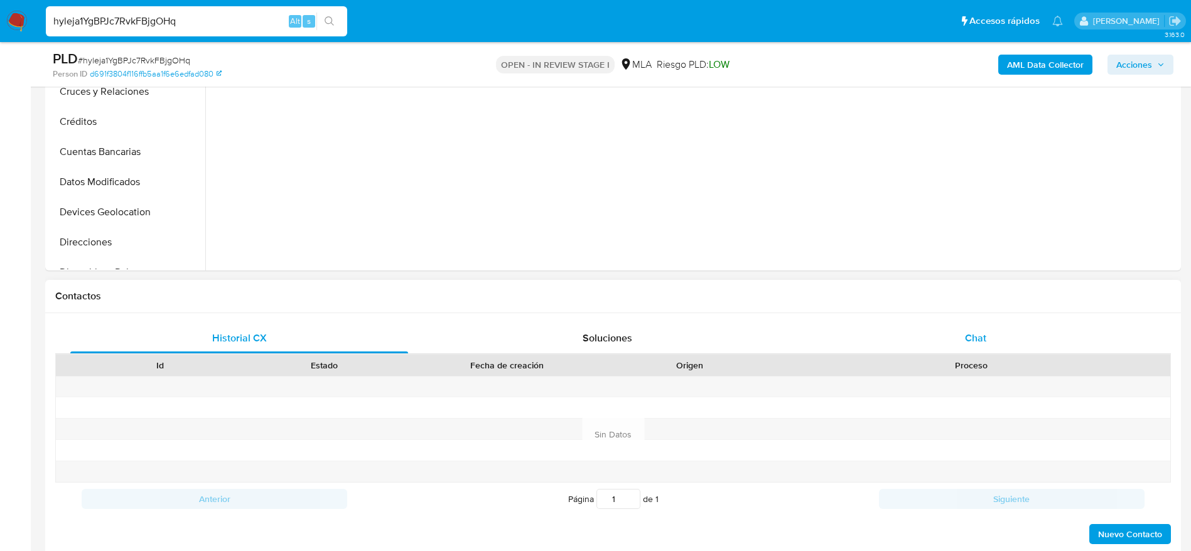
click at [1004, 333] on div "Chat" at bounding box center [976, 338] width 338 height 30
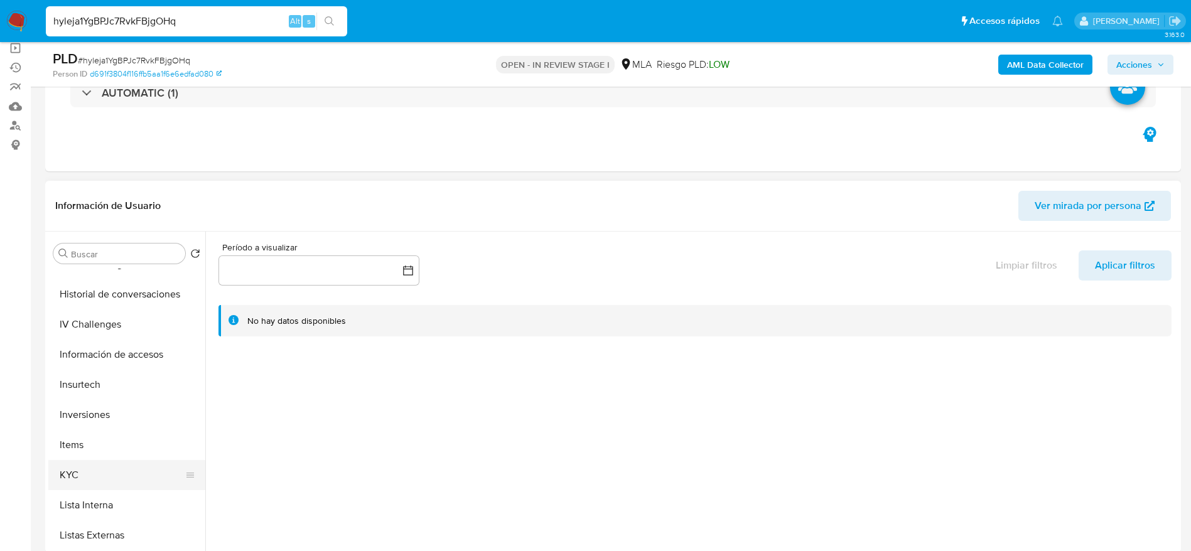
scroll to position [471, 0]
click at [87, 441] on button "KYC" at bounding box center [121, 446] width 147 height 30
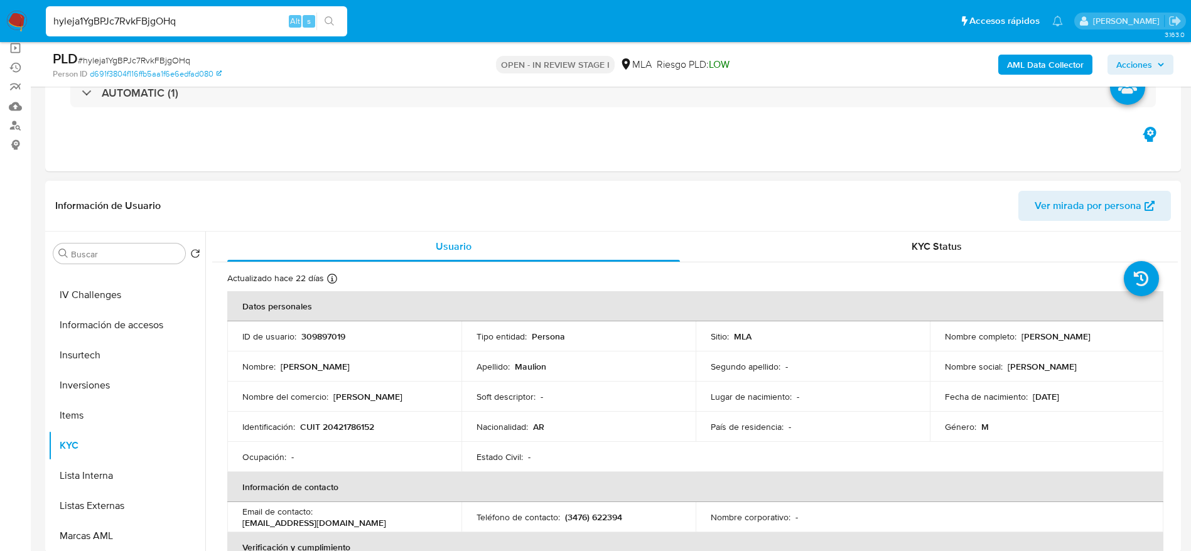
click at [360, 421] on p "CUIT 20421786152" at bounding box center [337, 426] width 74 height 11
copy p "CUIT"
click at [339, 424] on p "CUIT 20421786152" at bounding box center [337, 426] width 74 height 11
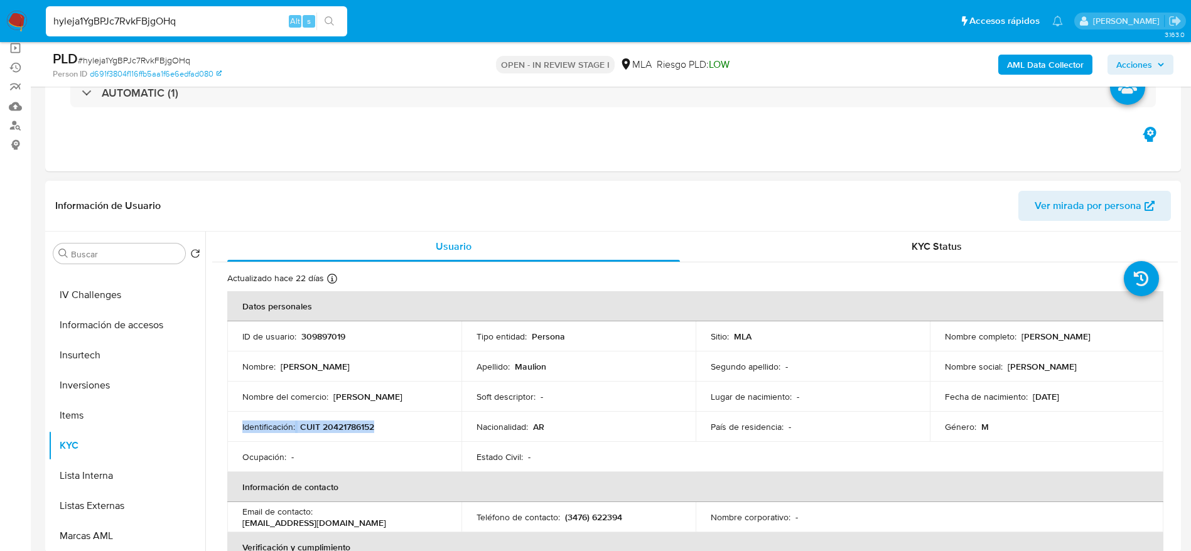
click at [339, 423] on p "CUIT 20421786152" at bounding box center [337, 426] width 74 height 11
click at [370, 436] on td "Identificación : CUIT 20421786152" at bounding box center [344, 427] width 234 height 30
click at [346, 425] on p "CUIT 20421786152" at bounding box center [337, 426] width 74 height 11
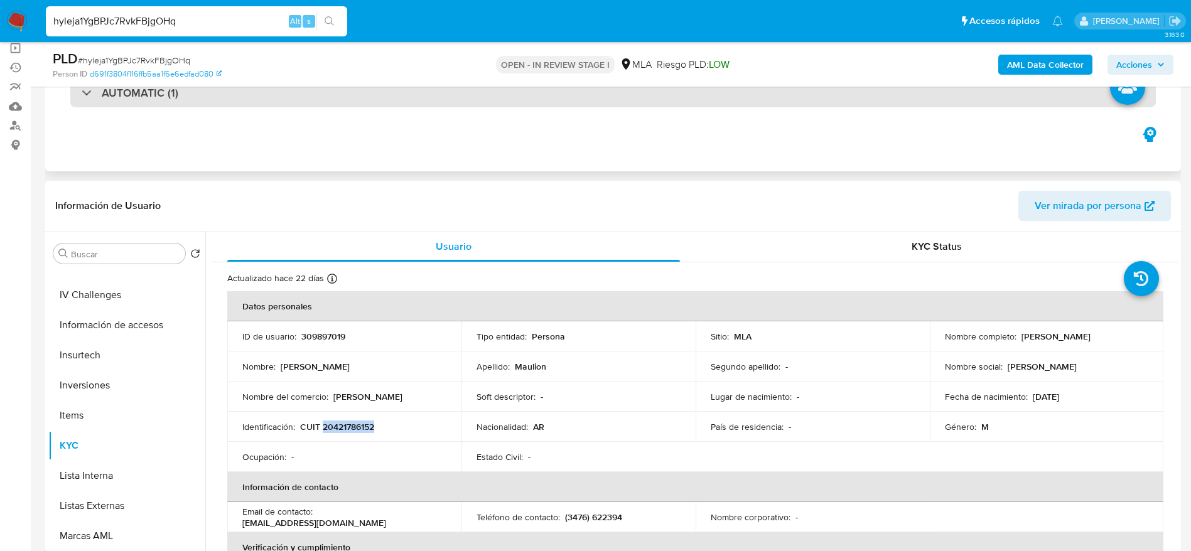
copy p "20421786152"
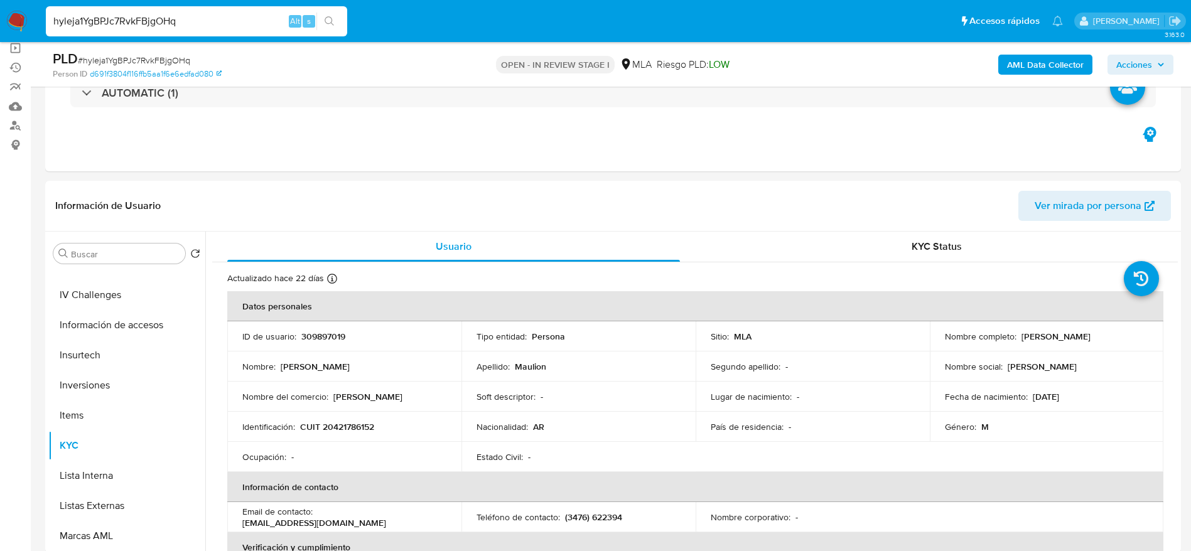
click at [200, 19] on input "hyleja1YgBPJc7RvkFBjgOHq" at bounding box center [196, 21] width 301 height 16
paste input "3JdRHH2E5IDRwQgAIdA9hwrz"
type input "3JdRHH2E5IDRwQgAIdA9hwrz"
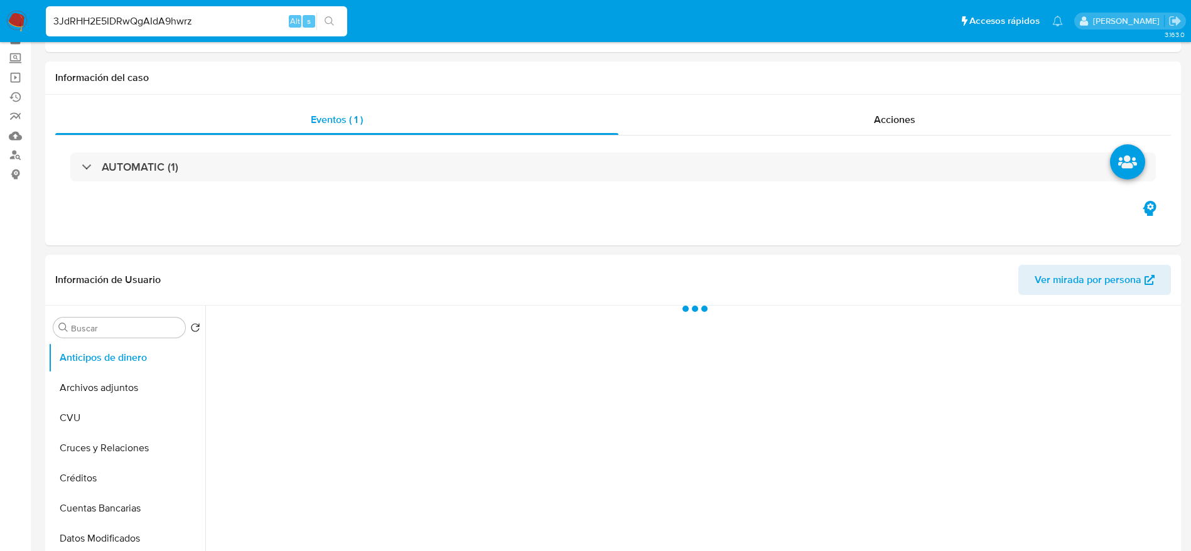
scroll to position [94, 0]
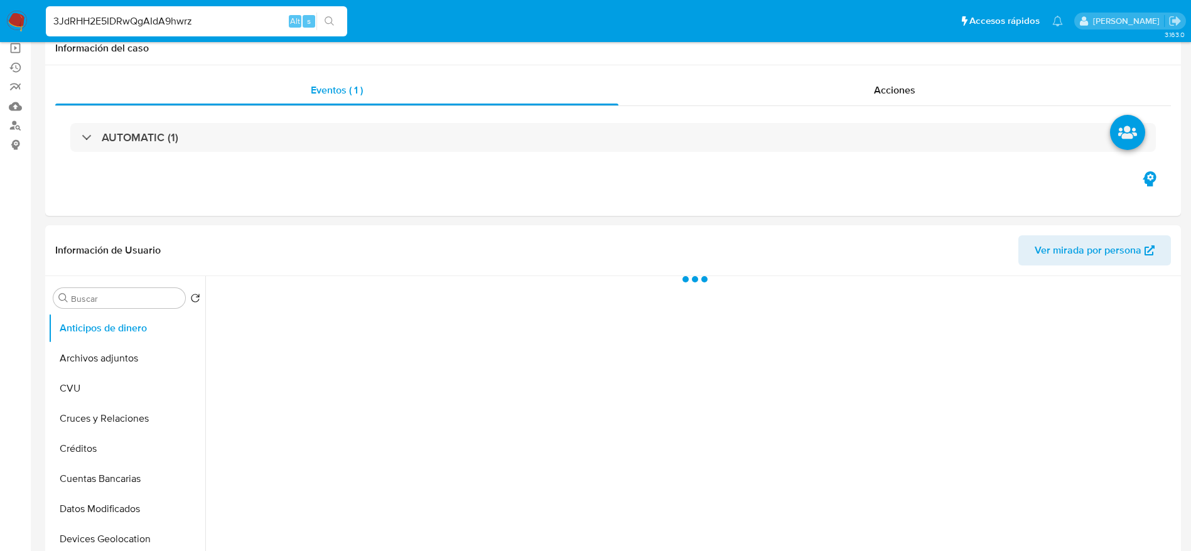
select select "10"
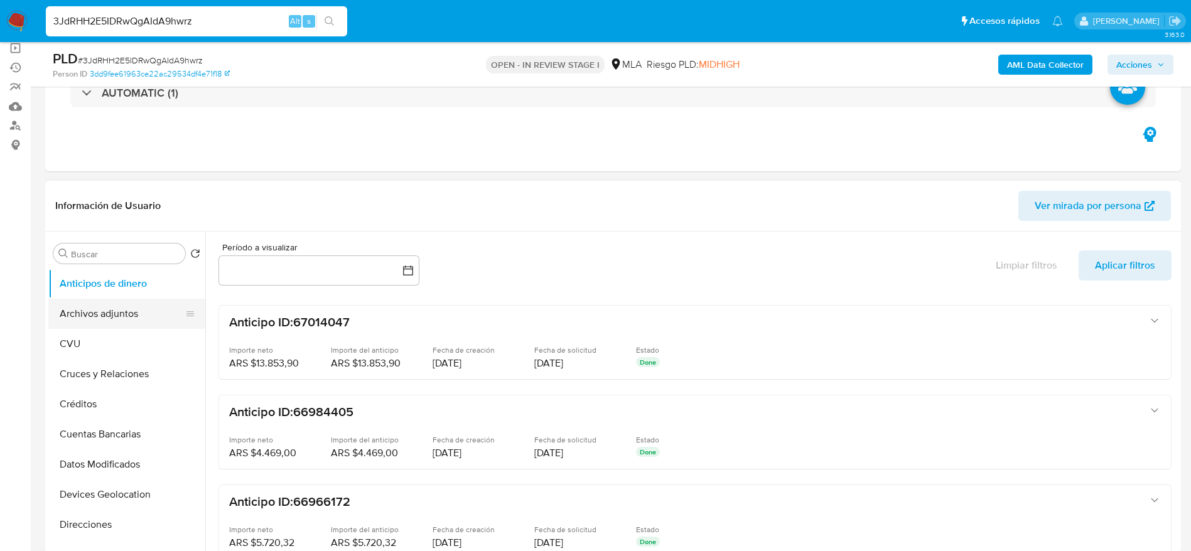
click at [89, 311] on button "Archivos adjuntos" at bounding box center [121, 314] width 147 height 30
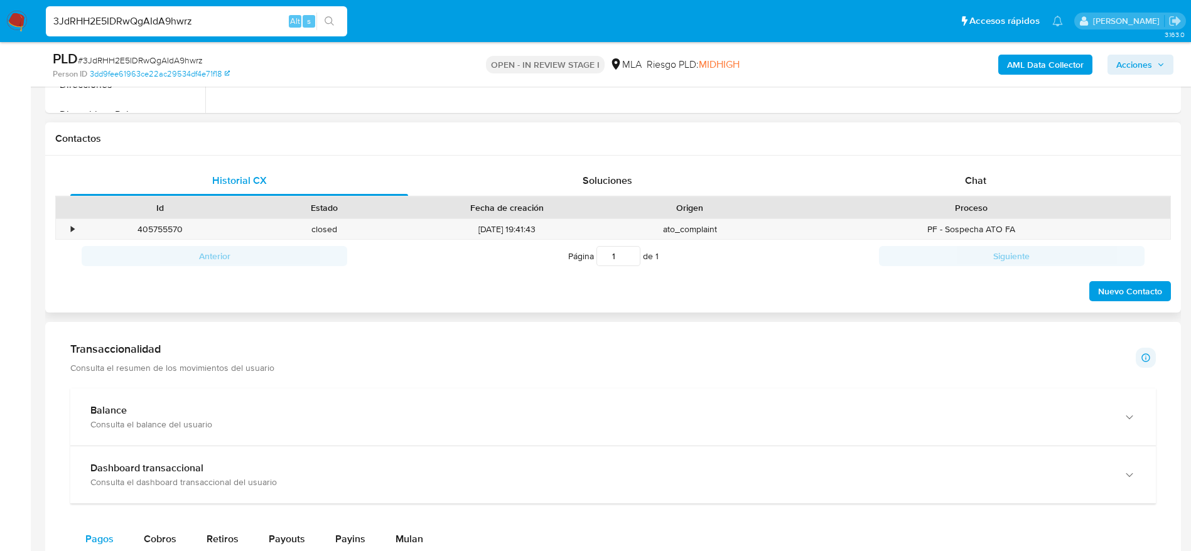
scroll to position [565, 0]
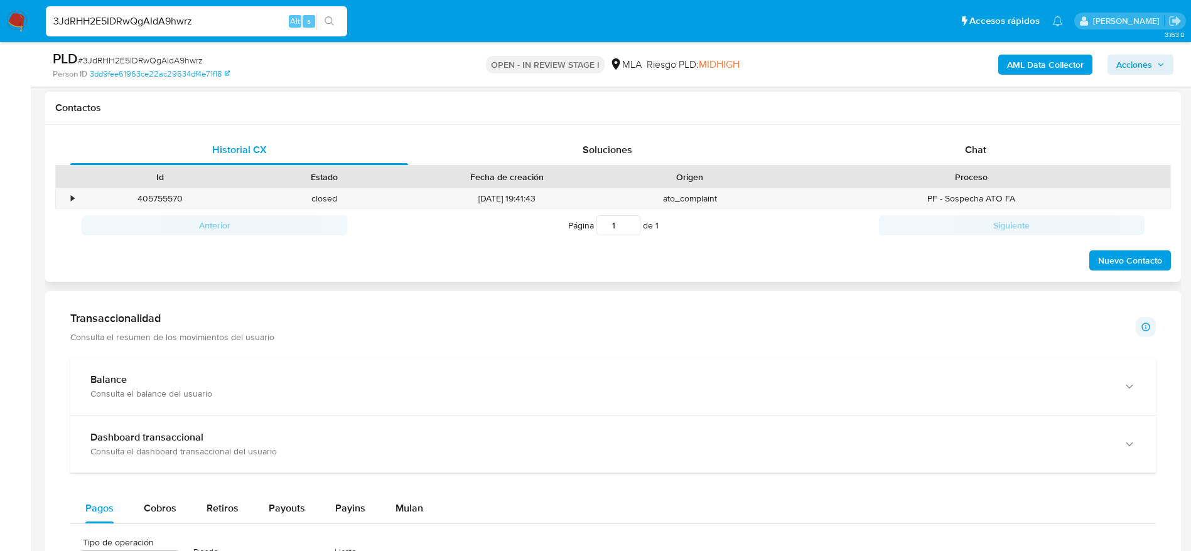
click at [955, 121] on div "Contactos" at bounding box center [612, 108] width 1135 height 33
click at [964, 159] on div "Chat" at bounding box center [976, 150] width 338 height 30
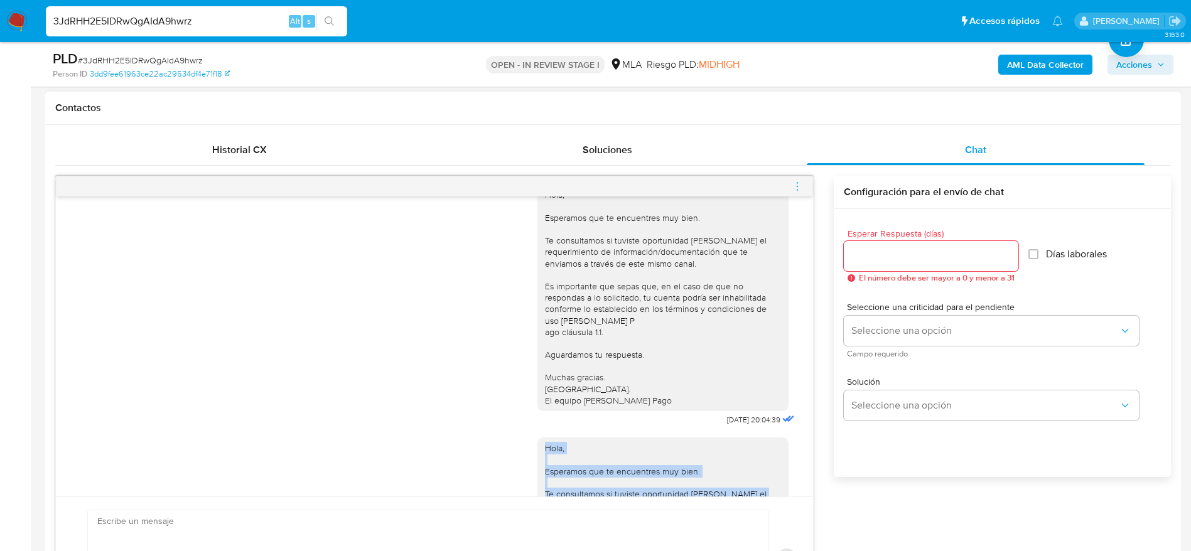
scroll to position [729, 0]
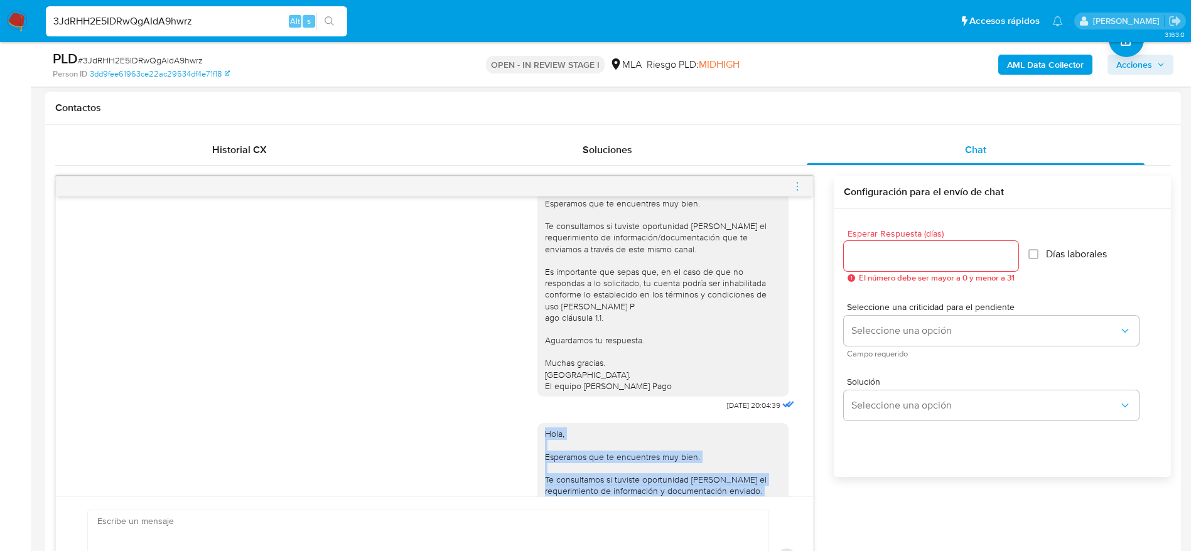
drag, startPoint x: 638, startPoint y: 350, endPoint x: 493, endPoint y: 448, distance: 175.3
click at [495, 453] on div "Hola, Esperamos que te encuentres muy bien. Te consultamos si tuviste oportunid…" at bounding box center [435, 523] width 726 height 219
copy div "Hola, Esperamos que te encuentres muy bien. Te consultamos si tuviste oportunid…"
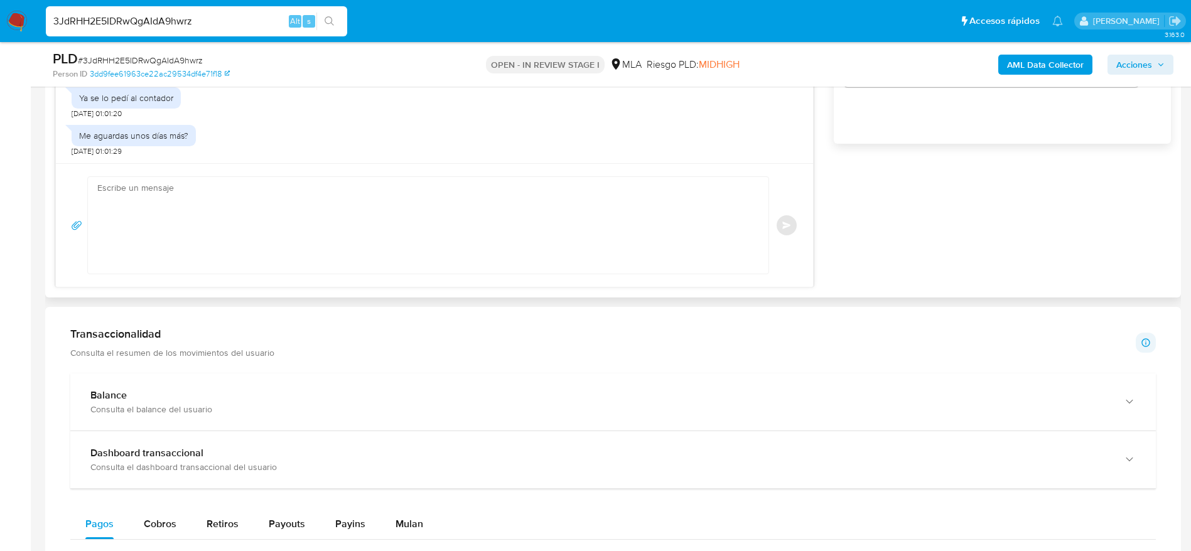
scroll to position [659, 0]
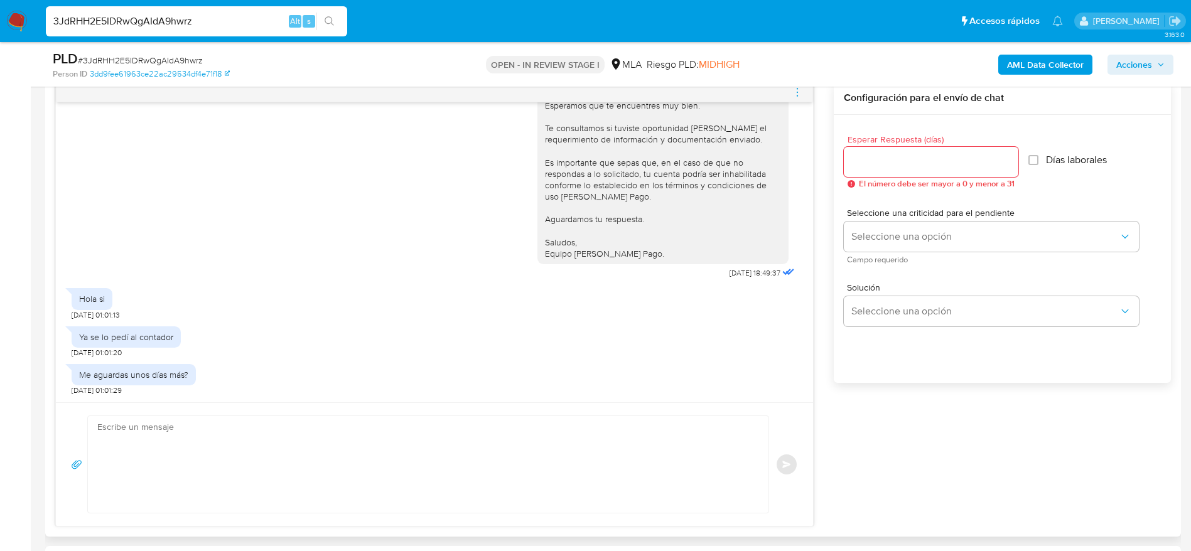
click at [195, 491] on textarea at bounding box center [424, 464] width 655 height 97
paste textarea "Hola, Esperamos que te encuentres muy bien. Te consultamos si tuviste oportunid…"
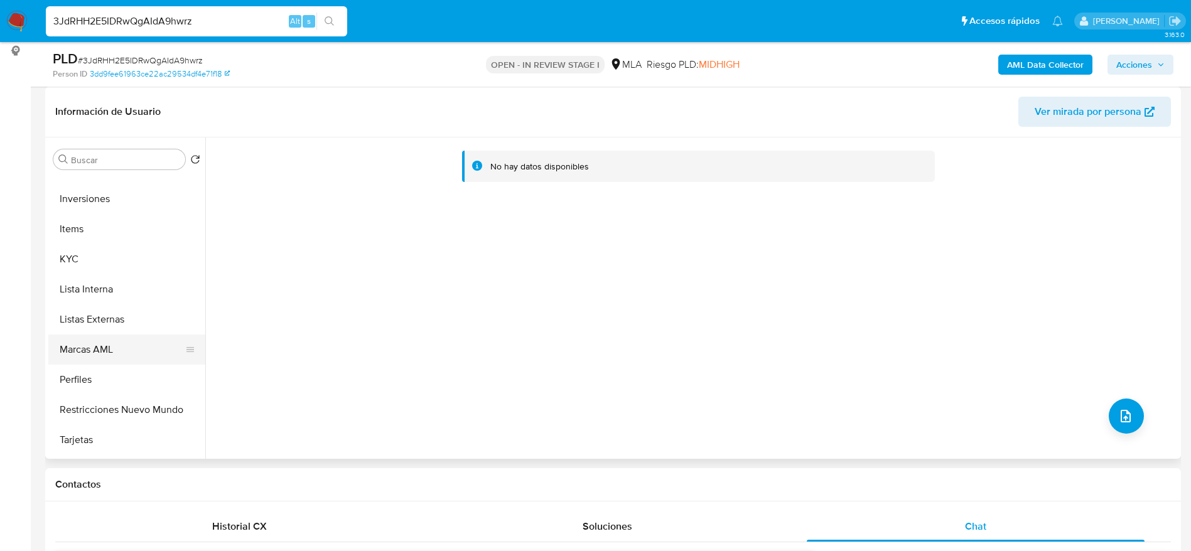
scroll to position [565, 0]
click at [69, 249] on button "KYC" at bounding box center [121, 257] width 147 height 30
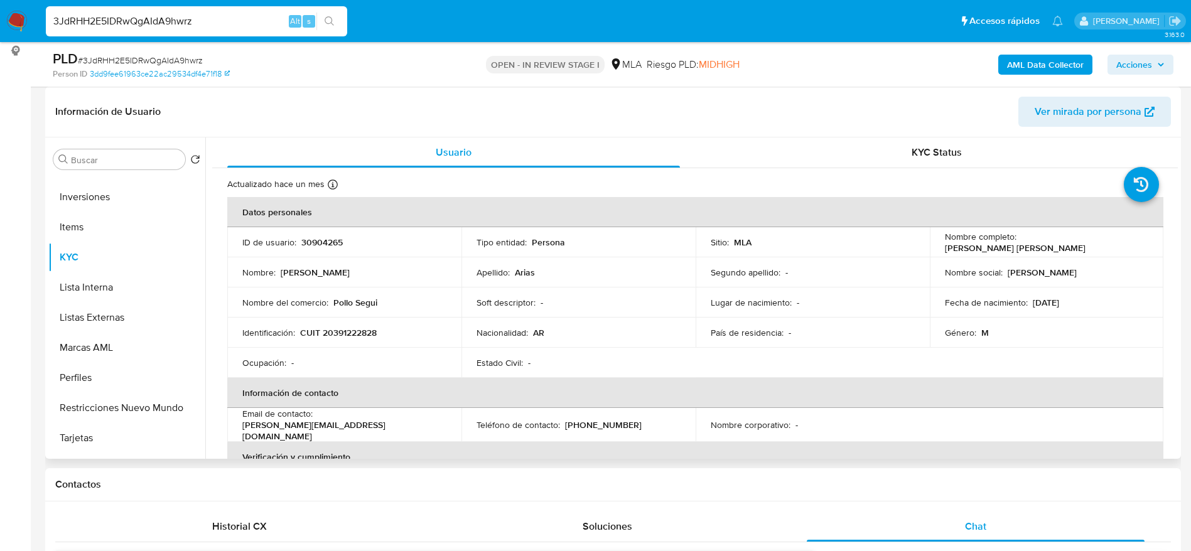
click at [1038, 242] on p "[PERSON_NAME] [PERSON_NAME]" at bounding box center [1015, 247] width 141 height 11
drag, startPoint x: 1013, startPoint y: 239, endPoint x: 1132, endPoint y: 247, distance: 118.9
click at [1132, 247] on div "Nombre completo : Guido Ignacio Abraham Arias" at bounding box center [1047, 242] width 204 height 23
copy div "[PERSON_NAME] [PERSON_NAME]"
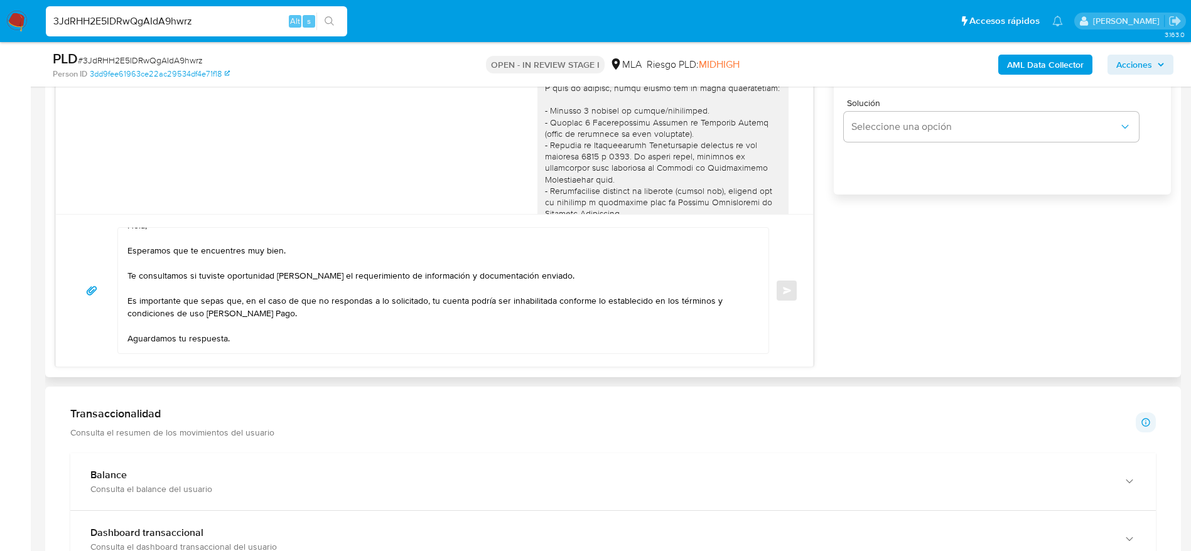
scroll to position [0, 0]
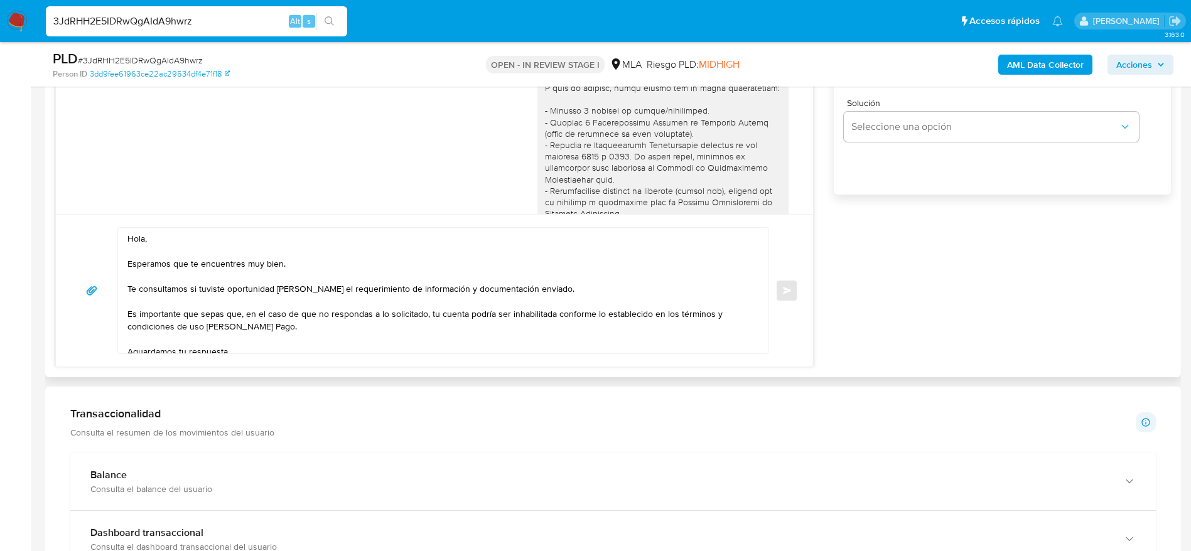
click at [146, 237] on textarea "Hola, Esperamos que te encuentres muy bien. Te consultamos si tuviste oportunid…" at bounding box center [439, 291] width 625 height 126
paste textarea "[PERSON_NAME] [PERSON_NAME]"
click at [324, 272] on textarea "Hola Guido Ignacio Abraham Arias , Esperamos que te encuentres muy bien. Te con…" at bounding box center [439, 291] width 625 height 126
click at [338, 298] on textarea "Hola Guido Ignacio Abraham Arias , Esperamos que te encuentres muy bien. Te con…" at bounding box center [439, 291] width 625 height 126
click at [321, 328] on textarea "Hola Guido Ignacio Abraham Arias , Esperamos que te encuentres muy bien. Te con…" at bounding box center [439, 291] width 625 height 126
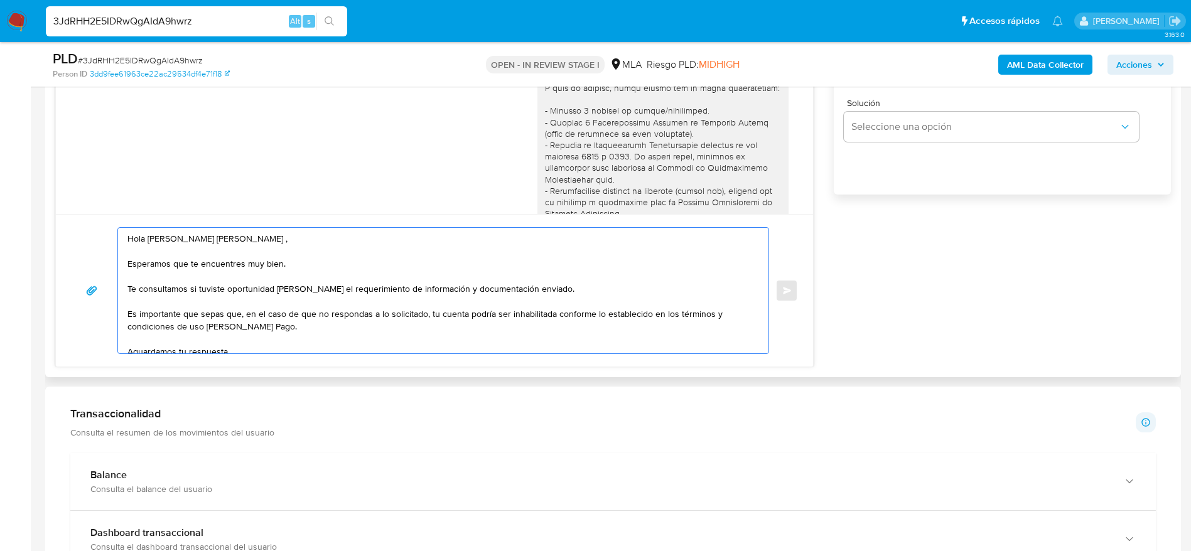
scroll to position [46, 0]
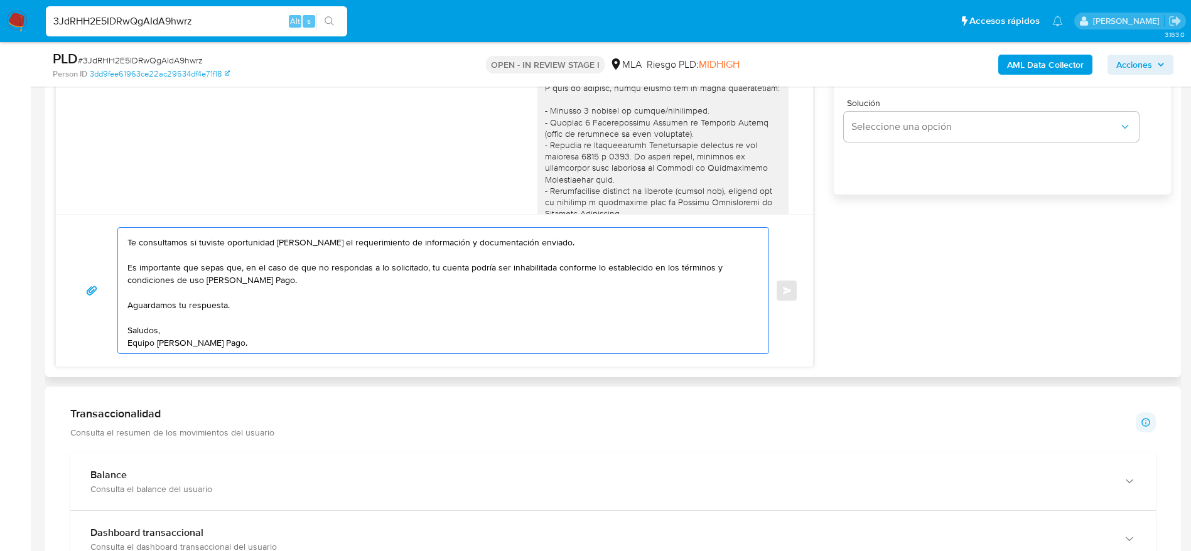
type textarea "Hola Guido Ignacio Abraham Arias , Esperamos que te encuentres muy bien. Te con…"
drag, startPoint x: 259, startPoint y: 358, endPoint x: 185, endPoint y: 257, distance: 125.3
click at [86, 240] on div "Hola Guido Ignacio Abraham Arias , Esperamos que te encuentres muy bien. Te con…" at bounding box center [434, 290] width 757 height 153
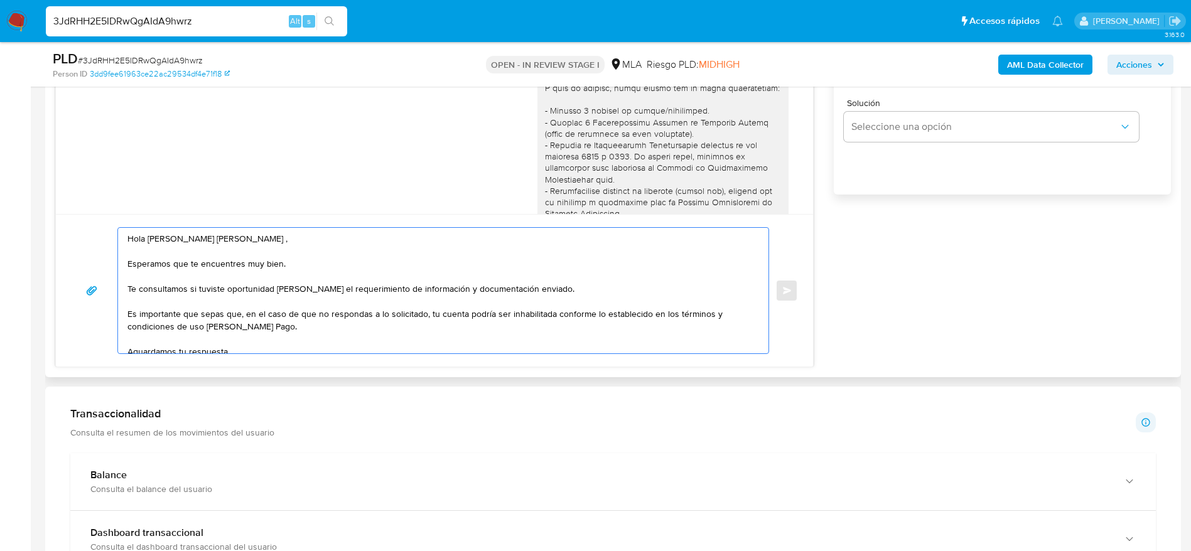
drag, startPoint x: 150, startPoint y: 291, endPoint x: 83, endPoint y: 191, distance: 120.8
click at [83, 191] on div "17/09/2025 14:33:59 Hola, Esperamos que te encuentres muy bien. Te consultamos …" at bounding box center [434, 130] width 758 height 474
click at [291, 342] on textarea "Hola Guido Ignacio Abraham Arias , Esperamos que te encuentres muy bien. Te con…" at bounding box center [439, 291] width 625 height 126
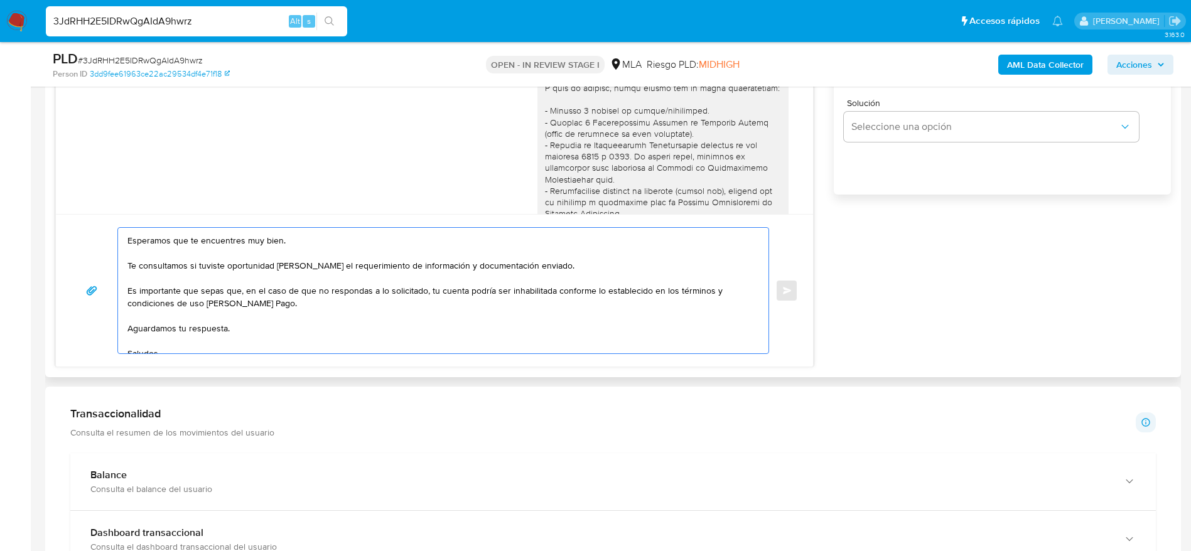
scroll to position [46, 0]
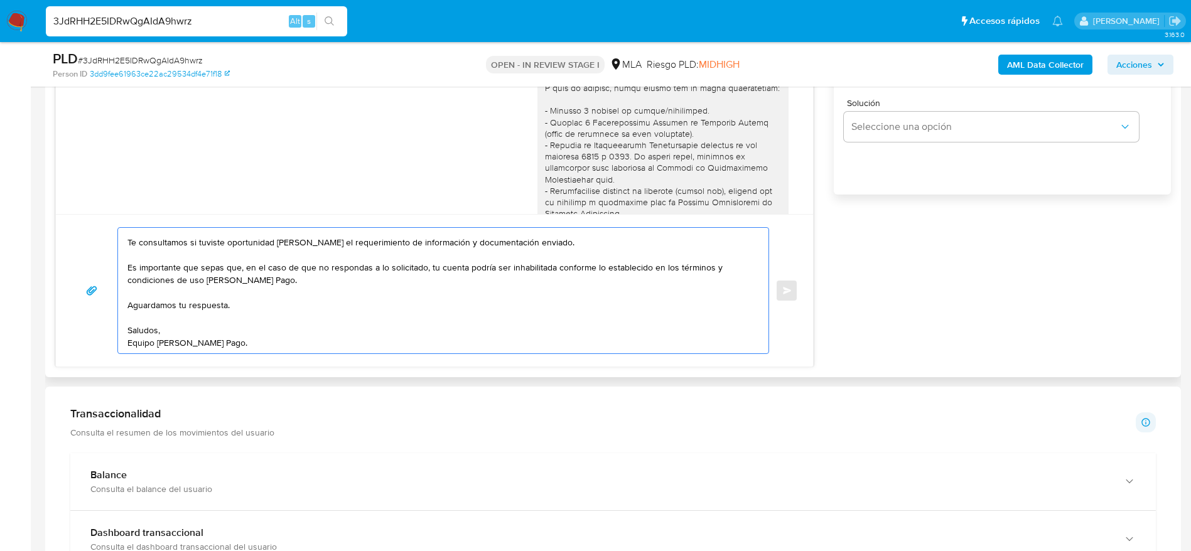
click at [276, 328] on textarea "Hola Guido Ignacio Abraham Arias , Esperamos que te encuentres muy bien. Te con…" at bounding box center [439, 291] width 625 height 126
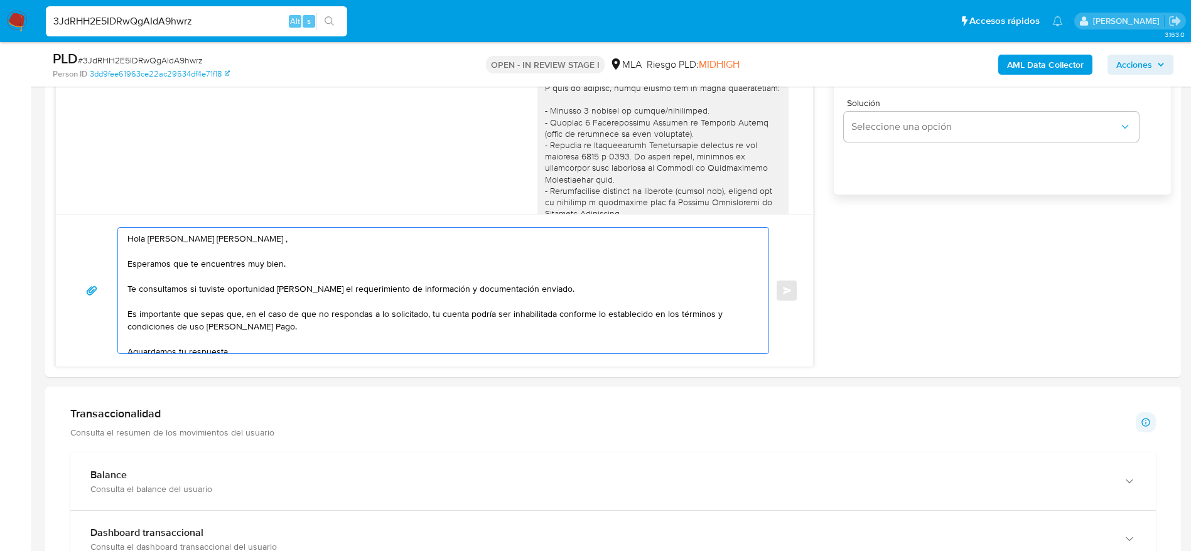
drag, startPoint x: 267, startPoint y: 341, endPoint x: 4, endPoint y: 145, distance: 328.4
click at [4, 146] on section "Bandeja Tablero Screening Búsqueda en Listas Watchlist Herramientas Operaciones…" at bounding box center [595, 419] width 1191 height 2533
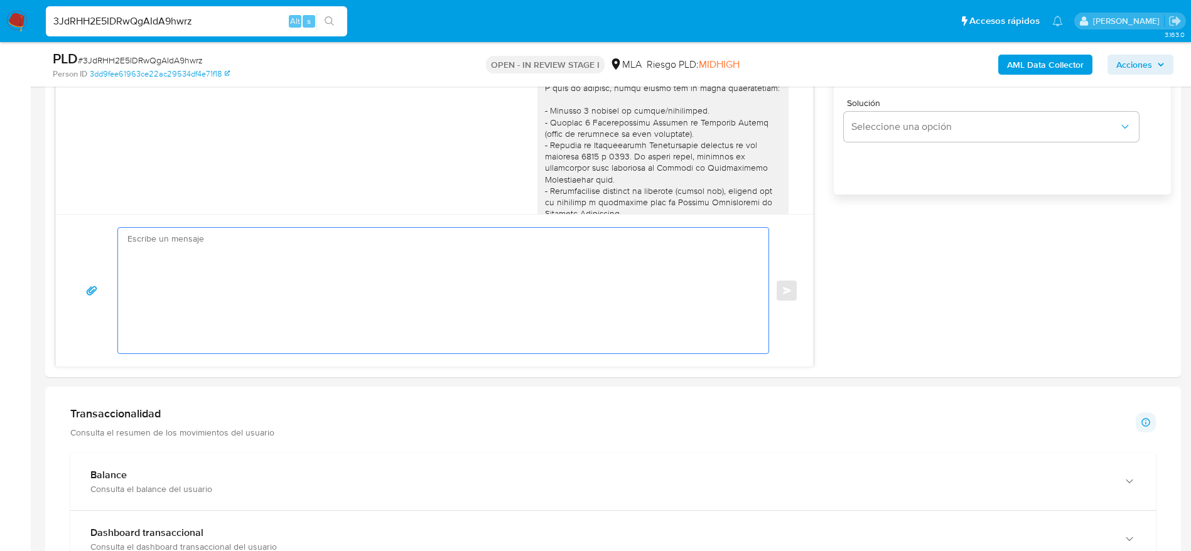
paste textarea "Hola Guido Ignacio Abraham Arias , Esperamos que te encuentres muy bien. Te con…"
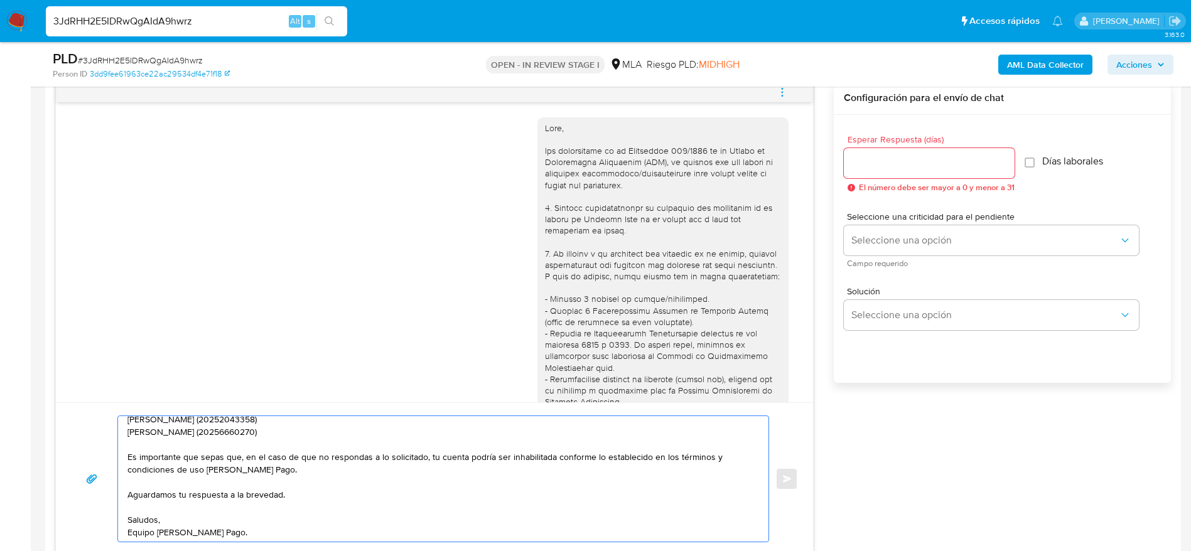
scroll to position [172, 0]
type textarea "Hola Guido Ignacio Abraham Arias , Esperamos que te encuentres muy bien. Te con…"
click at [872, 161] on input "Esperar Respuesta (días)" at bounding box center [929, 163] width 171 height 16
type input "1"
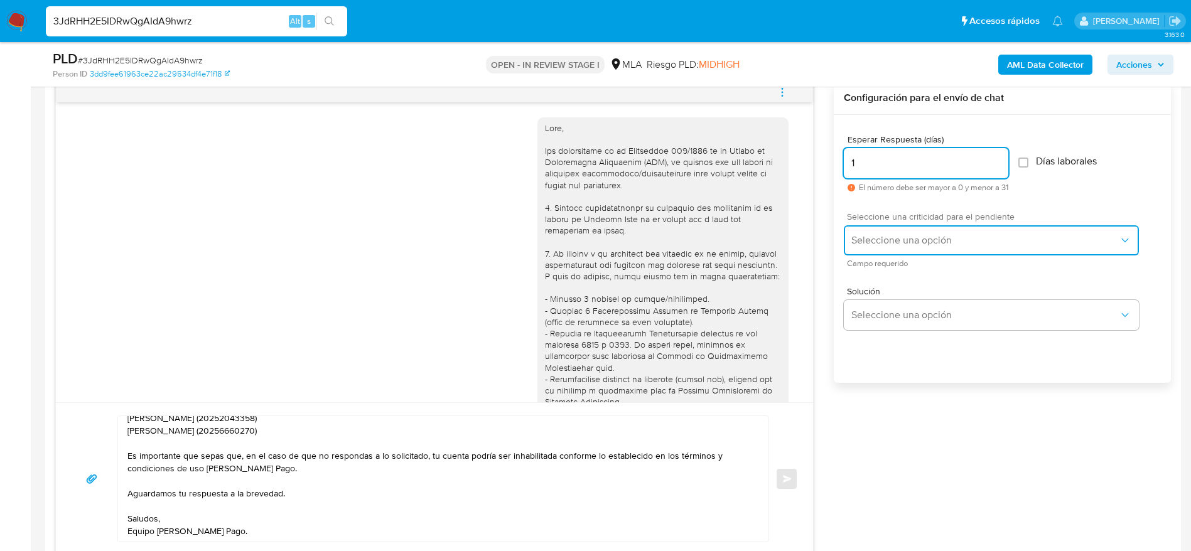
click at [874, 239] on span "Seleccione una opción" at bounding box center [984, 240] width 267 height 13
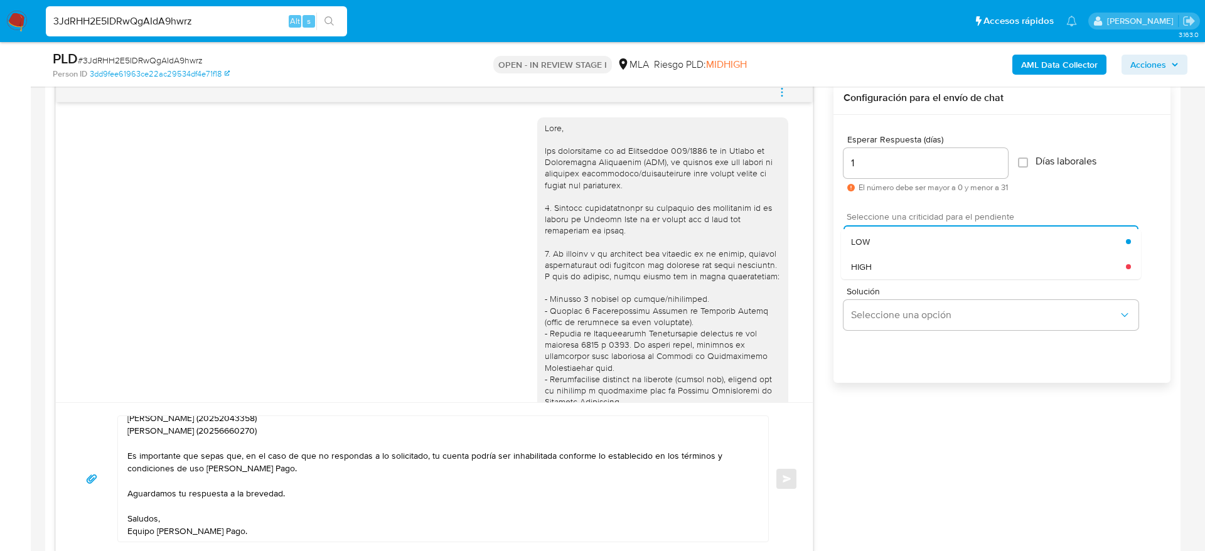
click at [877, 267] on div "HIGH" at bounding box center [988, 266] width 275 height 25
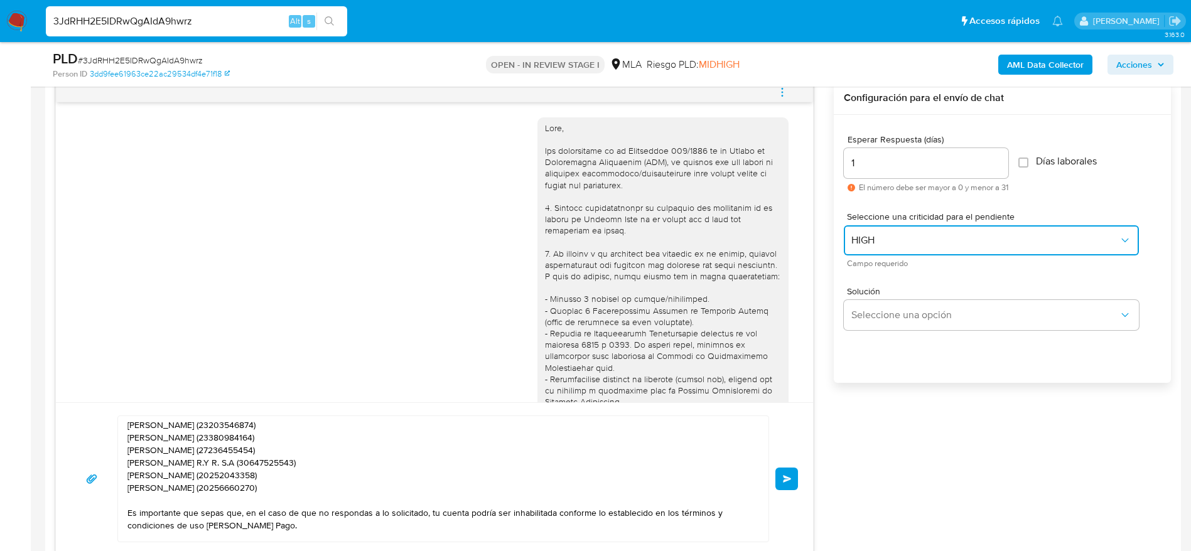
scroll to position [0, 0]
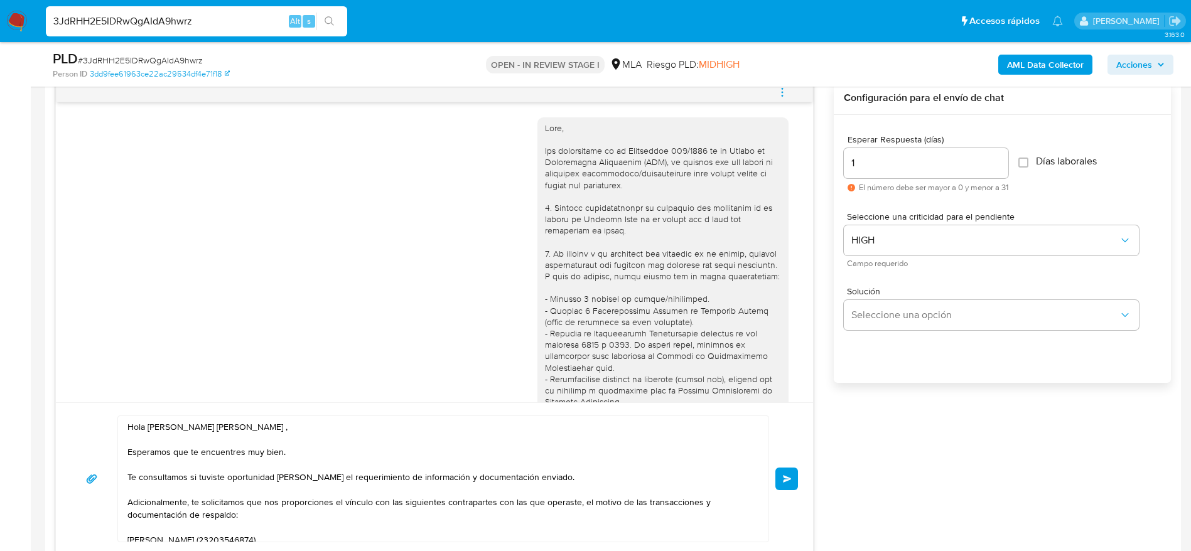
click at [794, 485] on button "Enviar" at bounding box center [786, 479] width 23 height 23
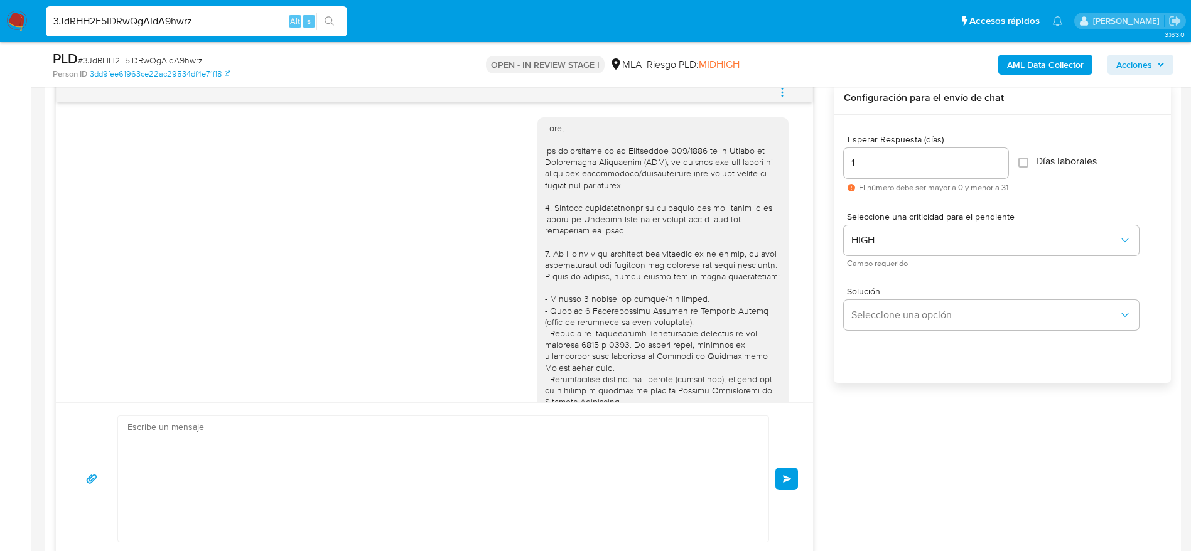
scroll to position [1365, 0]
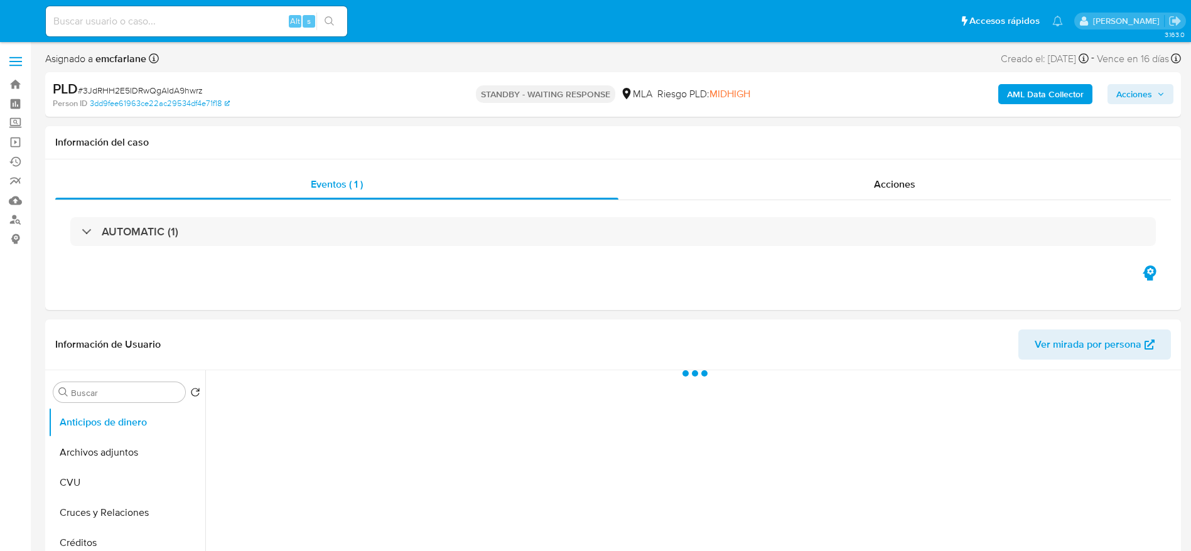
select select "10"
